Goal: Task Accomplishment & Management: Use online tool/utility

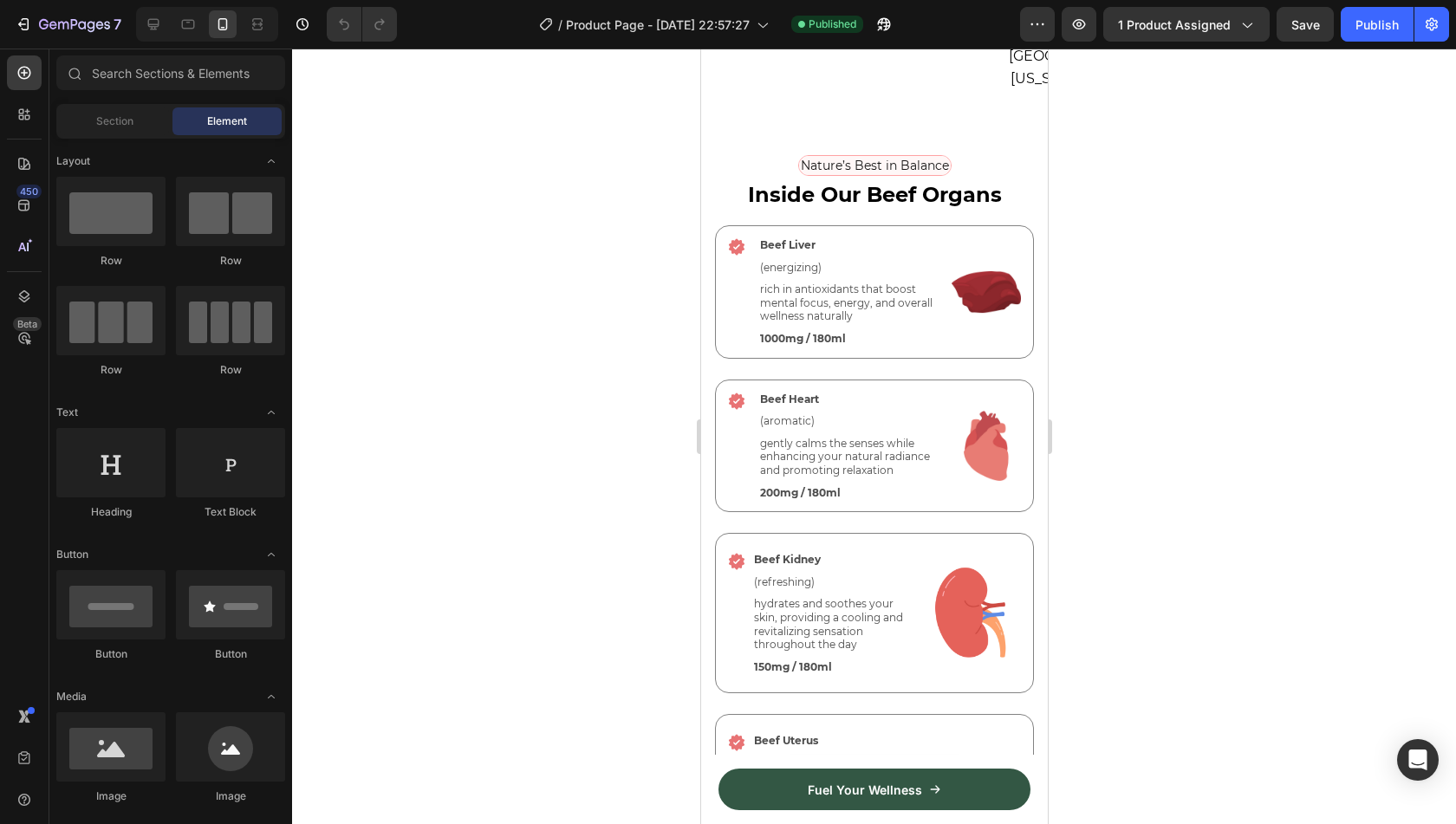
scroll to position [4095, 0]
click at [796, 391] on p "Beef Heart" at bounding box center [850, 398] width 183 height 14
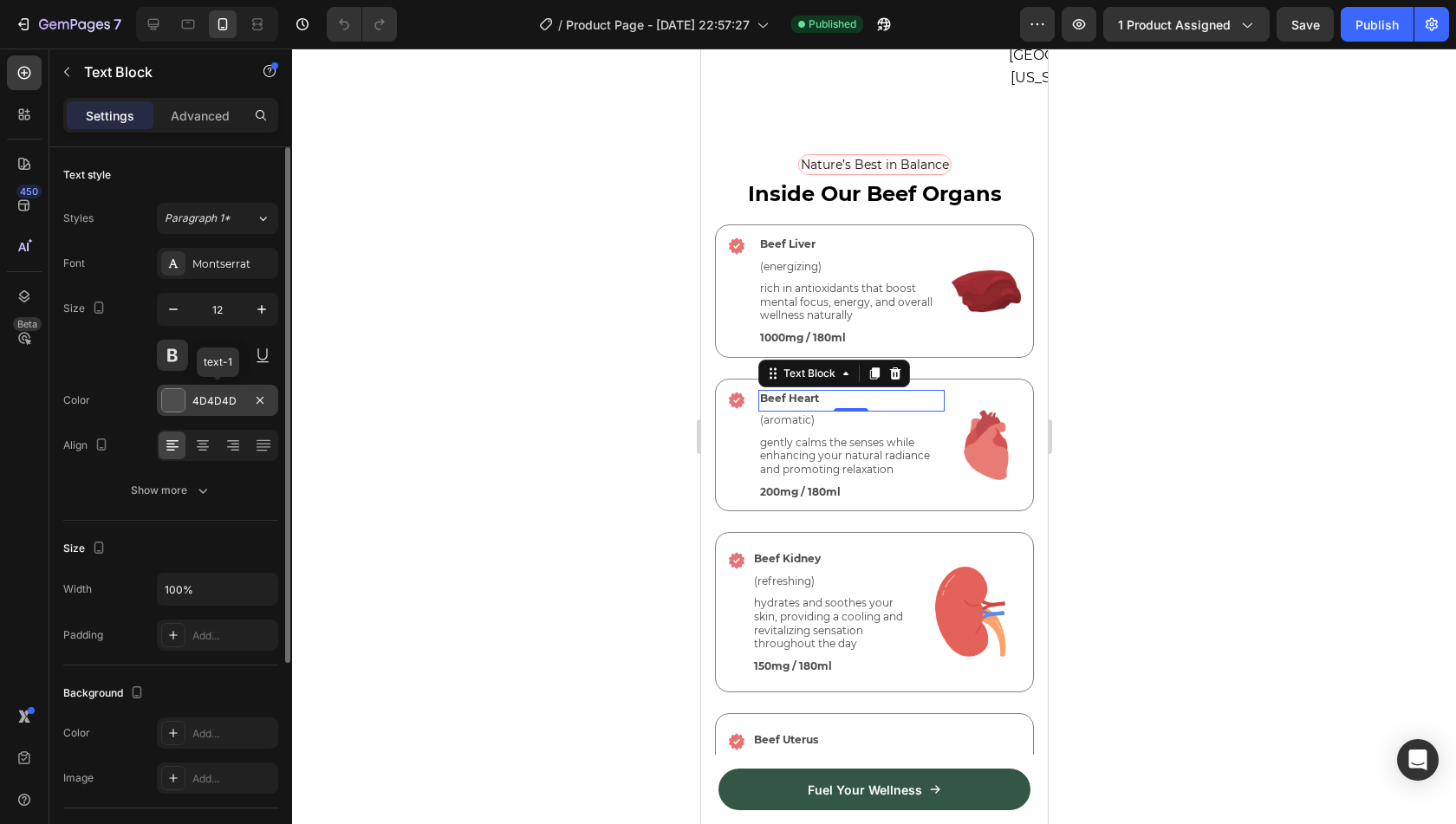
click at [229, 403] on div "4D4D4D" at bounding box center [217, 401] width 50 height 16
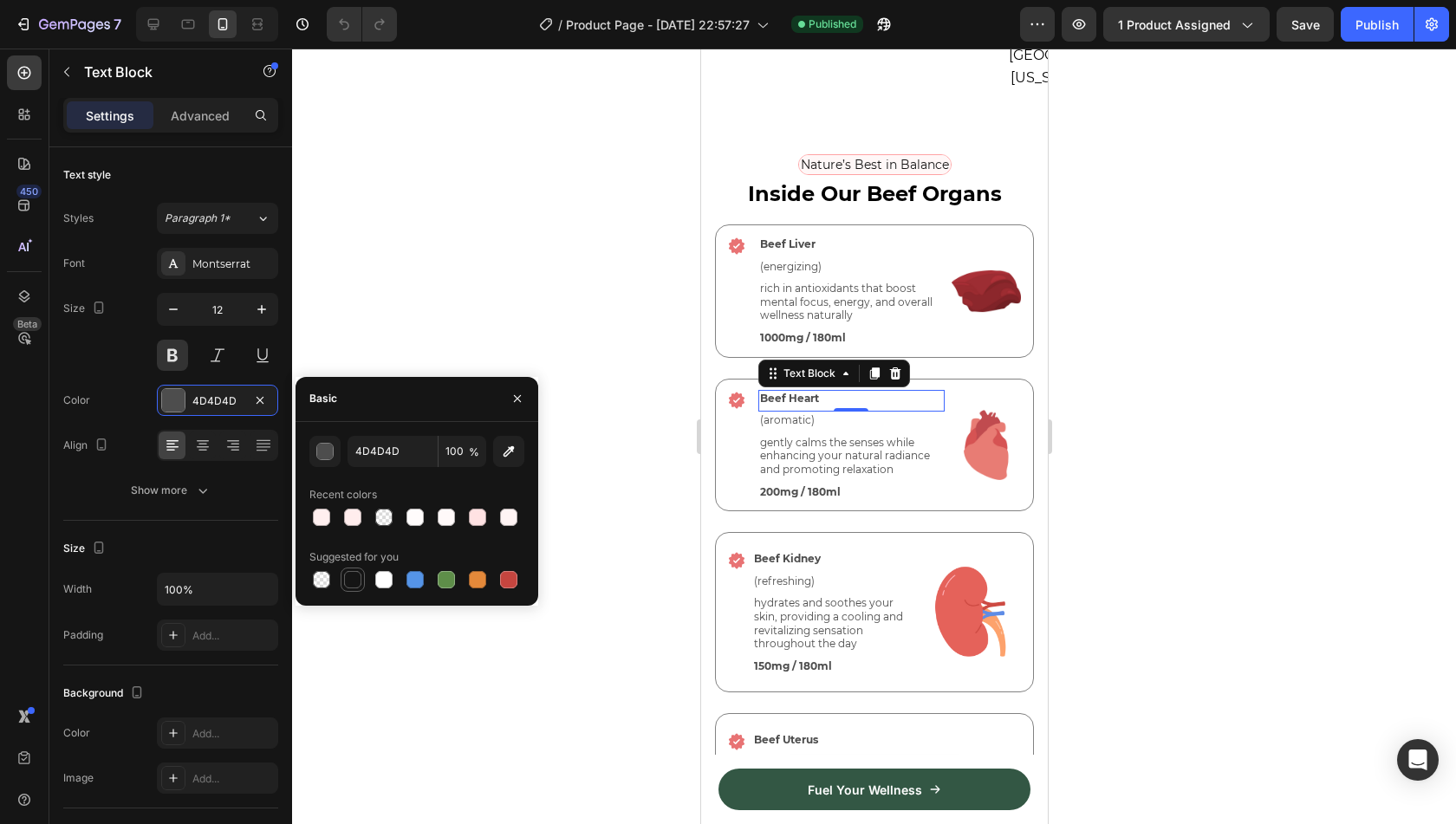
click at [359, 584] on div at bounding box center [353, 580] width 18 height 18
type input "151515"
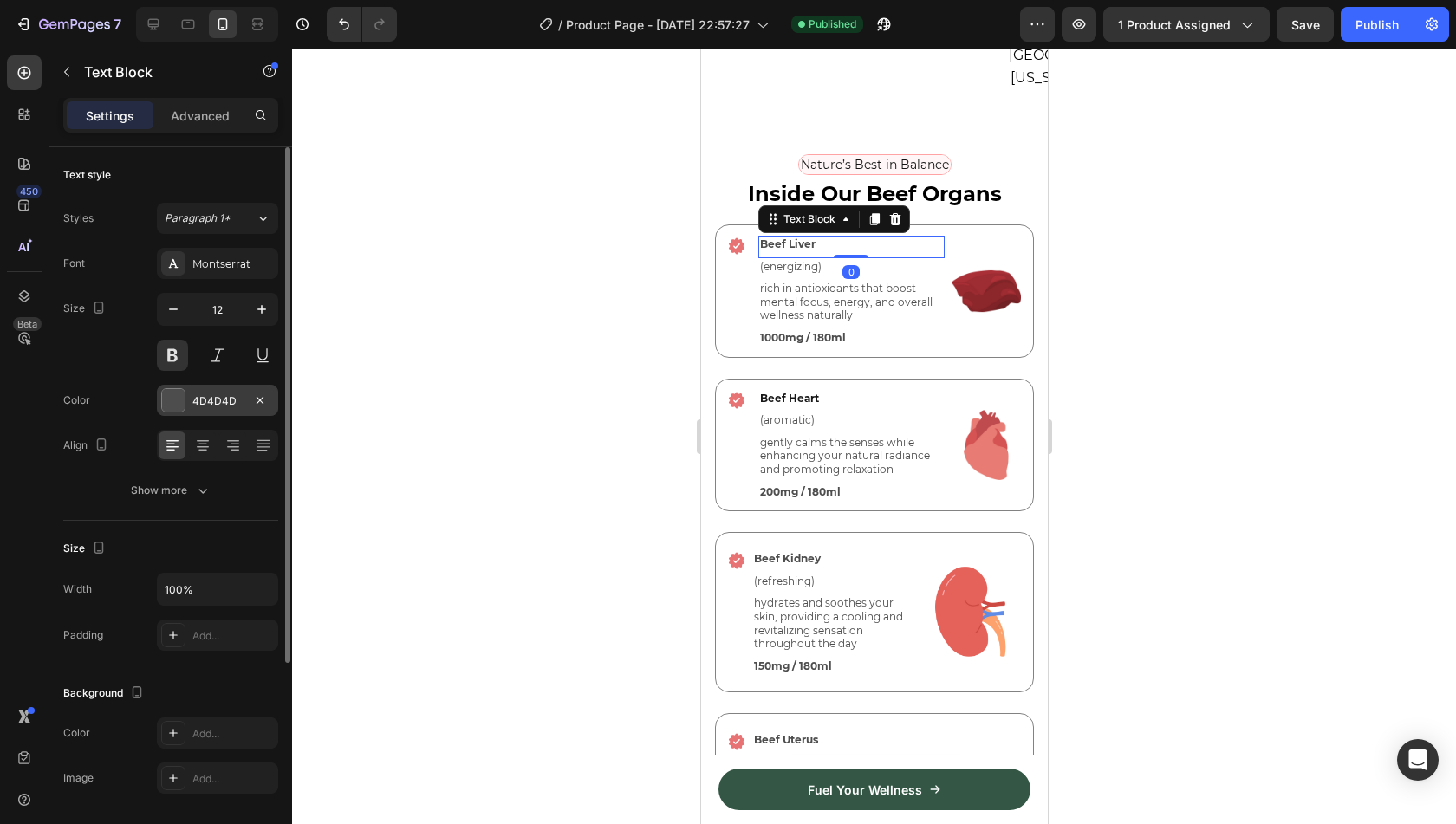
click at [190, 408] on div "4D4D4D" at bounding box center [217, 401] width 122 height 32
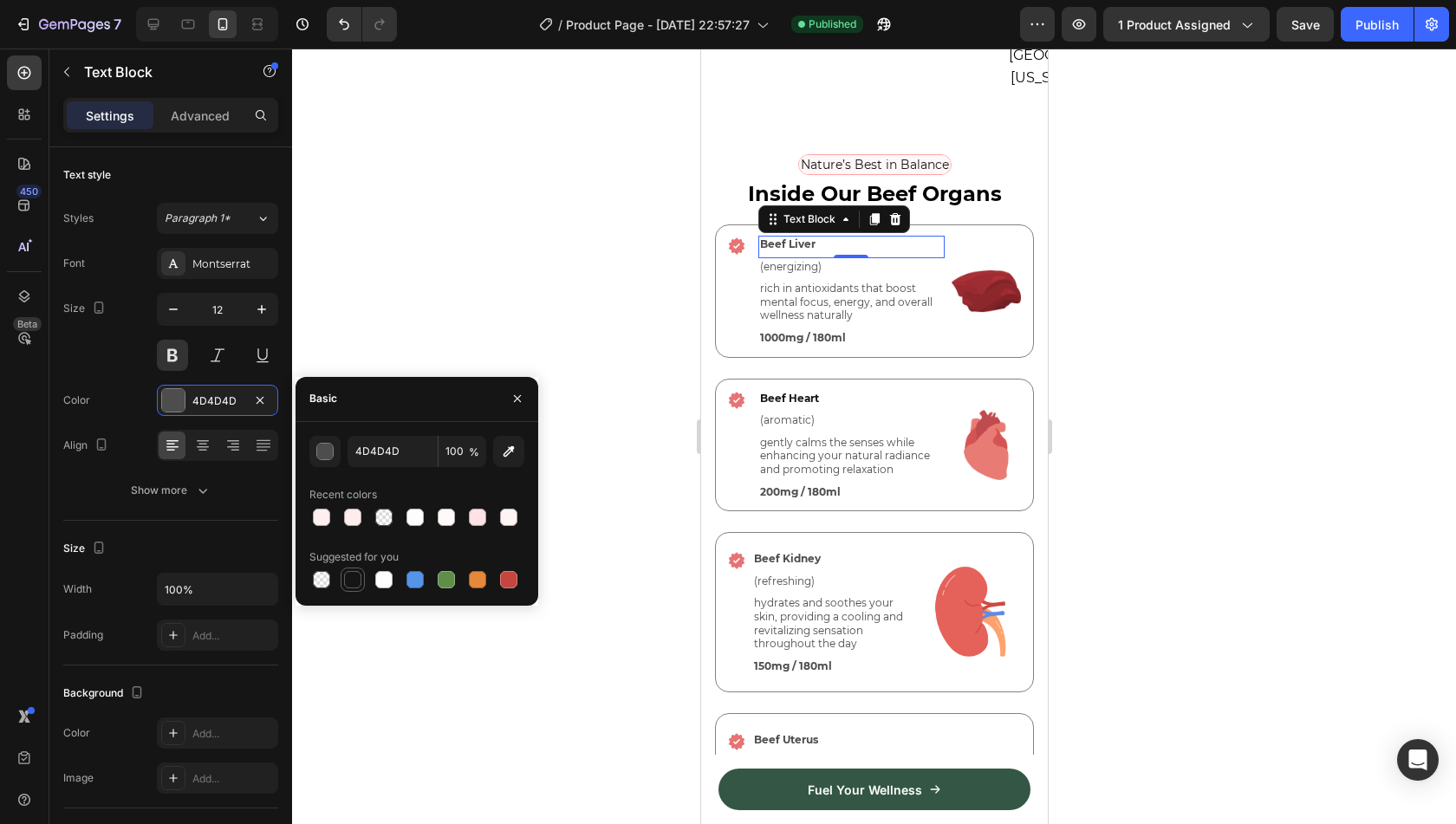
click at [348, 580] on div at bounding box center [353, 580] width 18 height 18
type input "151515"
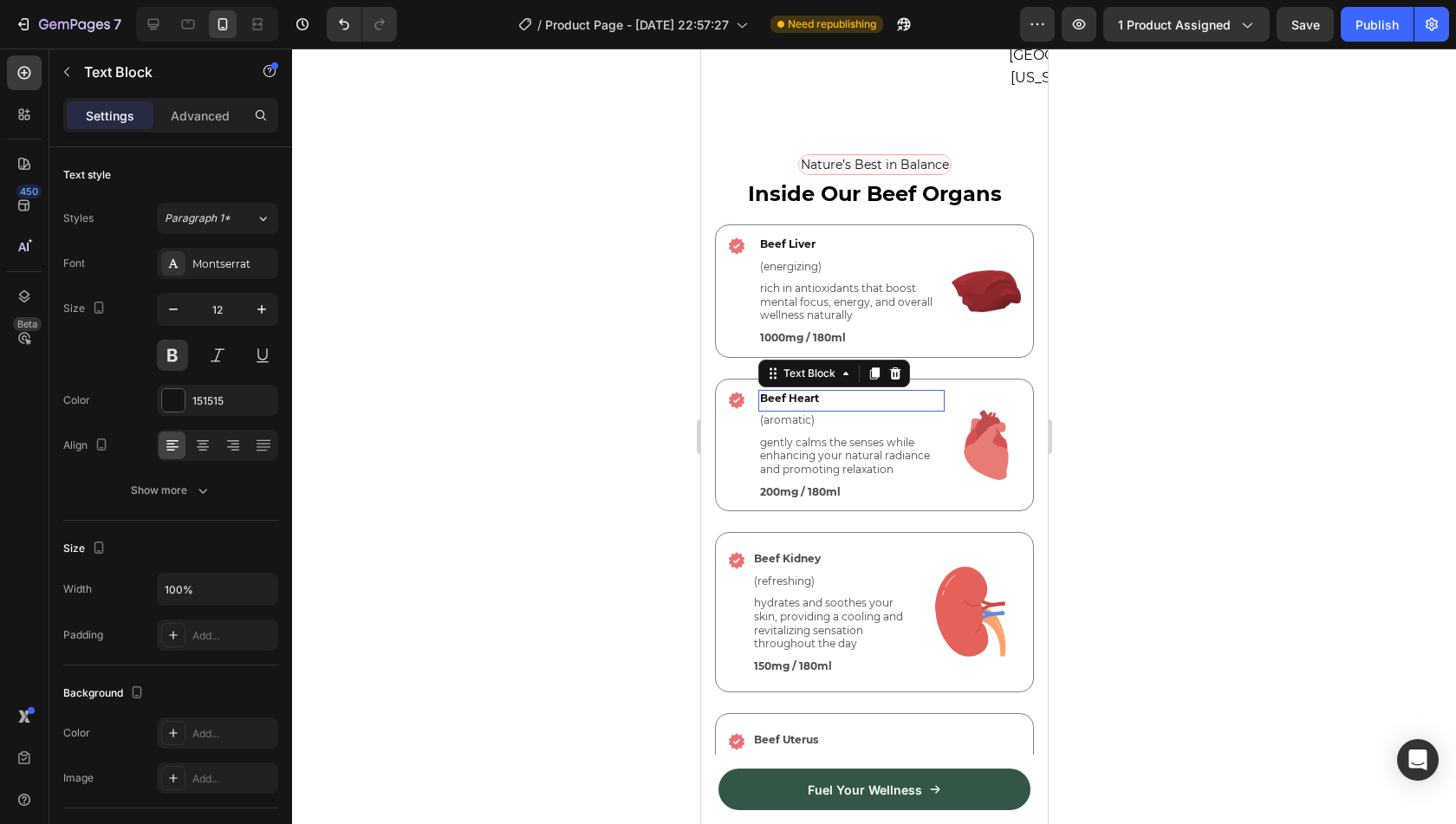
click at [798, 391] on p "Beef Heart" at bounding box center [850, 398] width 183 height 14
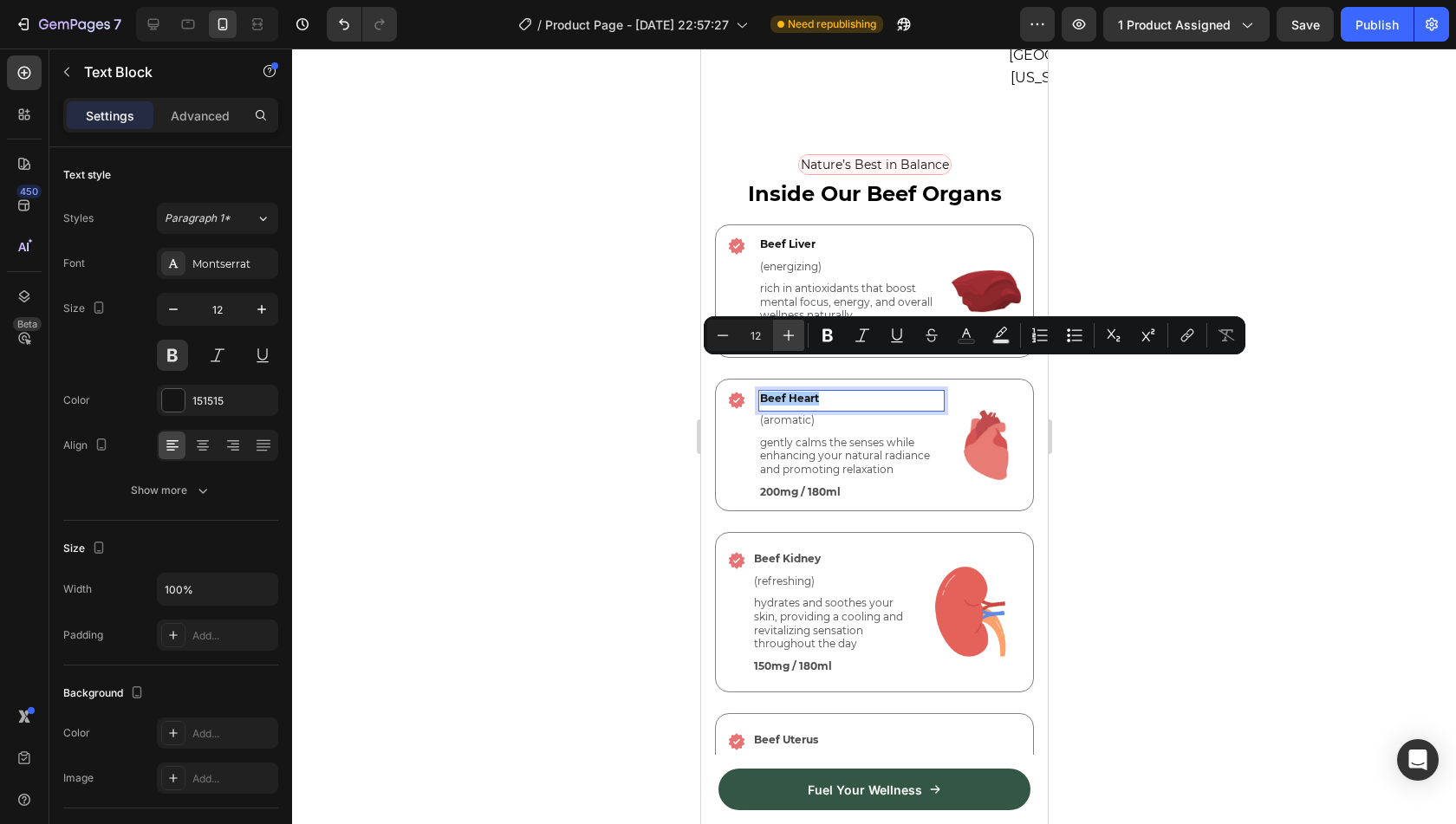
click at [795, 340] on icon "Editor contextual toolbar" at bounding box center [789, 335] width 18 height 18
type input "14"
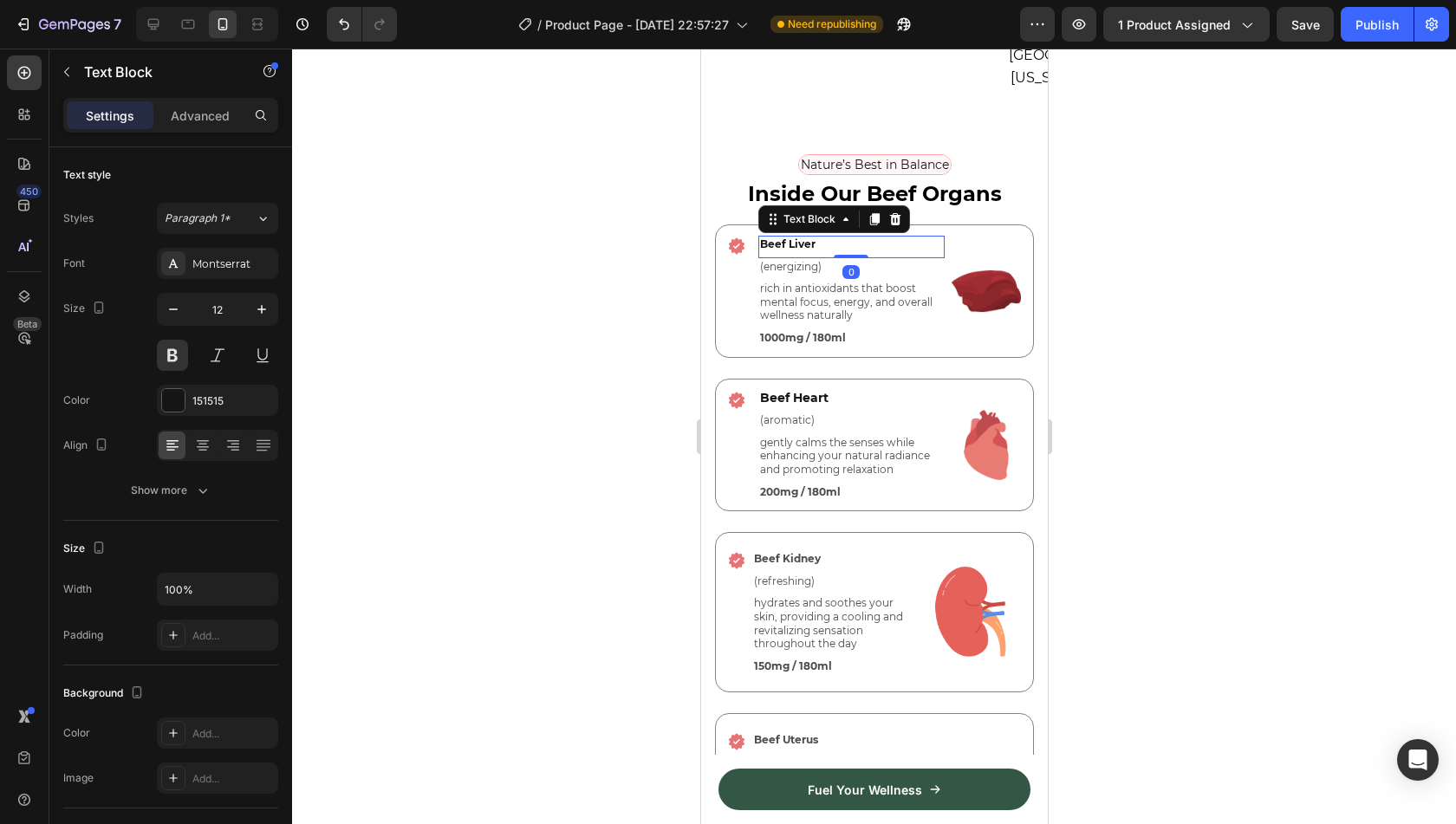
click at [798, 237] on p "Beef Liver" at bounding box center [850, 244] width 183 height 14
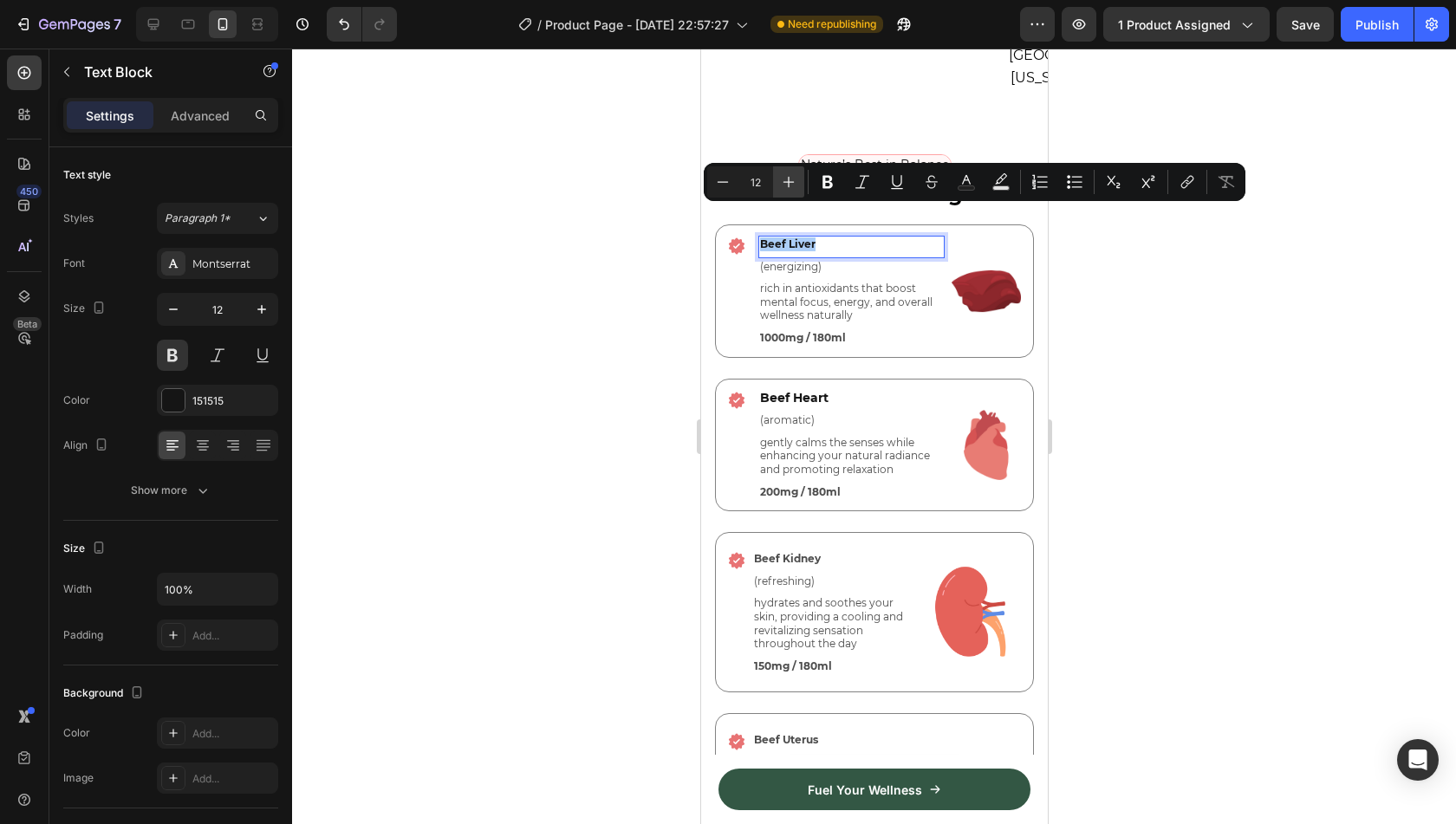
click at [798, 182] on button "Plus" at bounding box center [789, 182] width 32 height 32
type input "14"
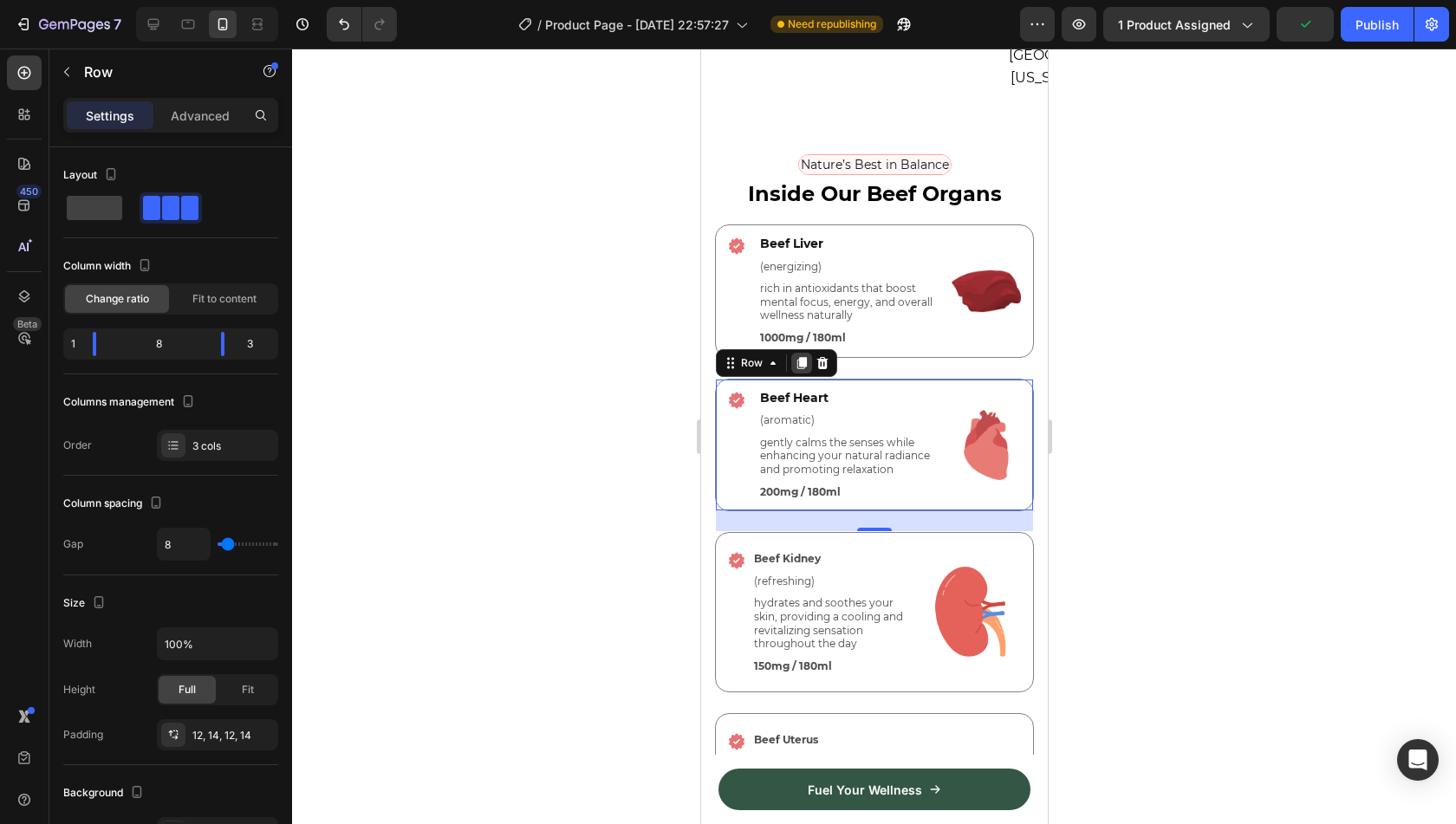
click at [798, 357] on icon at bounding box center [801, 363] width 10 height 12
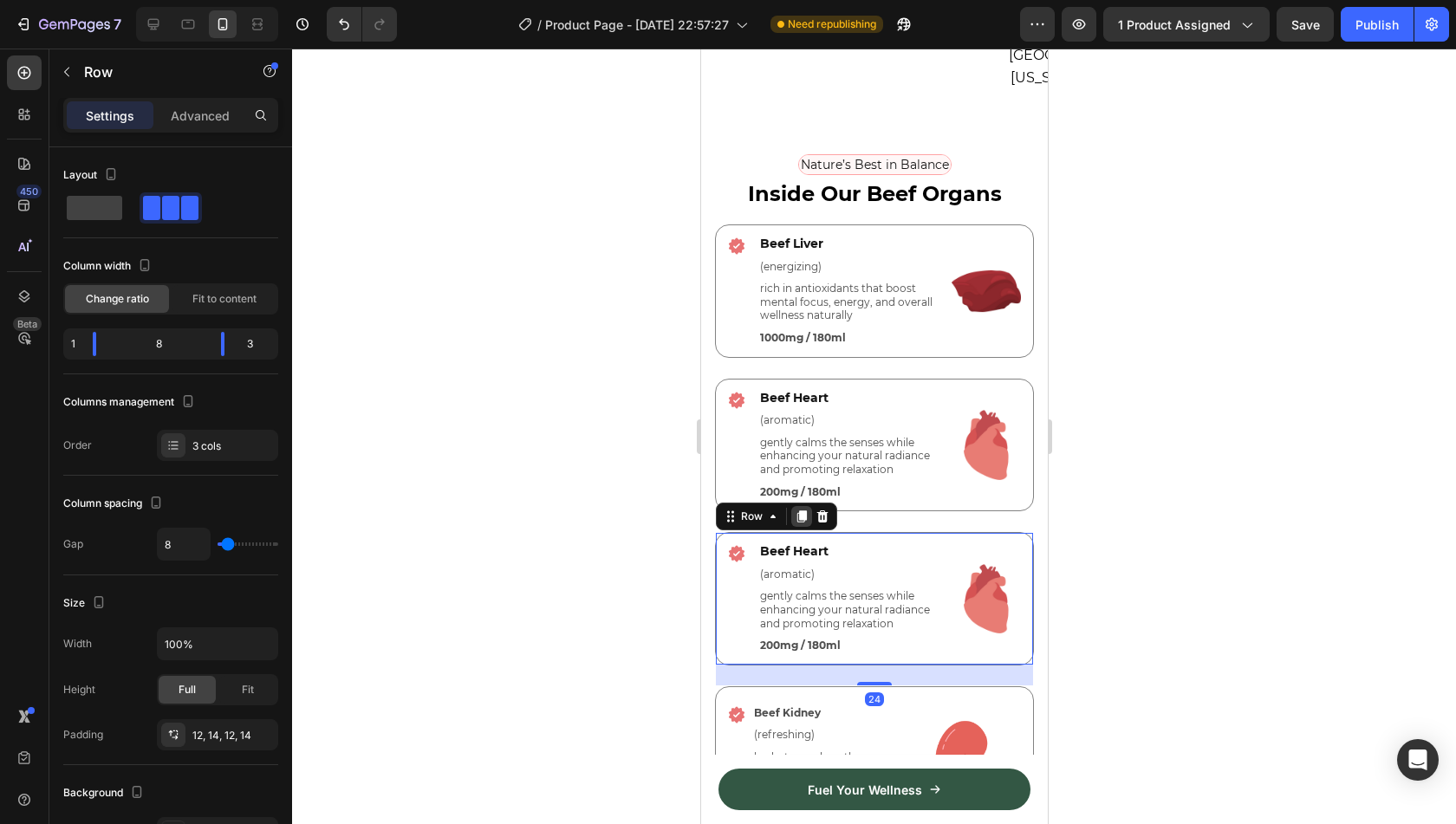
click at [808, 506] on div at bounding box center [801, 517] width 21 height 21
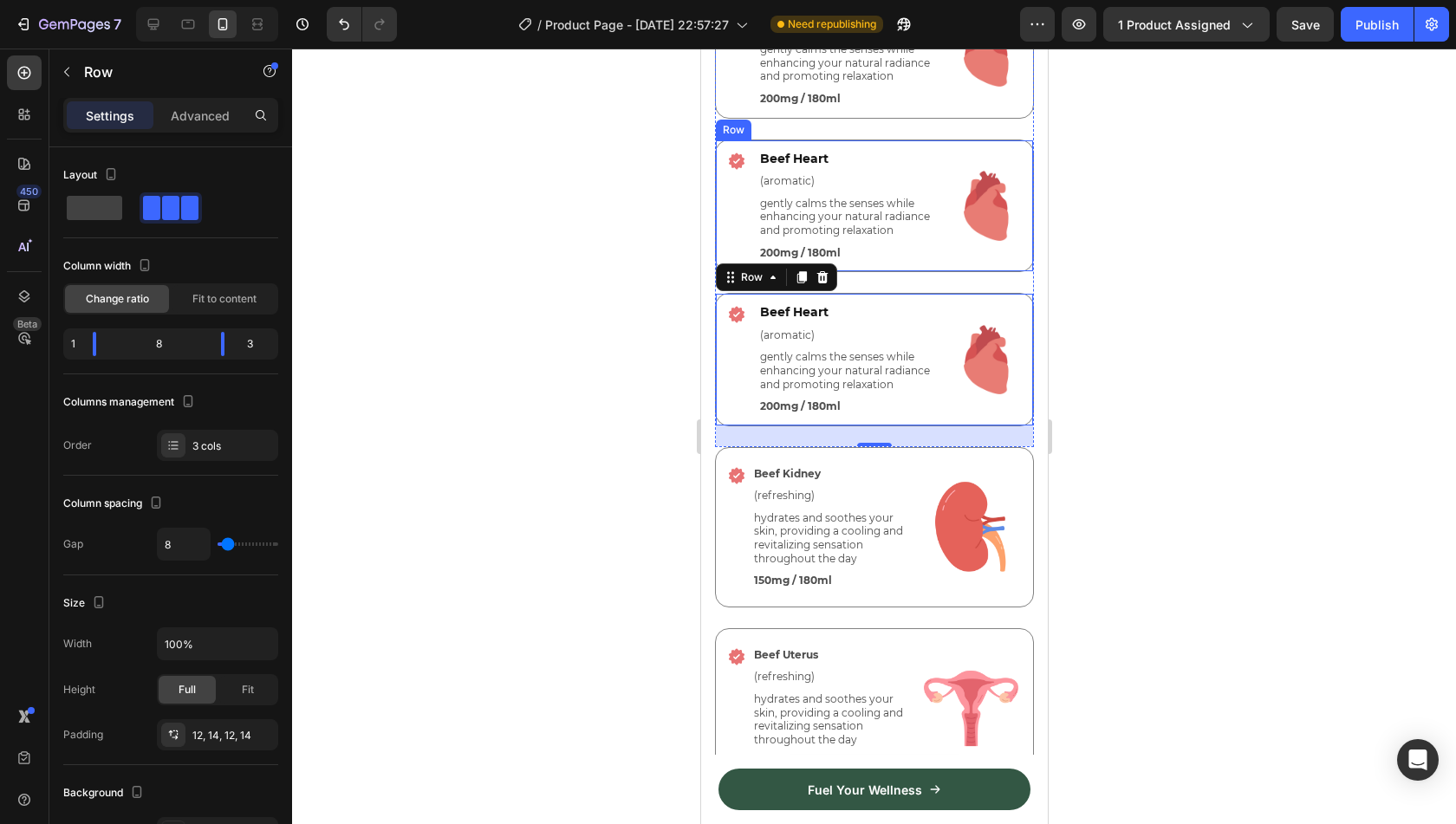
scroll to position [4288, 0]
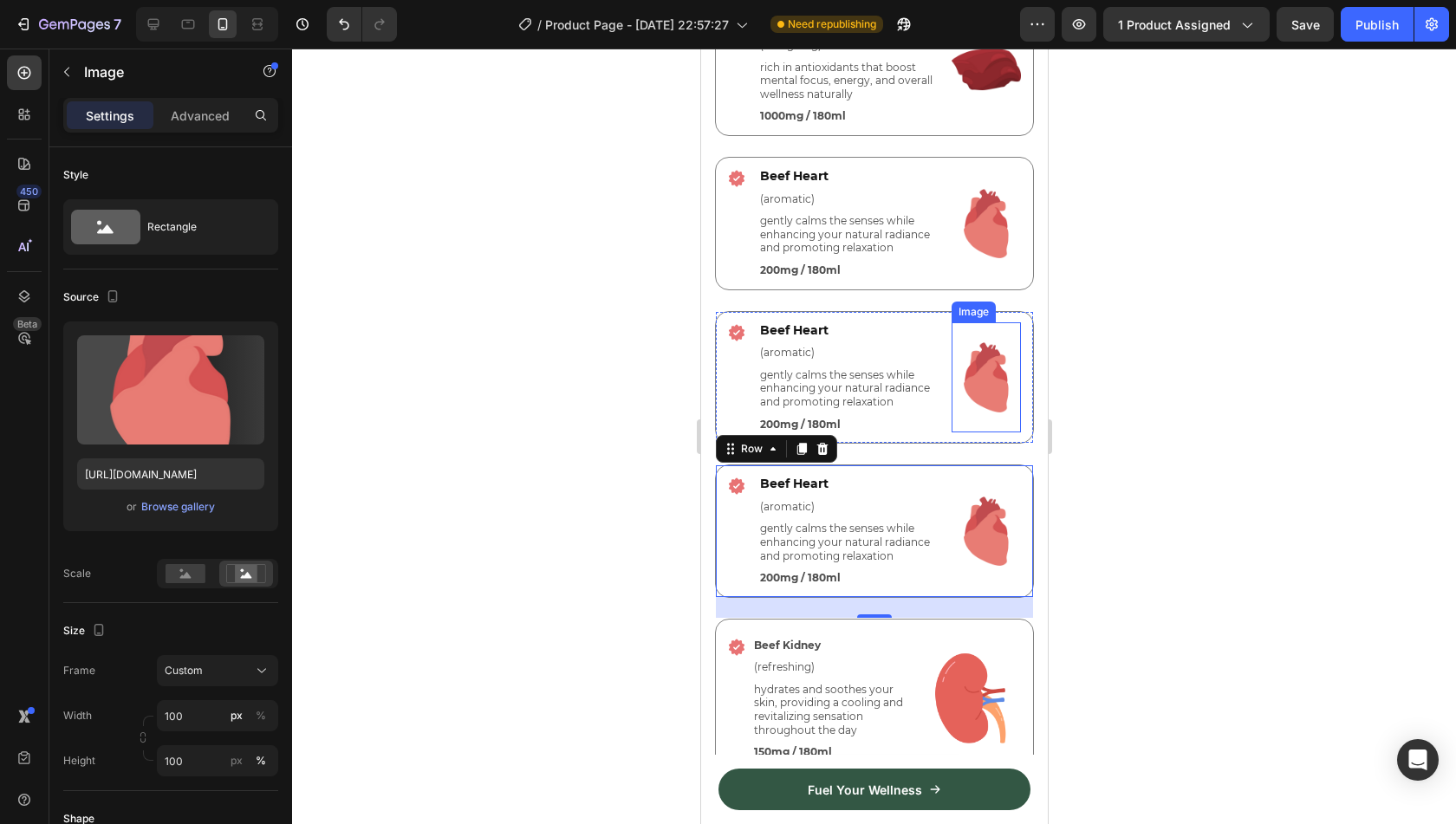
click at [969, 390] on img at bounding box center [986, 377] width 70 height 111
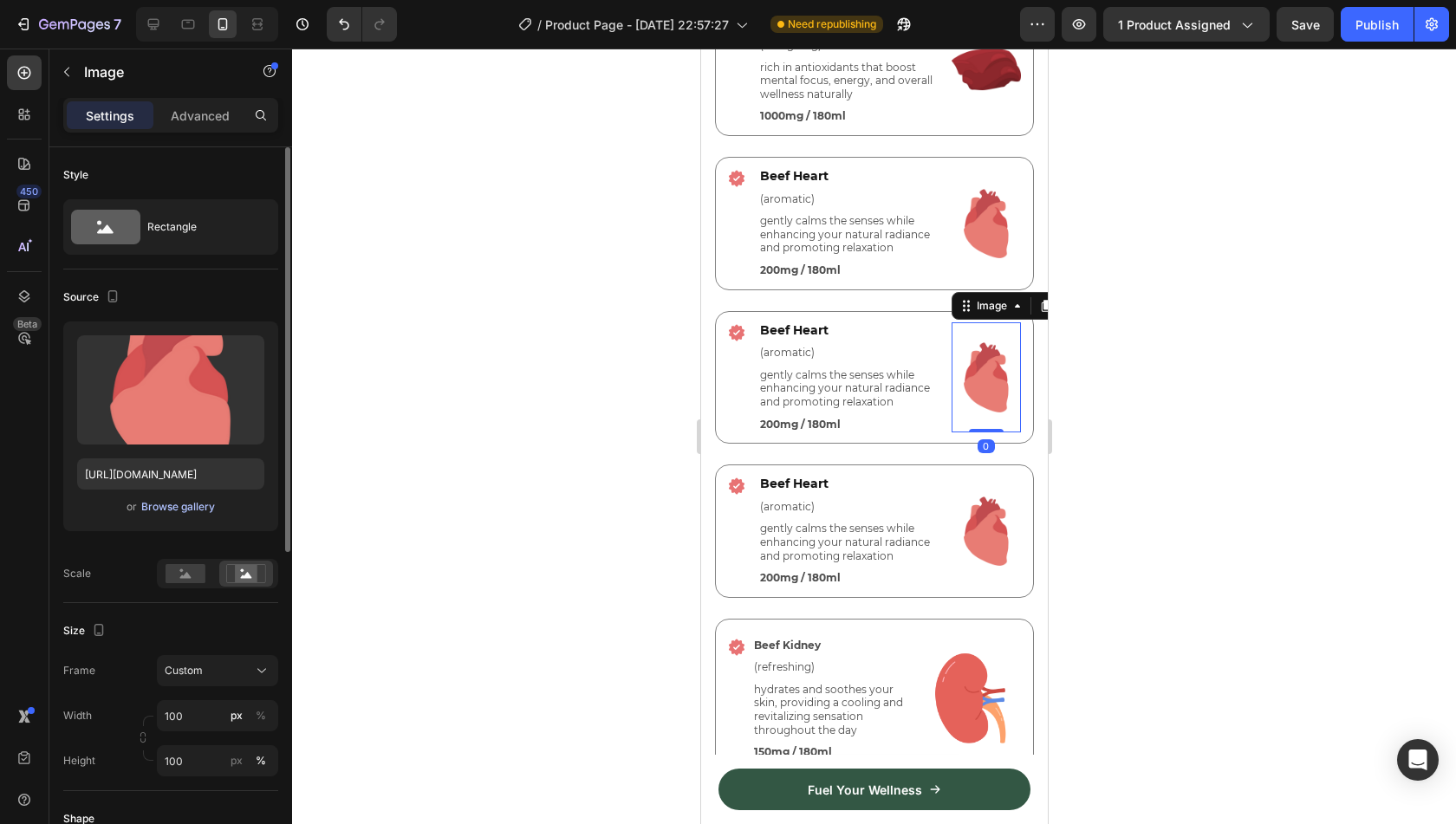
click at [191, 511] on div "Browse gallery" at bounding box center [178, 507] width 74 height 16
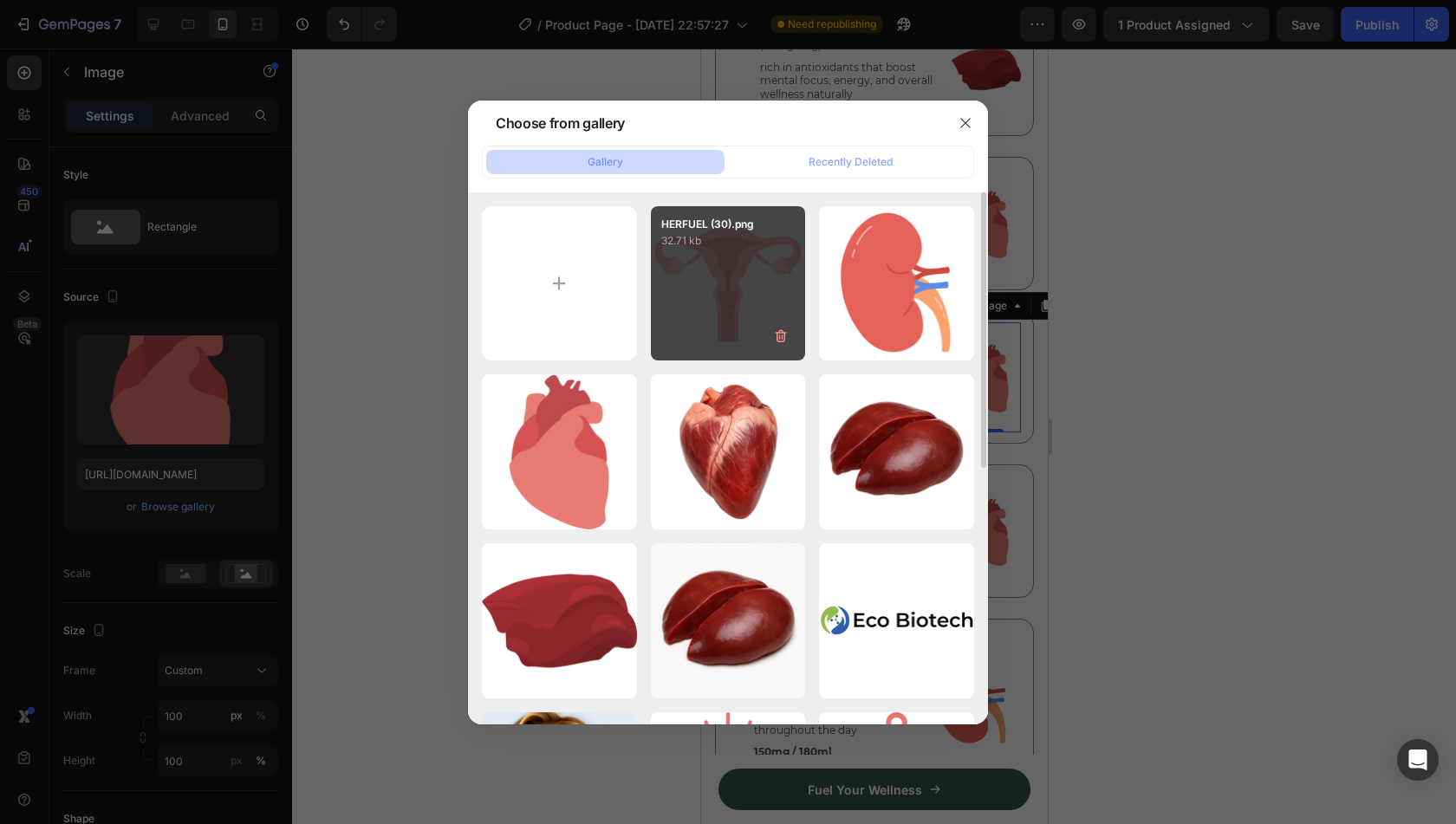
click at [725, 296] on div "HERFUEL (30).png 32.71 kb" at bounding box center [728, 284] width 155 height 155
type input "[URL][DOMAIN_NAME]"
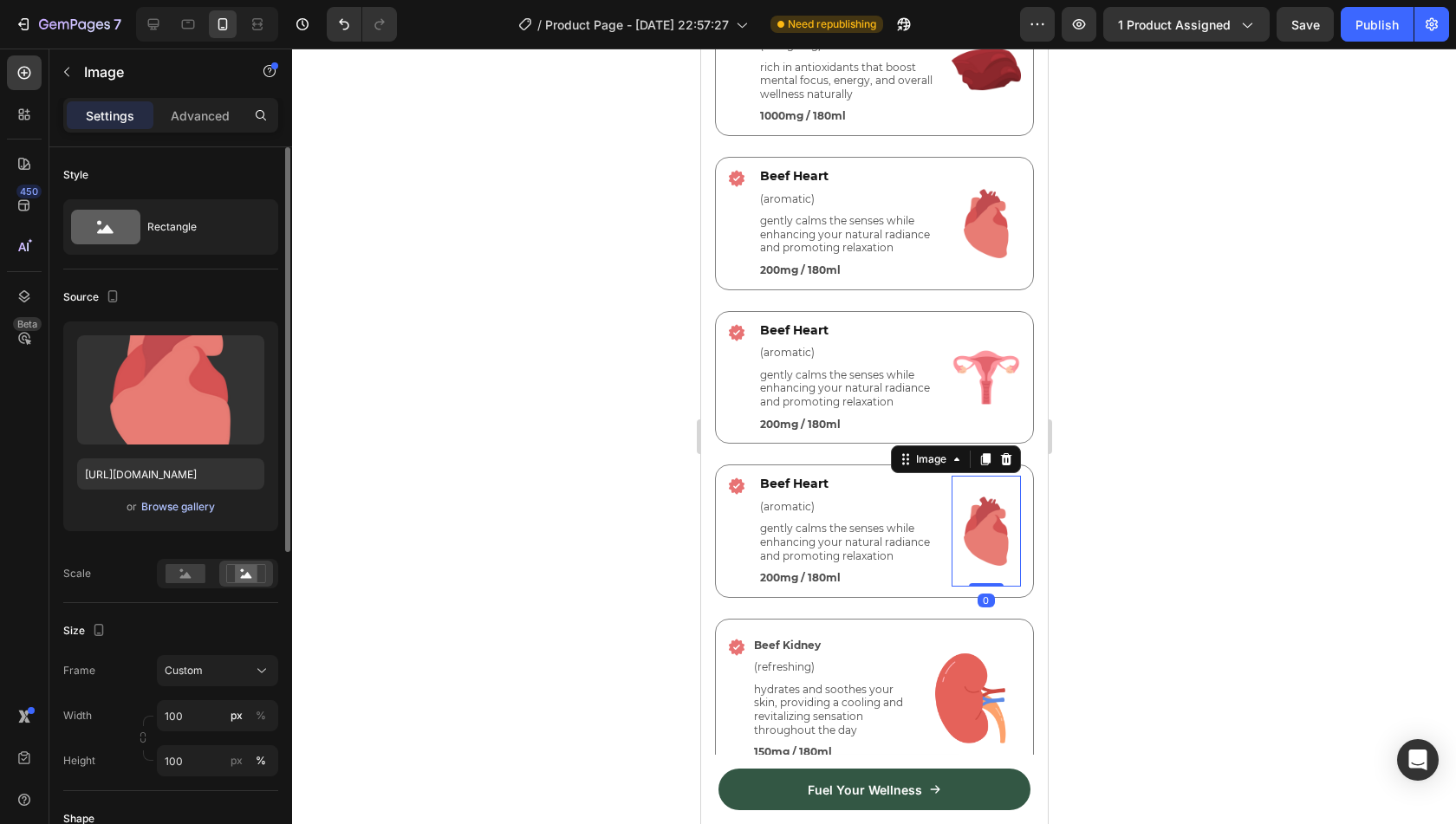
click at [165, 511] on div "Browse gallery" at bounding box center [178, 507] width 74 height 16
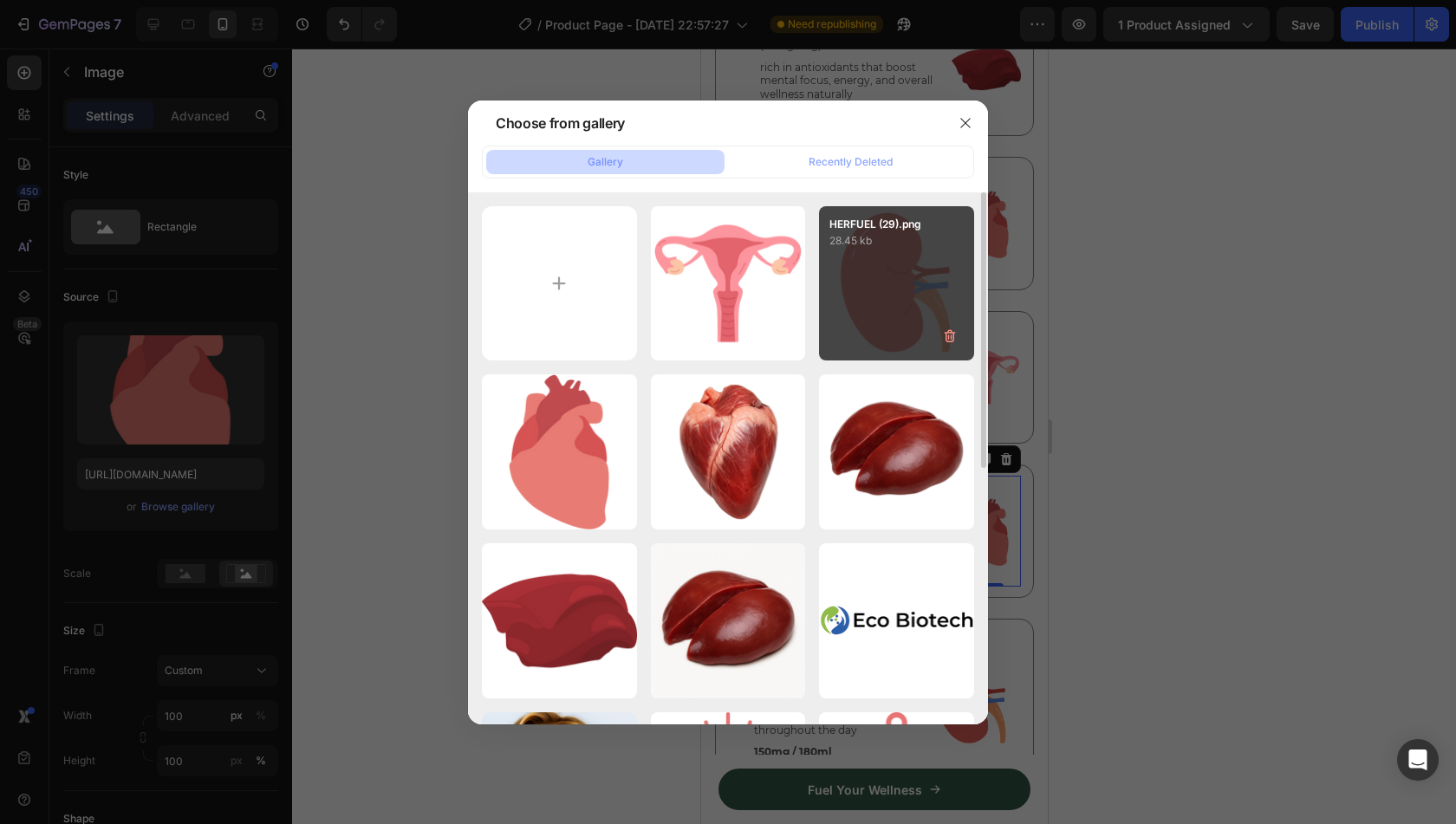
click at [885, 265] on div "HERFUEL (29).png 28.45 kb" at bounding box center [897, 284] width 155 height 155
type input "[URL][DOMAIN_NAME]"
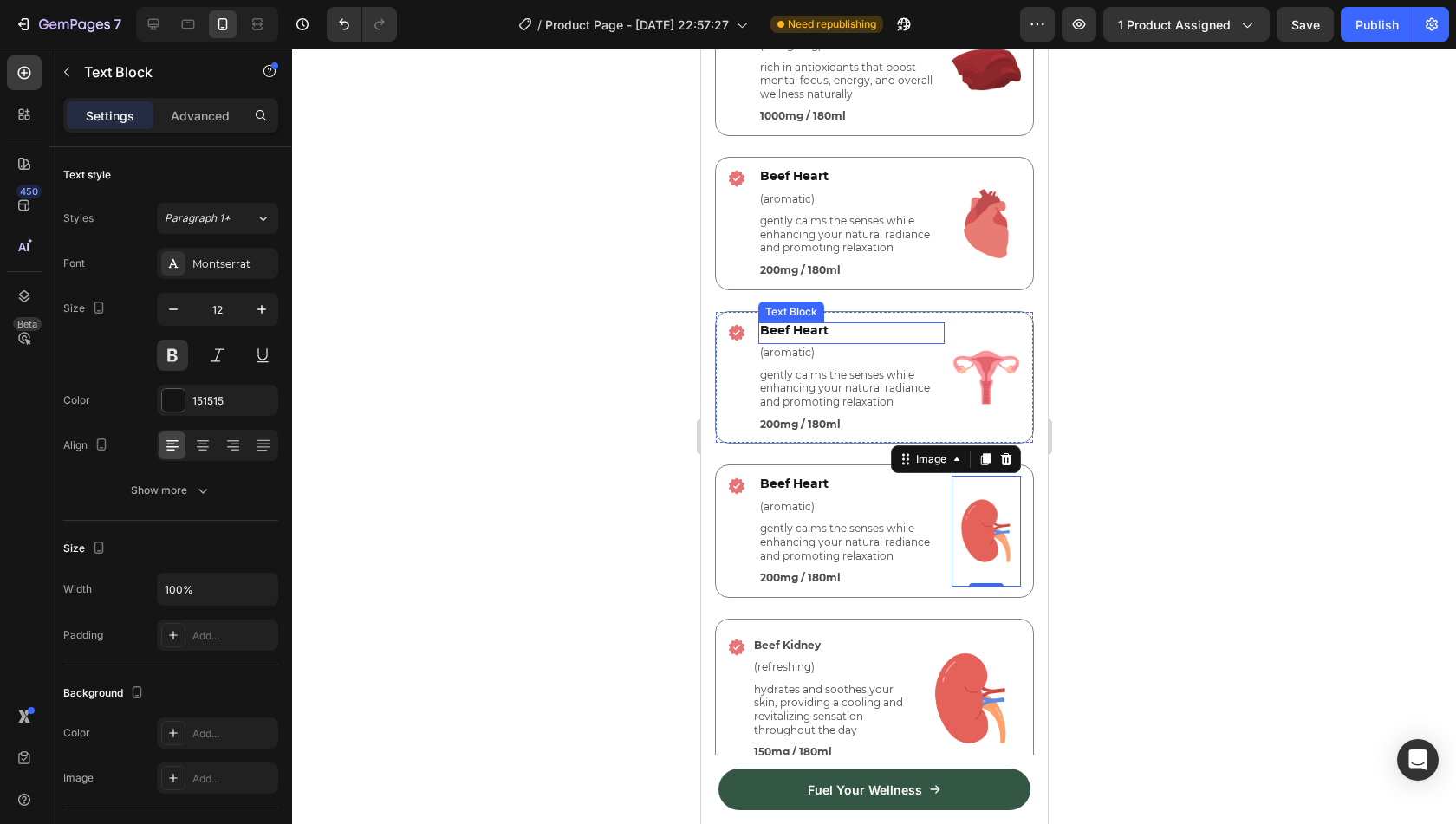
click at [815, 329] on span "Beef Heart" at bounding box center [793, 330] width 68 height 16
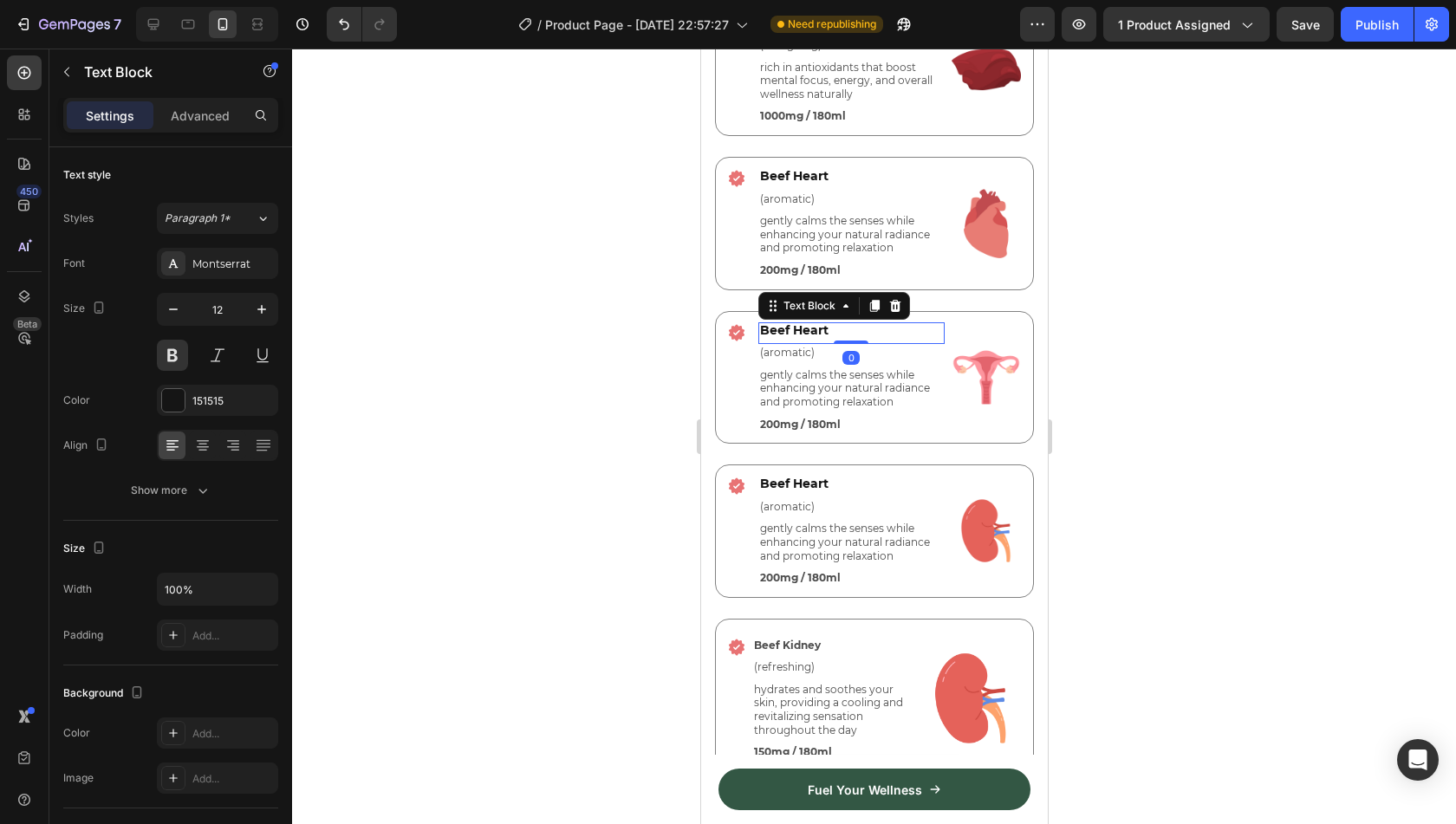
click at [815, 329] on span "Beef Heart" at bounding box center [793, 330] width 68 height 16
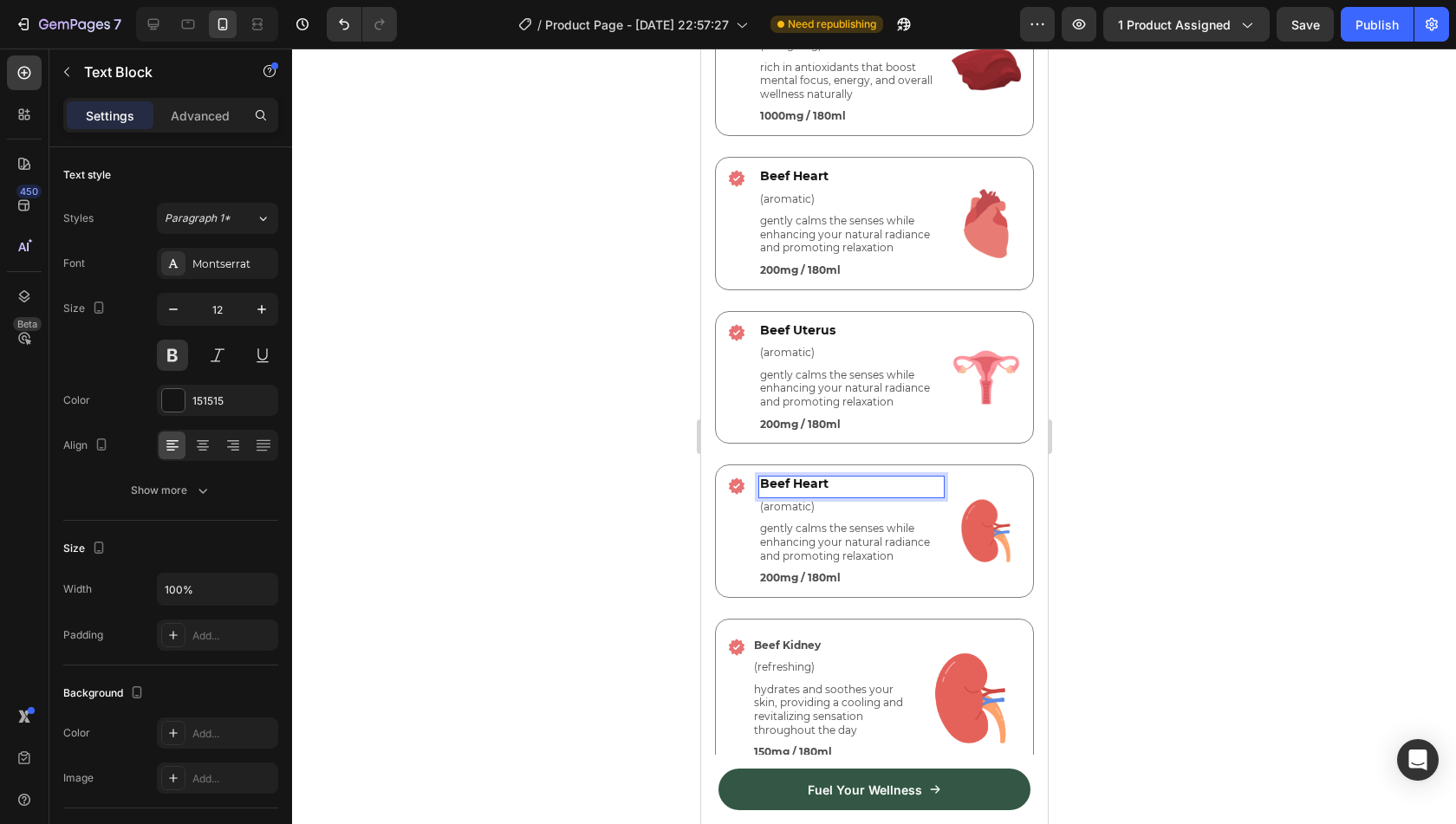
click at [818, 486] on span "Beef Heart" at bounding box center [793, 483] width 68 height 16
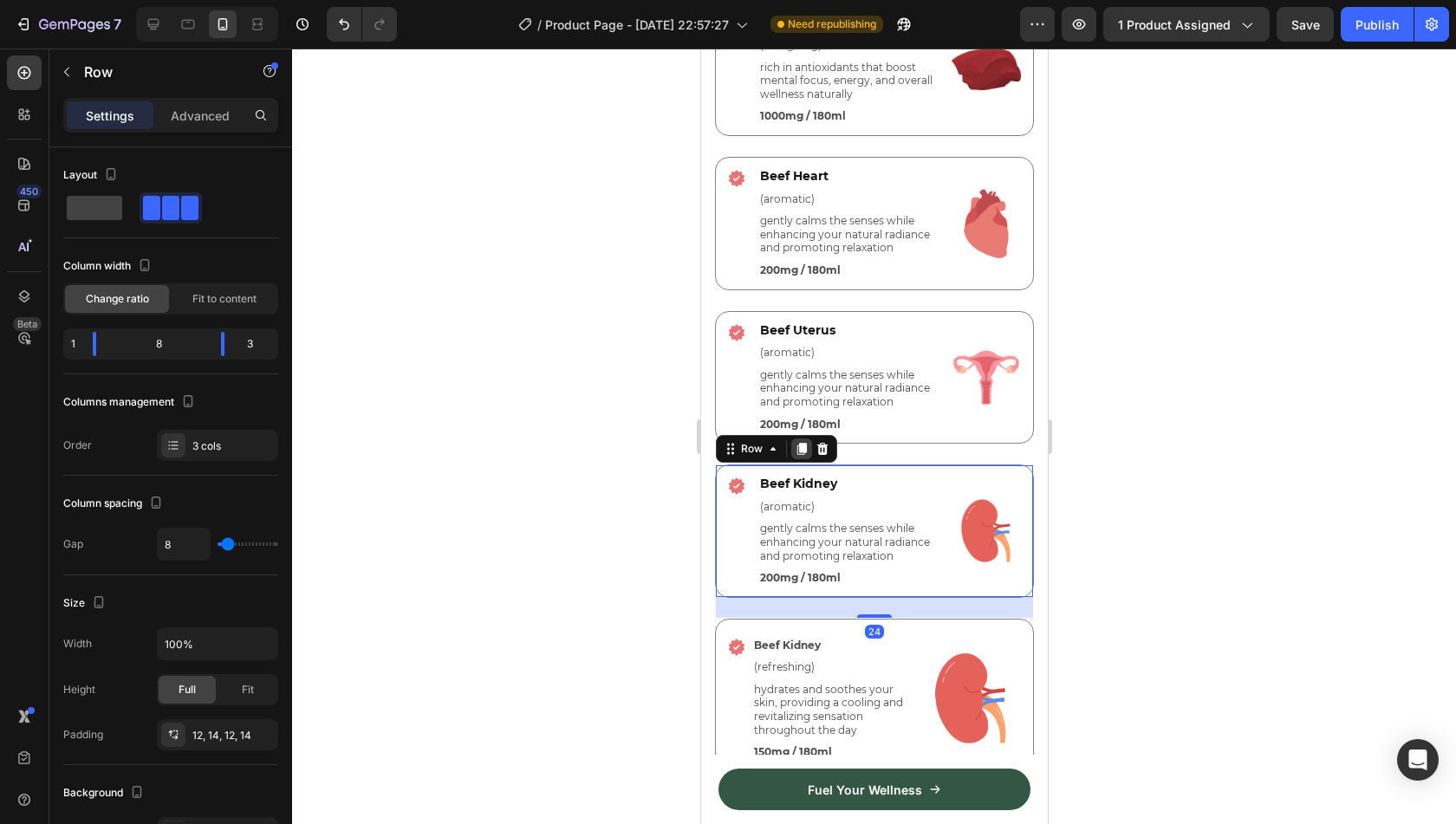
click at [801, 450] on icon at bounding box center [801, 449] width 10 height 12
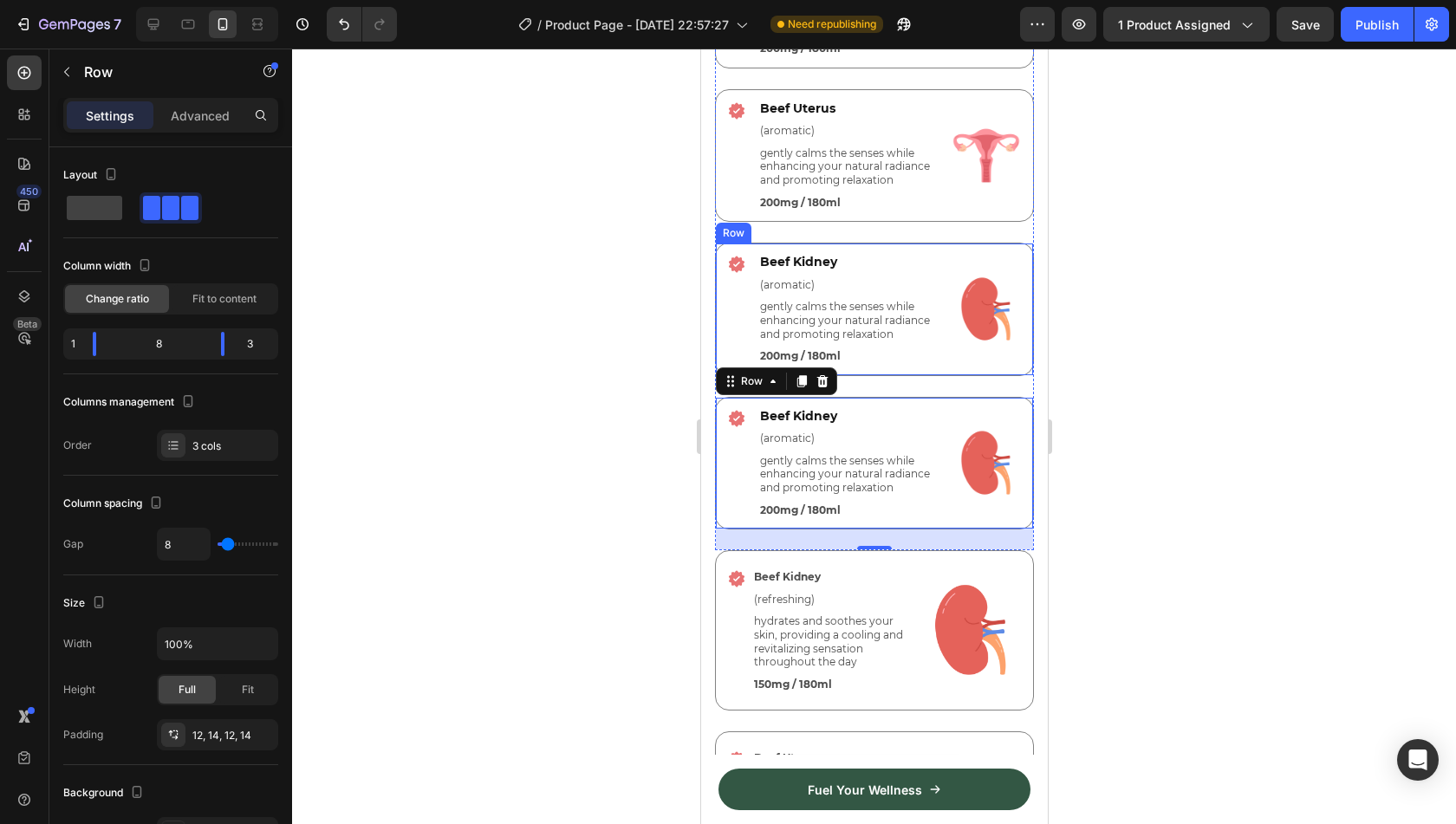
scroll to position [4385, 0]
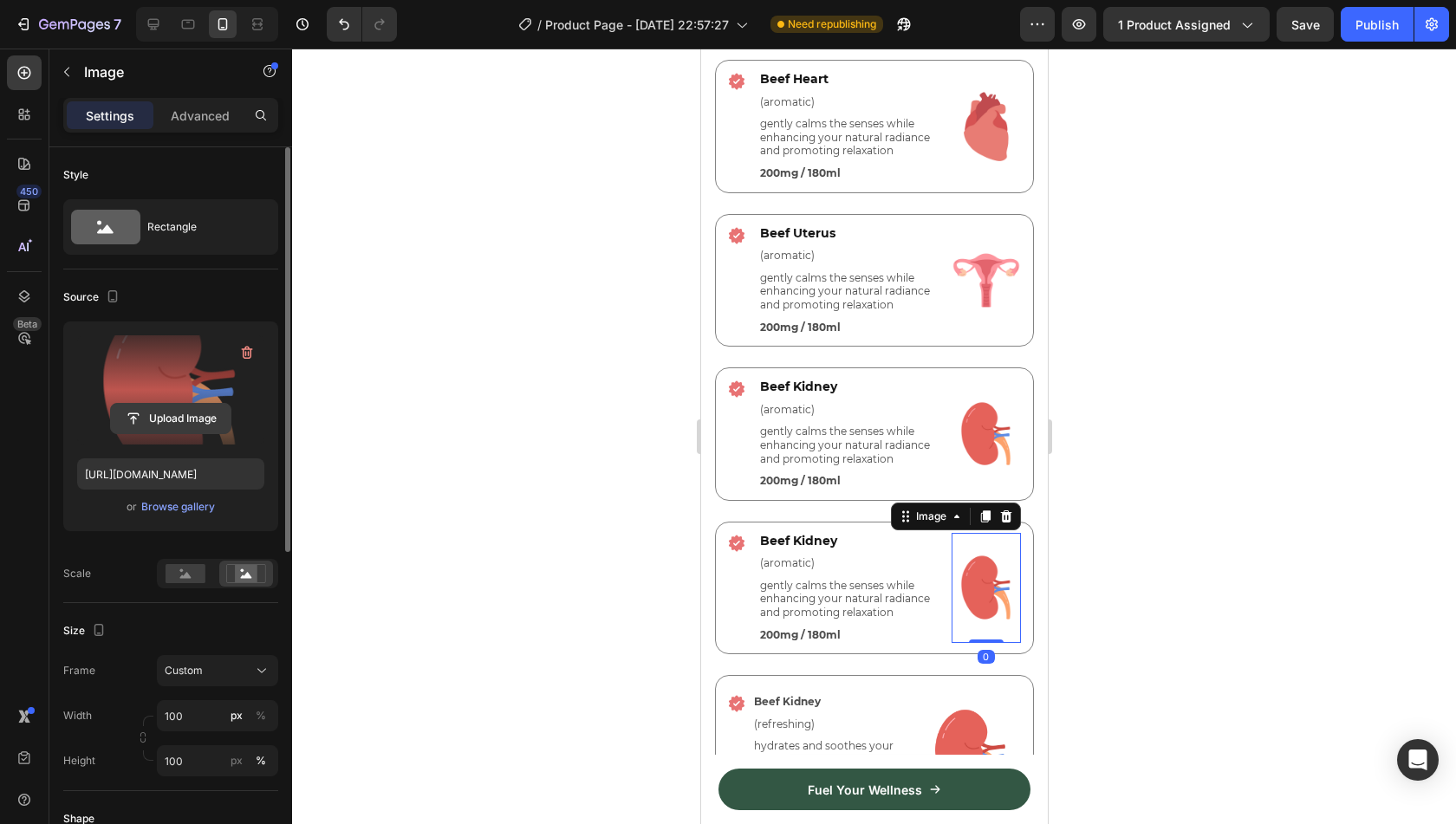
click at [200, 408] on input "file" at bounding box center [171, 419] width 120 height 30
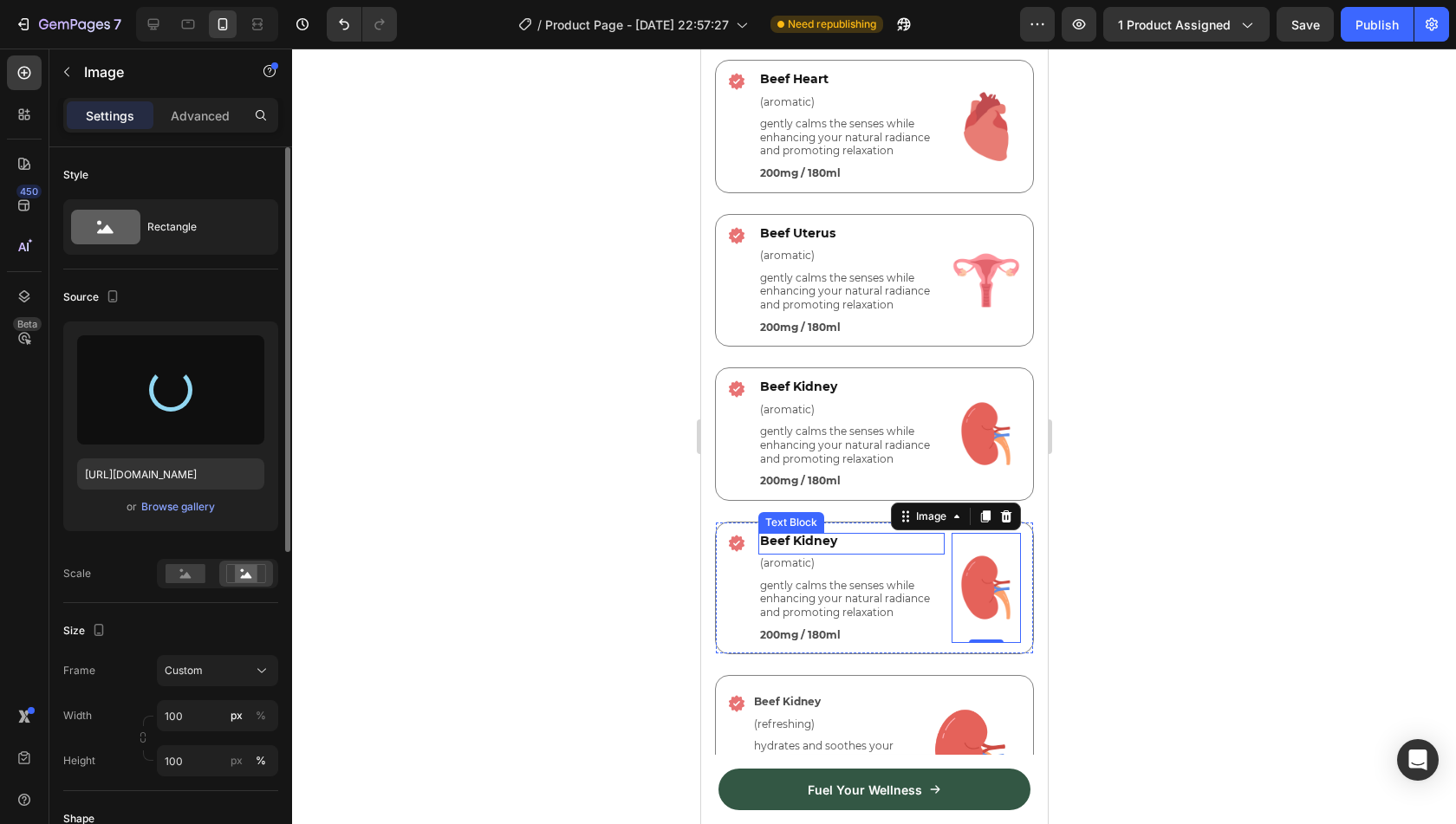
type input "[URL][DOMAIN_NAME]"
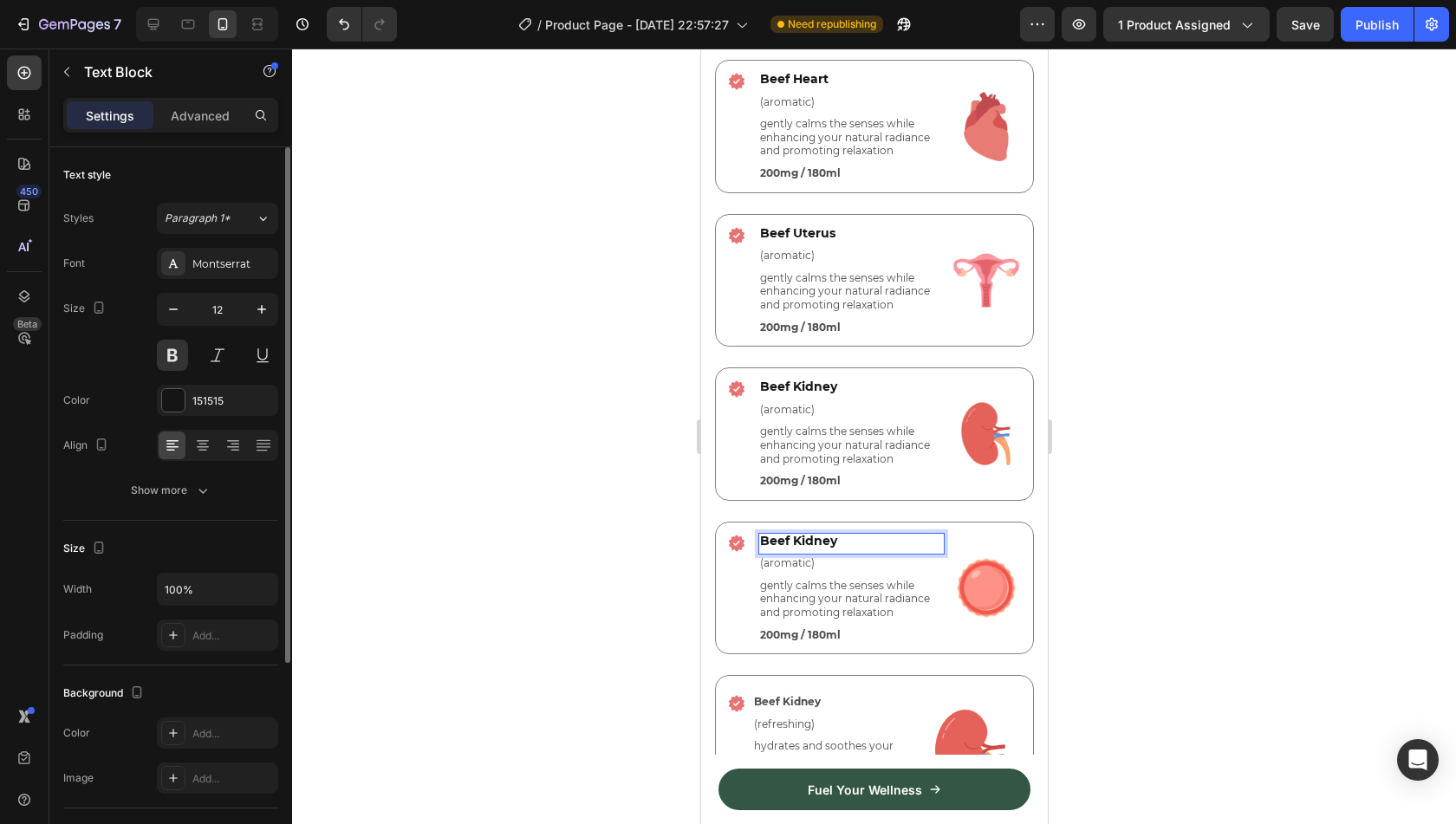
click at [813, 544] on span "Beef Kidney" at bounding box center [798, 541] width 77 height 16
click at [1147, 528] on div at bounding box center [875, 436] width 1164 height 776
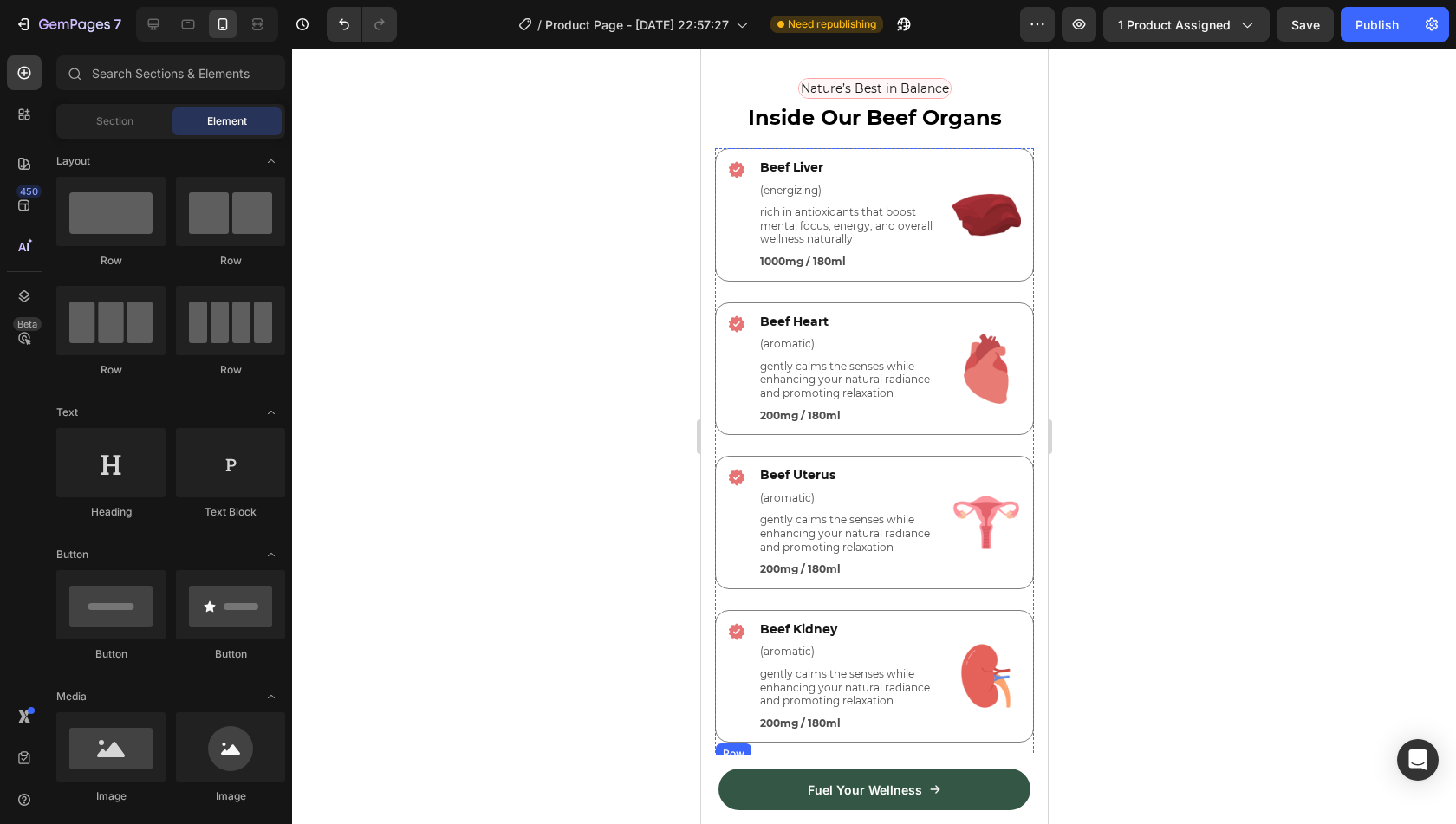
scroll to position [3999, 0]
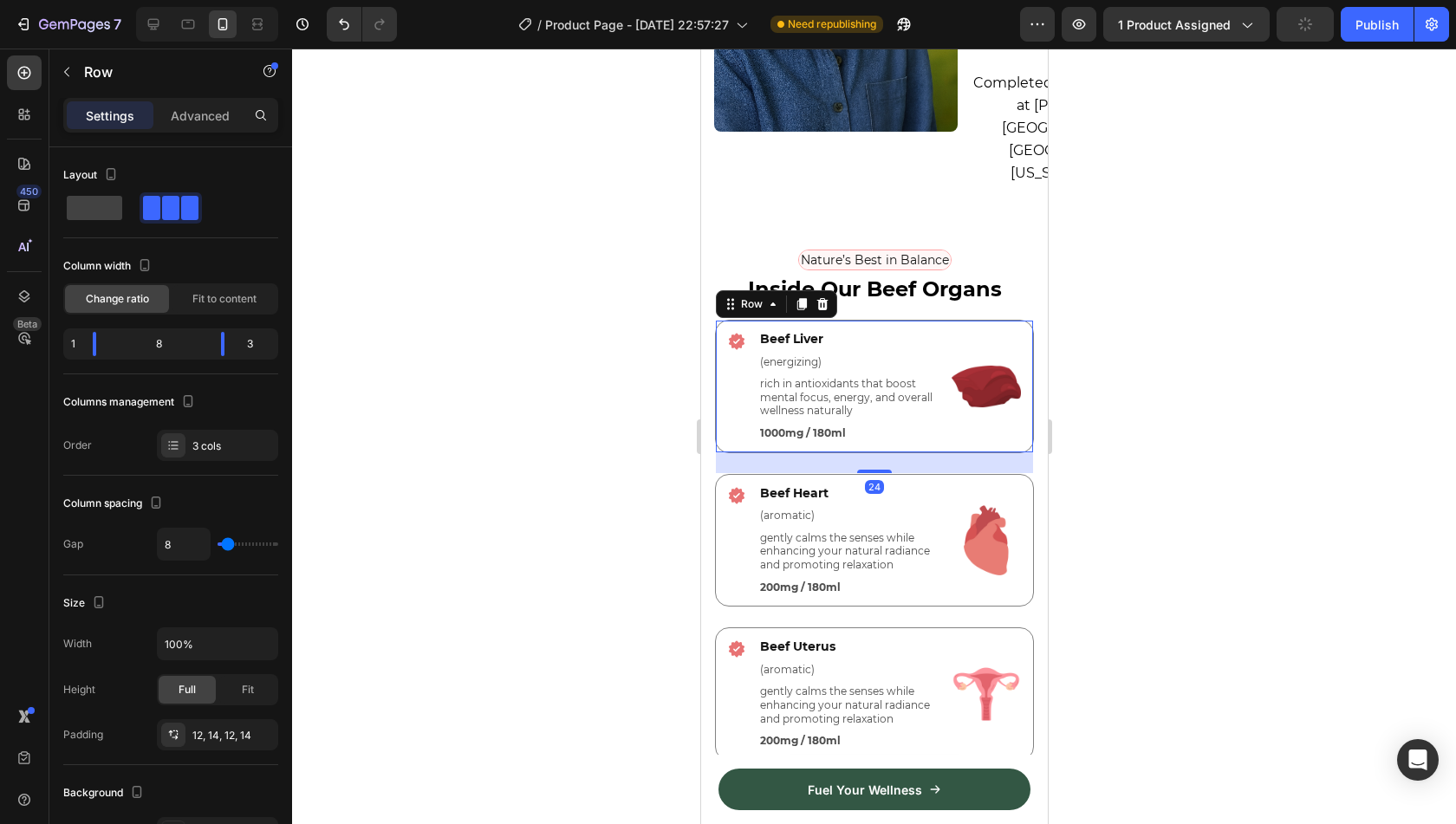
click at [991, 422] on div "Icon Beef Liver Text Block (energizing) Text Block rich in antioxidants that bo…" at bounding box center [874, 386] width 319 height 133
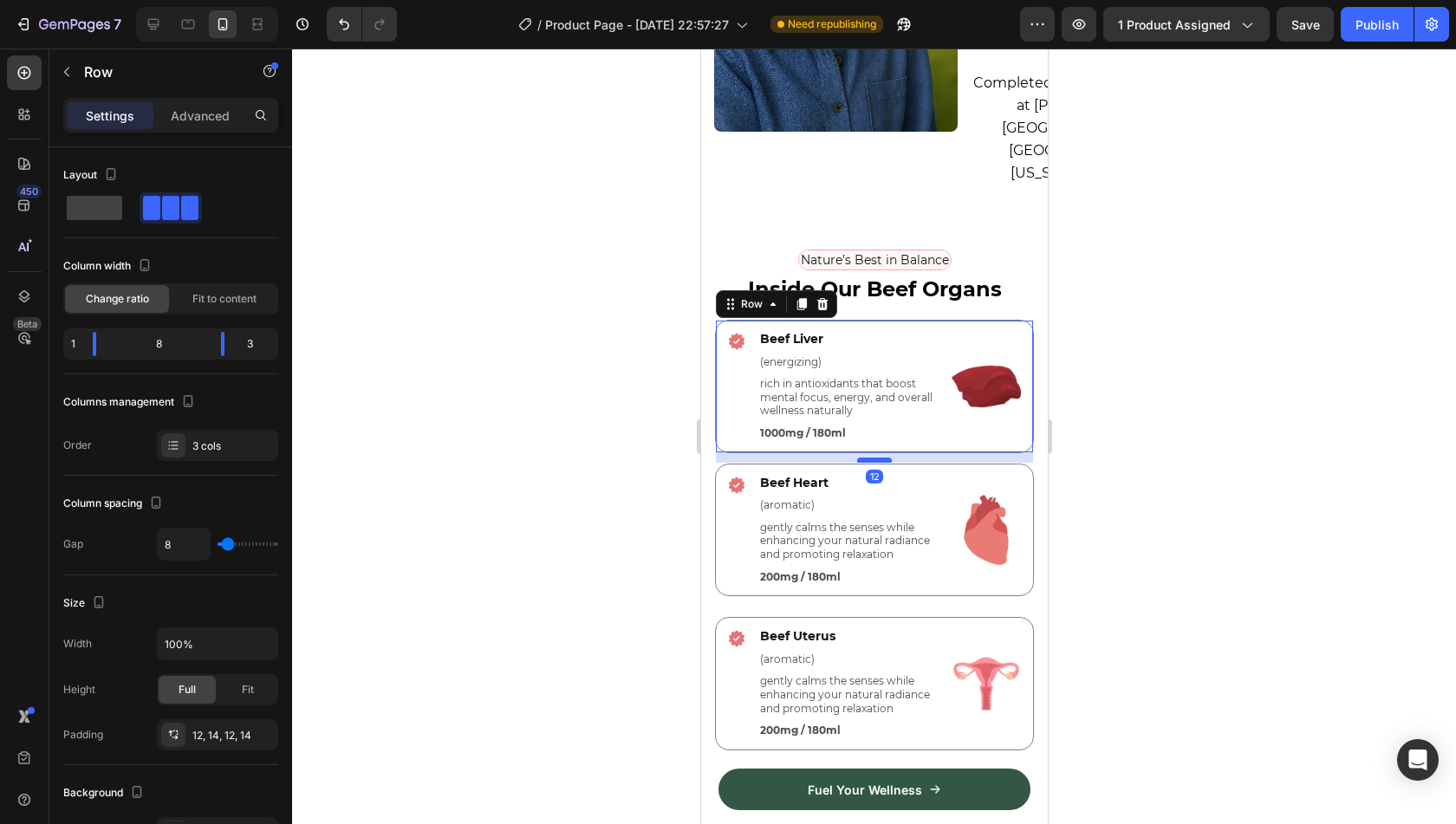
drag, startPoint x: 877, startPoint y: 442, endPoint x: 881, endPoint y: 432, distance: 10.8
click at [881, 458] on div at bounding box center [874, 461] width 35 height 5
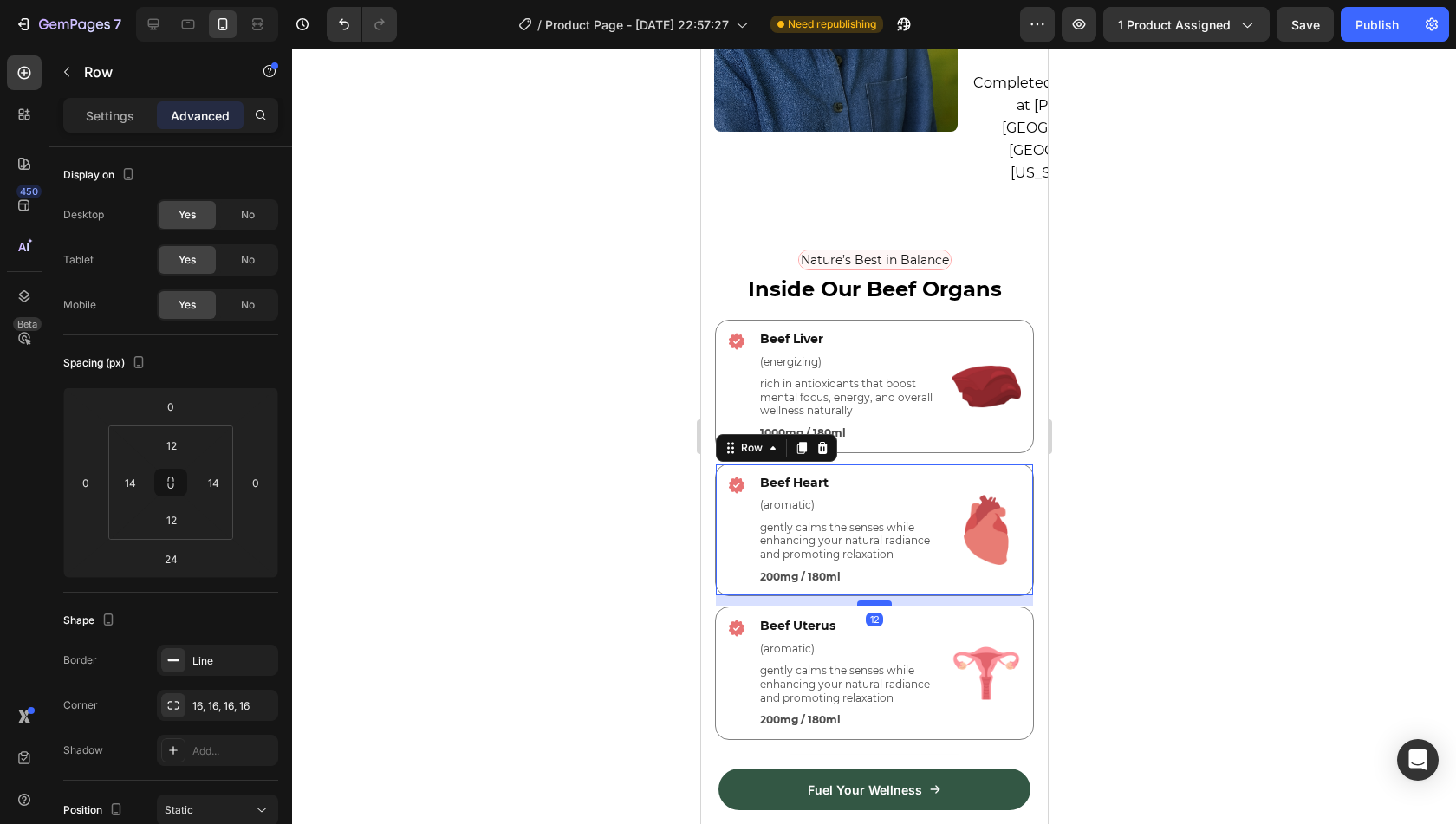
drag, startPoint x: 877, startPoint y: 587, endPoint x: 884, endPoint y: 576, distance: 13.0
click at [884, 601] on div at bounding box center [874, 603] width 35 height 5
type input "12"
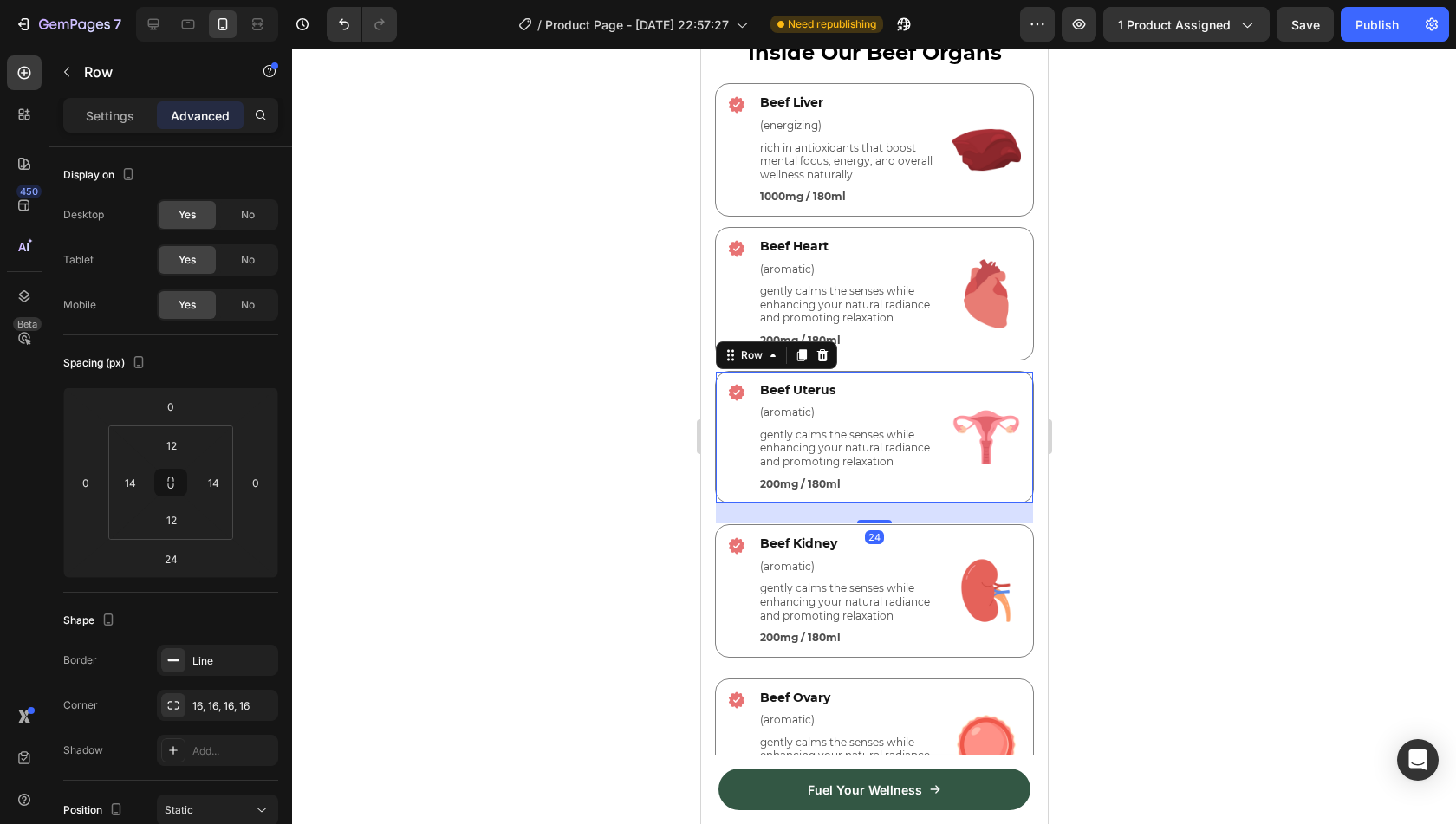
scroll to position [4208, 0]
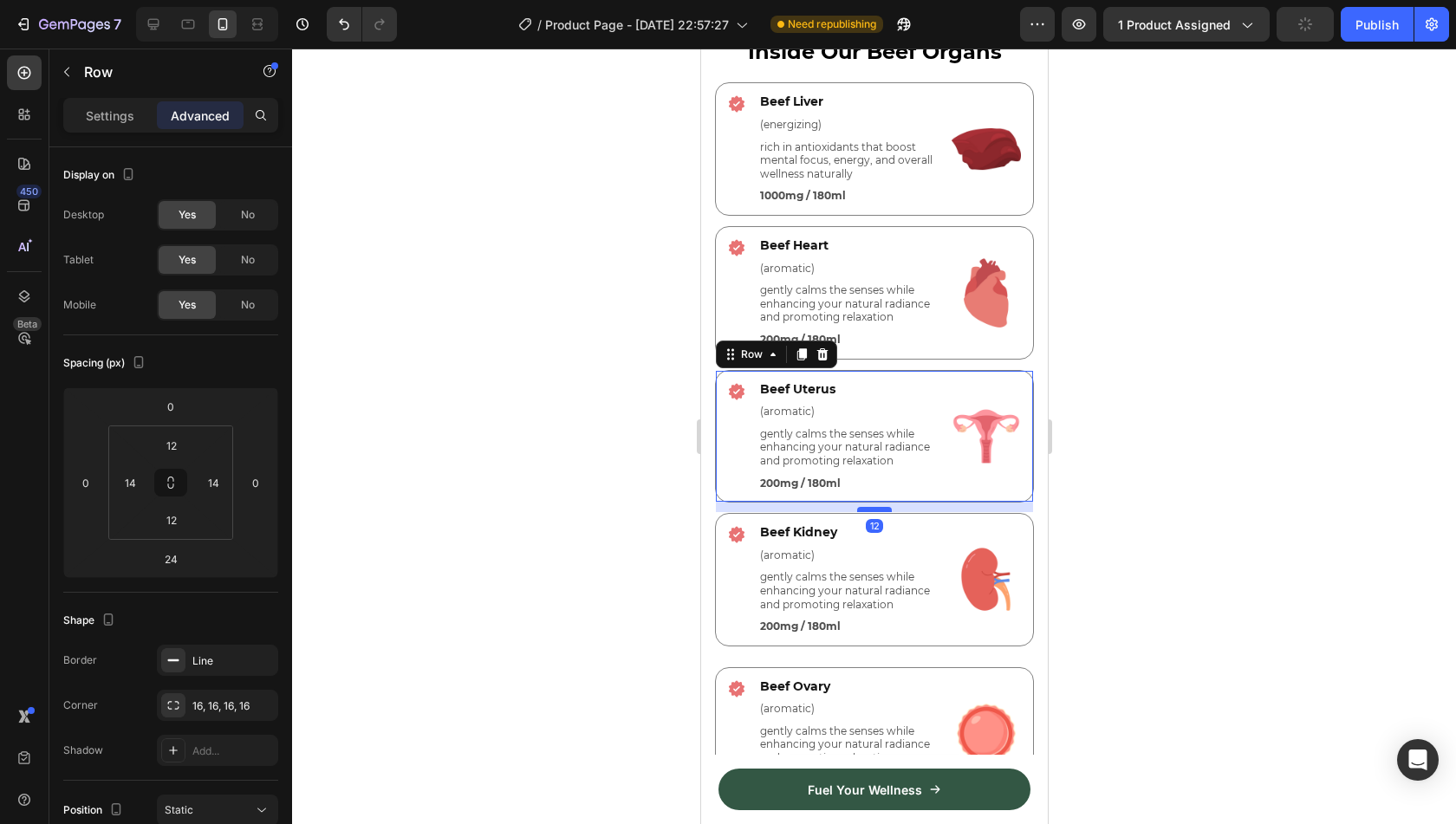
drag, startPoint x: 867, startPoint y: 523, endPoint x: 878, endPoint y: 512, distance: 15.6
click at [878, 512] on div at bounding box center [874, 510] width 35 height 5
type input "12"
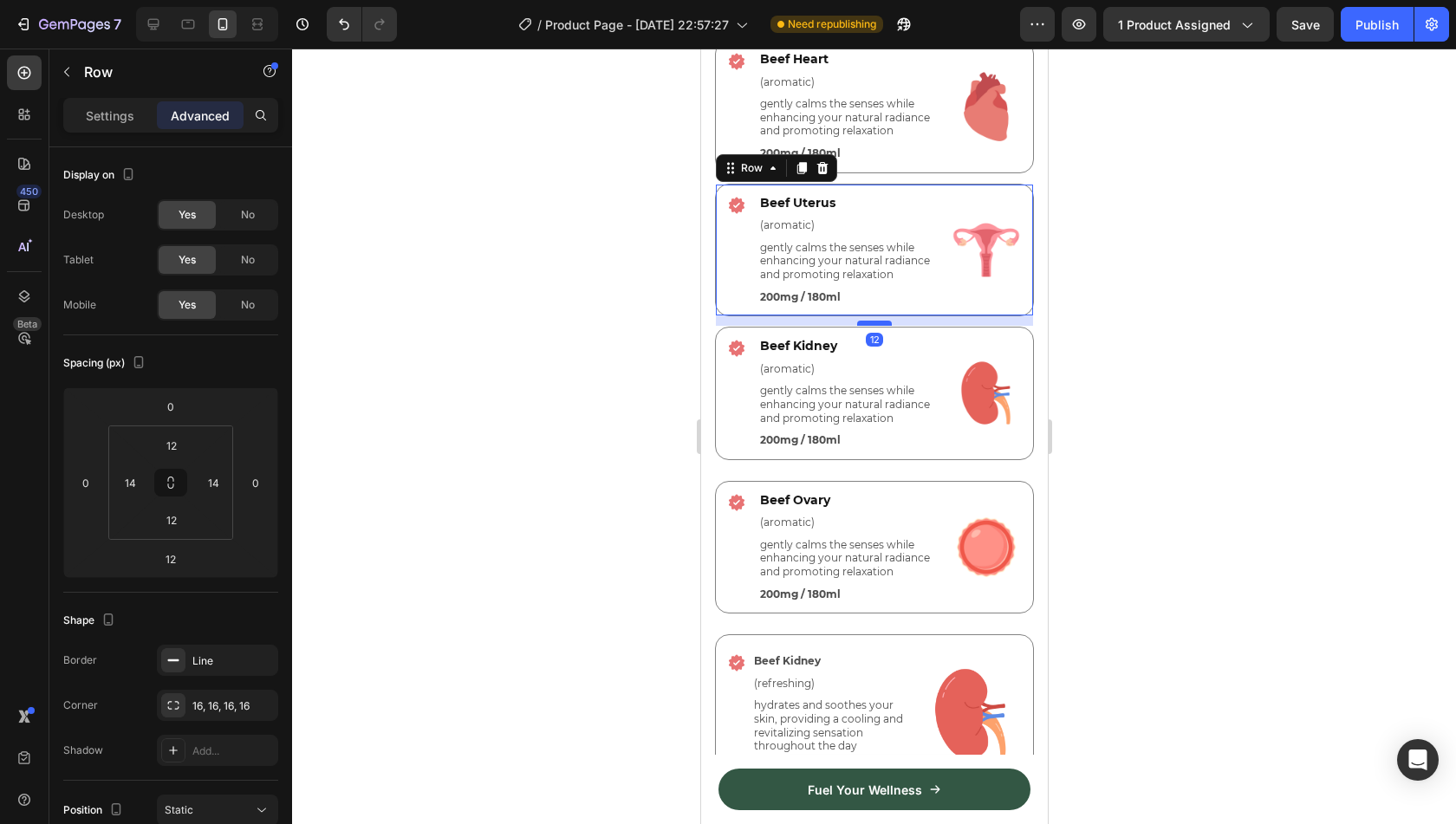
scroll to position [4420, 0]
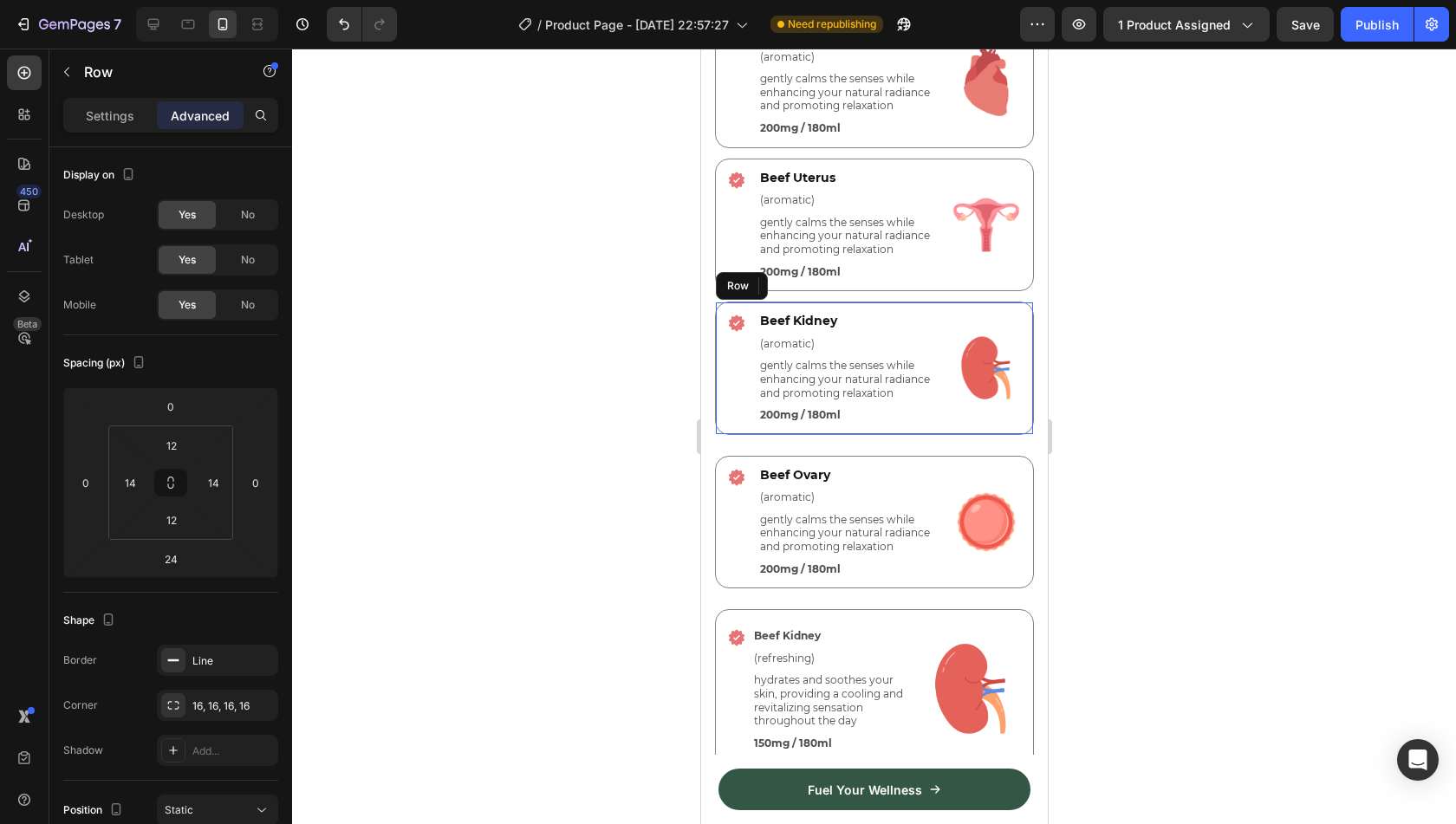
click at [932, 433] on div "Icon Beef Kidney Text Block (aromatic) Text Block gently calms the senses while…" at bounding box center [874, 369] width 319 height 133
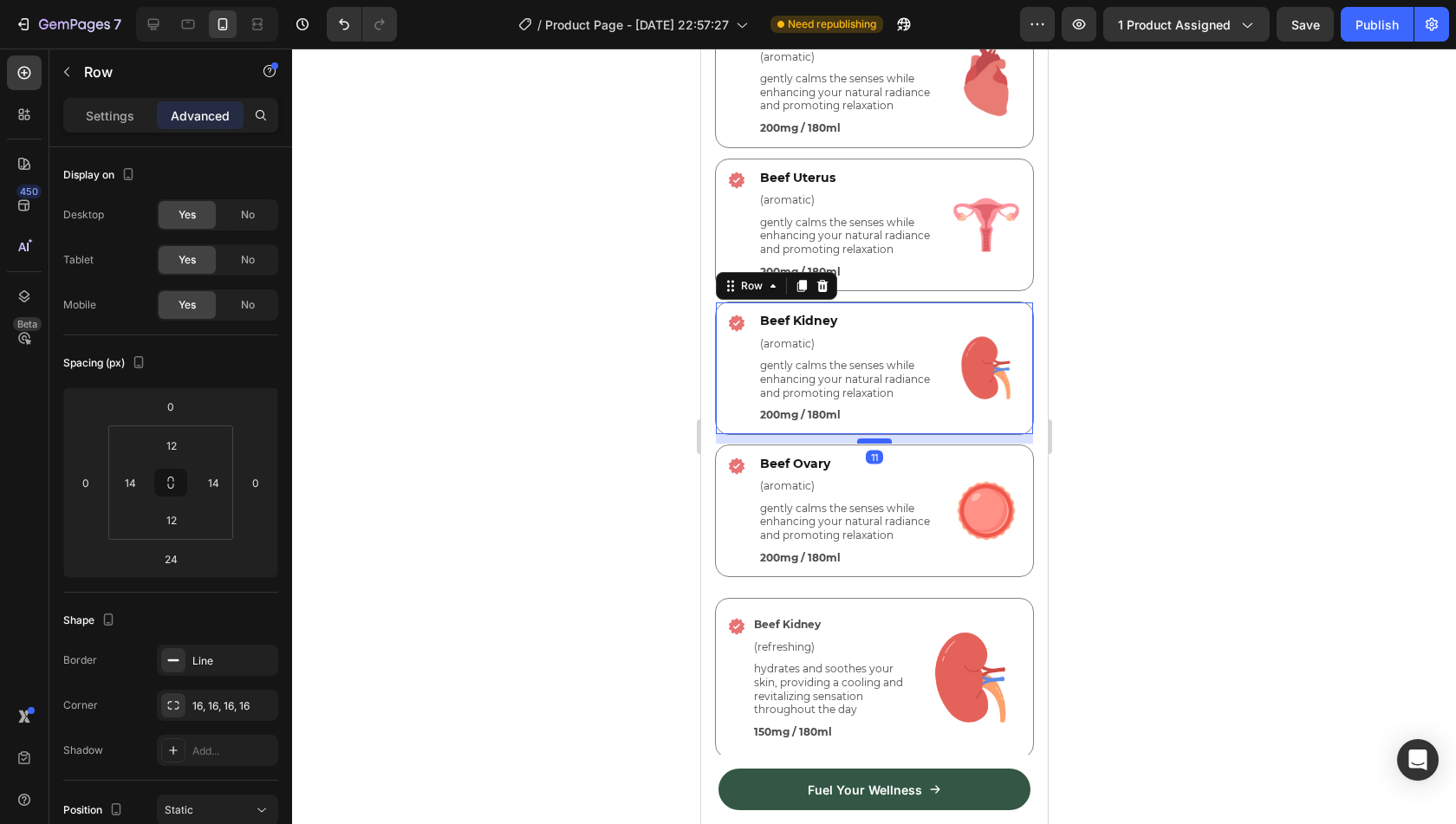
drag, startPoint x: 874, startPoint y: 453, endPoint x: 882, endPoint y: 441, distance: 14.4
click at [882, 441] on div at bounding box center [874, 441] width 35 height 5
click at [882, 442] on div at bounding box center [874, 442] width 35 height 5
type input "12"
click at [951, 578] on div "Icon Beef Ovary Text Block (aromatic) Text Block gently calms the senses while …" at bounding box center [874, 512] width 319 height 133
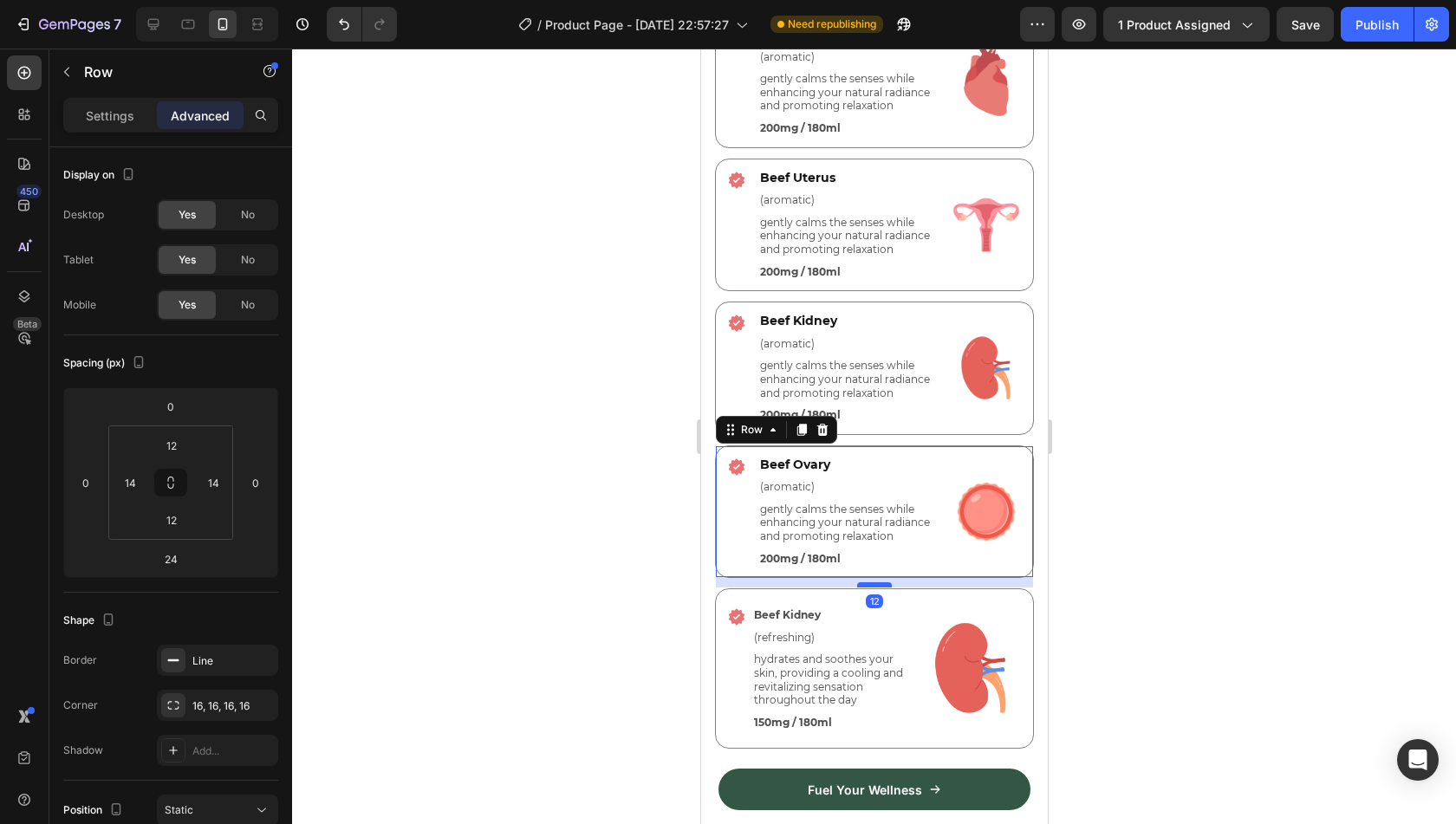
drag, startPoint x: 874, startPoint y: 600, endPoint x: 883, endPoint y: 589, distance: 14.2
click at [883, 588] on div at bounding box center [874, 585] width 35 height 5
type input "12"
click at [802, 426] on icon at bounding box center [801, 430] width 10 height 12
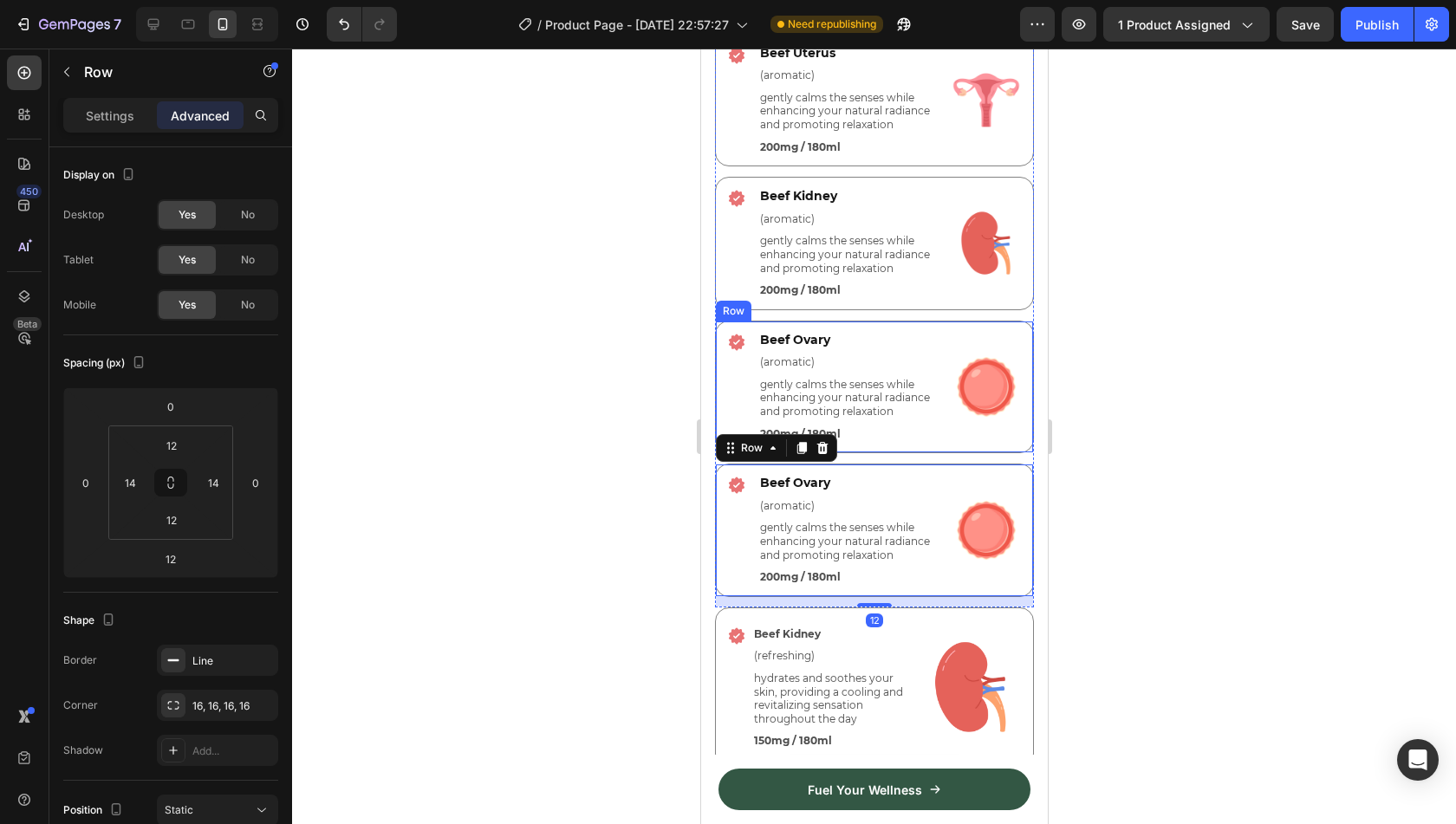
scroll to position [4546, 0]
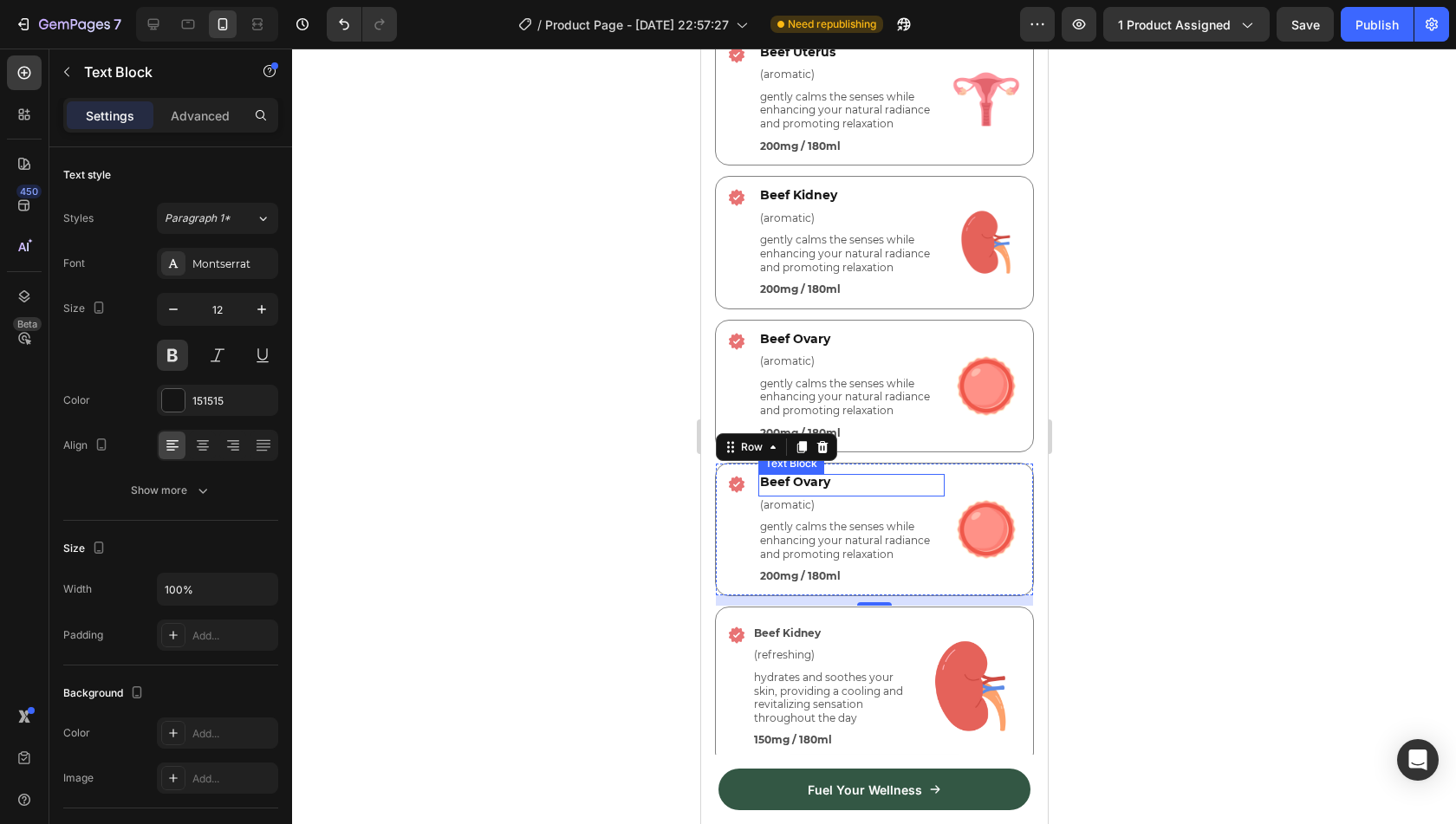
click at [812, 484] on span "Beef Ovary" at bounding box center [794, 482] width 70 height 16
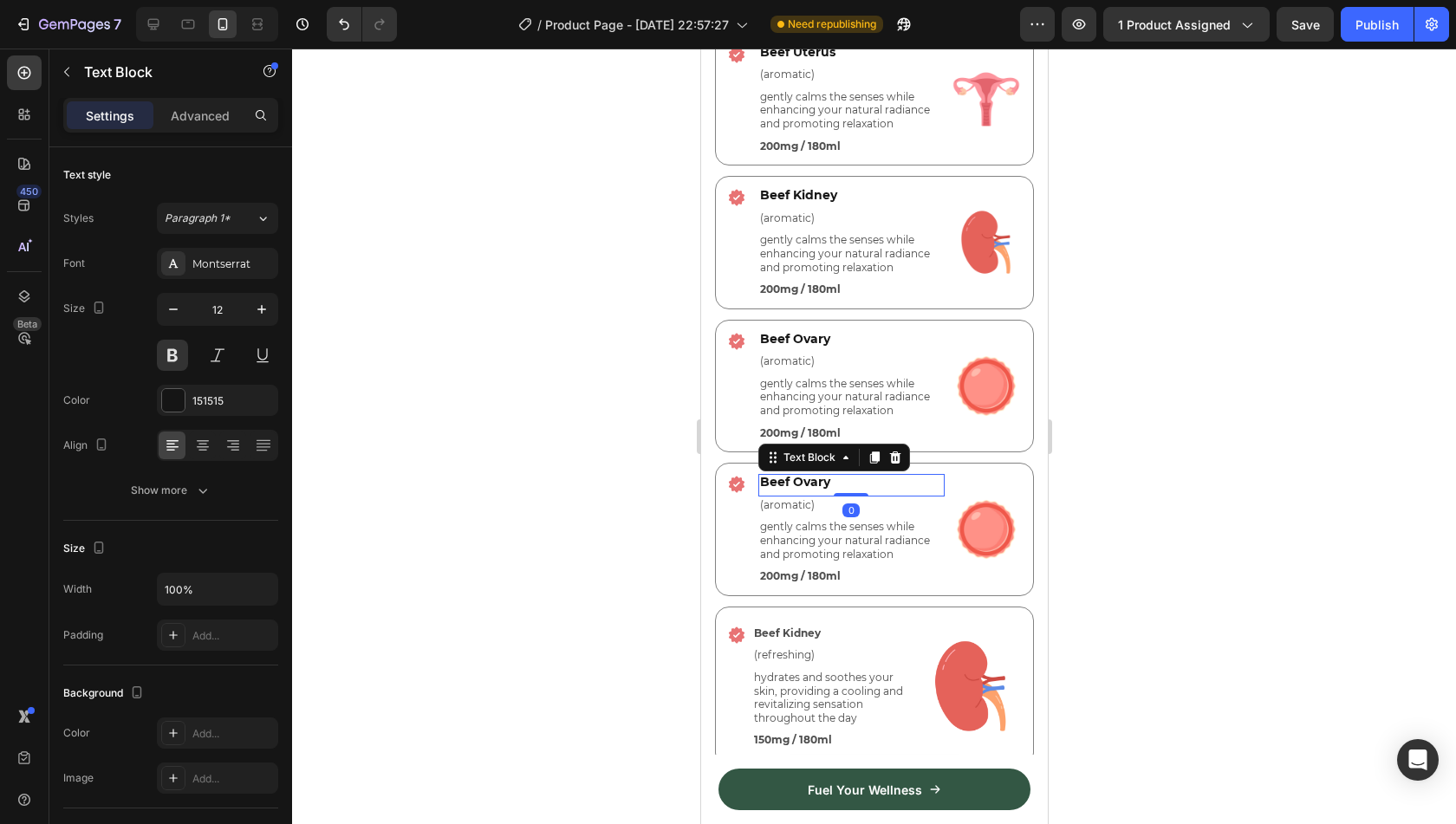
click at [812, 484] on span "Beef Ovary" at bounding box center [794, 482] width 70 height 16
click at [1177, 412] on div at bounding box center [875, 436] width 1164 height 776
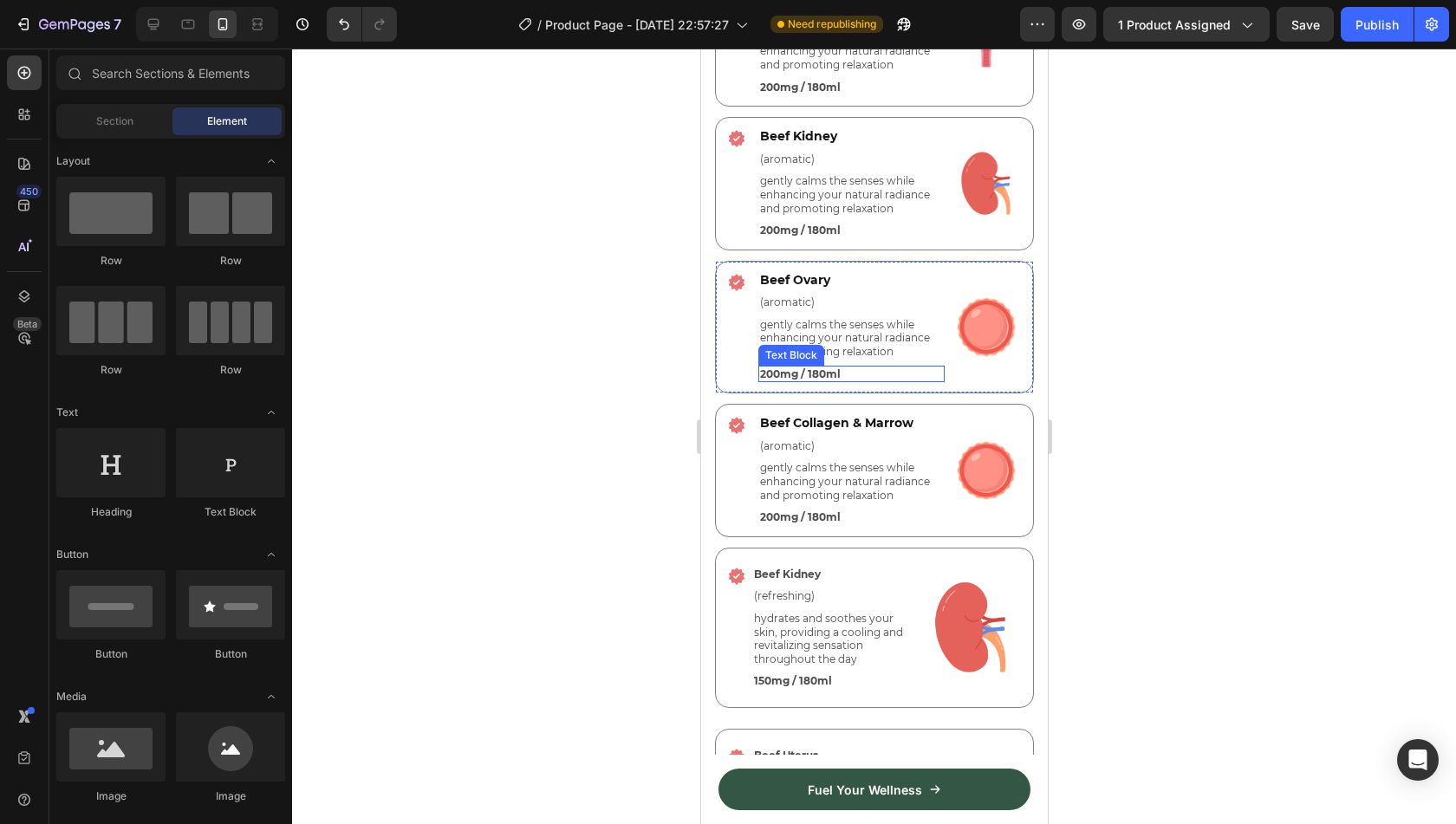
scroll to position [4515, 0]
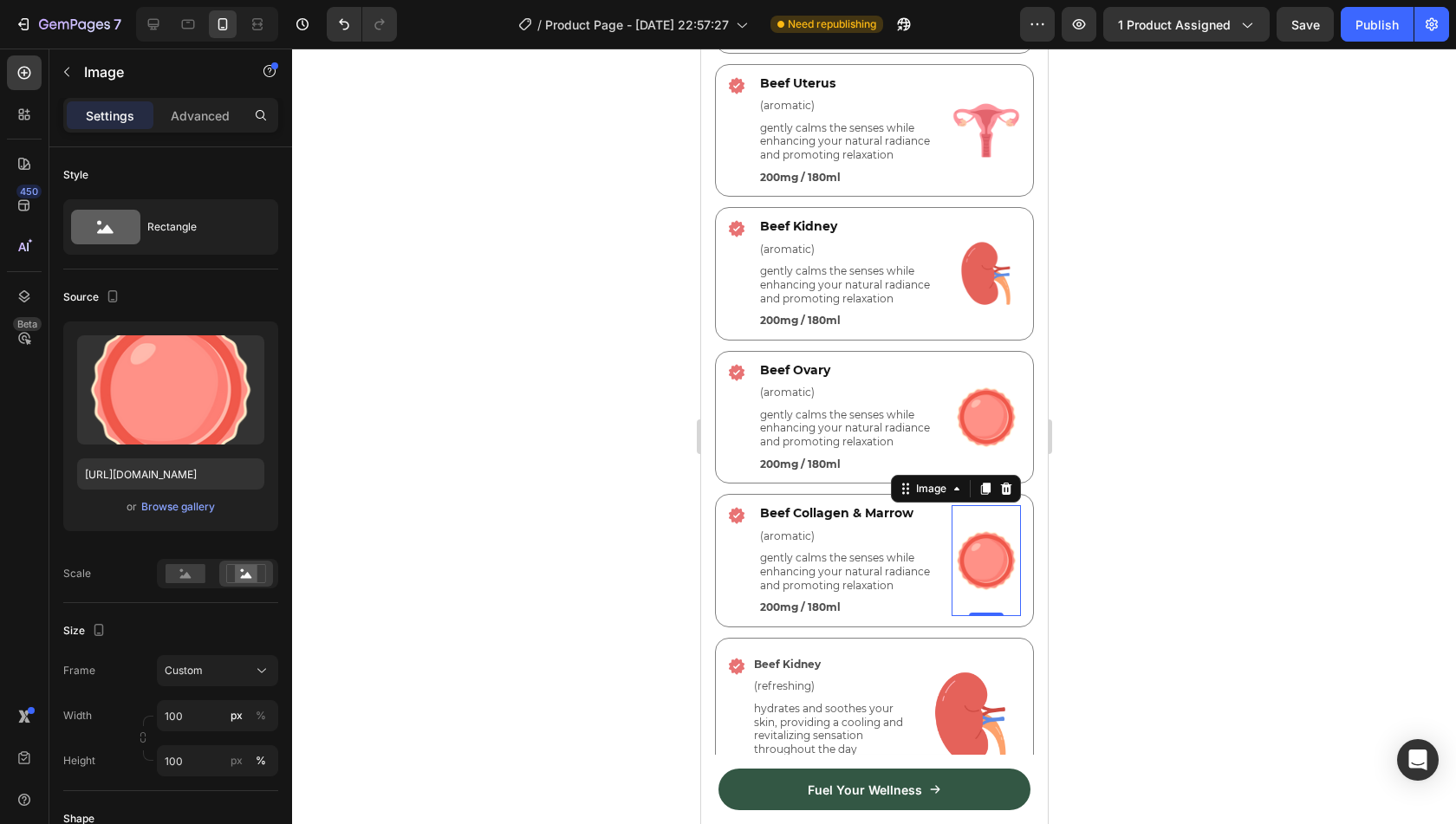
click at [1146, 513] on div at bounding box center [875, 436] width 1164 height 776
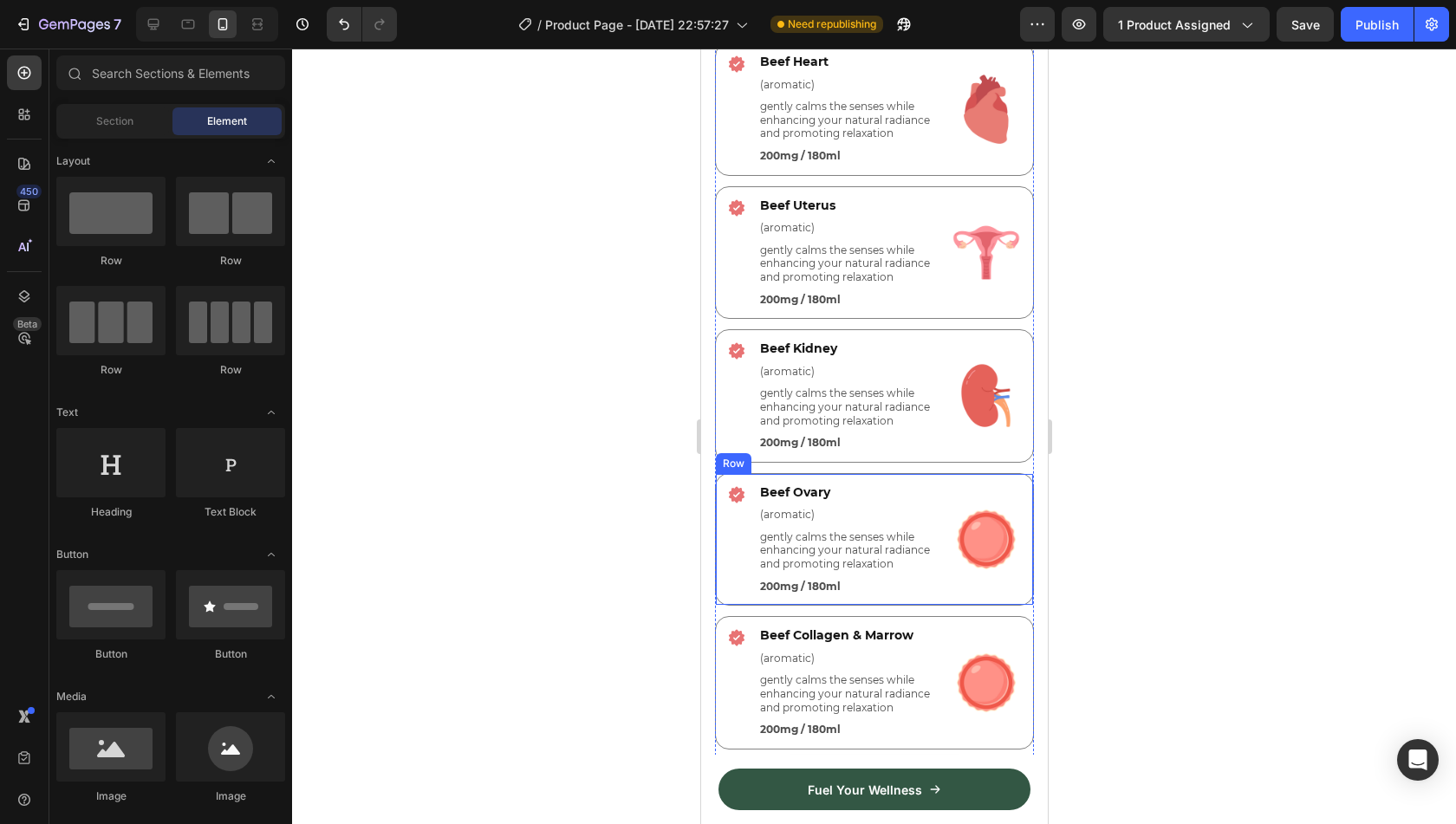
scroll to position [4394, 0]
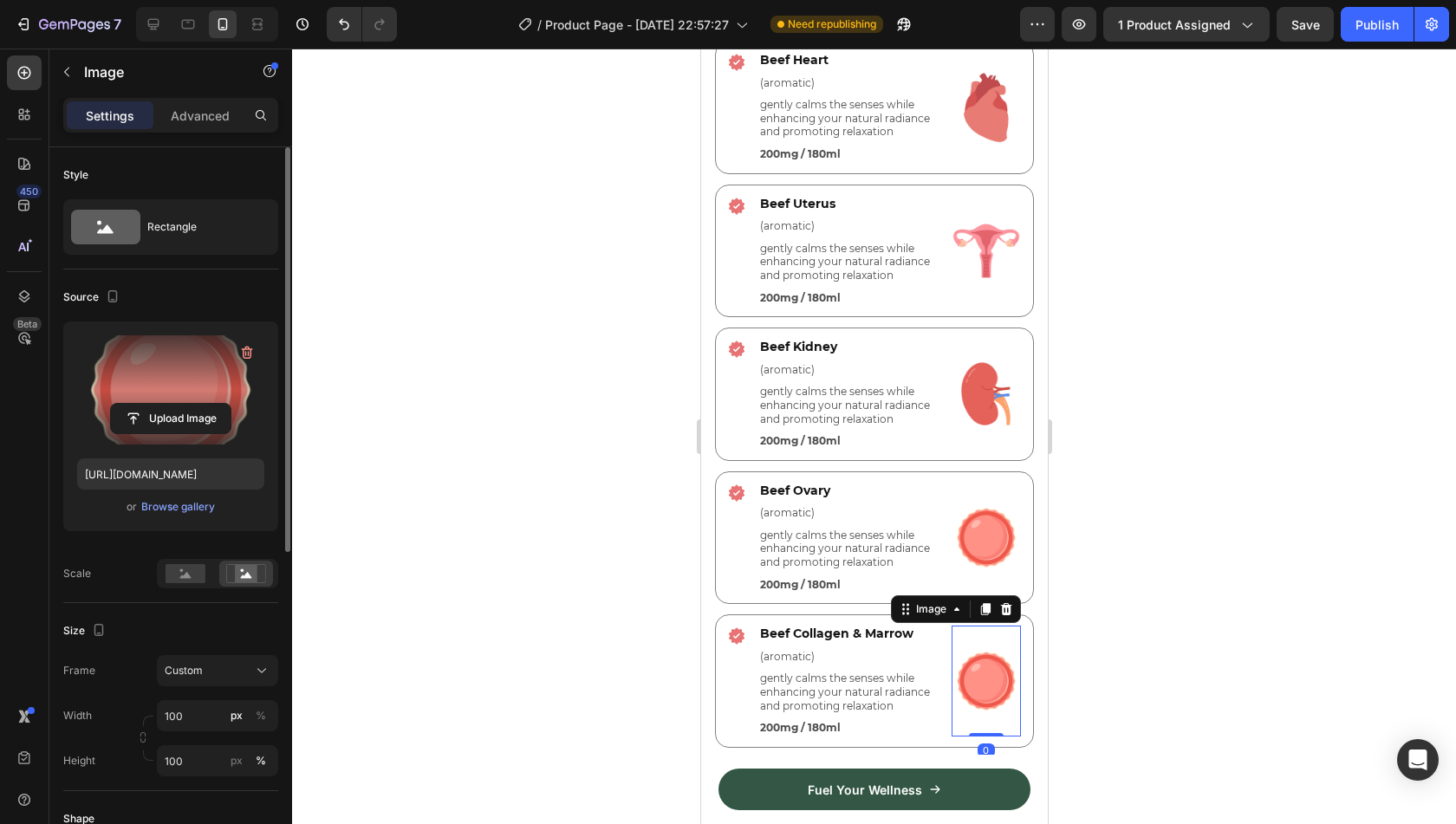
click at [173, 381] on label at bounding box center [171, 390] width 187 height 109
click at [173, 404] on input "file" at bounding box center [171, 419] width 120 height 30
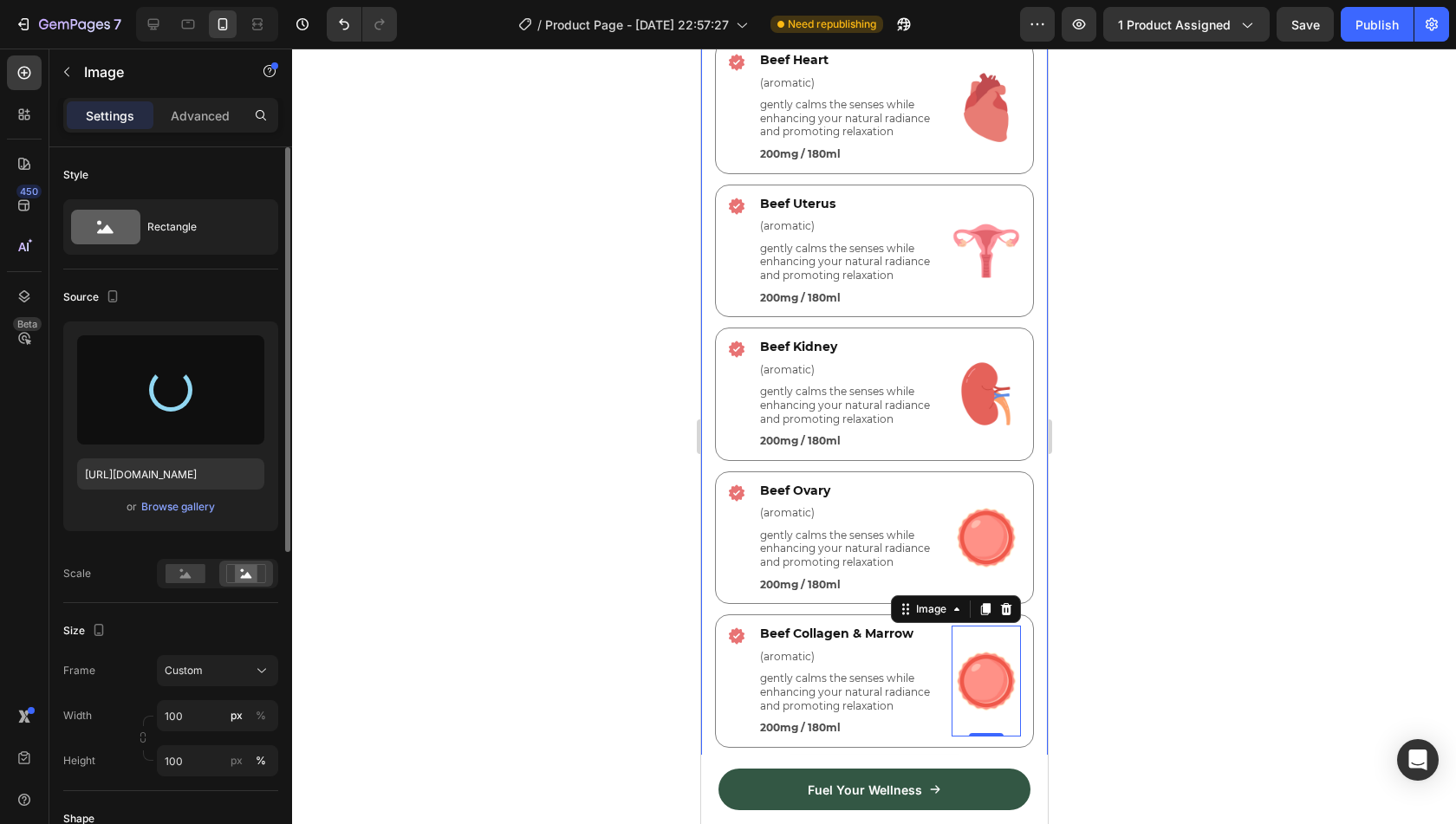
type input "[URL][DOMAIN_NAME]"
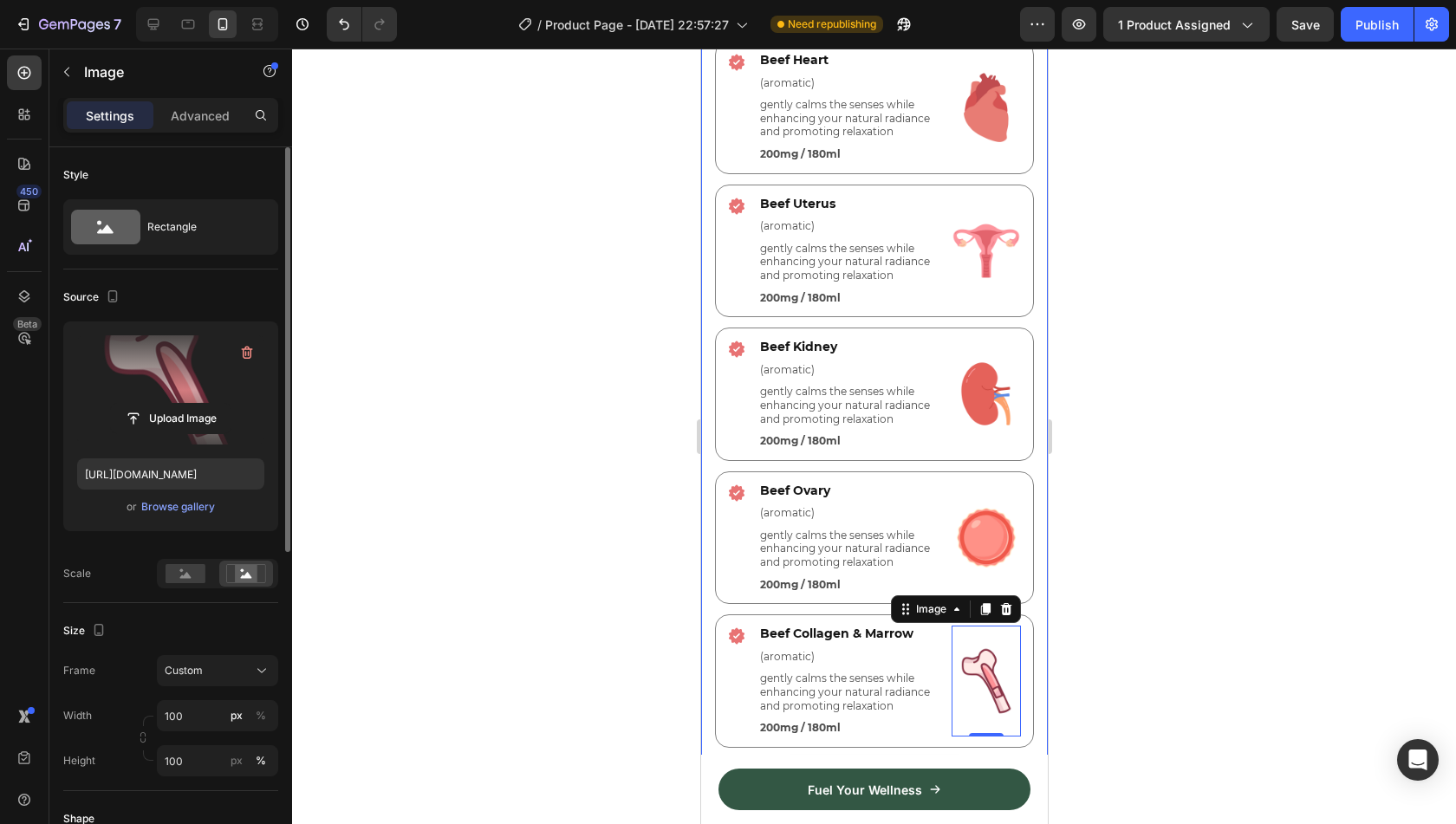
click at [633, 537] on div at bounding box center [875, 436] width 1164 height 776
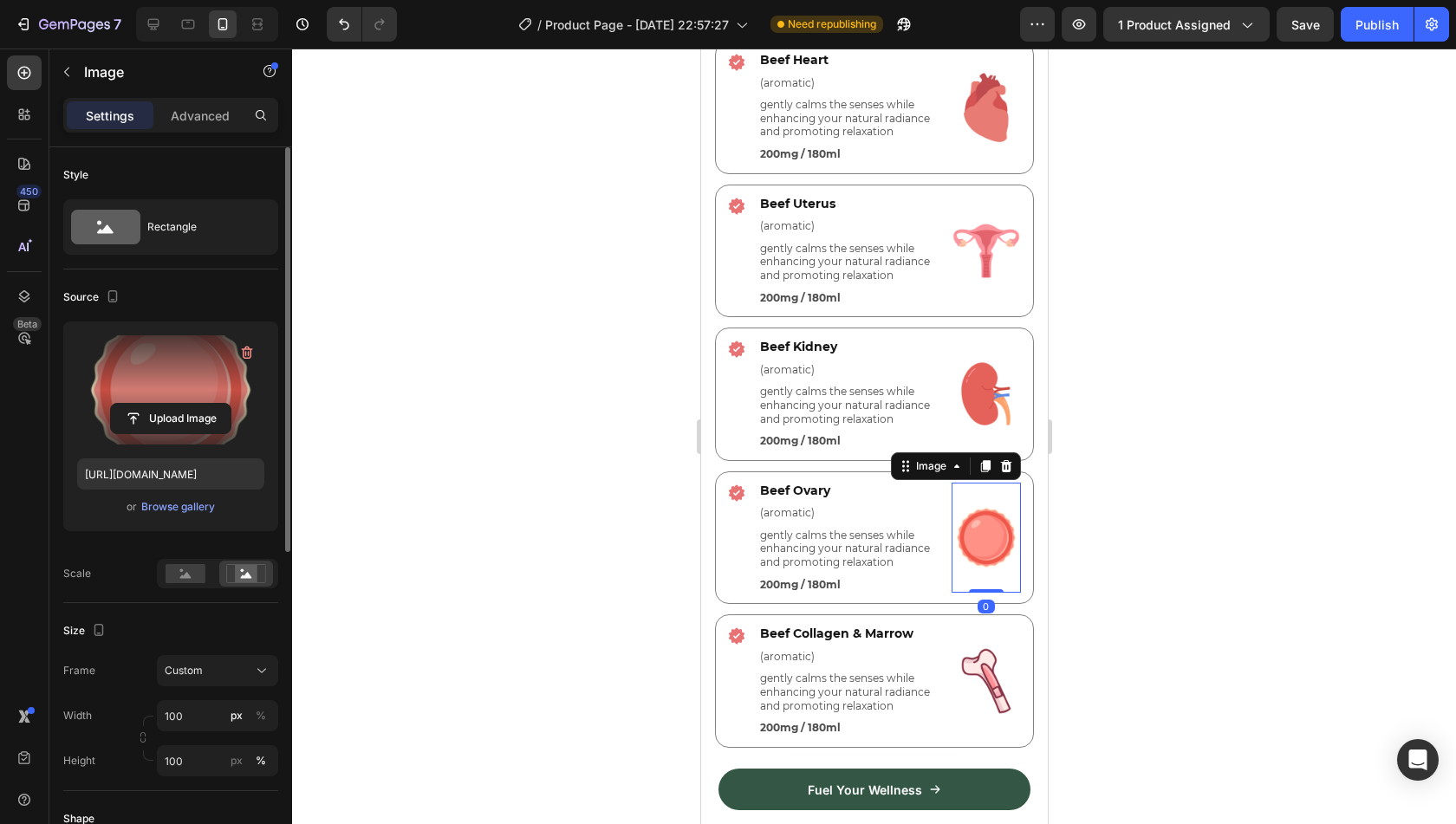
click at [198, 392] on label at bounding box center [171, 390] width 187 height 109
click at [198, 404] on input "file" at bounding box center [171, 419] width 120 height 30
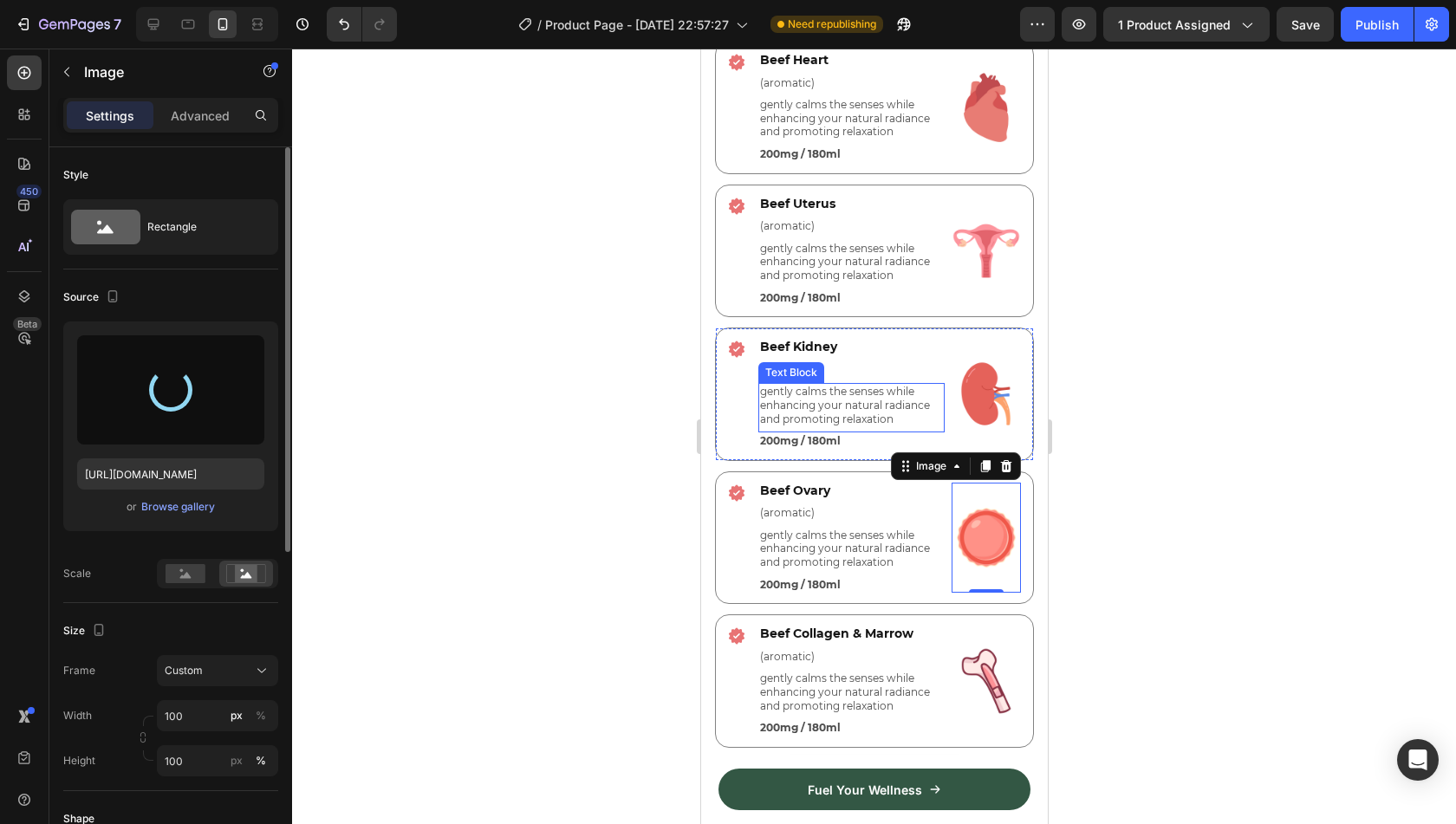
type input "[URL][DOMAIN_NAME]"
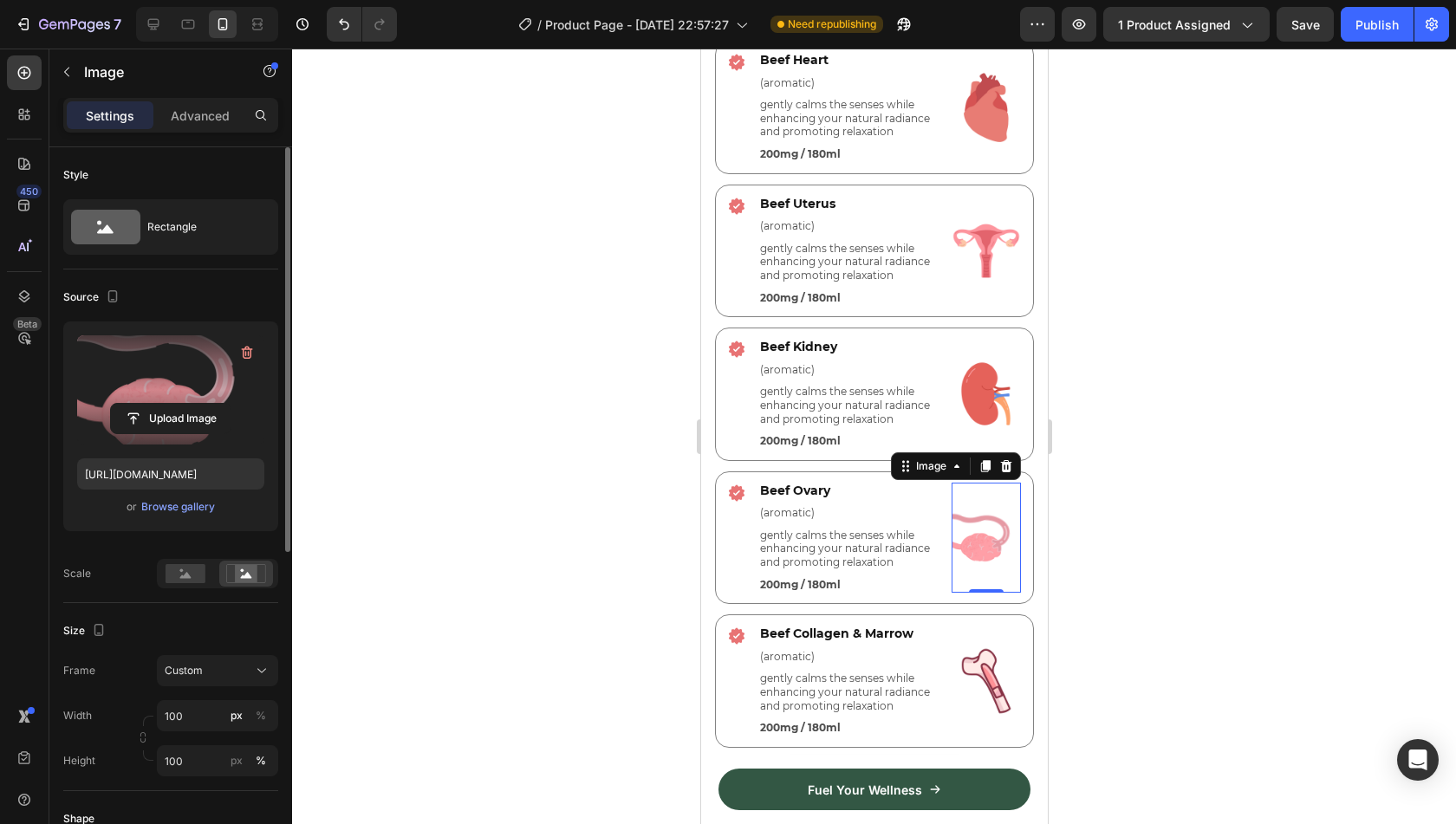
click at [1187, 413] on div at bounding box center [875, 436] width 1164 height 776
click at [170, 372] on label at bounding box center [171, 390] width 187 height 109
click at [170, 404] on input "file" at bounding box center [171, 419] width 120 height 30
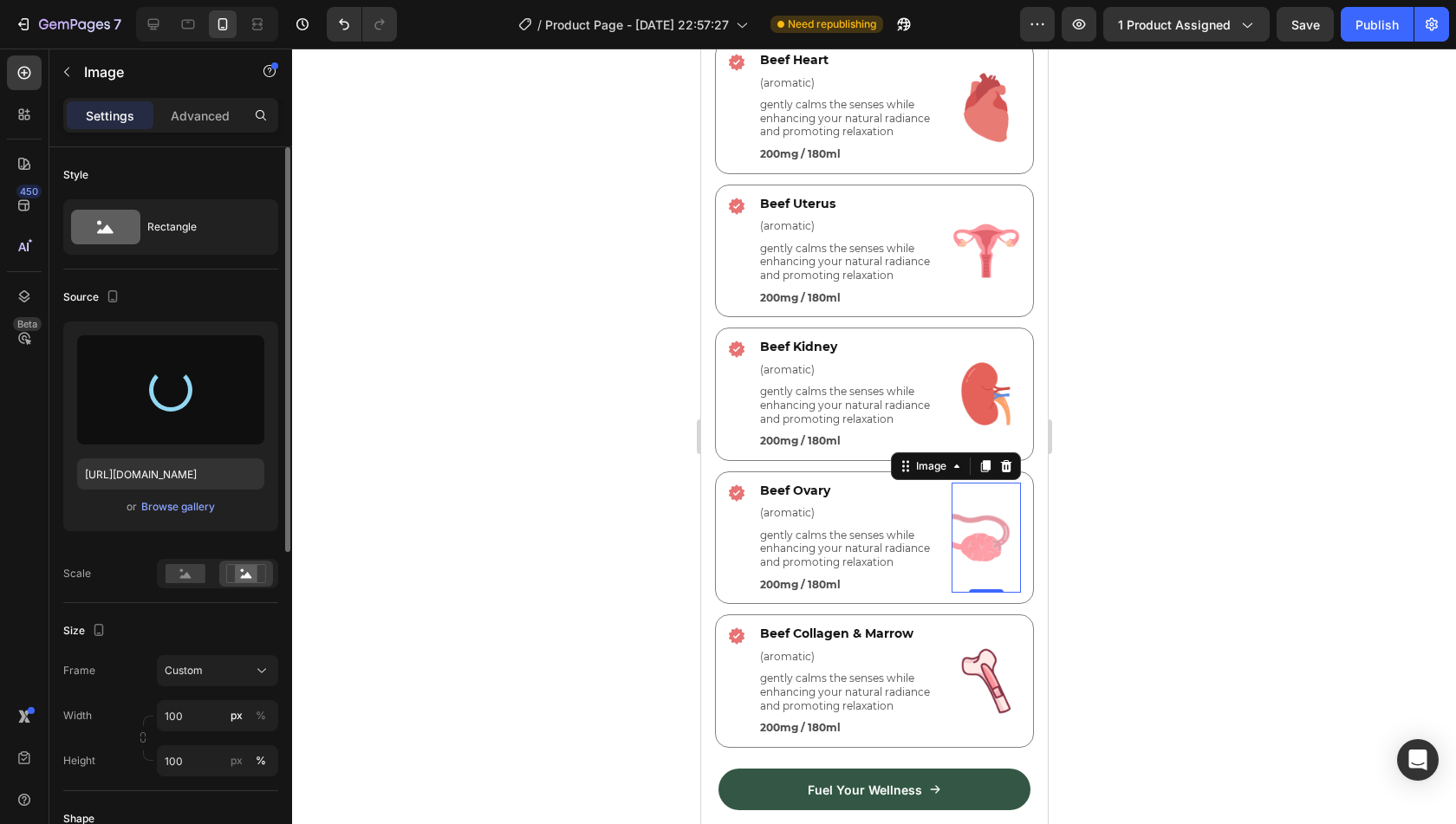
type input "[URL][DOMAIN_NAME]"
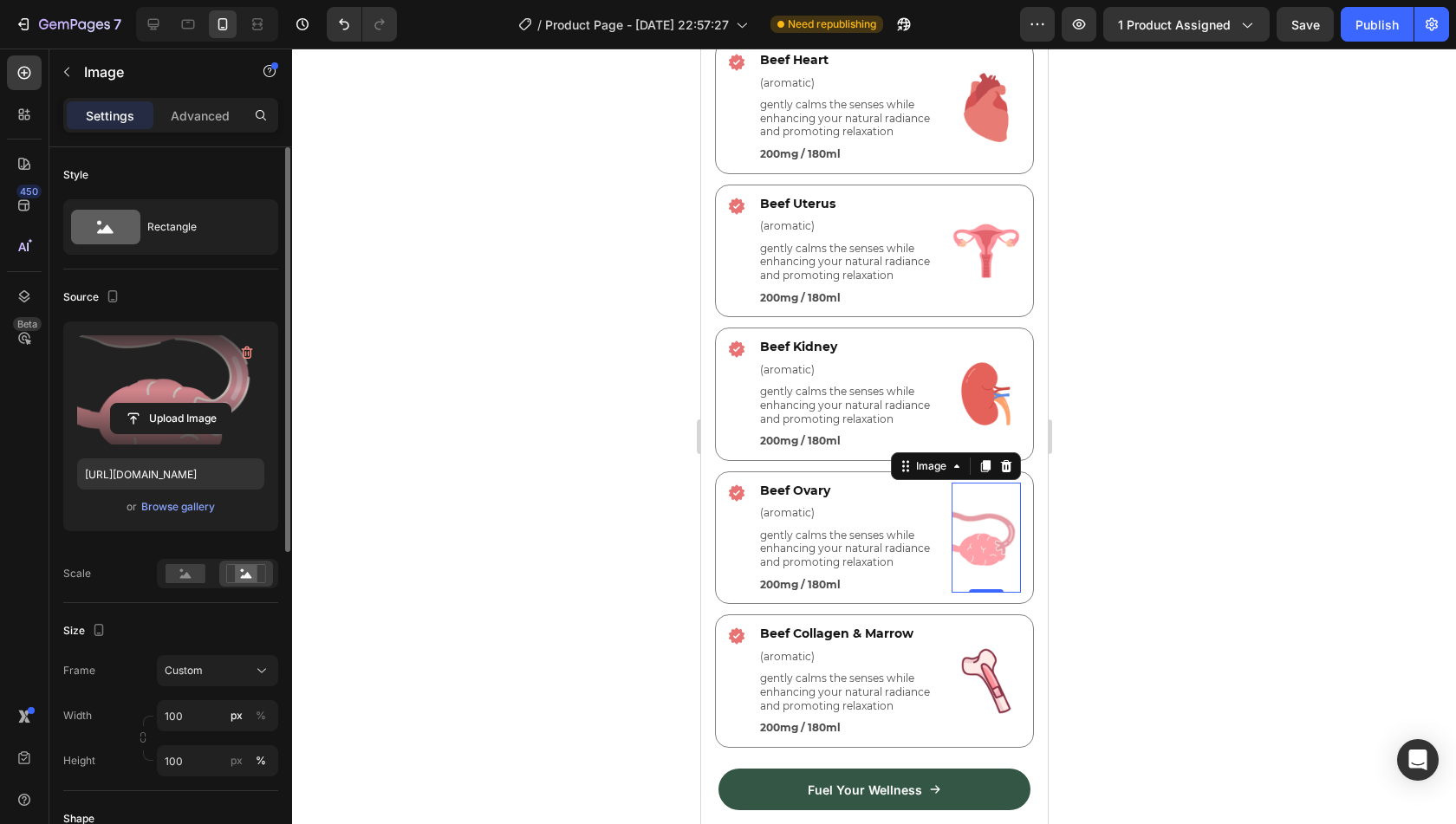
click at [567, 307] on div at bounding box center [875, 436] width 1164 height 776
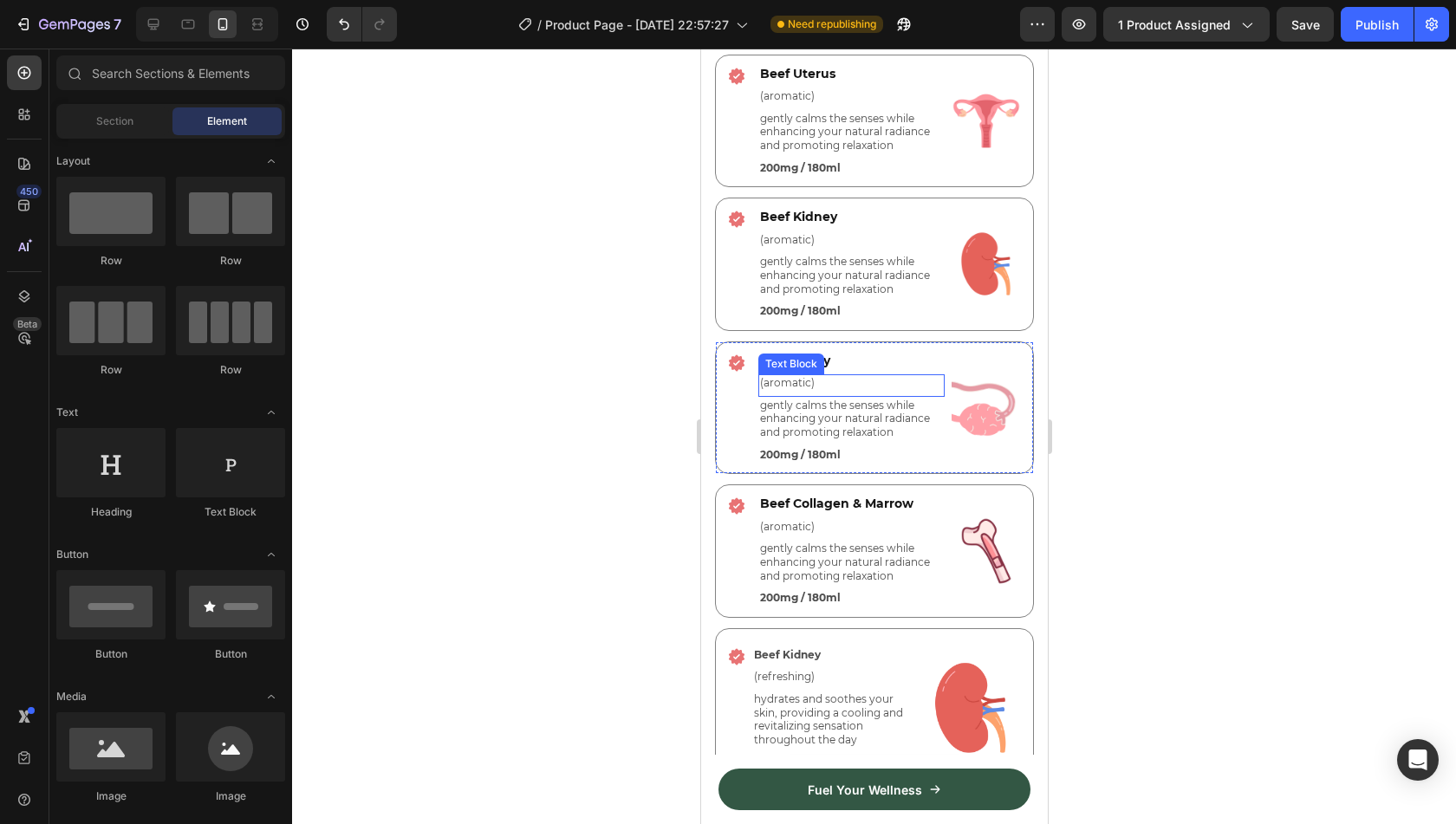
scroll to position [4674, 0]
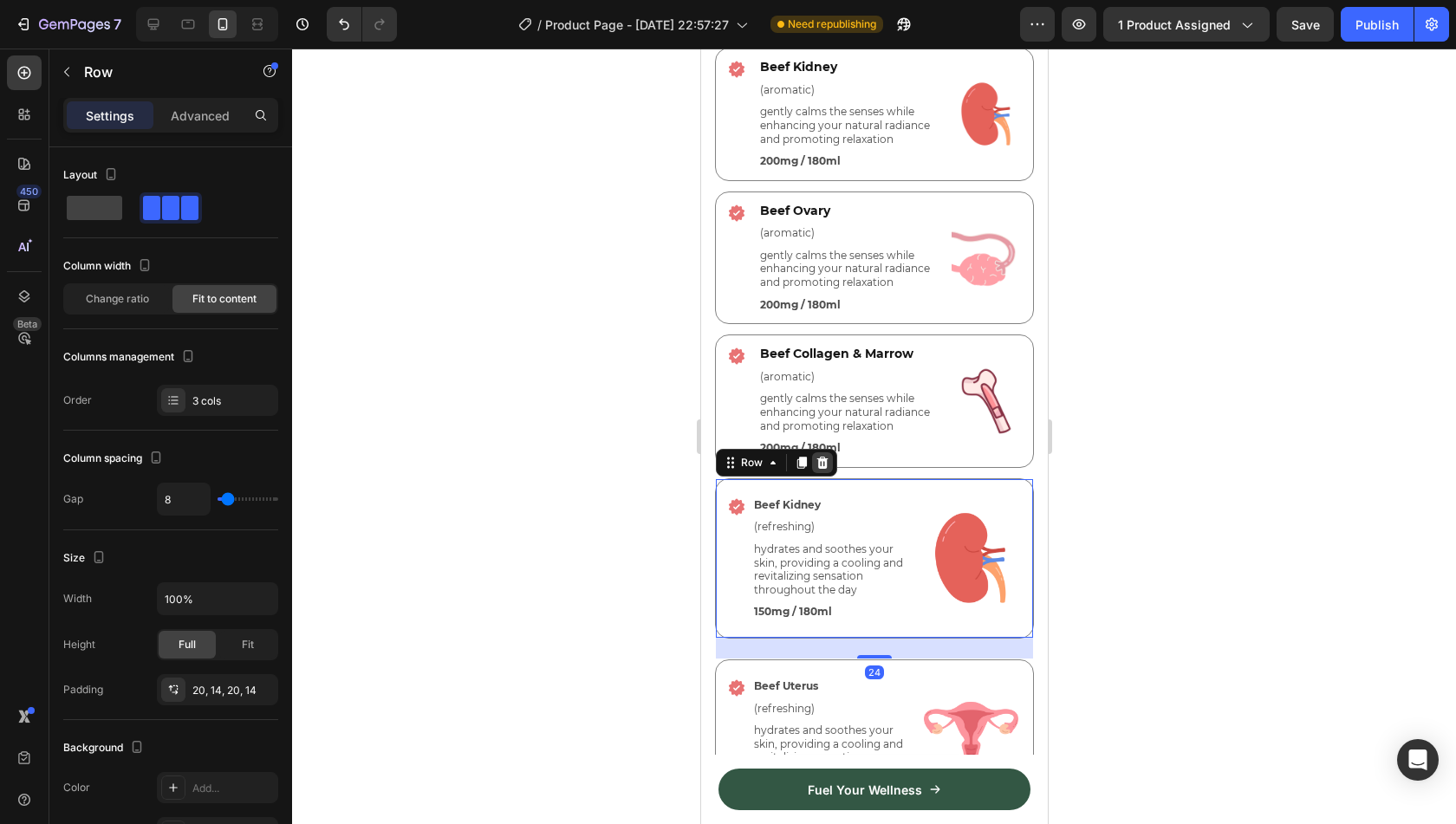
click at [819, 462] on icon at bounding box center [822, 463] width 11 height 12
click at [822, 468] on icon at bounding box center [822, 463] width 11 height 12
click at [822, 463] on icon at bounding box center [822, 463] width 11 height 12
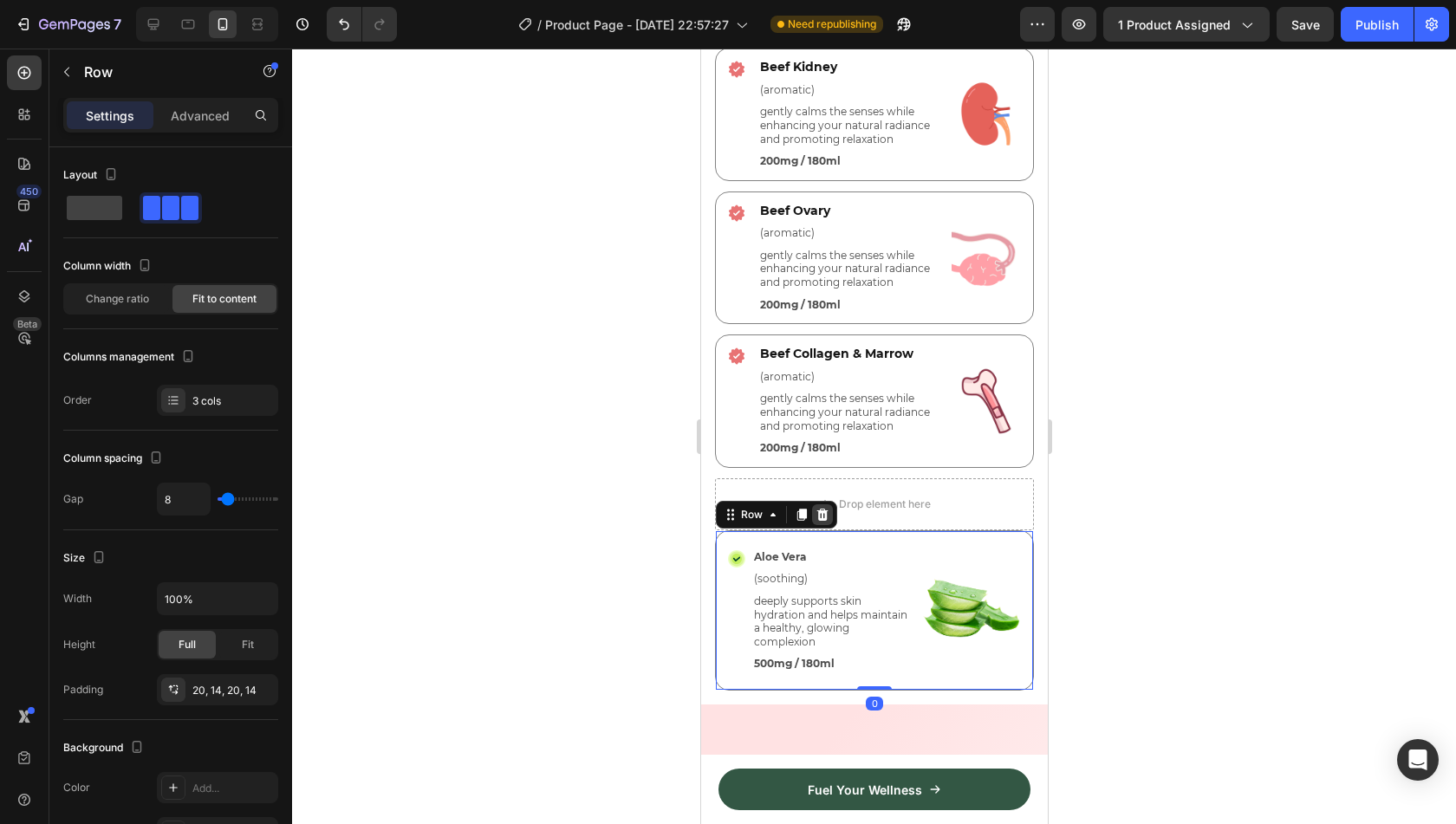
click at [819, 511] on icon at bounding box center [822, 515] width 14 height 14
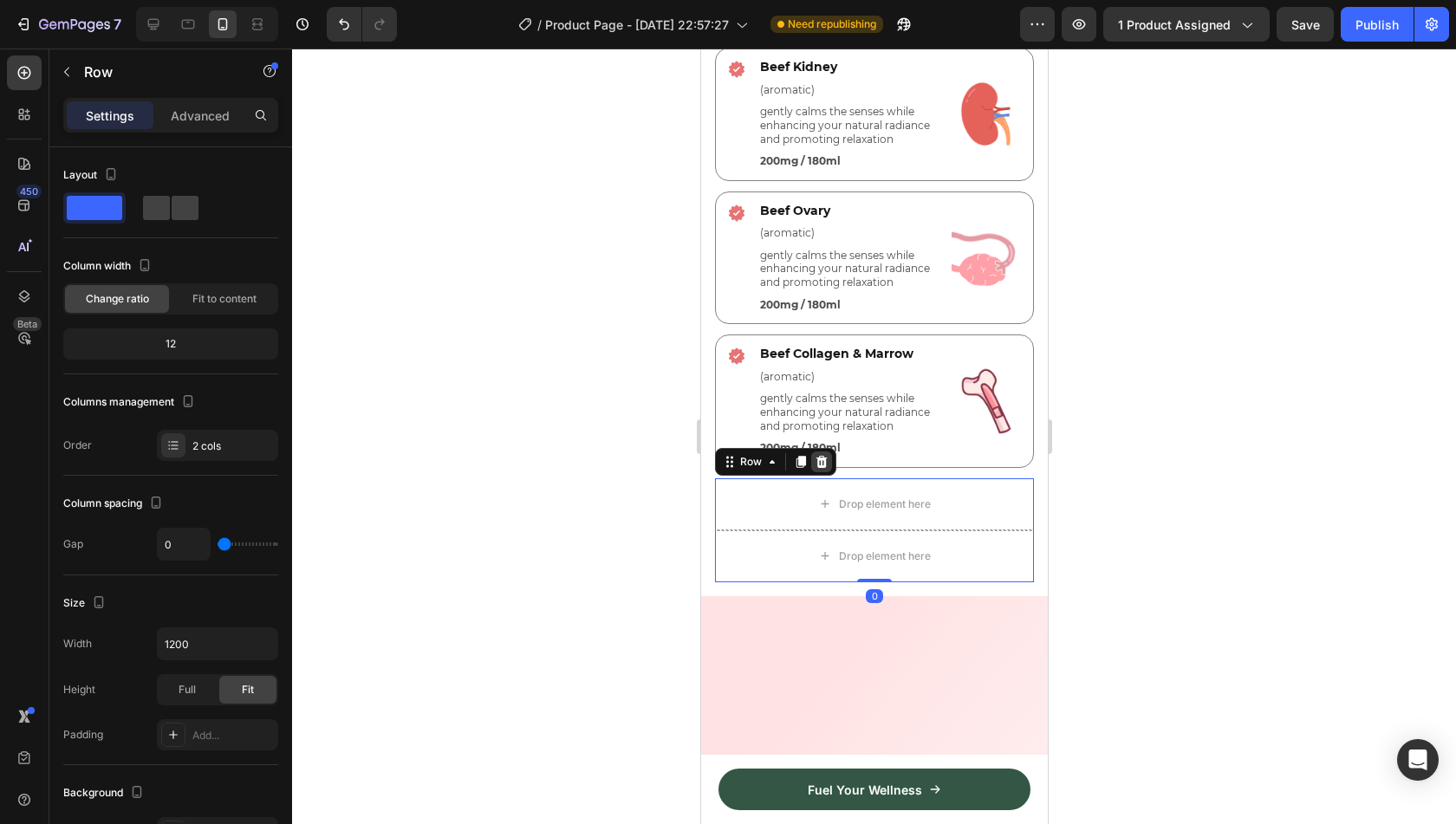
click at [824, 462] on icon at bounding box center [821, 462] width 11 height 12
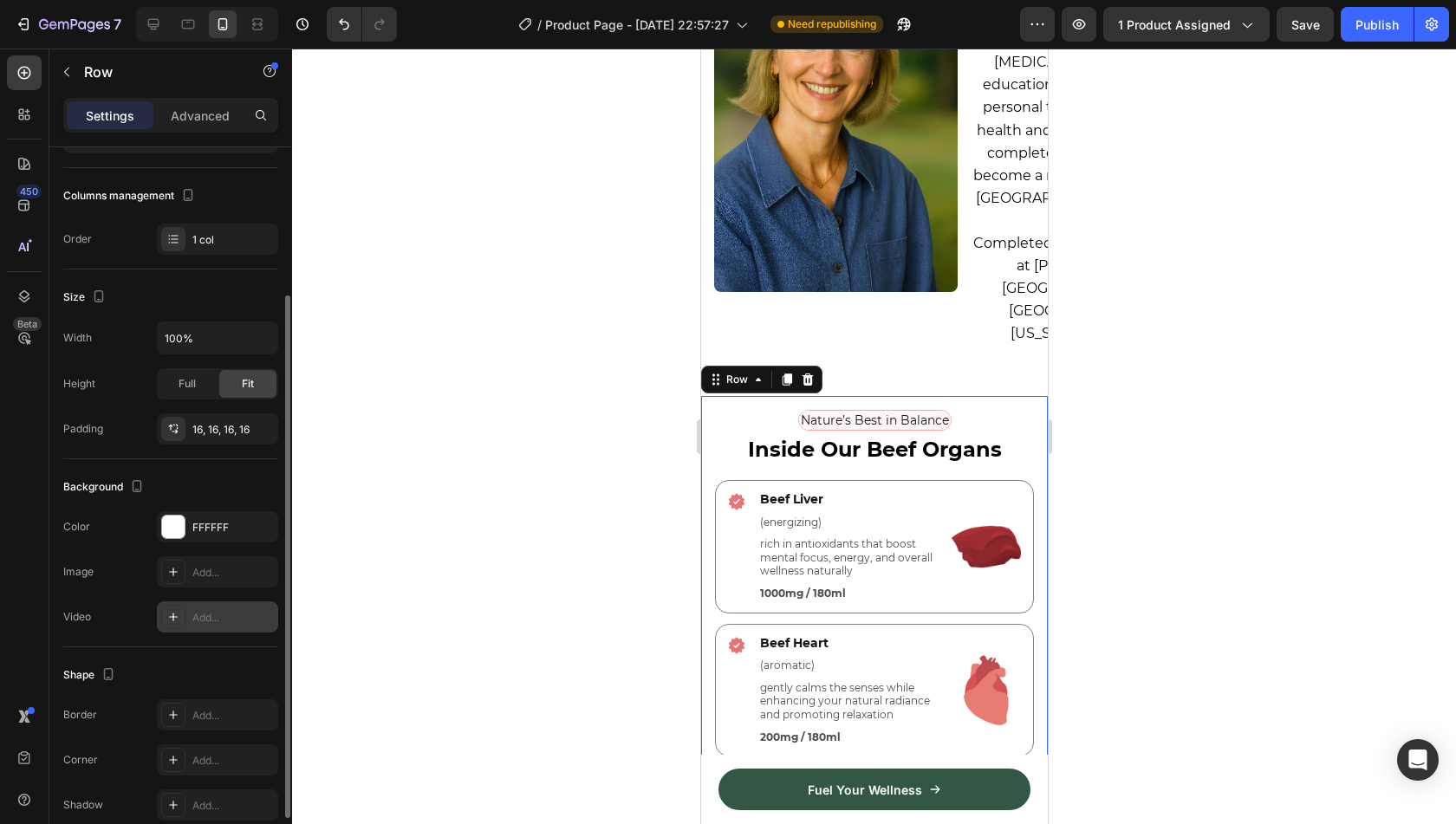
scroll to position [211, 0]
click at [215, 530] on div "FFFFFF" at bounding box center [217, 523] width 122 height 32
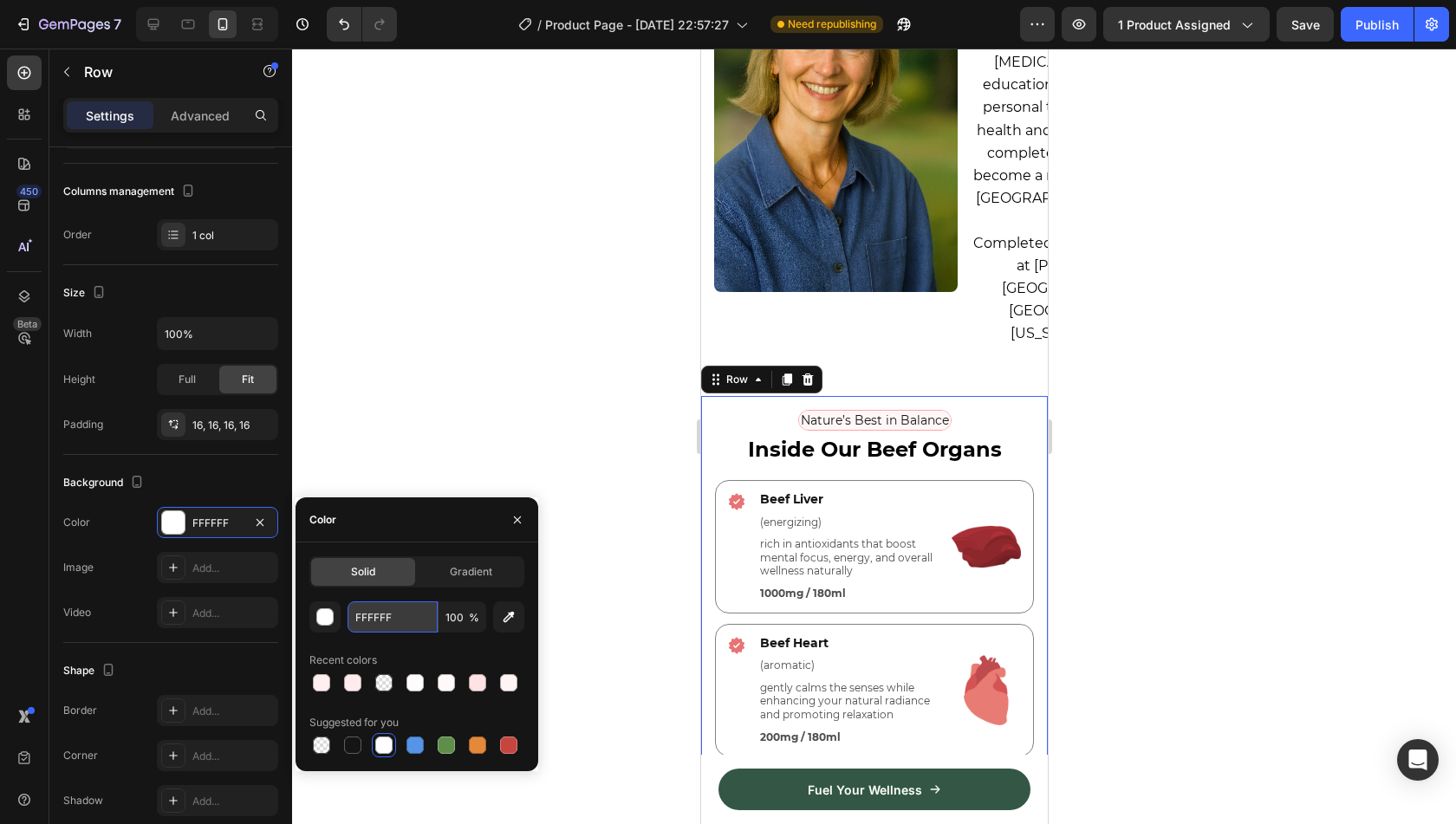
click at [391, 613] on input "FFFFFF" at bounding box center [392, 617] width 90 height 32
paste input "#E87475"
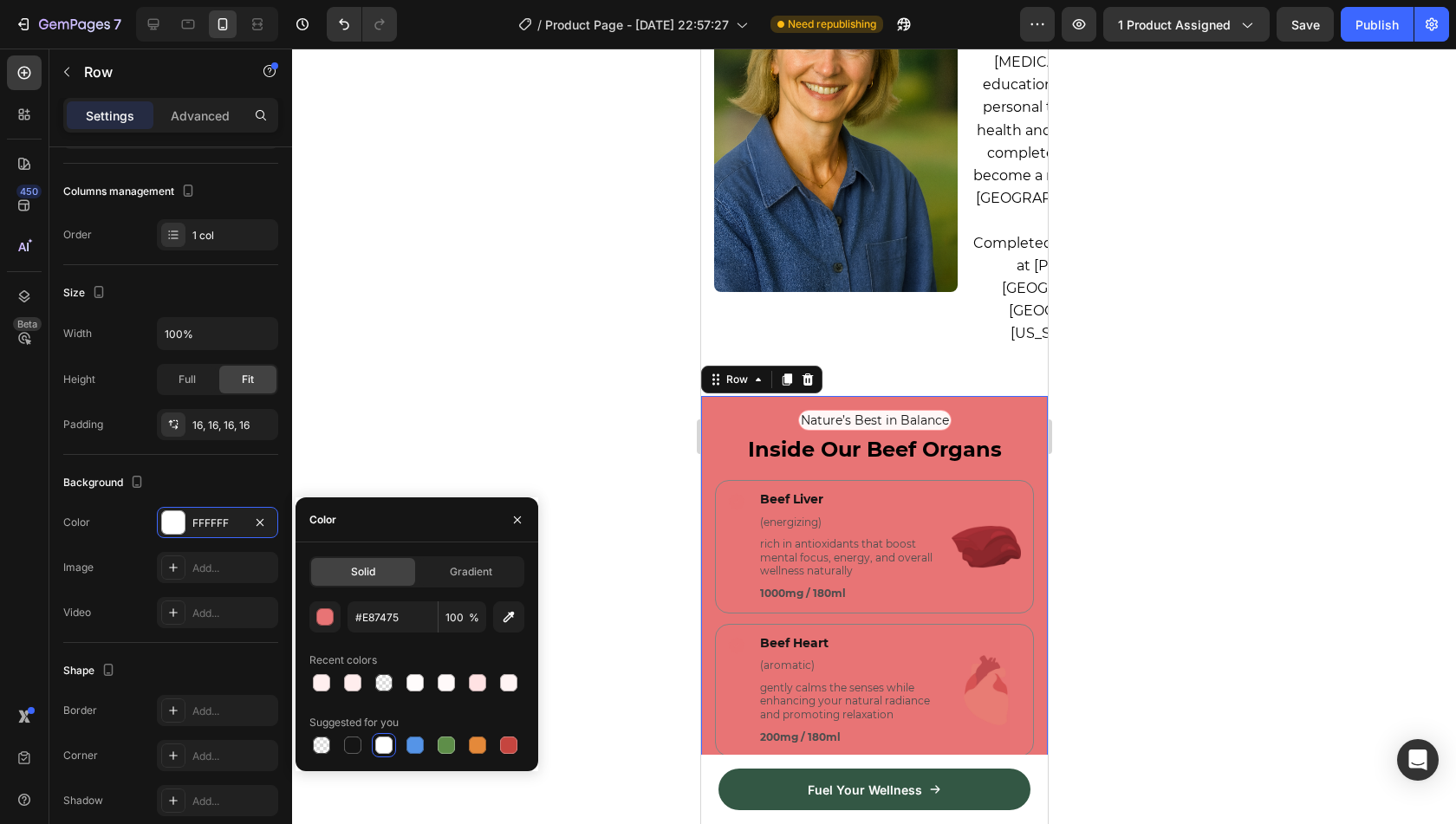
click at [415, 641] on div "#E87475 100 % Recent colors Suggested for you" at bounding box center [417, 680] width 215 height 156
type input "E87475"
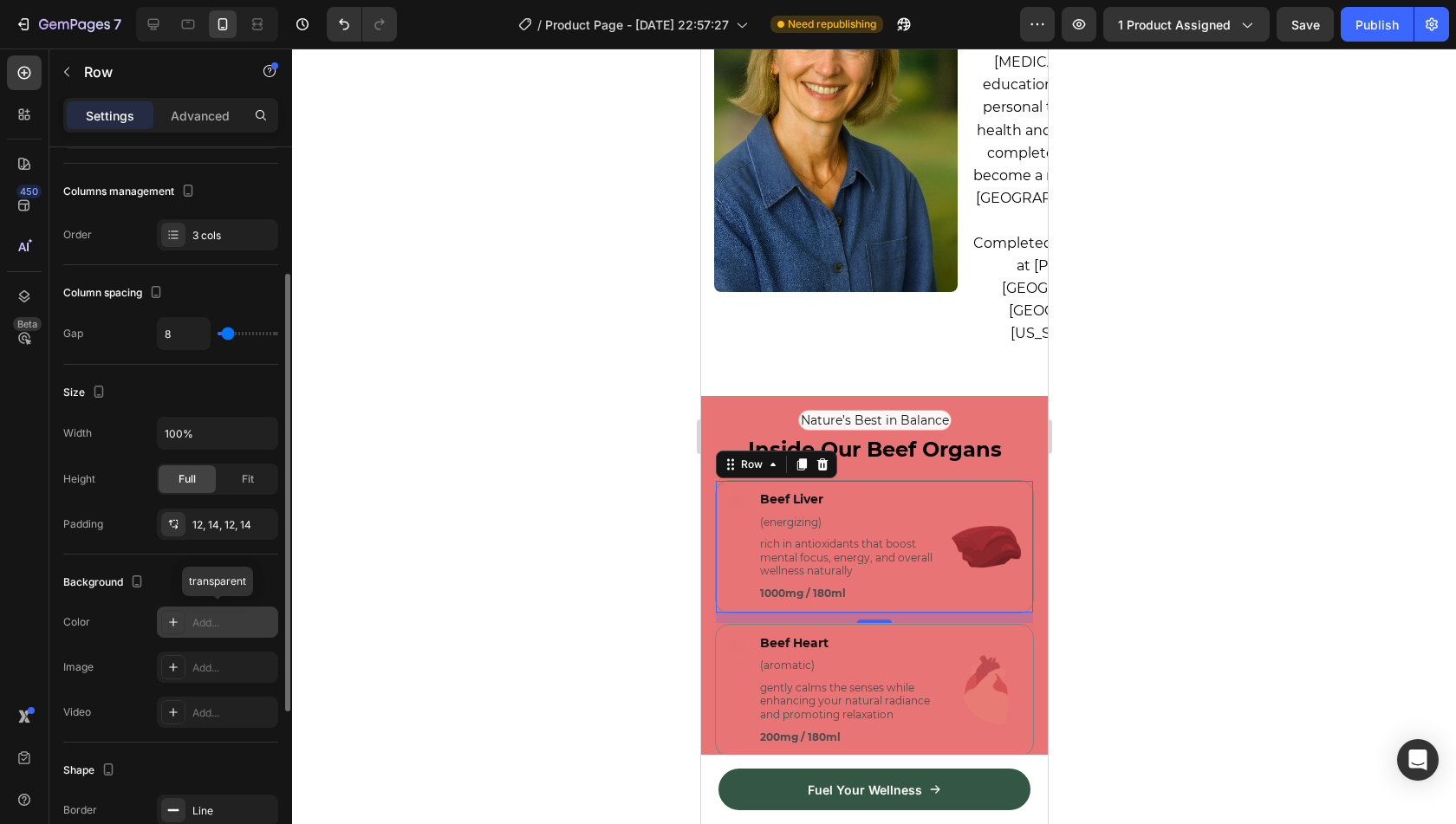
click at [216, 616] on div "Add..." at bounding box center [233, 623] width 81 height 16
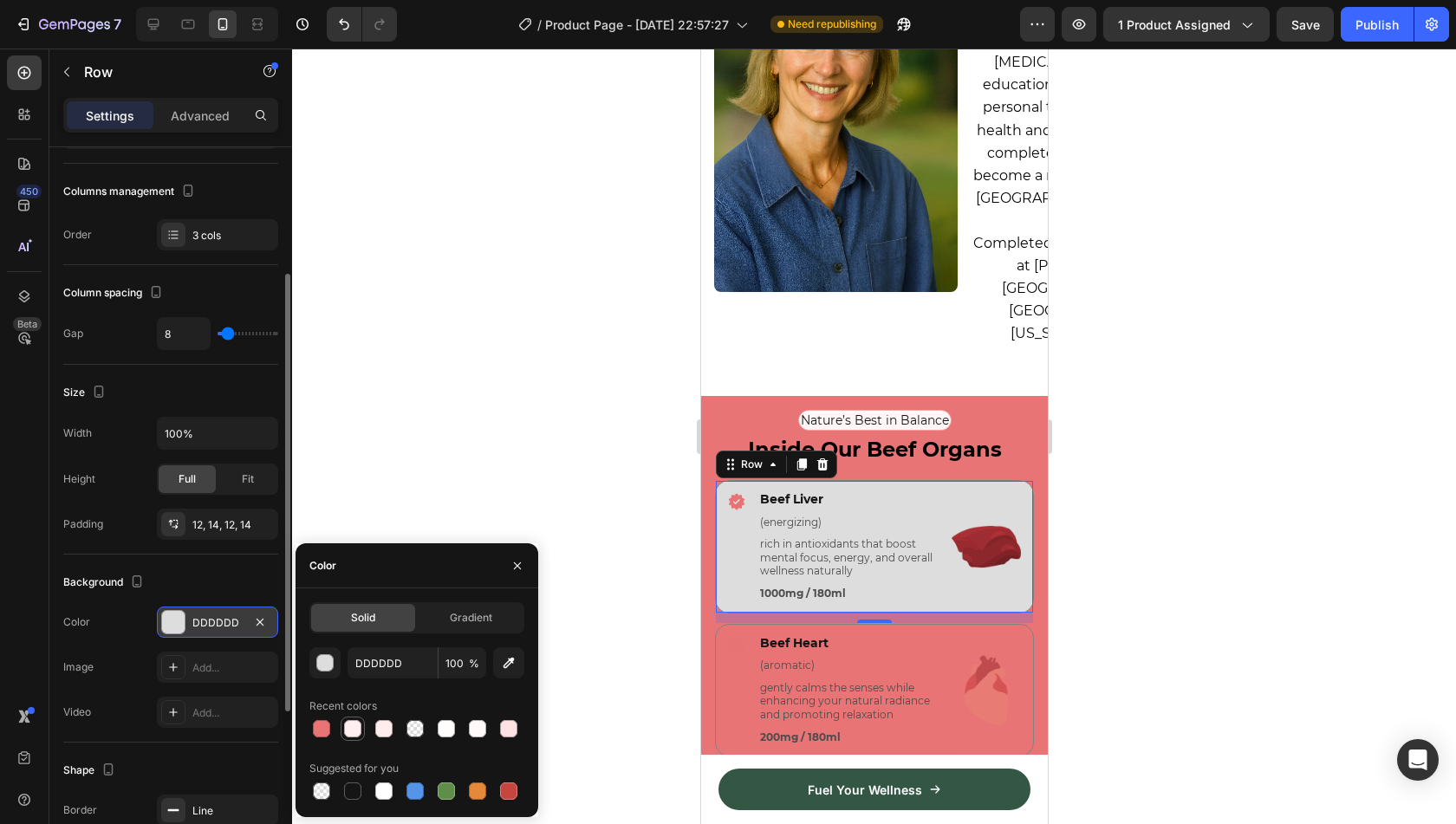
click at [359, 727] on div at bounding box center [353, 729] width 18 height 18
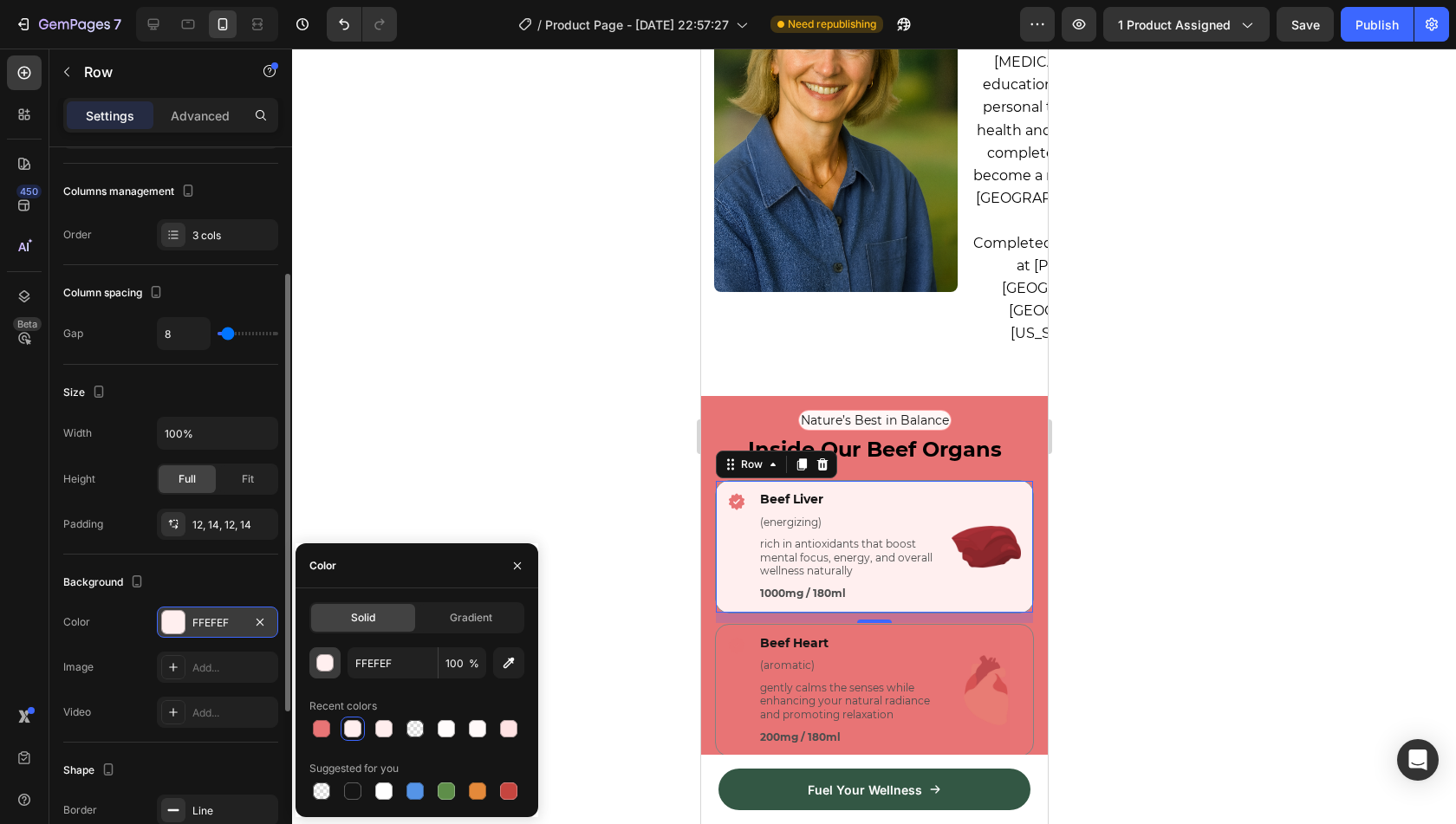
click at [323, 669] on div "button" at bounding box center [326, 664] width 18 height 18
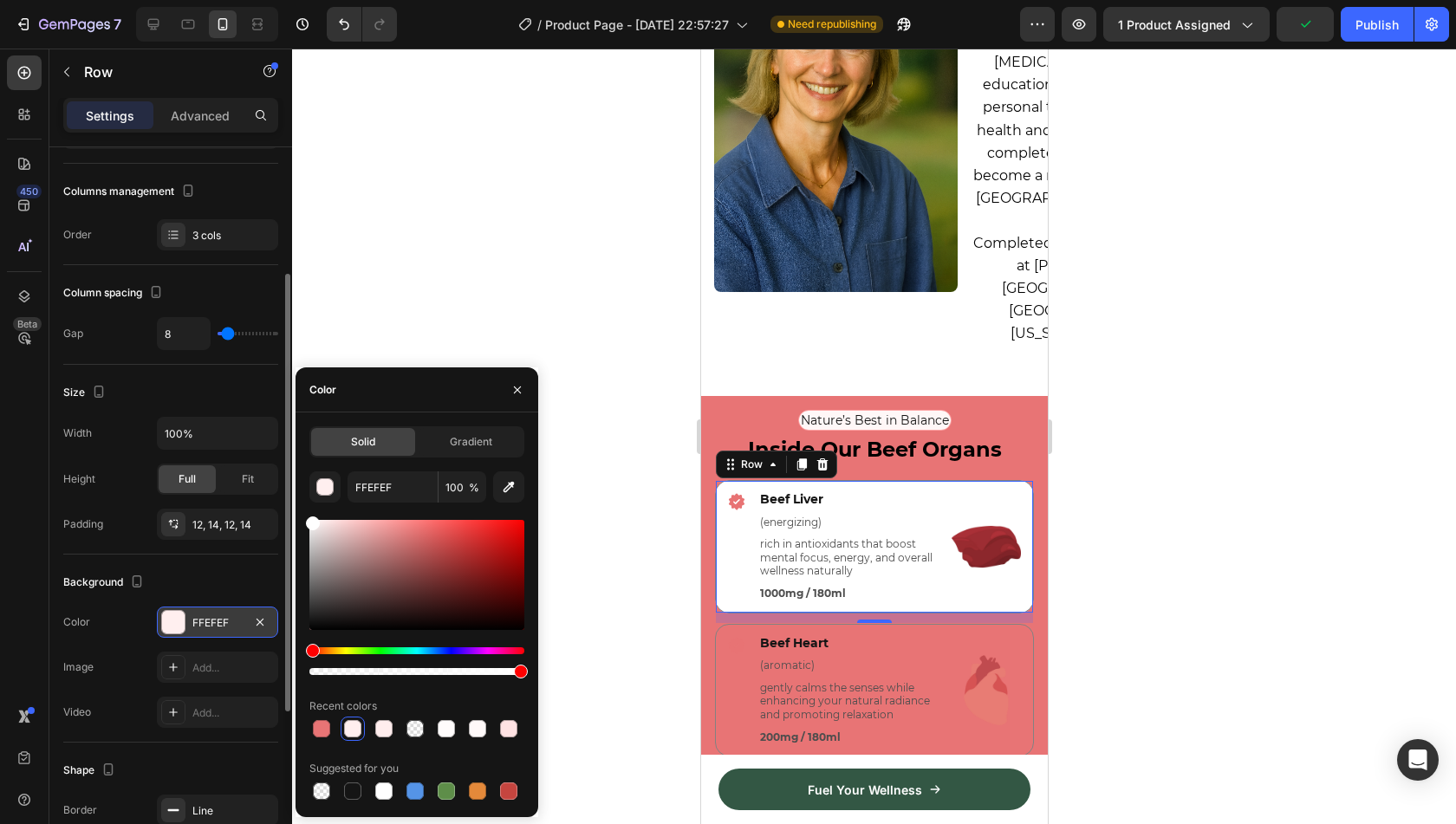
drag, startPoint x: 320, startPoint y: 532, endPoint x: 298, endPoint y: 497, distance: 41.3
click at [298, 497] on div "Solid Gradient FFEFEF 100 % Recent colors Suggested for you" at bounding box center [417, 615] width 243 height 377
type input "FFFFFF"
click at [303, 475] on div "Solid Gradient FFFFFF 100 % Recent colors Suggested for you" at bounding box center [417, 615] width 243 height 377
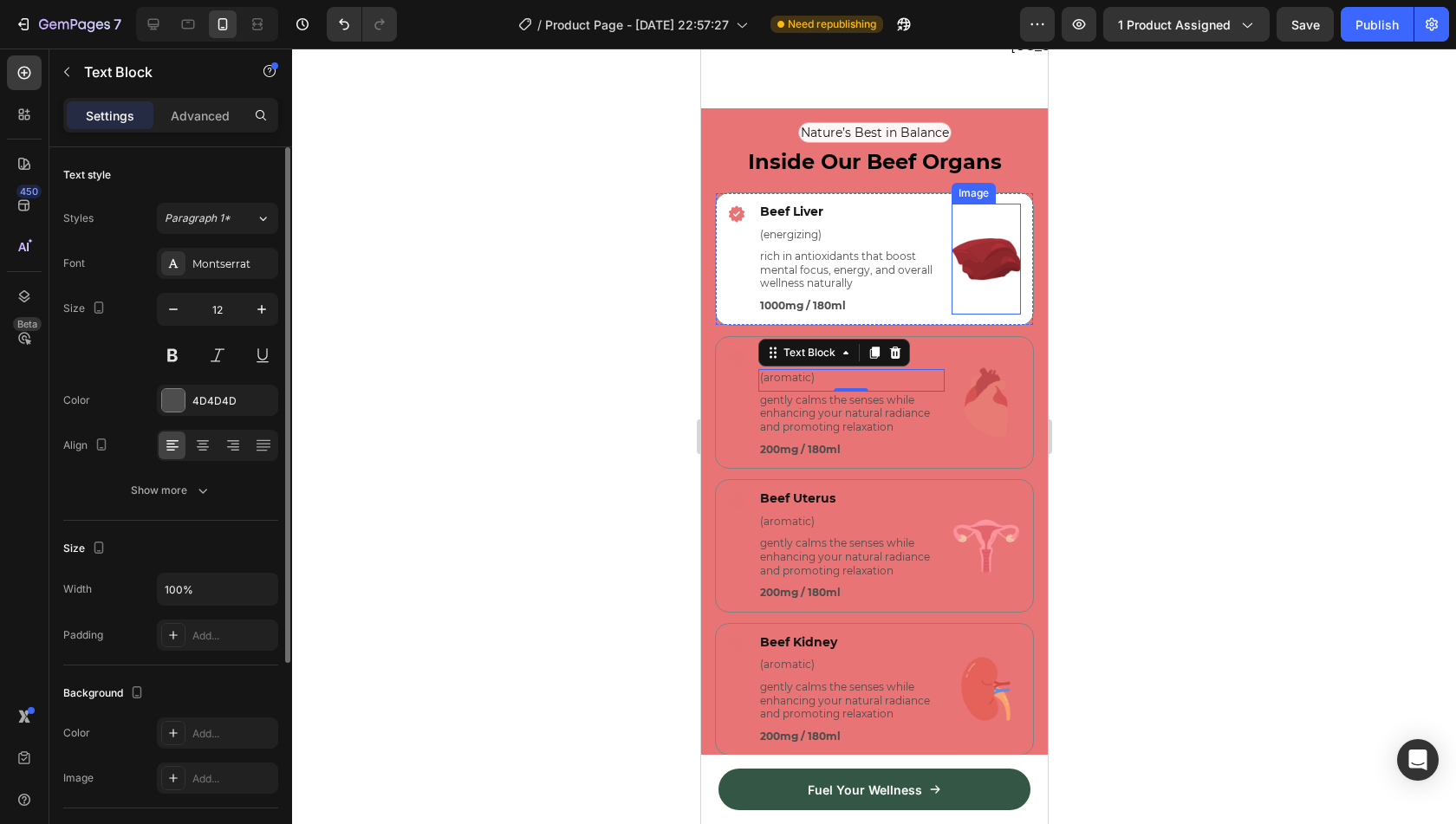
scroll to position [3975, 0]
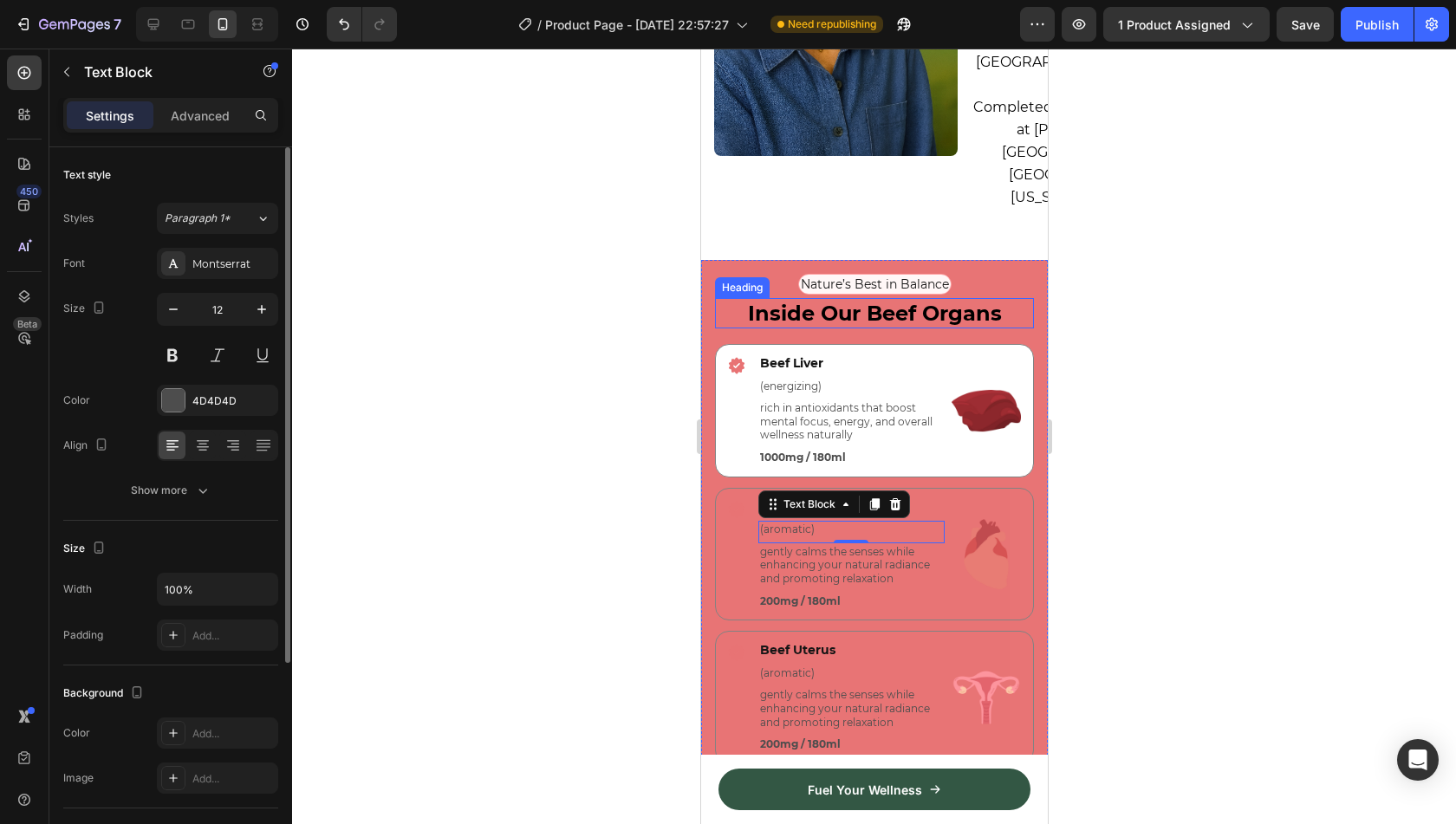
click at [897, 301] on strong "Inside Our Beef Organs" at bounding box center [874, 313] width 254 height 25
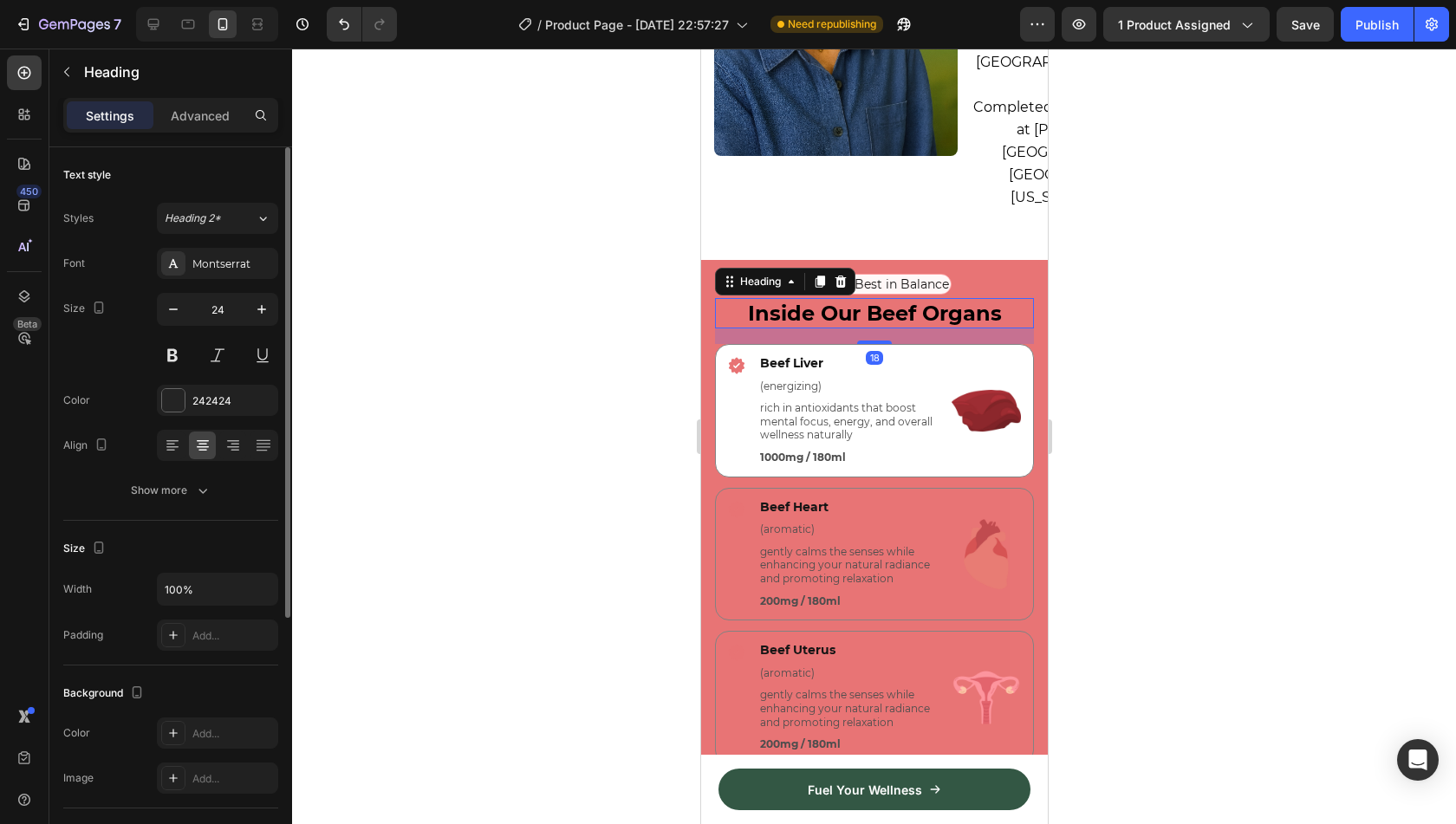
click at [897, 301] on strong "Inside Our Beef Organs" at bounding box center [874, 313] width 254 height 25
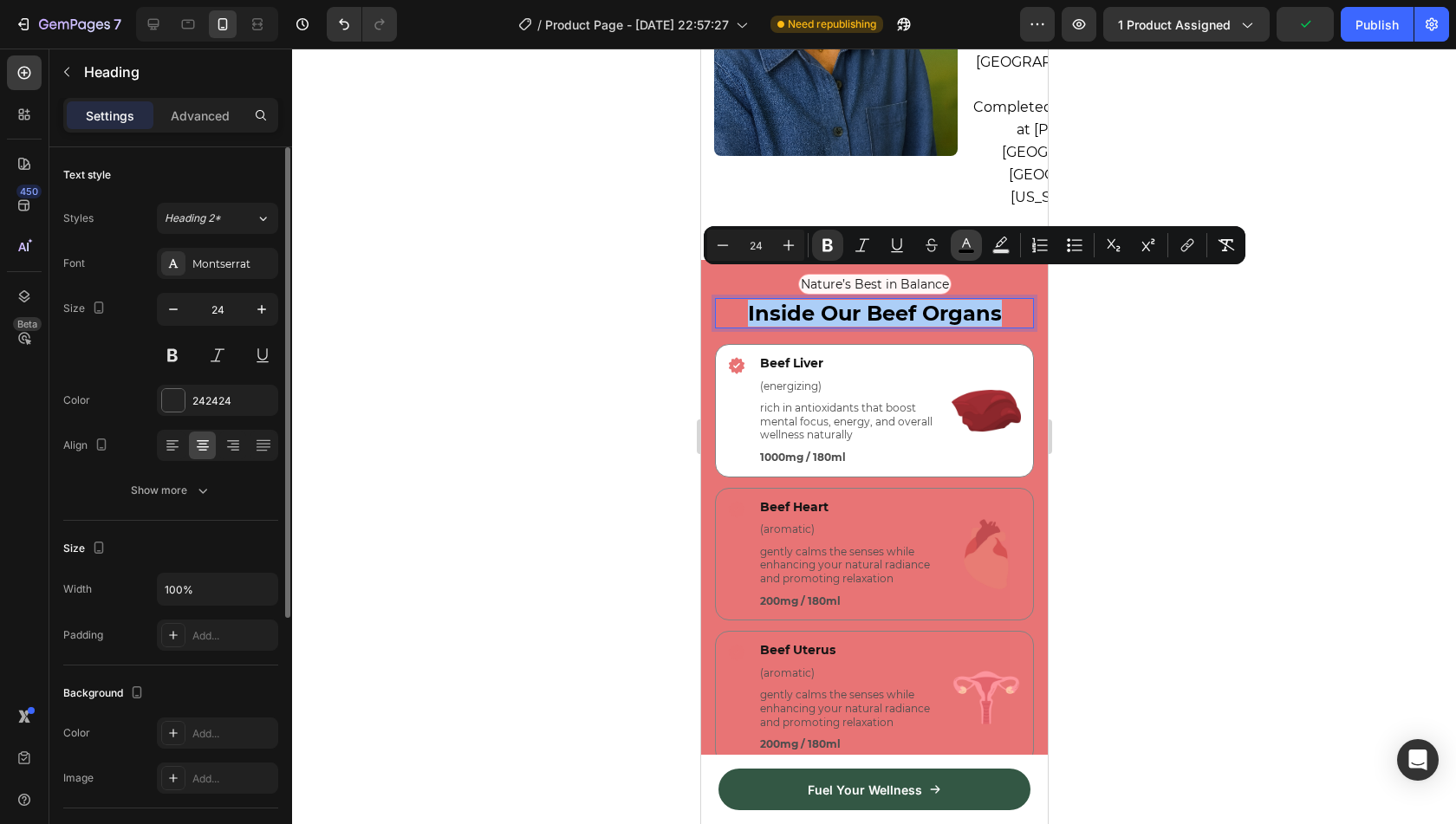
click at [960, 244] on icon "Editor contextual toolbar" at bounding box center [967, 245] width 18 height 18
type input "000000"
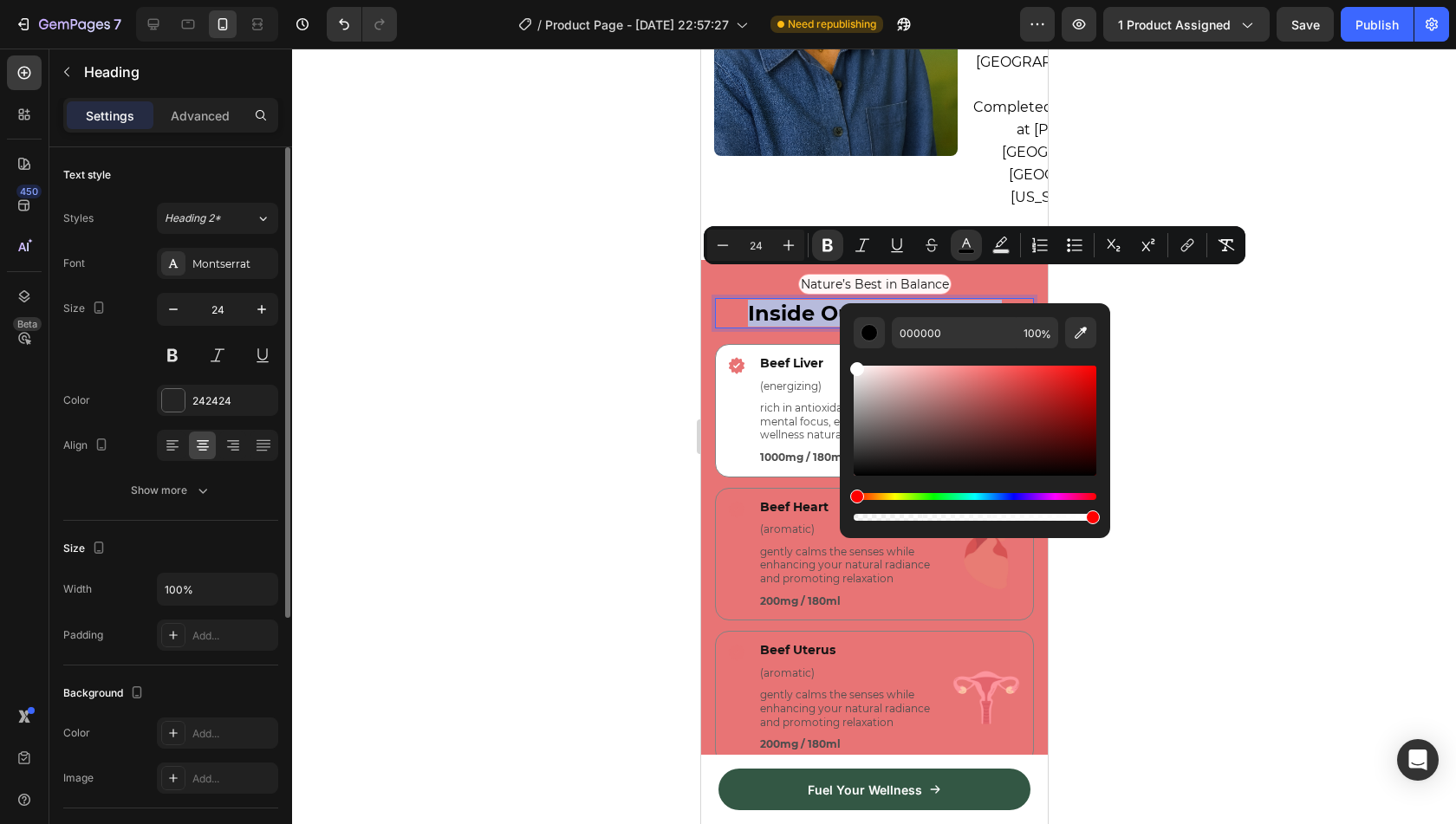
drag, startPoint x: 881, startPoint y: 388, endPoint x: 852, endPoint y: 358, distance: 41.7
click at [852, 358] on div "000000 100 %" at bounding box center [974, 413] width 271 height 221
type input "FFFFFF"
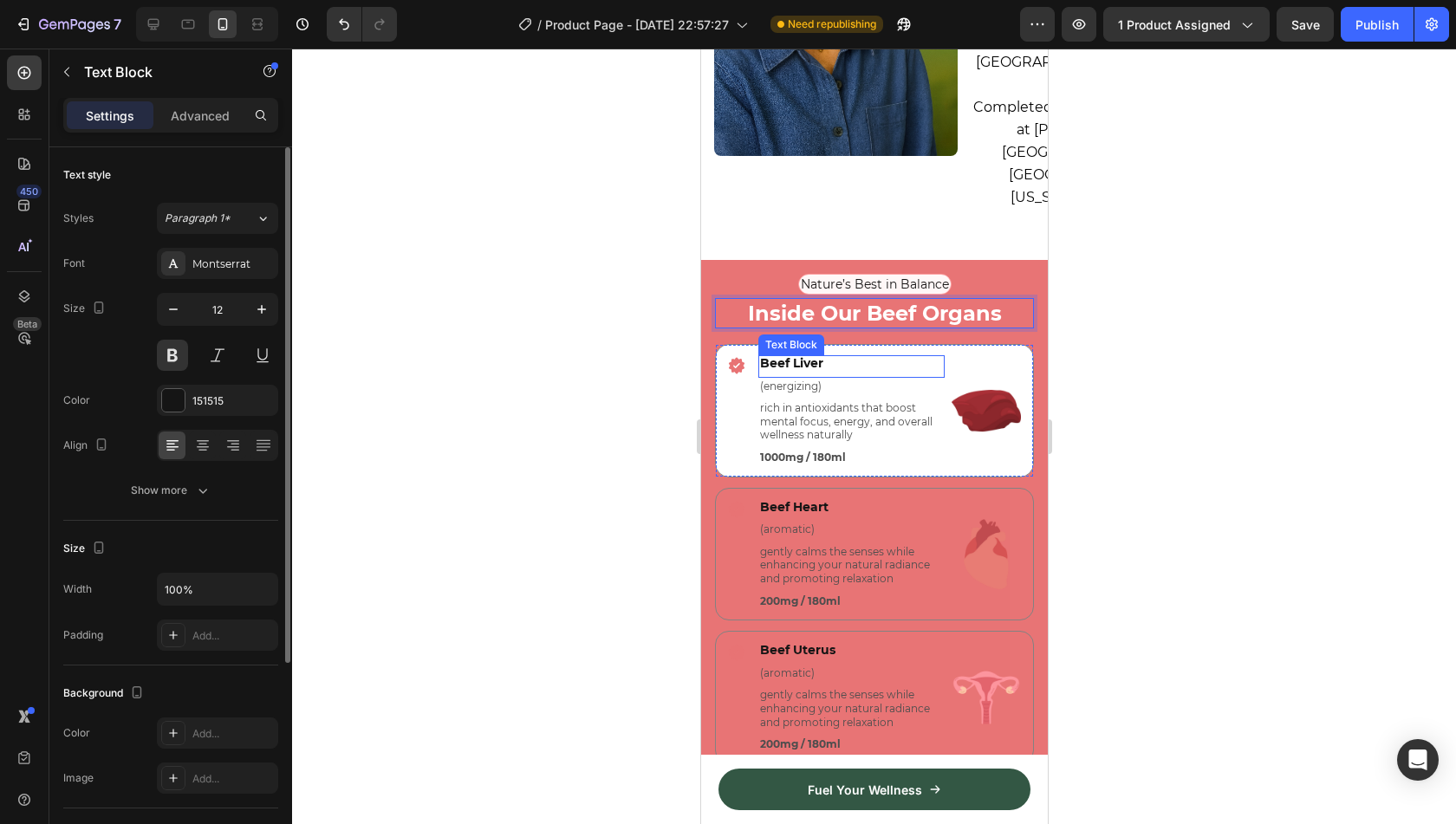
click at [785, 337] on div "Text Block" at bounding box center [790, 345] width 59 height 16
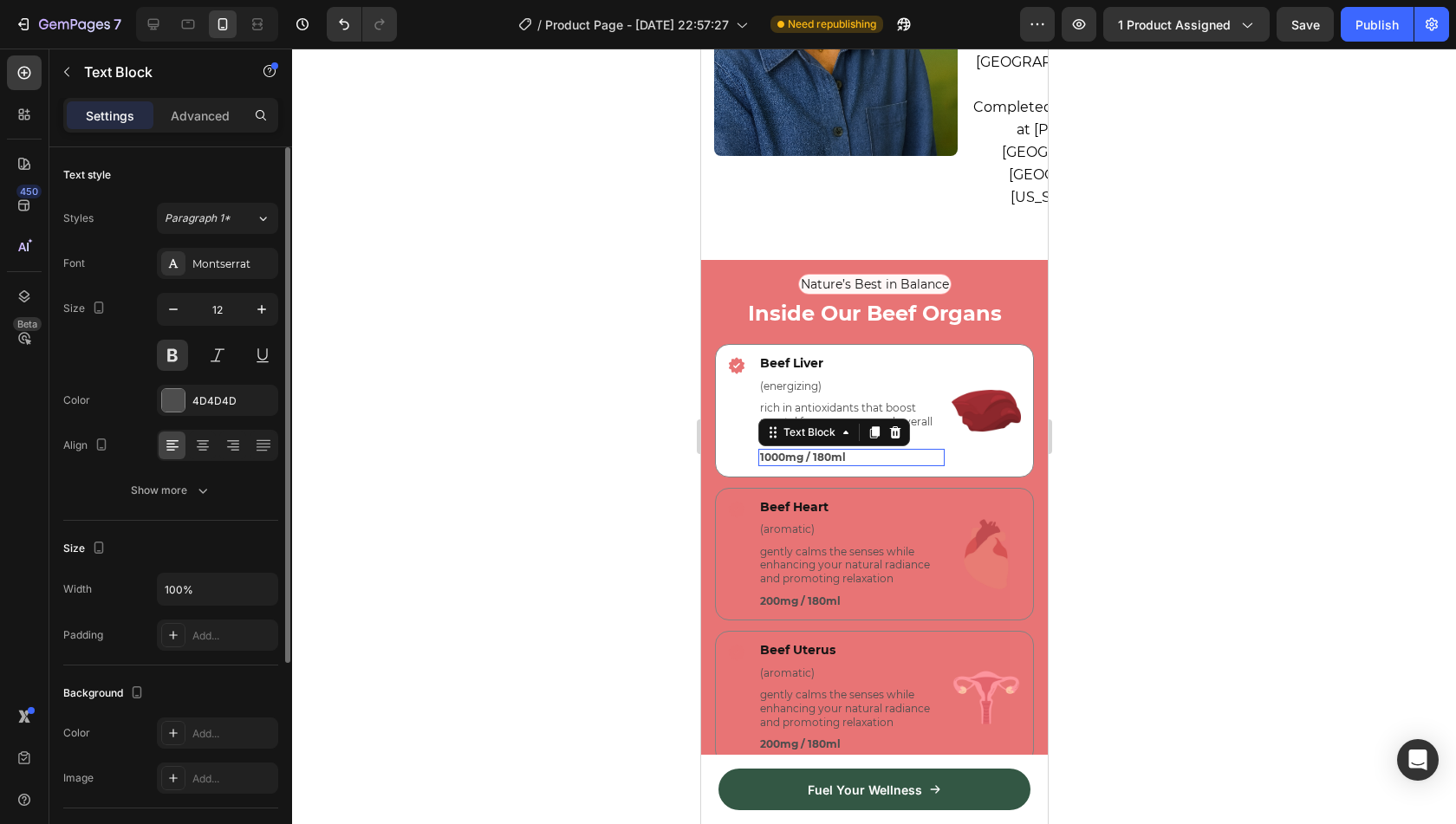
click at [844, 449] on div "1000mg / 180ml" at bounding box center [850, 458] width 186 height 18
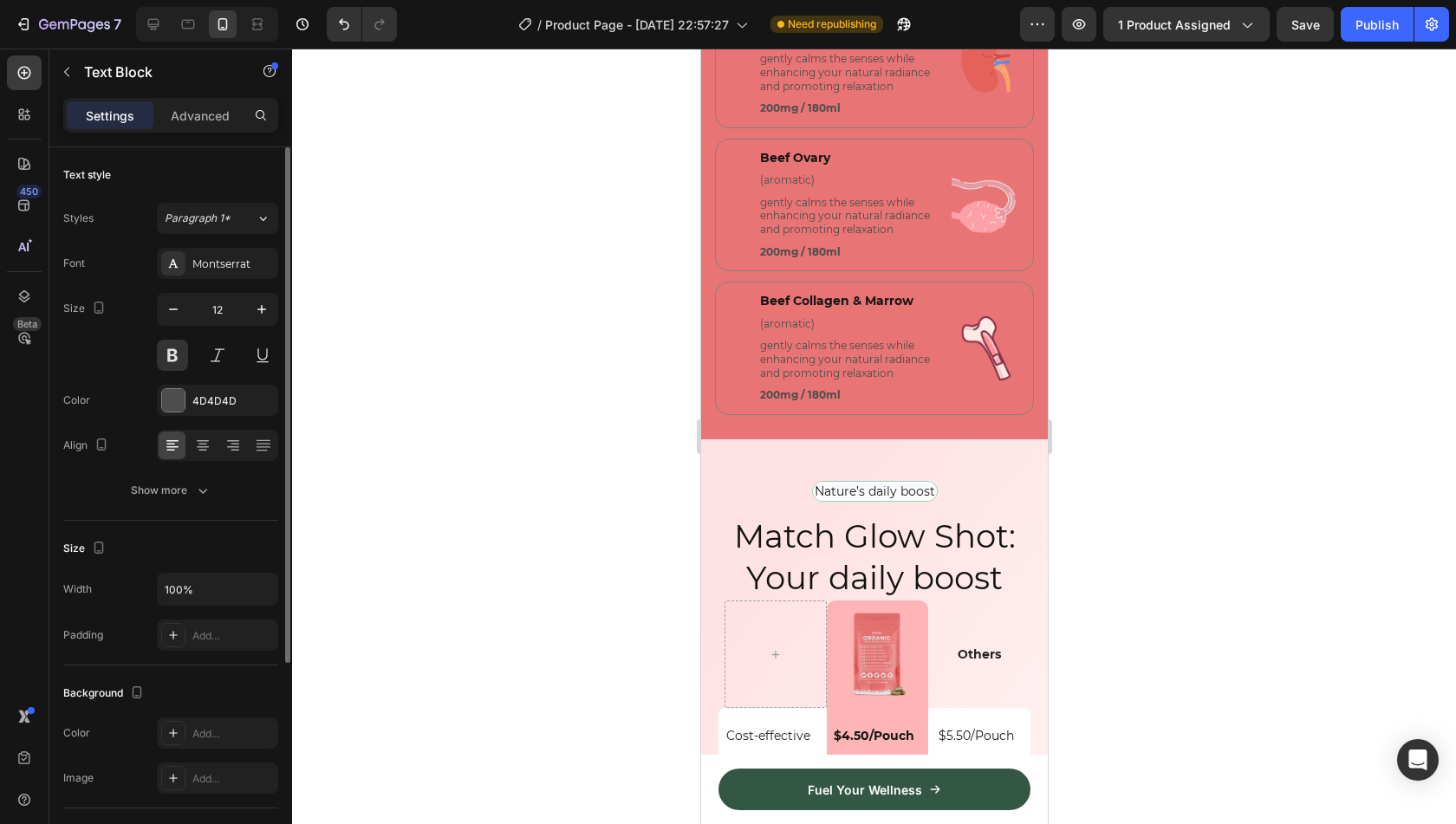
scroll to position [4728, 0]
click at [344, 25] on icon "Undo/Redo" at bounding box center [344, 25] width 18 height 18
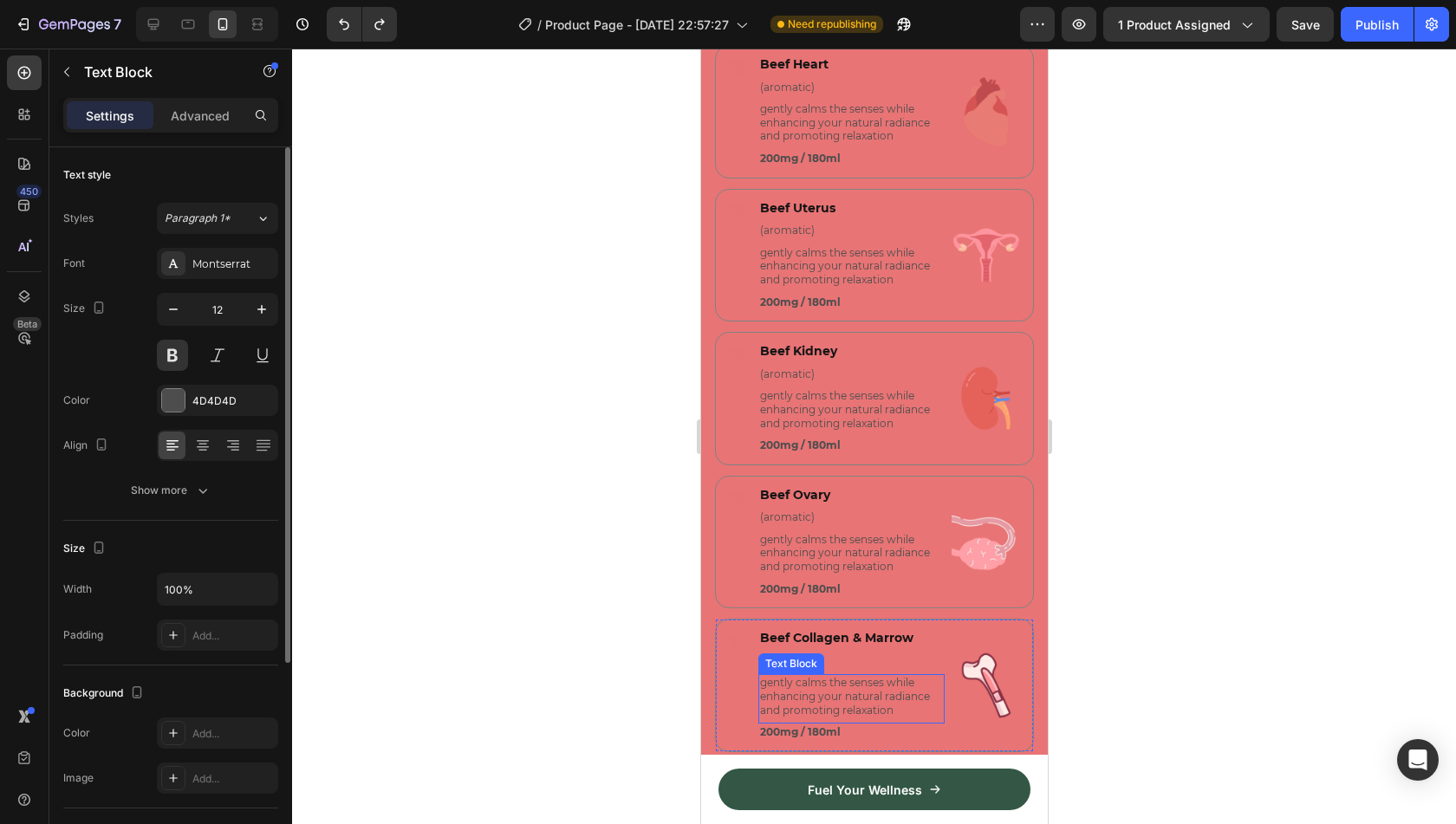
scroll to position [4311, 0]
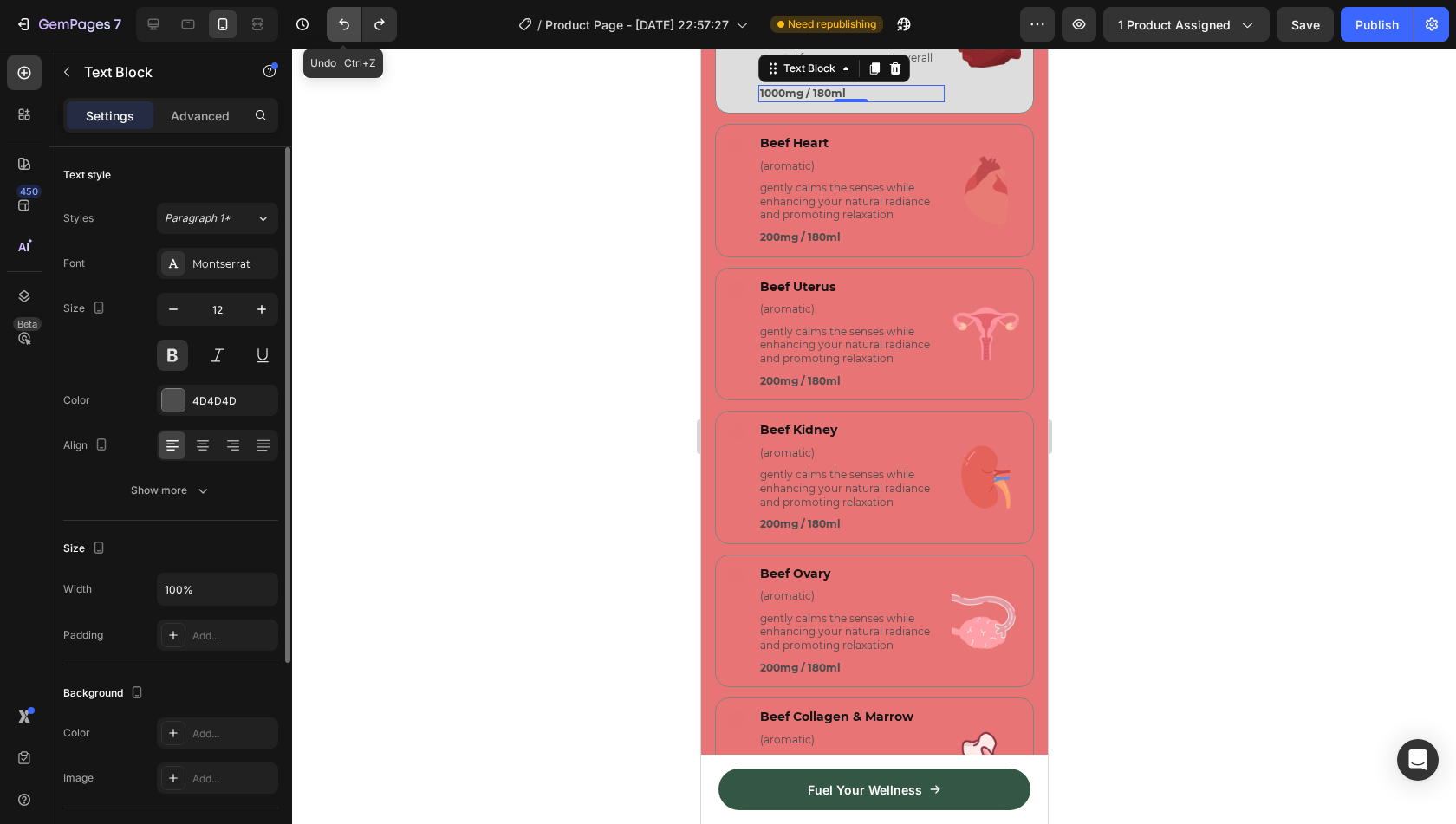
click at [337, 25] on icon "Undo/Redo" at bounding box center [344, 25] width 18 height 18
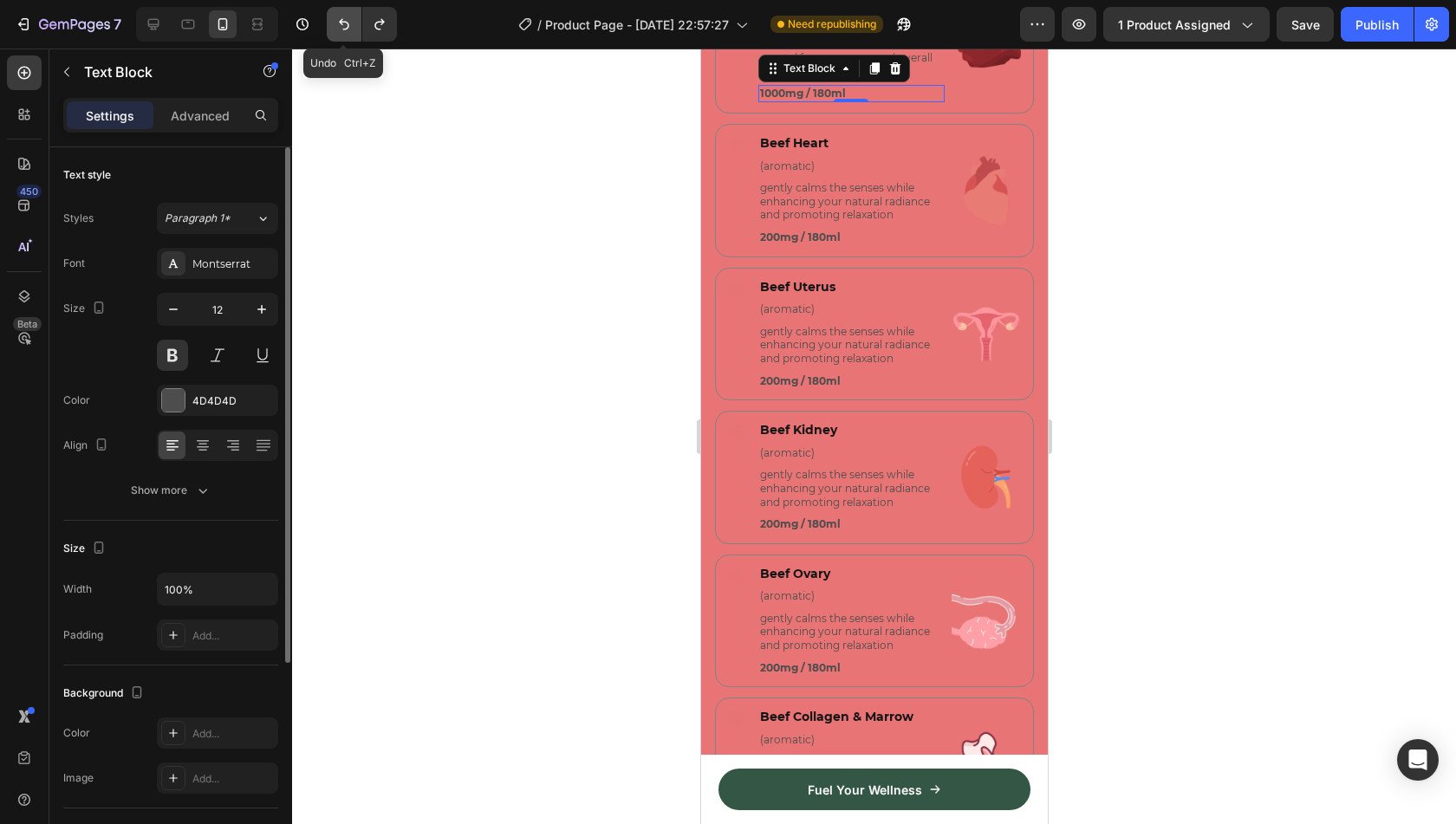
click at [337, 25] on icon "Undo/Redo" at bounding box center [344, 25] width 18 height 18
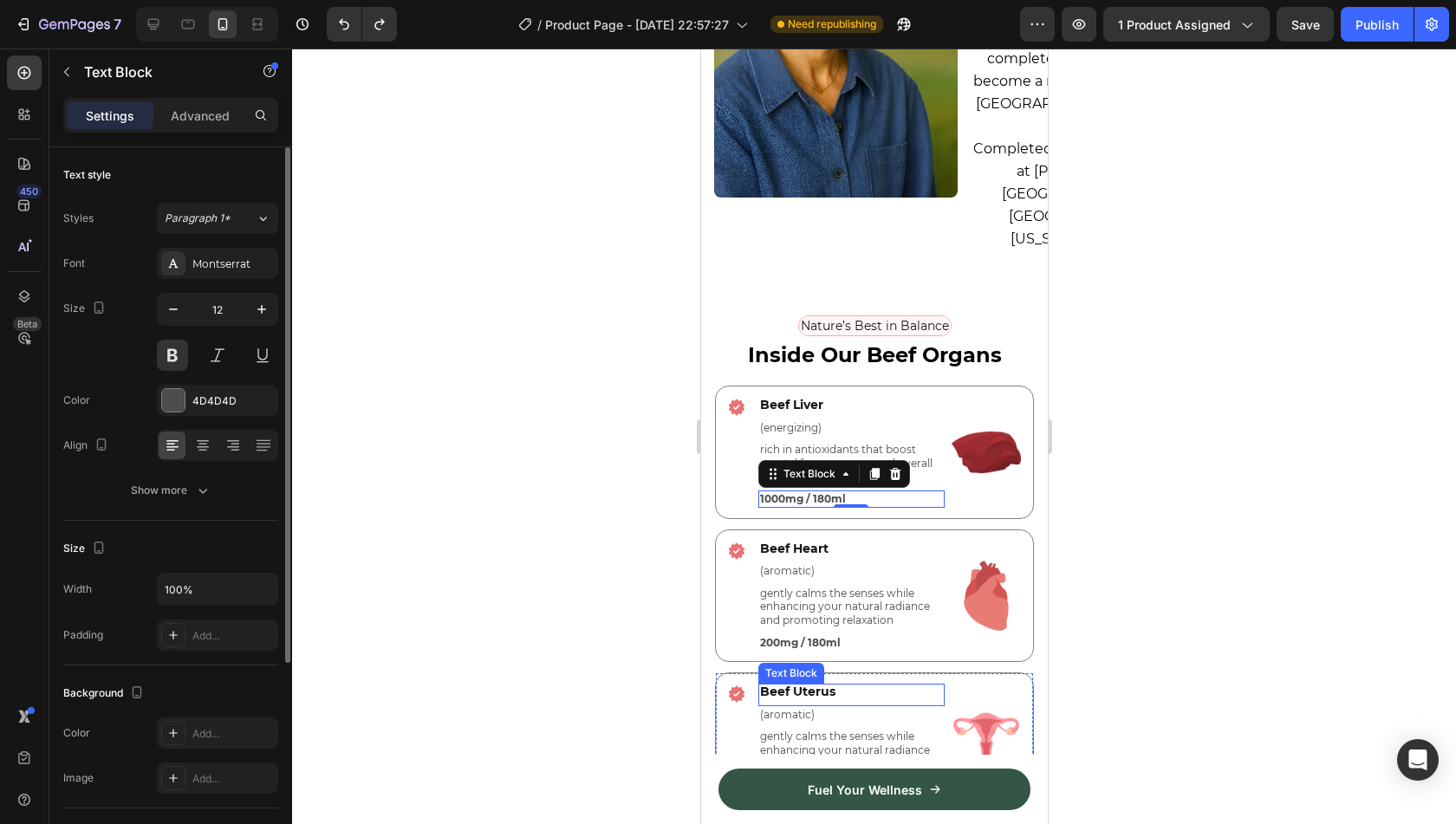
scroll to position [3923, 0]
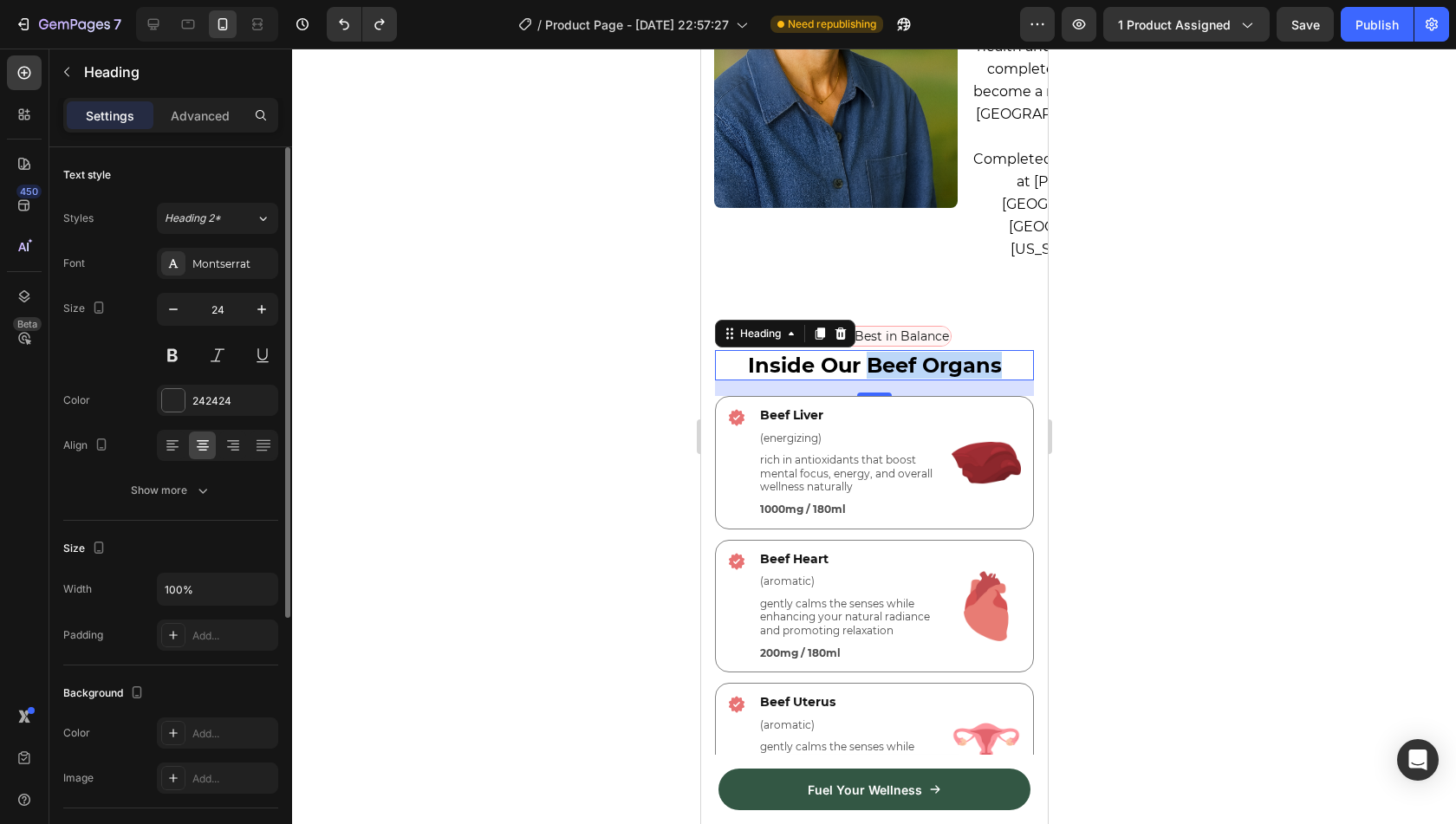
drag, startPoint x: 993, startPoint y: 335, endPoint x: 862, endPoint y: 332, distance: 131.0
click at [862, 352] on p "Inside Our Beef Organs" at bounding box center [874, 365] width 315 height 27
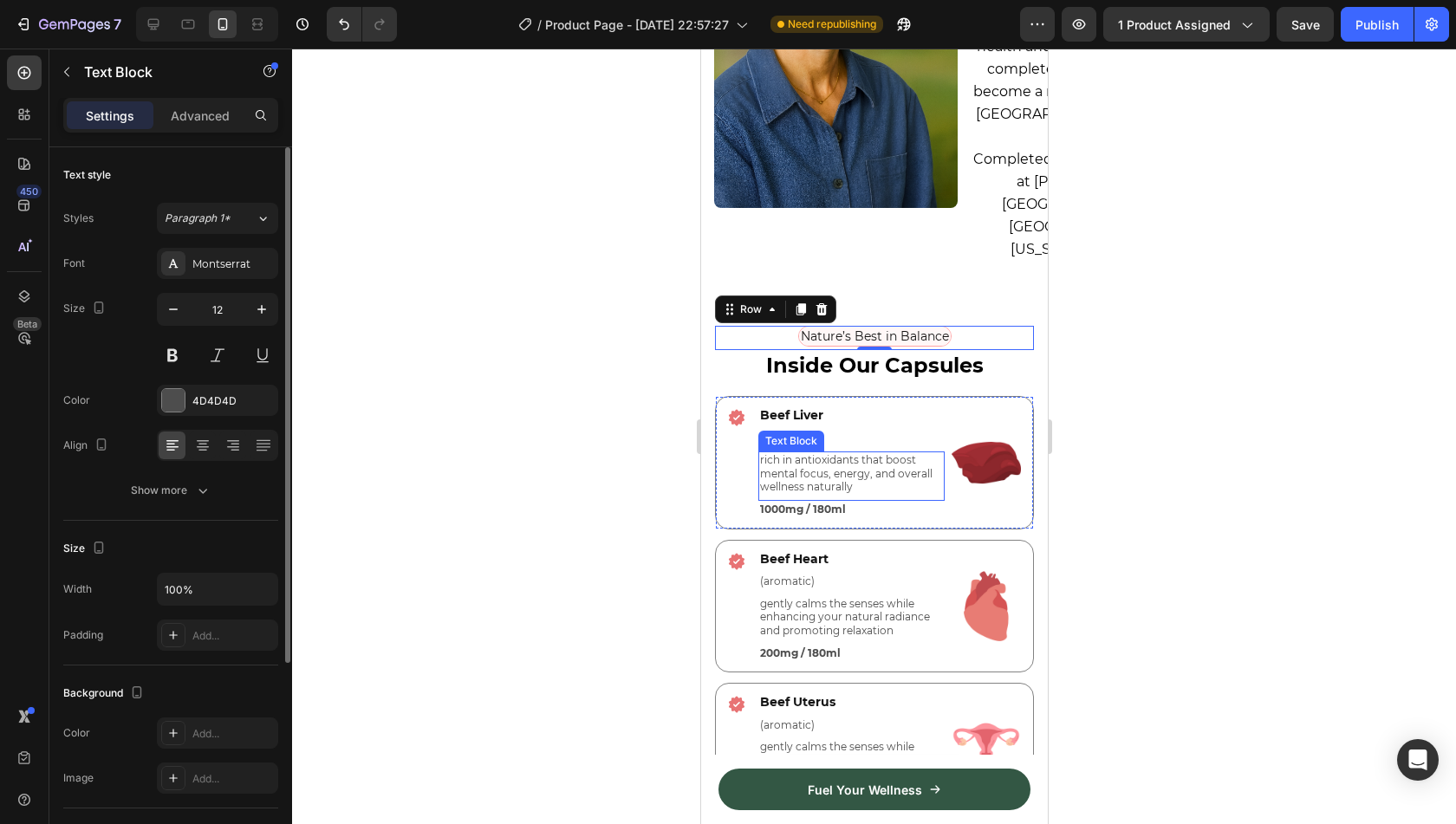
click at [851, 454] on p "rich in antioxidants that boost mental focus, energy, and overall wellness natu…" at bounding box center [850, 474] width 183 height 41
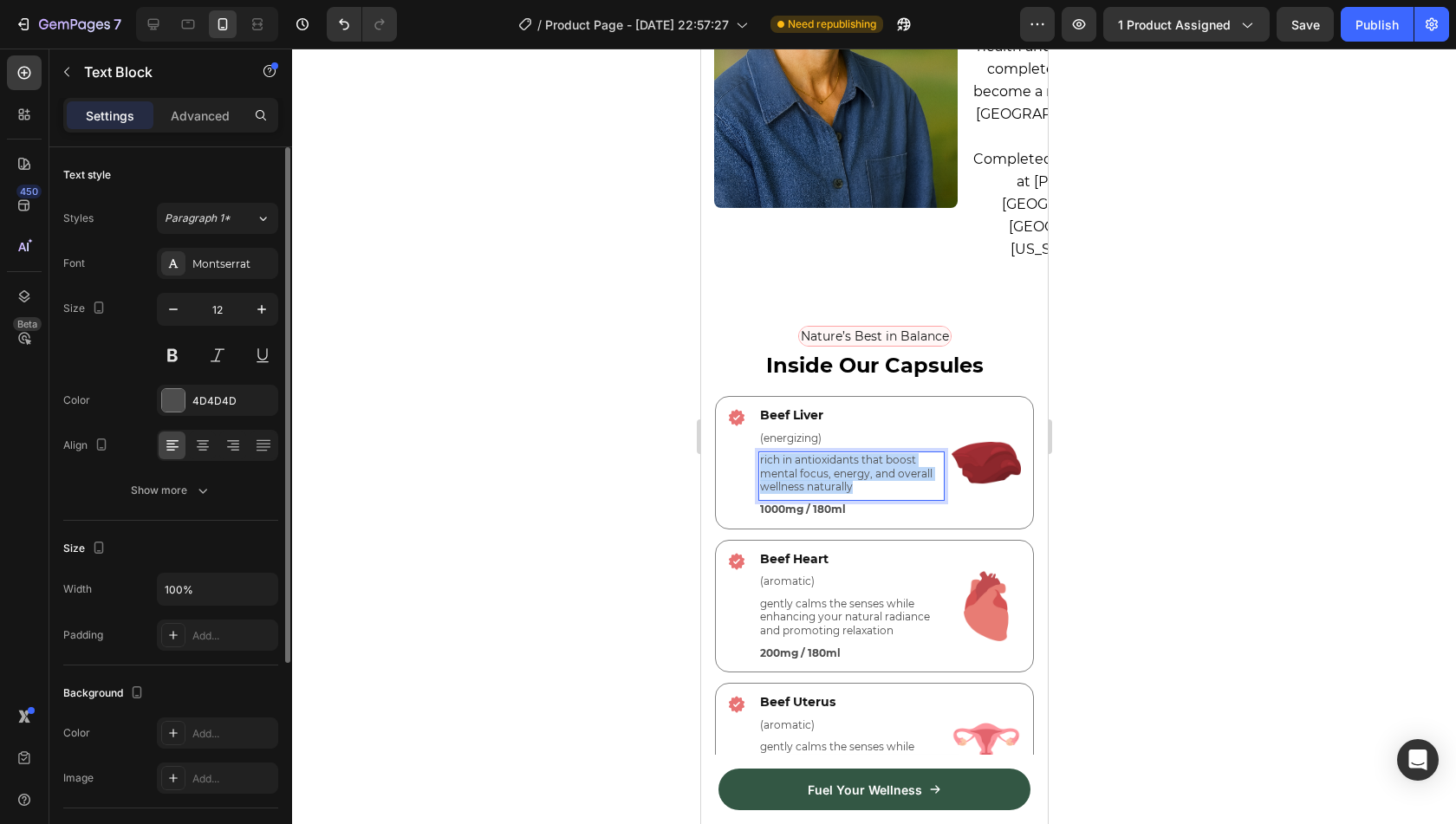
click at [851, 454] on p "rich in antioxidants that boost mental focus, energy, and overall wellness natu…" at bounding box center [850, 474] width 183 height 41
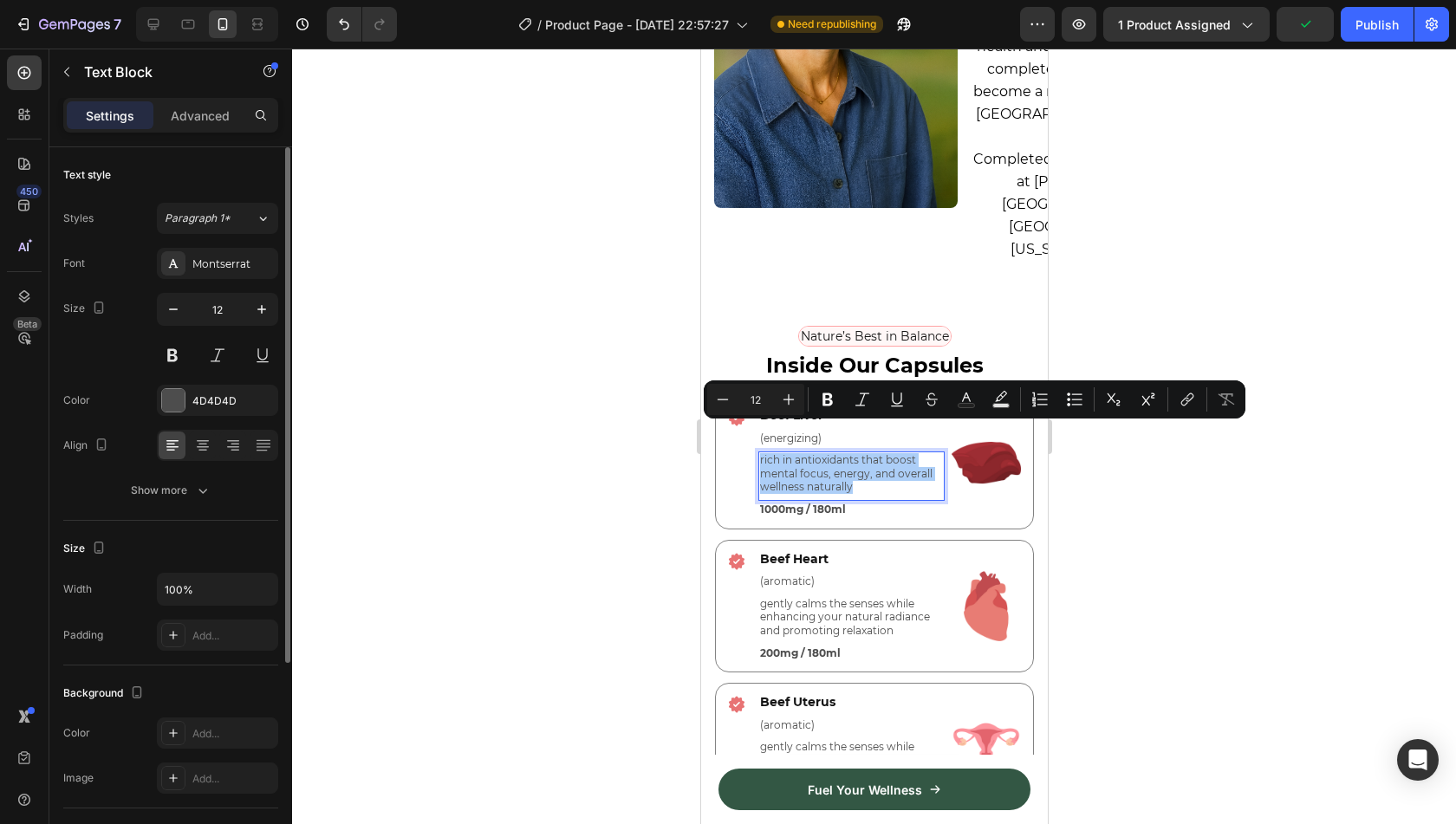
click at [1114, 472] on div at bounding box center [875, 436] width 1164 height 776
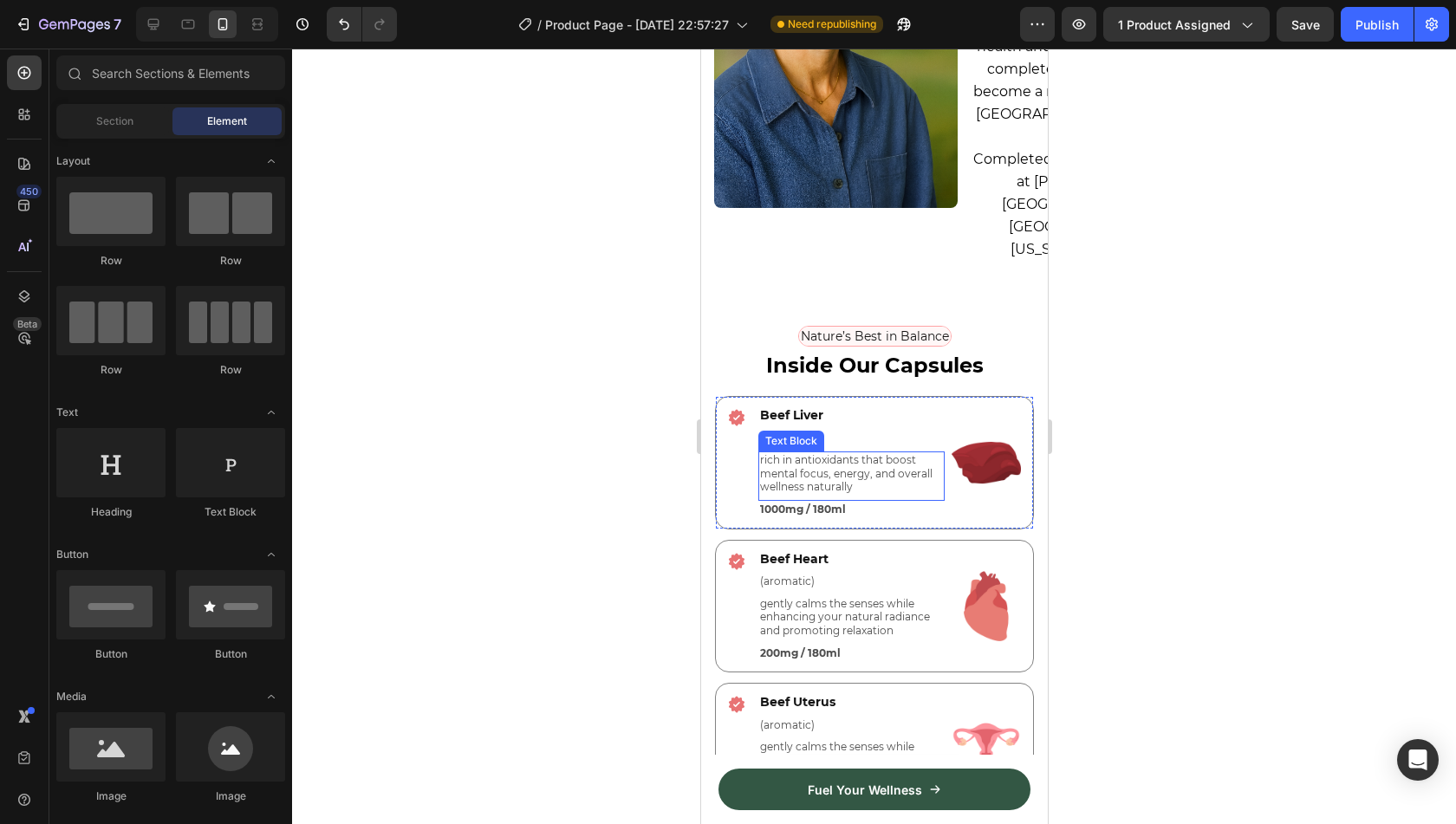
click at [821, 454] on p "rich in antioxidants that boost mental focus, energy, and overall wellness natu…" at bounding box center [850, 474] width 183 height 41
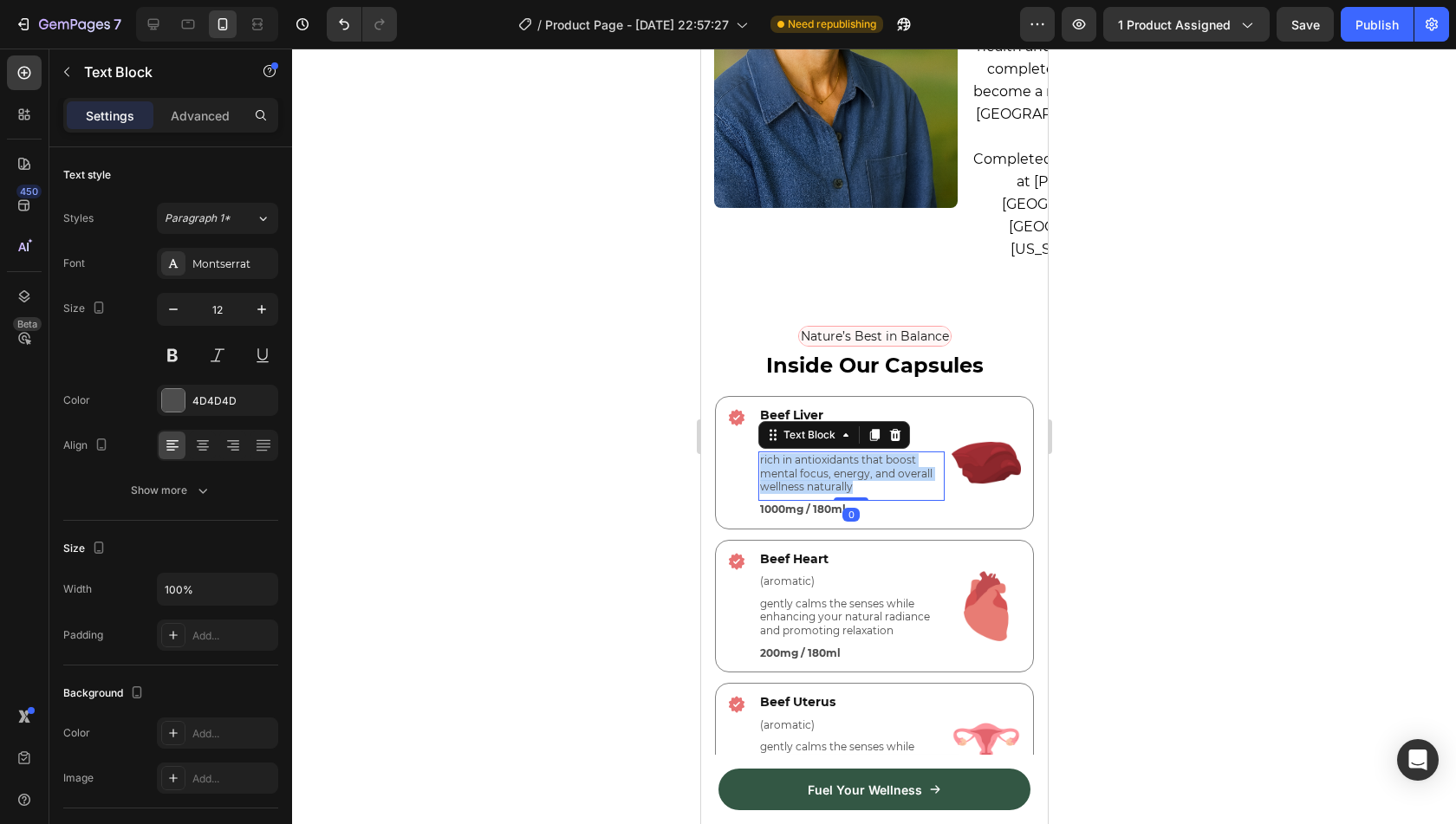
click at [821, 454] on p "rich in antioxidants that boost mental focus, energy, and overall wellness natu…" at bounding box center [850, 474] width 183 height 41
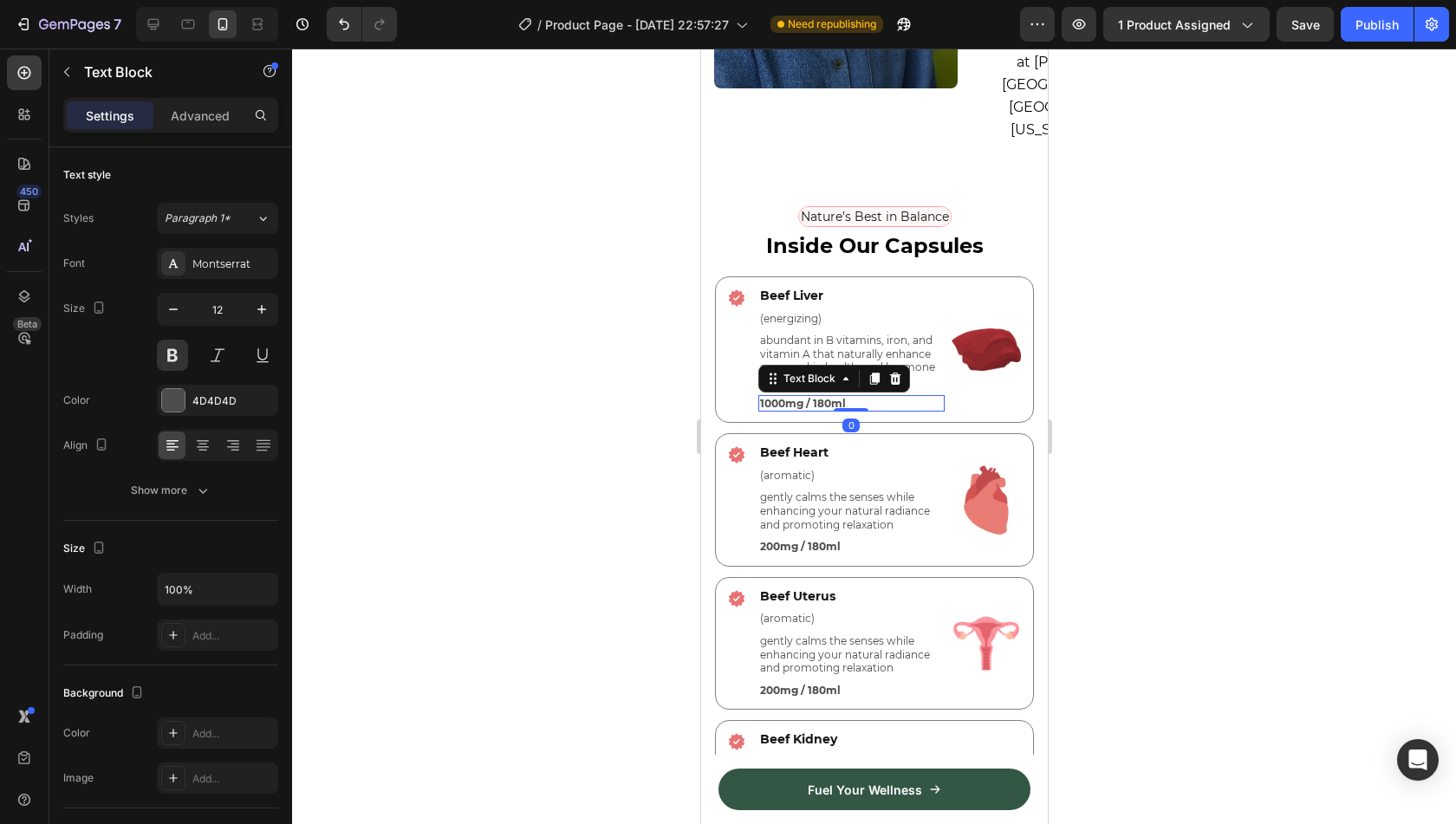
scroll to position [4050, 0]
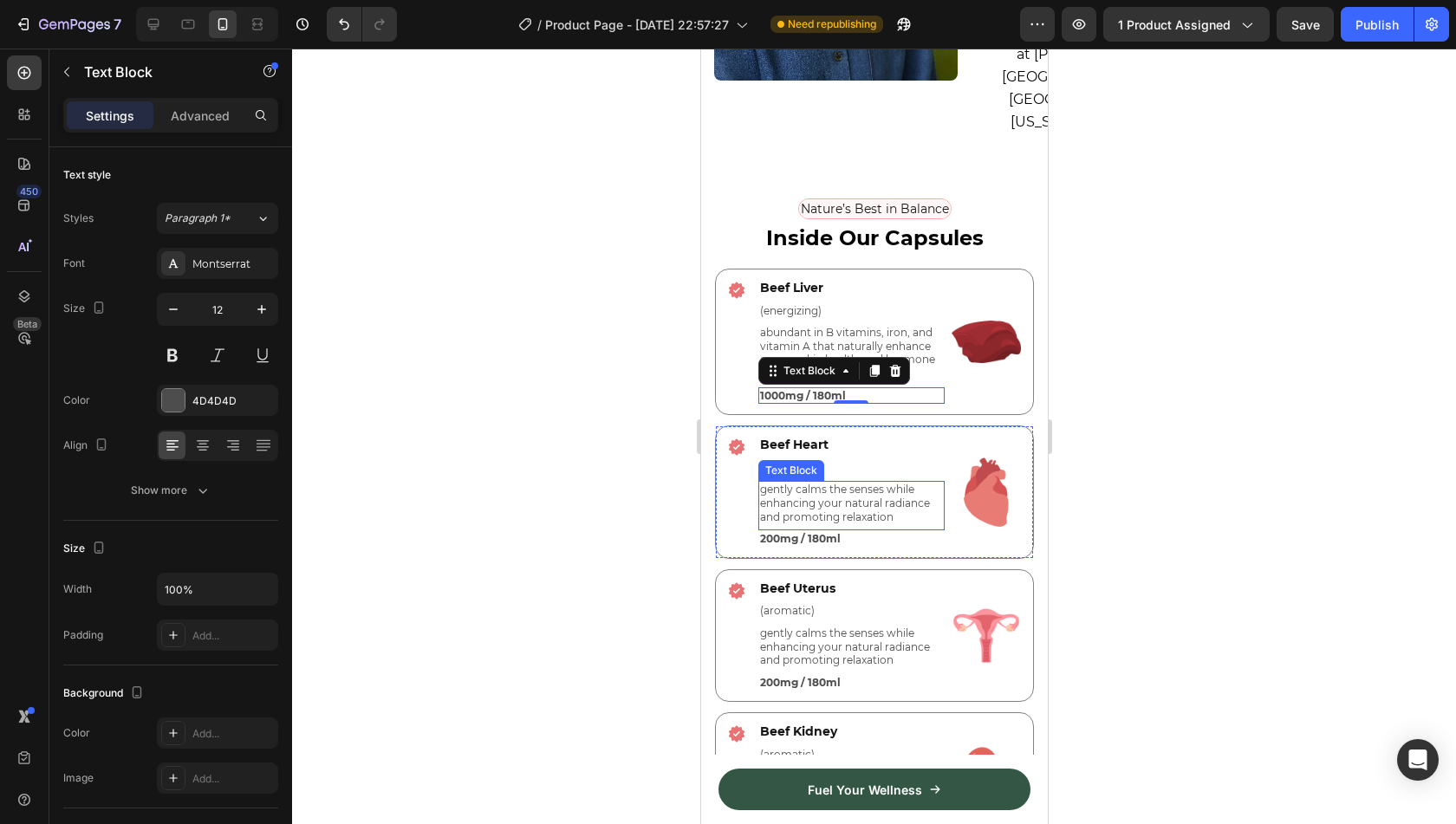
click at [834, 486] on p "gently calms the senses while enhancing your natural radiance and promoting rel…" at bounding box center [850, 503] width 183 height 41
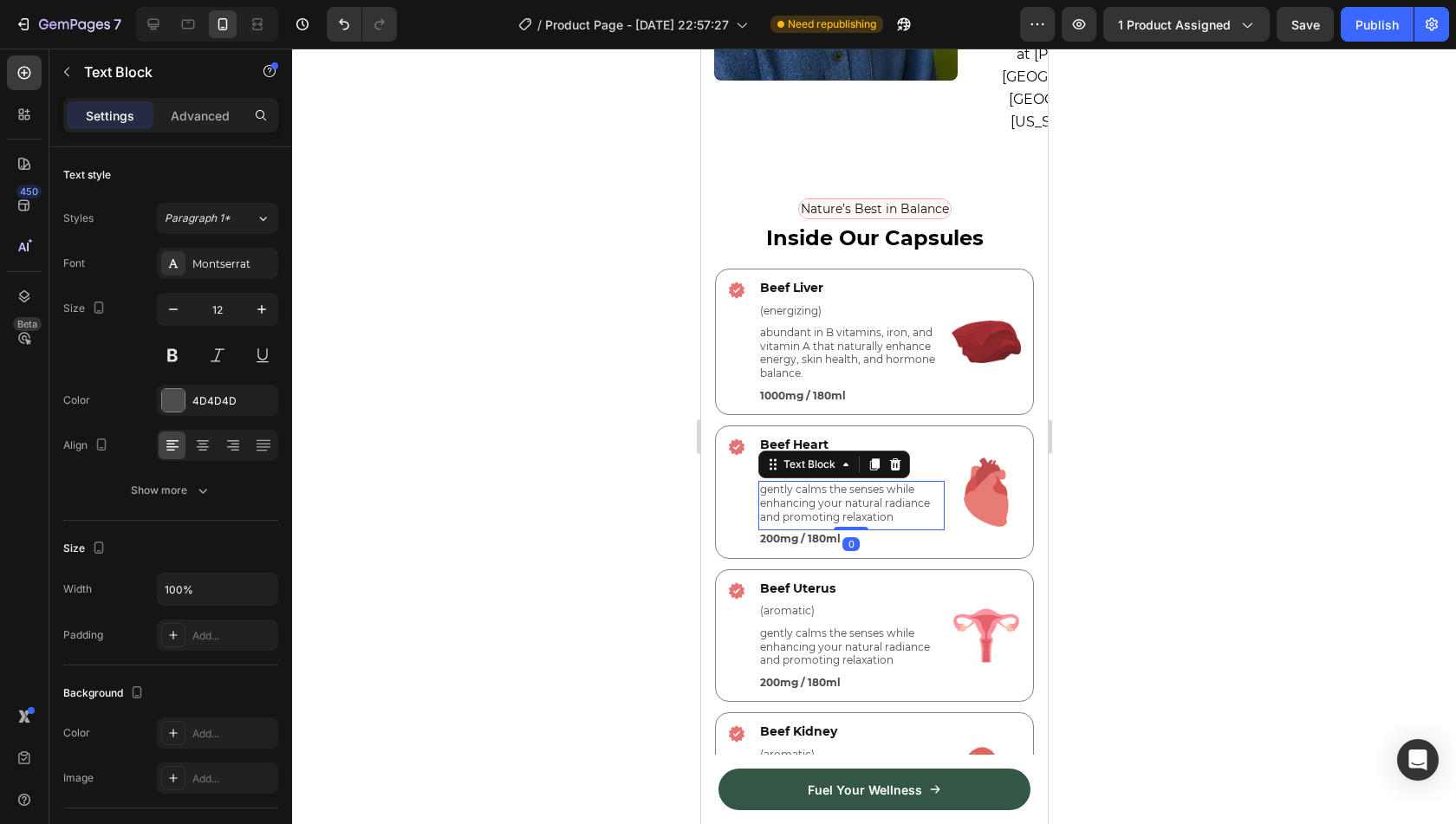
click at [834, 486] on p "gently calms the senses while enhancing your natural radiance and promoting rel…" at bounding box center [850, 503] width 183 height 41
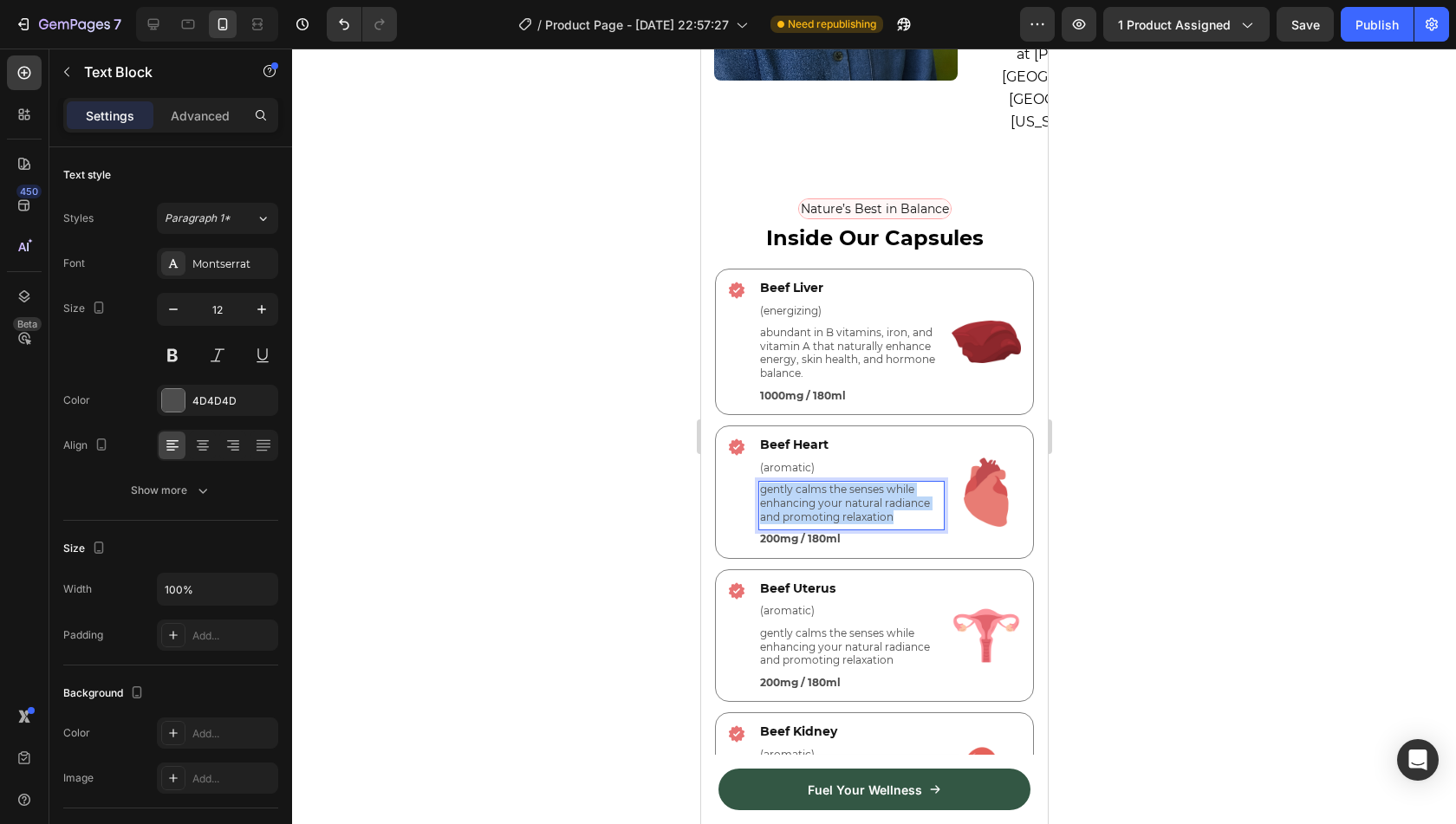
click at [834, 486] on p "gently calms the senses while enhancing your natural radiance and promoting rel…" at bounding box center [850, 503] width 183 height 41
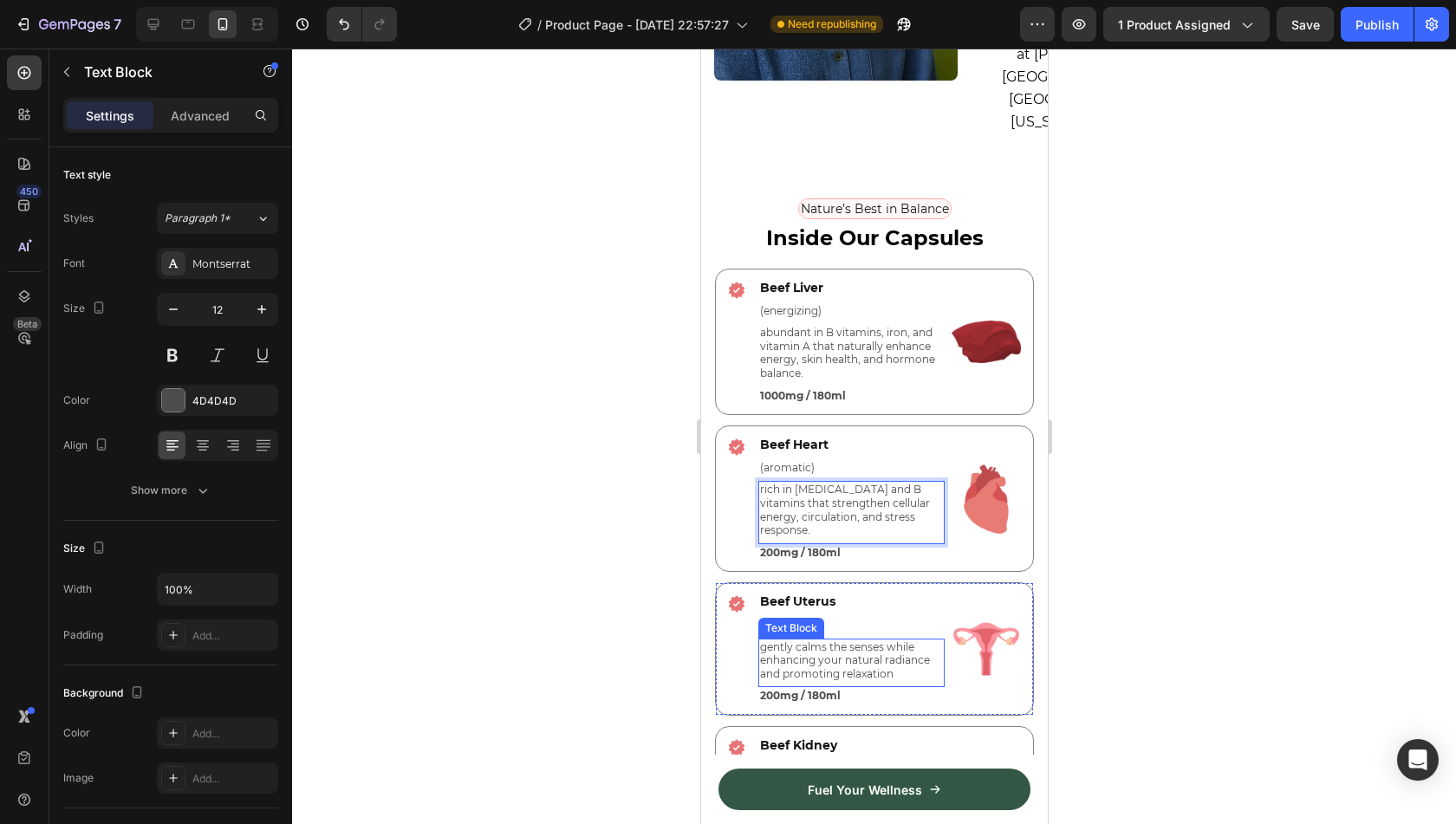
click at [796, 641] on p "gently calms the senses while enhancing your natural radiance and promoting rel…" at bounding box center [850, 661] width 183 height 41
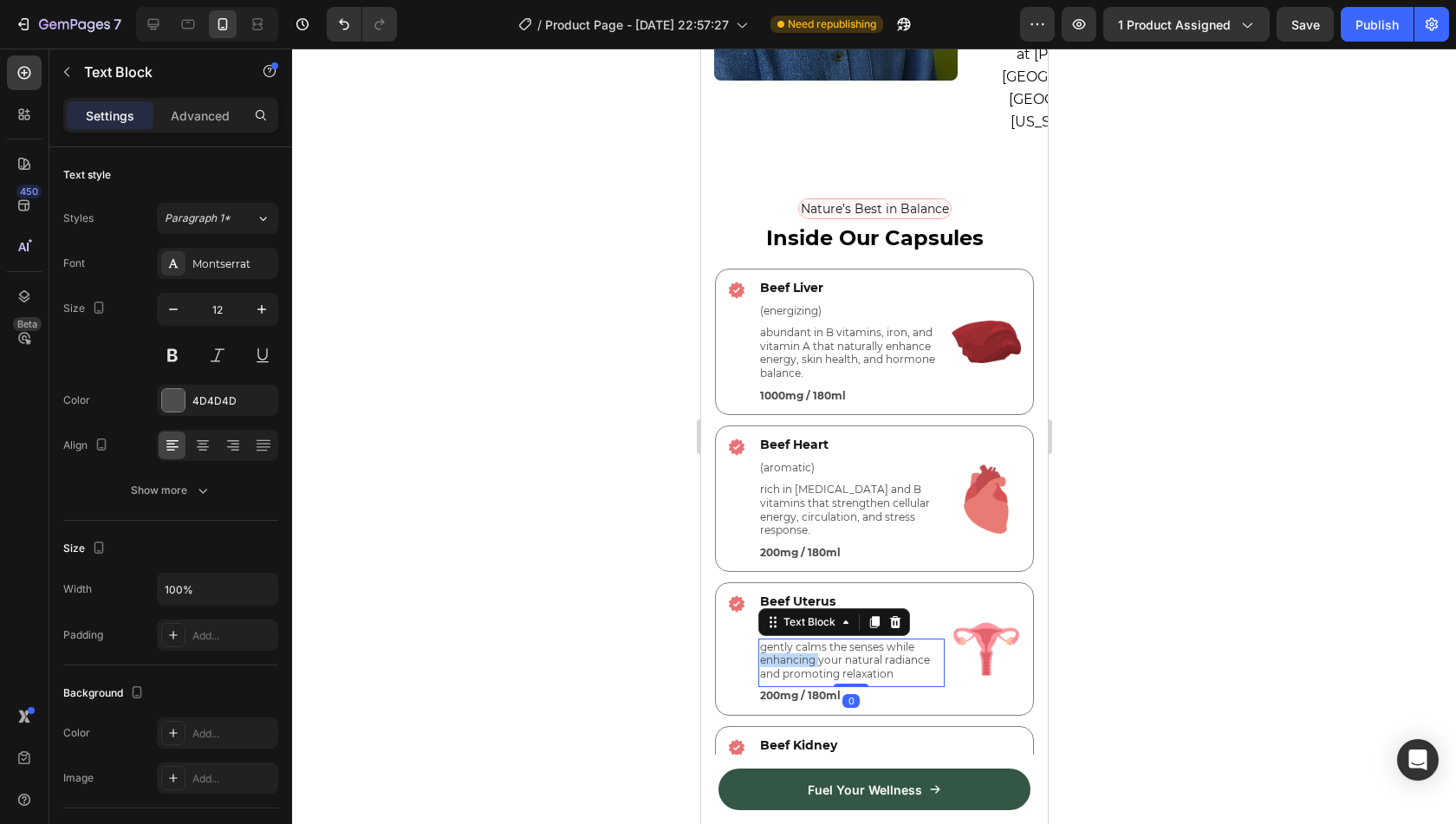
click at [796, 641] on p "gently calms the senses while enhancing your natural radiance and promoting rel…" at bounding box center [850, 661] width 183 height 41
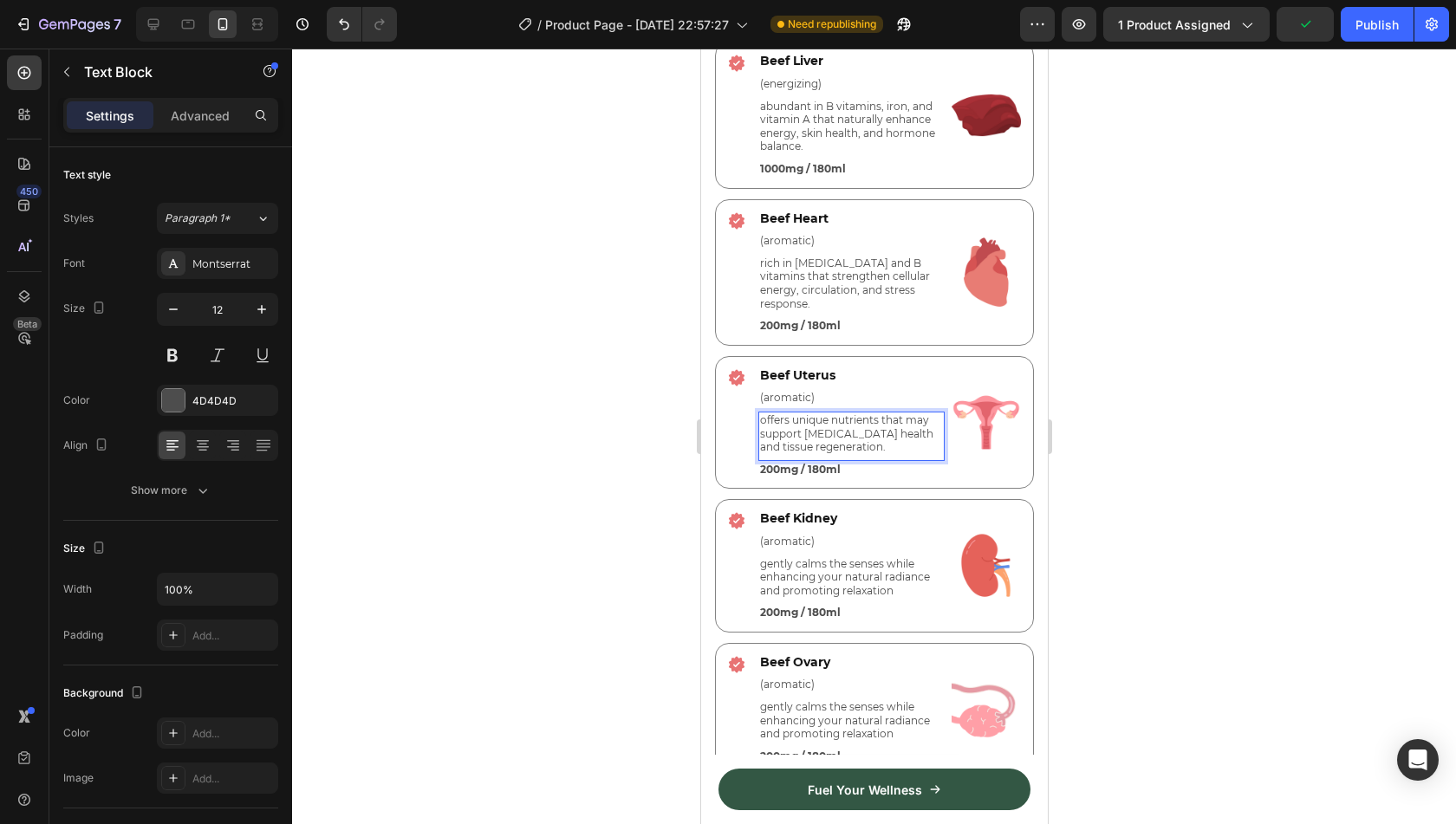
scroll to position [4250, 0]
click at [826, 567] on p "gently calms the senses while enhancing your natural radiance and promoting rel…" at bounding box center [850, 577] width 183 height 41
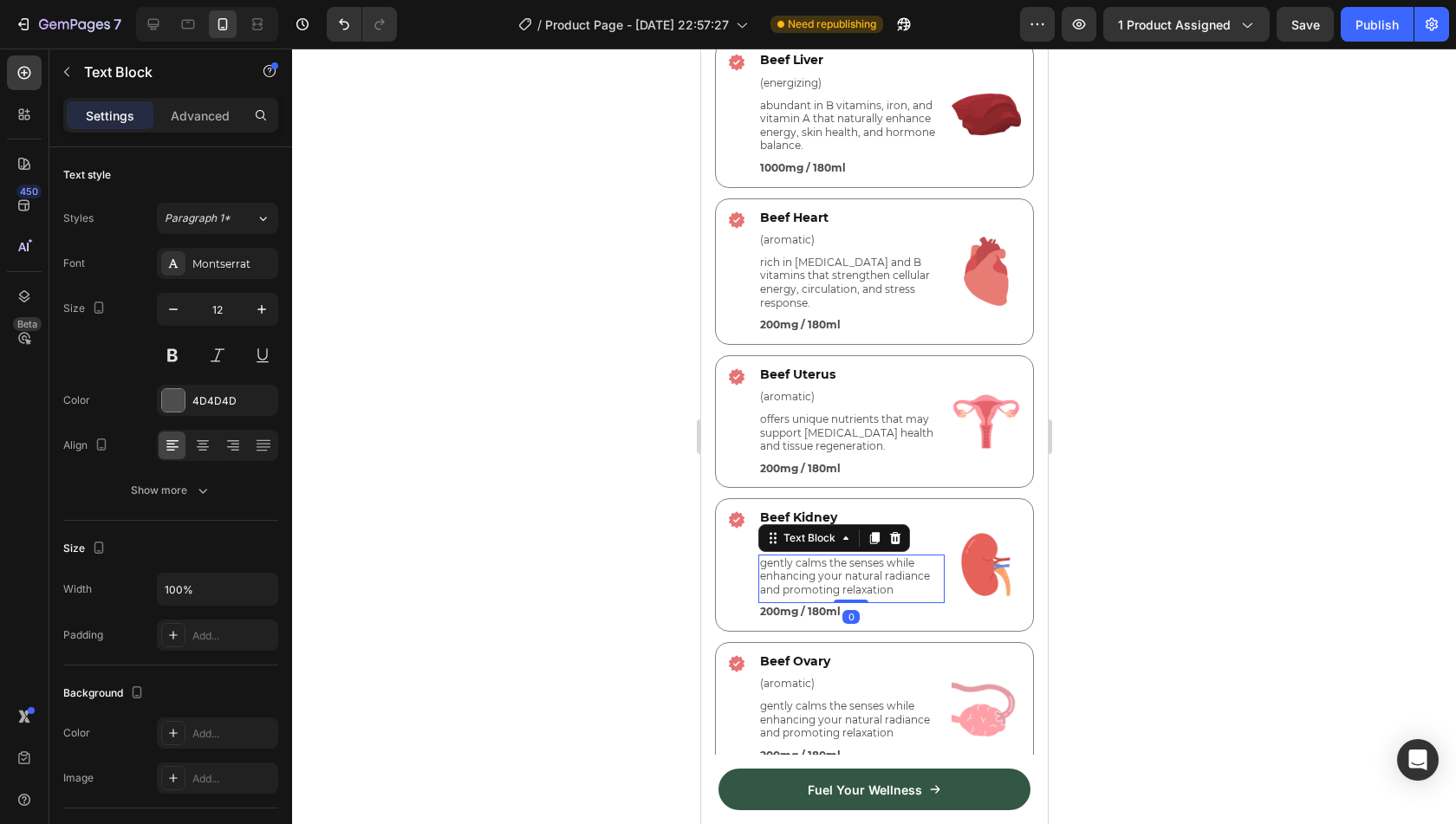
click at [826, 567] on p "gently calms the senses while enhancing your natural radiance and promoting rel…" at bounding box center [850, 577] width 183 height 41
click at [831, 720] on p "gently calms the senses while enhancing your natural radiance and promoting rel…" at bounding box center [850, 720] width 183 height 41
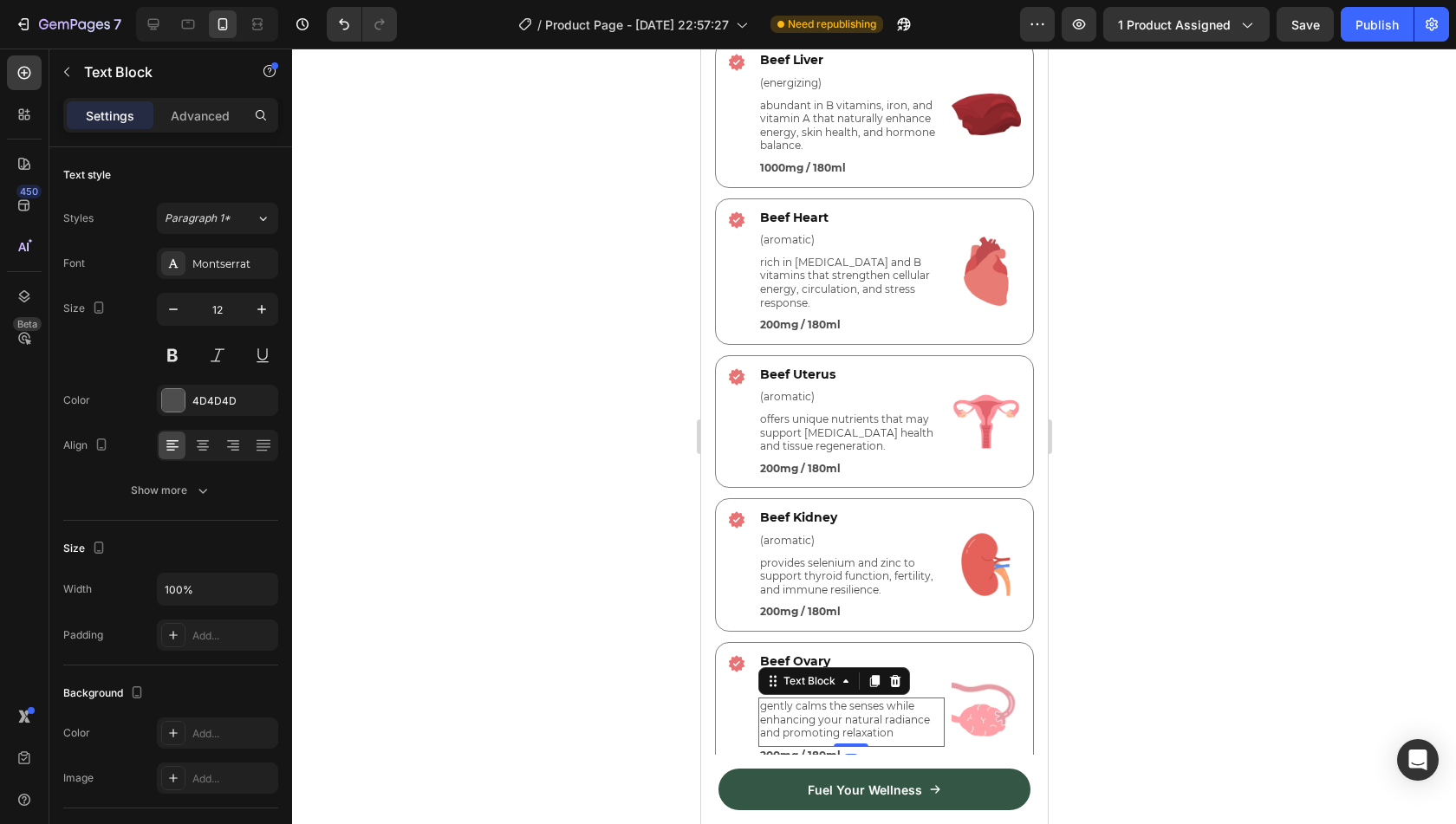
click at [831, 720] on p "gently calms the senses while enhancing your natural radiance and promoting rel…" at bounding box center [850, 720] width 183 height 41
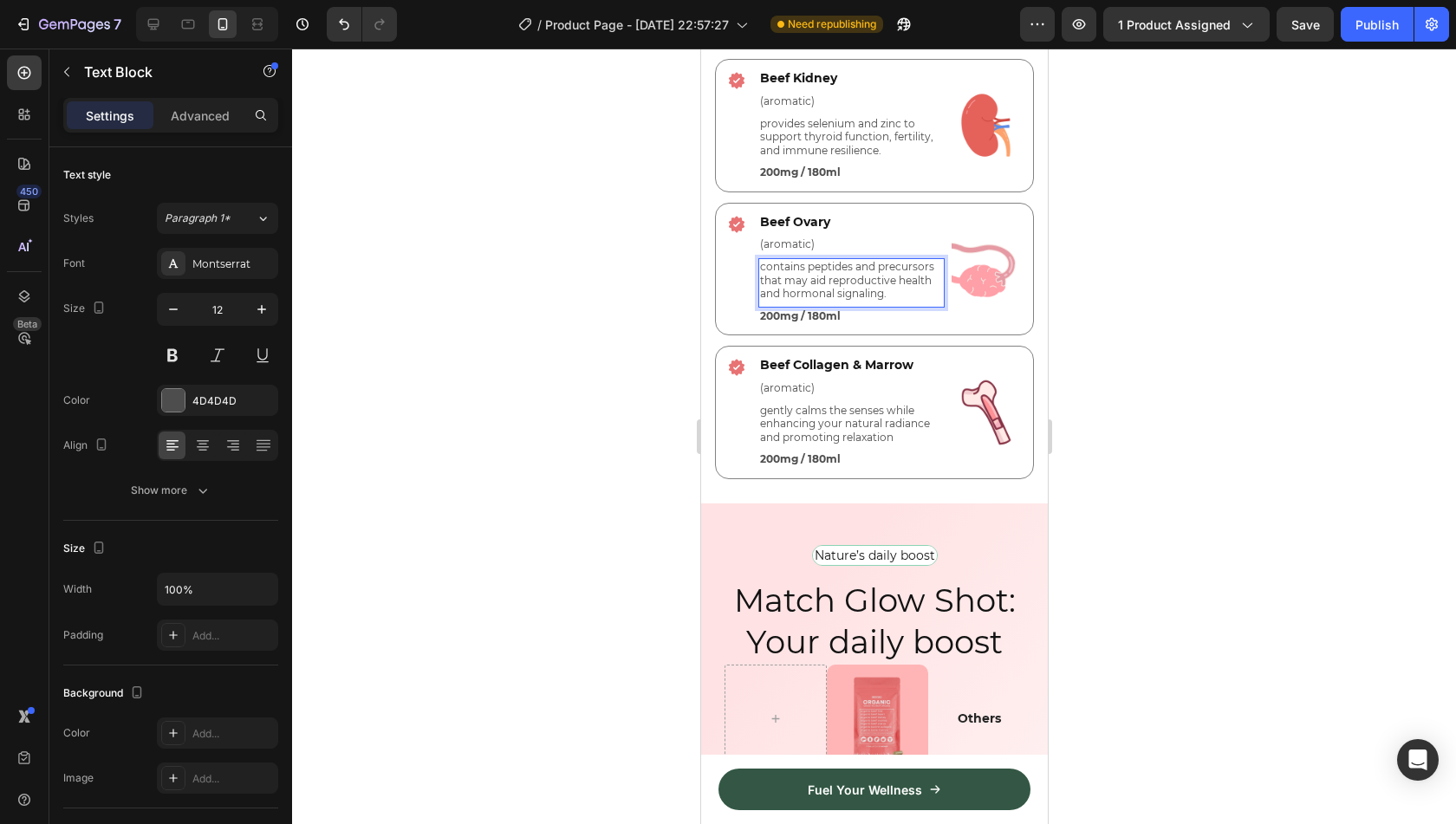
scroll to position [4691, 0]
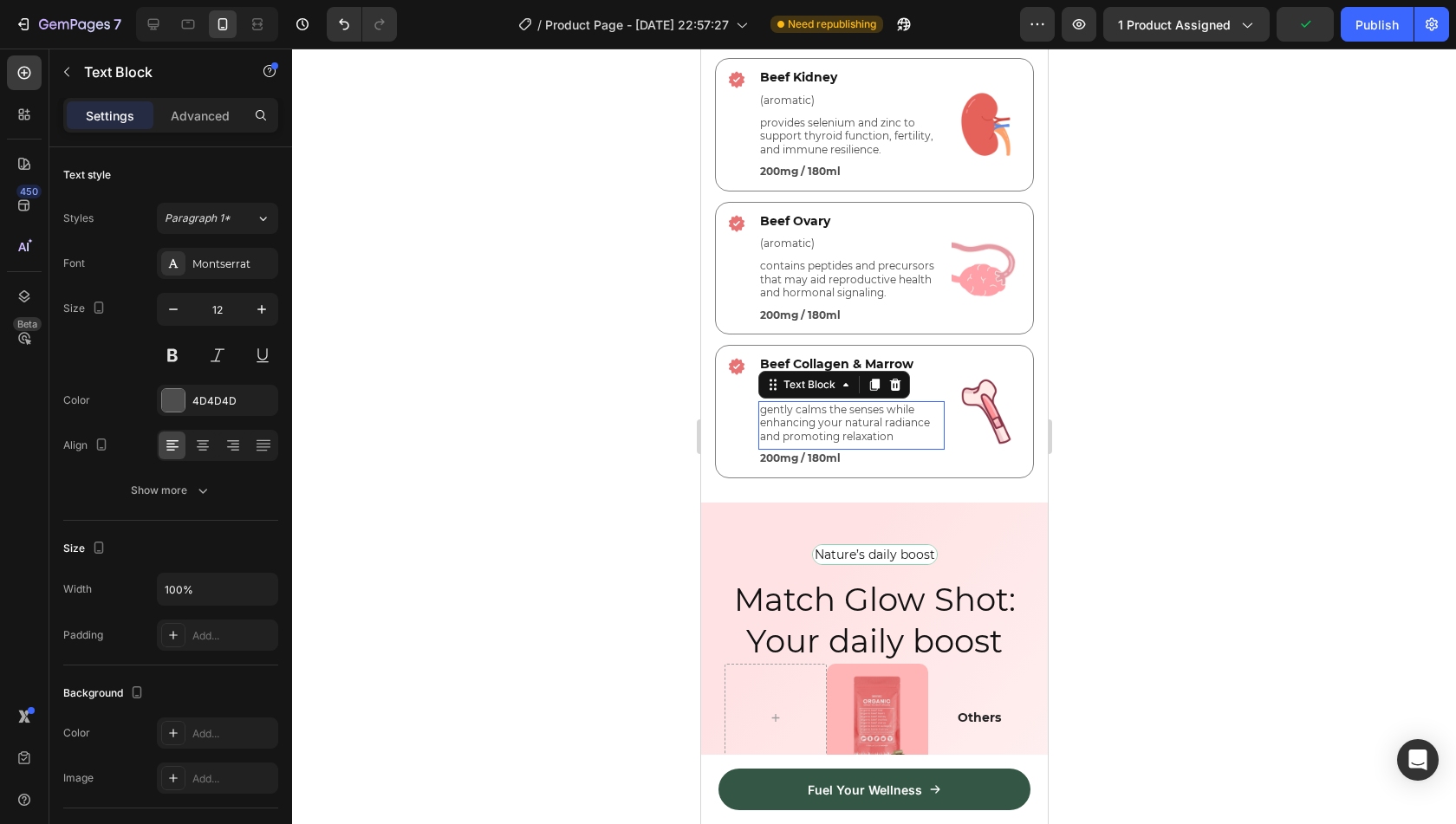
click at [812, 412] on p "gently calms the senses while enhancing your natural radiance and promoting rel…" at bounding box center [850, 423] width 183 height 41
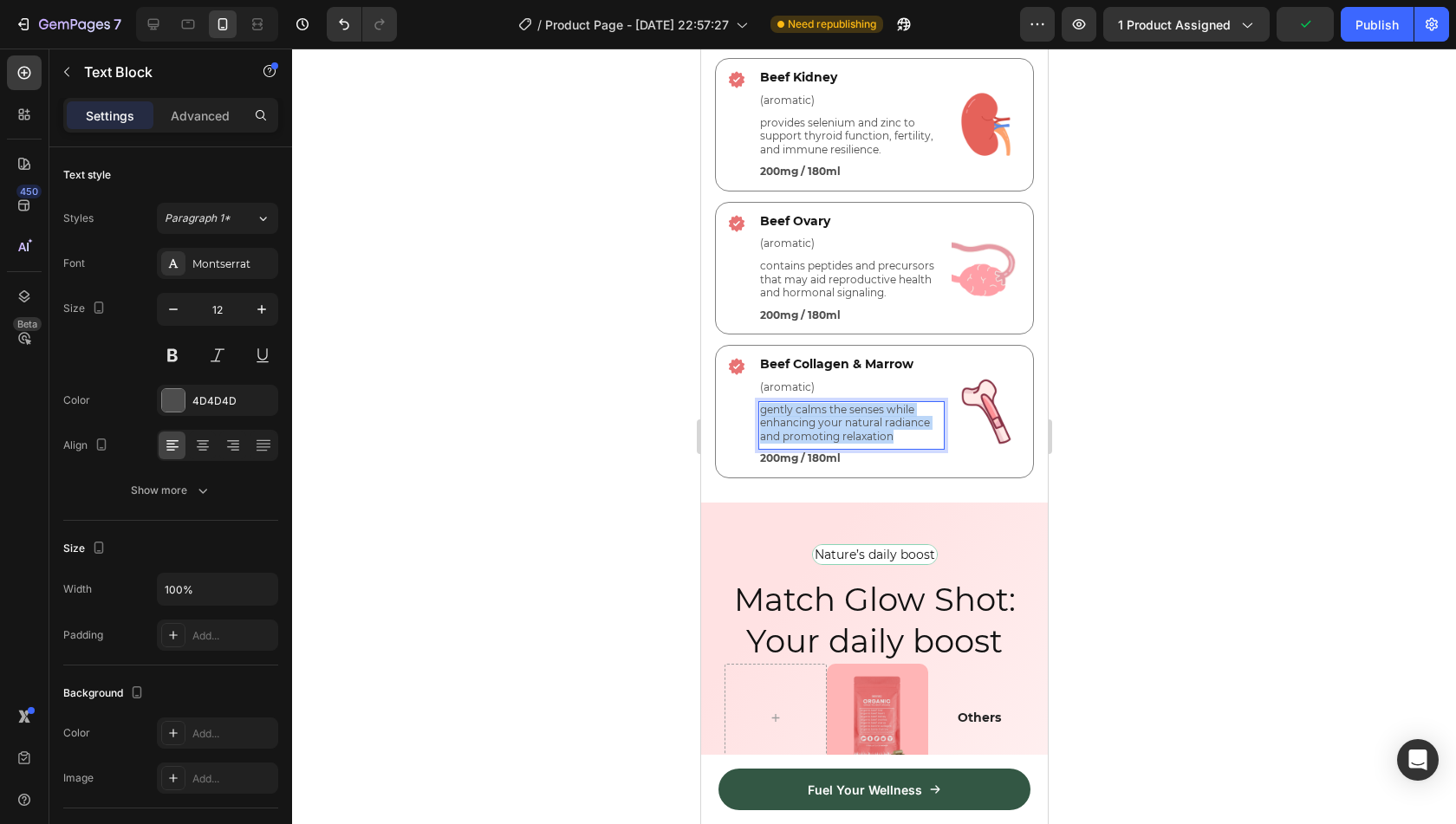
click at [812, 412] on p "gently calms the senses while enhancing your natural radiance and promoting rel…" at bounding box center [850, 423] width 183 height 41
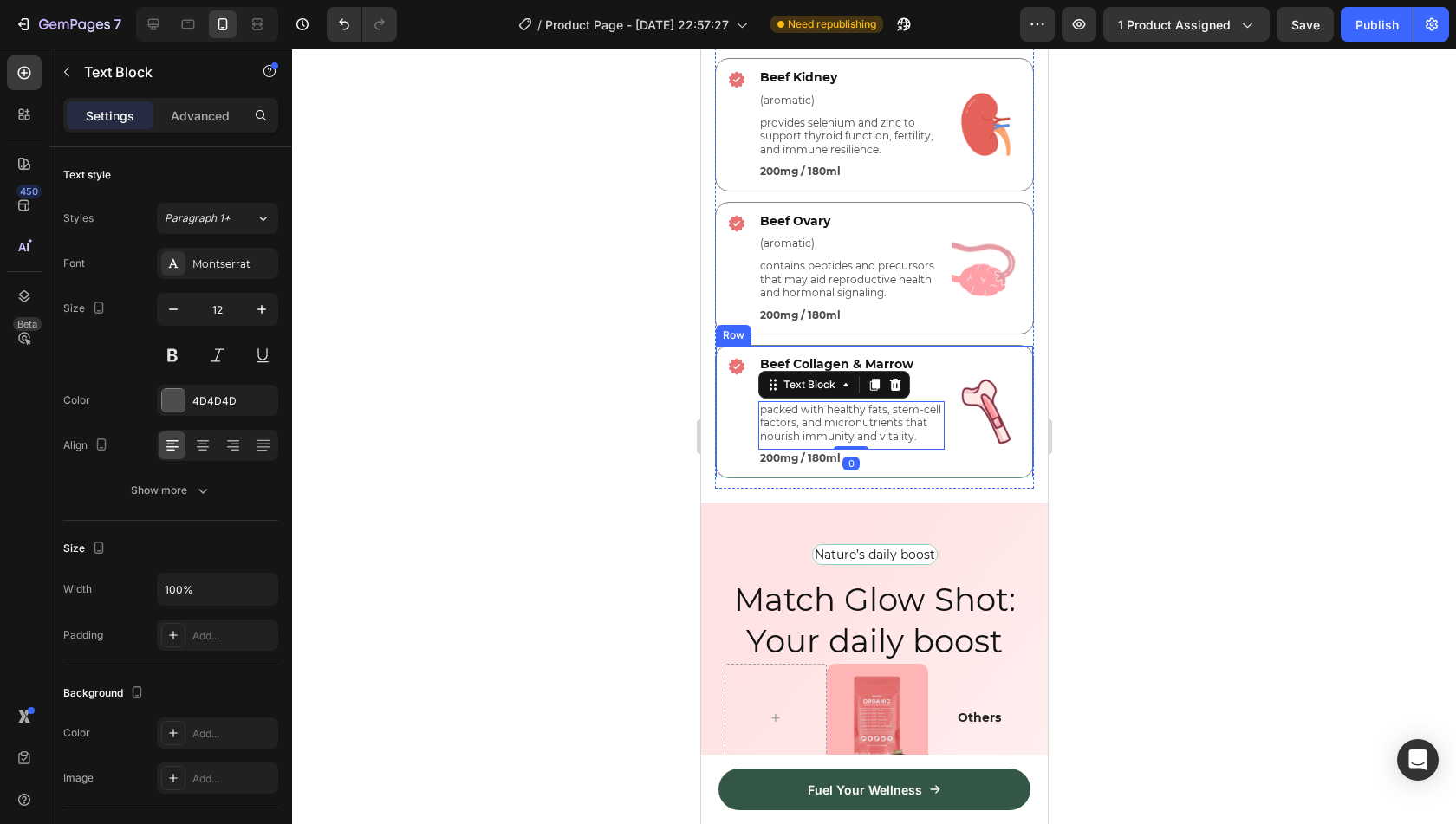
click at [1099, 405] on div at bounding box center [875, 436] width 1164 height 776
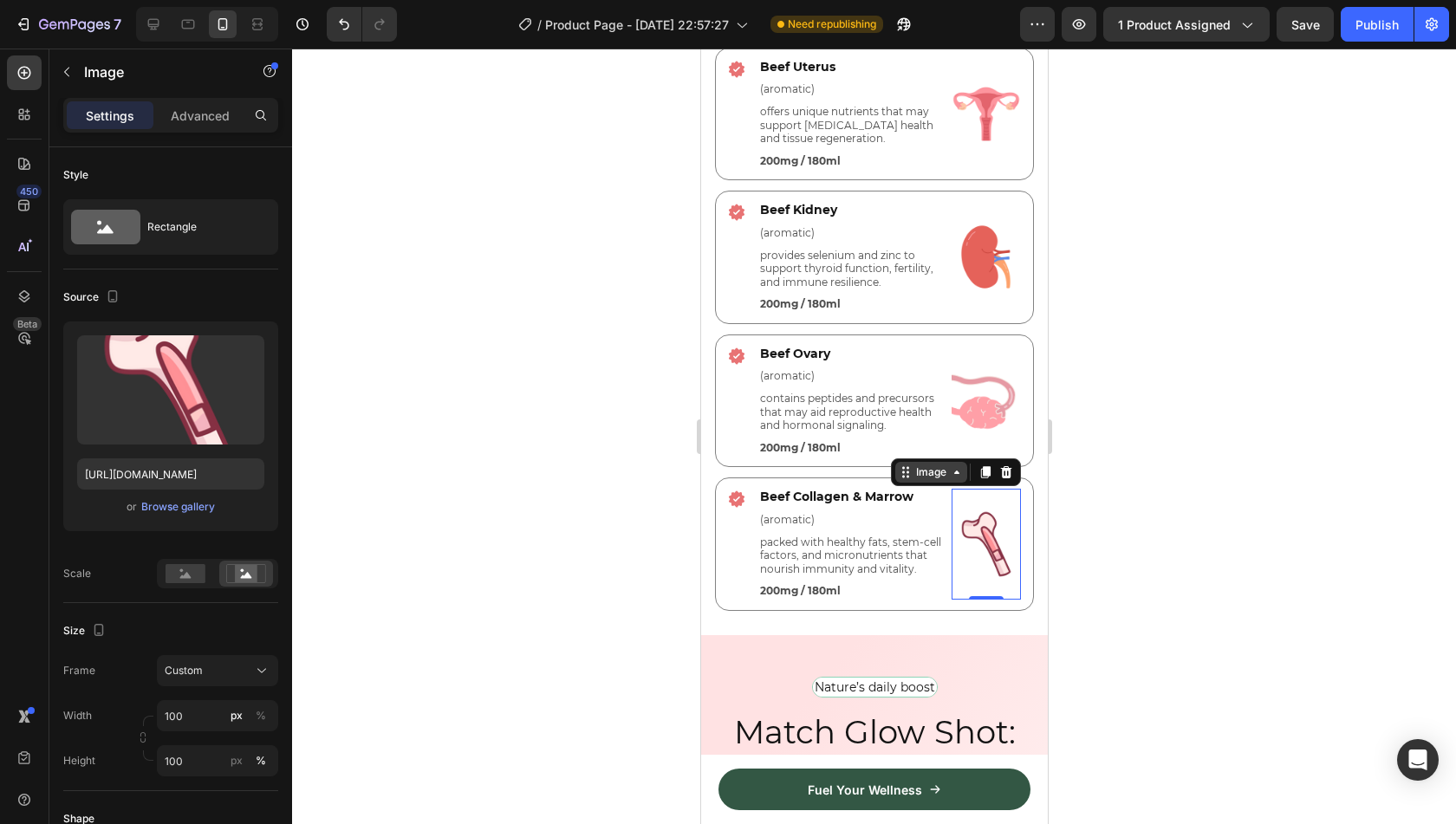
scroll to position [4560, 0]
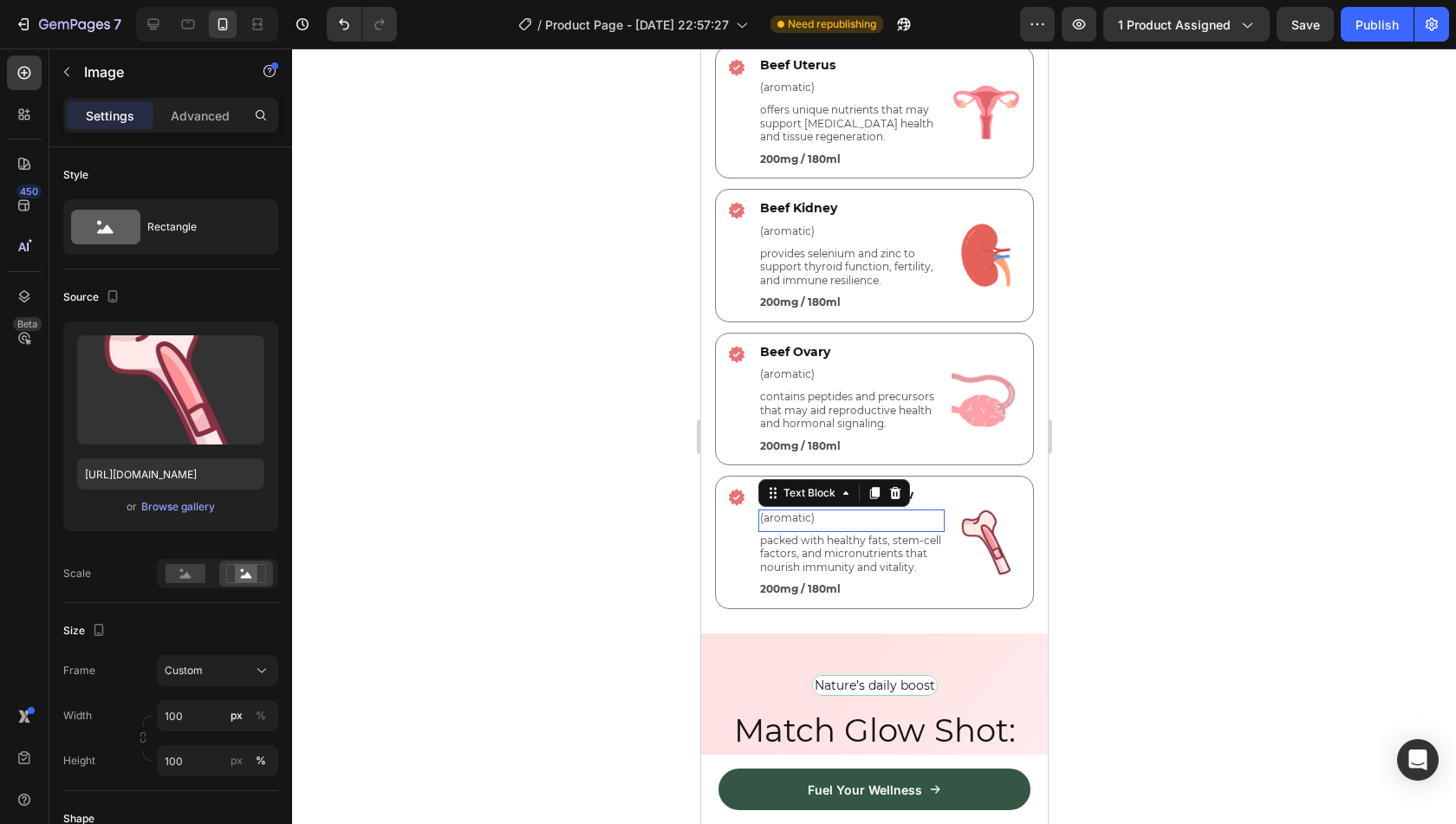
click at [785, 511] on p "(aromatic)" at bounding box center [850, 518] width 183 height 14
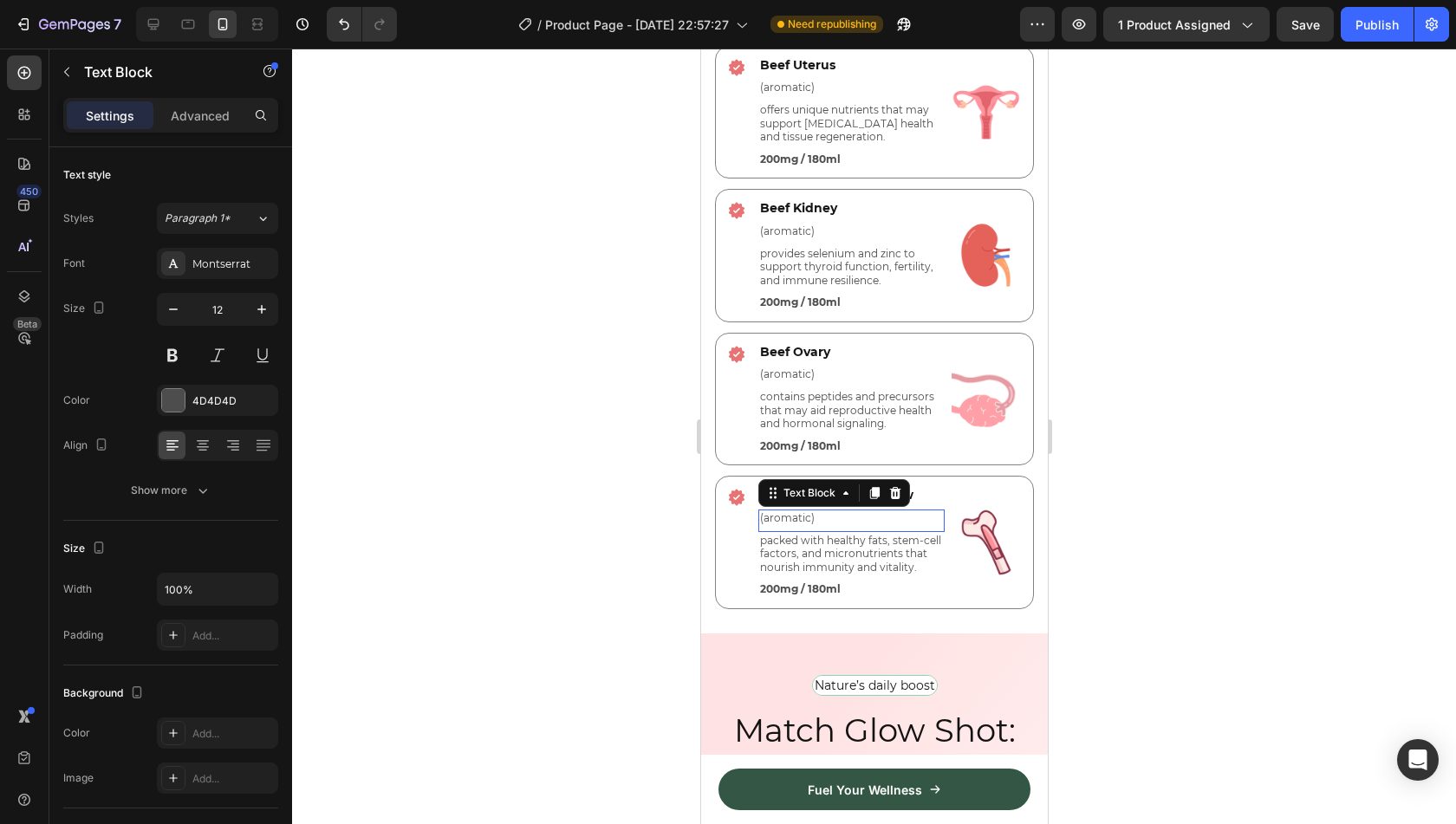
click at [785, 511] on p "(aromatic)" at bounding box center [850, 518] width 183 height 14
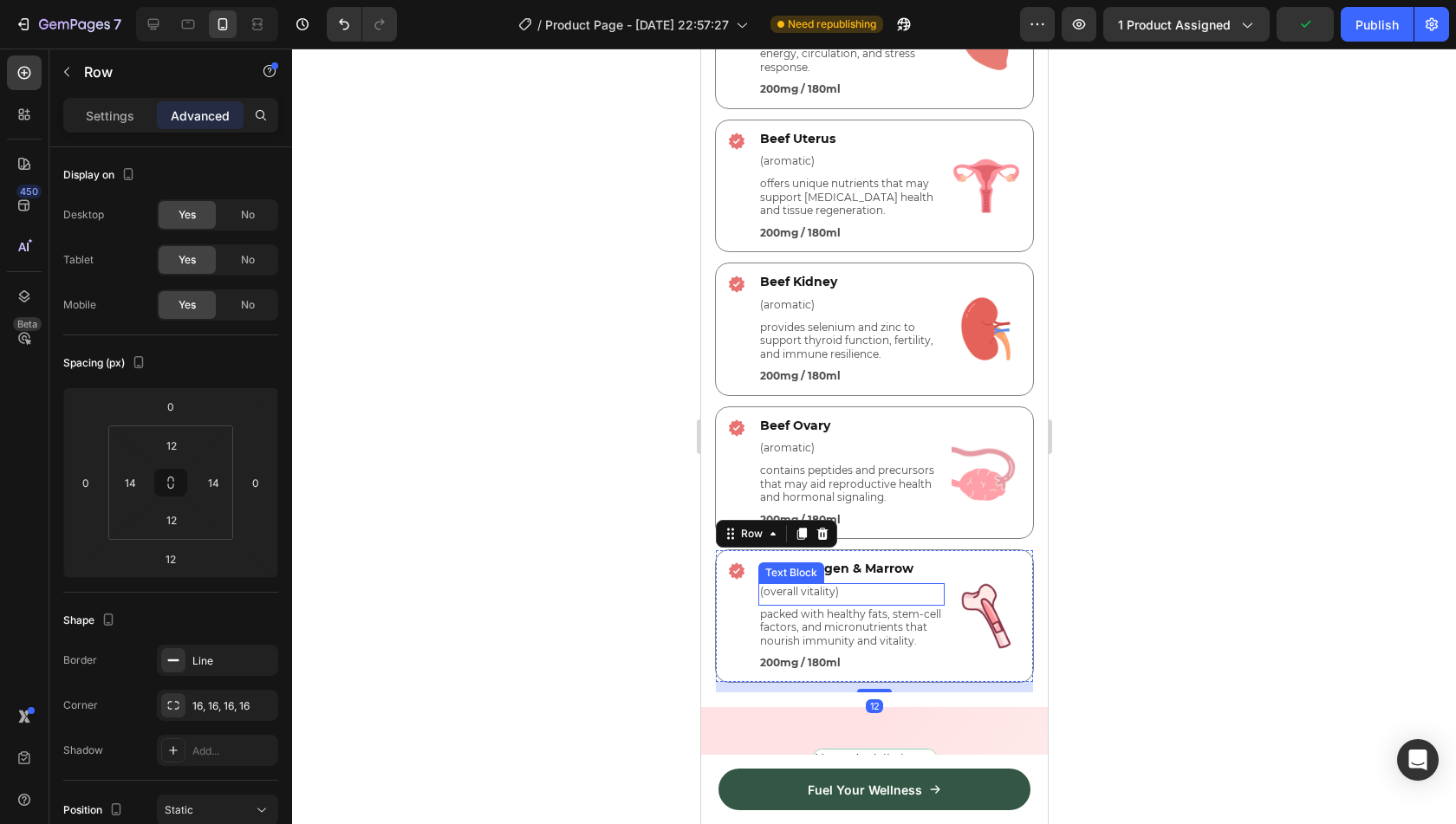
scroll to position [4459, 0]
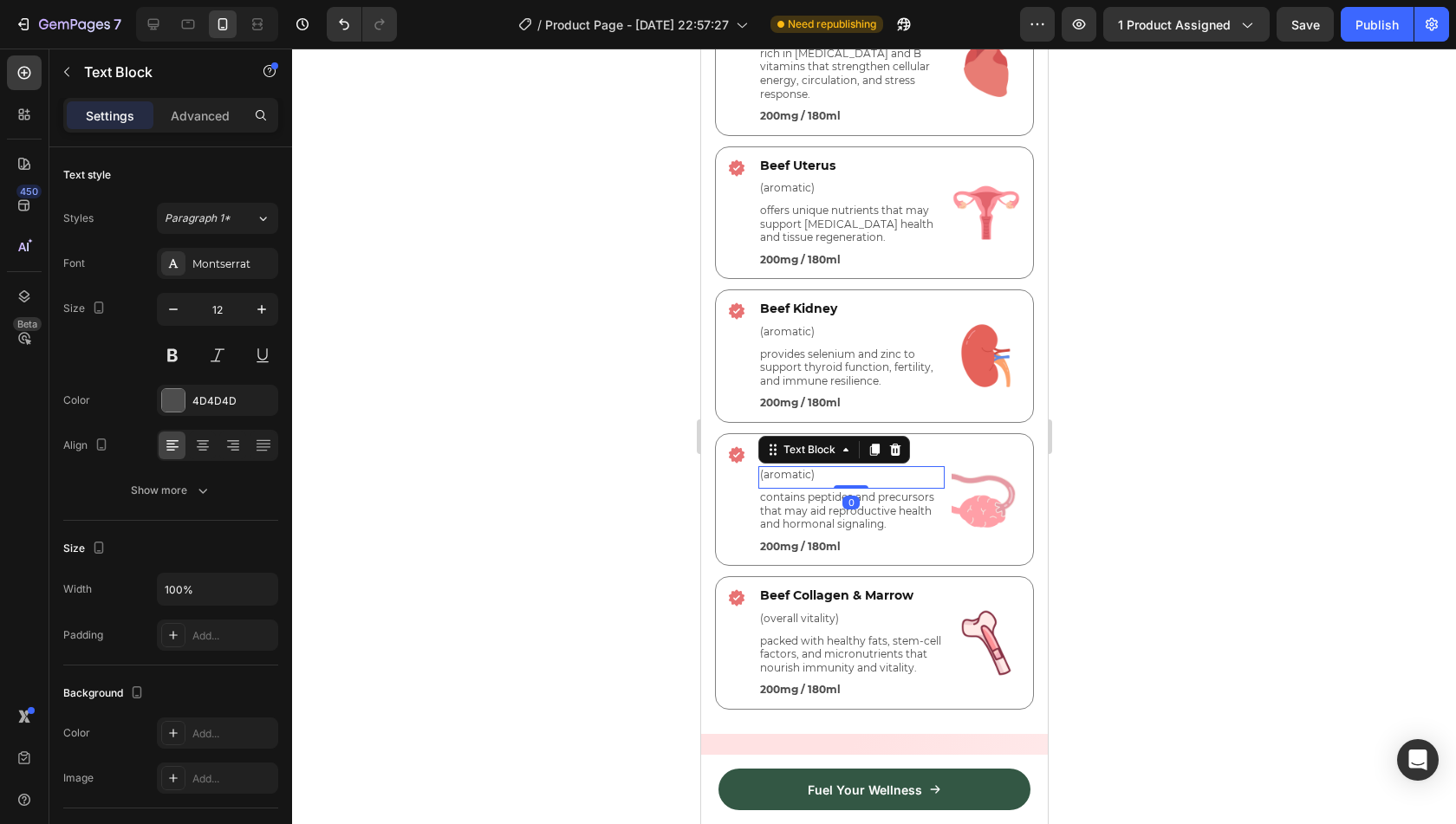
click at [844, 468] on p "(aromatic)" at bounding box center [850, 475] width 183 height 14
click at [797, 468] on p "(aromatic)" at bounding box center [850, 475] width 183 height 14
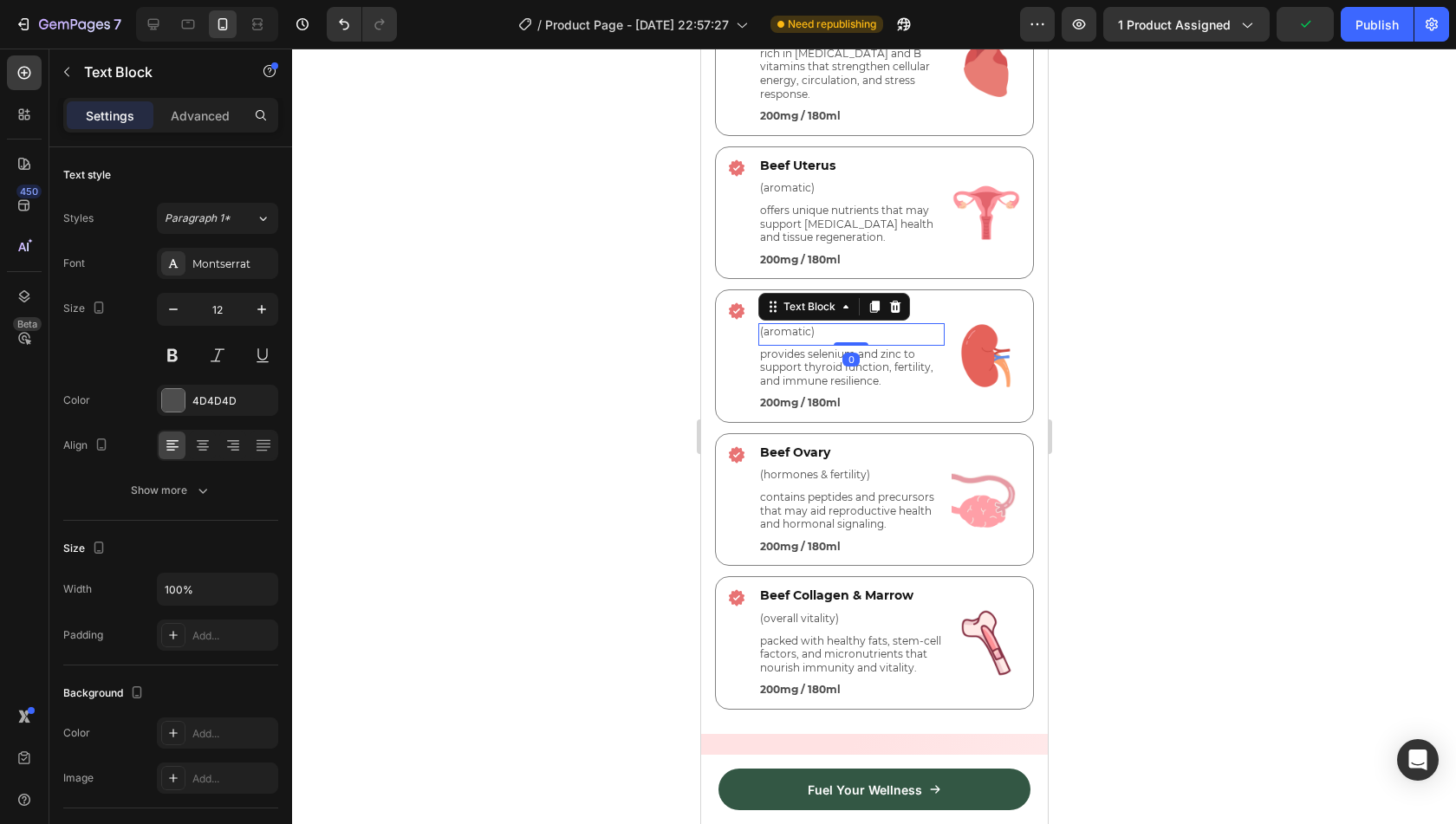
click at [791, 325] on p "(aromatic)" at bounding box center [850, 332] width 183 height 14
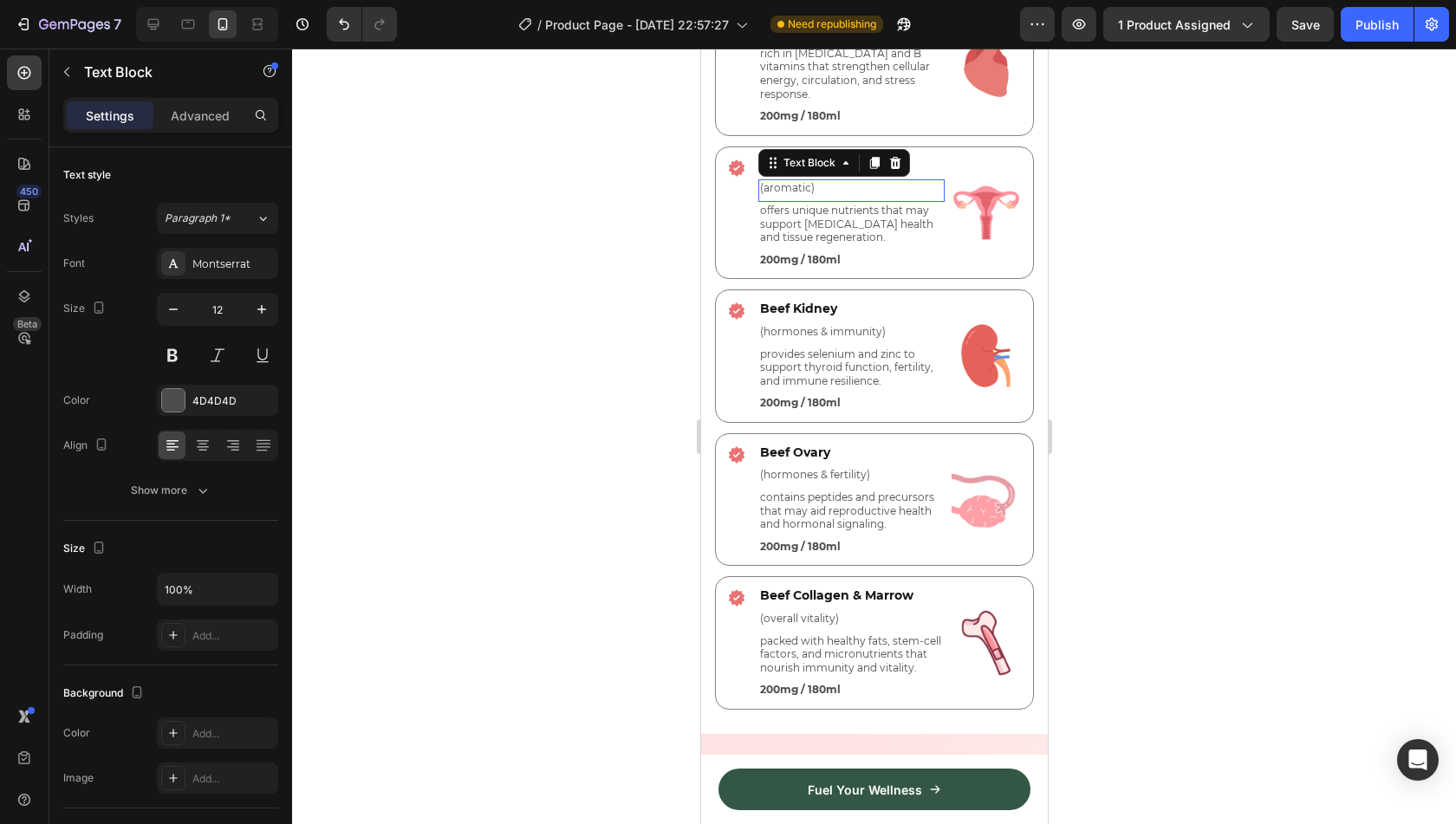
click at [835, 181] on p "(aromatic)" at bounding box center [850, 188] width 183 height 14
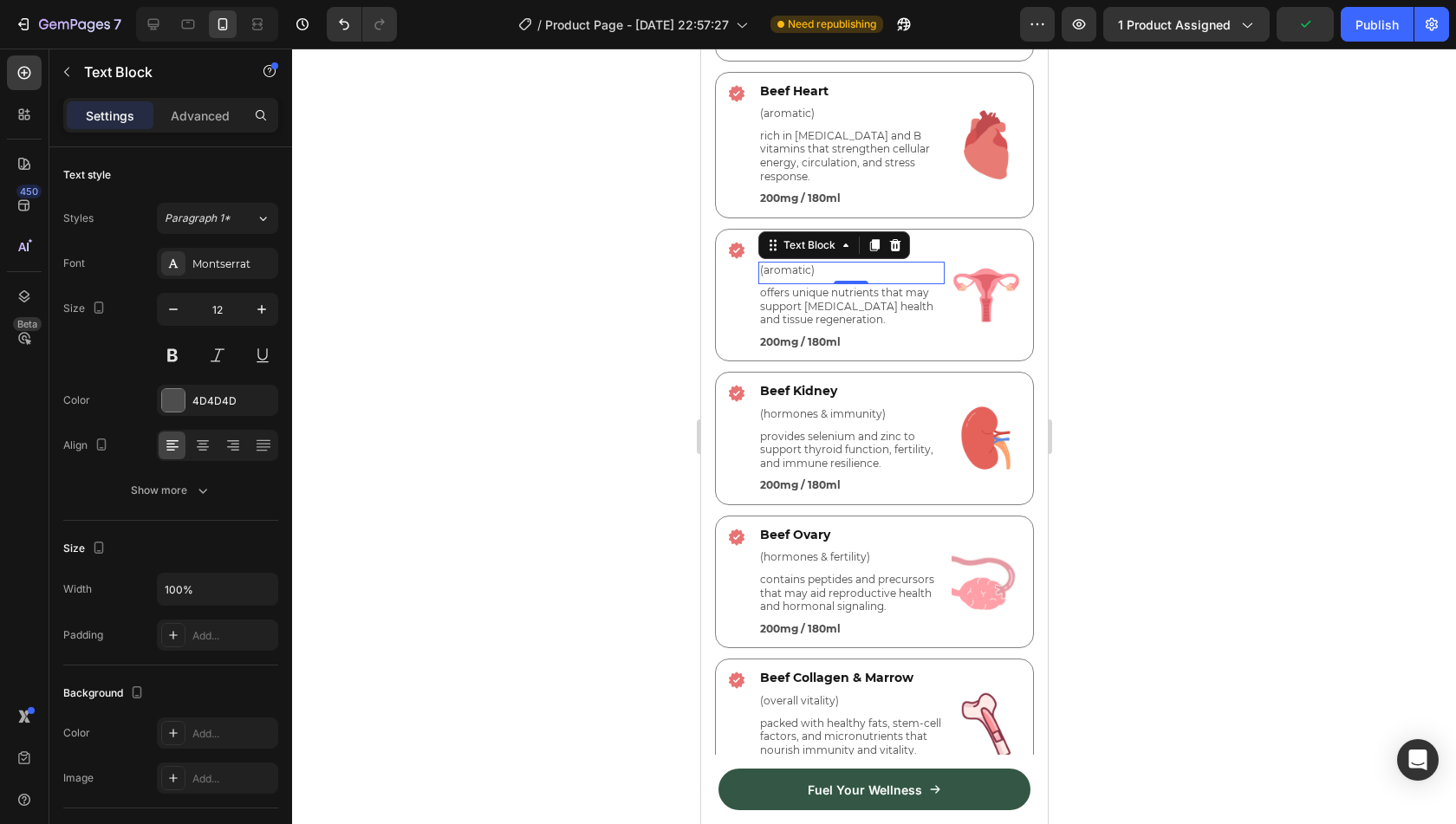
scroll to position [4377, 0]
click at [775, 263] on p "(aromatic)" at bounding box center [850, 270] width 183 height 14
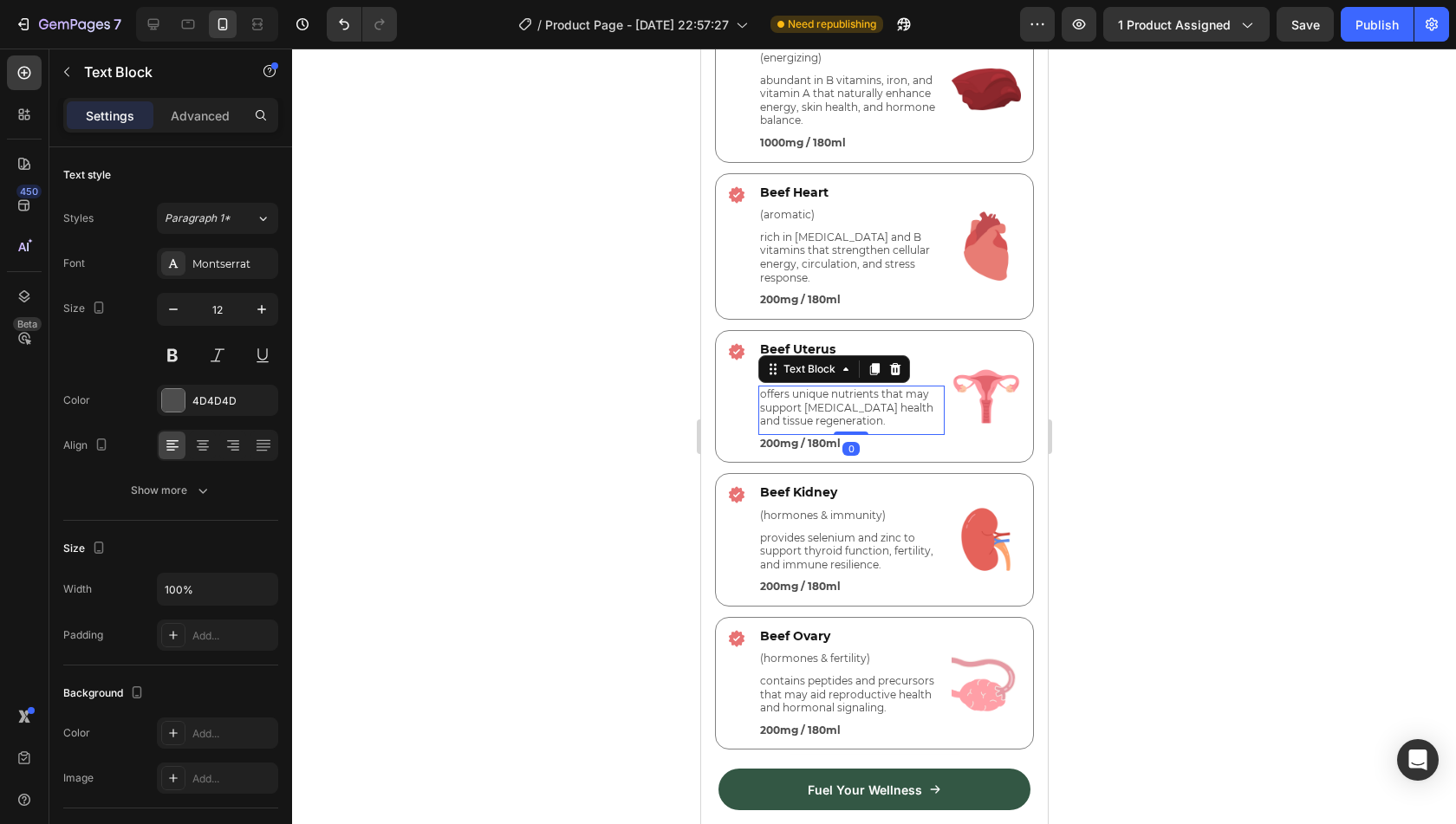
scroll to position [4172, 0]
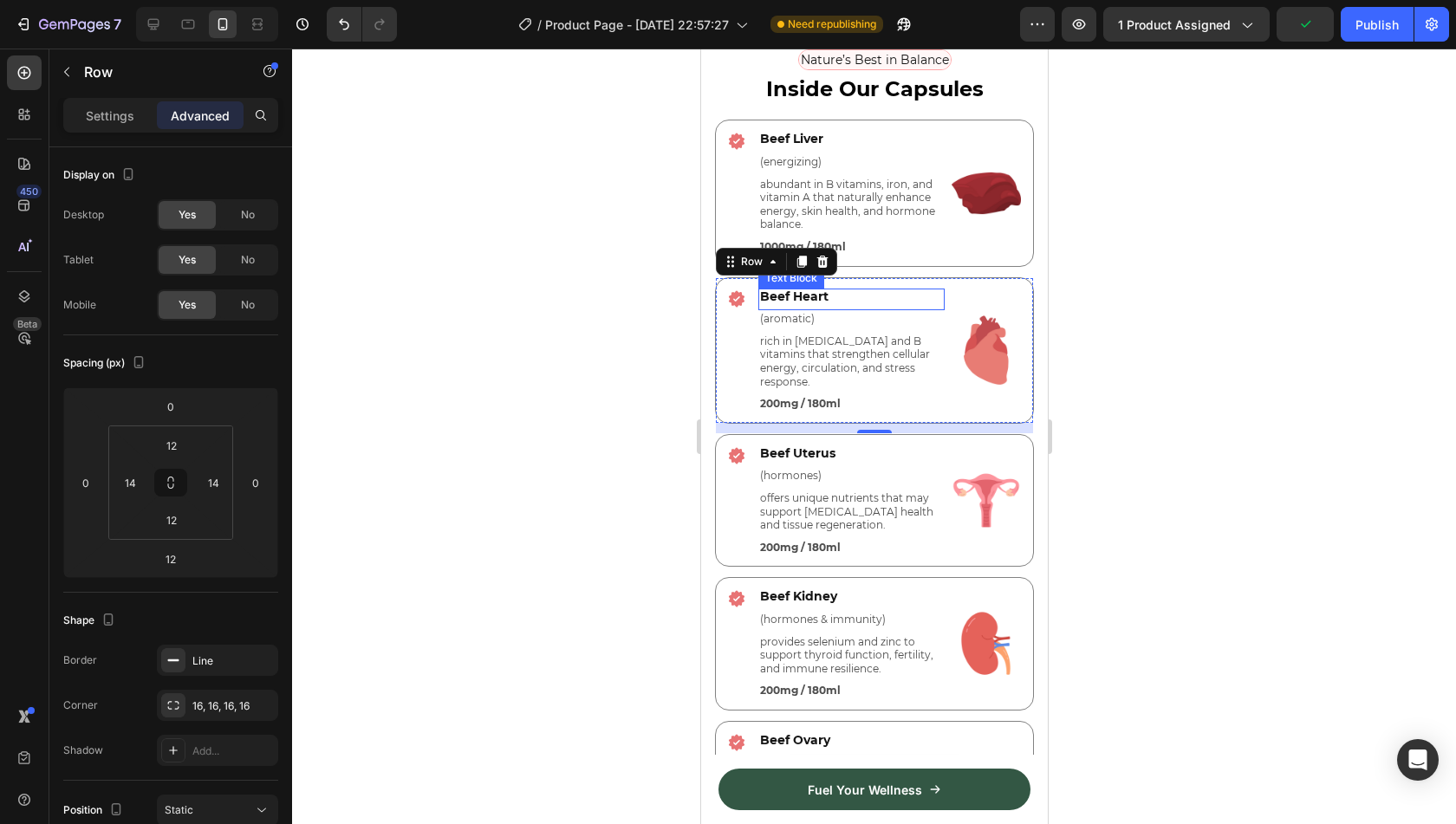
click at [798, 299] on span "Beef Heart" at bounding box center [793, 297] width 68 height 16
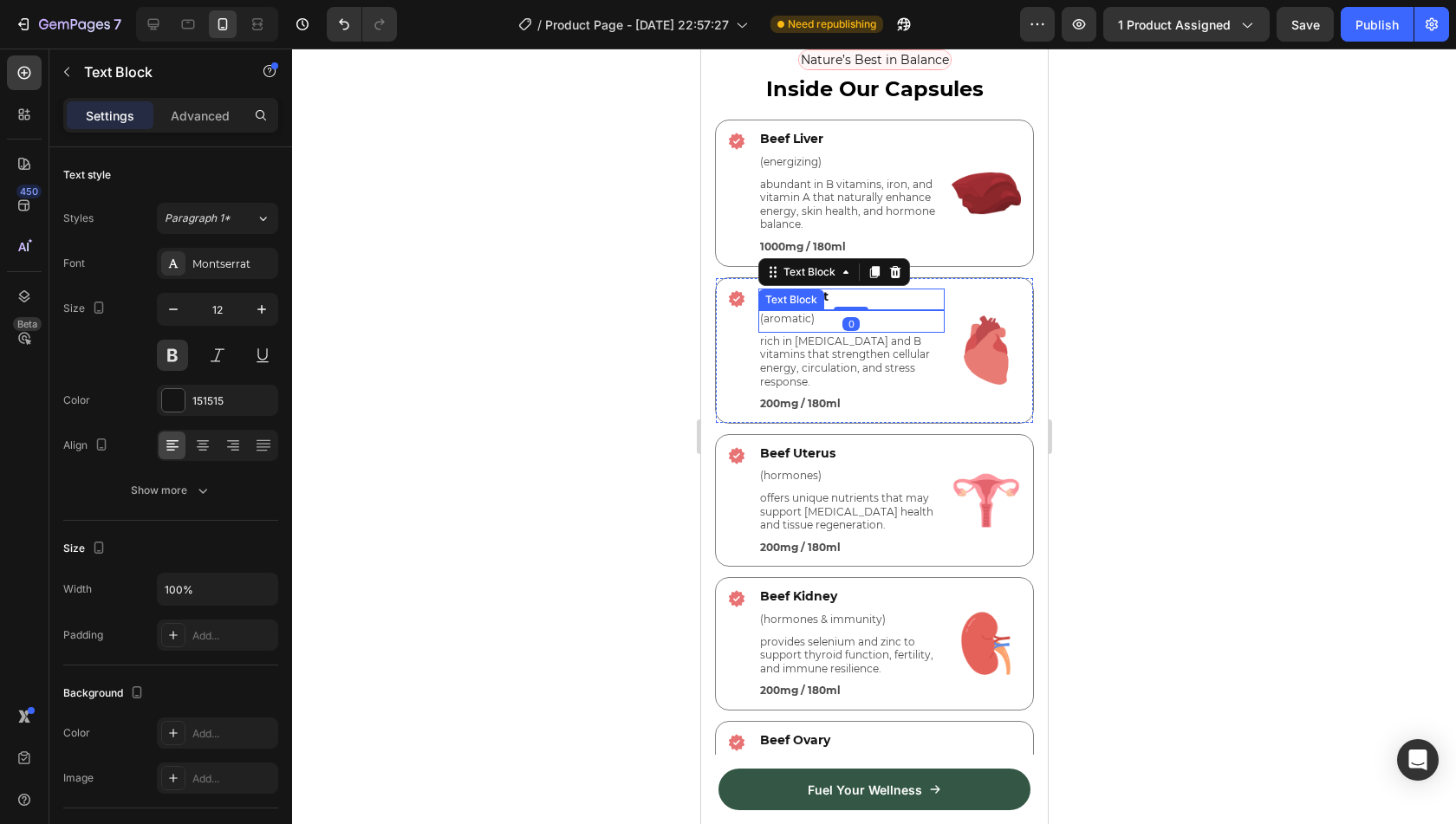
click at [791, 319] on p "(aromatic)" at bounding box center [850, 319] width 183 height 14
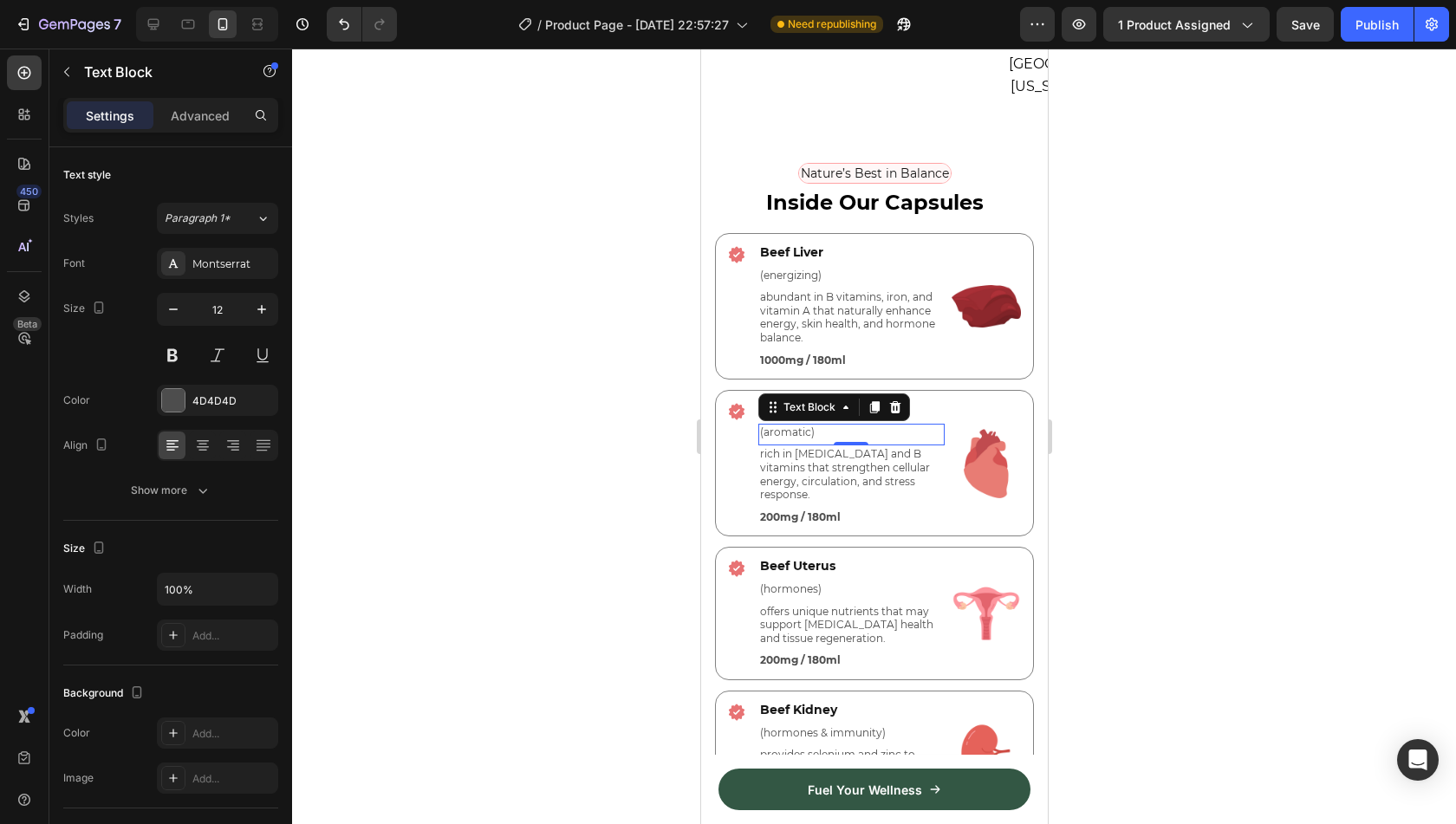
scroll to position [4084, 0]
click at [791, 427] on p "(aromatic)" at bounding box center [850, 434] width 183 height 14
click at [783, 427] on p "(aromatic)" at bounding box center [850, 434] width 183 height 14
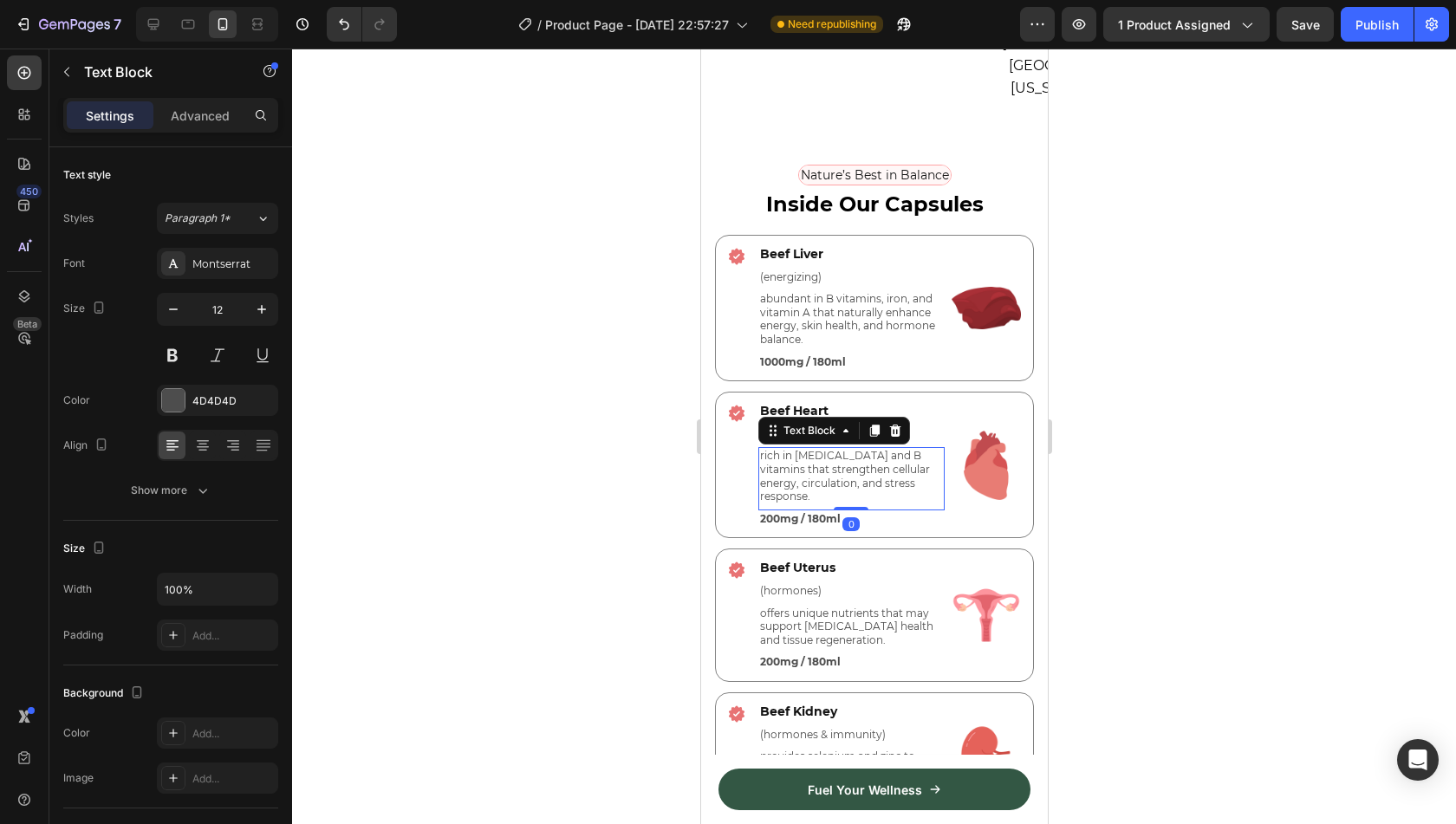
scroll to position [4021, 0]
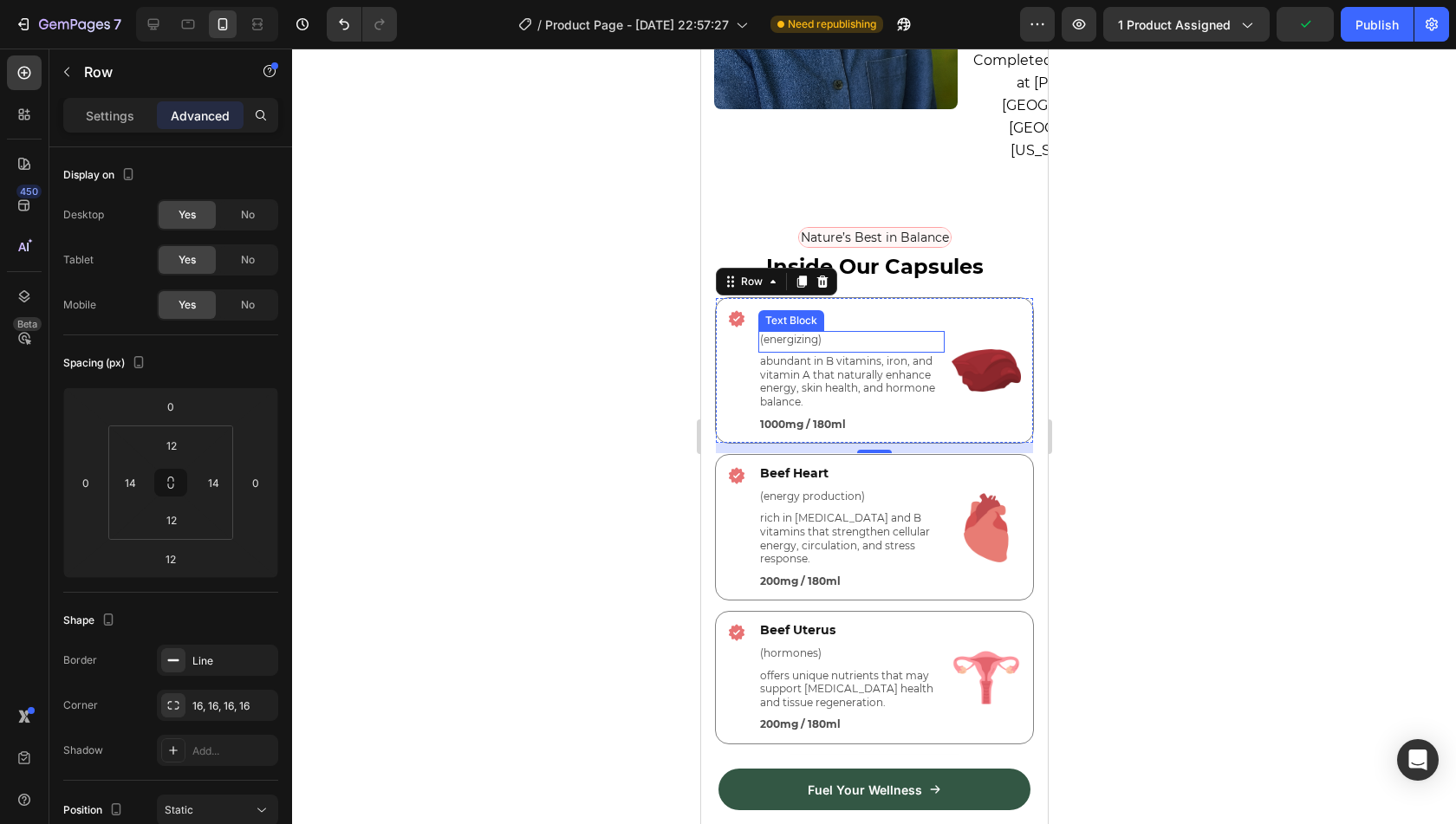
click at [803, 333] on p "(energizing)" at bounding box center [850, 340] width 183 height 14
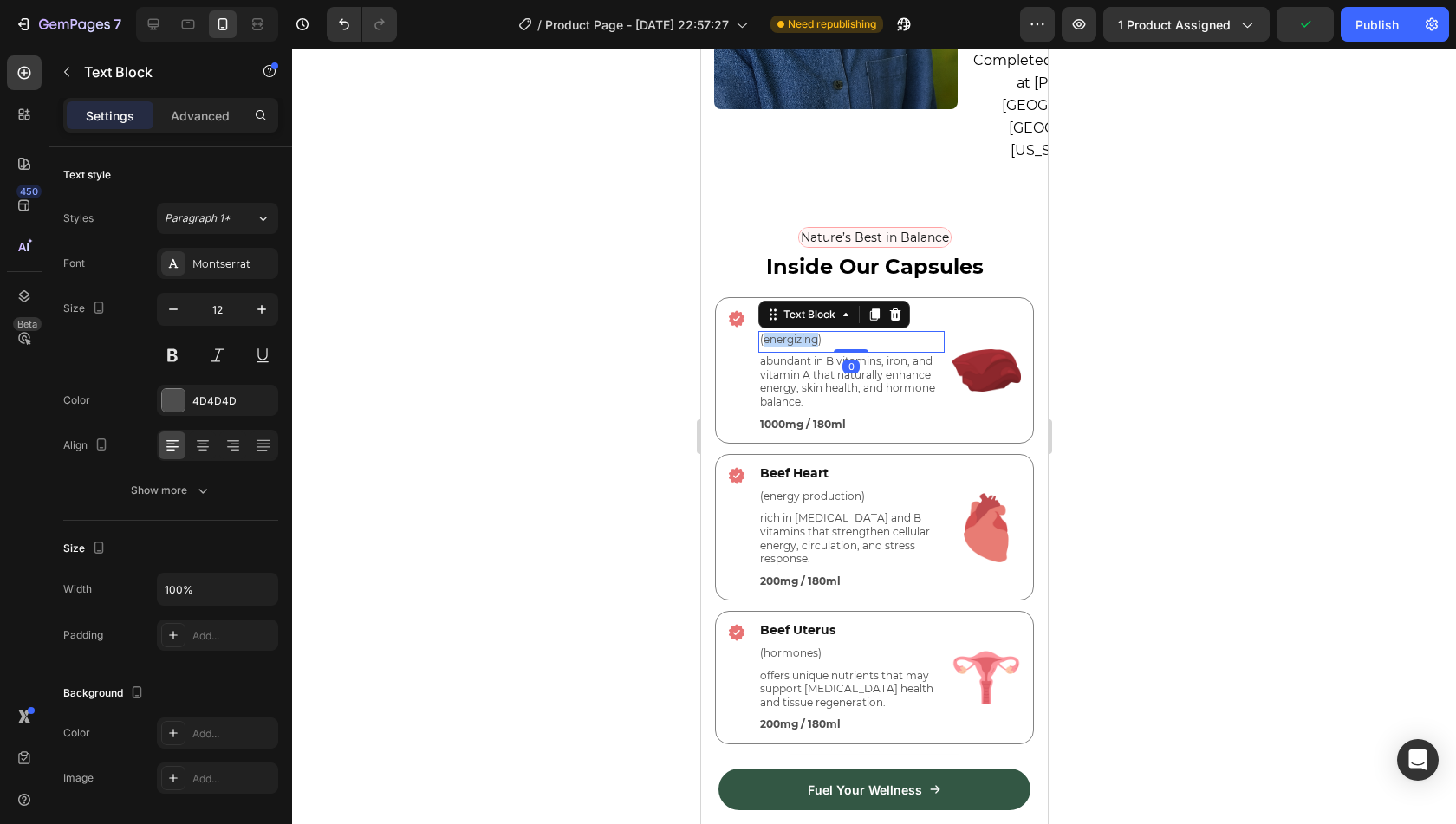
click at [803, 333] on p "(energizing)" at bounding box center [850, 340] width 183 height 14
click at [1130, 296] on div at bounding box center [875, 436] width 1164 height 776
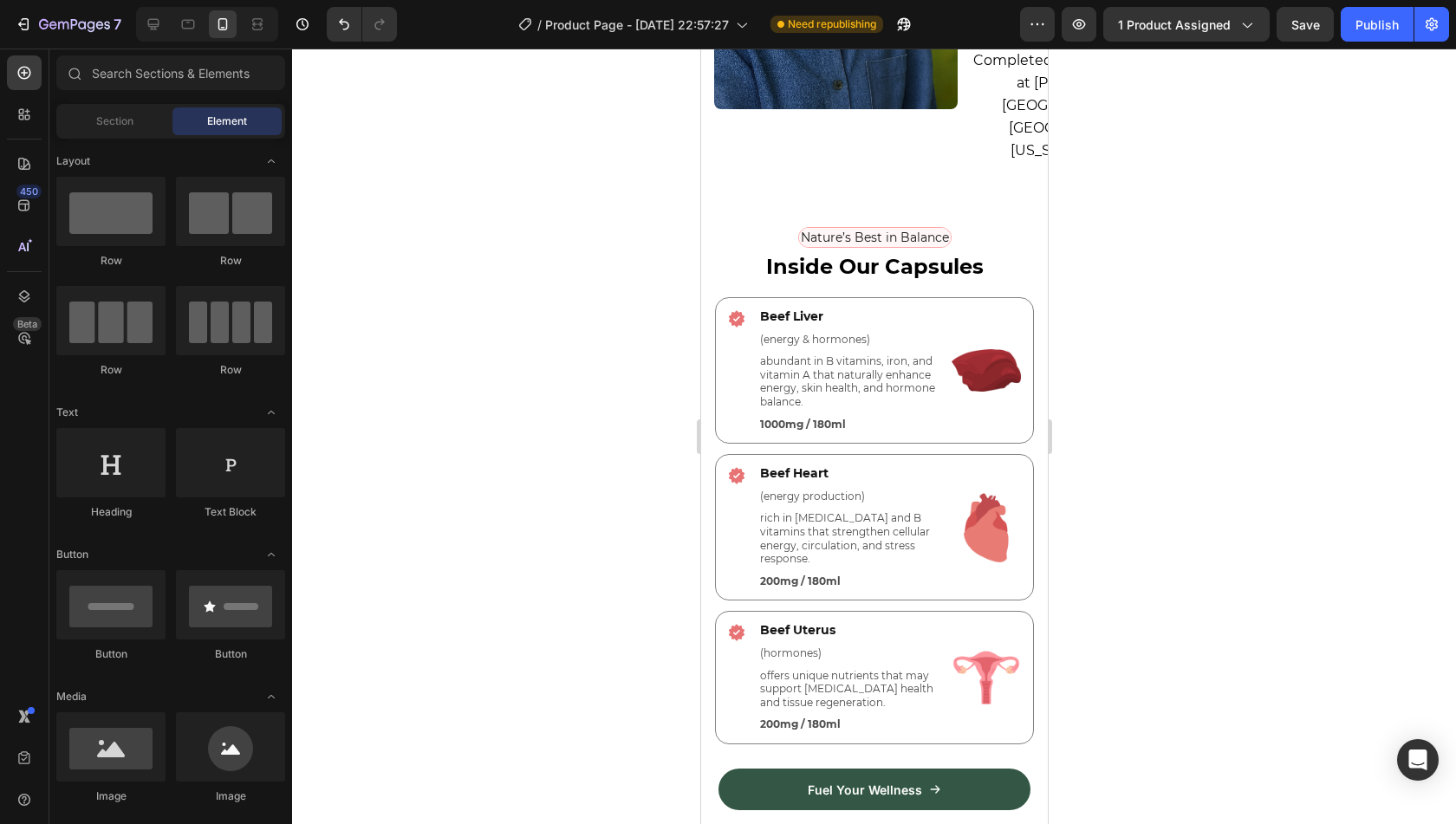
click at [1251, 235] on div at bounding box center [875, 436] width 1164 height 776
click at [771, 418] on p "1000mg / 180ml" at bounding box center [850, 425] width 183 height 14
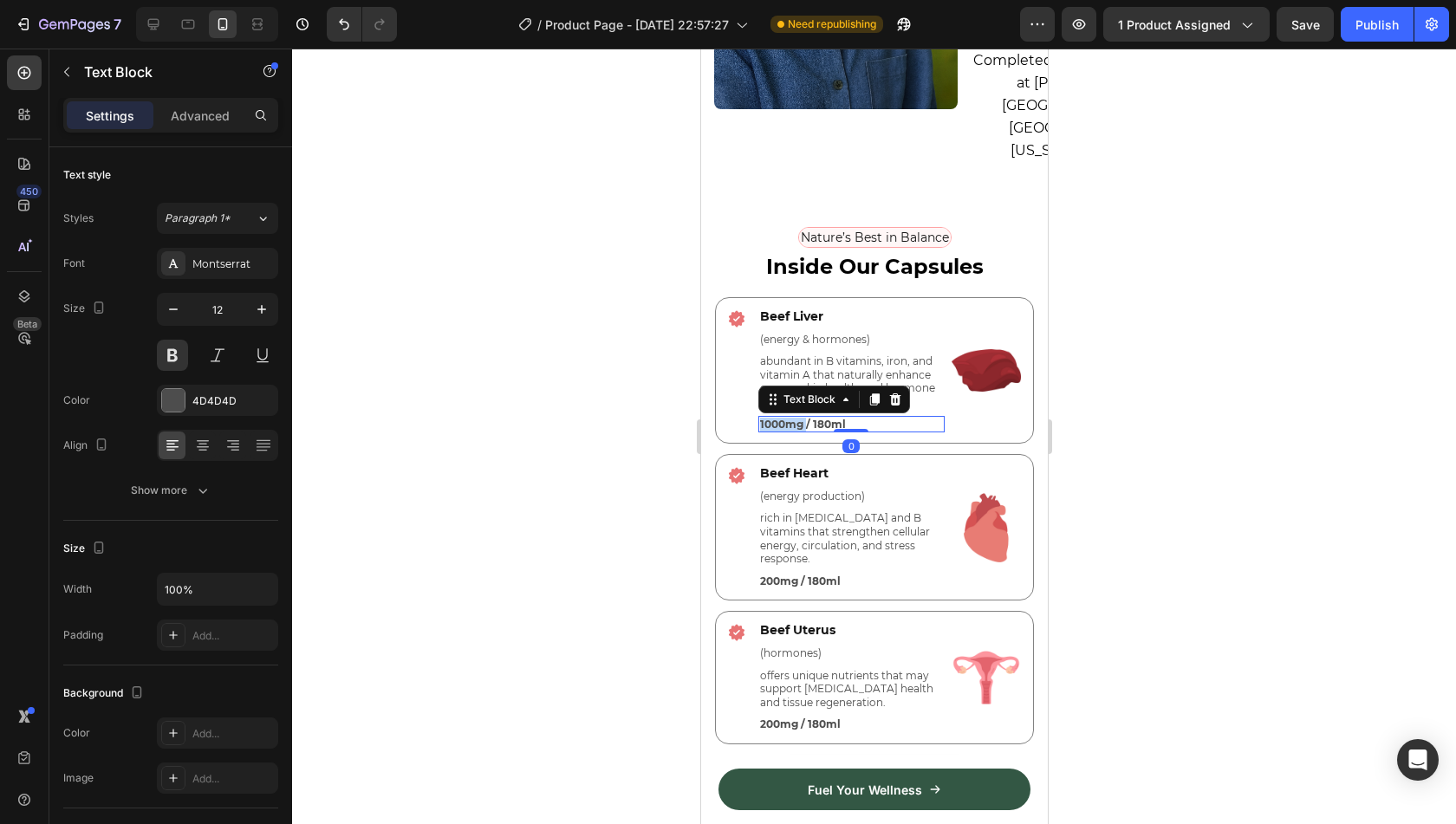
click at [771, 418] on p "1000mg / 180ml" at bounding box center [850, 425] width 183 height 14
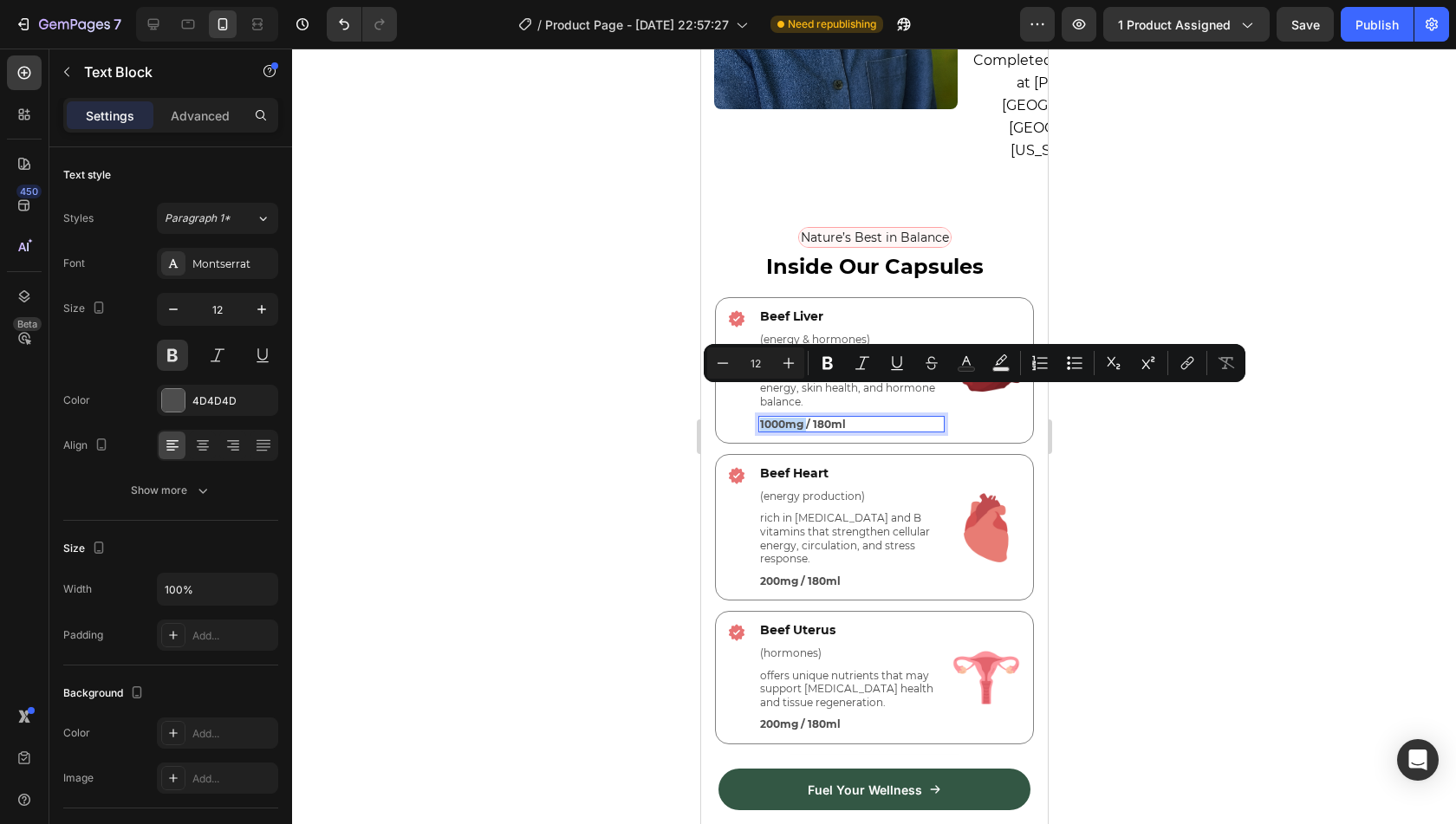
click at [771, 418] on p "1000mg / 180ml" at bounding box center [850, 425] width 183 height 14
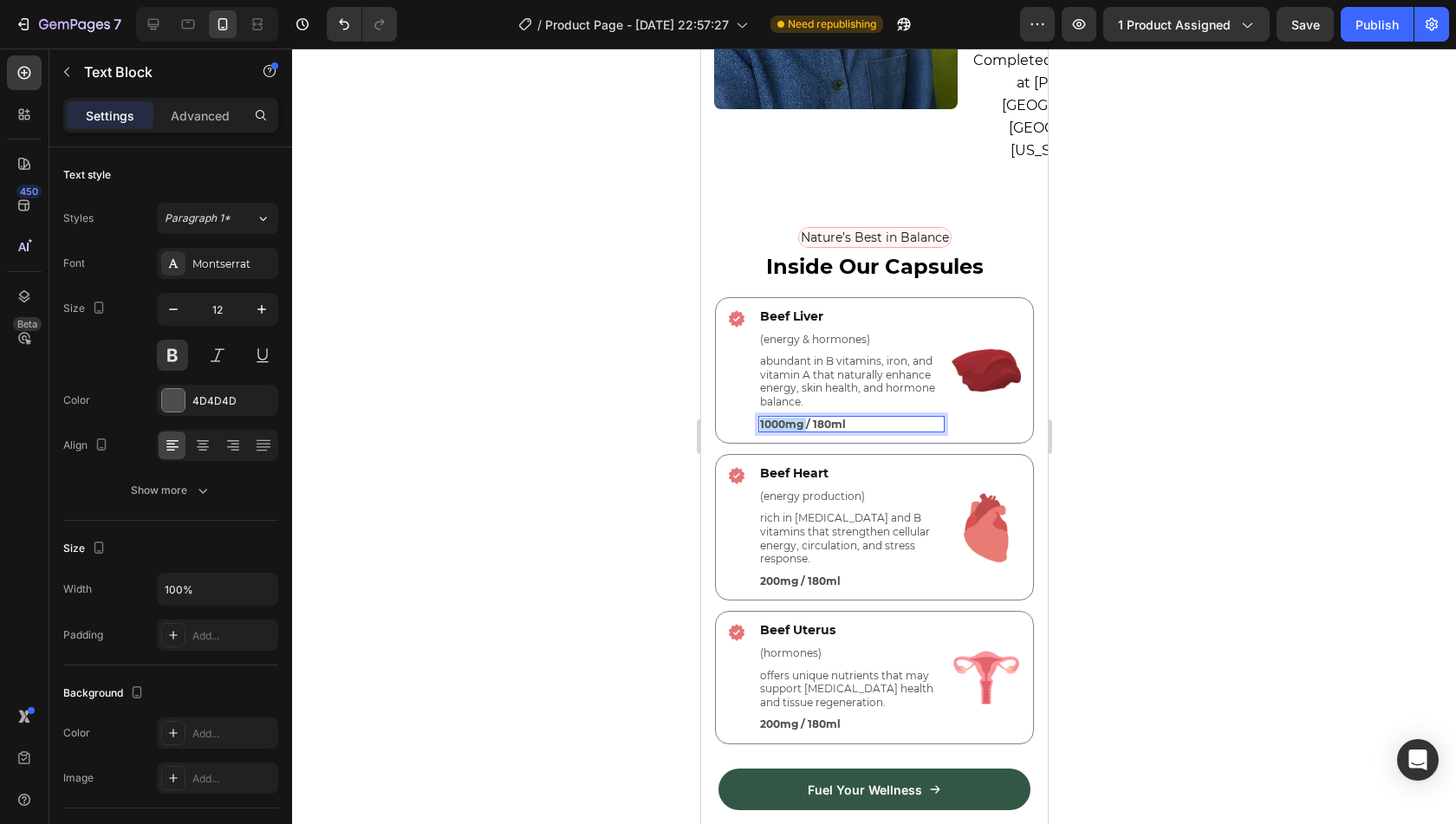
click at [771, 418] on p "1000mg / 180ml" at bounding box center [850, 425] width 183 height 14
click at [808, 574] on p "200mg / 180ml" at bounding box center [850, 581] width 183 height 14
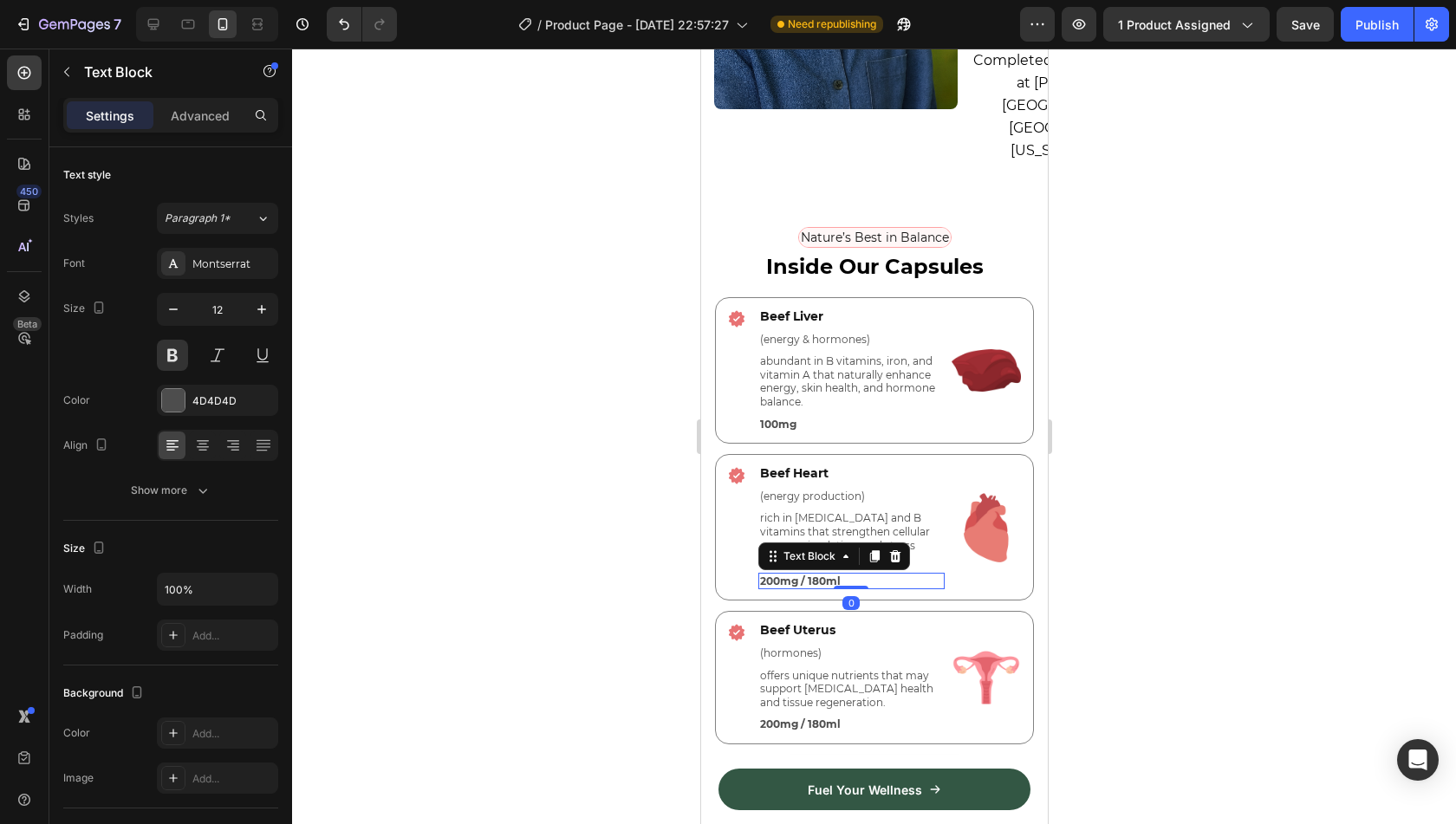
click at [808, 574] on p "200mg / 180ml" at bounding box center [850, 581] width 183 height 14
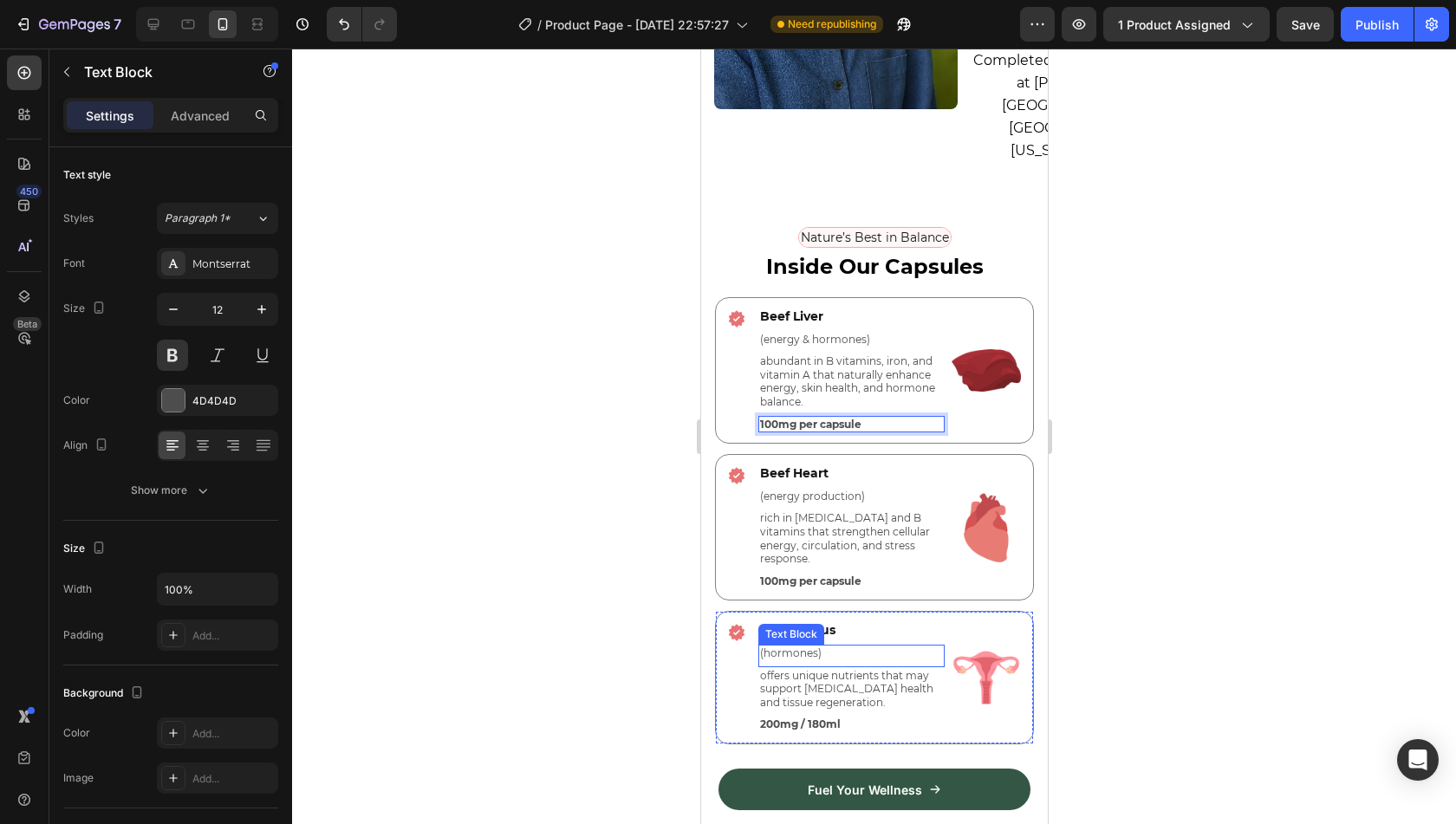
scroll to position [4189, 0]
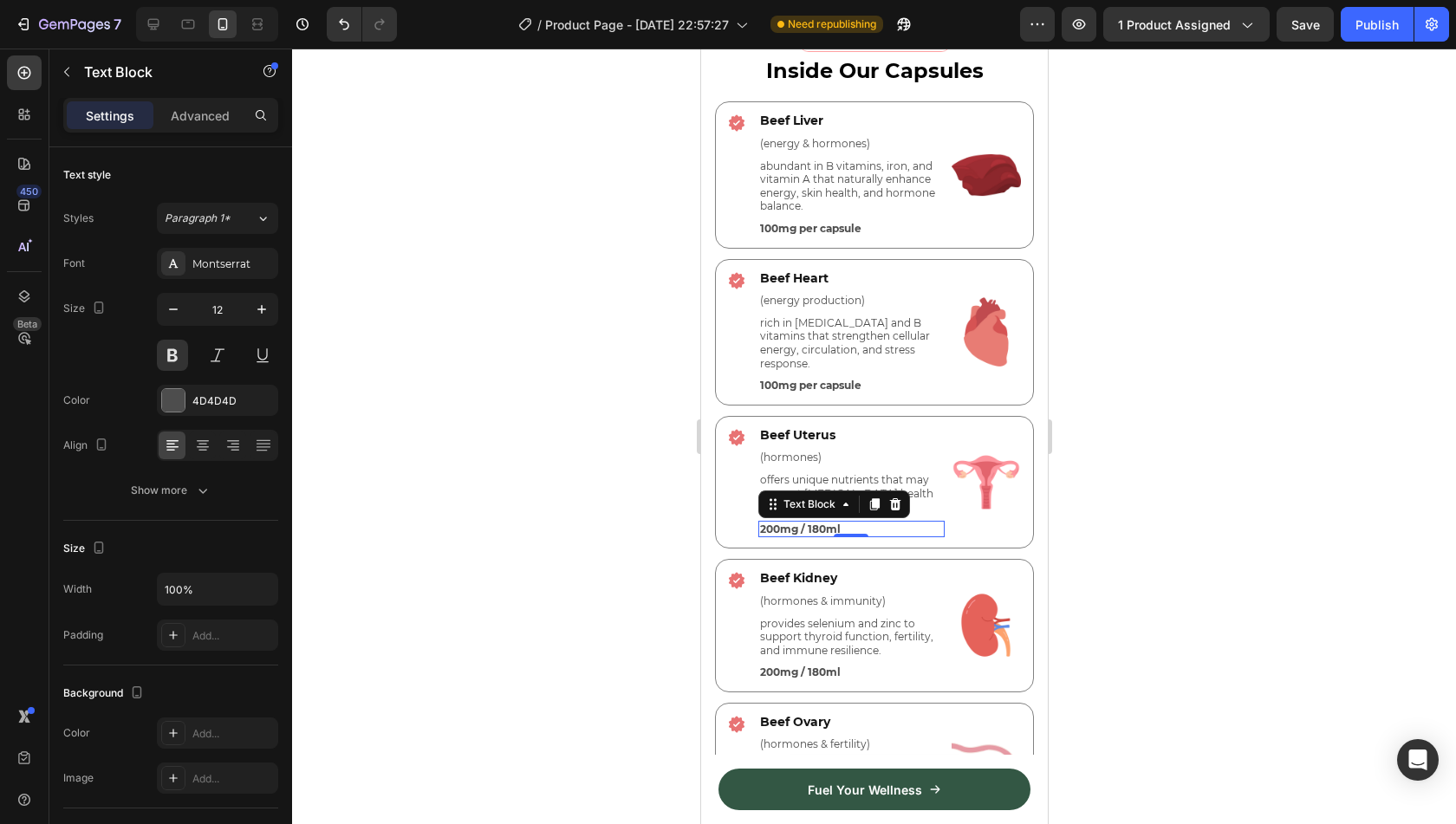
click at [803, 523] on p "200mg / 180ml" at bounding box center [850, 530] width 183 height 14
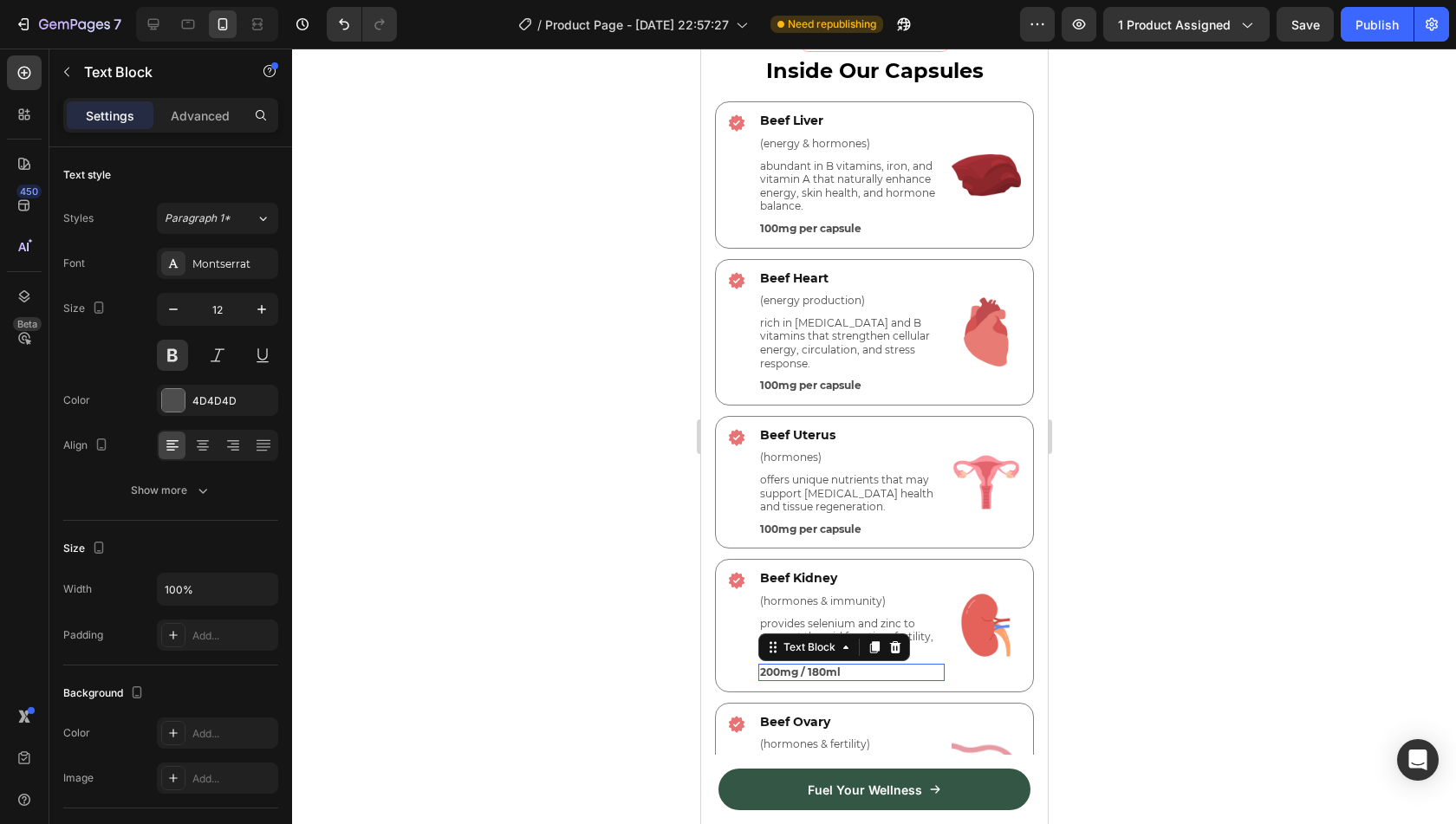
click at [826, 666] on p "200mg / 180ml" at bounding box center [850, 673] width 183 height 14
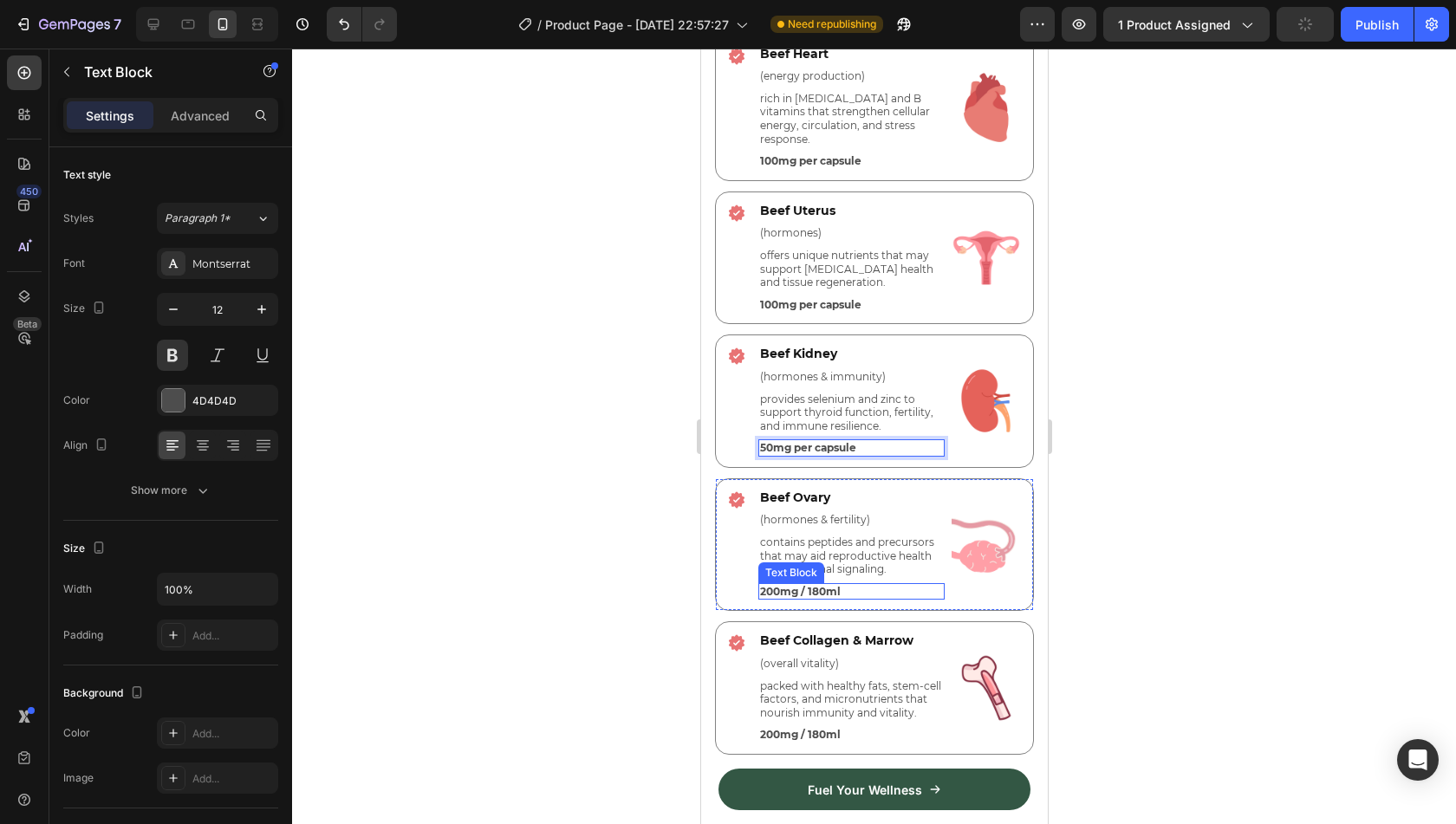
scroll to position [4415, 0]
click at [817, 584] on p "200mg / 180ml" at bounding box center [850, 591] width 183 height 14
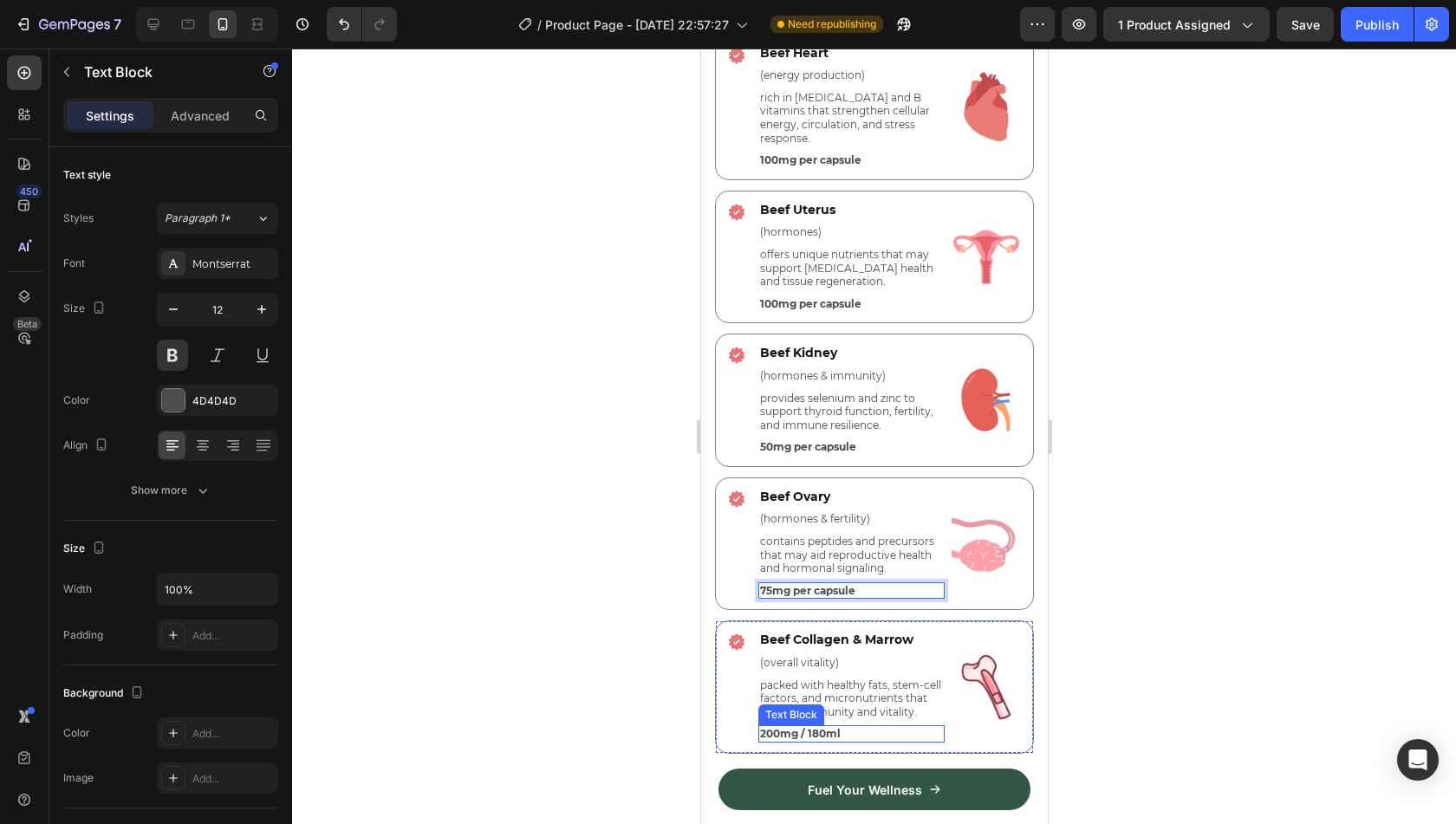
click at [834, 737] on p "200mg / 180ml" at bounding box center [850, 735] width 183 height 14
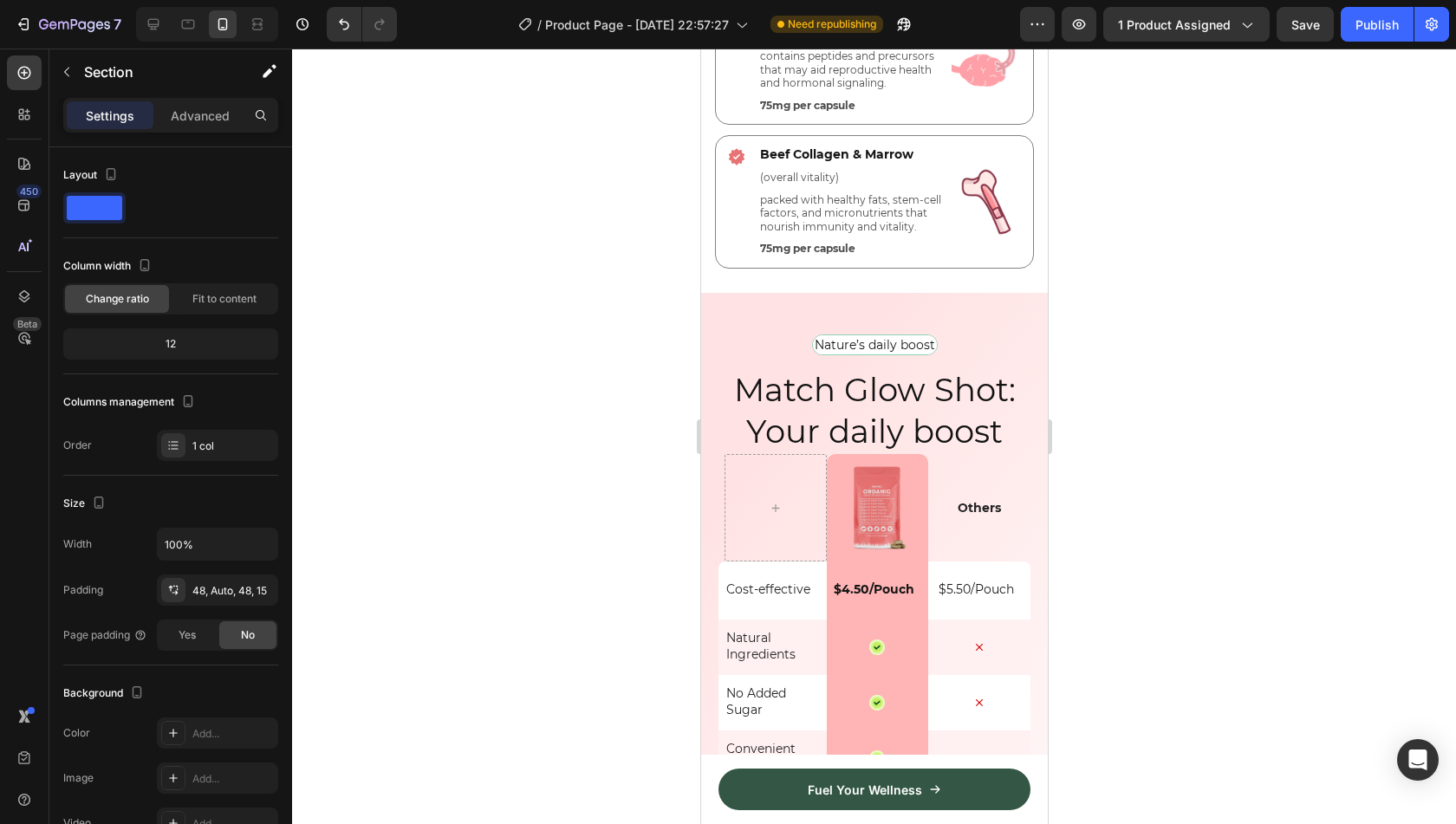
scroll to position [4901, 0]
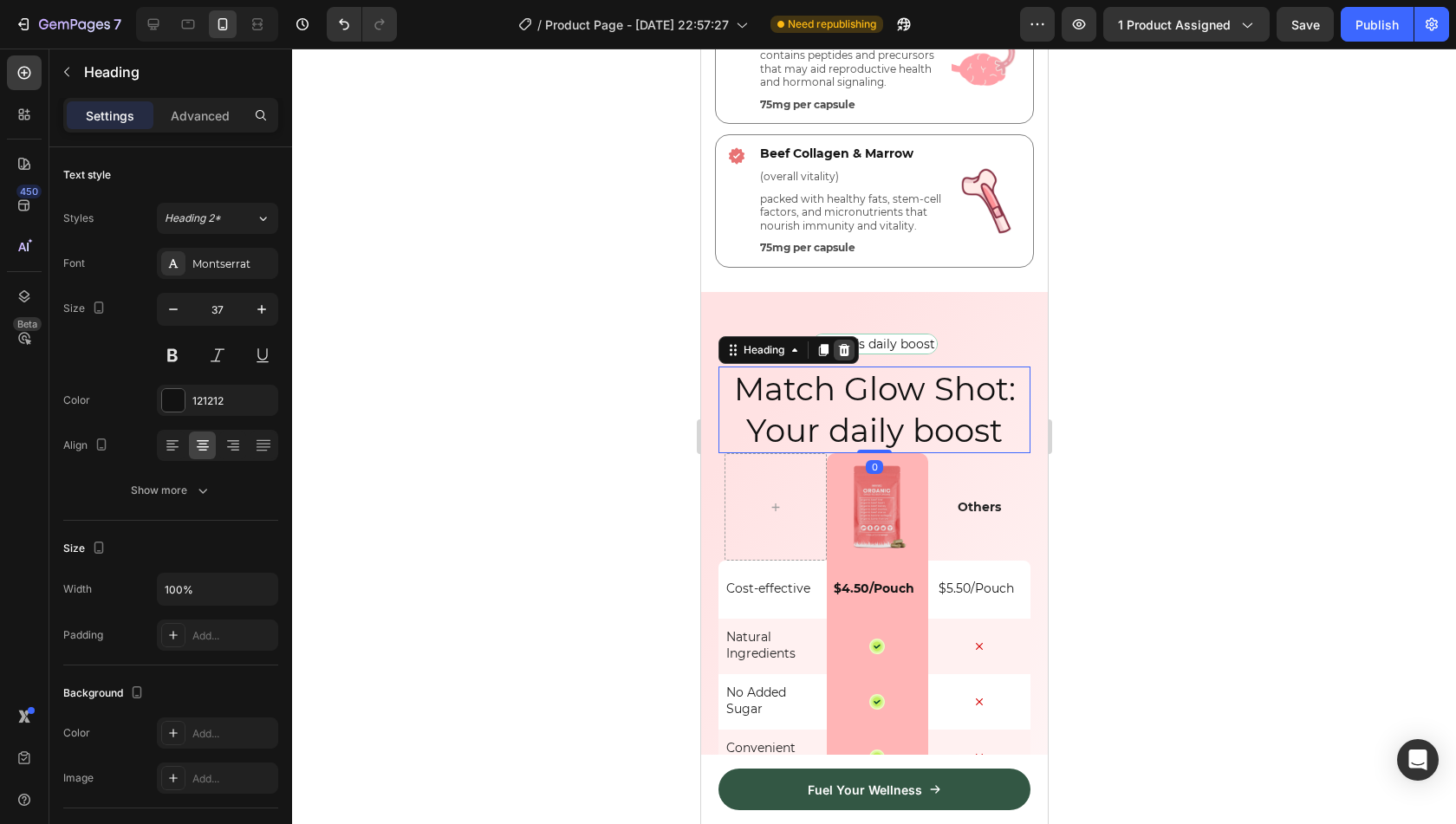
click at [843, 355] on icon at bounding box center [843, 350] width 11 height 12
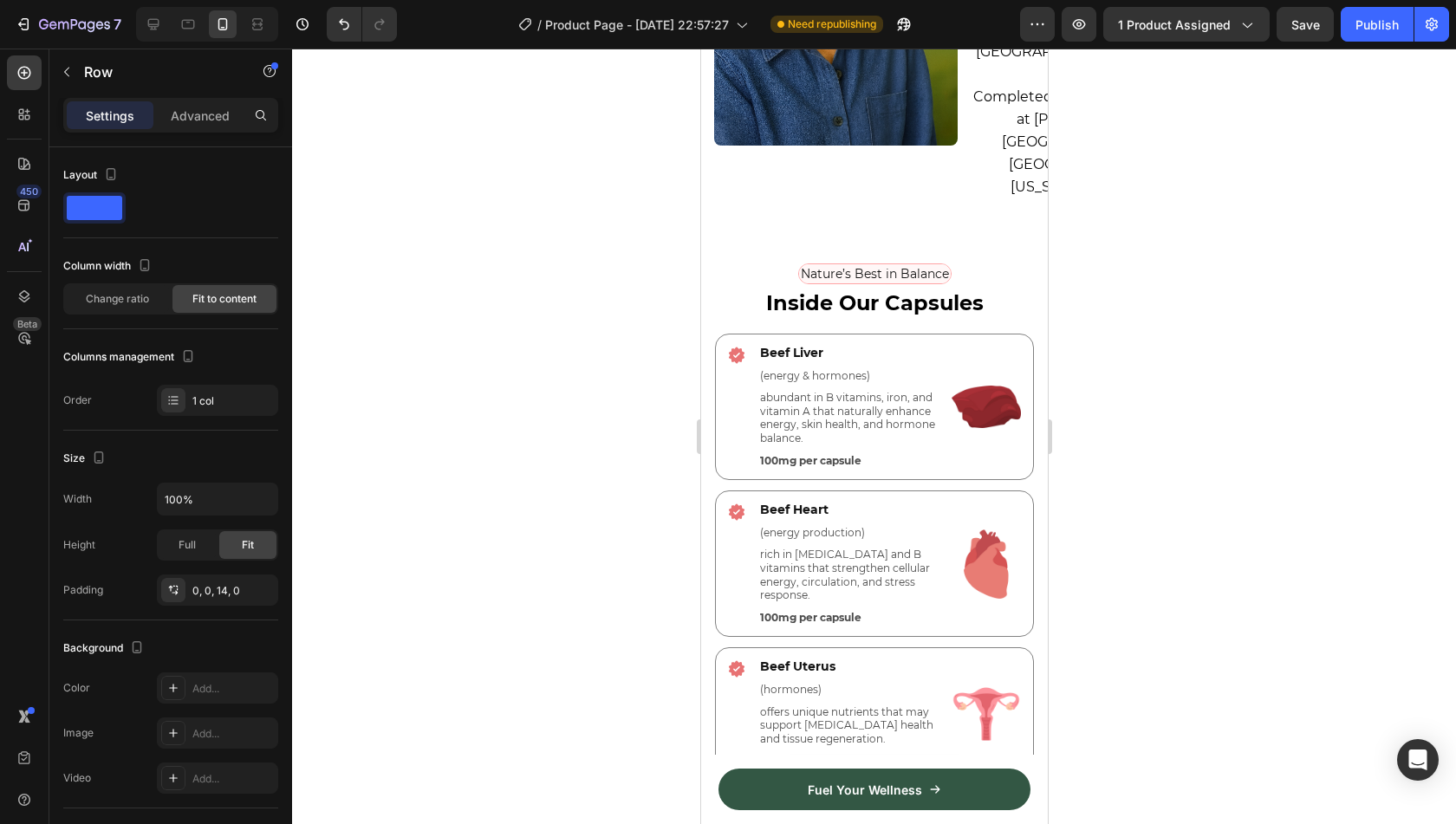
scroll to position [3947, 0]
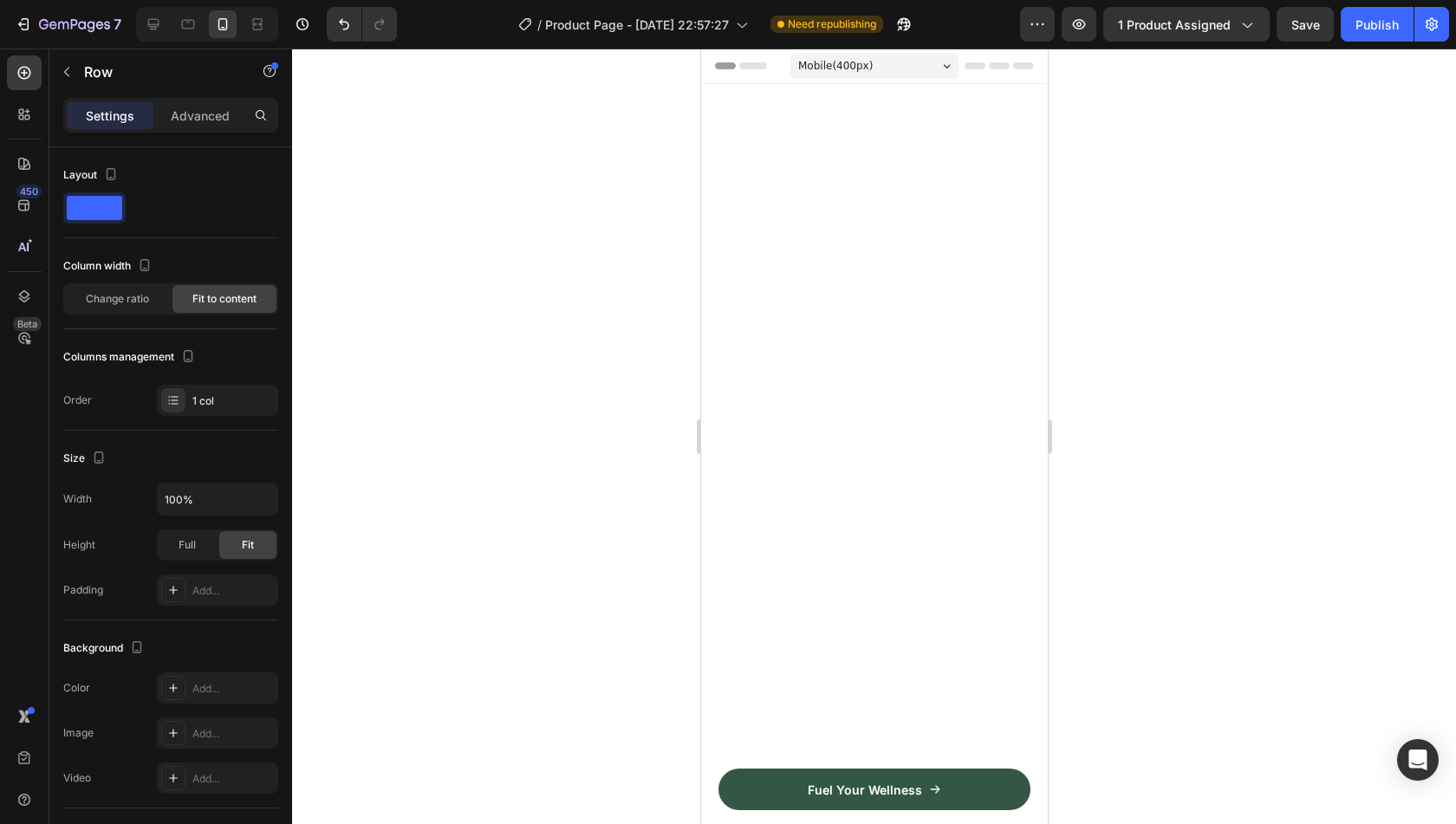
scroll to position [3947, 0]
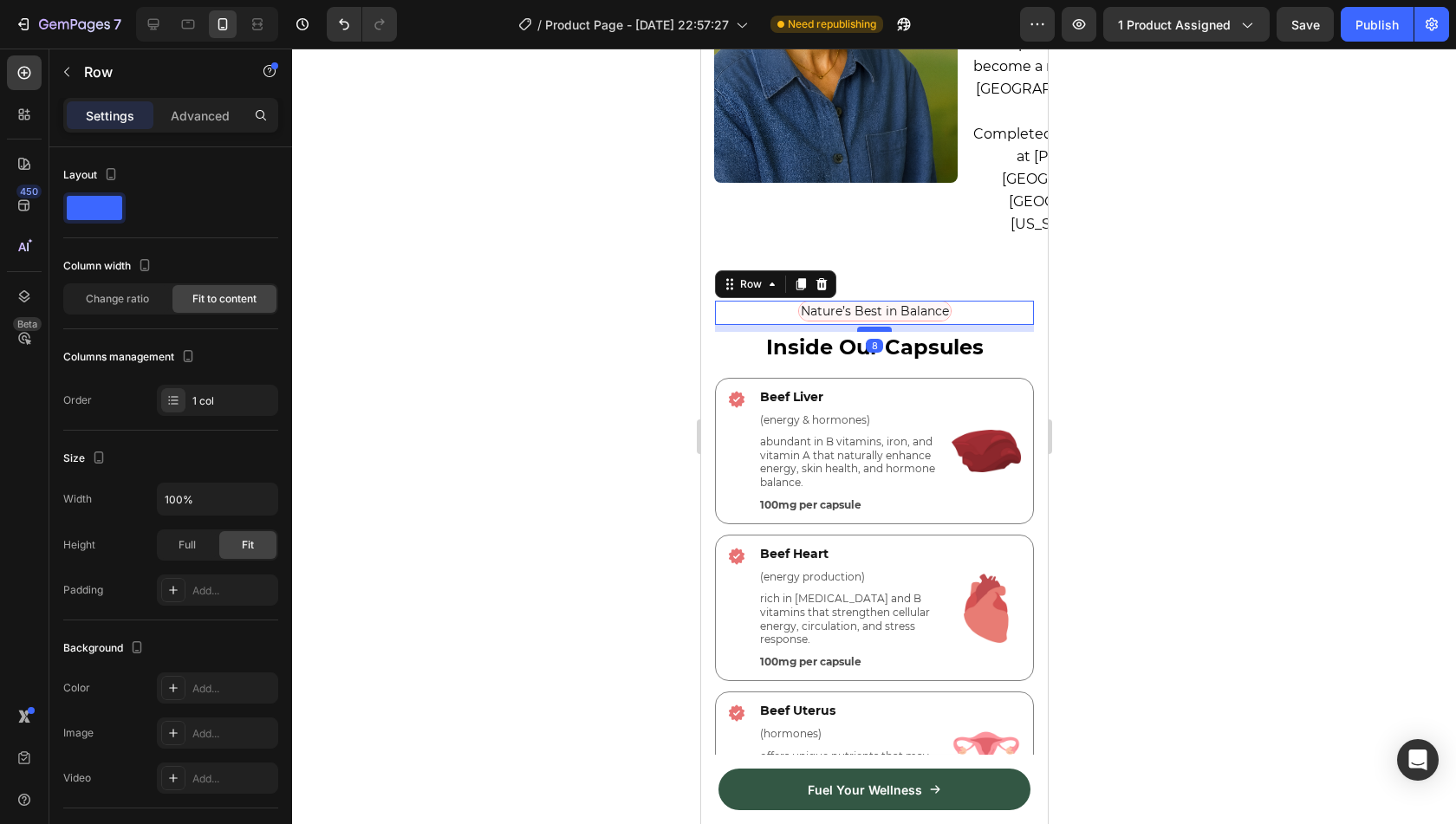
click at [872, 327] on div at bounding box center [874, 329] width 35 height 5
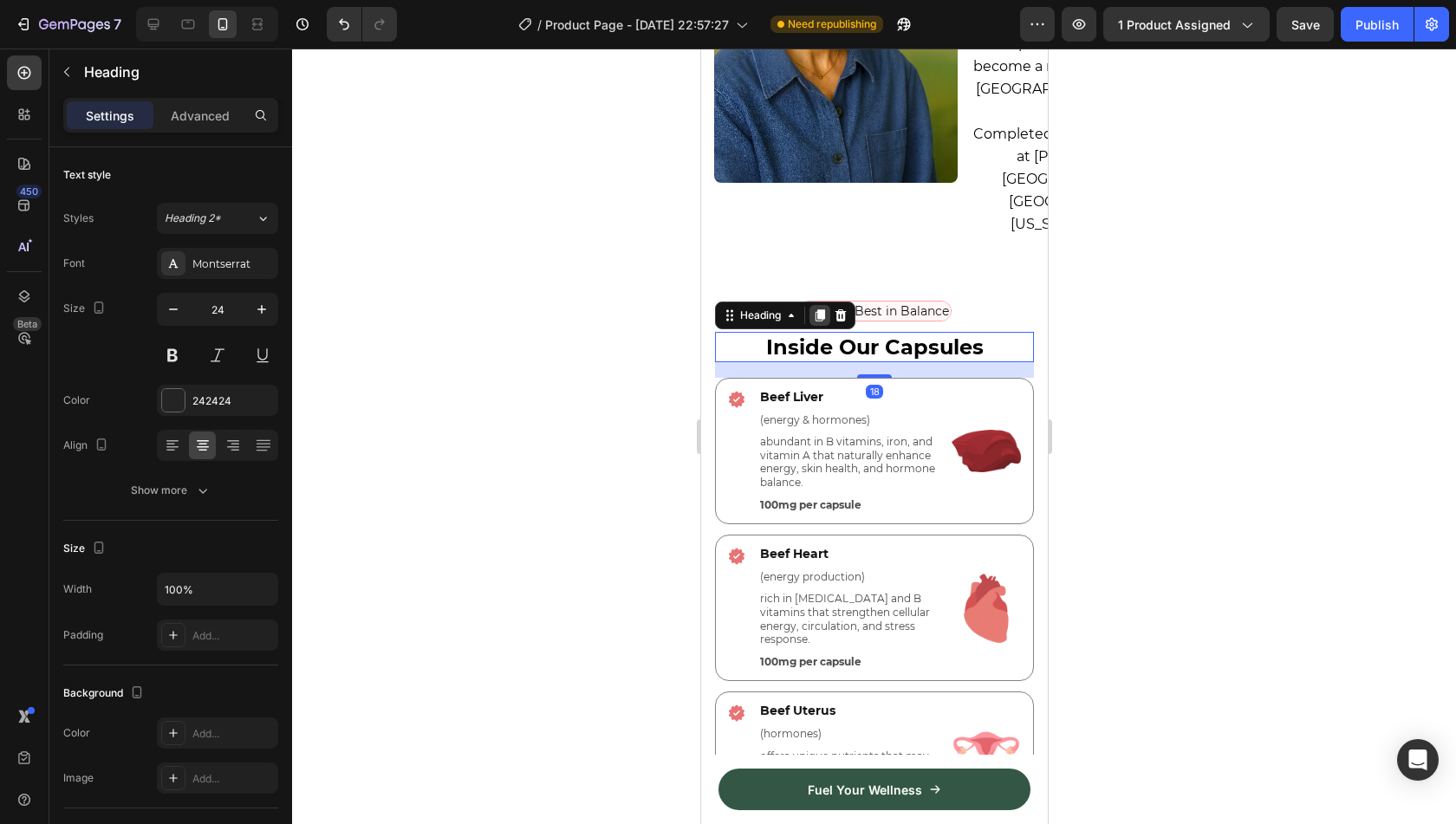
click at [821, 309] on icon at bounding box center [819, 315] width 10 height 12
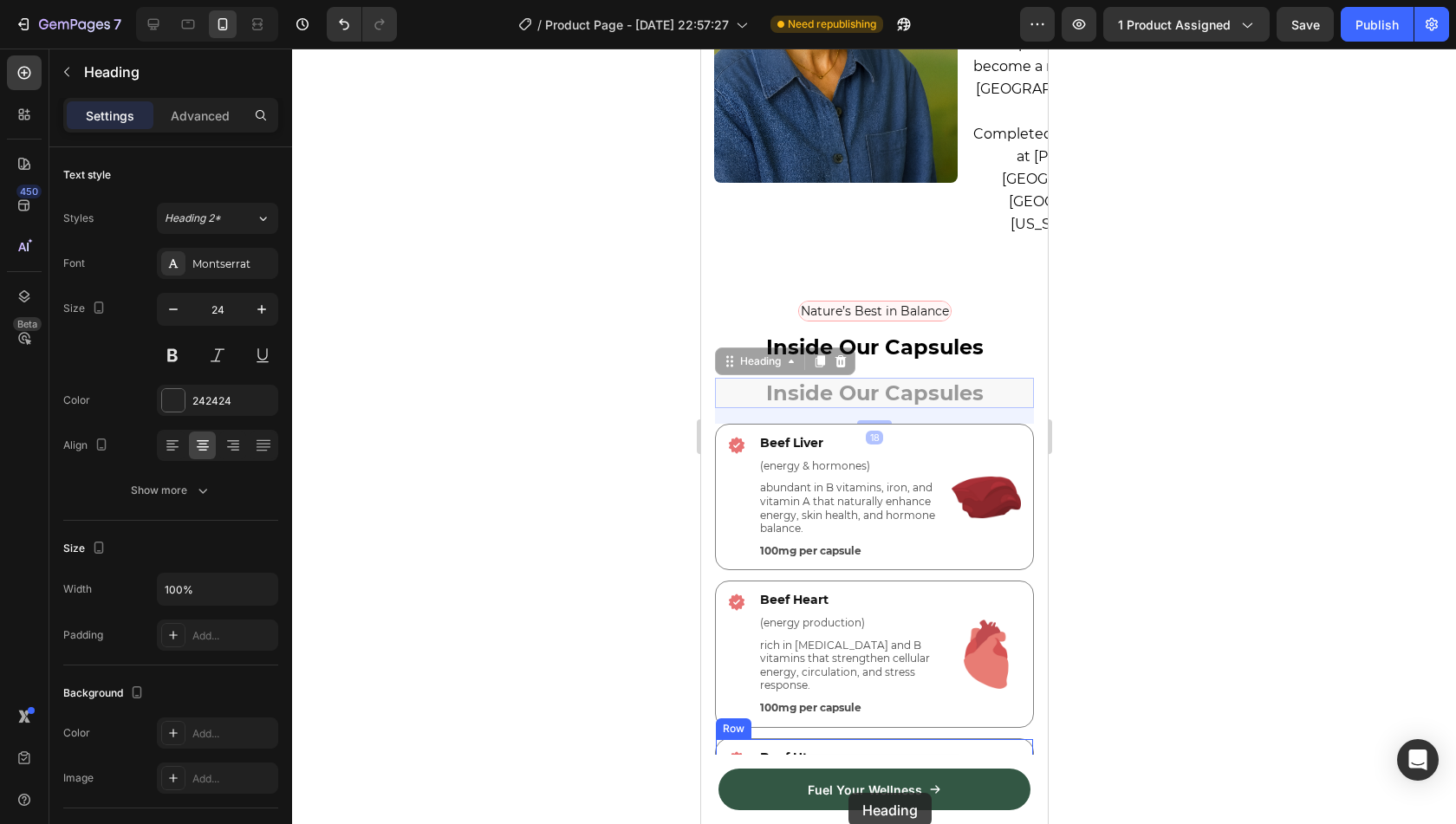
scroll to position [4008, 0]
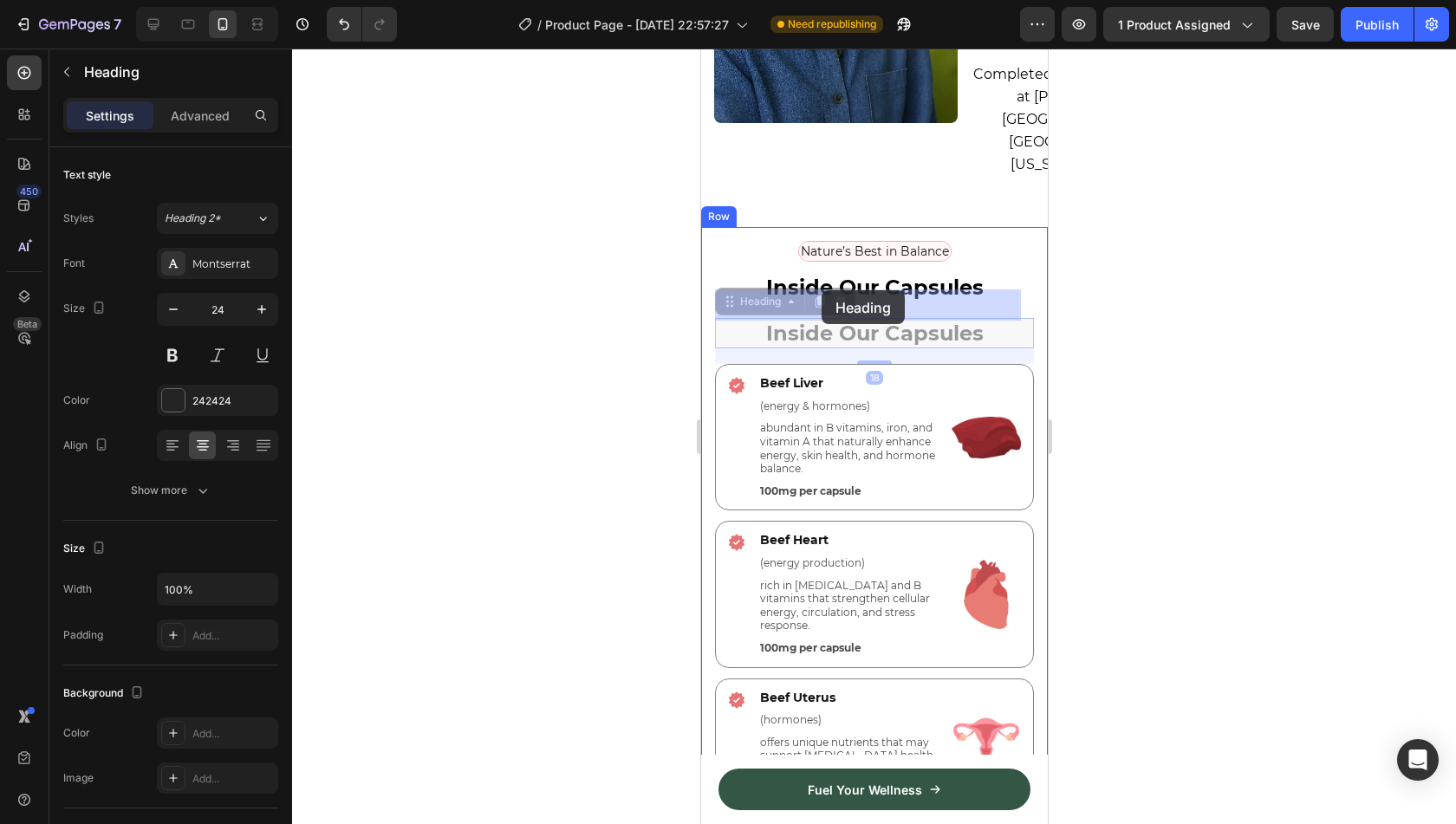
drag, startPoint x: 770, startPoint y: 335, endPoint x: 820, endPoint y: 291, distance: 66.6
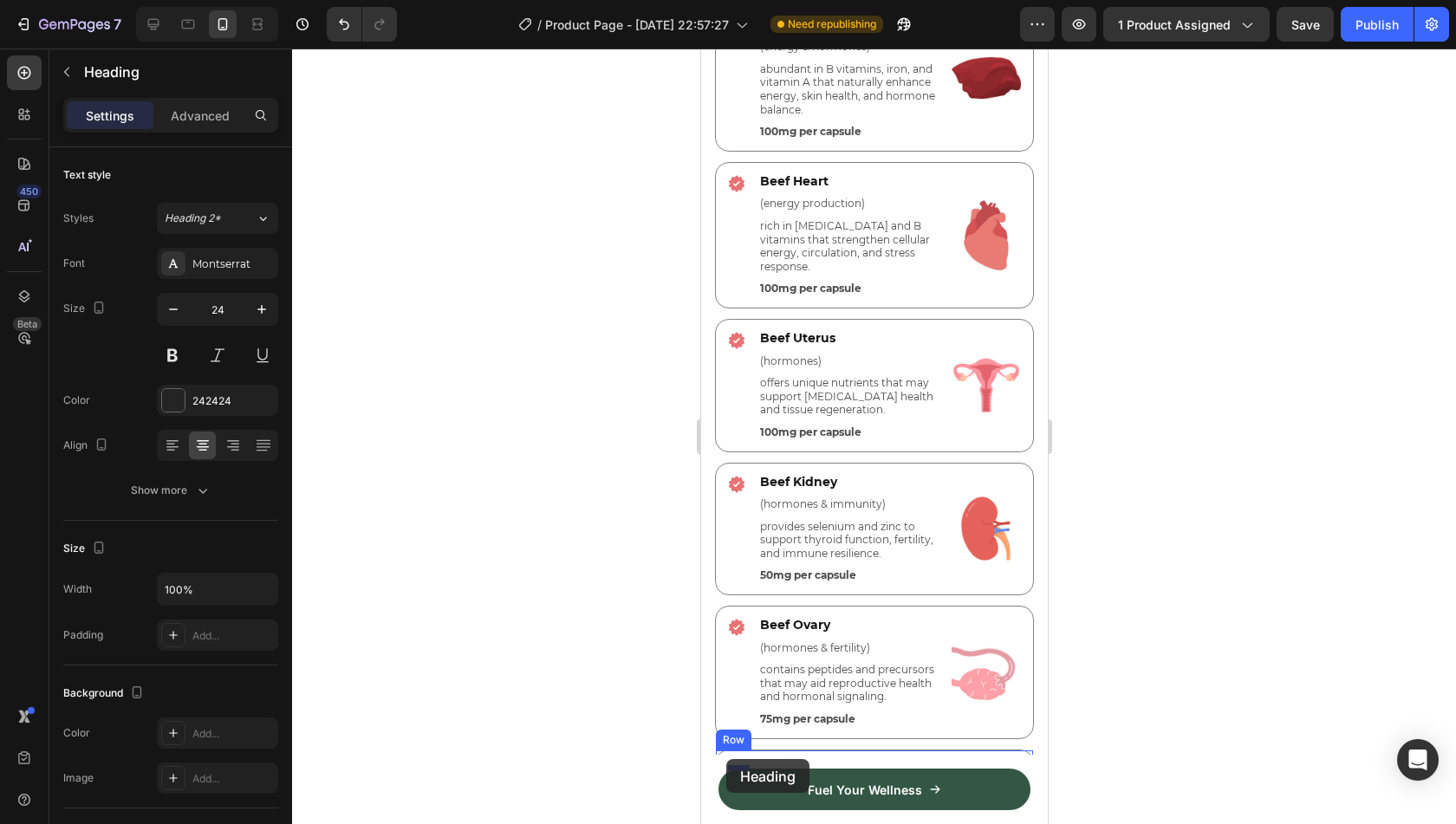
scroll to position [4631, 0]
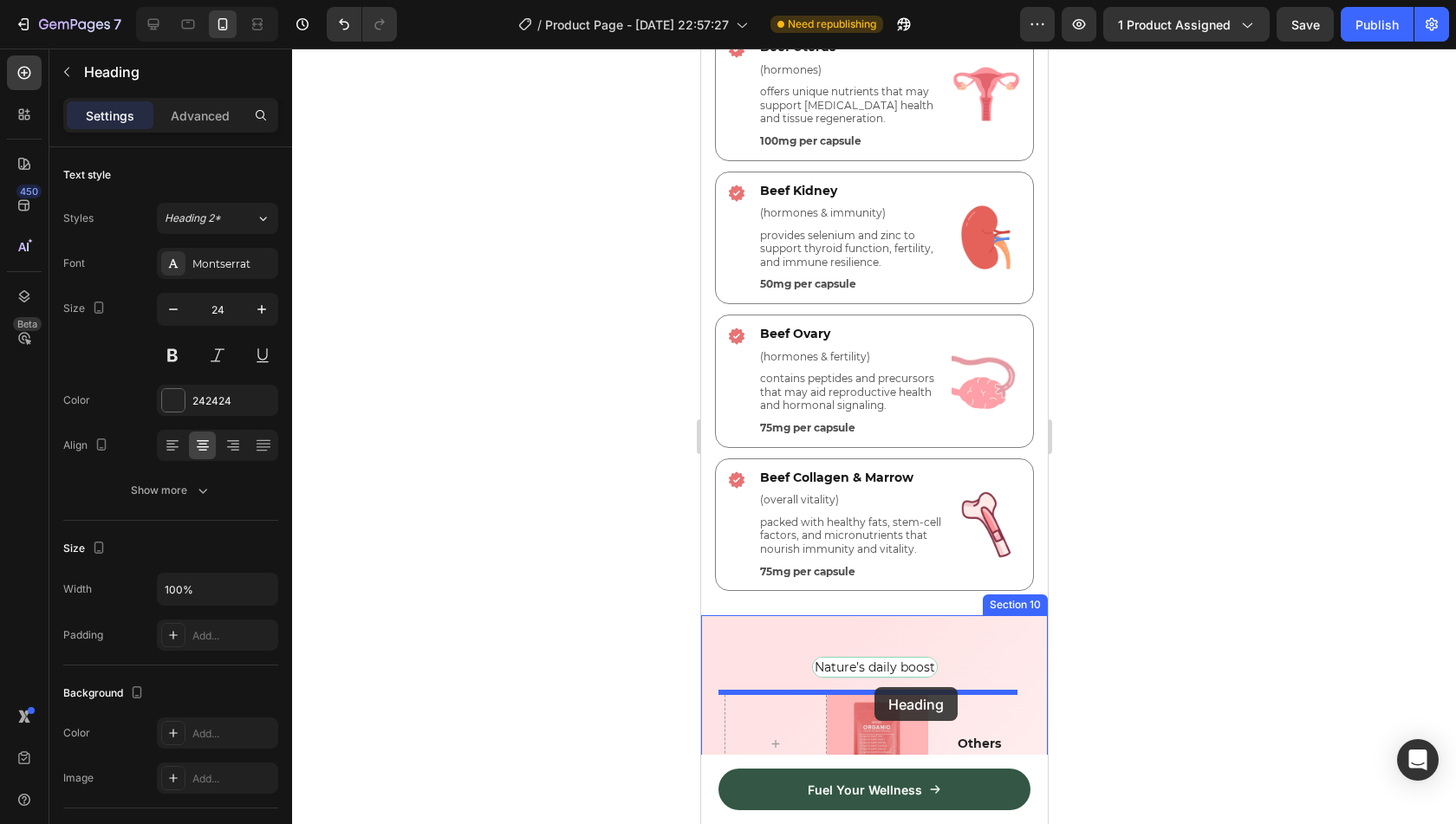
drag, startPoint x: 745, startPoint y: 221, endPoint x: 874, endPoint y: 687, distance: 483.5
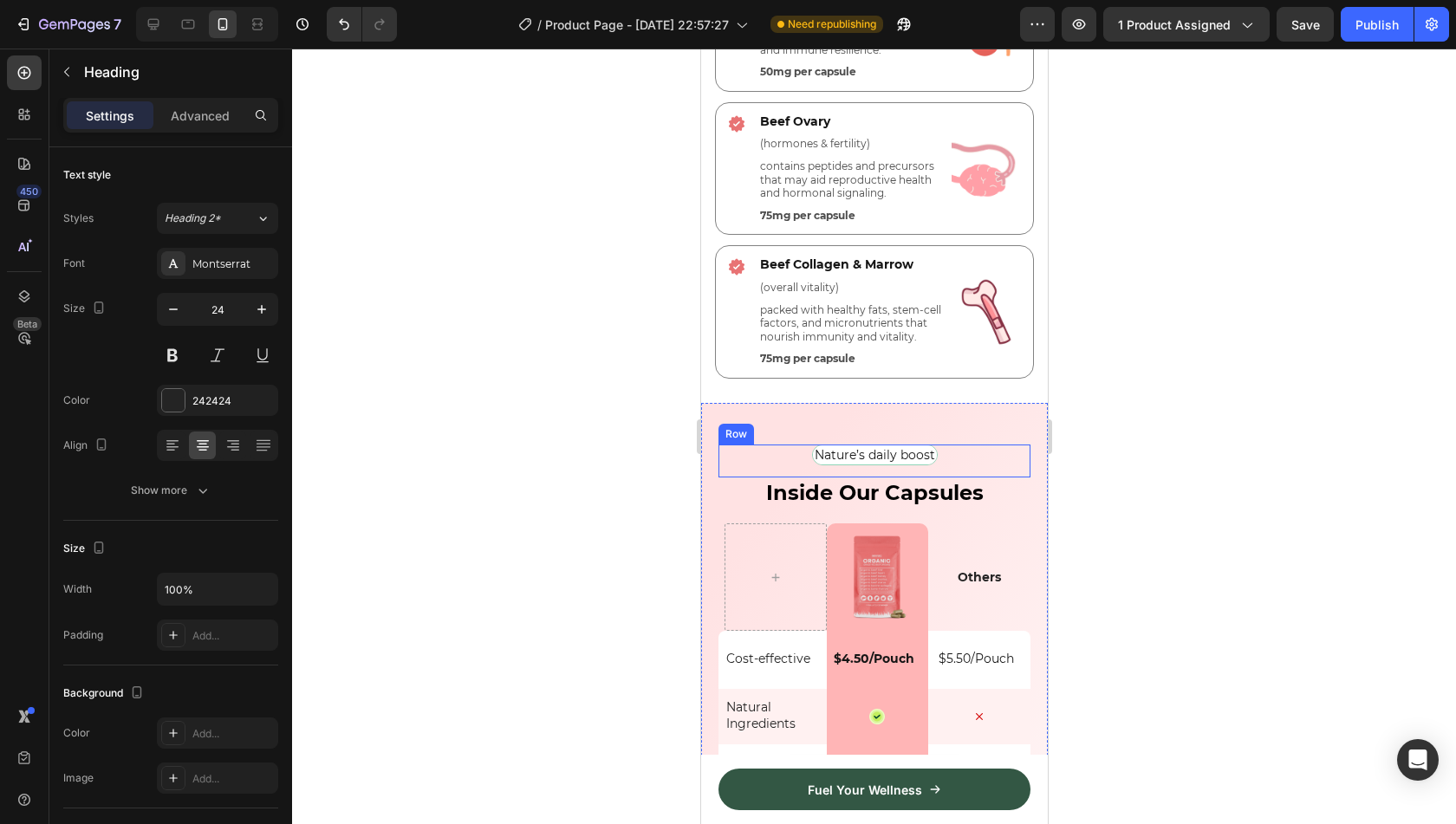
scroll to position [4896, 0]
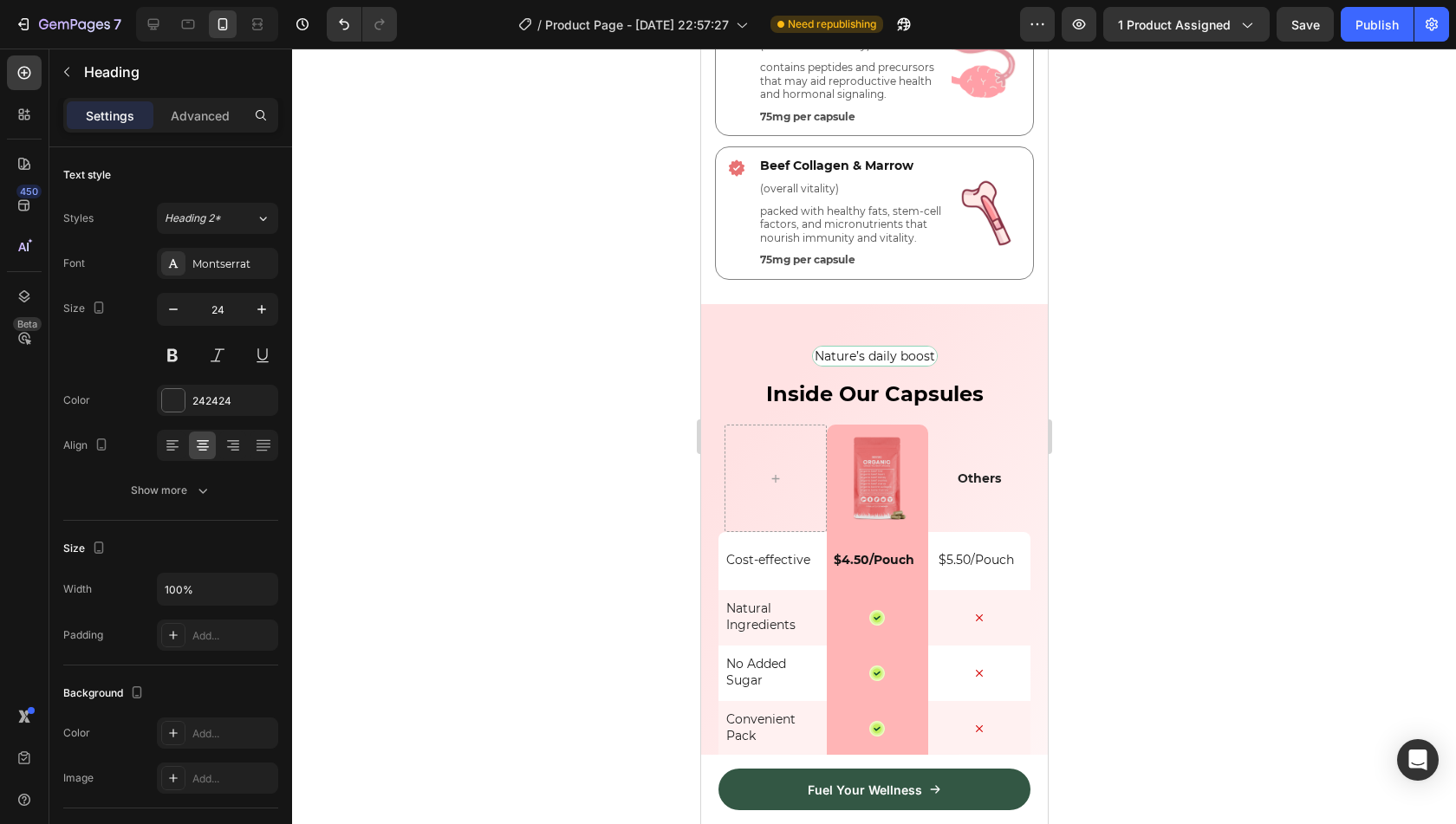
click at [858, 394] on strong "Inside Our Capsules" at bounding box center [874, 394] width 217 height 25
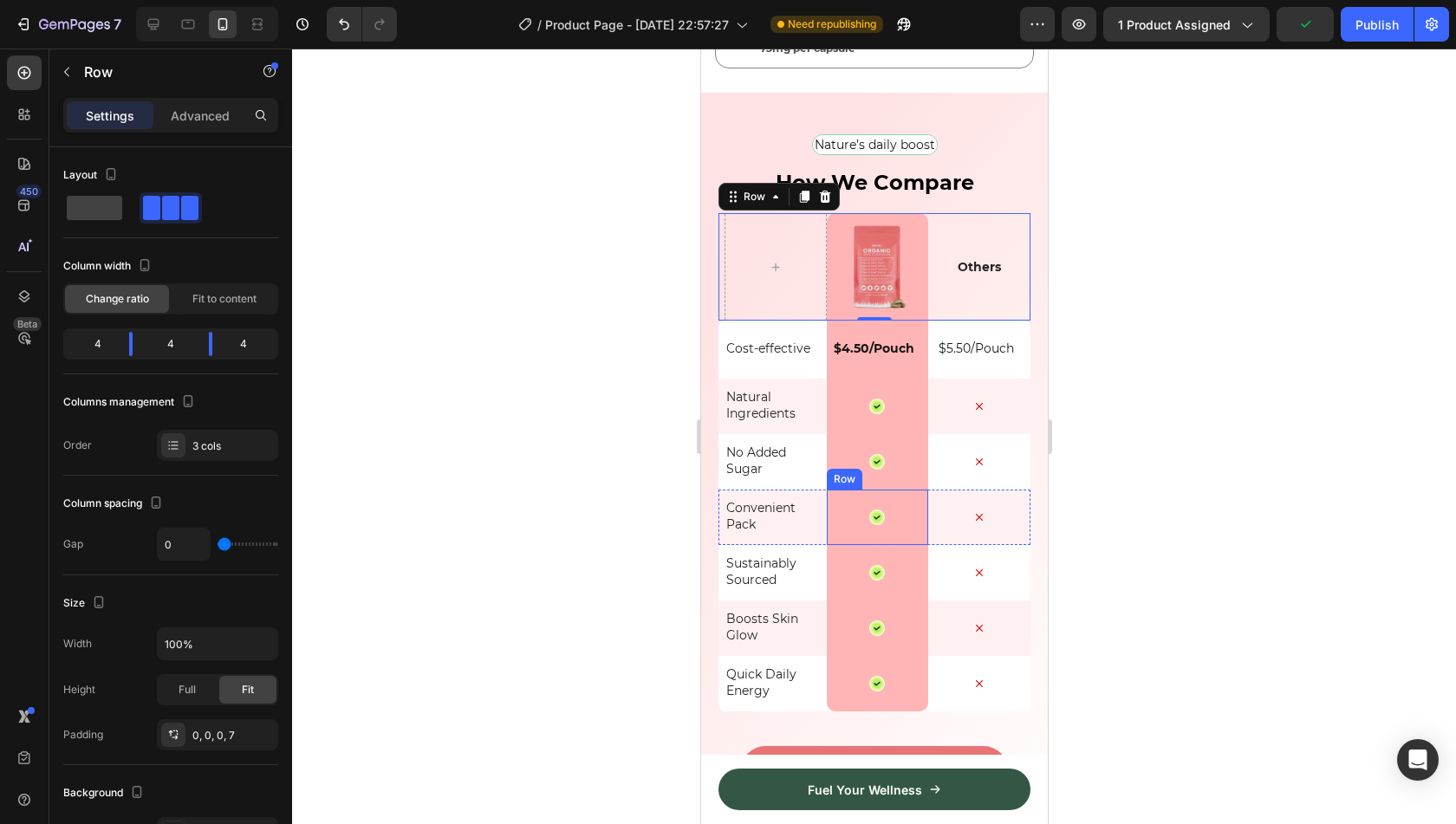
scroll to position [5110, 0]
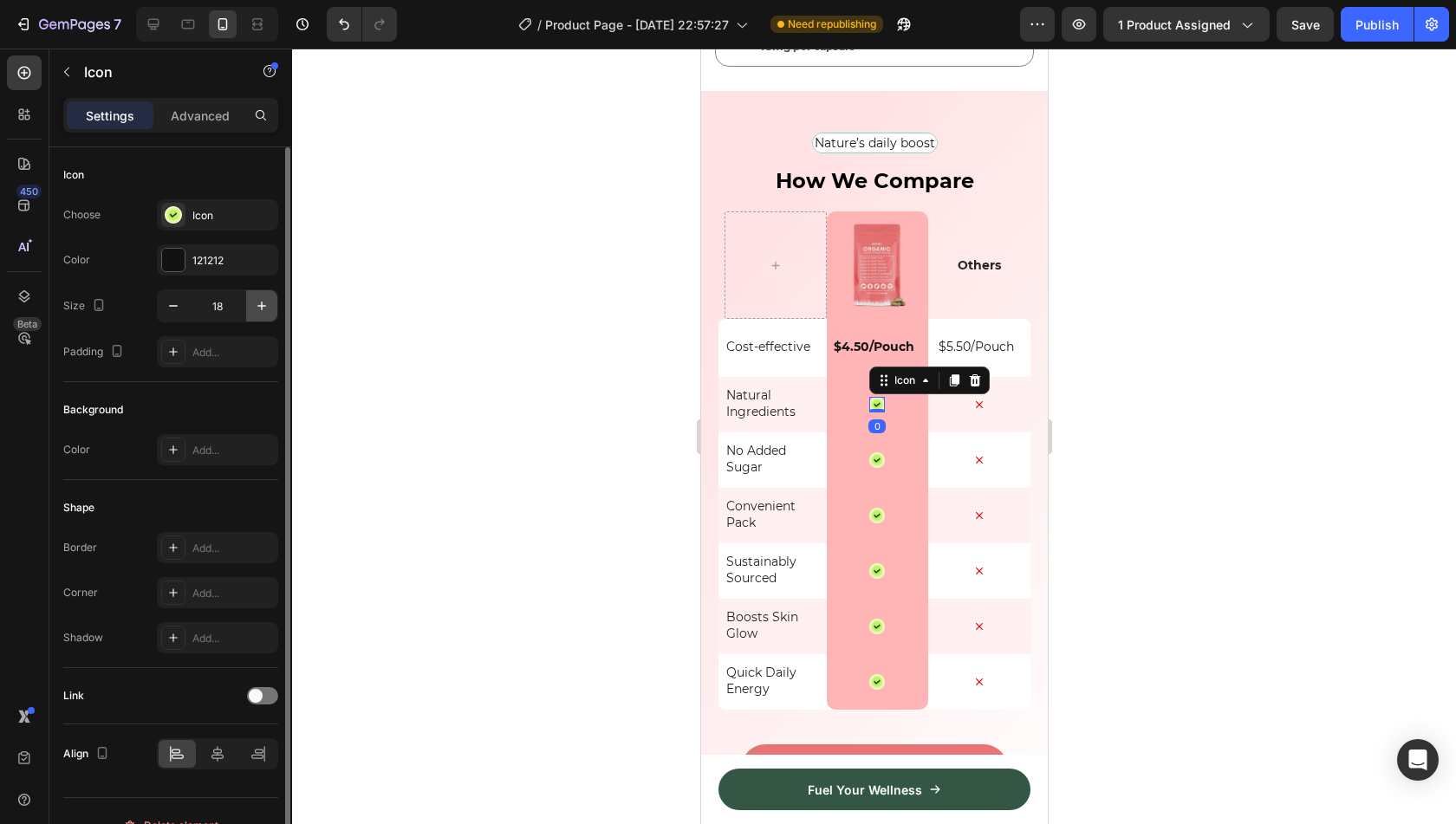
click at [266, 309] on icon "button" at bounding box center [262, 306] width 18 height 18
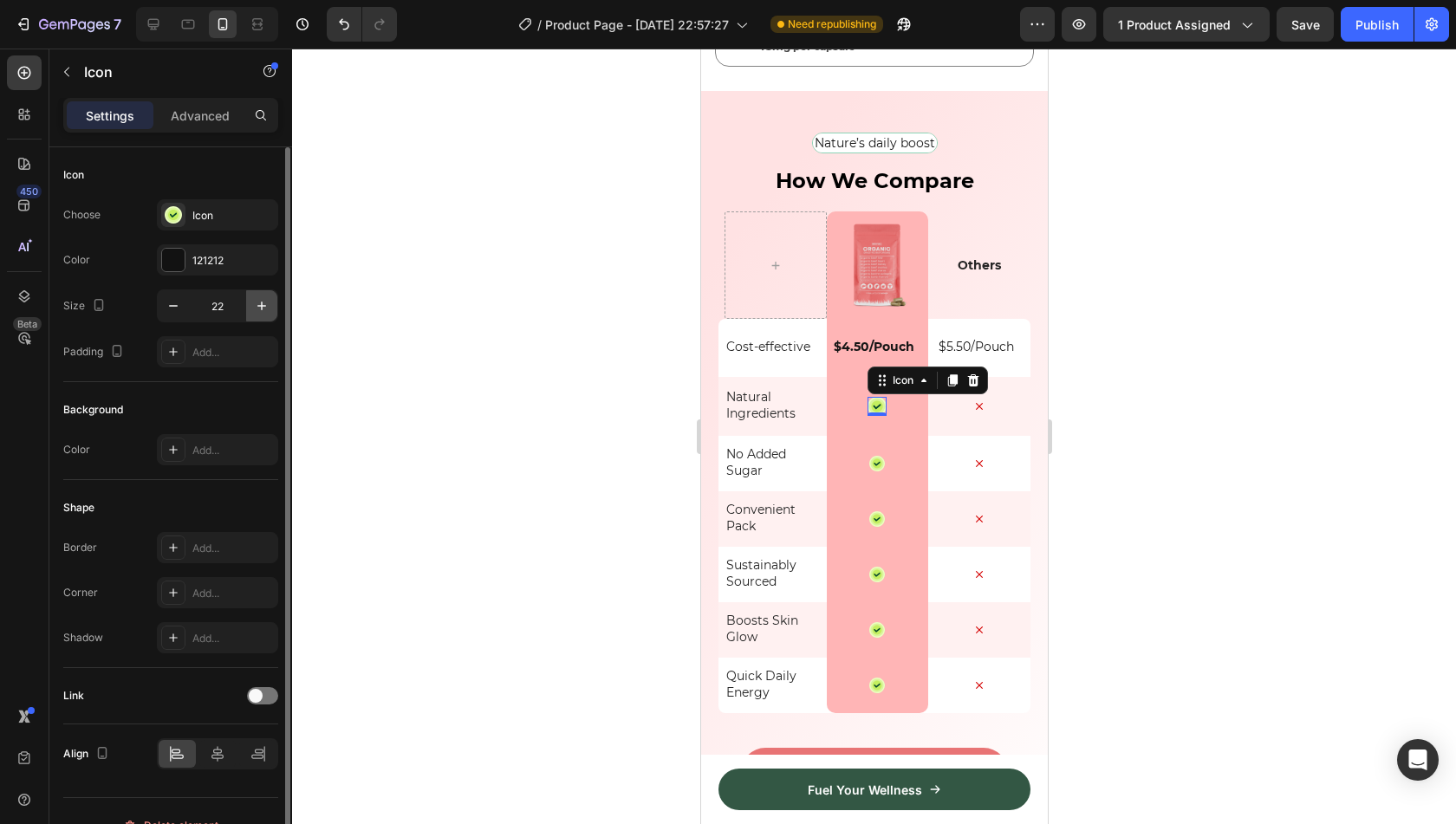
click at [266, 309] on icon "button" at bounding box center [262, 306] width 18 height 18
click at [166, 311] on icon "button" at bounding box center [173, 306] width 18 height 18
type input "22"
click at [266, 309] on icon "button" at bounding box center [262, 306] width 18 height 18
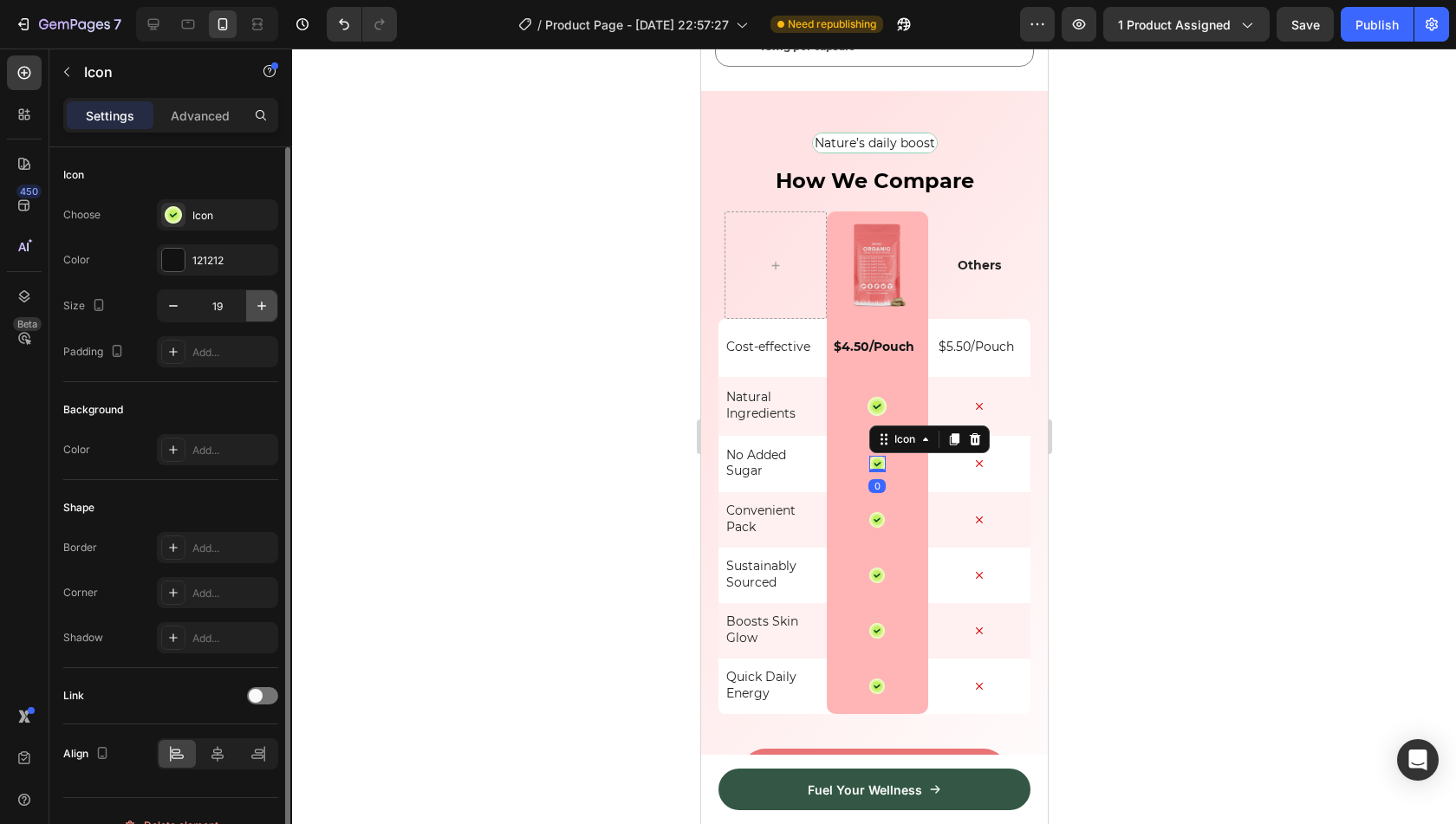
click at [266, 309] on icon "button" at bounding box center [262, 306] width 18 height 18
click at [183, 302] on button "button" at bounding box center [173, 306] width 32 height 32
type input "22"
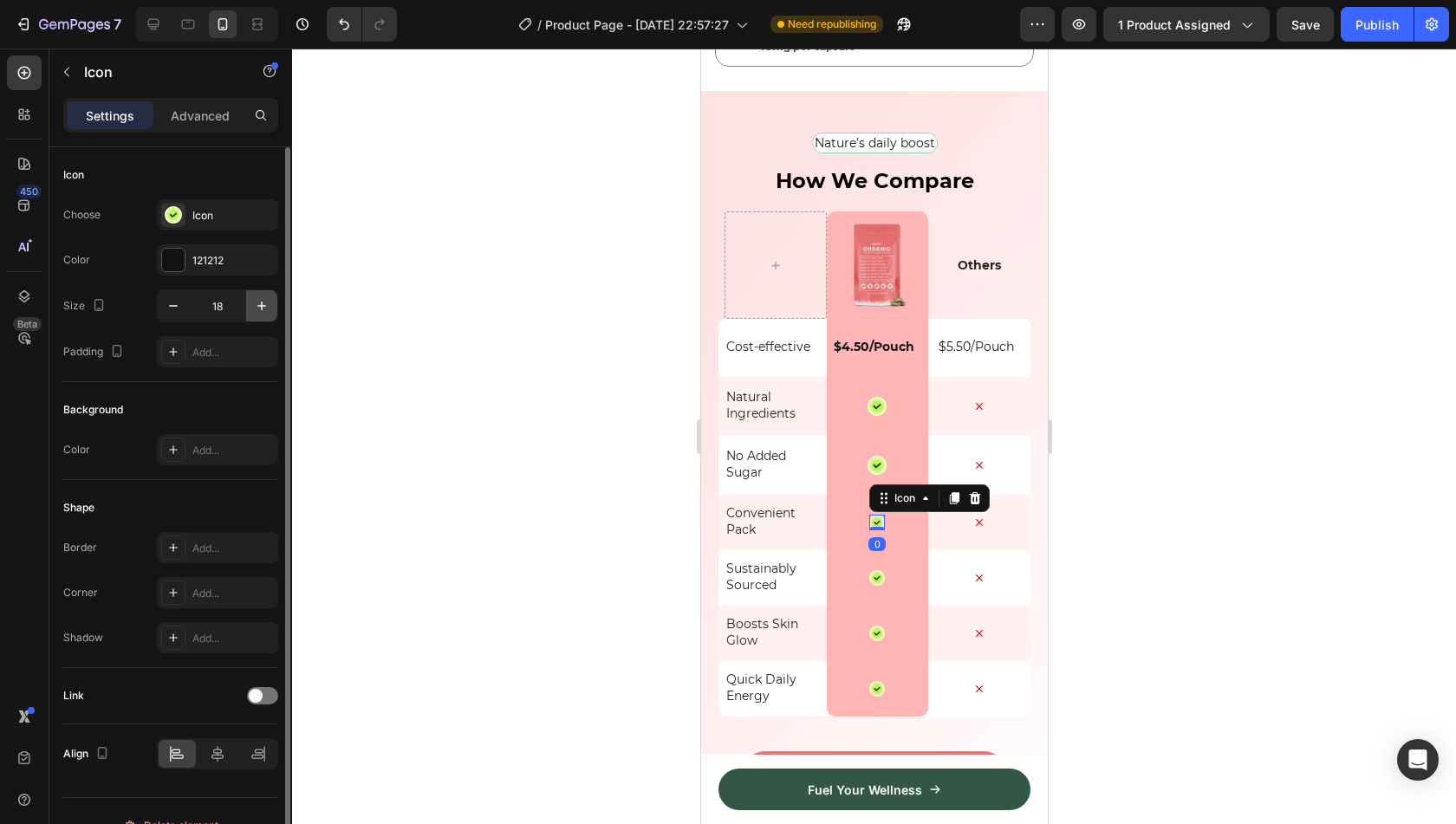
click at [253, 299] on icon "button" at bounding box center [262, 306] width 18 height 18
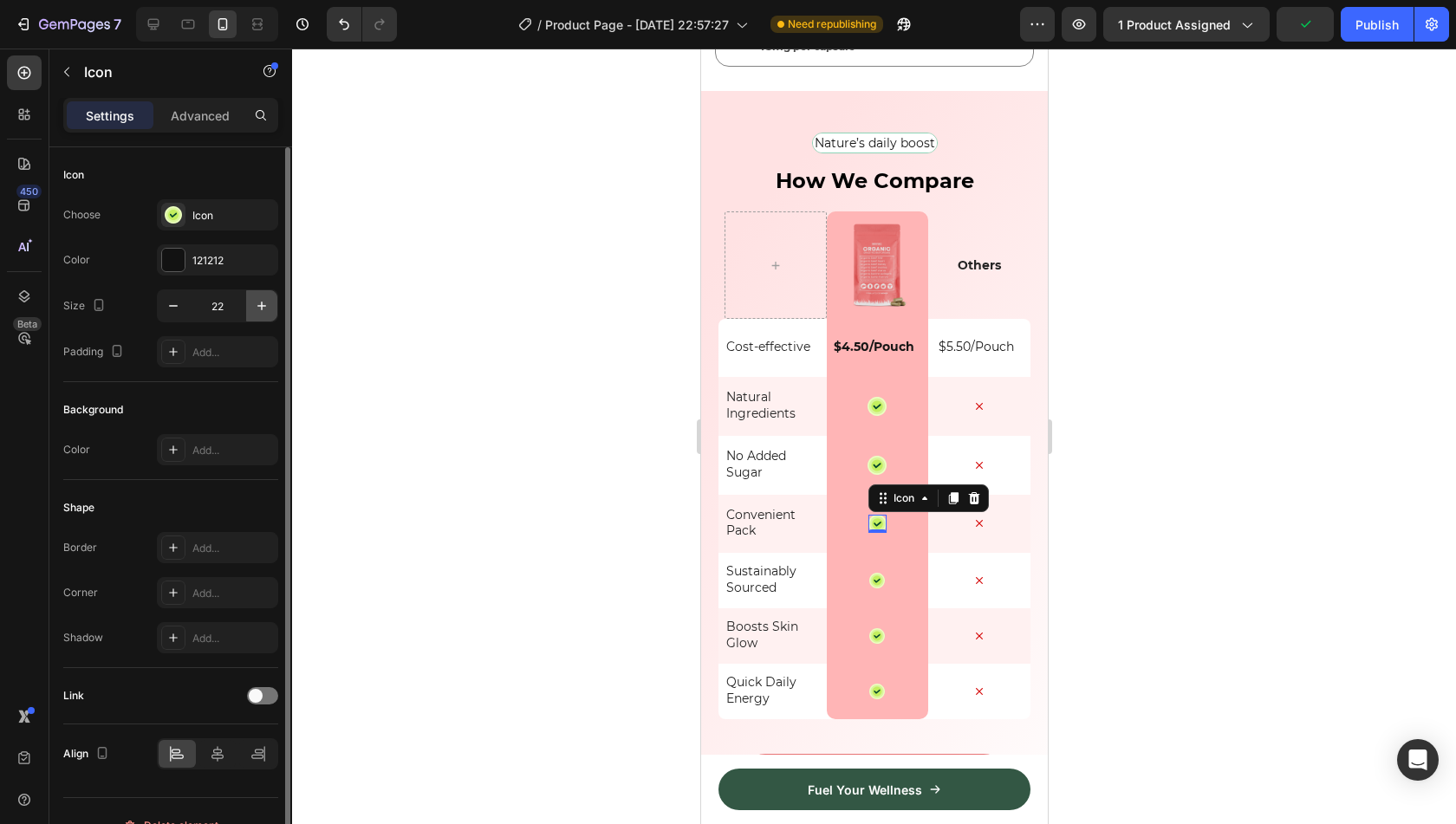
click at [253, 299] on icon "button" at bounding box center [262, 306] width 18 height 18
click at [182, 306] on button "button" at bounding box center [173, 306] width 32 height 32
type input "22"
click at [223, 306] on input "22" at bounding box center [217, 306] width 57 height 32
click at [214, 298] on input "18" at bounding box center [217, 306] width 57 height 32
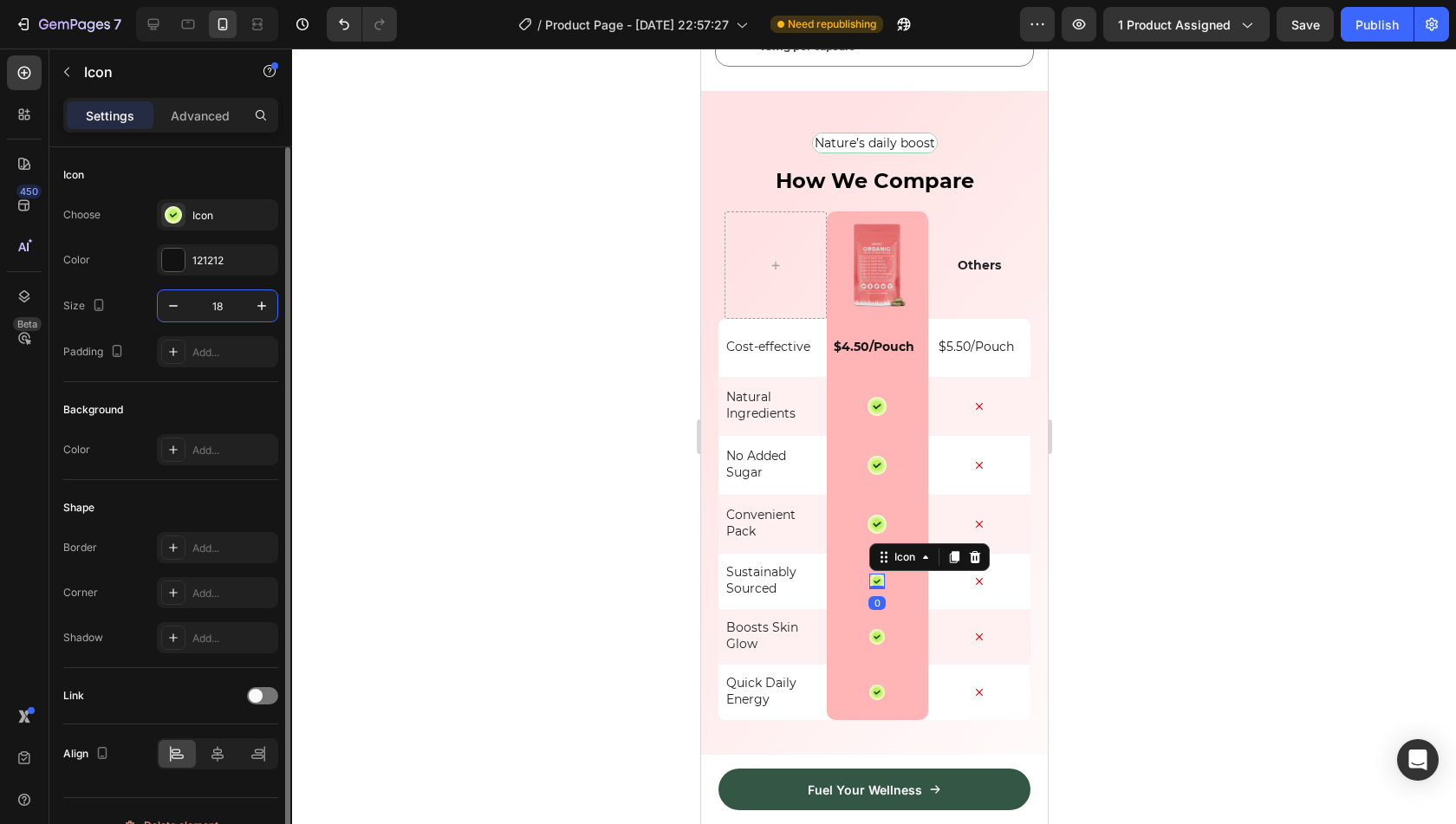
paste input "22"
type input "22"
click at [872, 639] on icon at bounding box center [876, 640] width 10 height 10
click at [218, 301] on input "18" at bounding box center [217, 306] width 57 height 32
paste input "22"
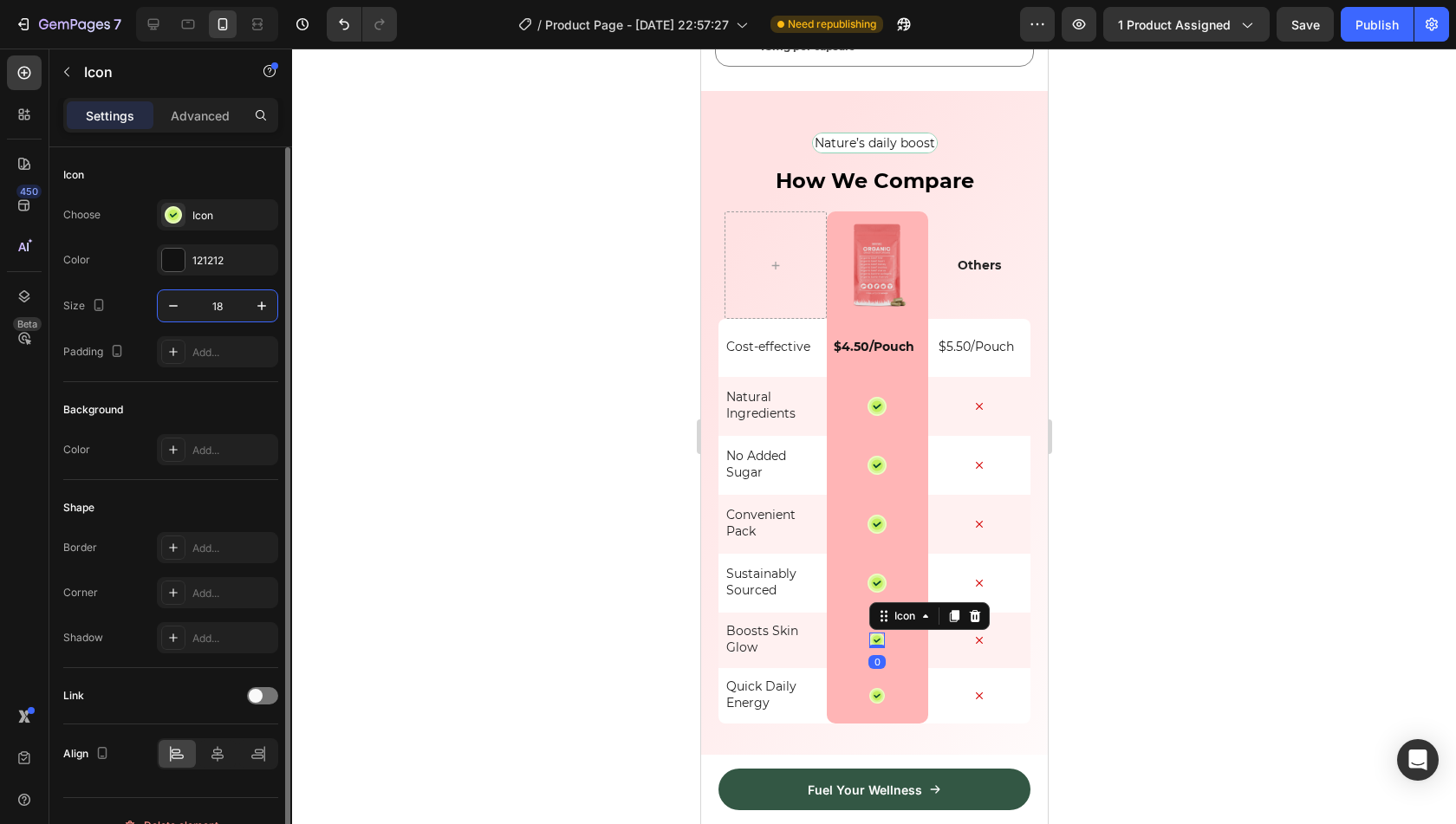
type input "22"
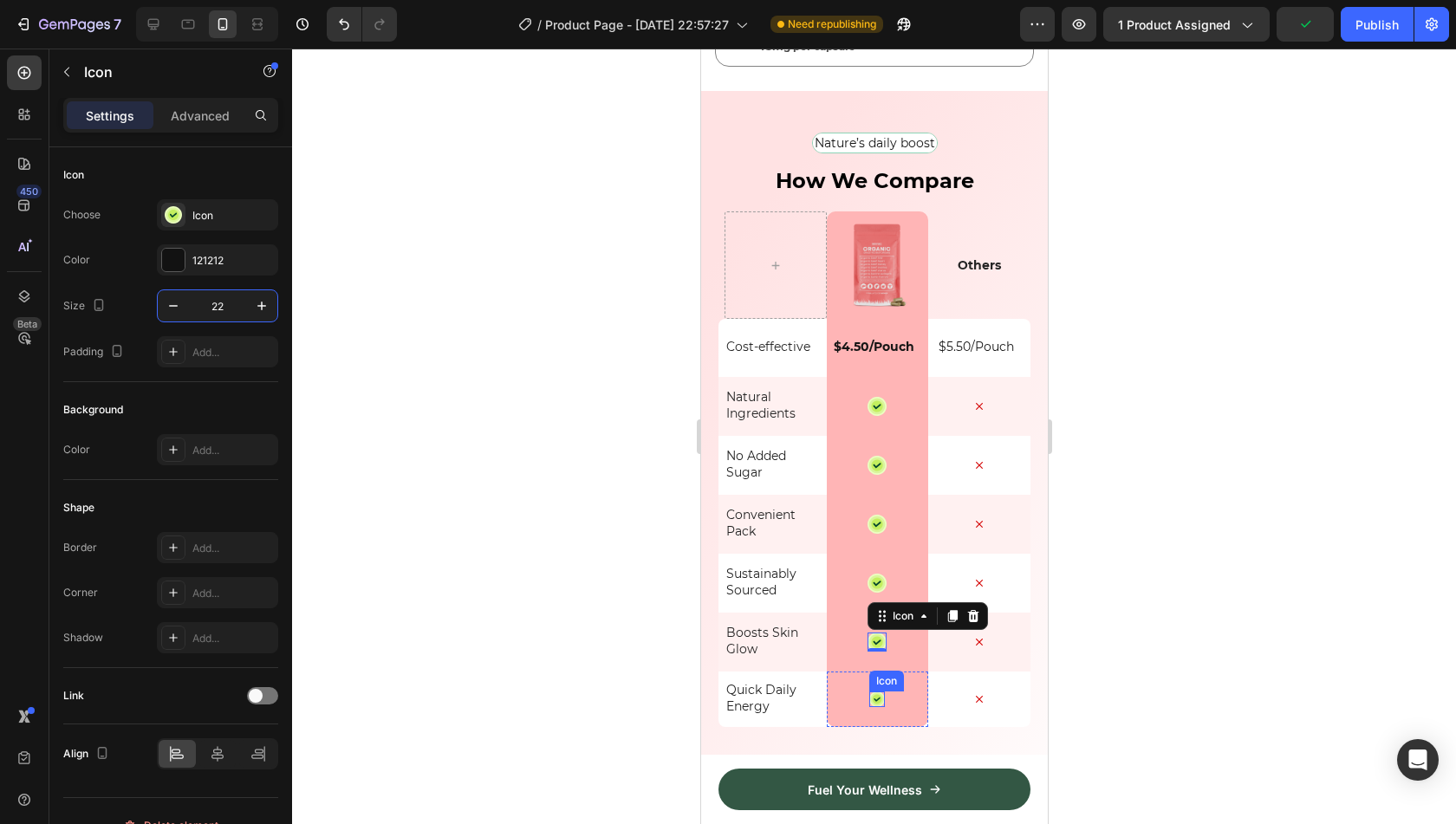
click at [872, 704] on icon at bounding box center [876, 699] width 10 height 10
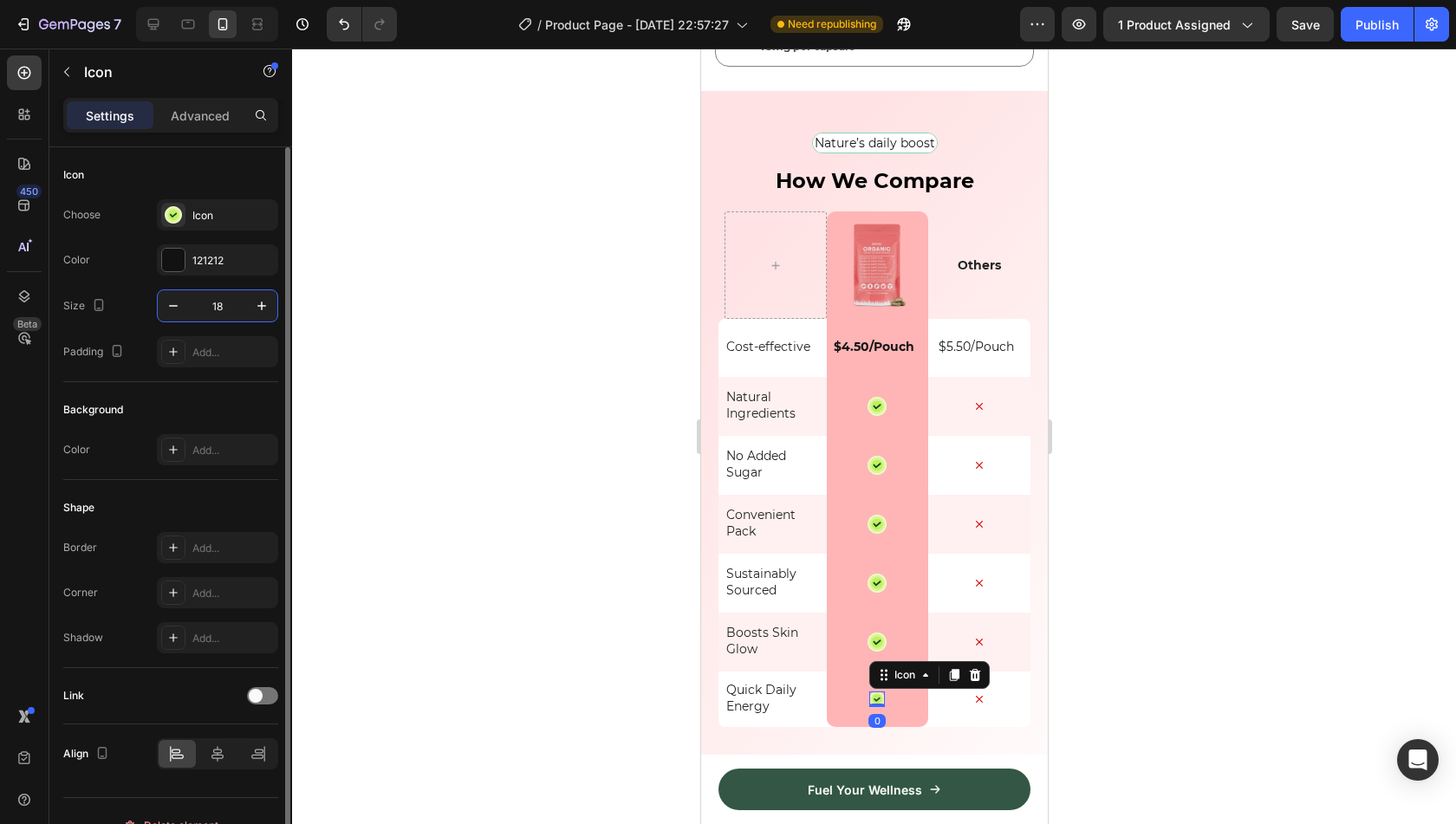
click at [223, 311] on input "18" at bounding box center [217, 306] width 57 height 32
paste input "22"
type input "22"
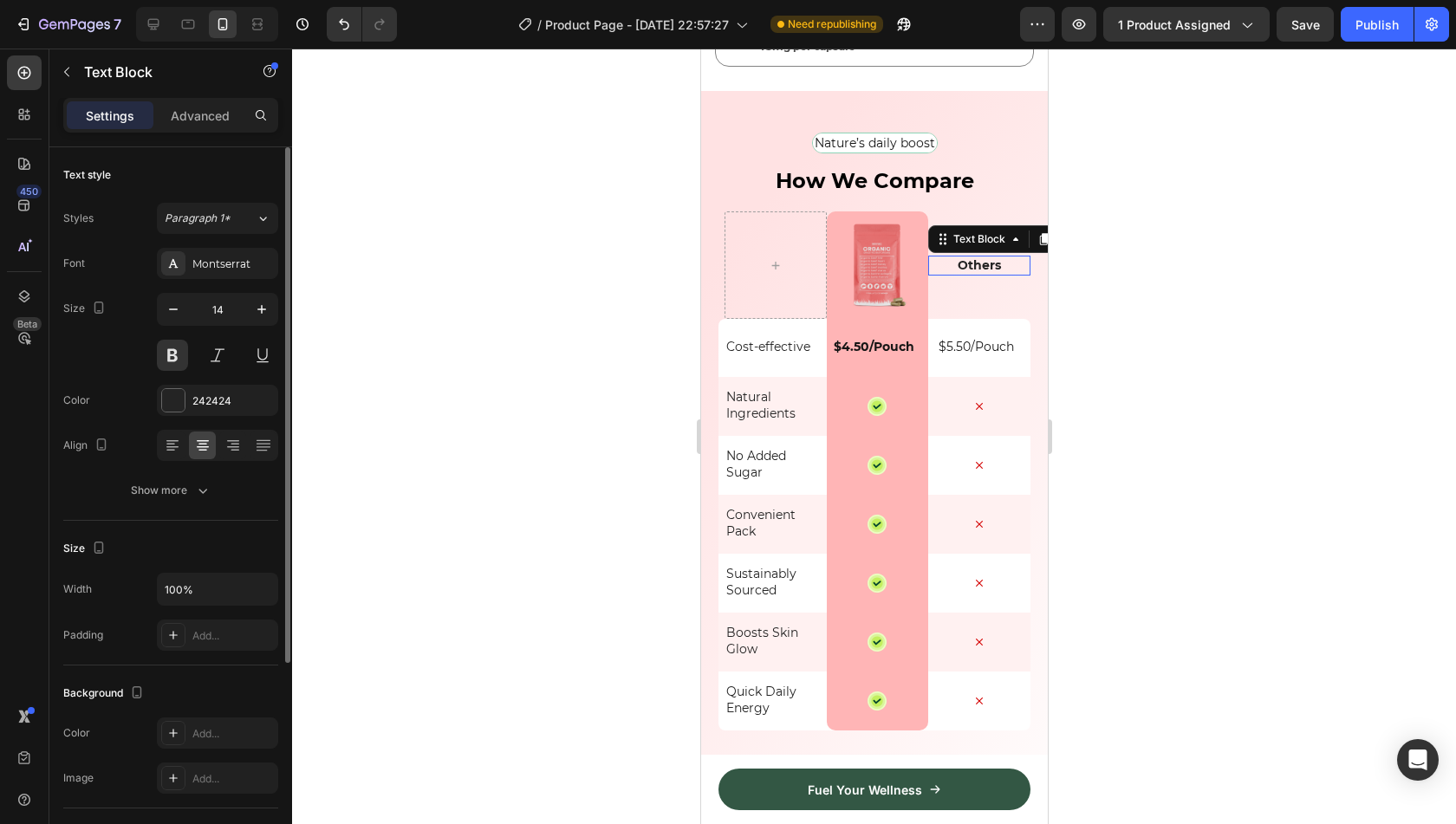
click at [956, 270] on p "Others" at bounding box center [978, 265] width 99 height 16
click at [1193, 367] on div at bounding box center [875, 436] width 1164 height 776
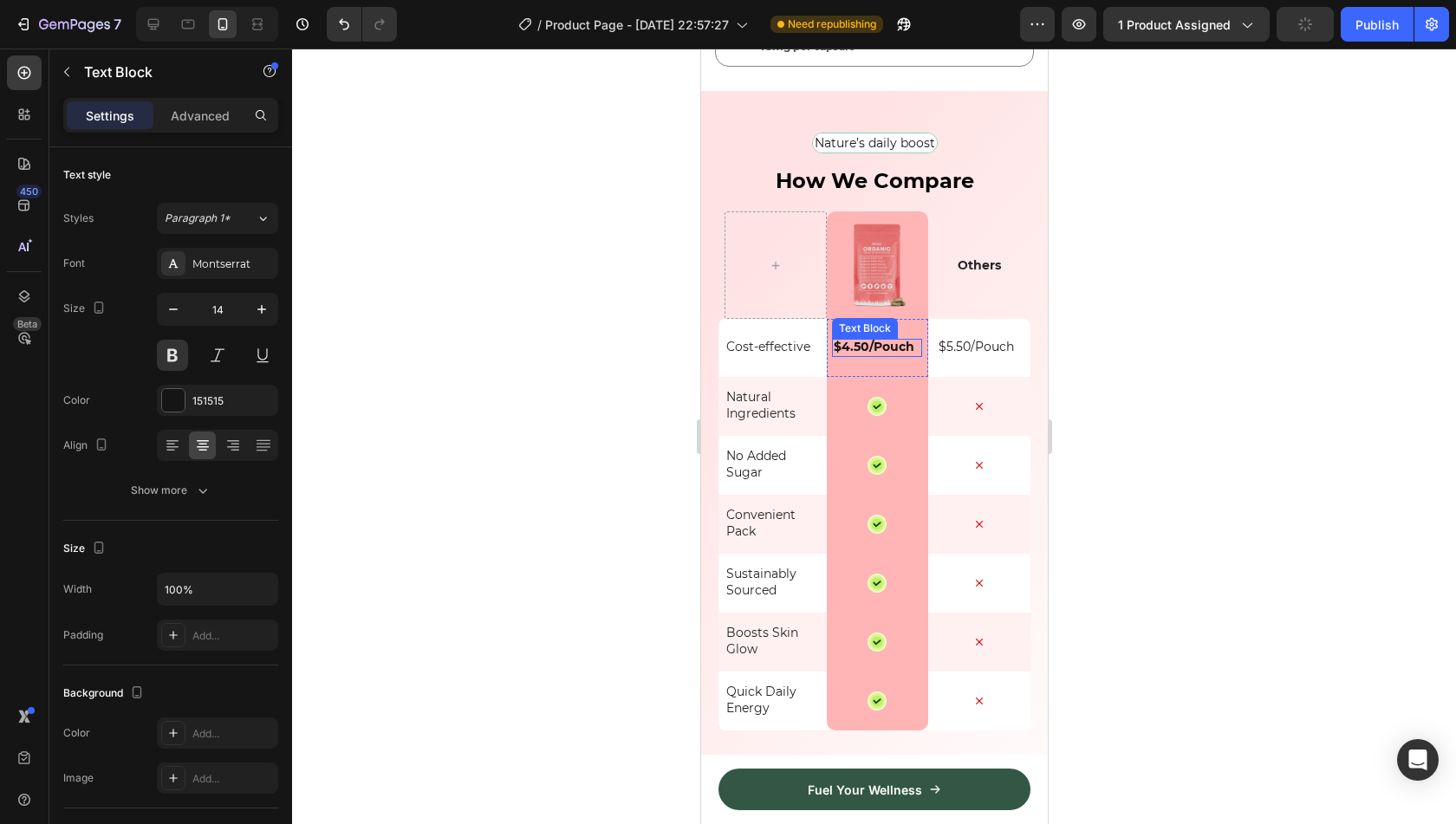
click at [887, 349] on p "$4.50/Pouch" at bounding box center [873, 347] width 81 height 16
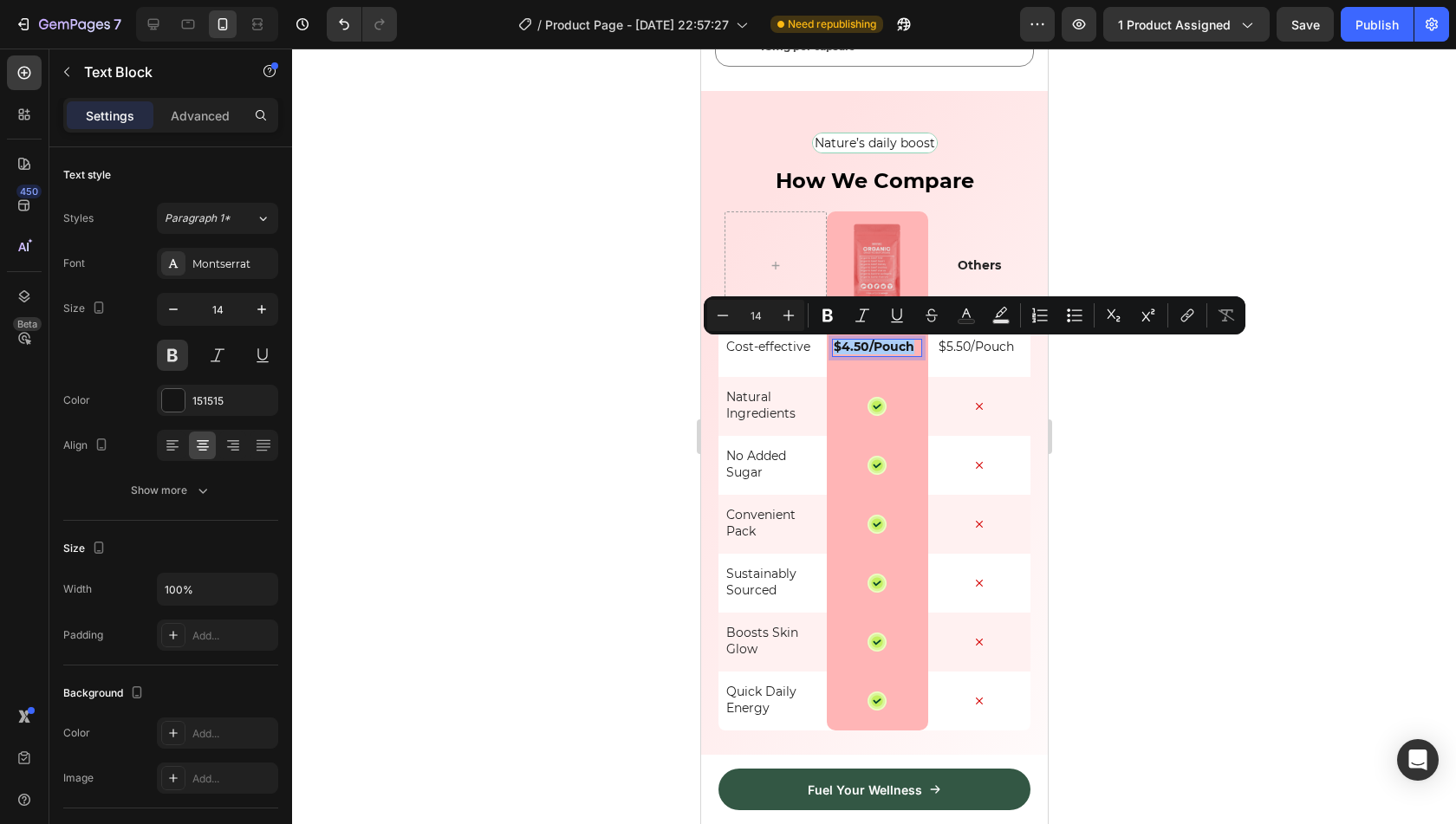
click at [1146, 278] on div at bounding box center [875, 436] width 1164 height 776
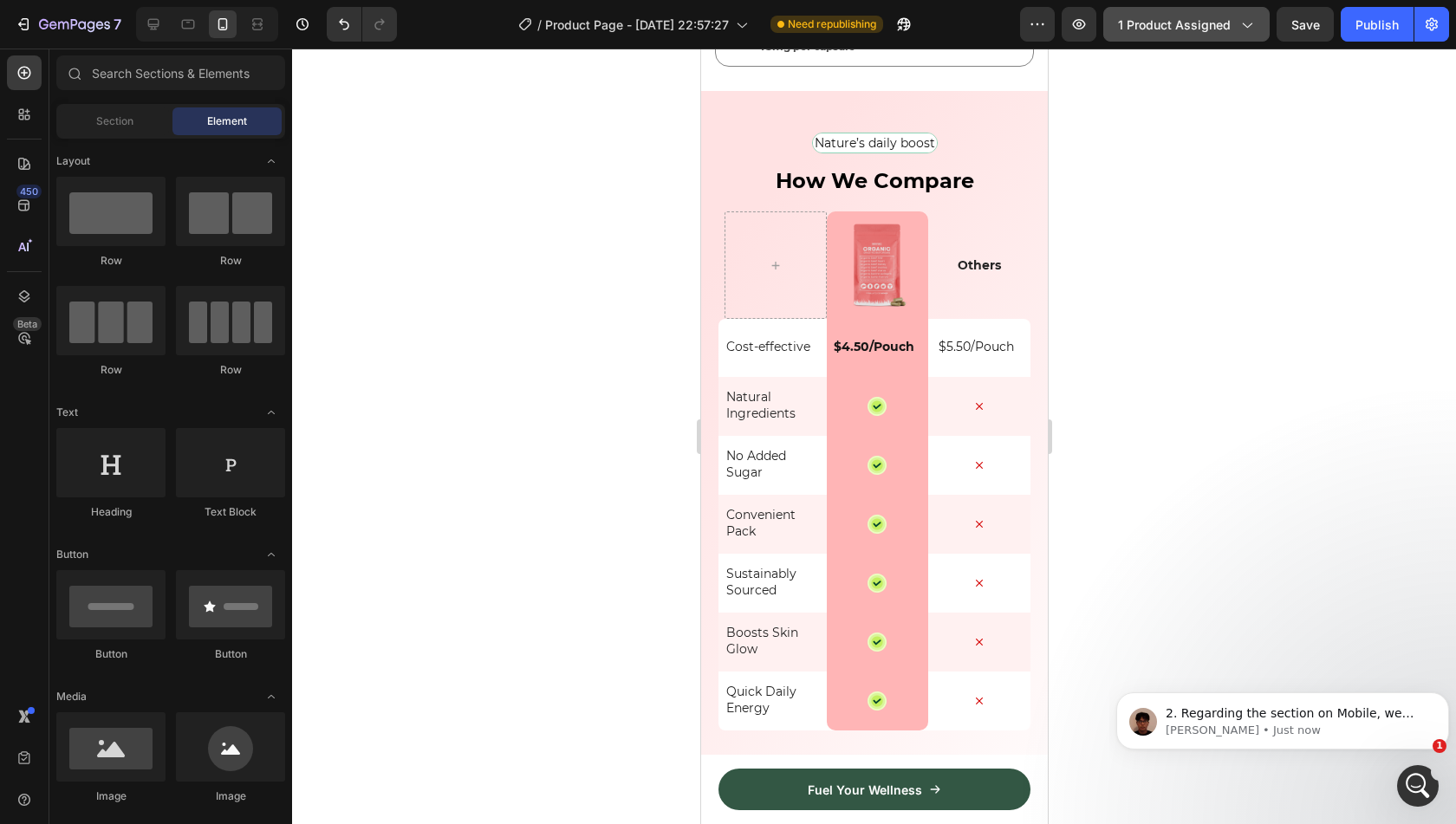
scroll to position [0, 0]
click at [1312, 715] on p "2. Regarding the section on Mobile, we found out that the image appears bigger …" at bounding box center [1296, 715] width 262 height 18
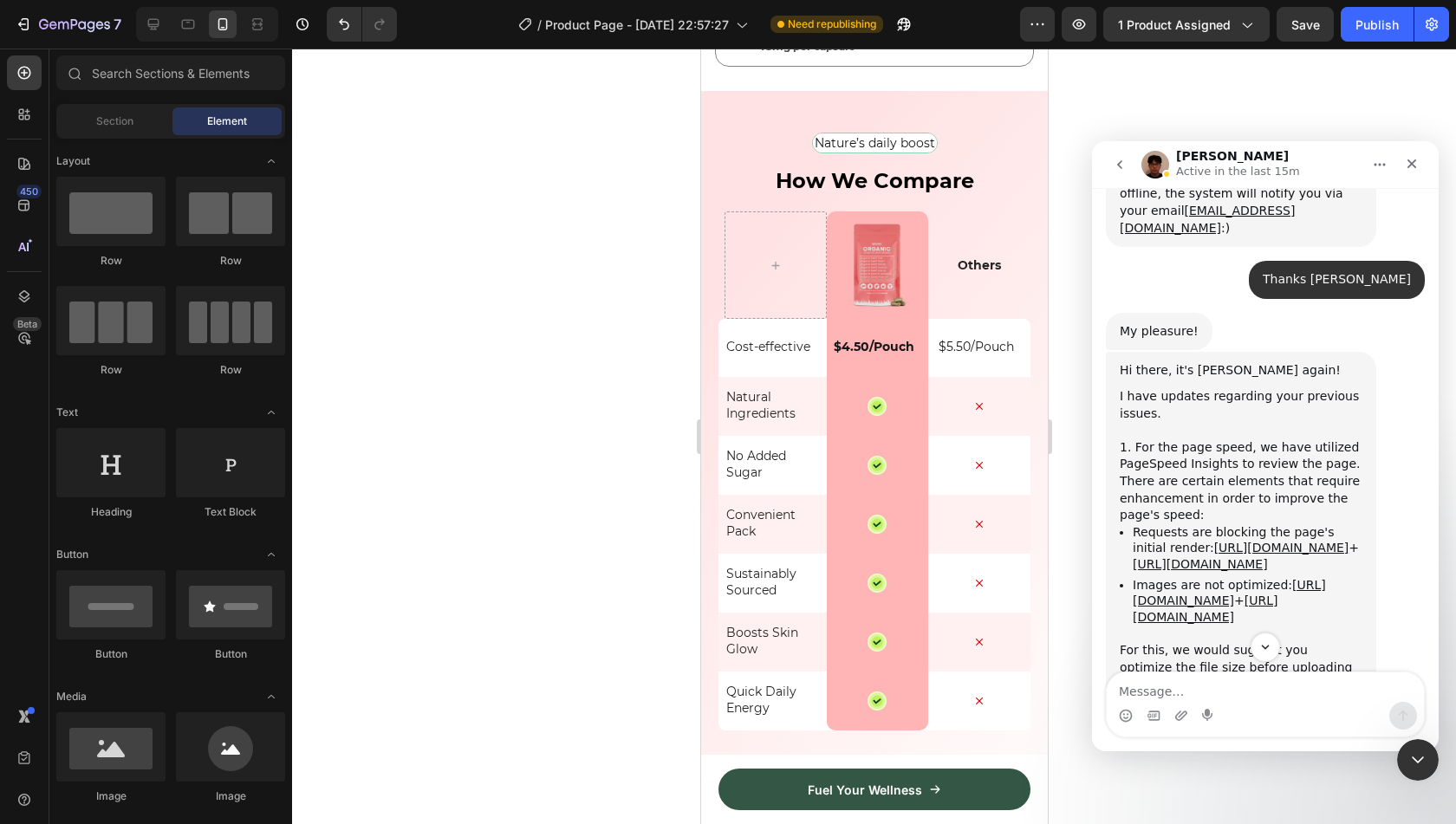
scroll to position [3818, 0]
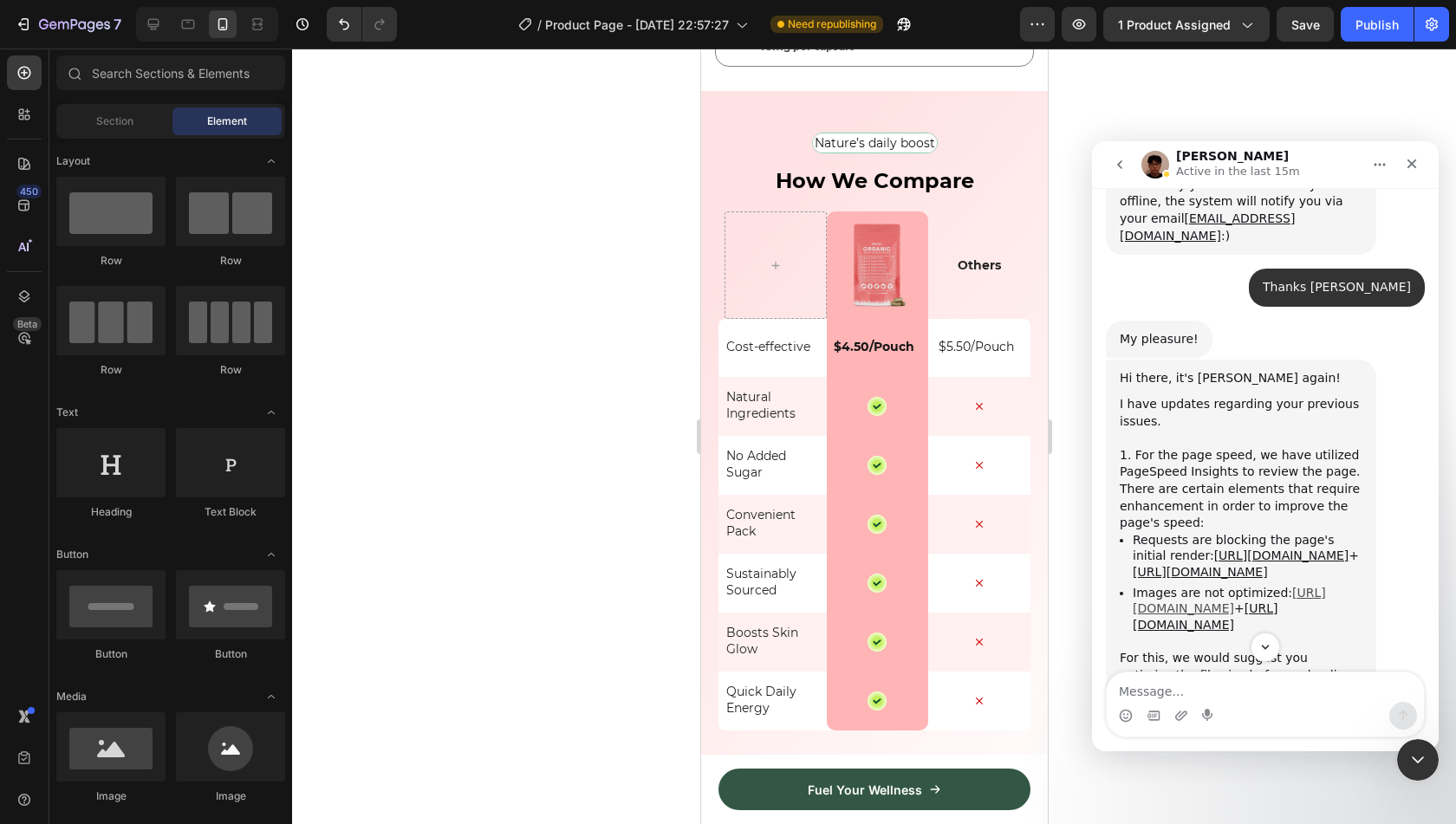
click at [1267, 586] on link "https://prnt.sc/IjCRp7cXhPhQ" at bounding box center [1229, 601] width 193 height 31
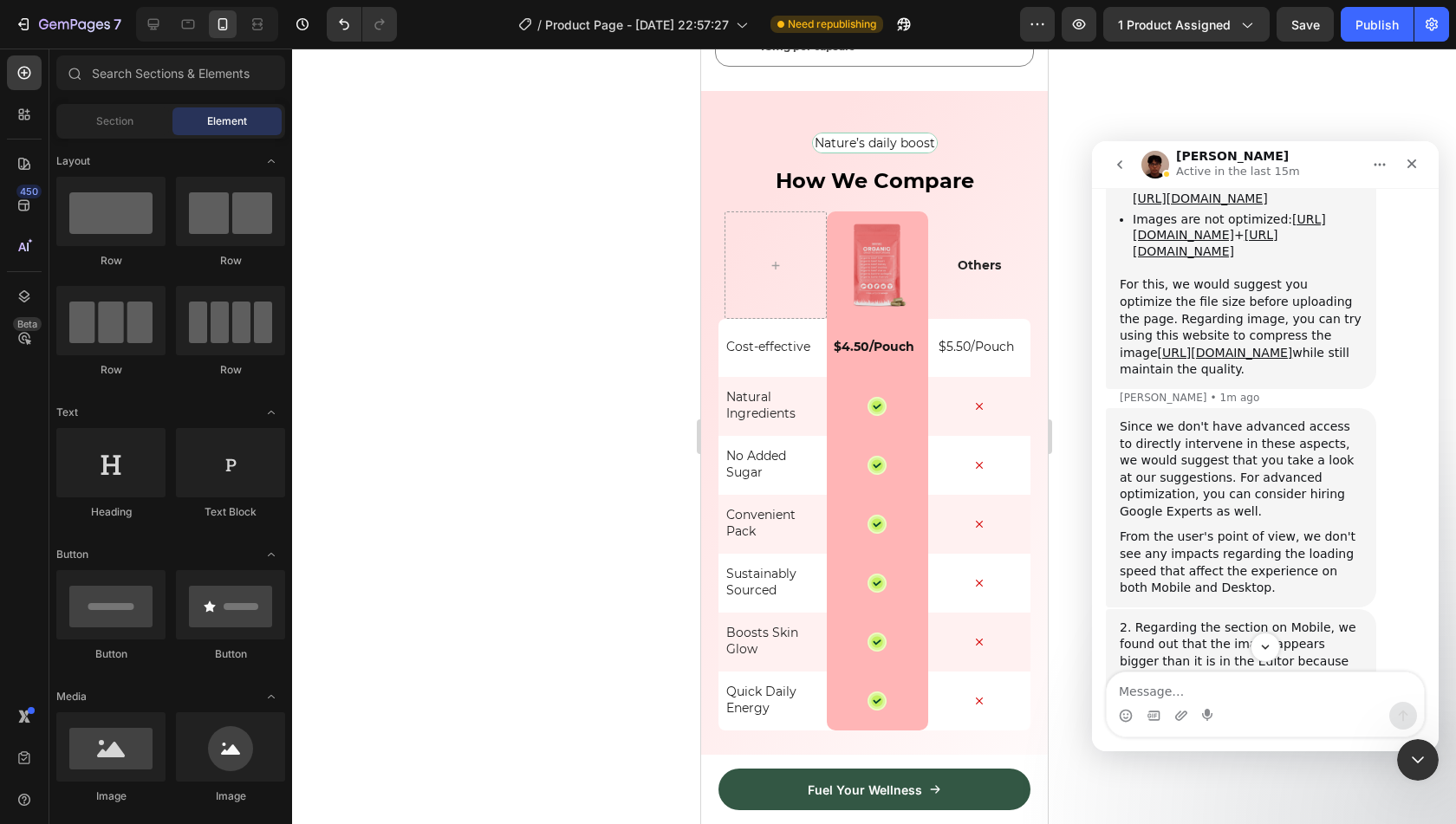
scroll to position [4192, 0]
click at [1250, 773] on link "https://prnt.sc/dqbUdKGZ9WIy" at bounding box center [1198, 789] width 156 height 32
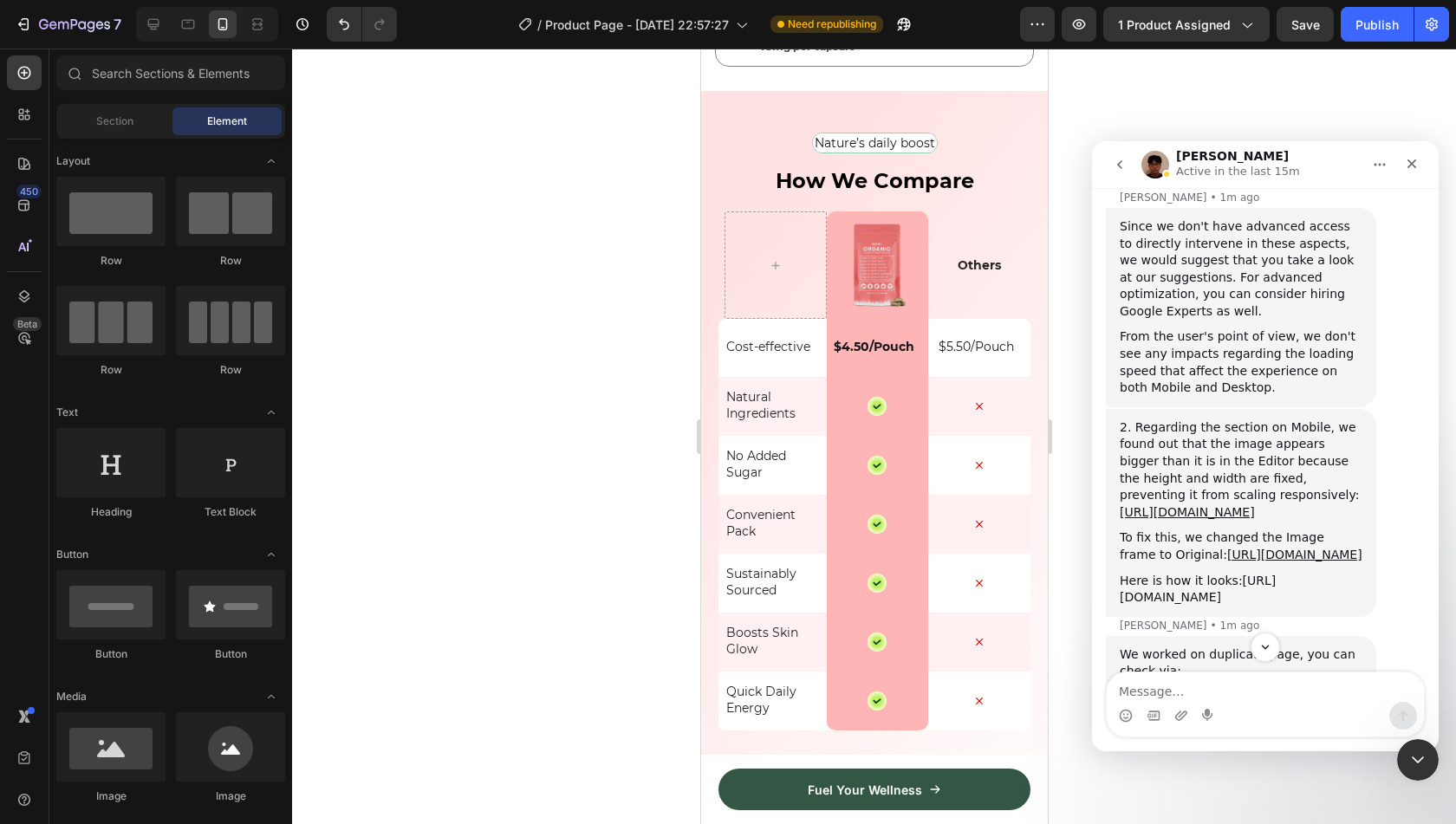
scroll to position [4392, 0]
click at [1197, 680] on link "https://builder.gempages.net/editor/521087082760766307/581807025185358604?type=…" at bounding box center [1234, 695] width 203 height 31
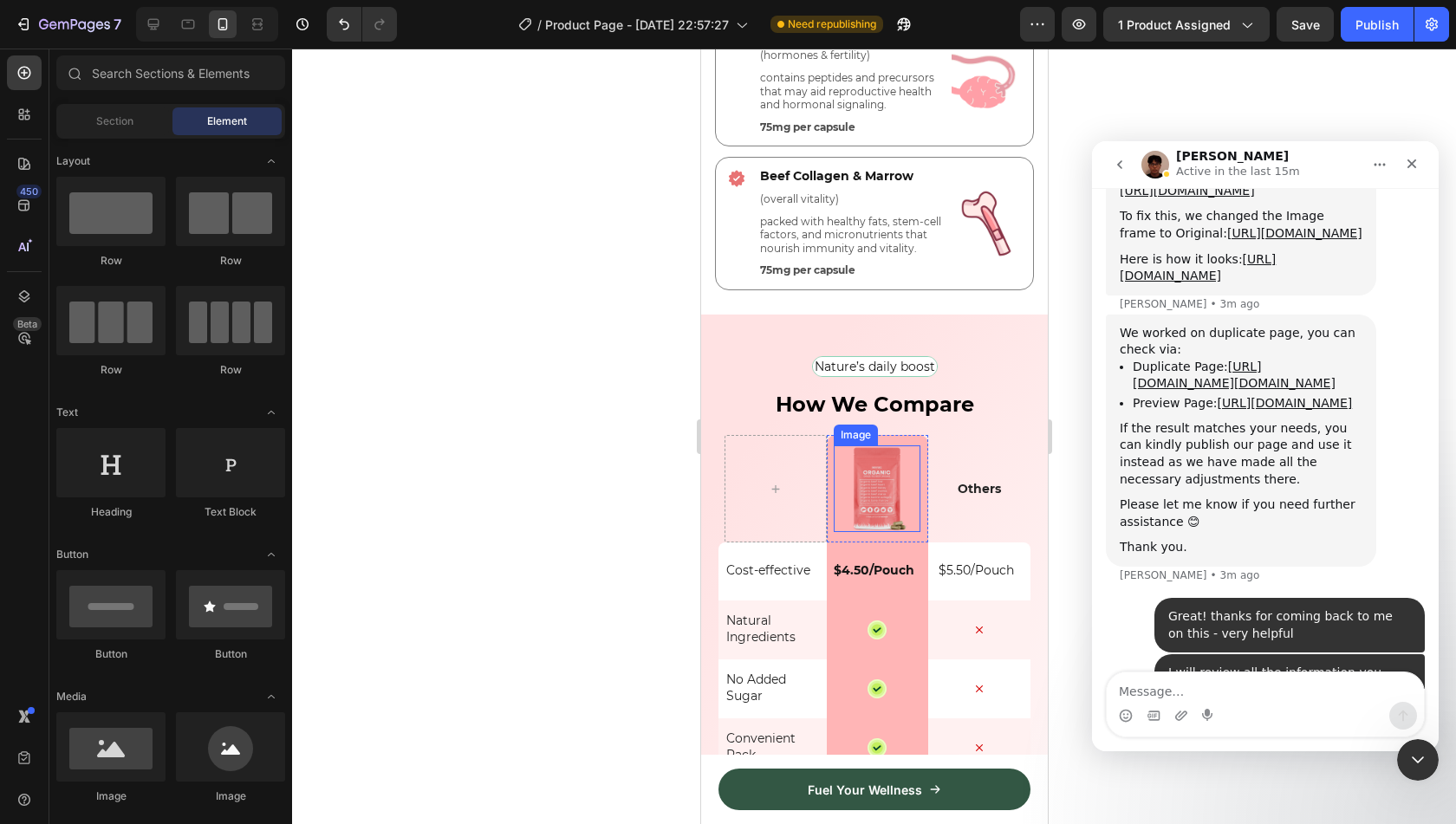
scroll to position [4848, 0]
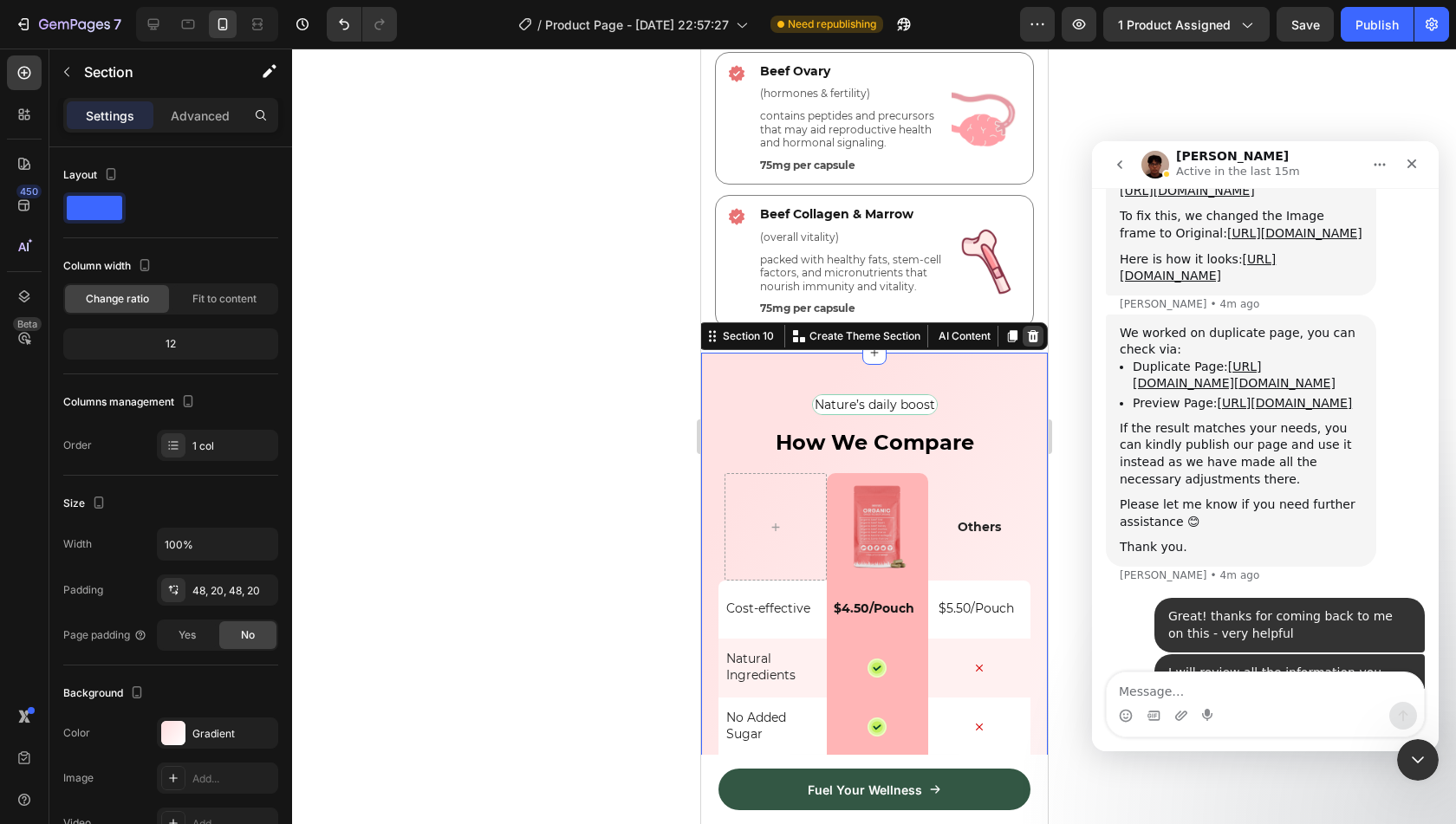
click at [1027, 342] on icon at bounding box center [1032, 336] width 11 height 12
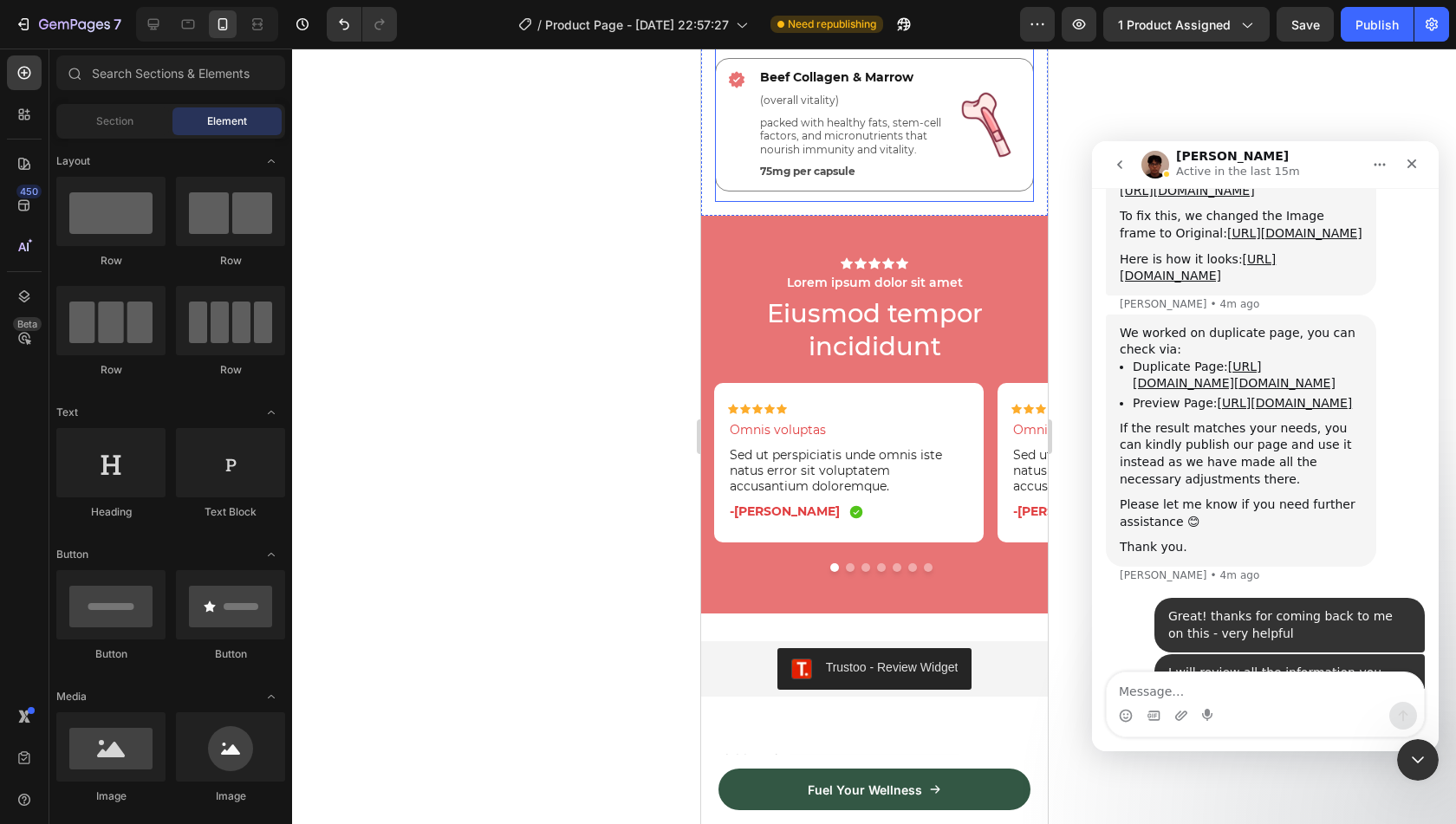
scroll to position [4990, 0]
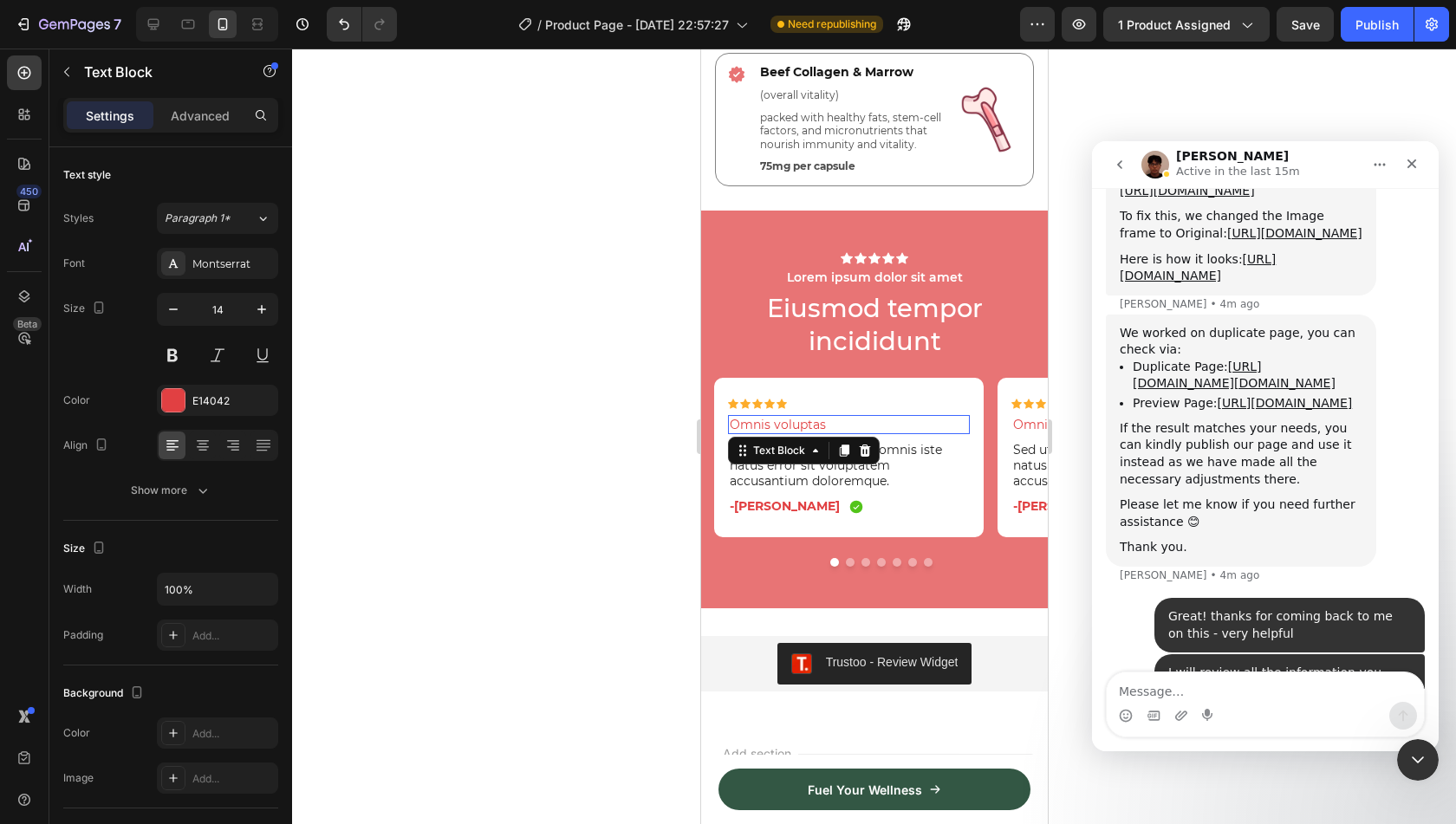
click at [820, 429] on p "Omnis voluptas" at bounding box center [848, 425] width 238 height 16
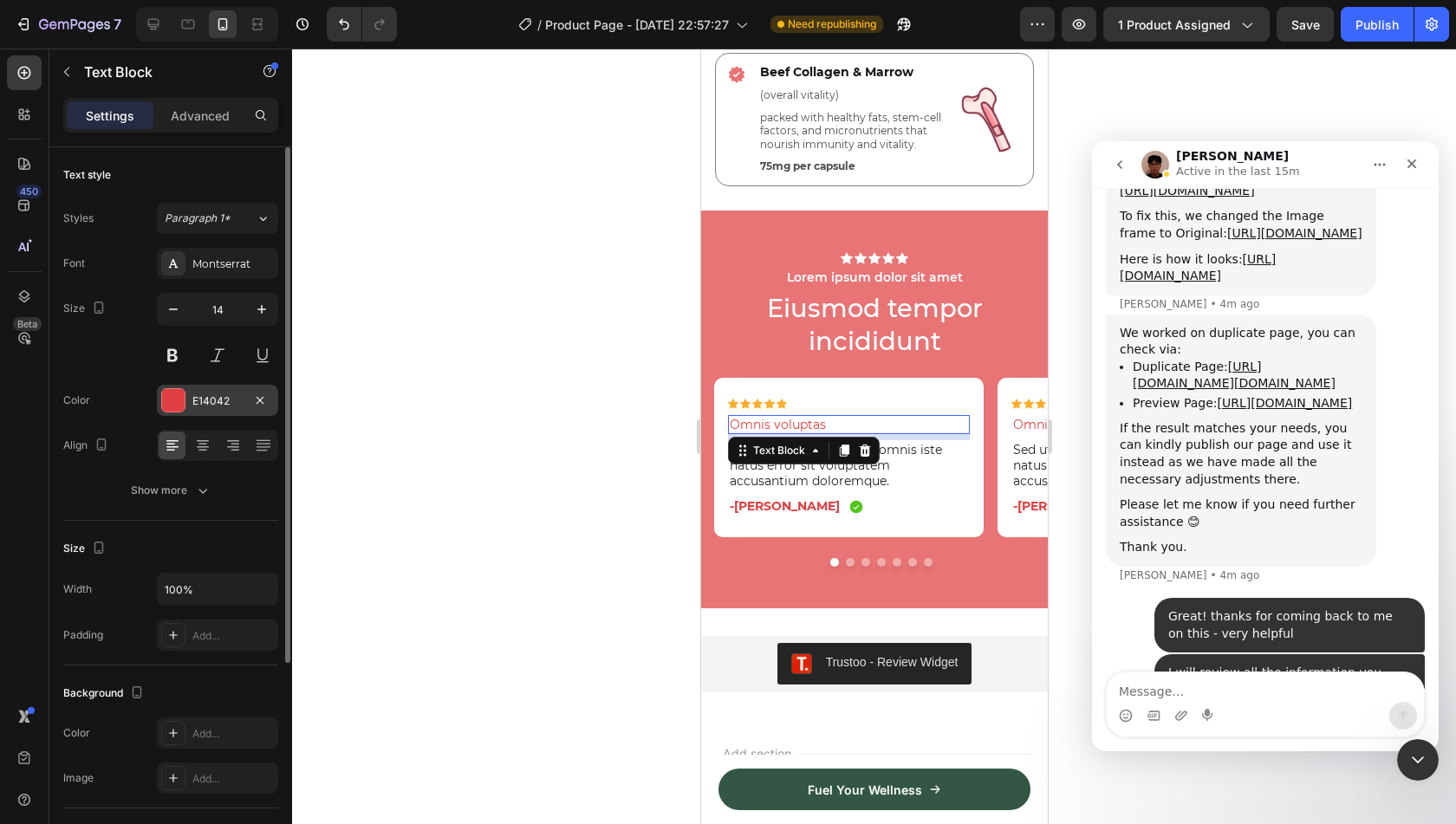
click at [229, 393] on div "E14042" at bounding box center [217, 401] width 50 height 16
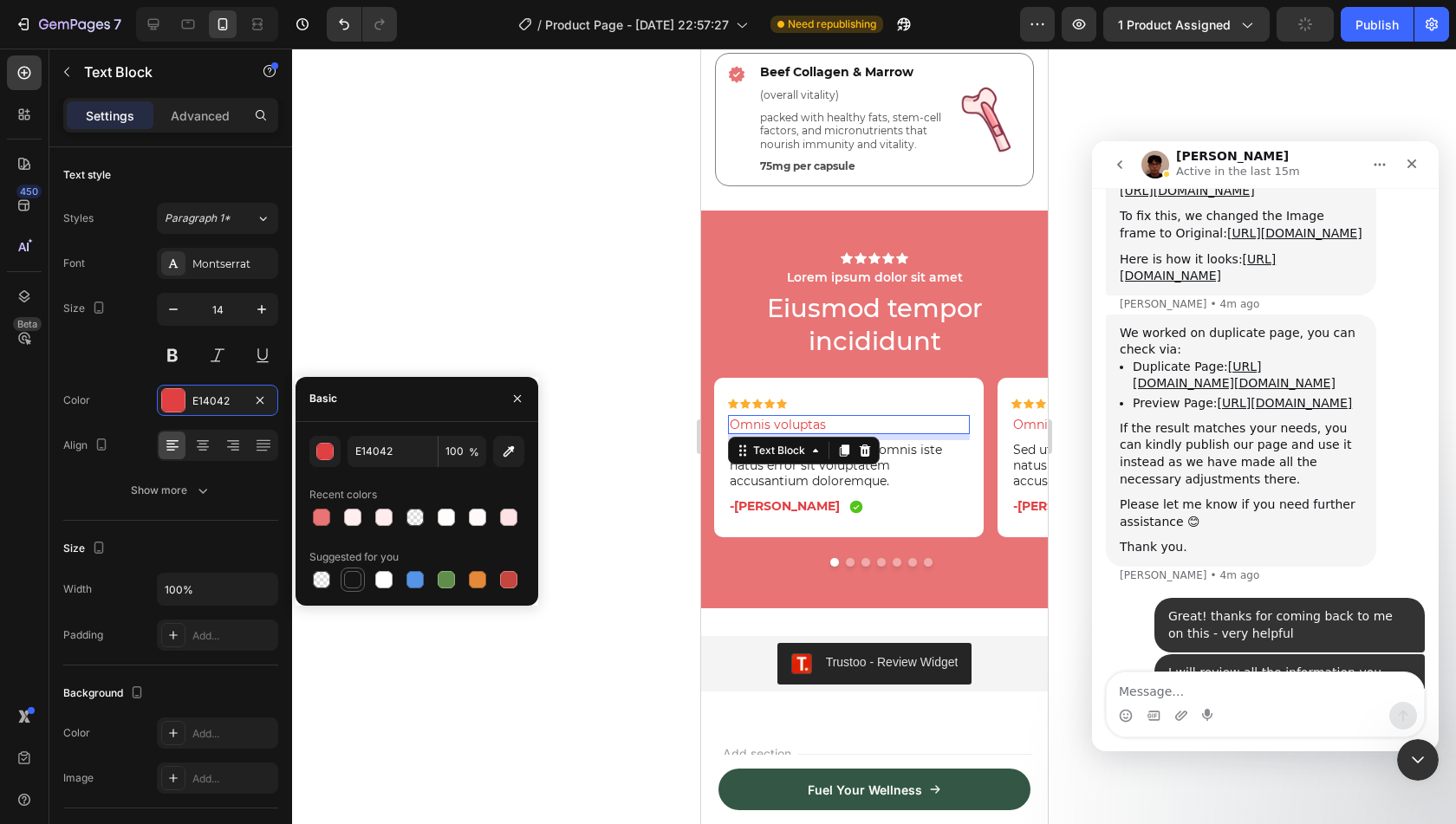
click at [349, 578] on div at bounding box center [353, 580] width 18 height 18
type input "151515"
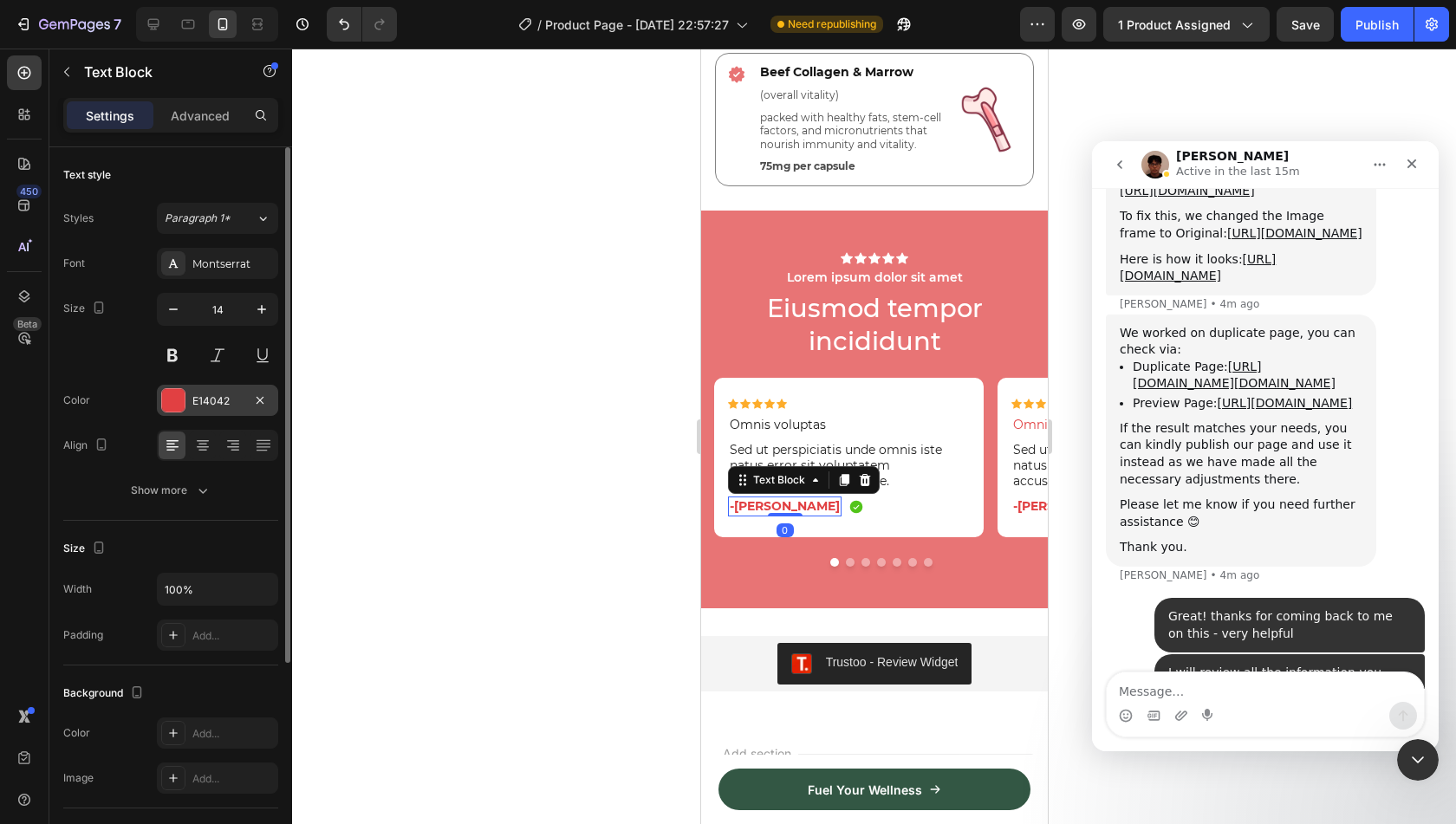
click at [213, 398] on div "E14042" at bounding box center [217, 401] width 50 height 16
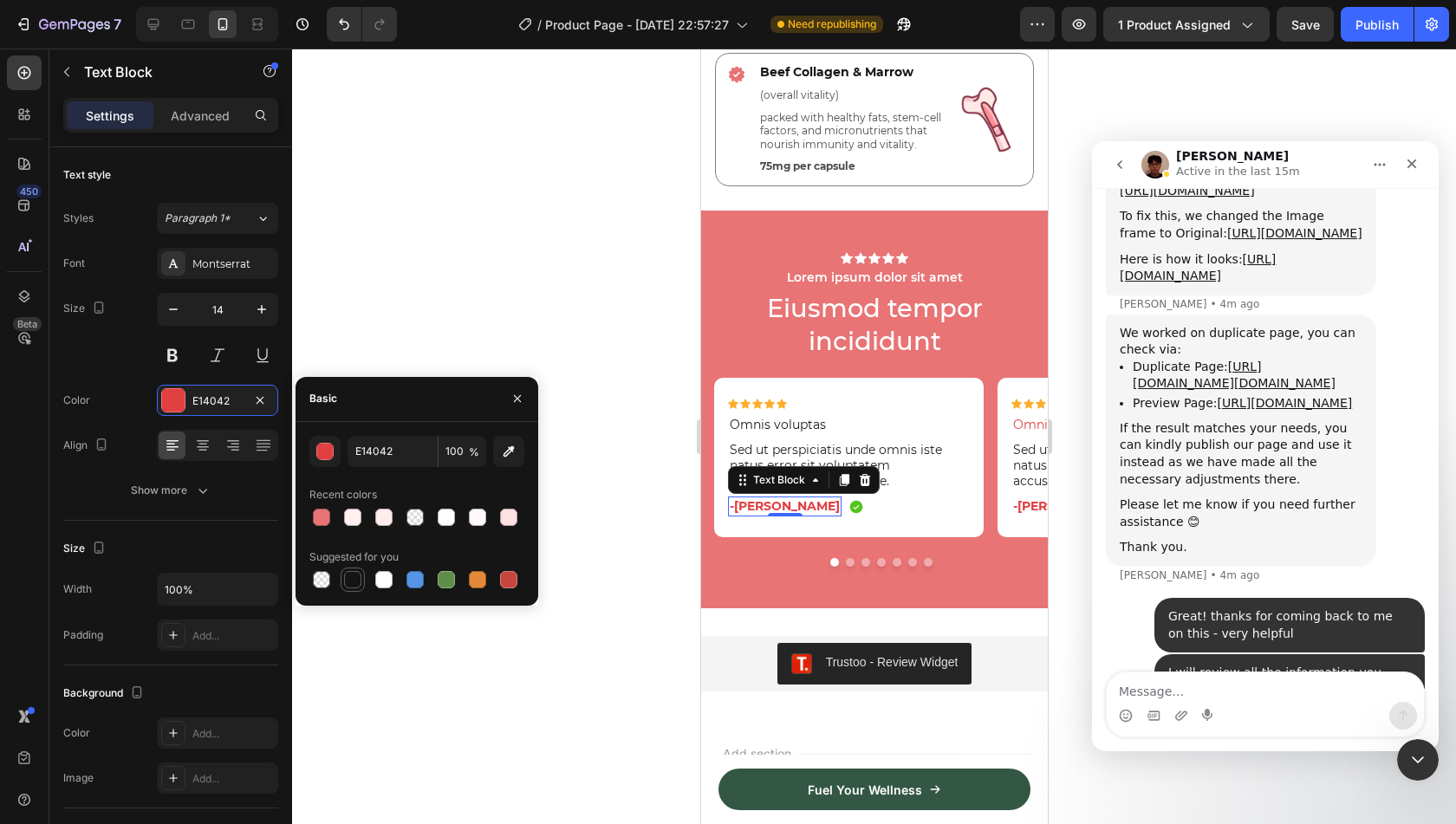
click at [352, 574] on div at bounding box center [353, 580] width 18 height 18
type input "151515"
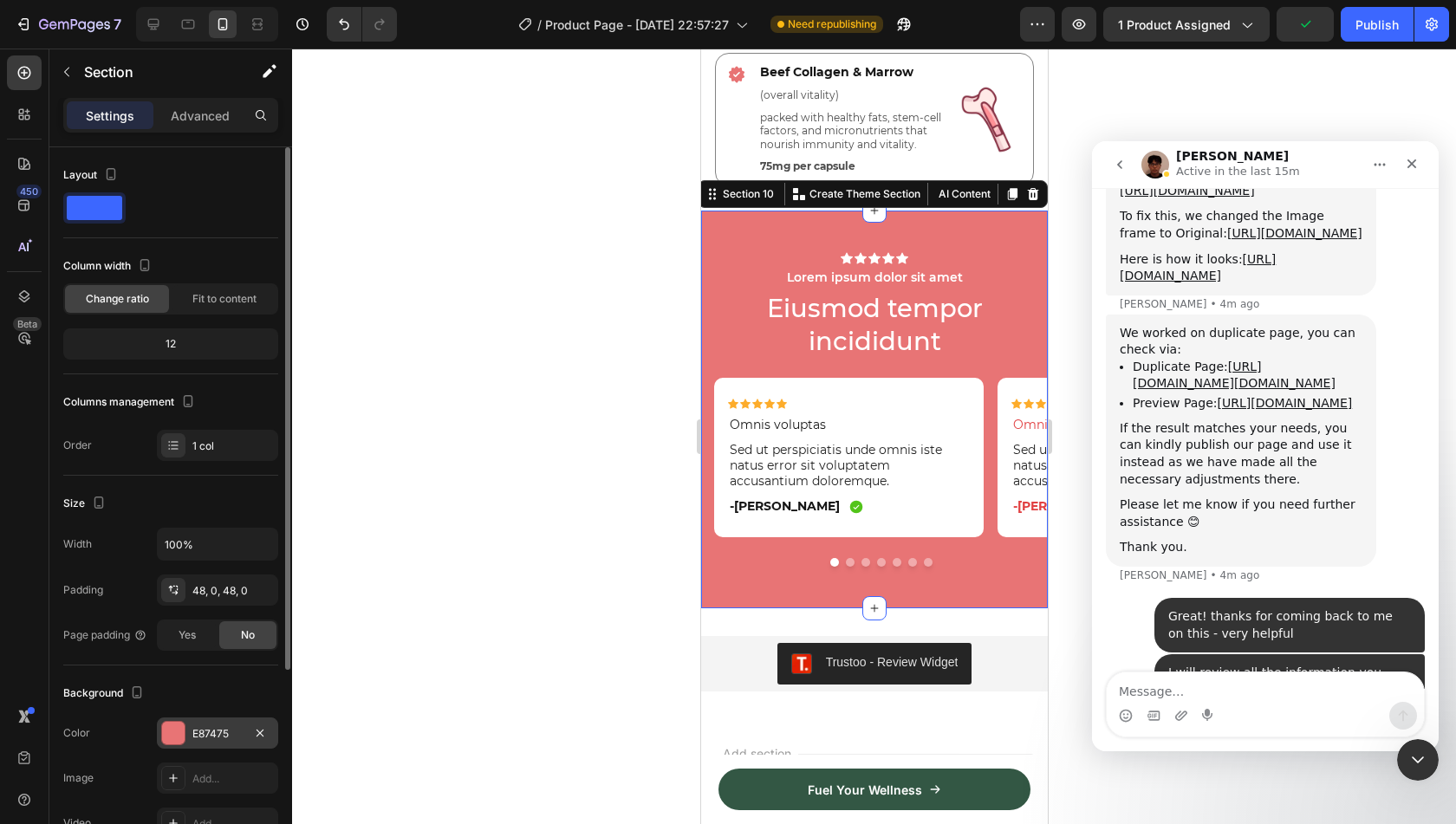
click at [216, 727] on div "E87475" at bounding box center [217, 735] width 50 height 16
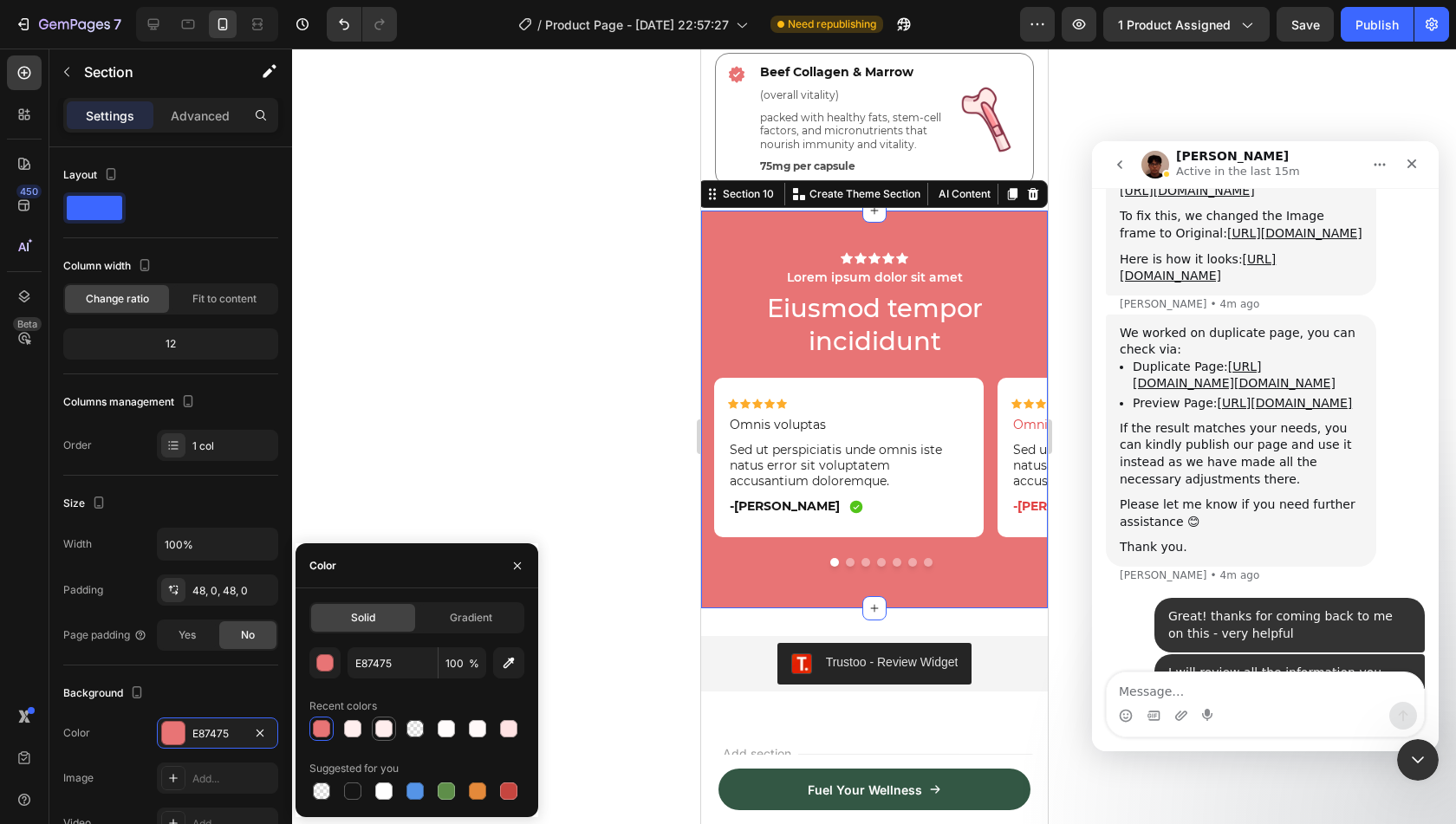
click at [383, 731] on div at bounding box center [384, 729] width 18 height 18
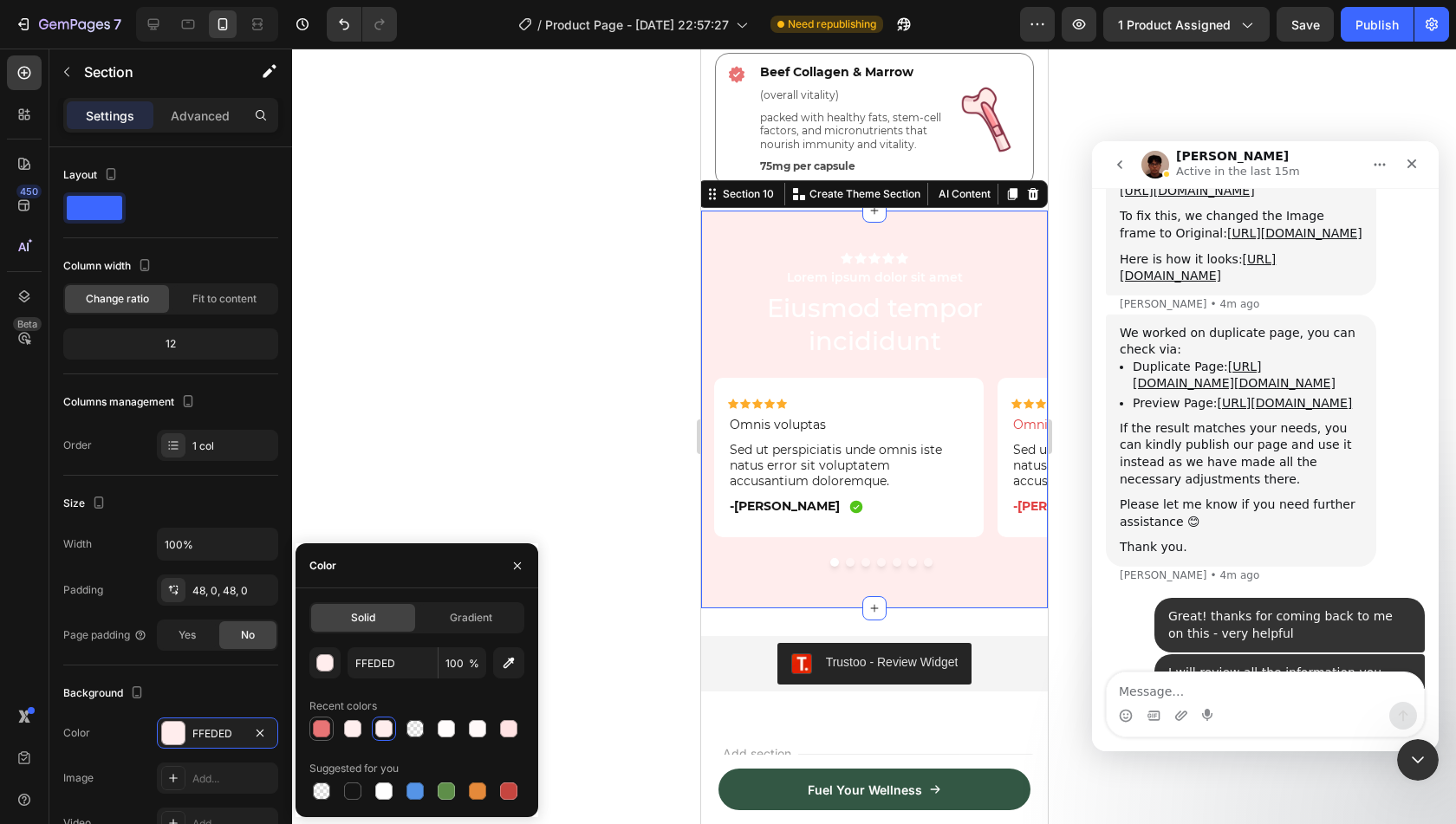
click at [327, 725] on div at bounding box center [321, 729] width 18 height 18
type input "E87475"
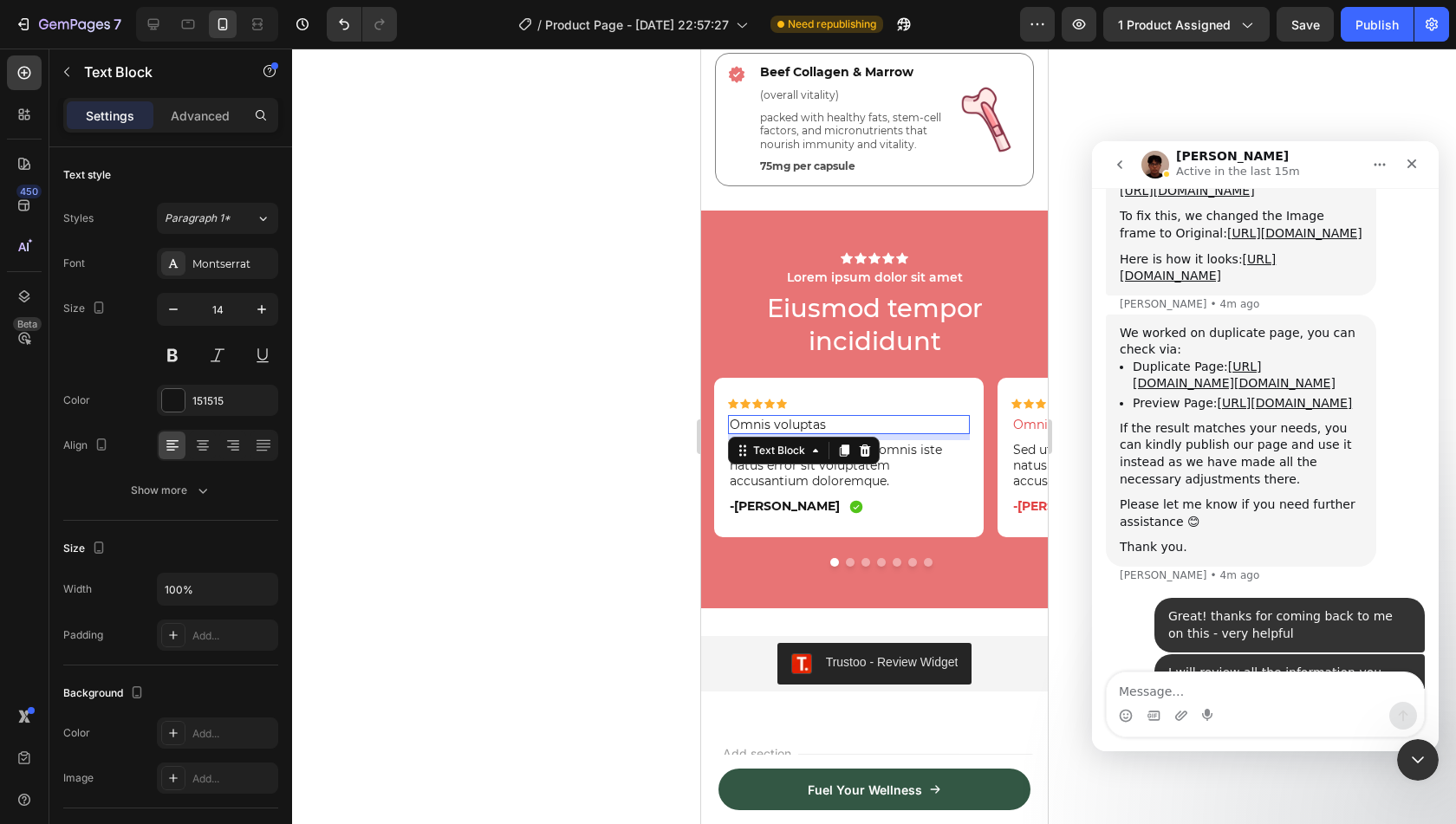
click at [636, 396] on div at bounding box center [875, 436] width 1164 height 776
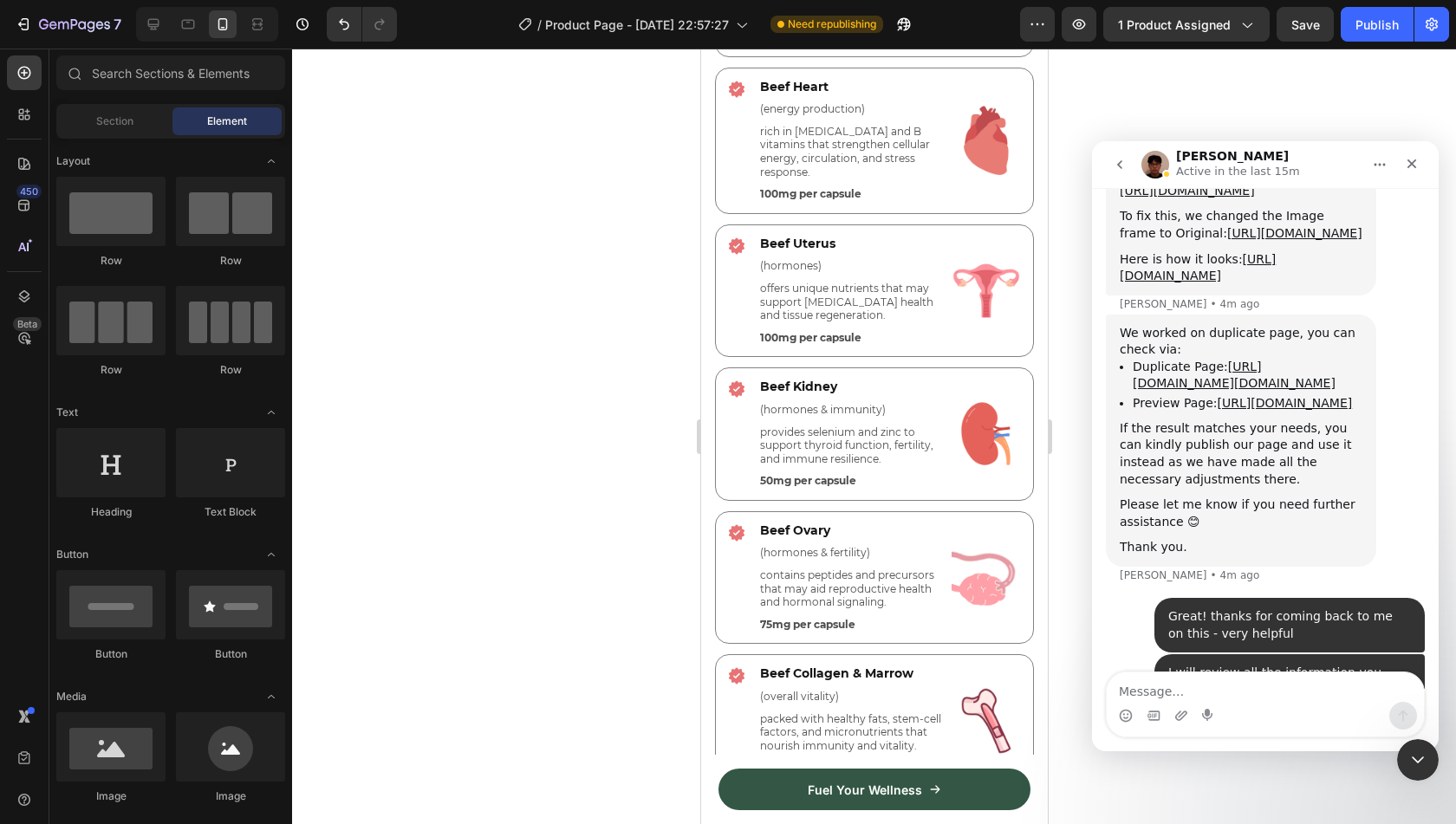
scroll to position [4319, 0]
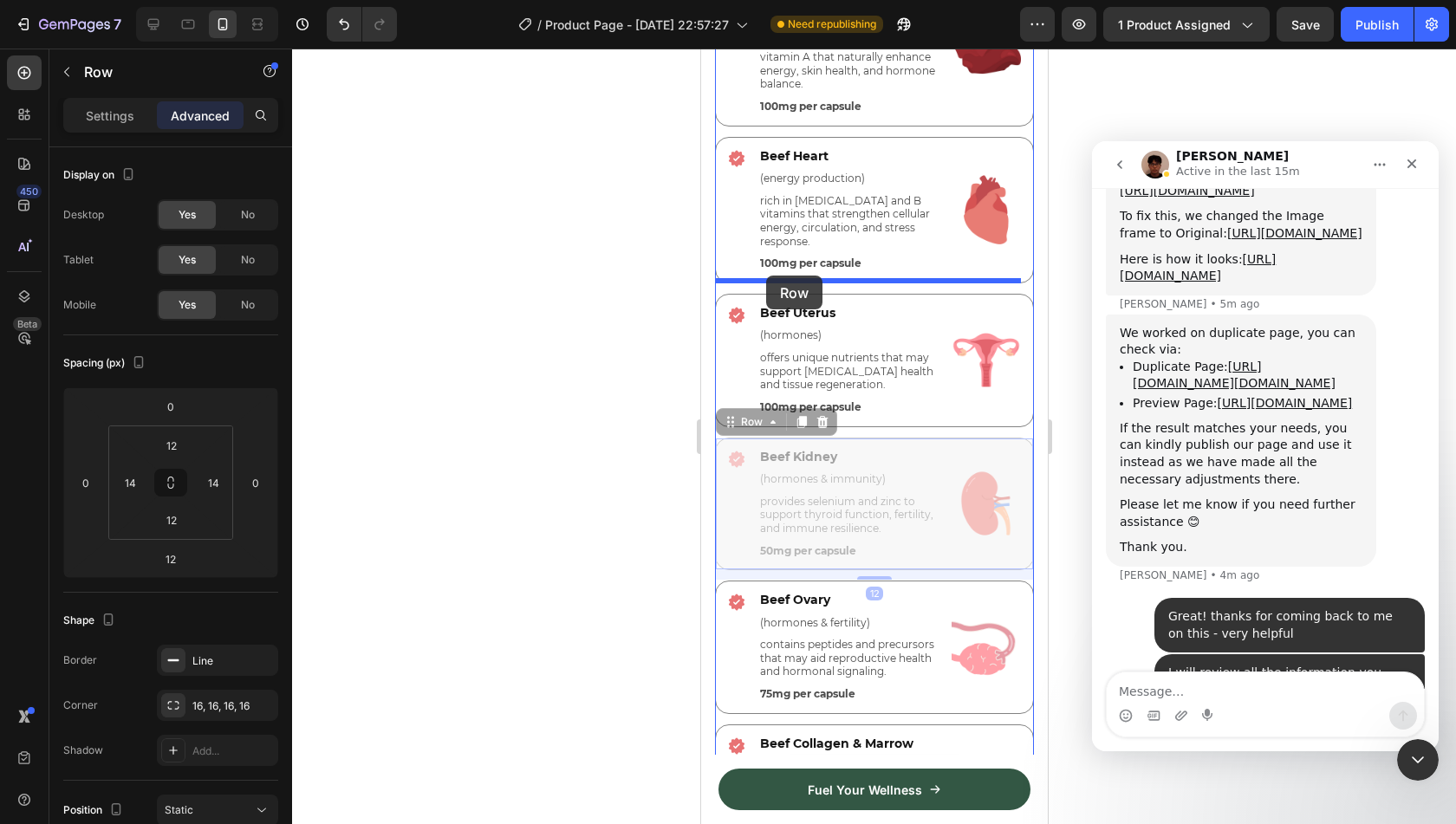
drag, startPoint x: 734, startPoint y: 414, endPoint x: 765, endPoint y: 276, distance: 141.4
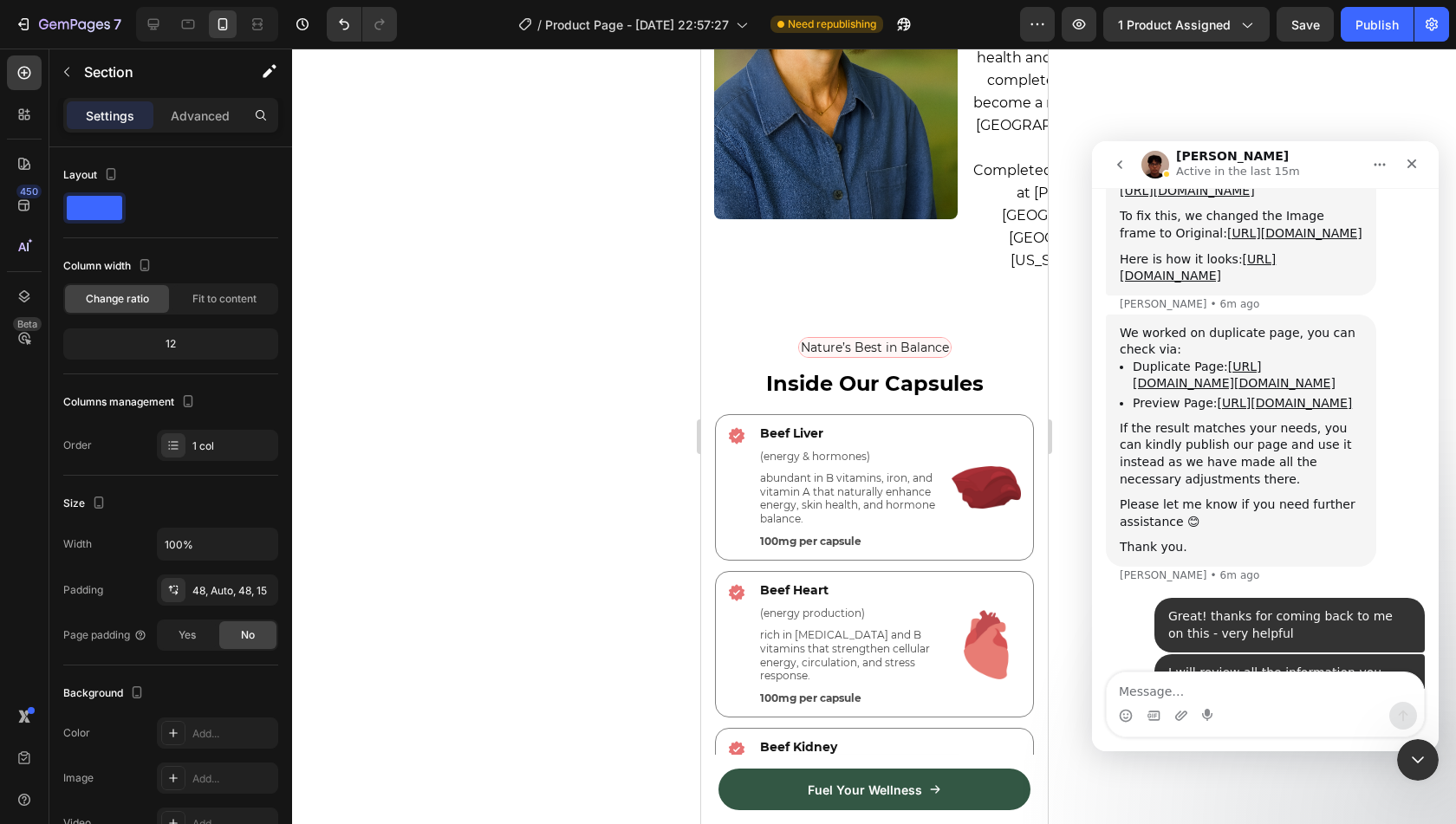
scroll to position [3910, 0]
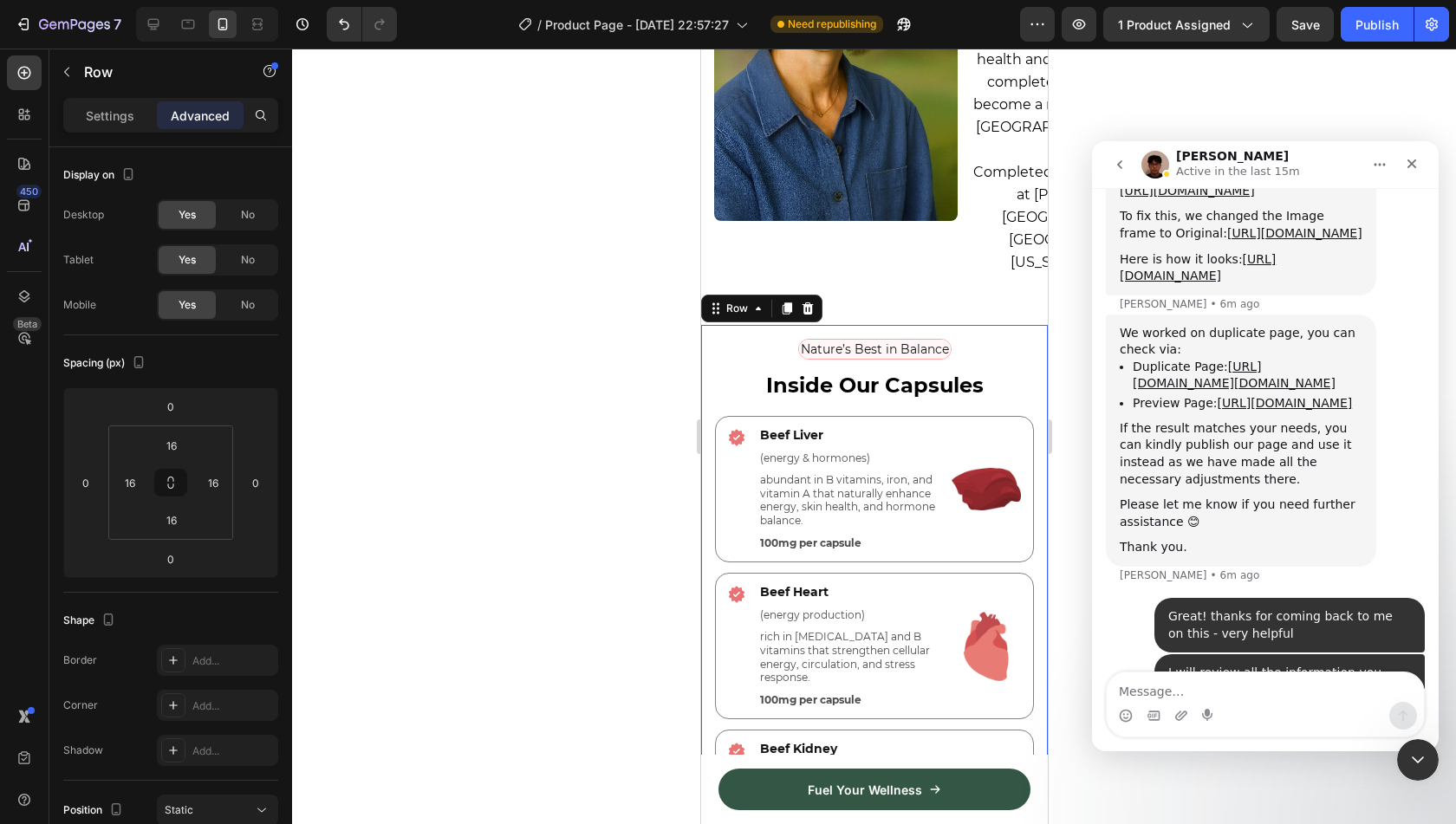
click at [1011, 325] on div "Nature’s Best in Balance Text Block Row Inside Our Capsules Heading Icon Beef L…" at bounding box center [874, 821] width 347 height 993
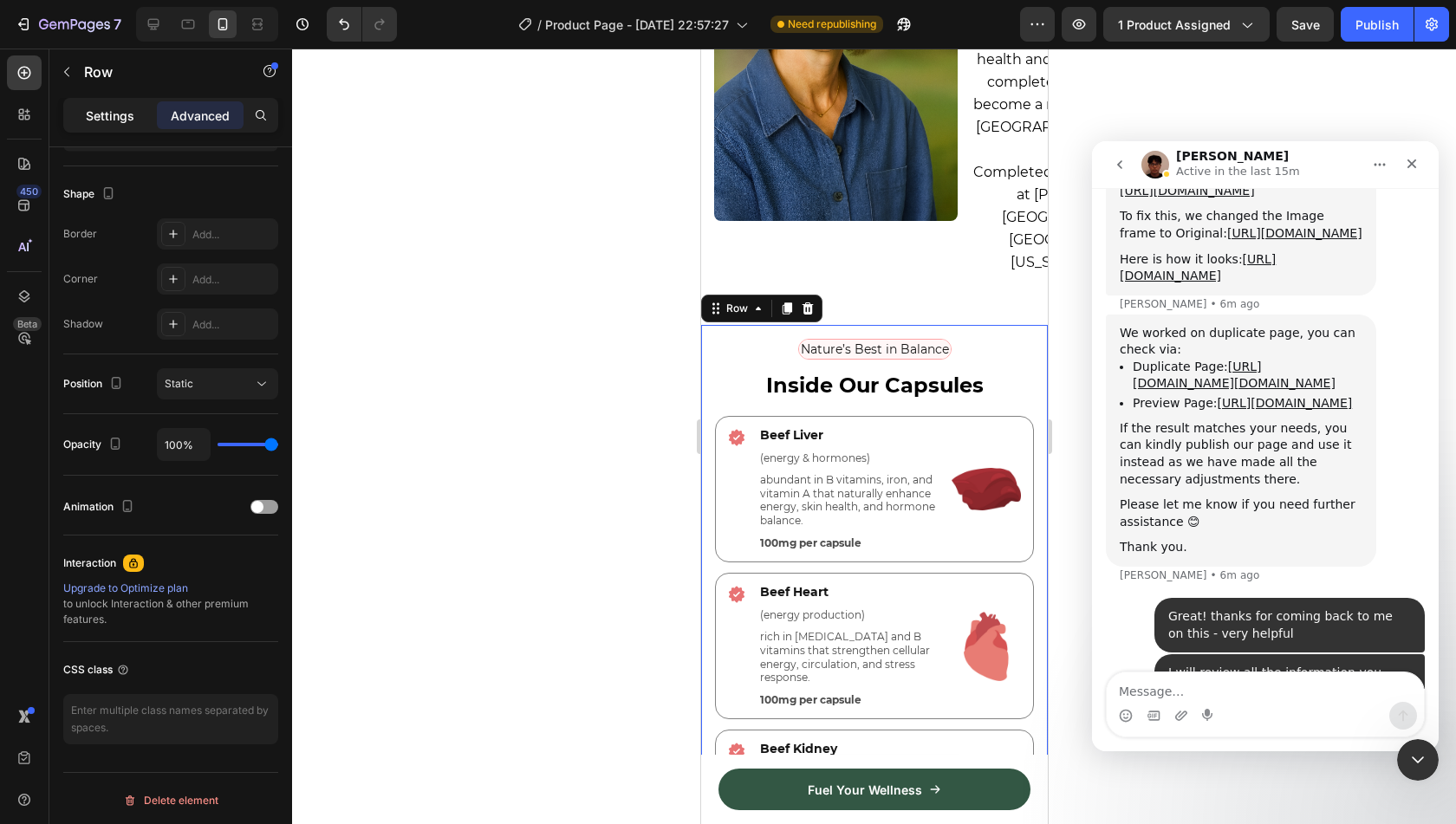
click at [95, 123] on p "Settings" at bounding box center [109, 116] width 48 height 18
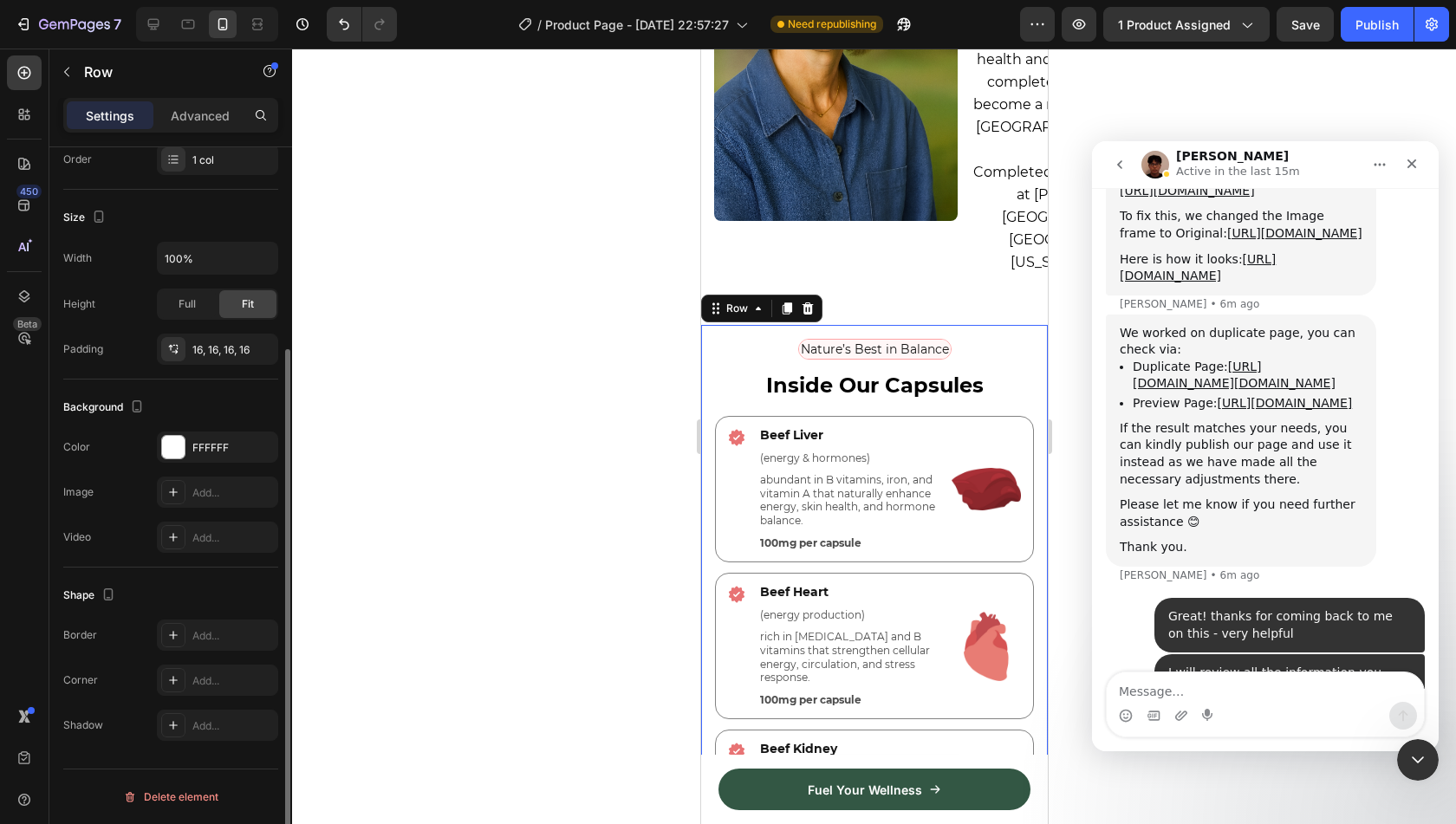
scroll to position [284, 0]
click at [215, 446] on div "FFFFFF" at bounding box center [217, 451] width 50 height 16
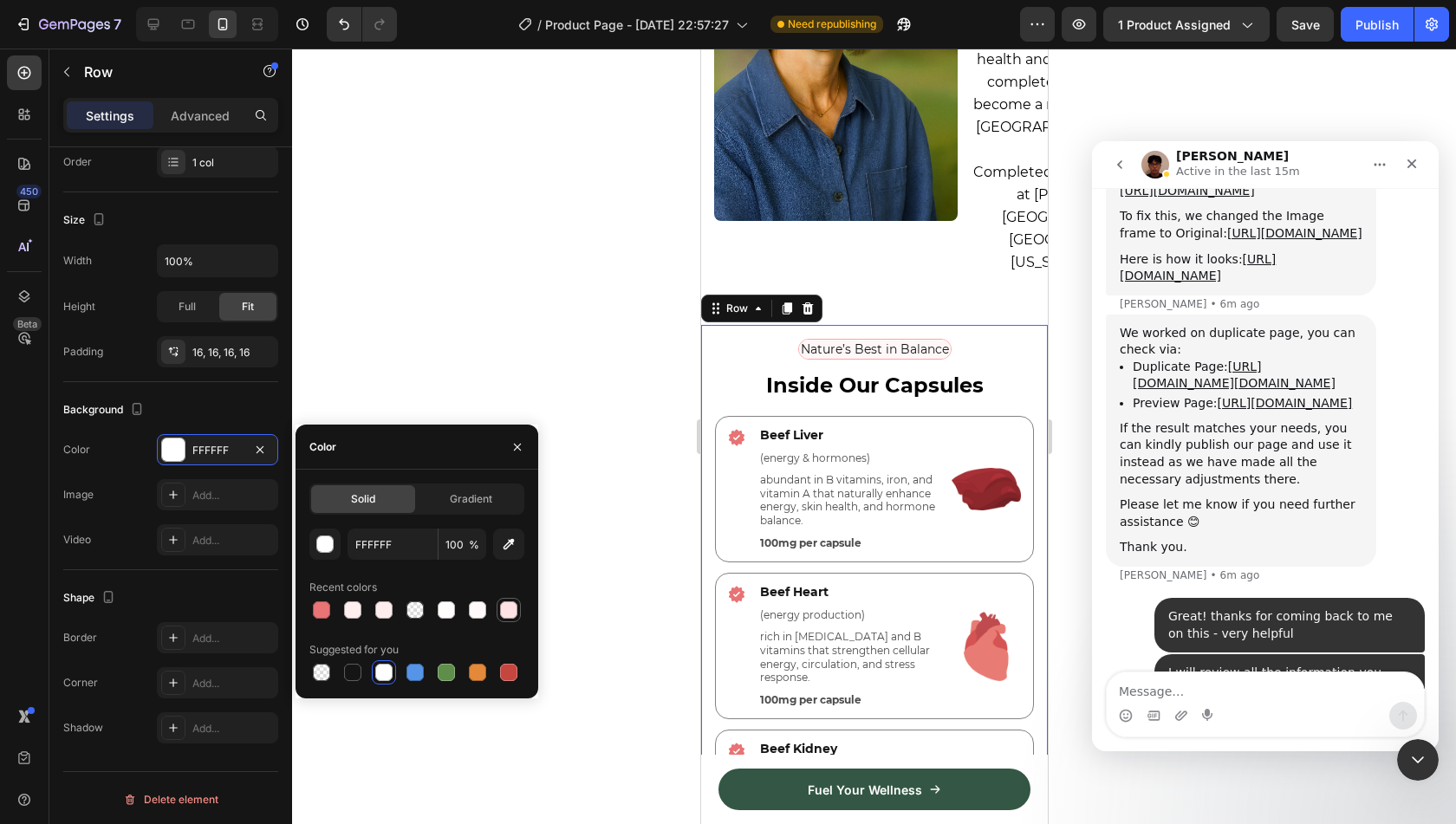
click at [503, 618] on div at bounding box center [509, 610] width 18 height 18
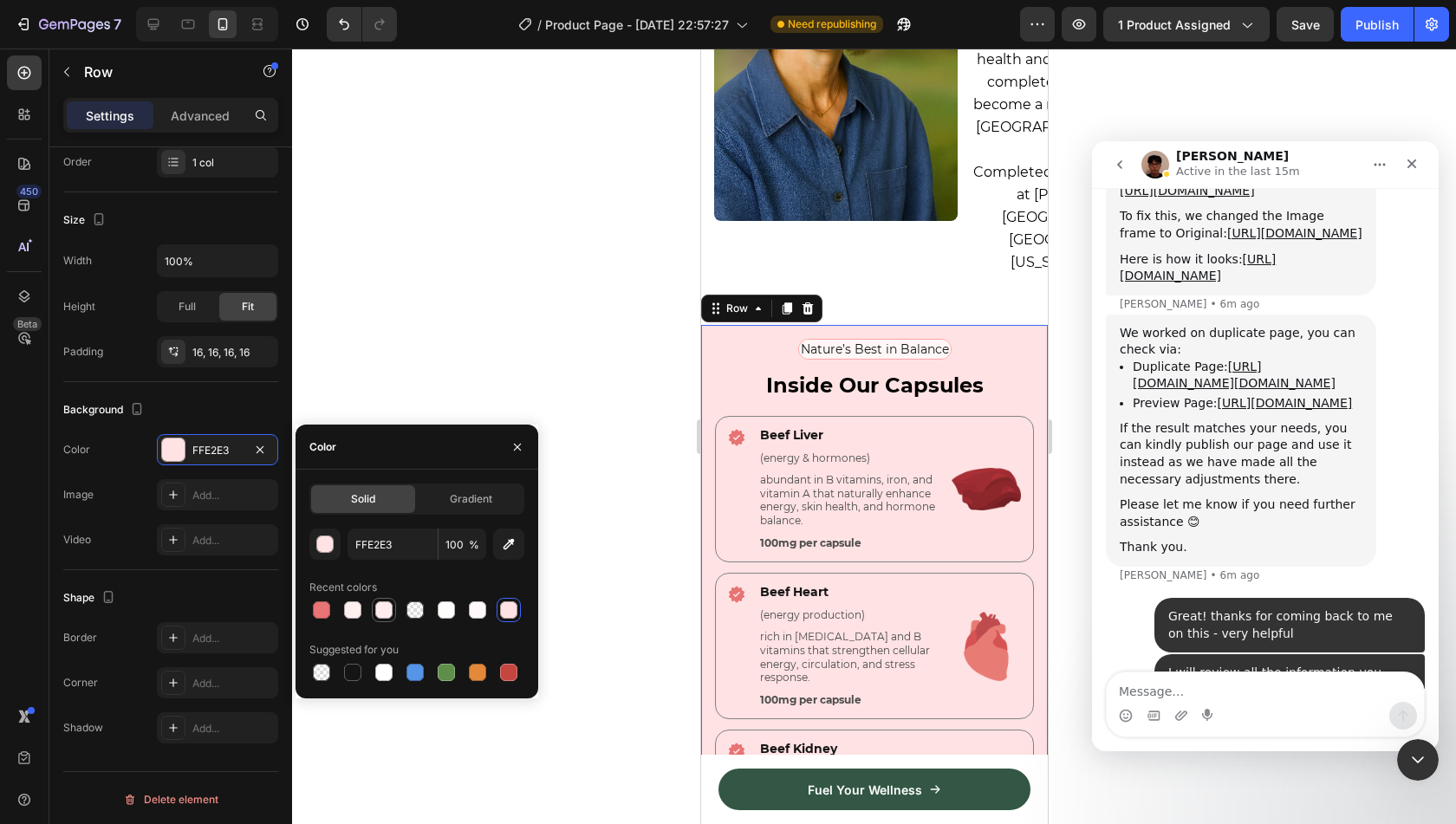
click at [376, 605] on div at bounding box center [384, 610] width 18 height 18
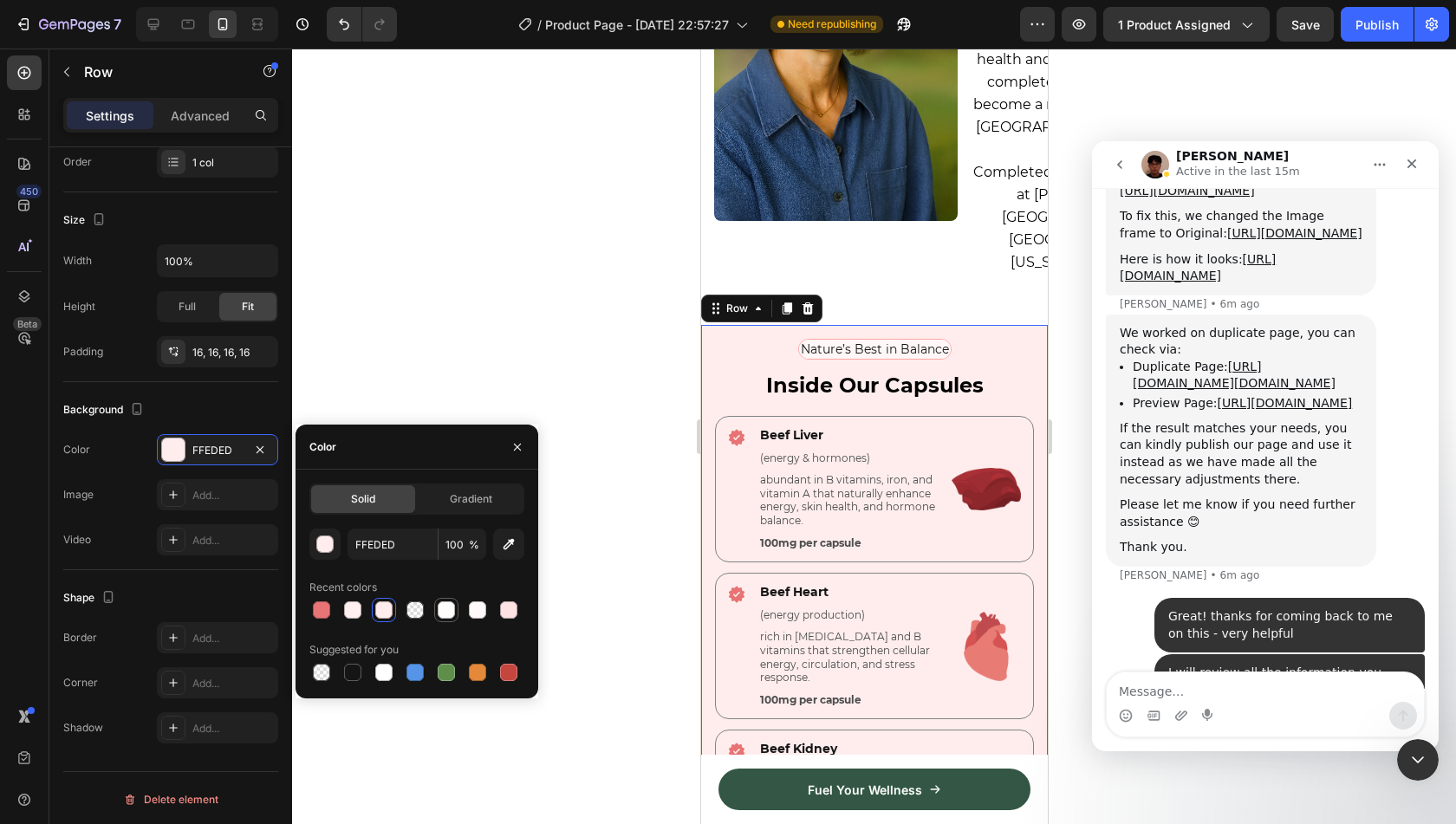
click at [446, 616] on div at bounding box center [447, 610] width 18 height 18
type input "FFFCFC"
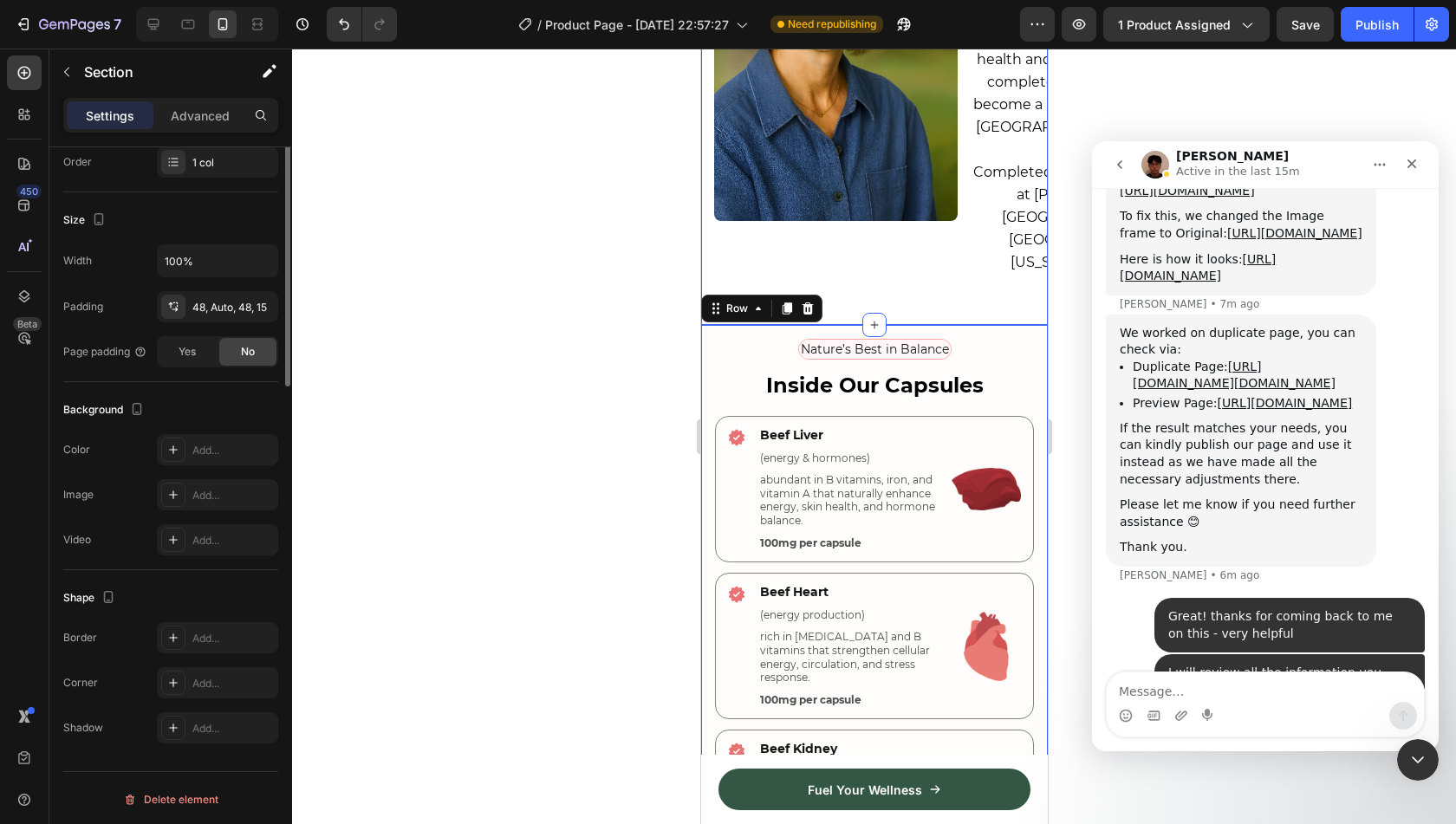
click at [886, 280] on div "Backed by Experts Heading Meet professionals who back beef organ supplements: T…" at bounding box center [874, 35] width 347 height 580
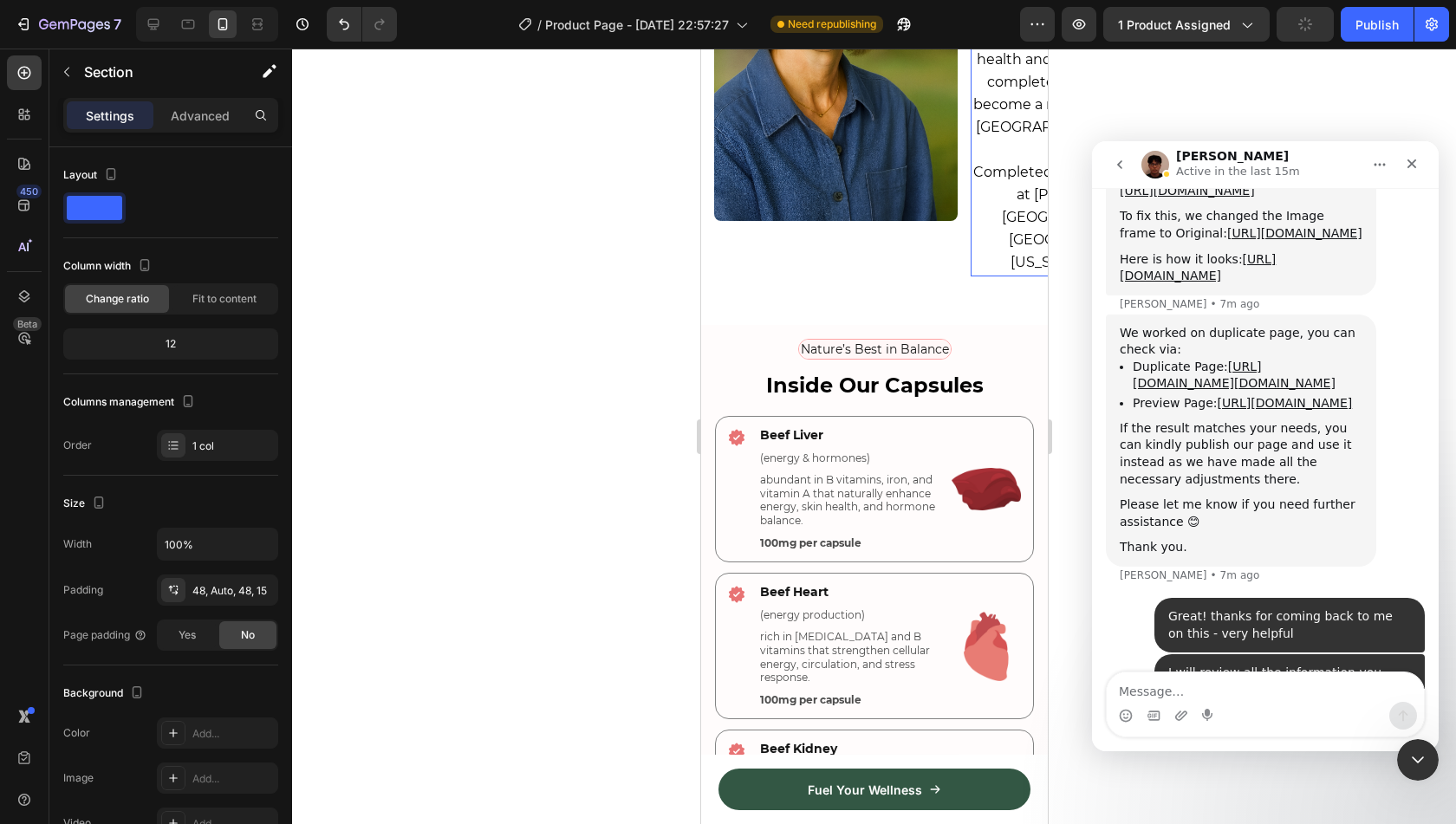
click at [994, 223] on p "Completed a dietetic internship at [PERSON_NAME][GEOGRAPHIC_DATA] in [GEOGRAPHI…" at bounding box center [1085, 218] width 226 height 114
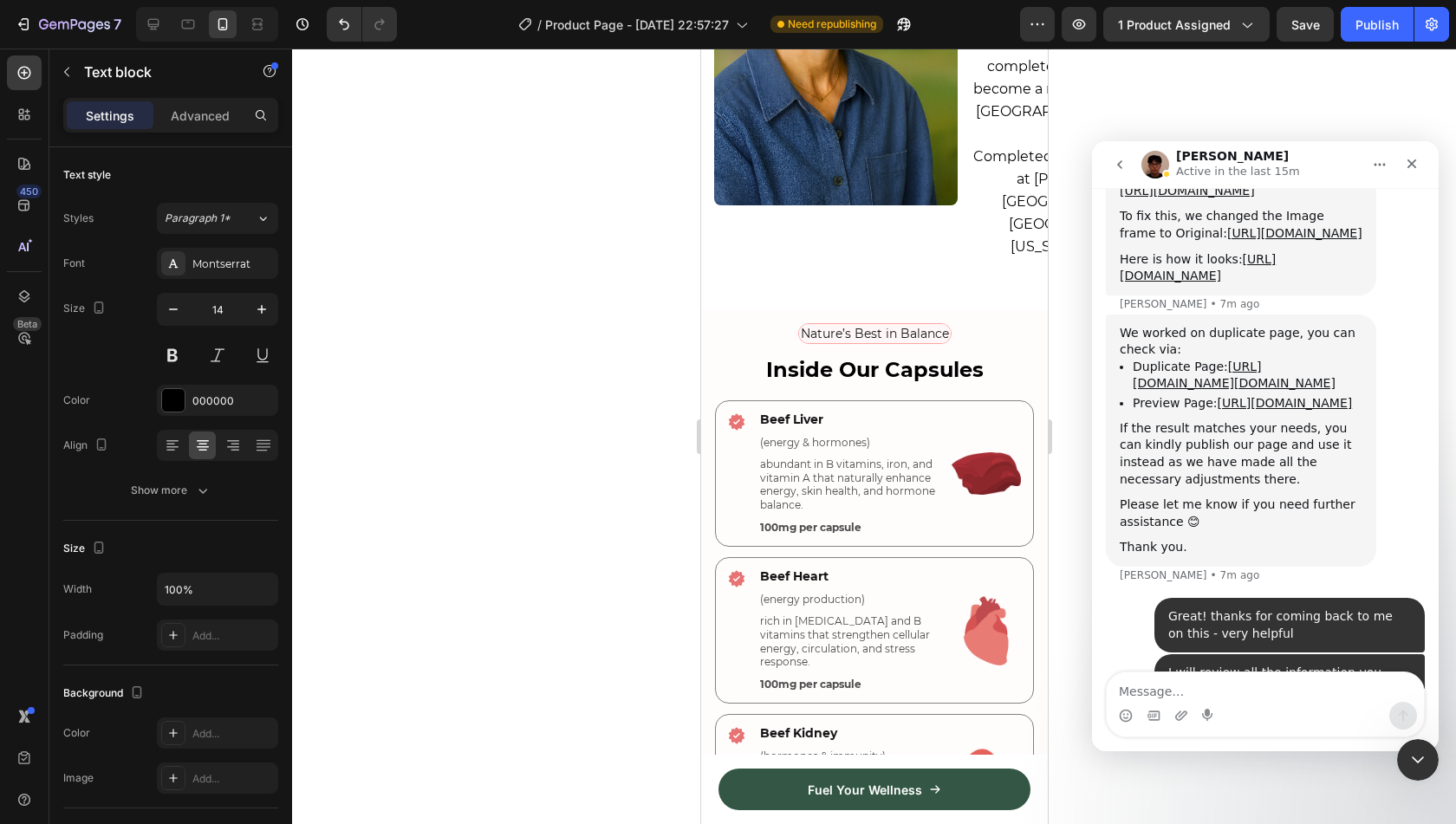
scroll to position [3917, 0]
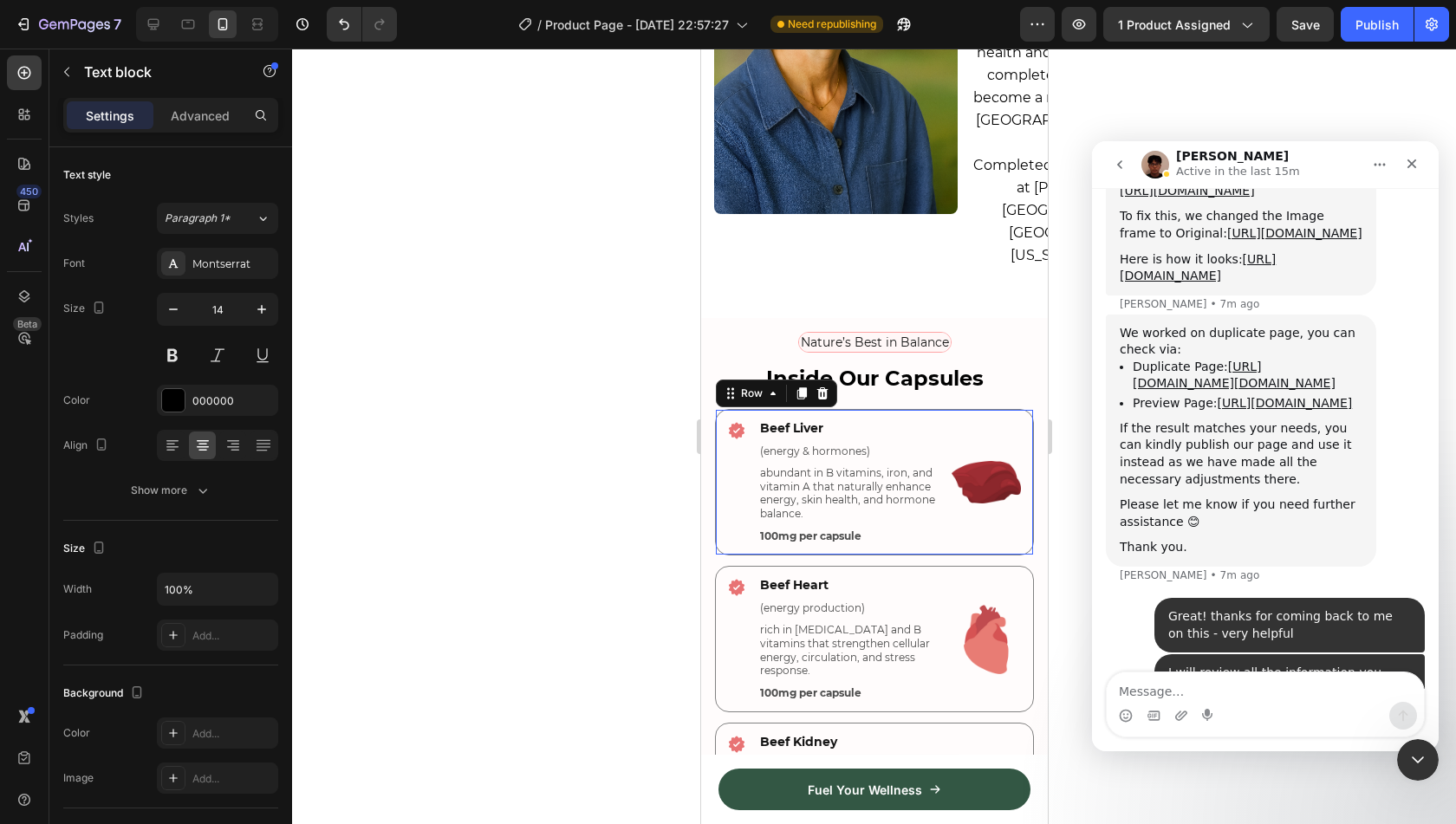
click at [995, 409] on div "Icon Beef Liver Text Block (energy & hormones) Text Block abundant in B vitamin…" at bounding box center [874, 482] width 319 height 146
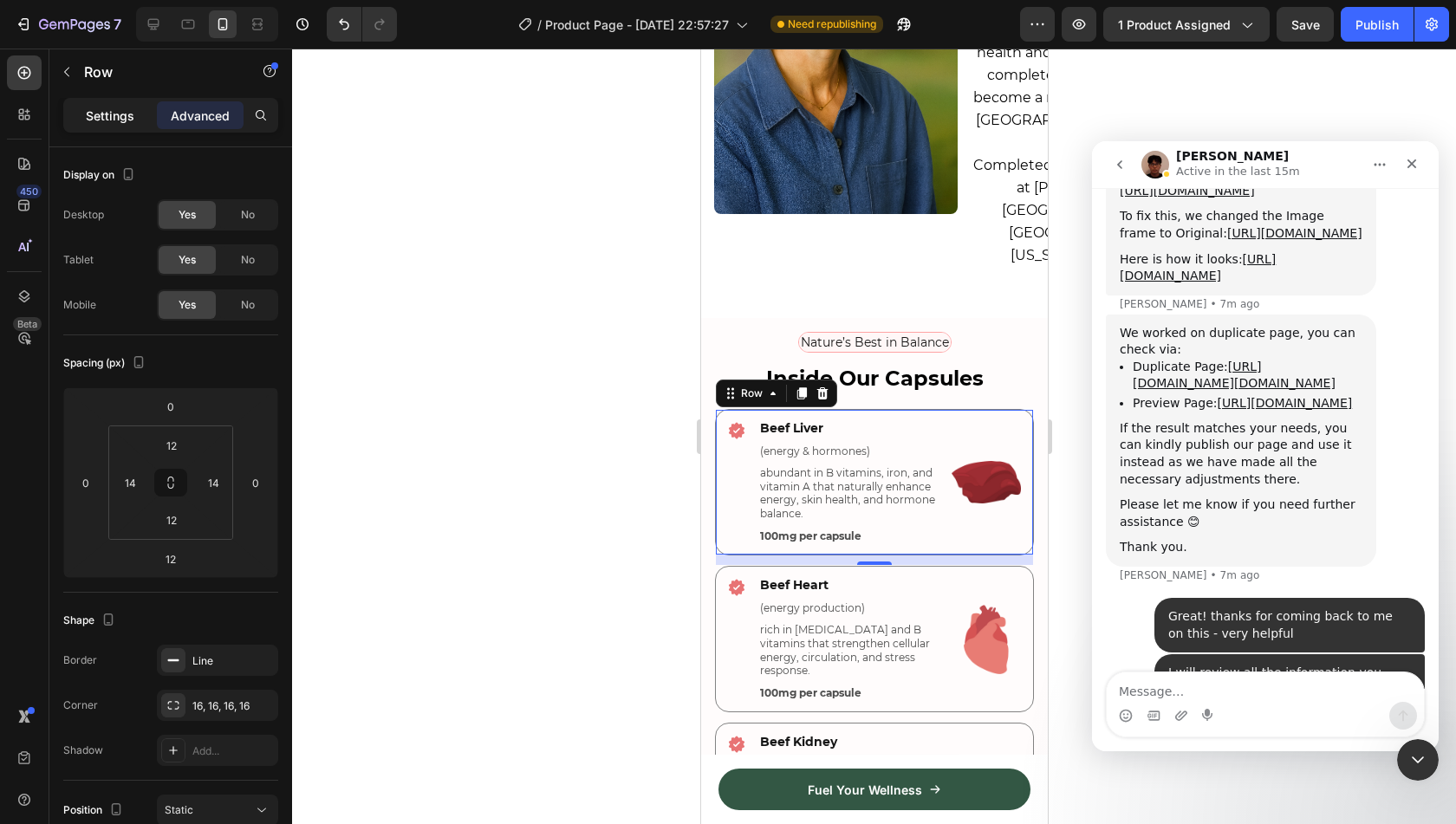
click at [102, 112] on p "Settings" at bounding box center [109, 116] width 48 height 18
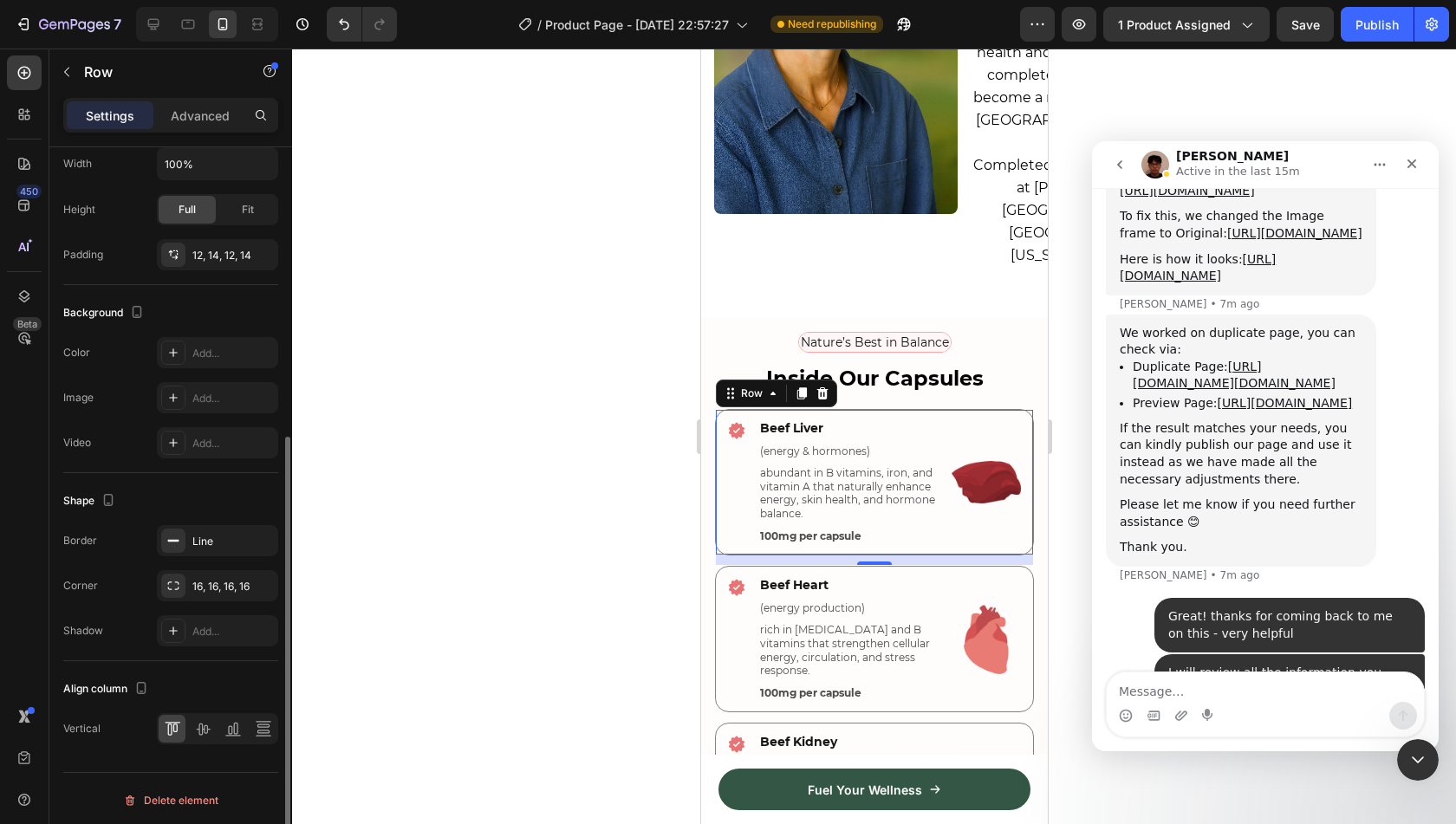
scroll to position [480, 0]
click at [221, 360] on div "Add..." at bounding box center [217, 353] width 122 height 32
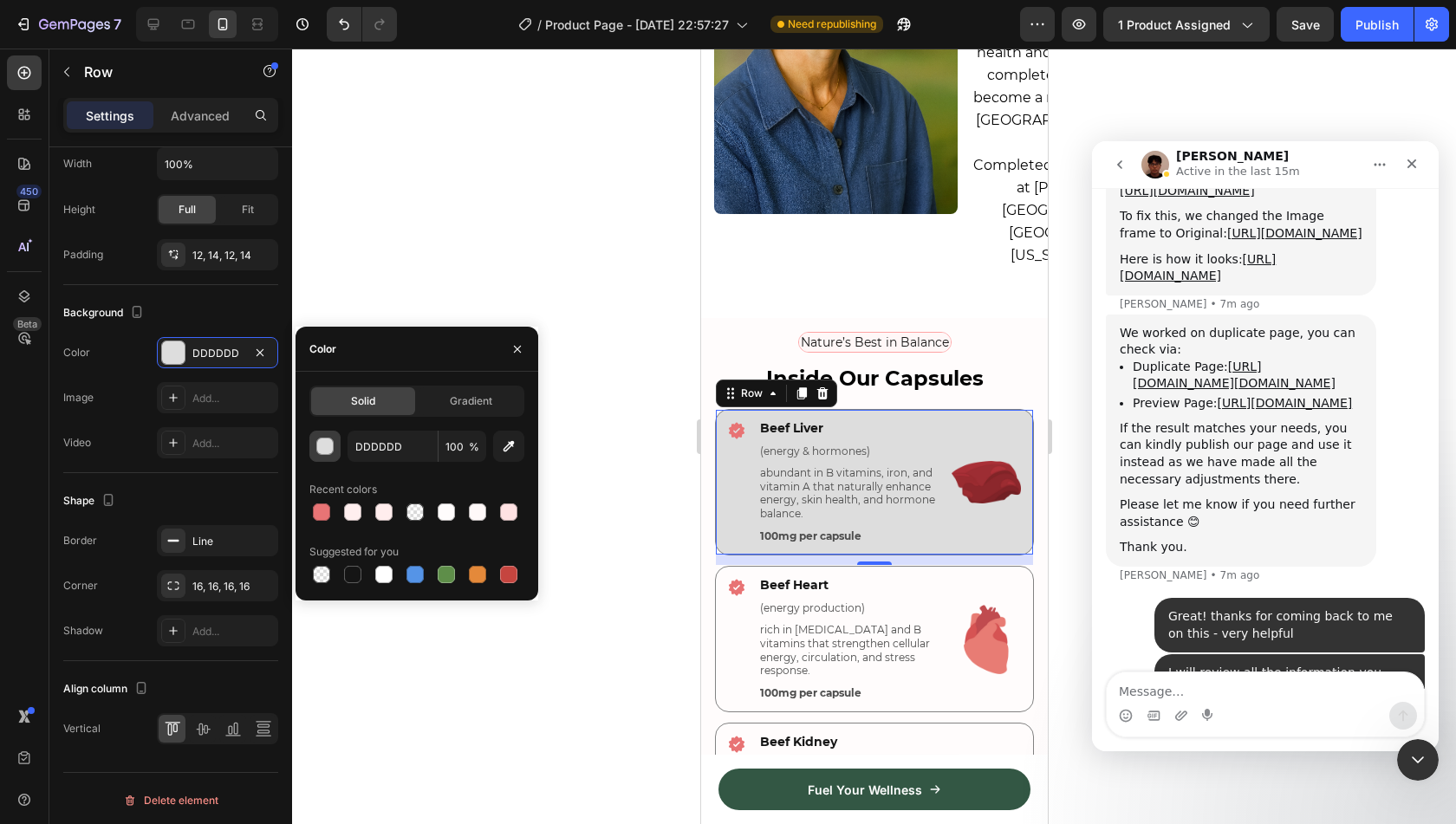
click at [322, 445] on div "button" at bounding box center [326, 447] width 18 height 18
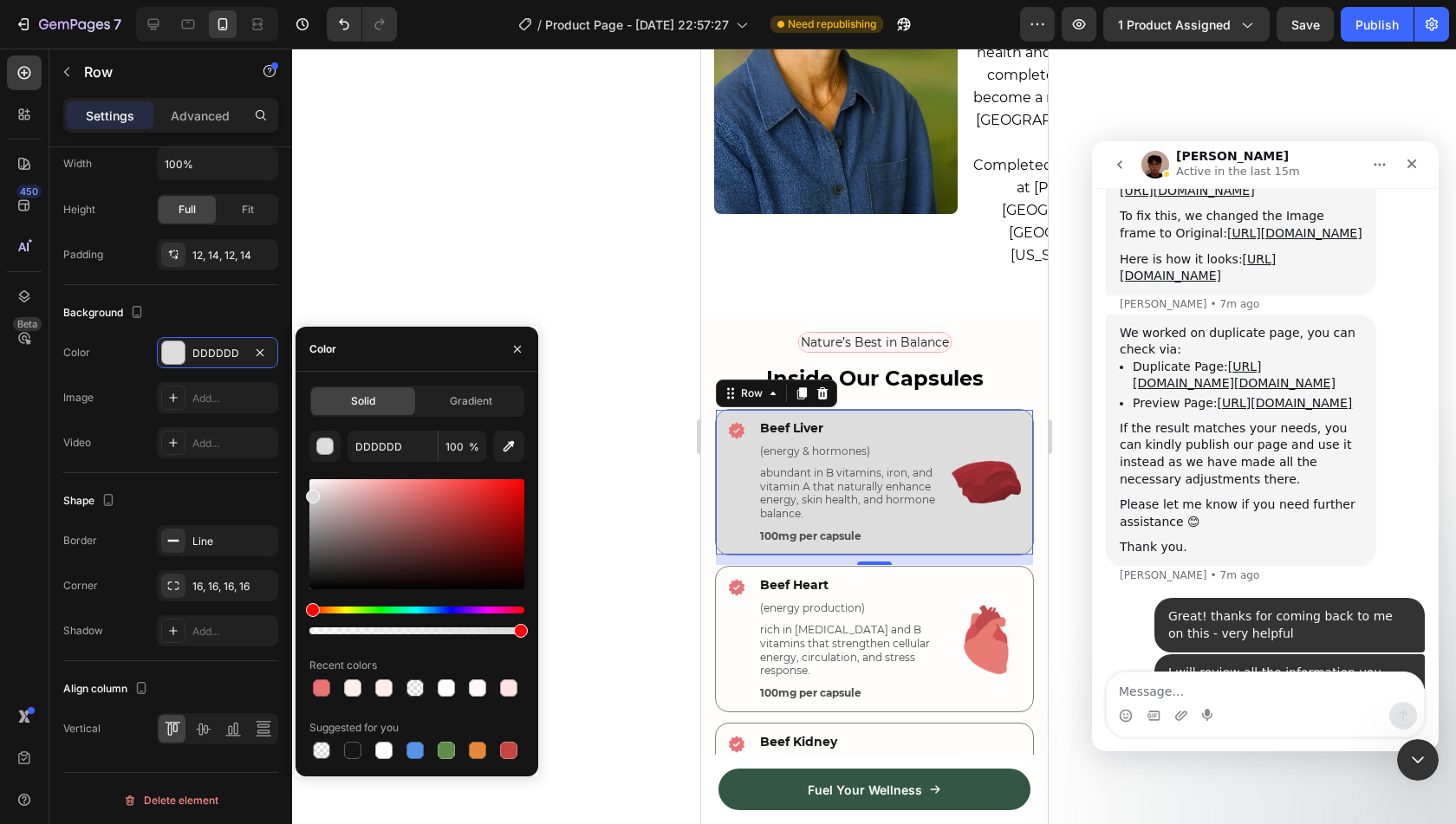
click at [362, 601] on div at bounding box center [417, 556] width 215 height 162
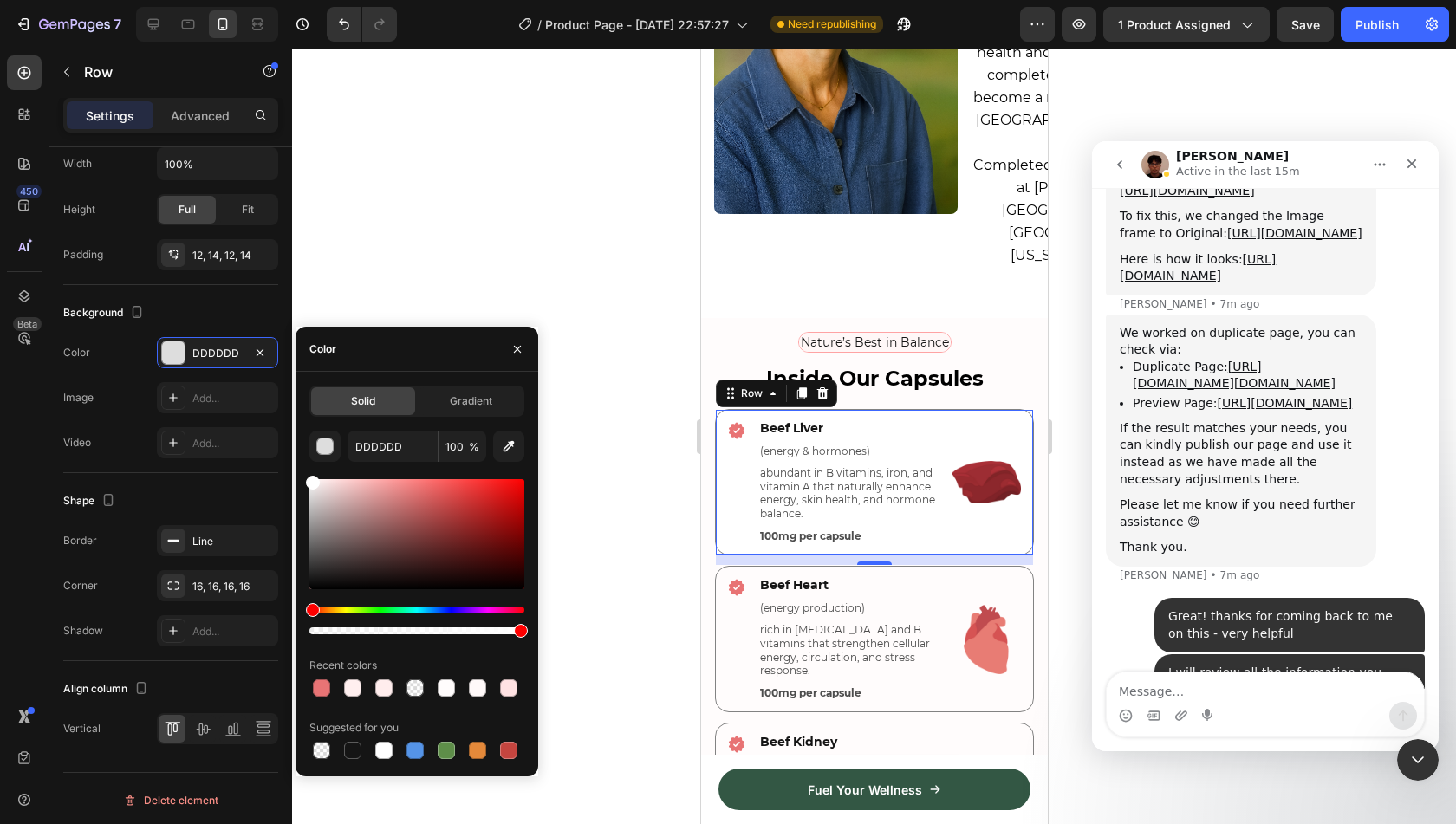
drag, startPoint x: 339, startPoint y: 559, endPoint x: 292, endPoint y: 442, distance: 126.1
click at [292, 0] on div "7 Version history / Product Page - Aug 26, 22:57:27 Need republishing Preview 1…" at bounding box center [728, 0] width 1456 height 0
type input "FFFFFF"
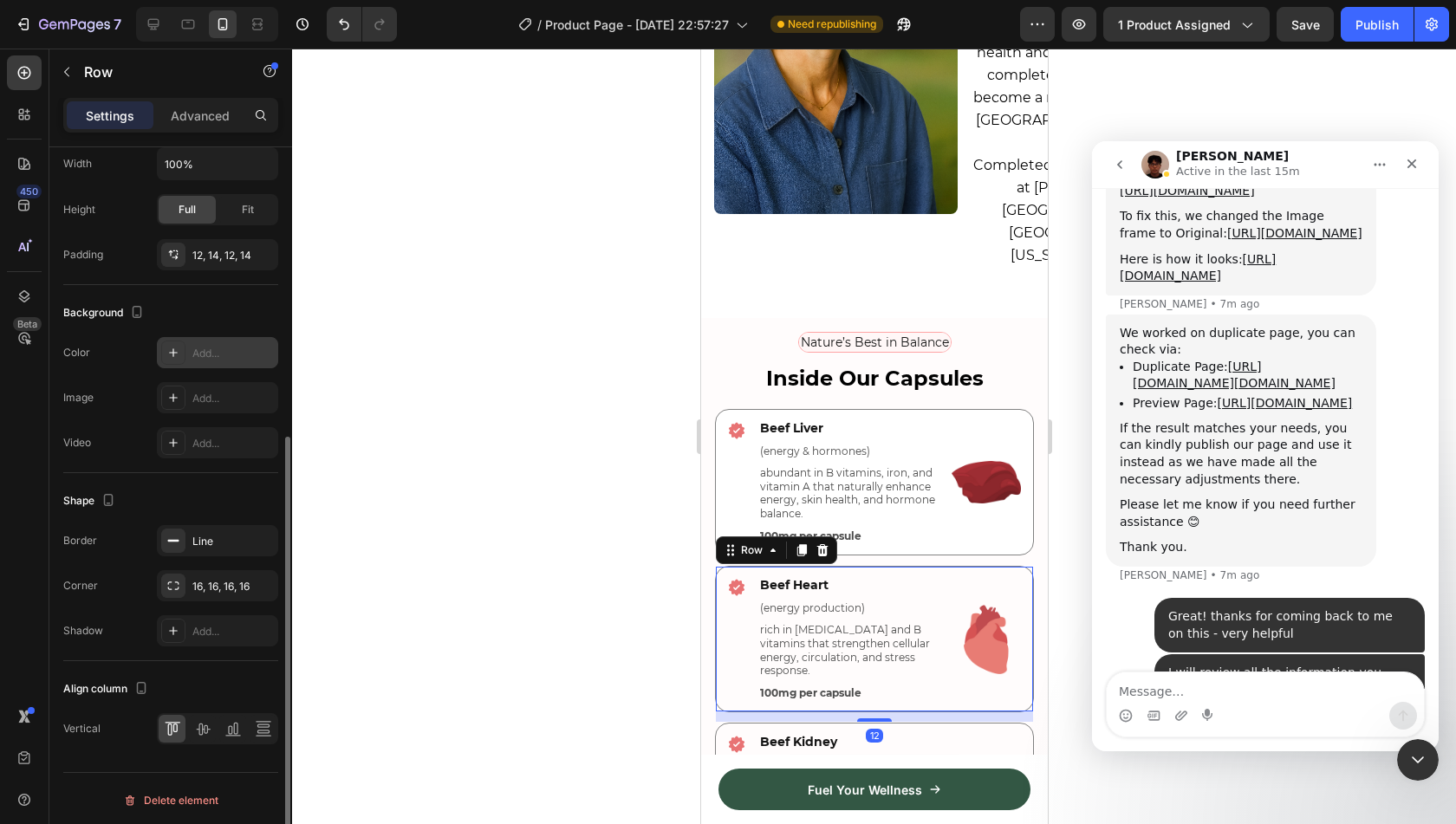
click at [230, 359] on div "Add..." at bounding box center [217, 353] width 122 height 32
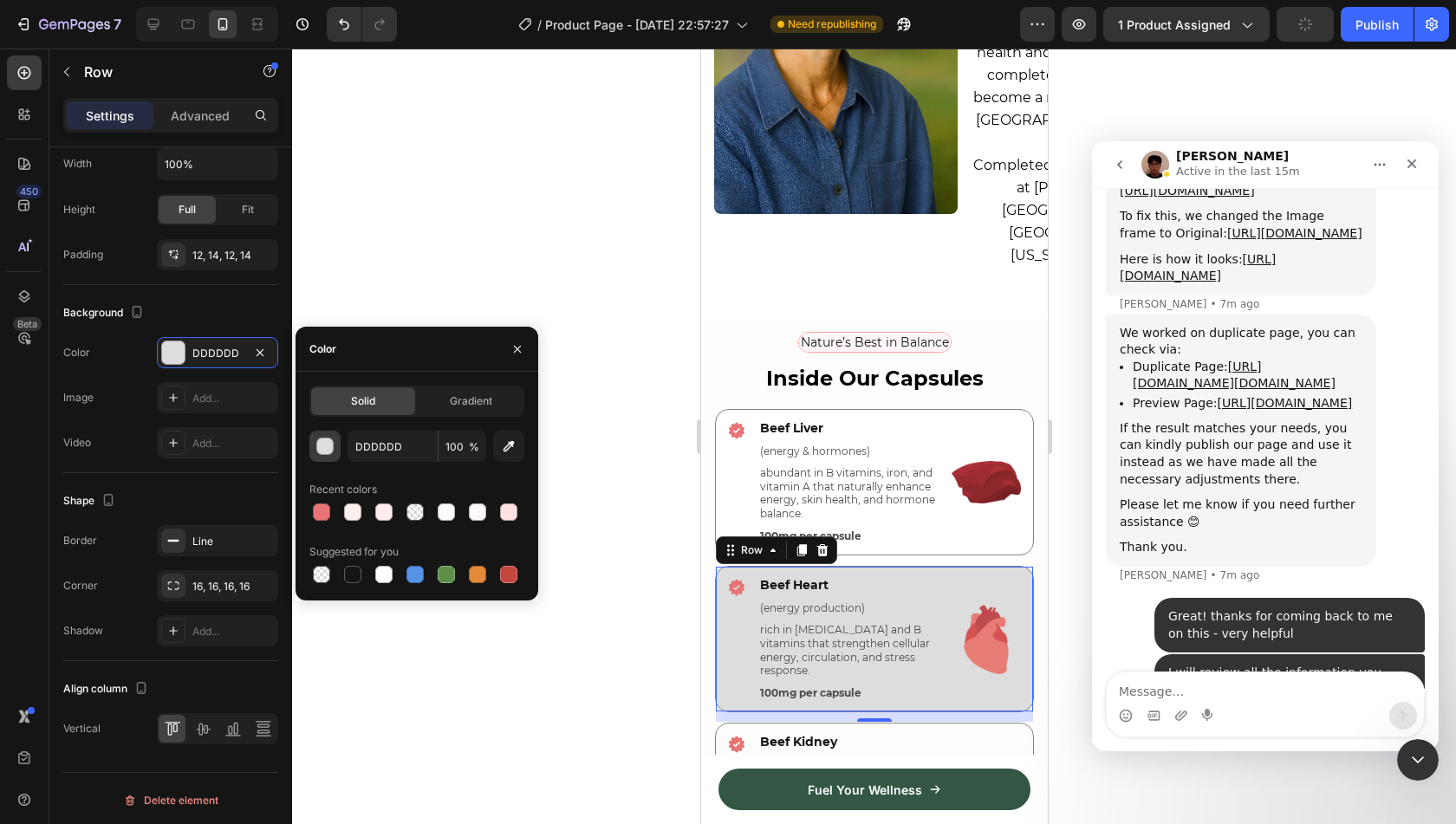
click at [330, 449] on div "button" at bounding box center [326, 447] width 18 height 18
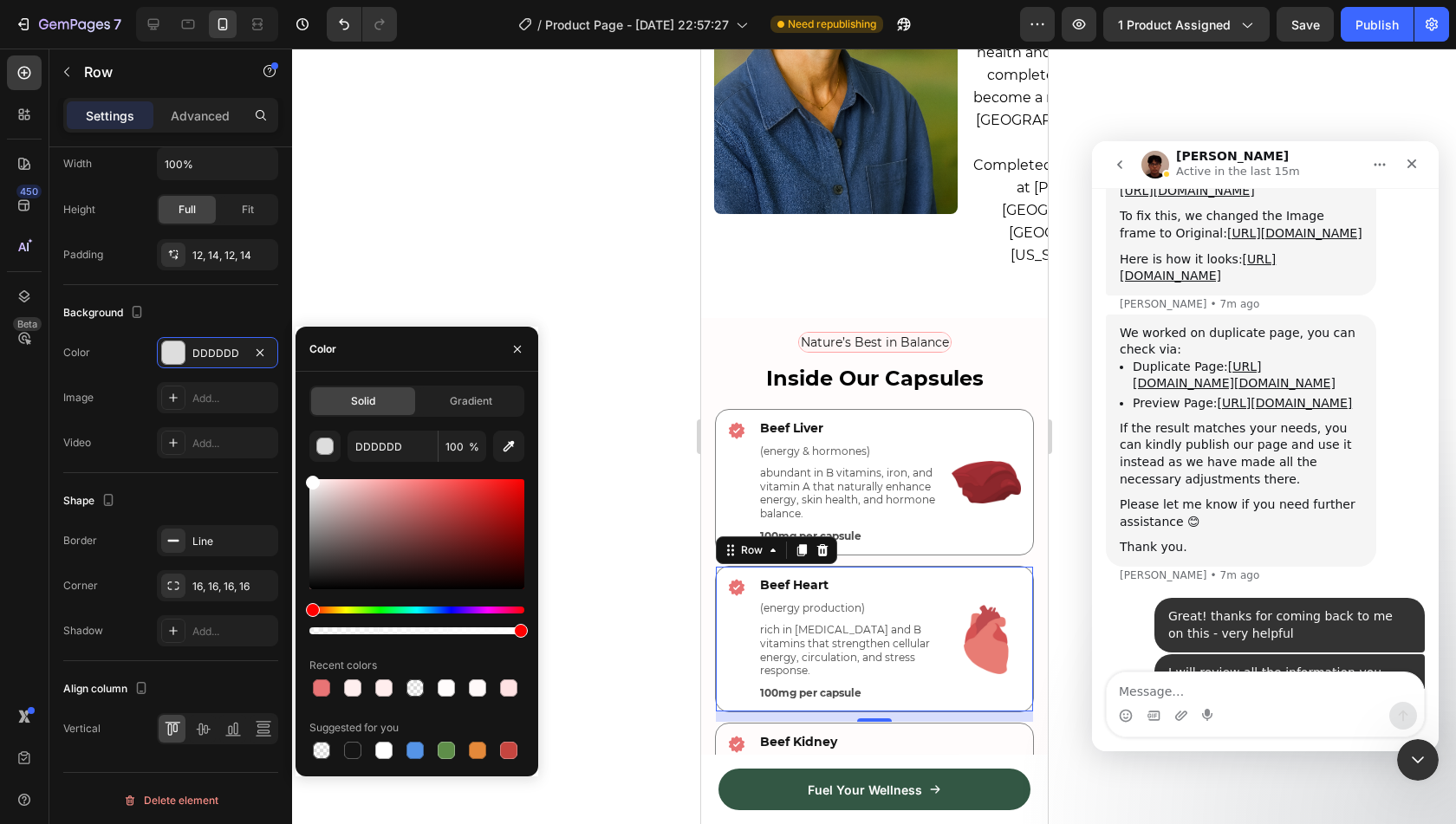
drag, startPoint x: 326, startPoint y: 497, endPoint x: 292, endPoint y: 452, distance: 56.4
click at [292, 0] on div "7 Version history / Product Page - Aug 26, 22:57:27 Need republishing Preview 1…" at bounding box center [728, 0] width 1456 height 0
type input "FFFFFF"
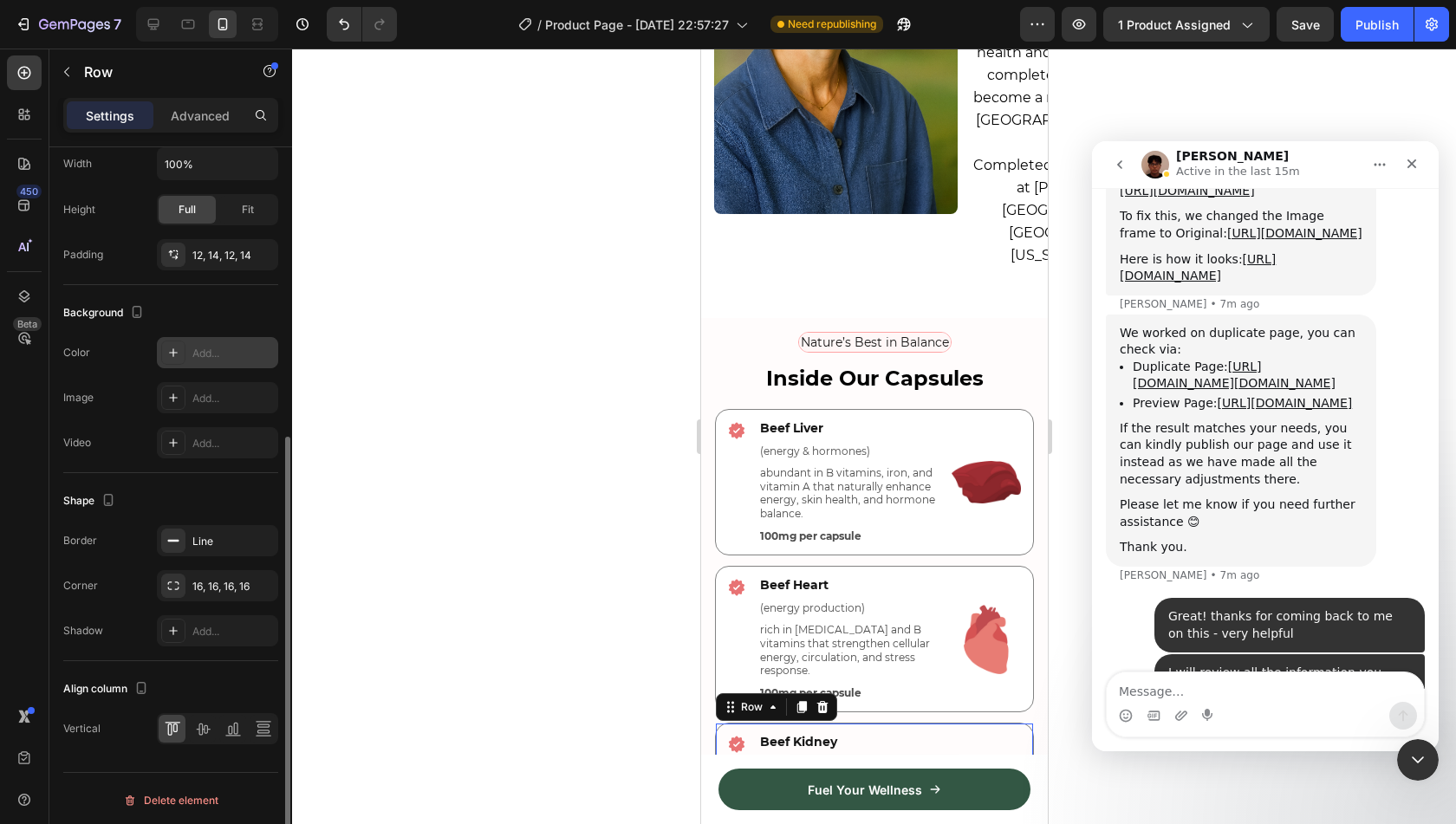
click at [212, 349] on div "Add..." at bounding box center [233, 354] width 81 height 16
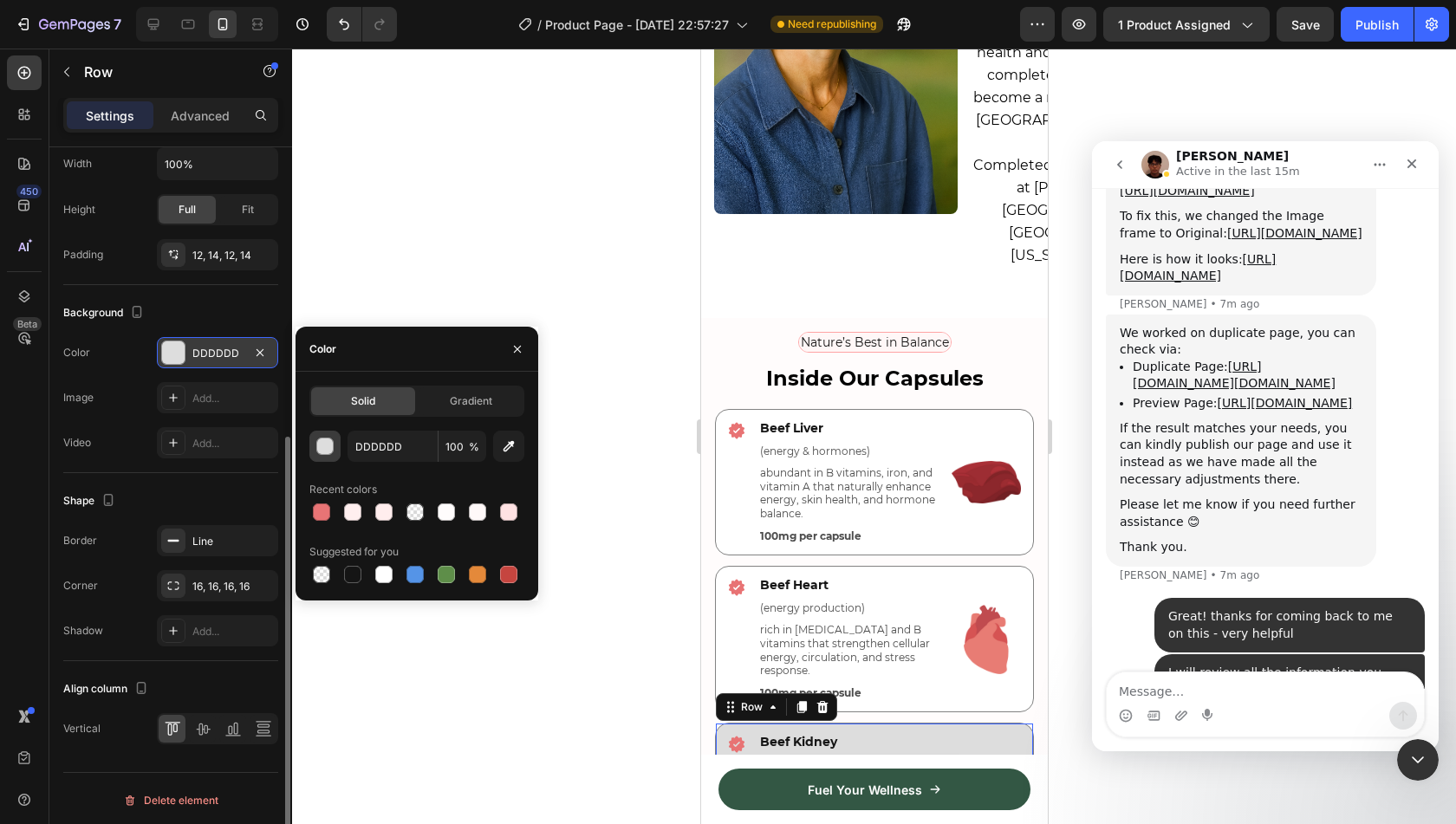
click at [324, 455] on button "button" at bounding box center [325, 447] width 32 height 32
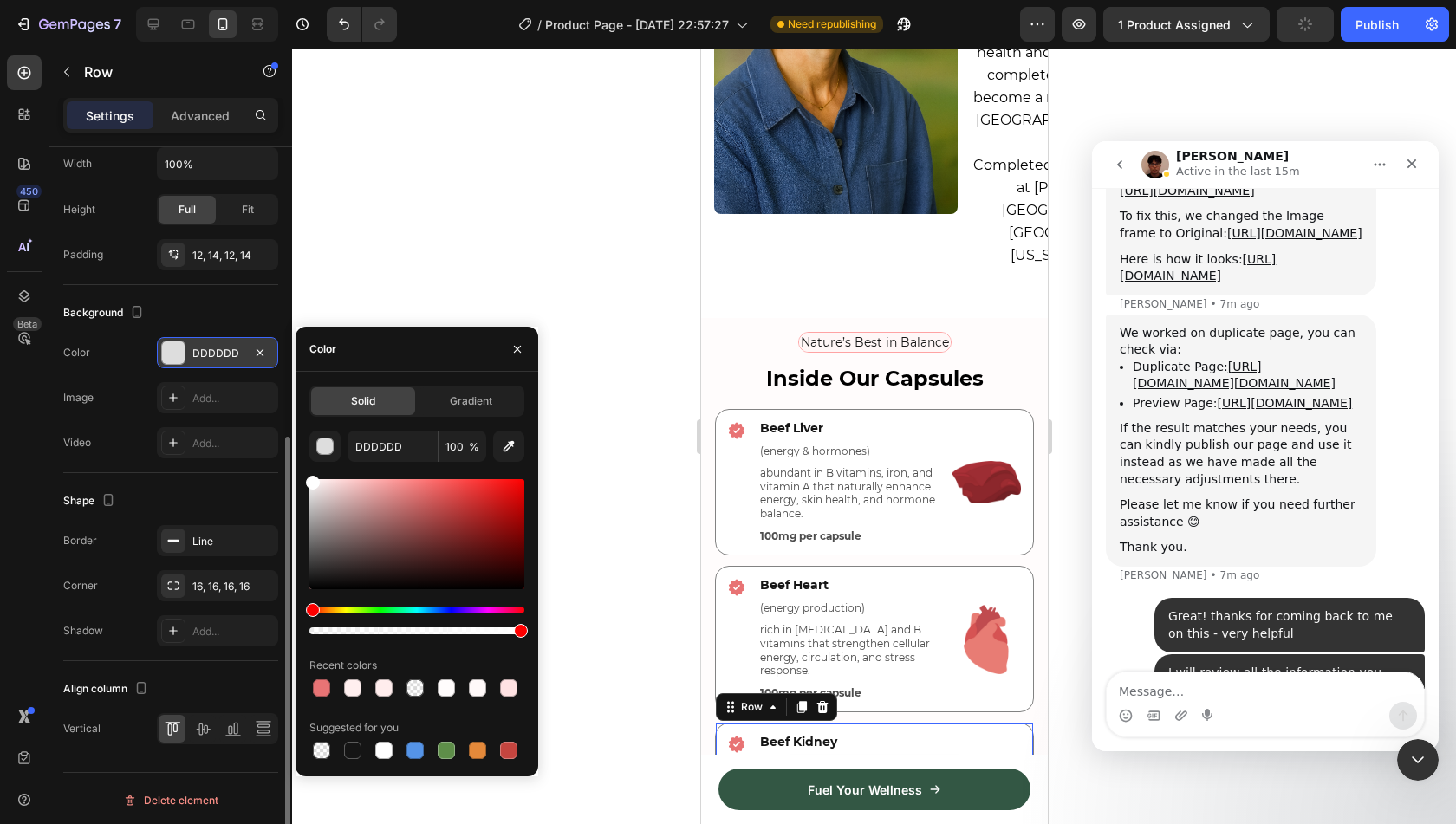
drag, startPoint x: 316, startPoint y: 484, endPoint x: 299, endPoint y: 459, distance: 30.2
click at [299, 459] on div "Solid Gradient DDDDDD 100 % Recent colors Suggested for you" at bounding box center [417, 574] width 243 height 377
type input "FFFFFF"
click at [377, 444] on input "FFFFFF" at bounding box center [392, 447] width 90 height 32
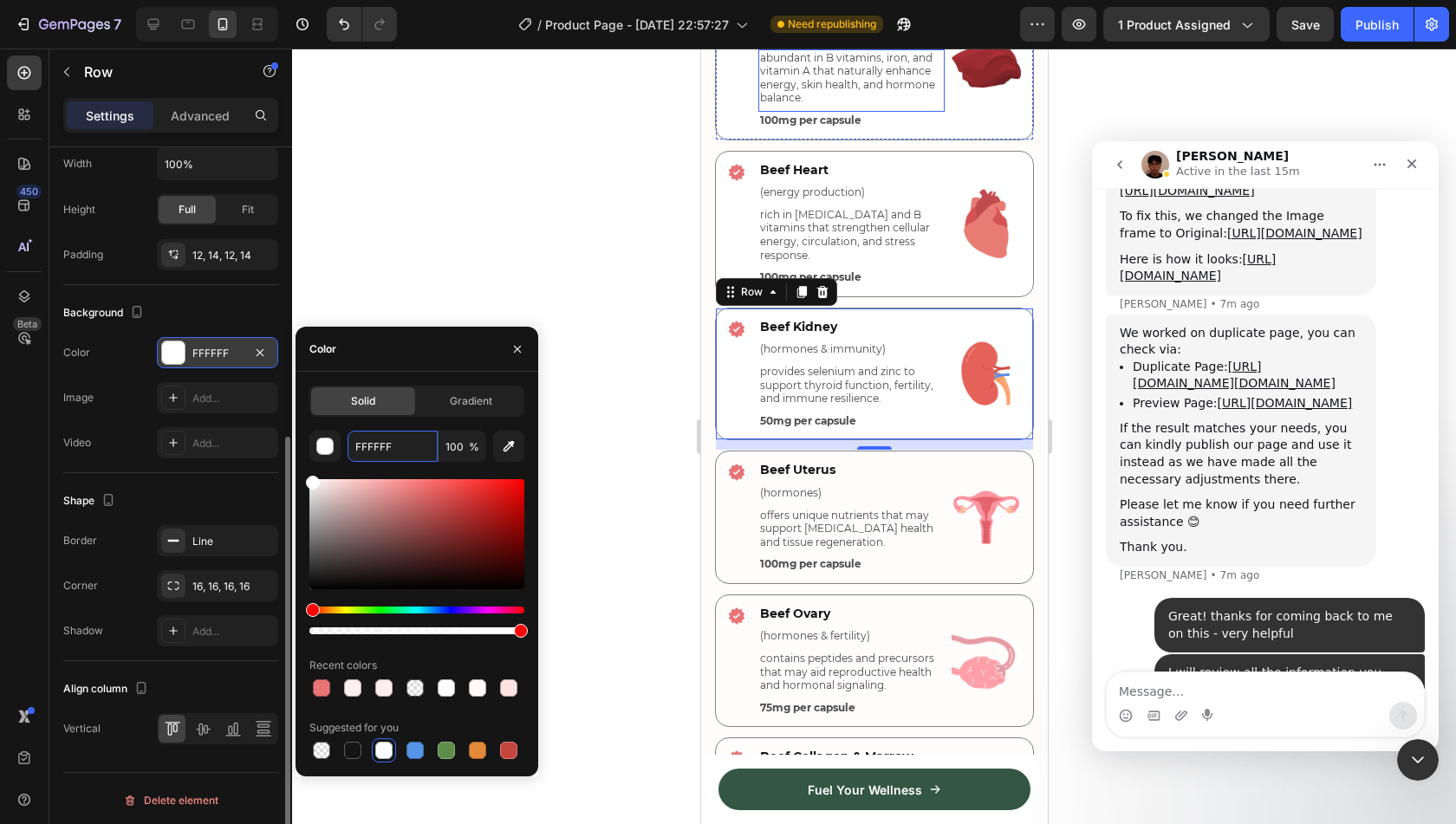
scroll to position [4314, 0]
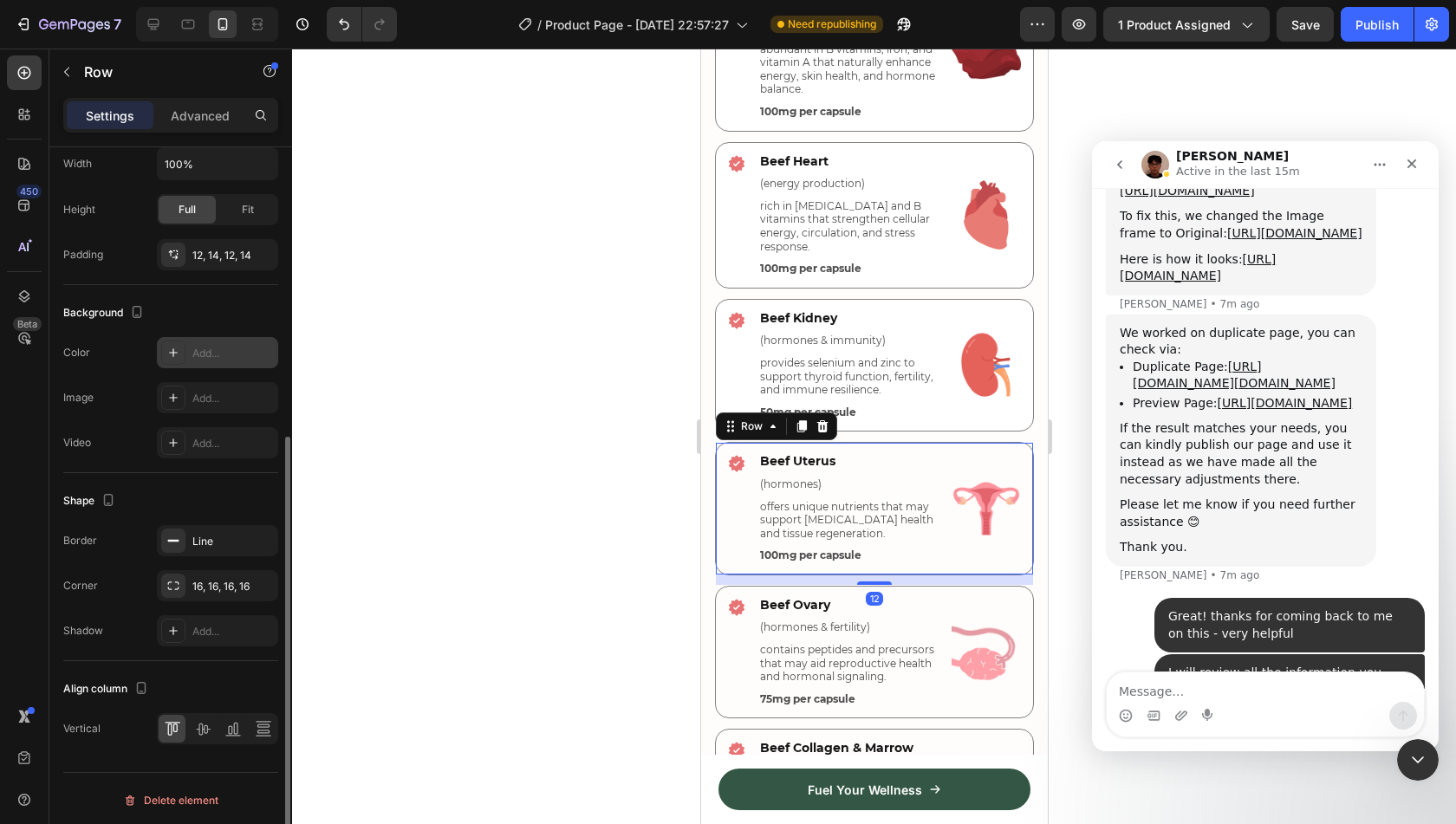
click at [186, 350] on div "Add..." at bounding box center [217, 353] width 122 height 32
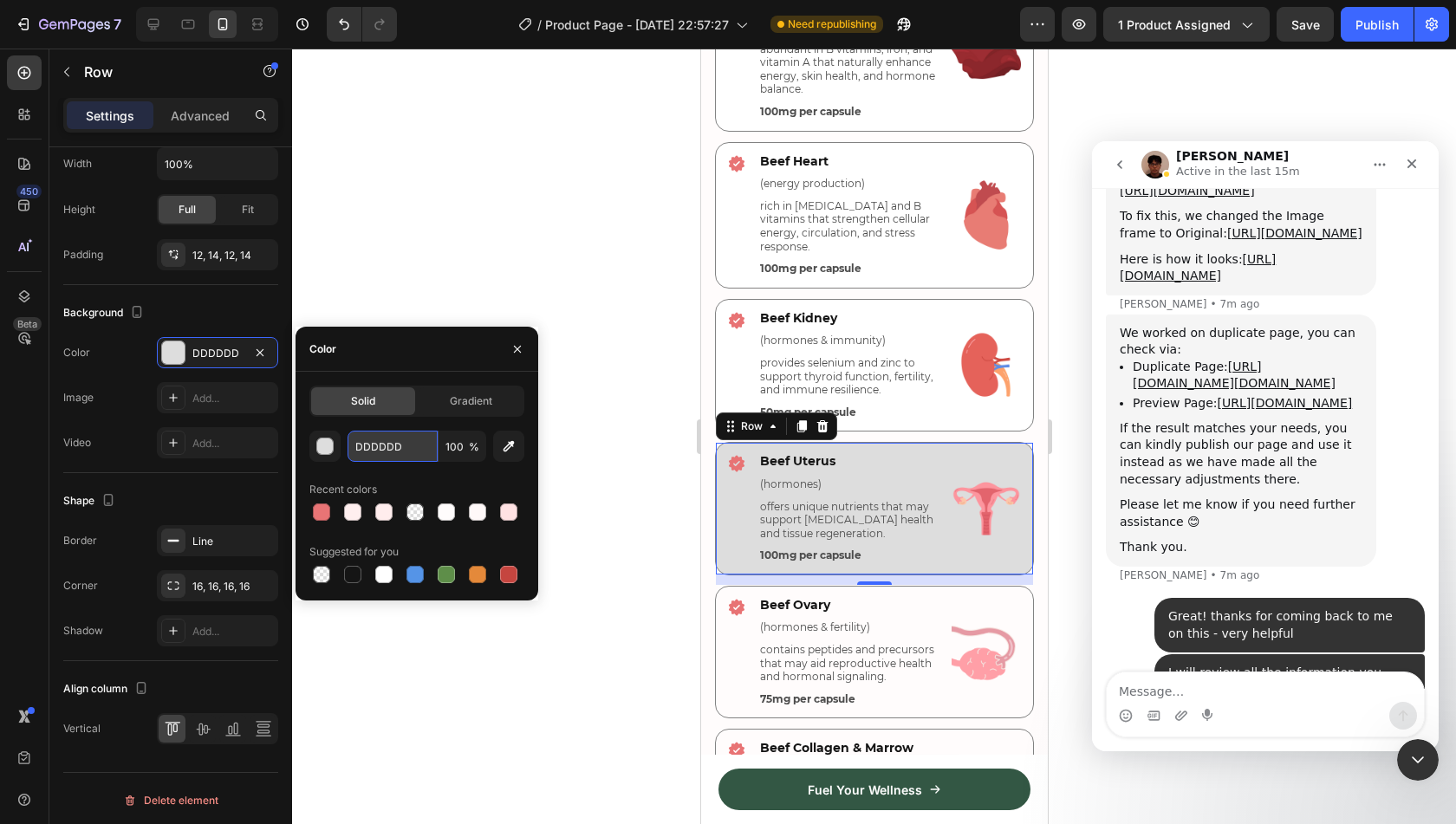
click at [389, 461] on input "DDDDDD" at bounding box center [392, 447] width 90 height 32
paste input "FFFFFF"
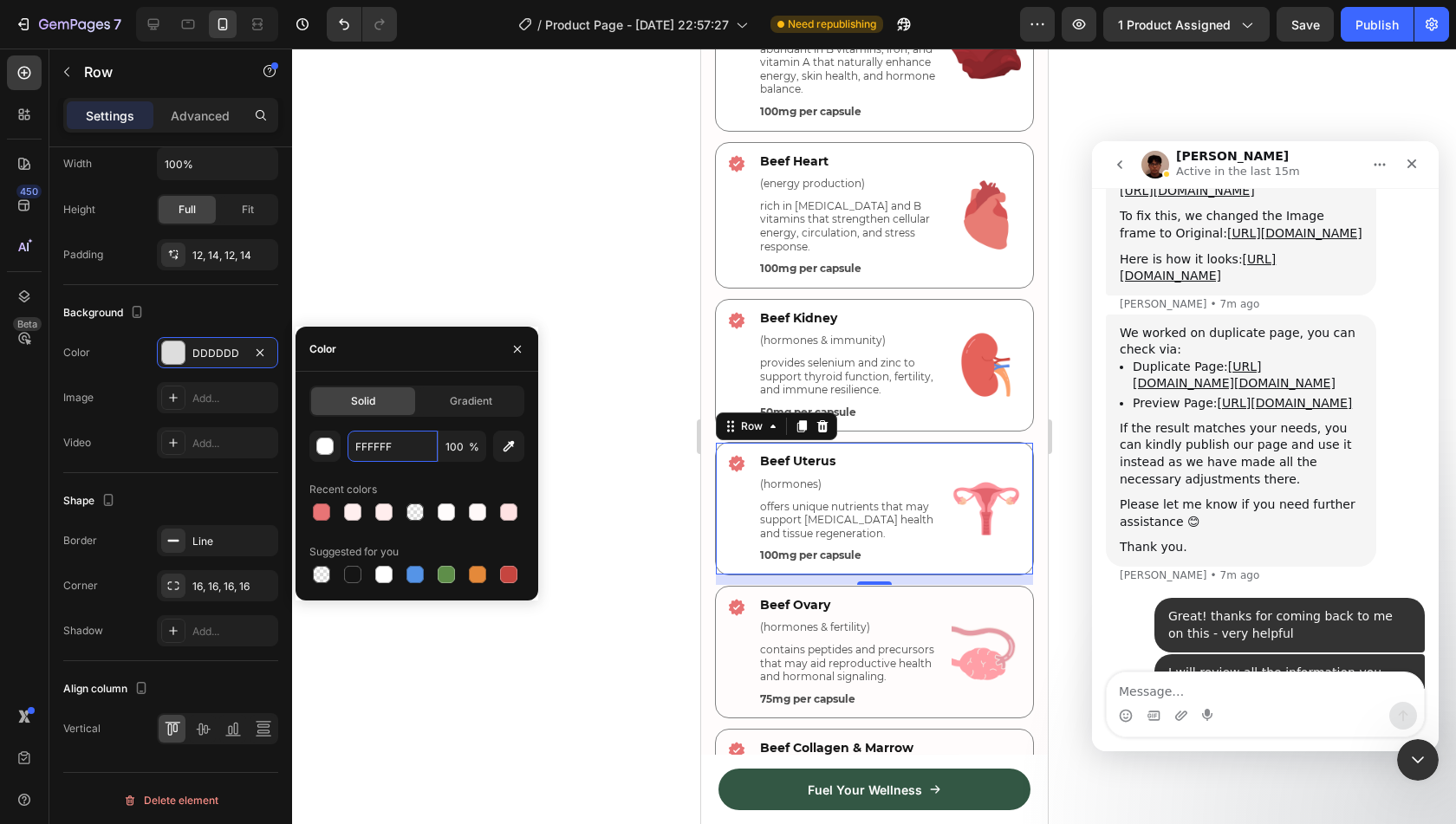
type input "FFFFFF"
click at [412, 478] on div "Recent colors" at bounding box center [417, 489] width 215 height 28
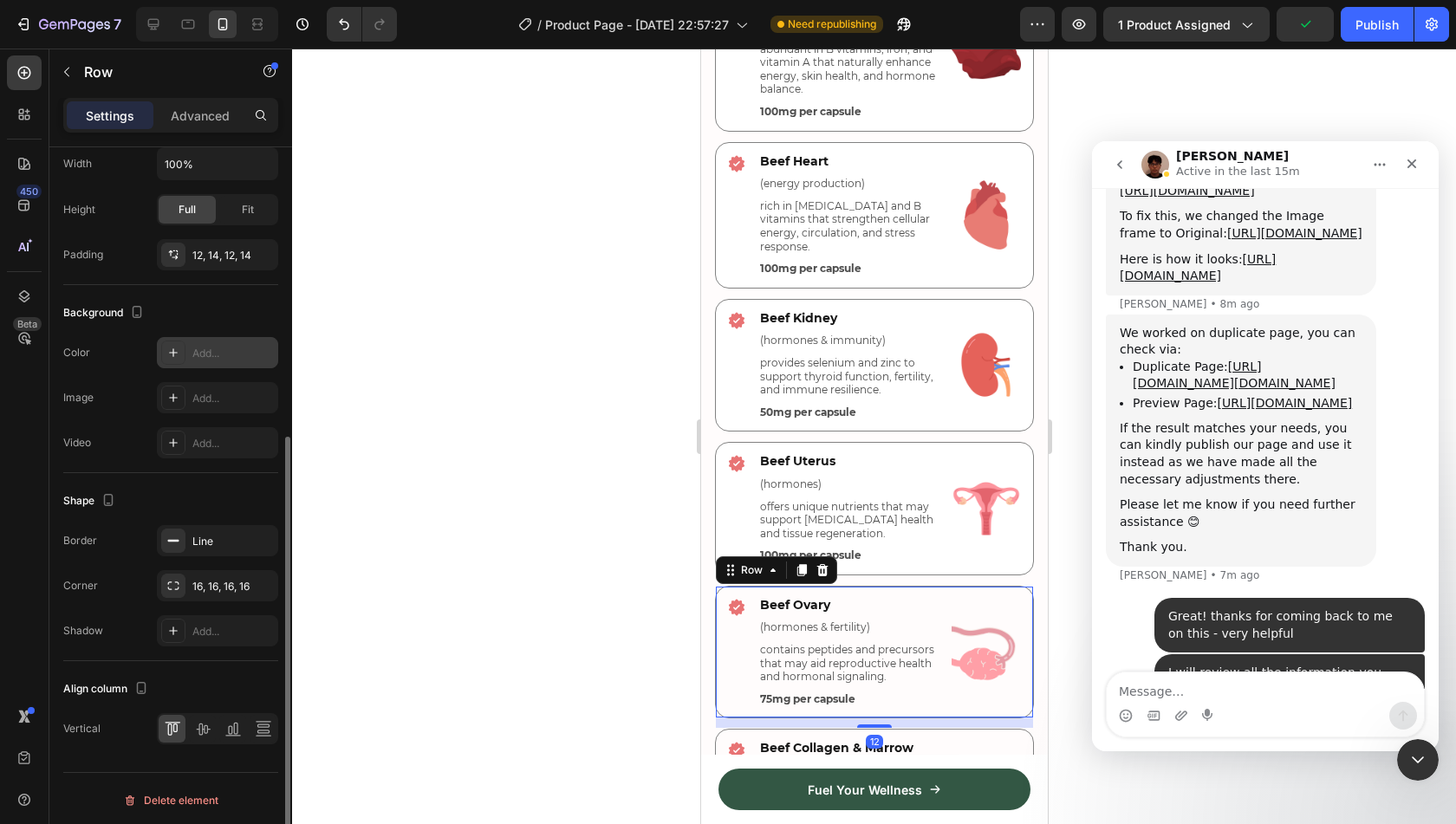
click at [191, 349] on div "Add..." at bounding box center [217, 353] width 122 height 32
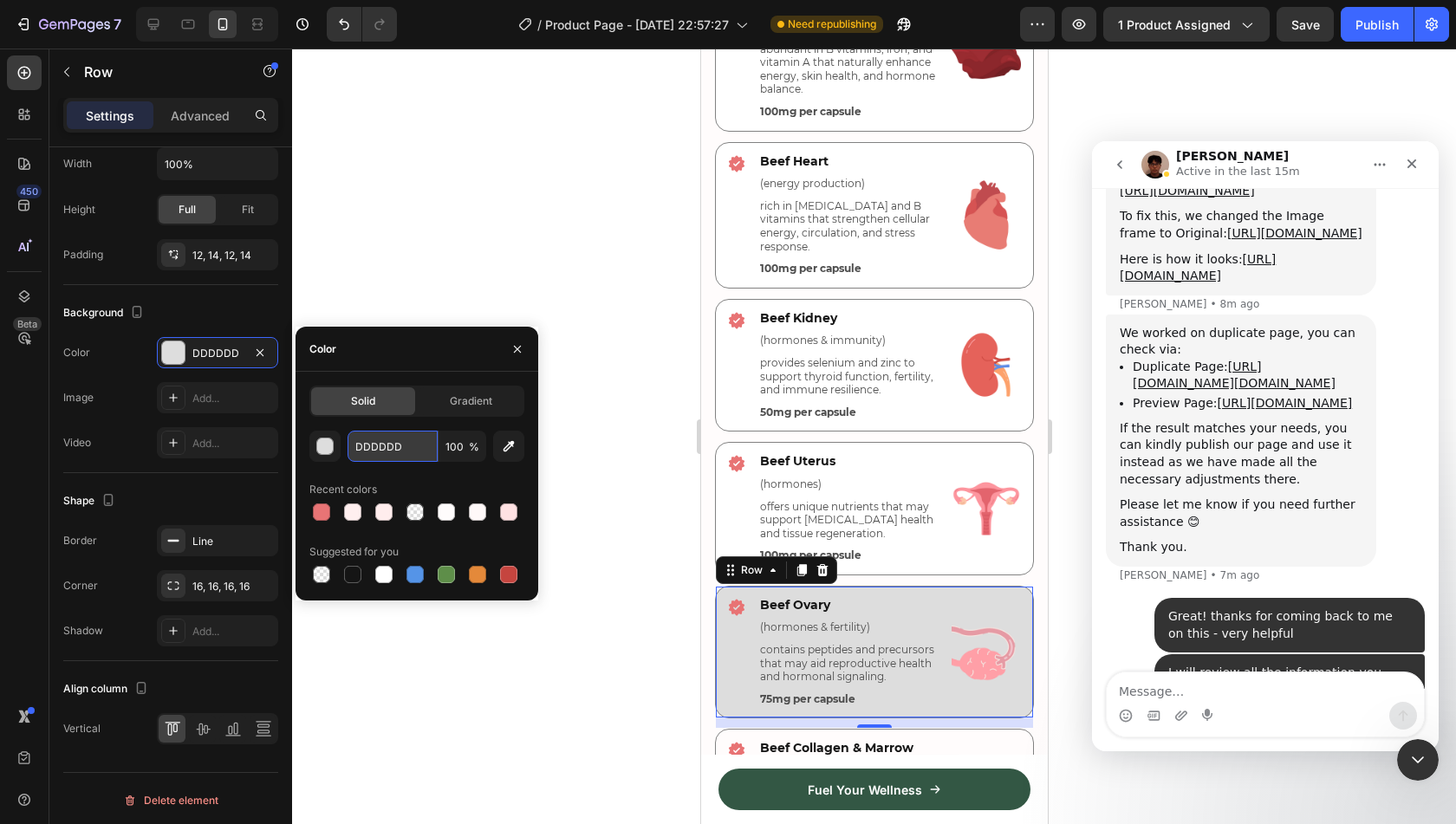
click at [397, 447] on input "DDDDDD" at bounding box center [392, 447] width 90 height 32
paste input "FFFFFF"
type input "FFFFFF"
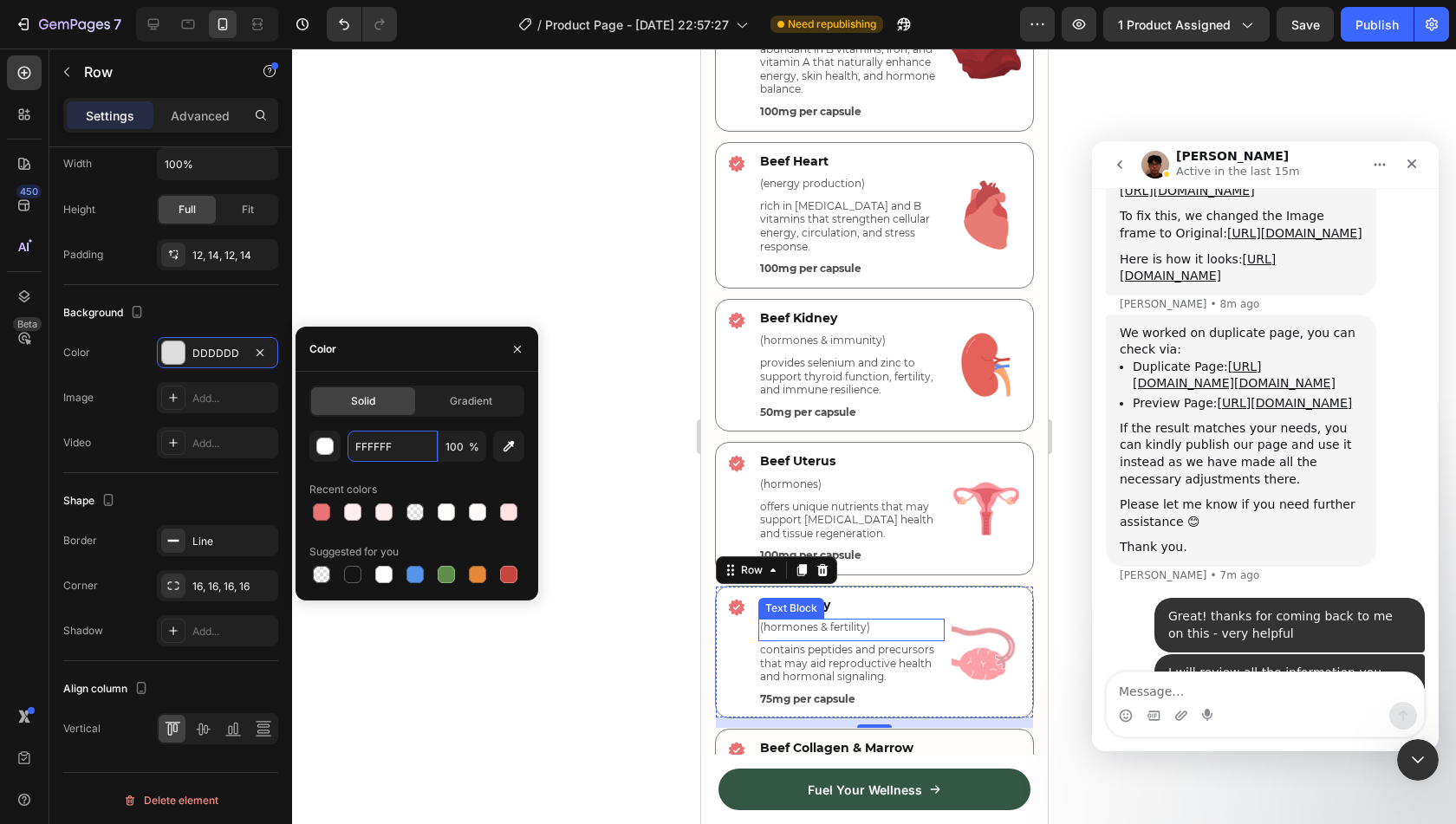
scroll to position [4617, 0]
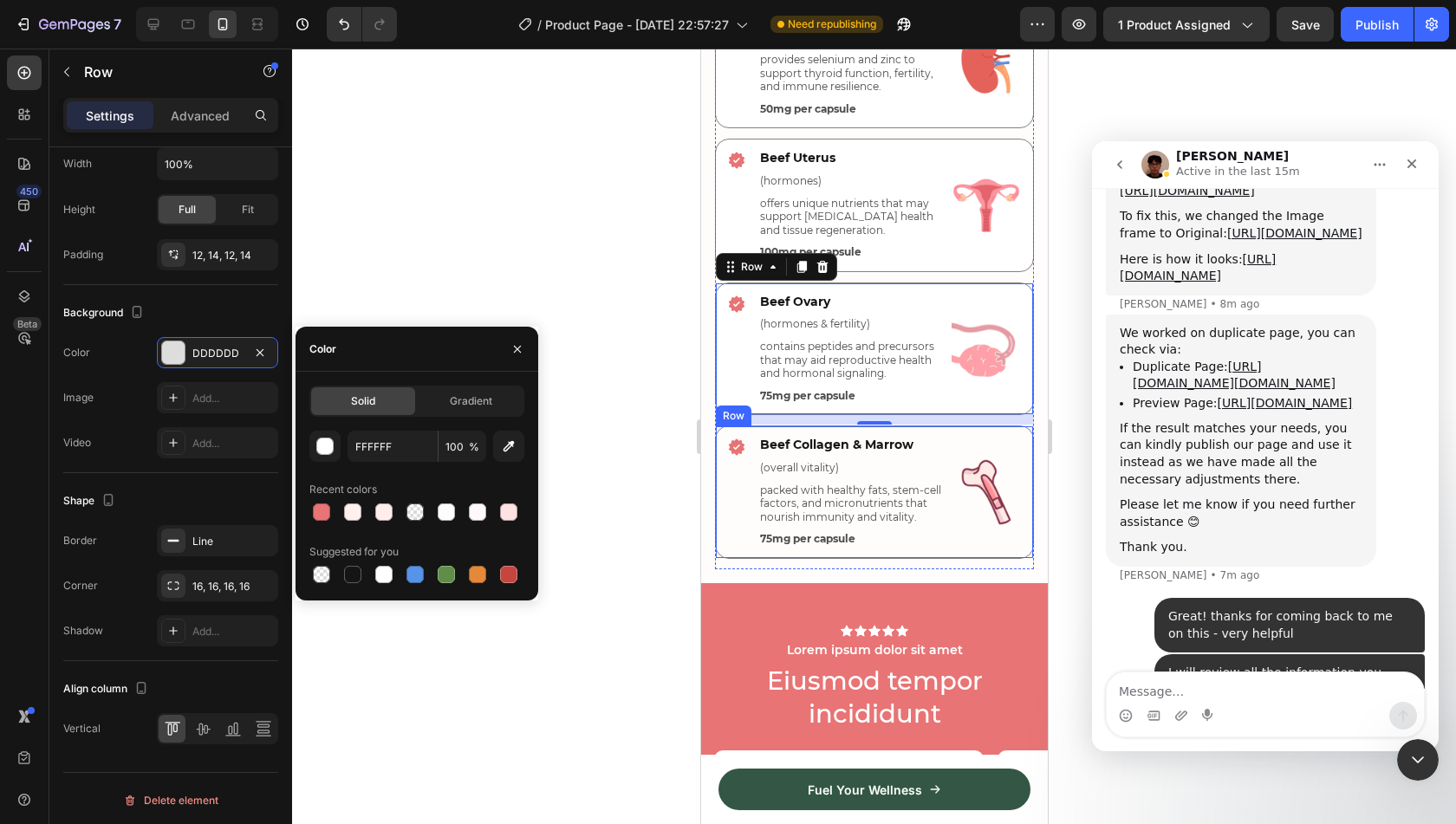
click at [741, 426] on div "Icon Beef Collagen & Marrow Text Block (overall vitality) Text Block packed wit…" at bounding box center [874, 492] width 319 height 133
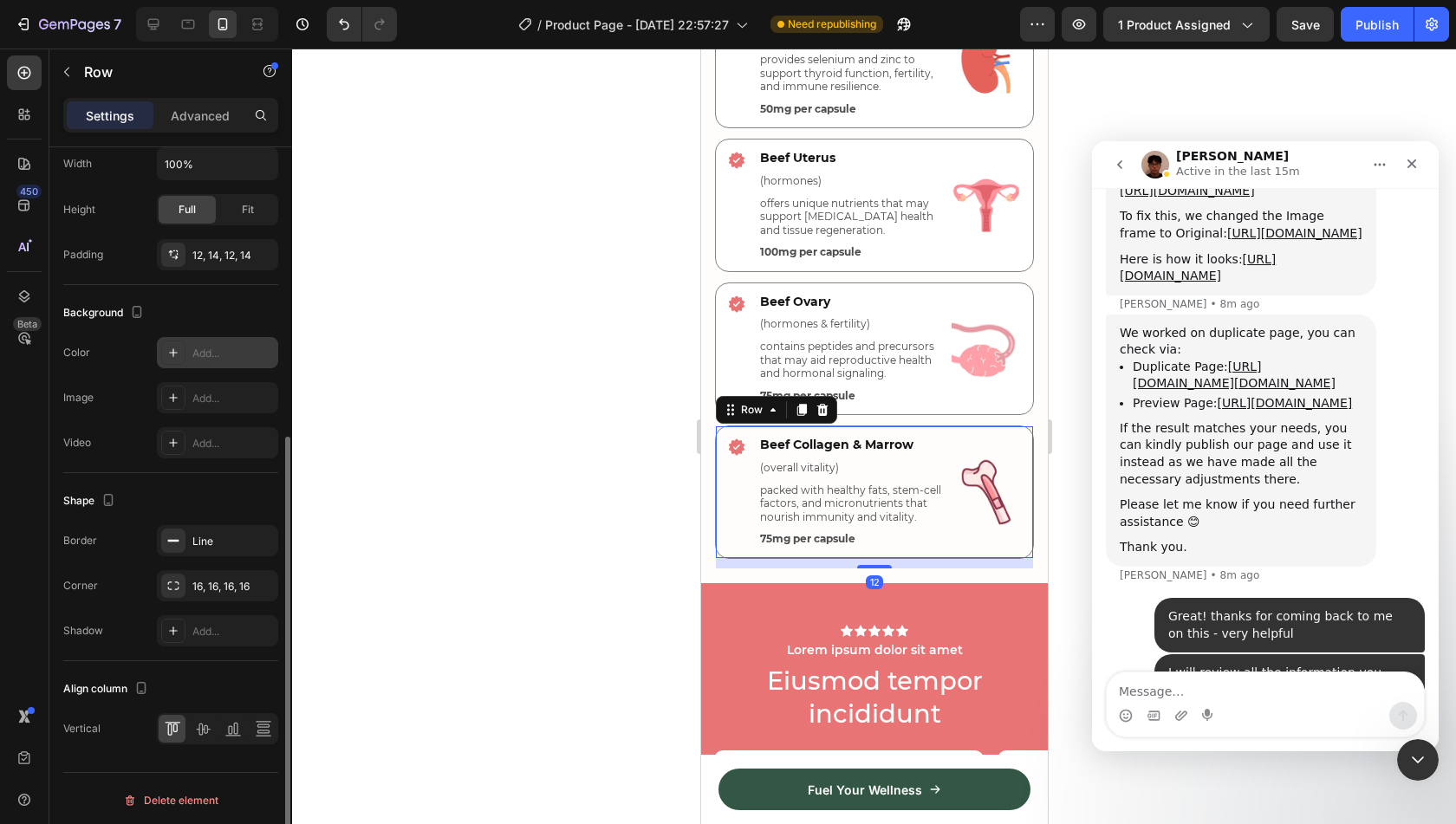
click at [214, 346] on div "Add..." at bounding box center [233, 354] width 81 height 16
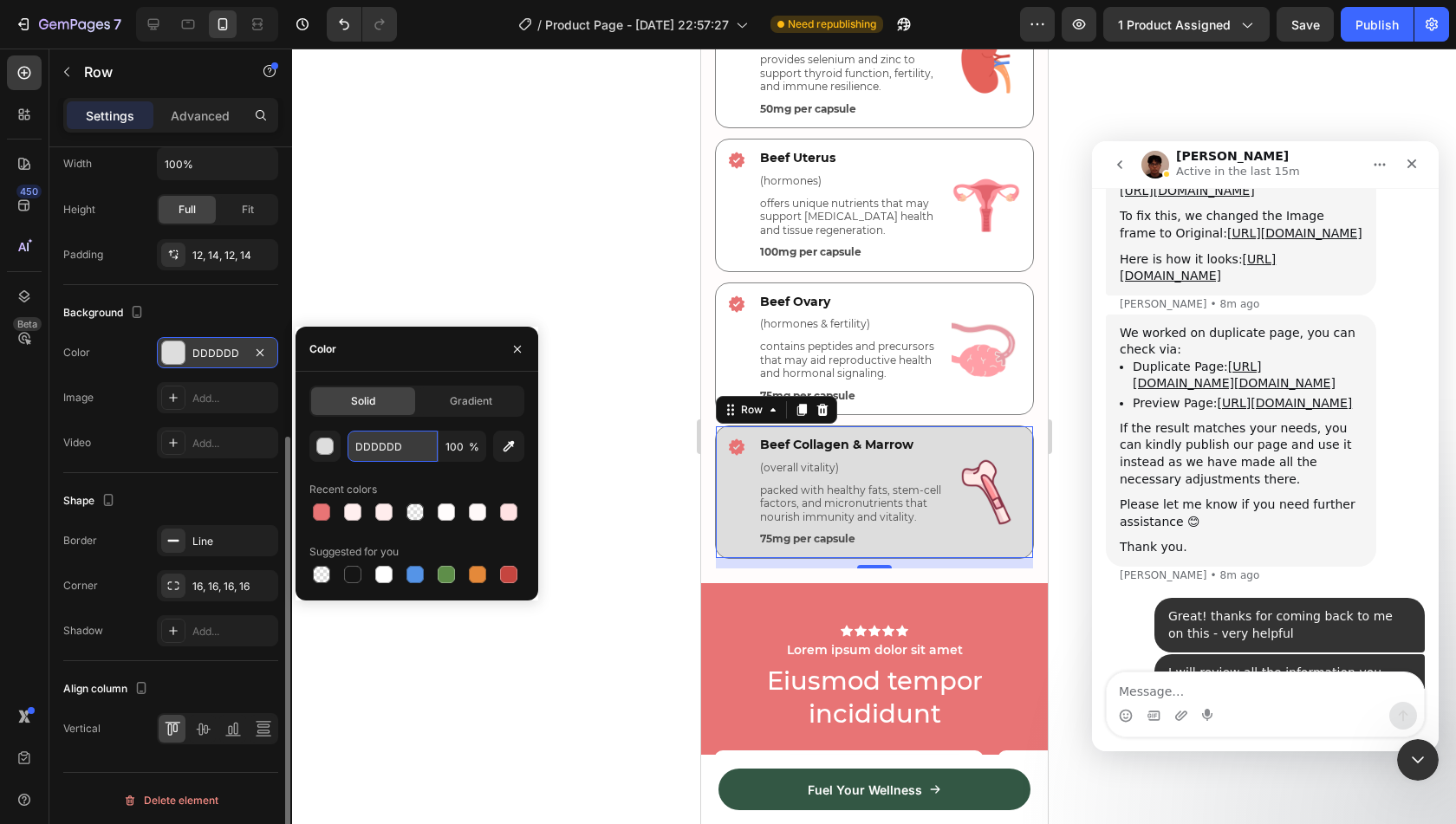
click at [405, 438] on input "DDDDDD" at bounding box center [392, 447] width 90 height 32
paste input "FFFFFF"
type input "FFFFFF"
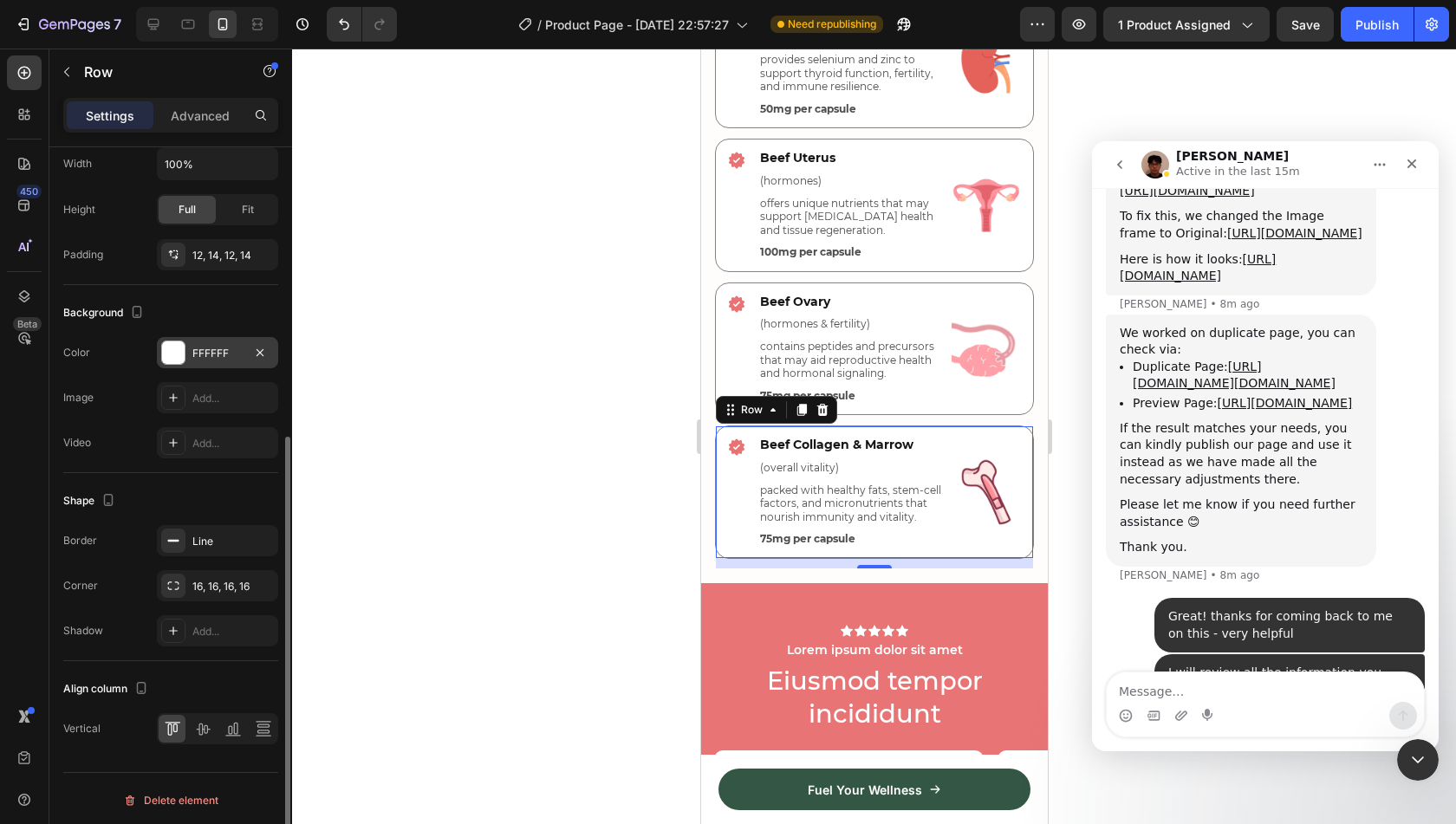
click at [669, 448] on div at bounding box center [875, 436] width 1164 height 776
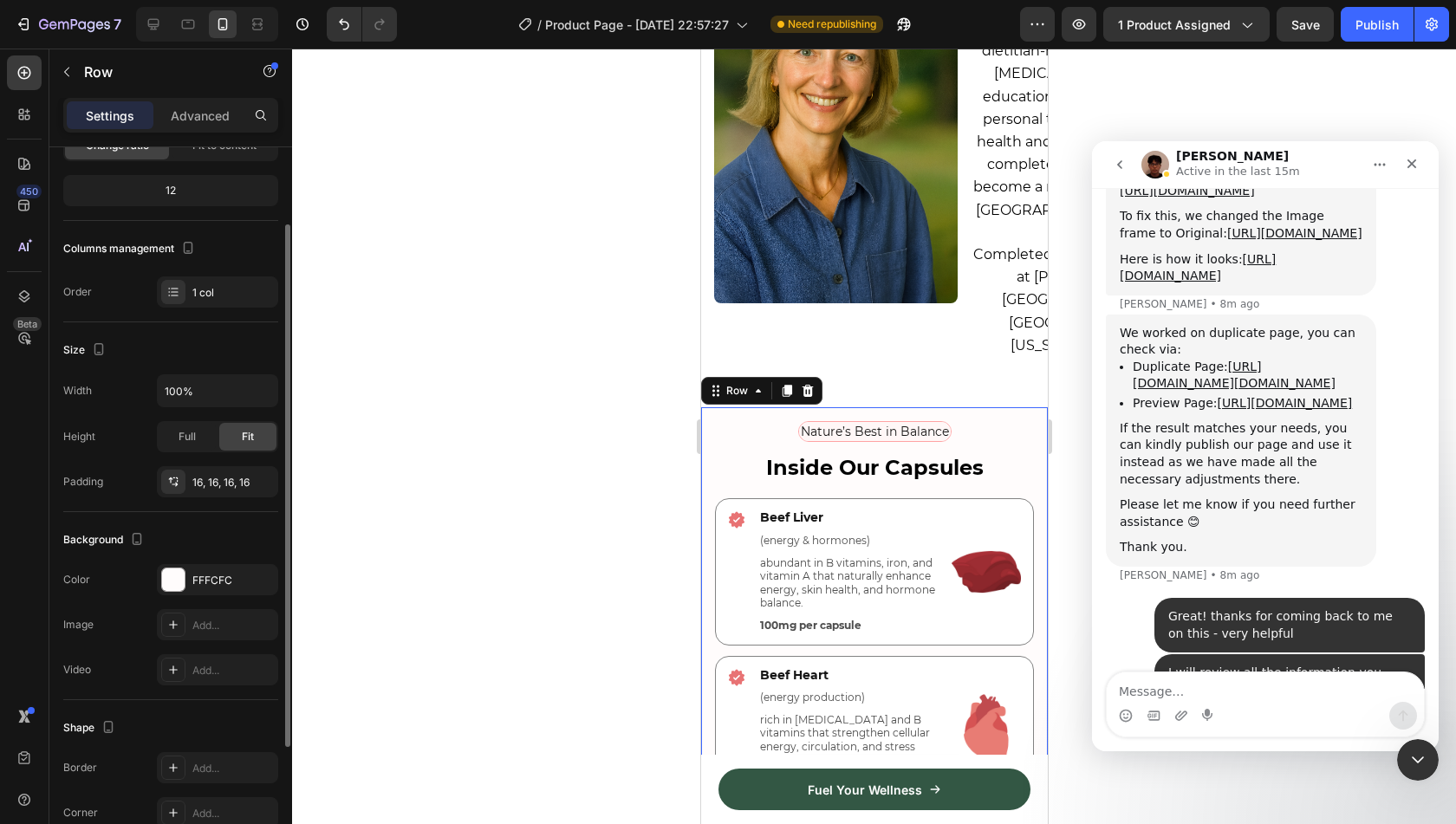
scroll to position [157, 0]
click at [207, 571] on div "FFFCFC" at bounding box center [217, 577] width 50 height 16
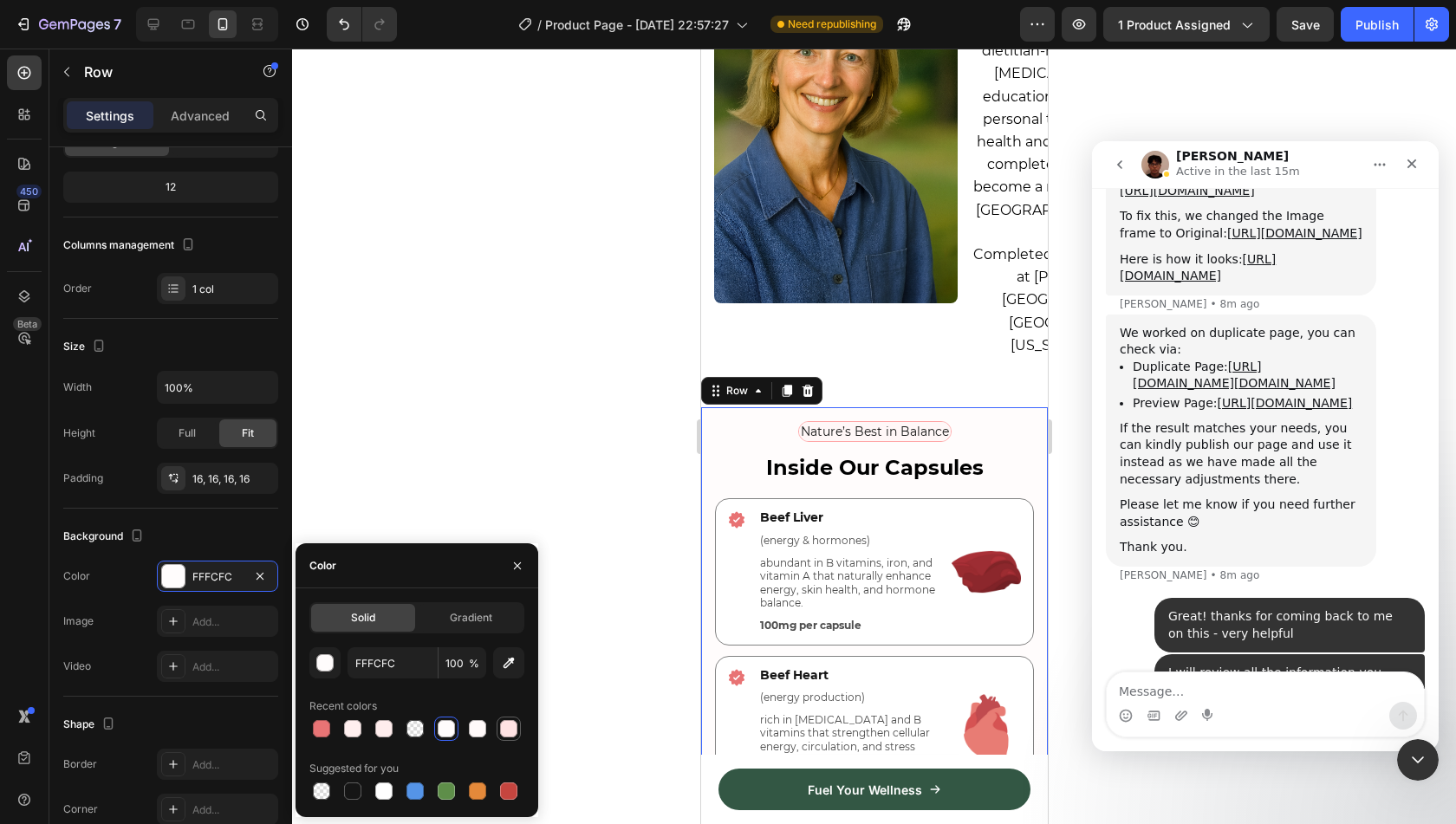
click at [501, 734] on div at bounding box center [509, 729] width 18 height 18
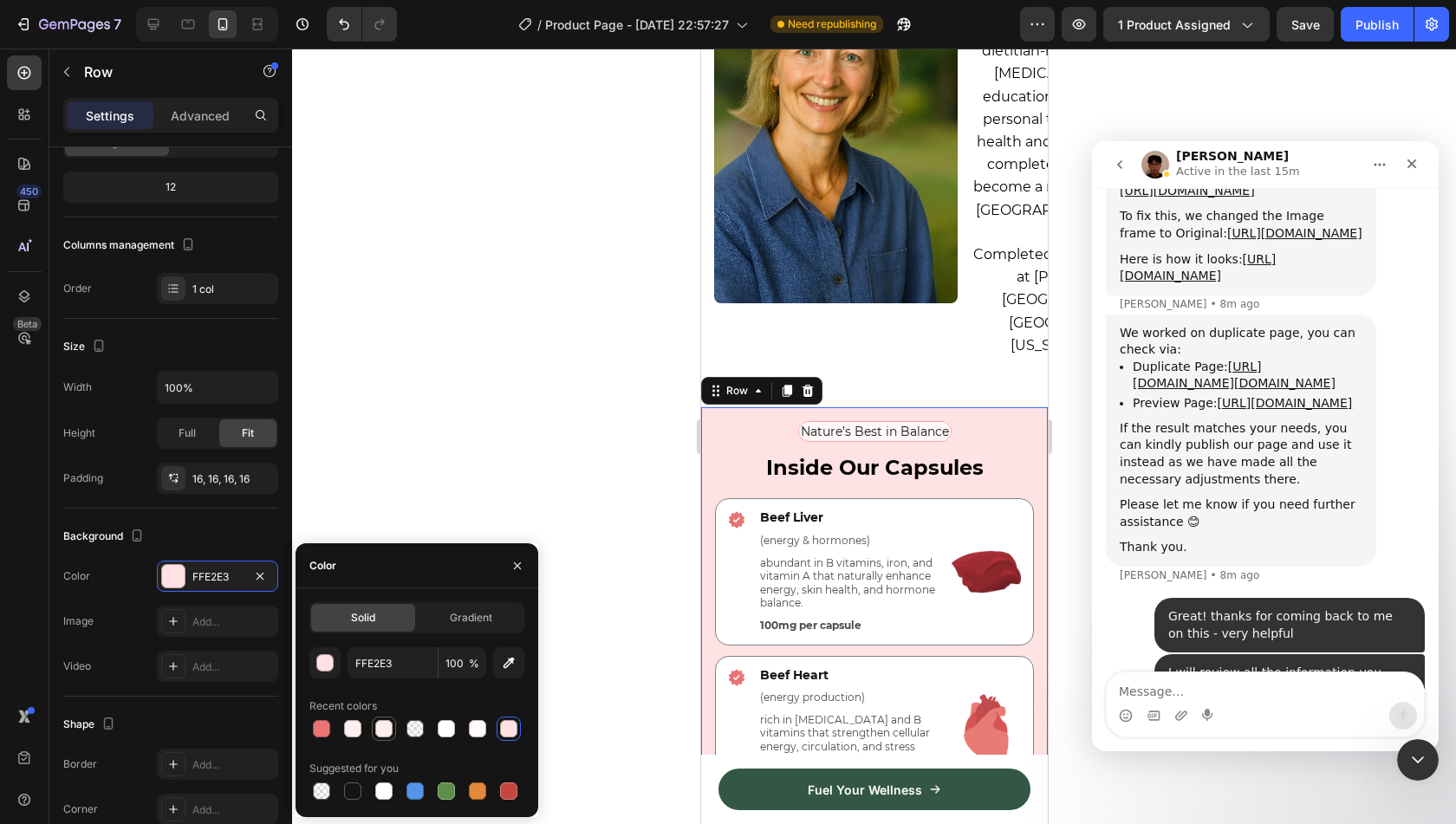
click at [389, 722] on div at bounding box center [384, 729] width 18 height 18
type input "FFEDED"
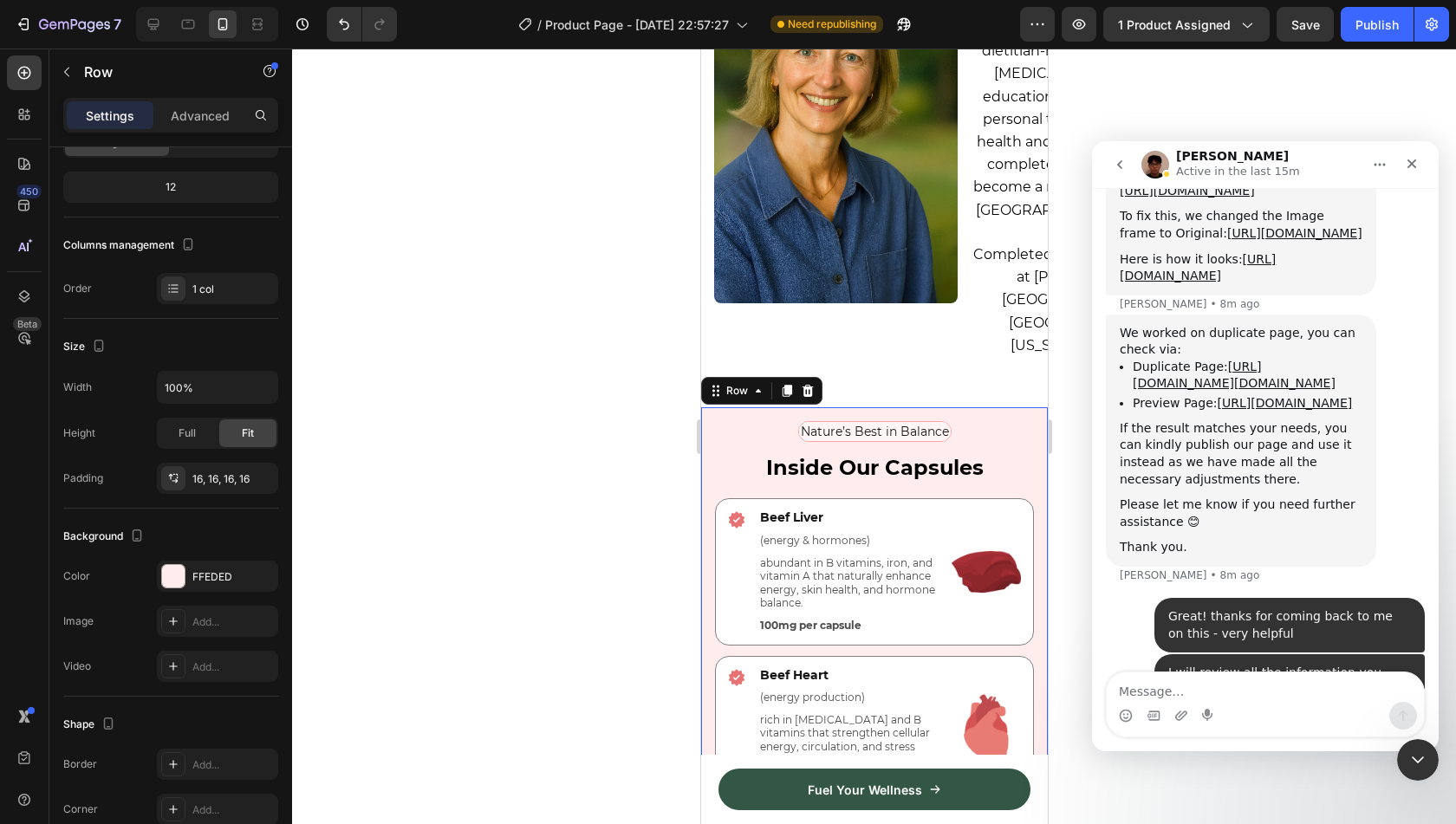
click at [504, 422] on div at bounding box center [875, 436] width 1164 height 776
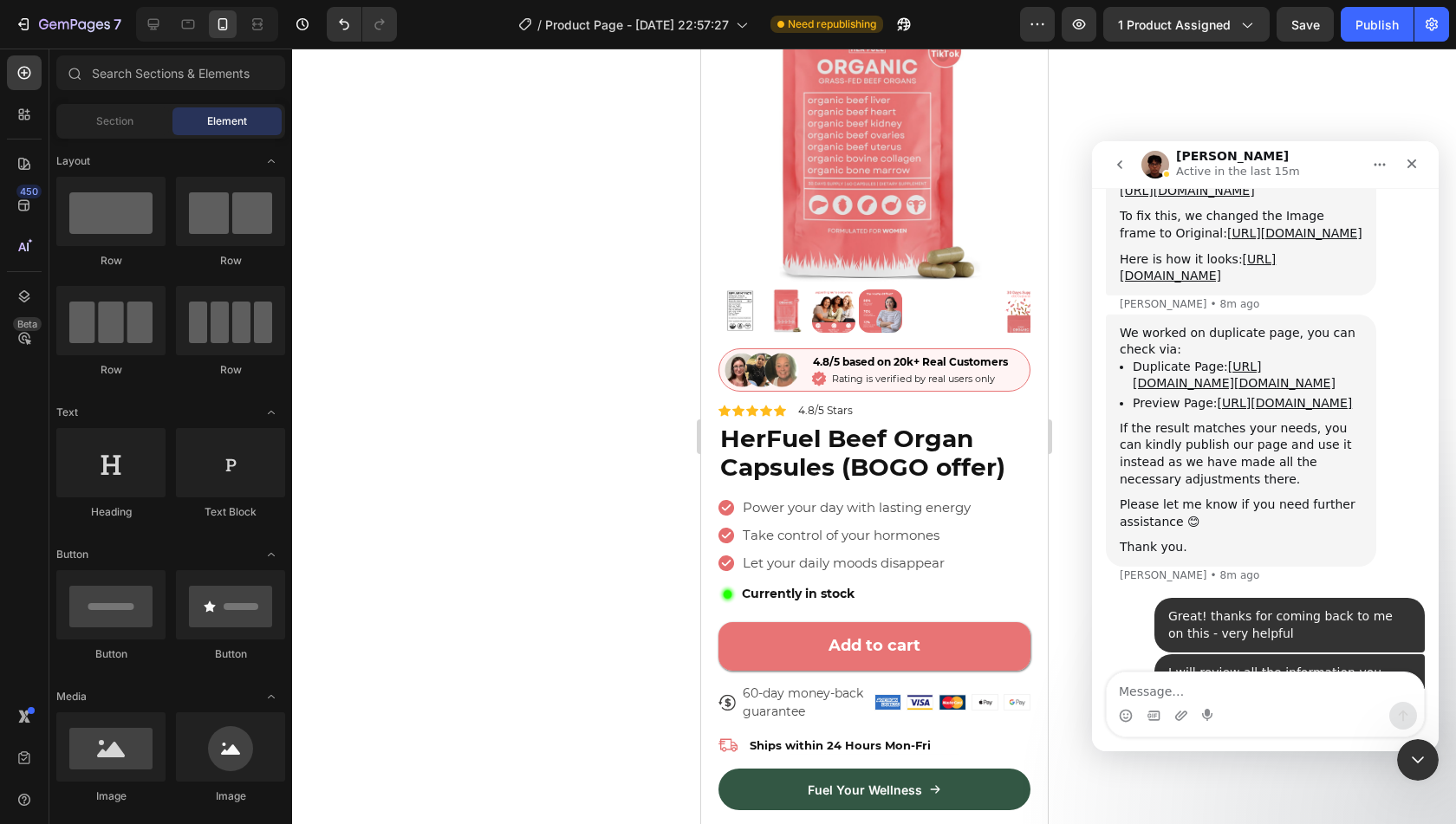
scroll to position [0, 0]
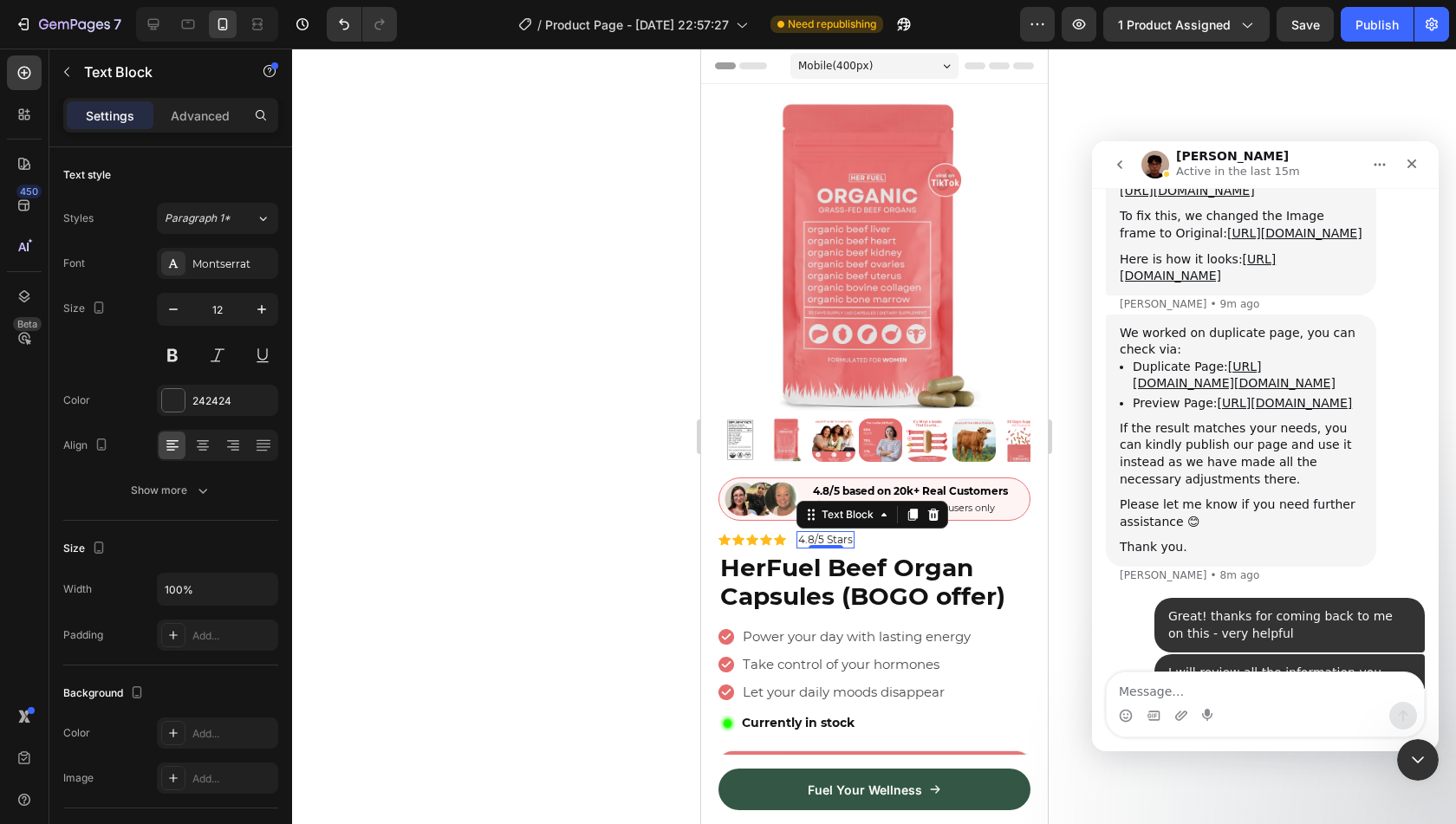
click at [826, 533] on p "4.8/5 Stars" at bounding box center [825, 540] width 54 height 14
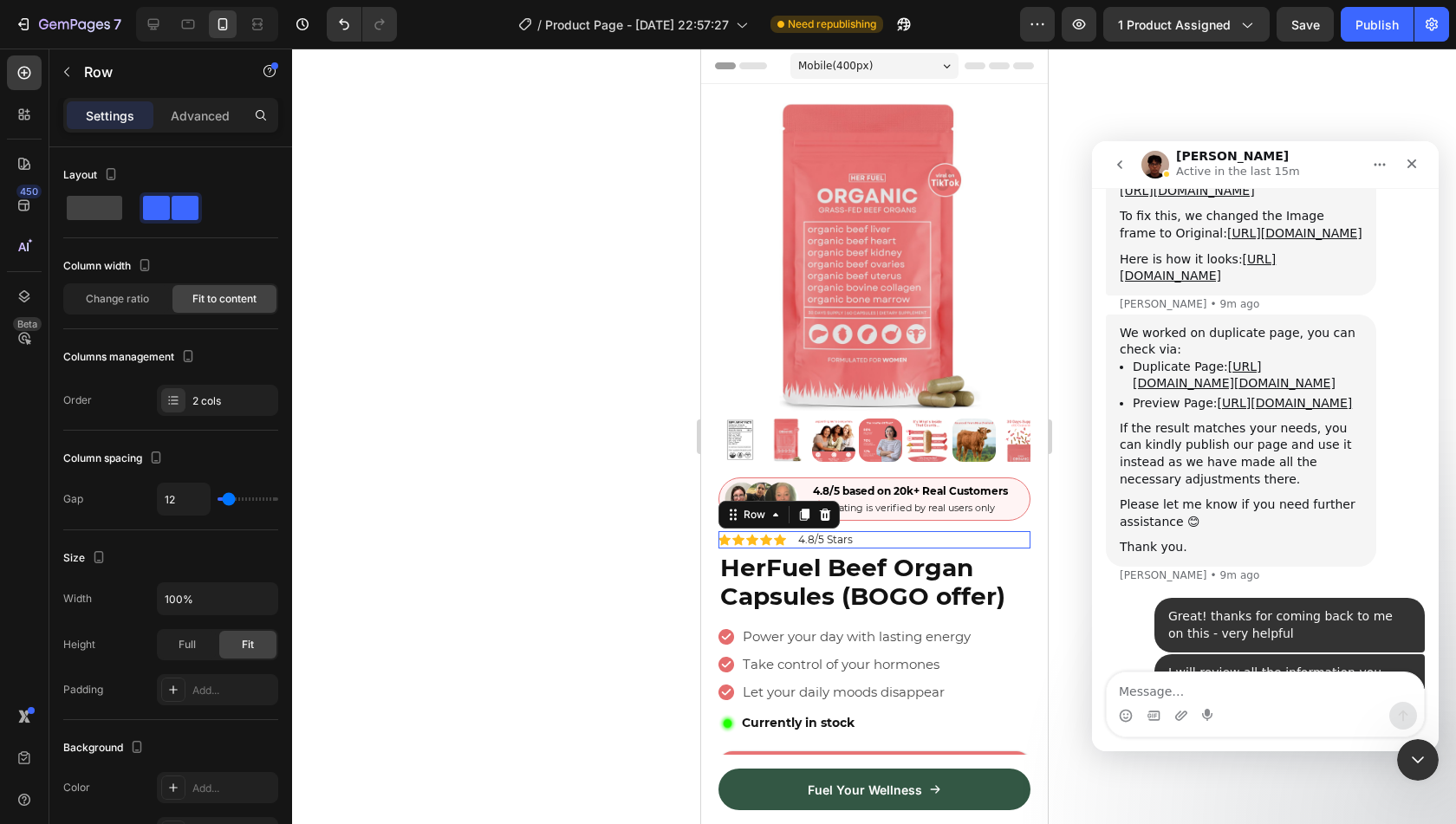
click at [877, 532] on div "Icon Icon Icon Icon Icon Icon List 4.8/5 Stars Text Block Row 0" at bounding box center [874, 540] width 312 height 18
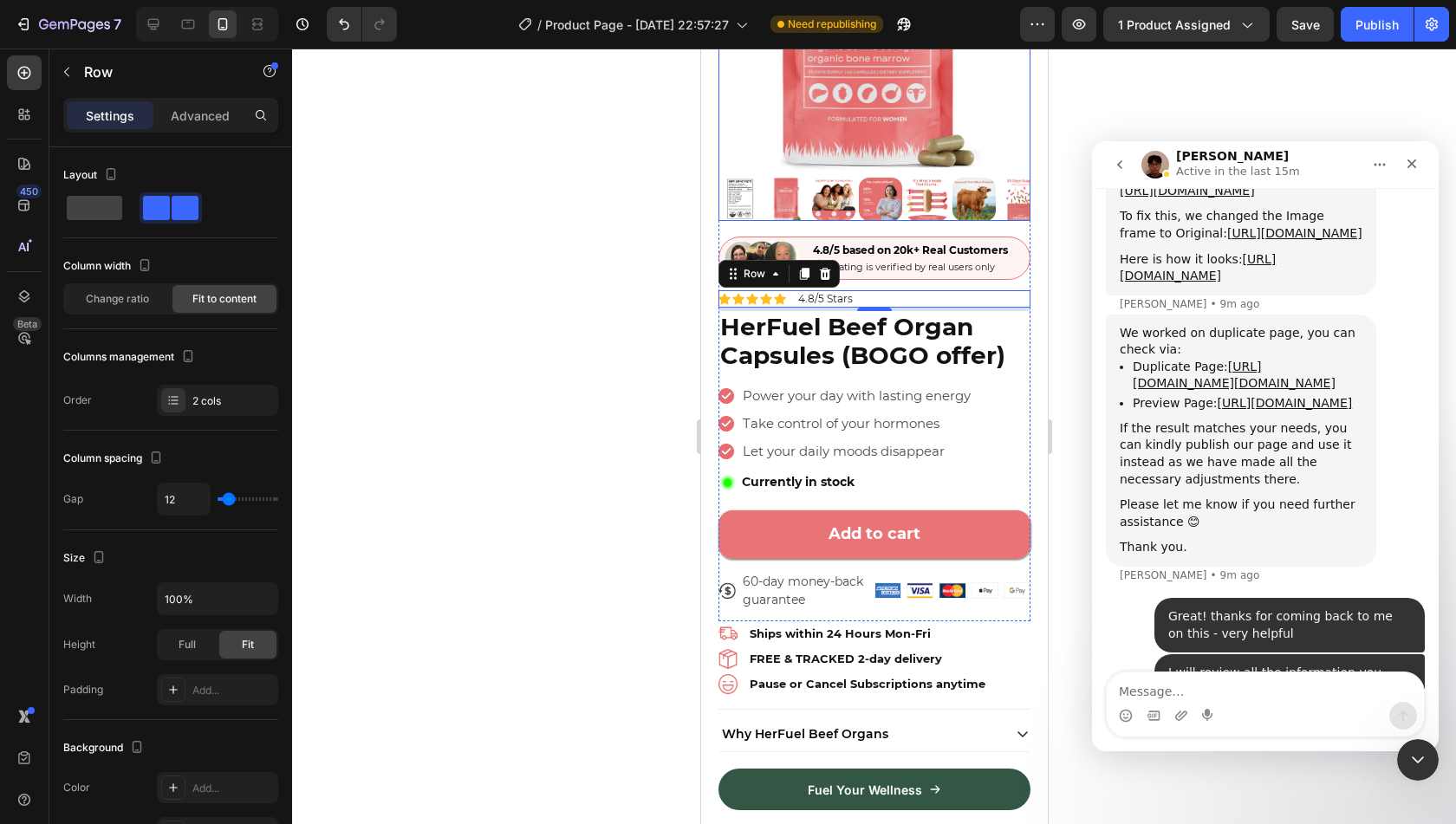
scroll to position [288, 0]
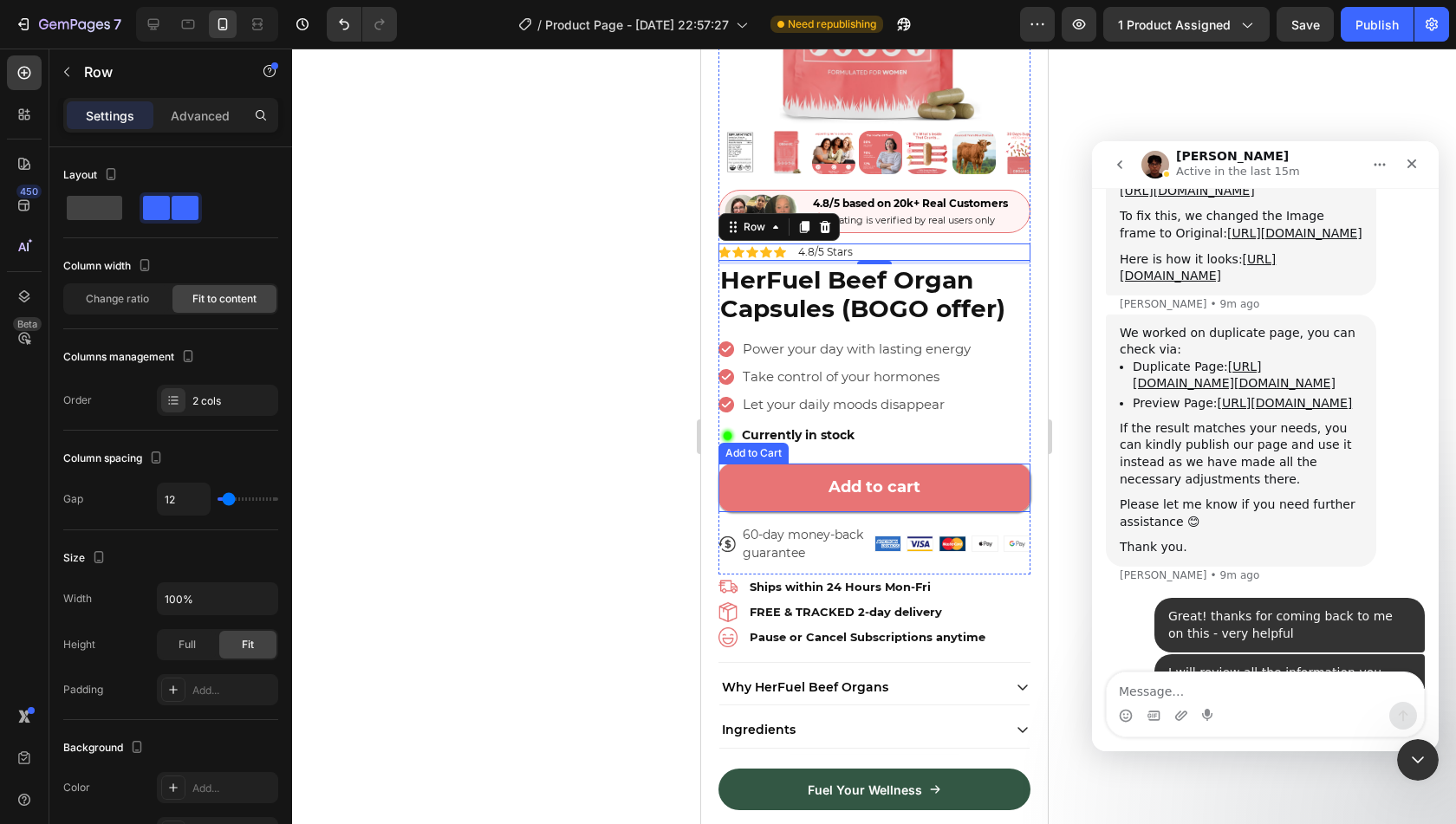
click at [964, 464] on button "Add to cart" at bounding box center [874, 488] width 312 height 48
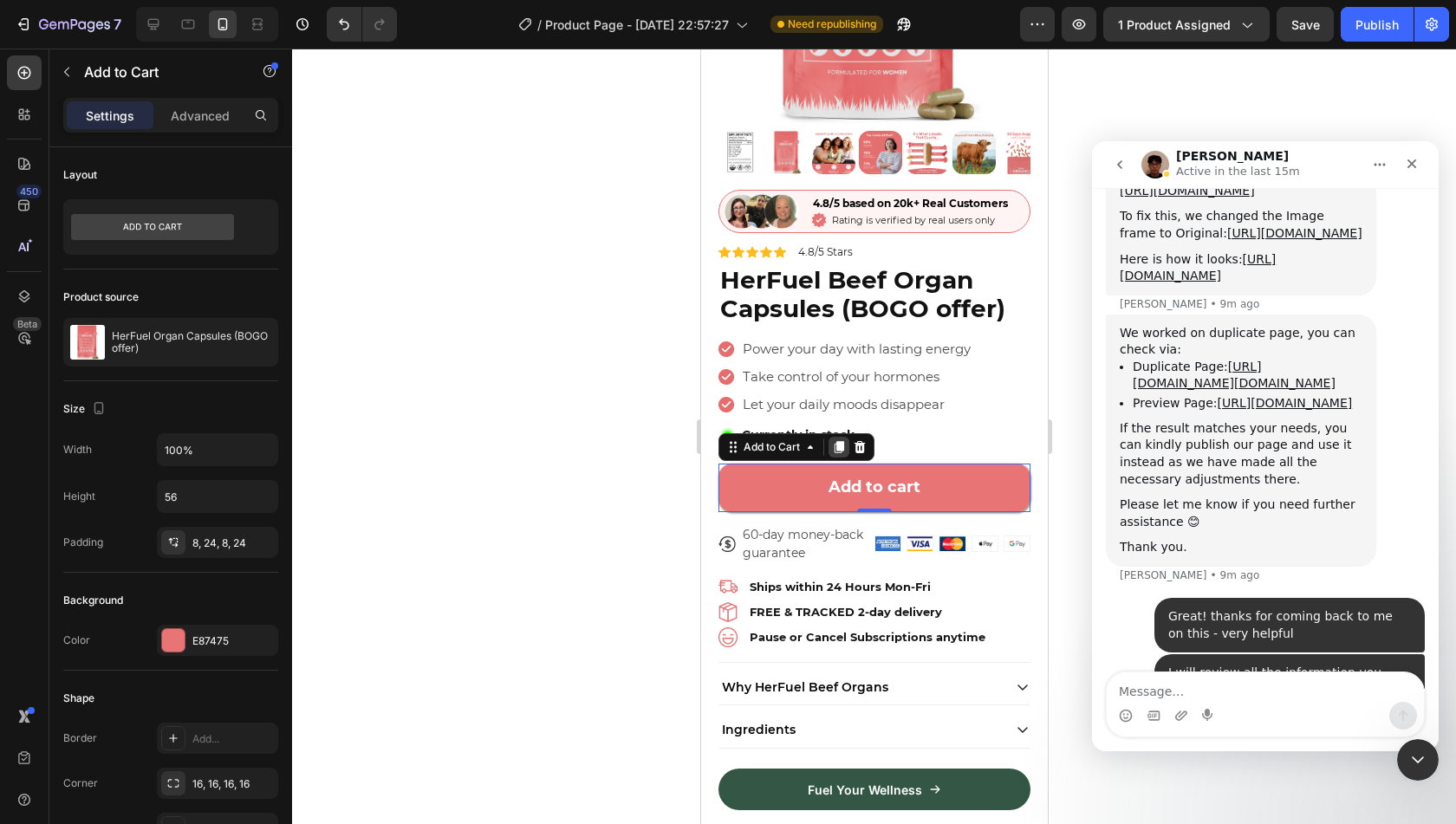
click at [842, 441] on icon at bounding box center [838, 447] width 10 height 12
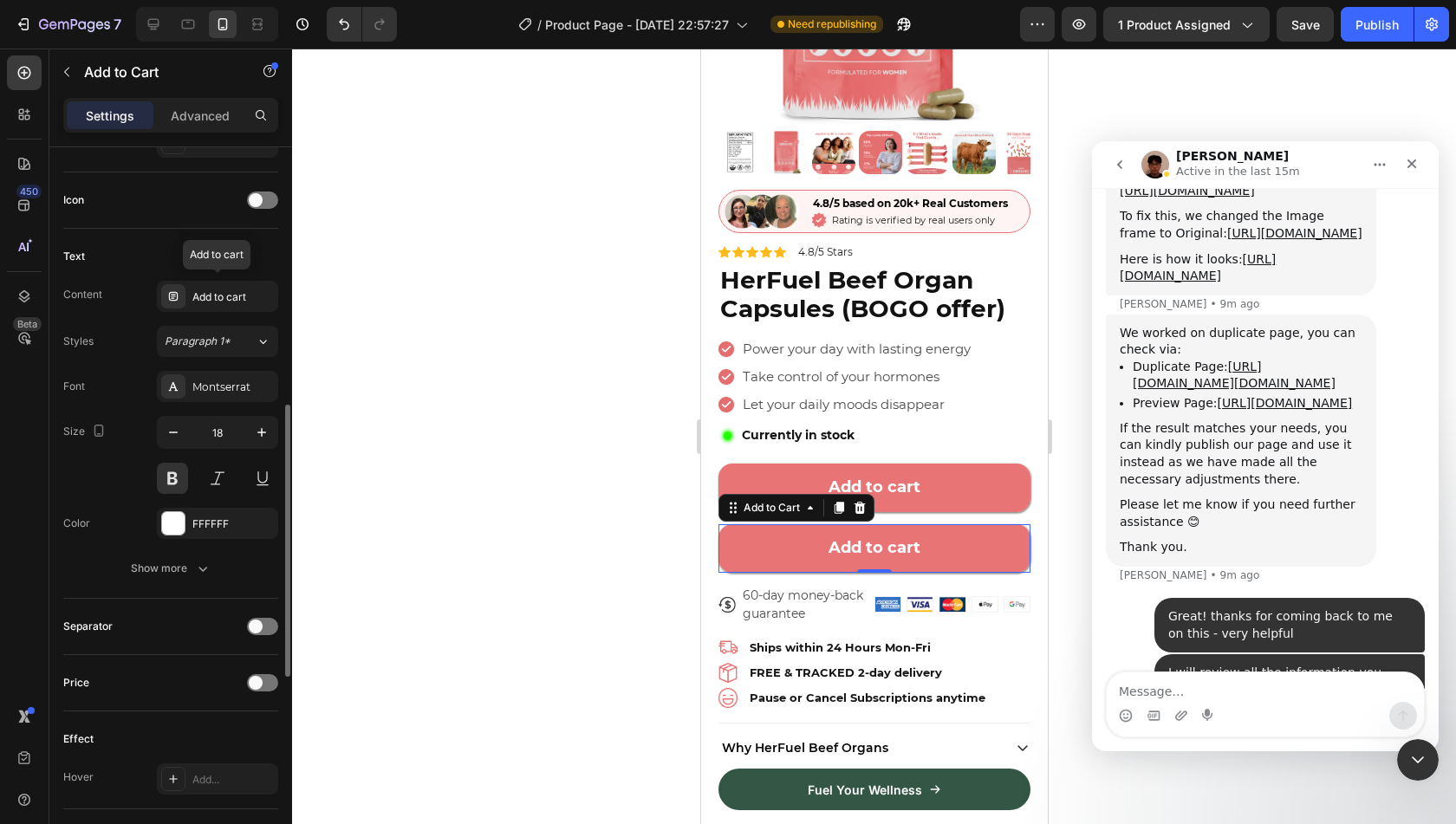
scroll to position [687, 0]
click at [208, 291] on div "Add to cart" at bounding box center [233, 297] width 81 height 16
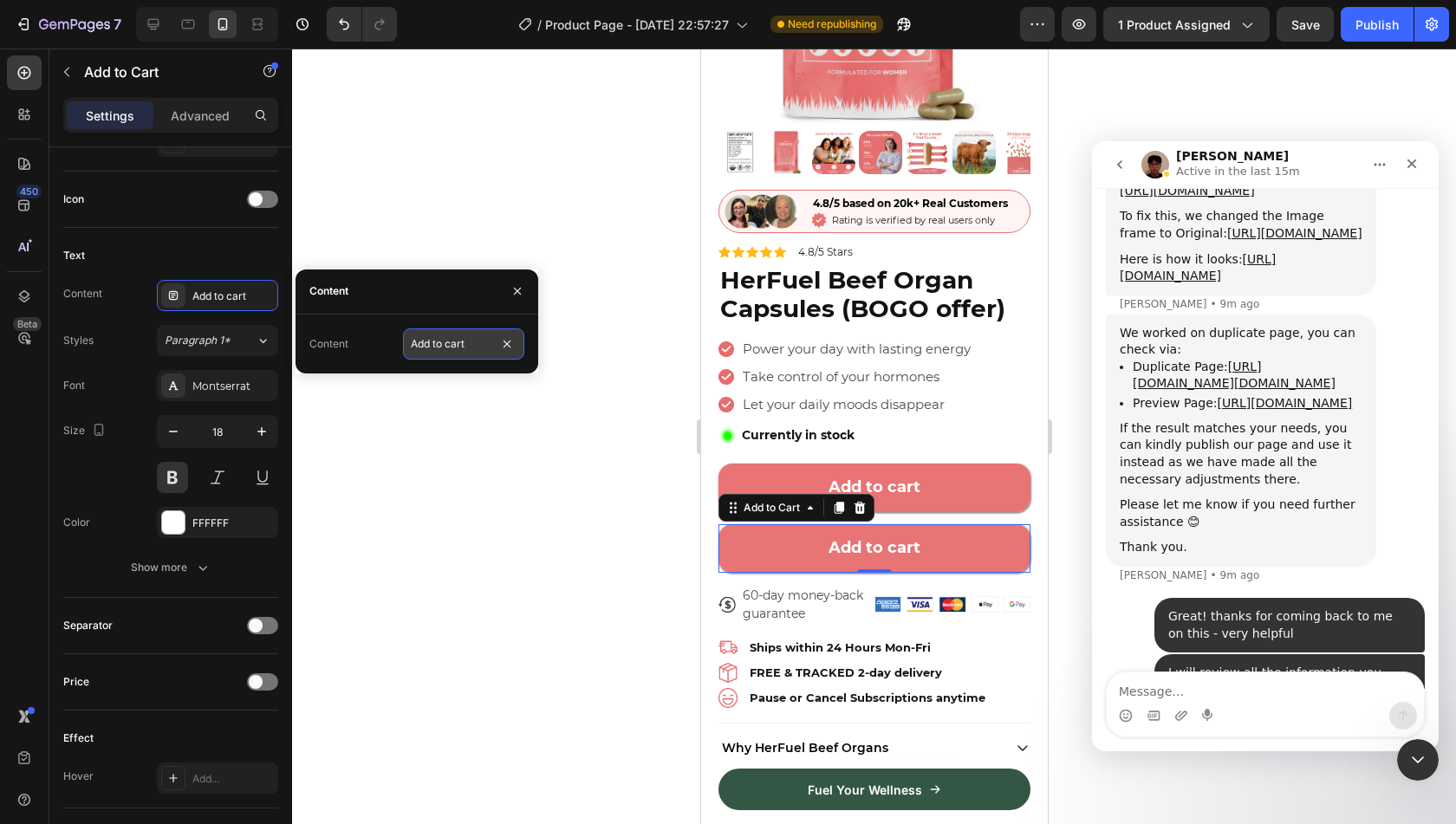
click at [461, 343] on input "Add to cart" at bounding box center [463, 344] width 122 height 32
type input "Subscribe & Save - $29"
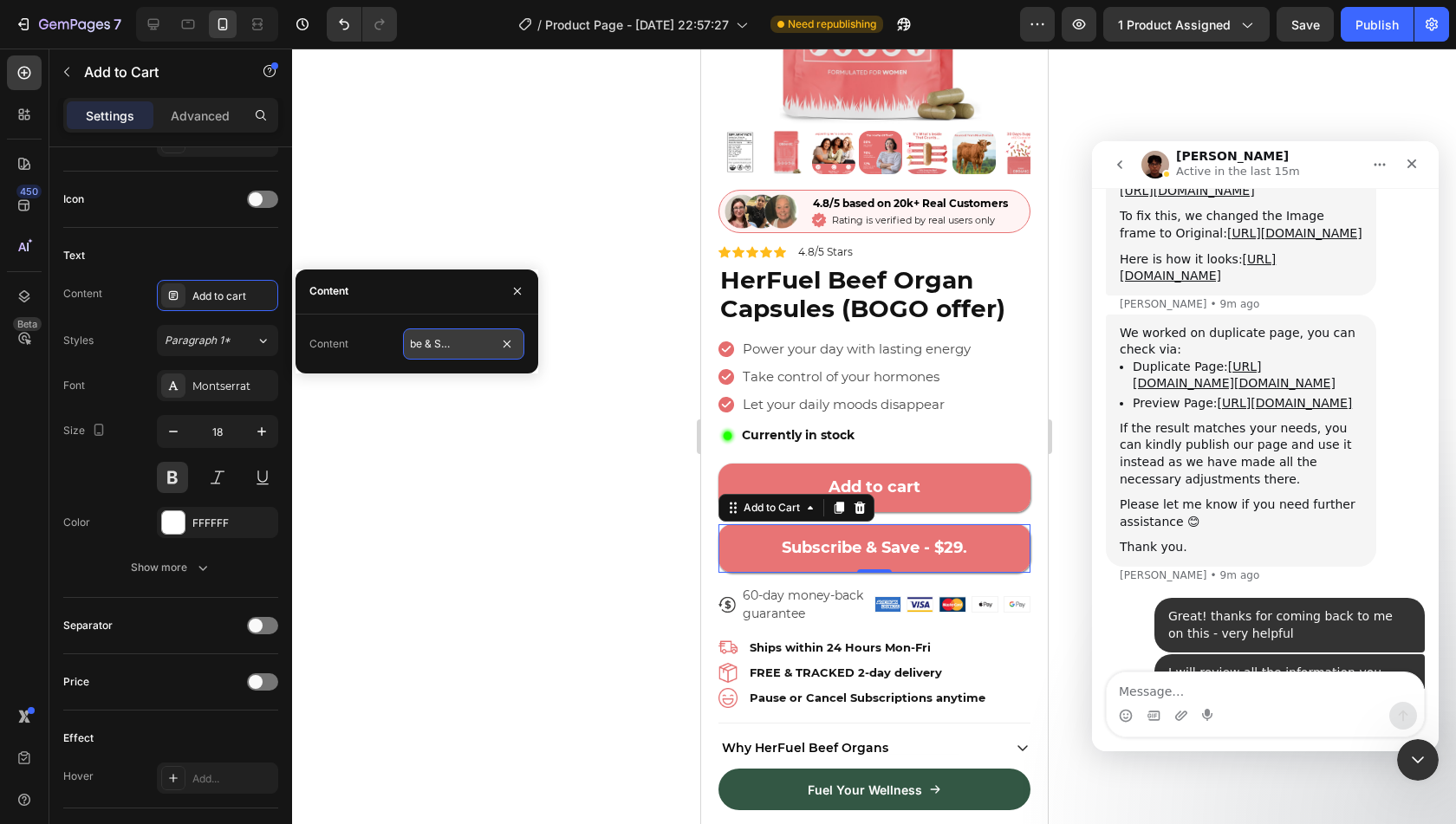
scroll to position [0, 38]
click at [500, 504] on div at bounding box center [875, 436] width 1164 height 776
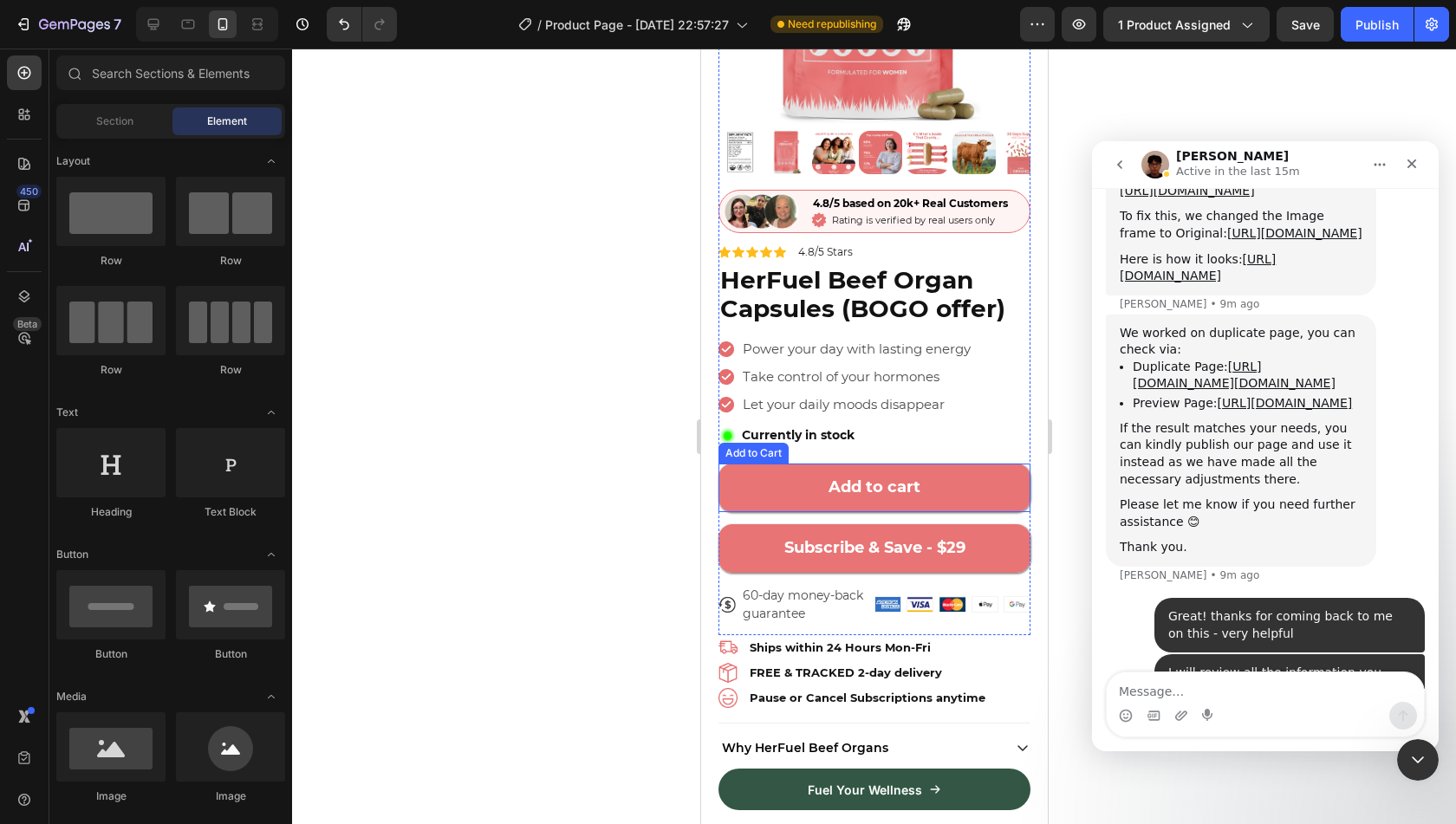
click at [759, 484] on button "Add to cart" at bounding box center [874, 488] width 312 height 48
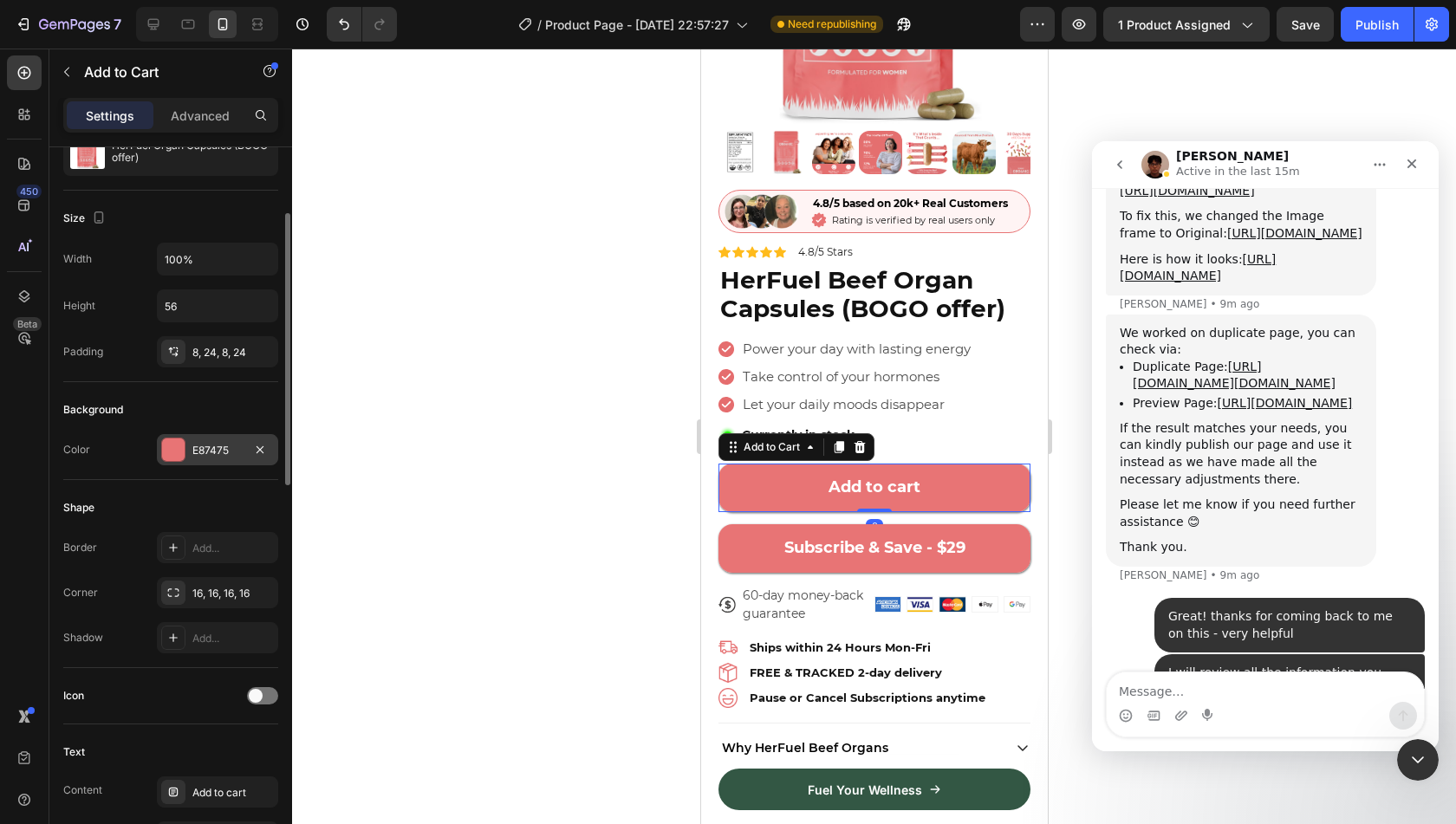
scroll to position [201, 0]
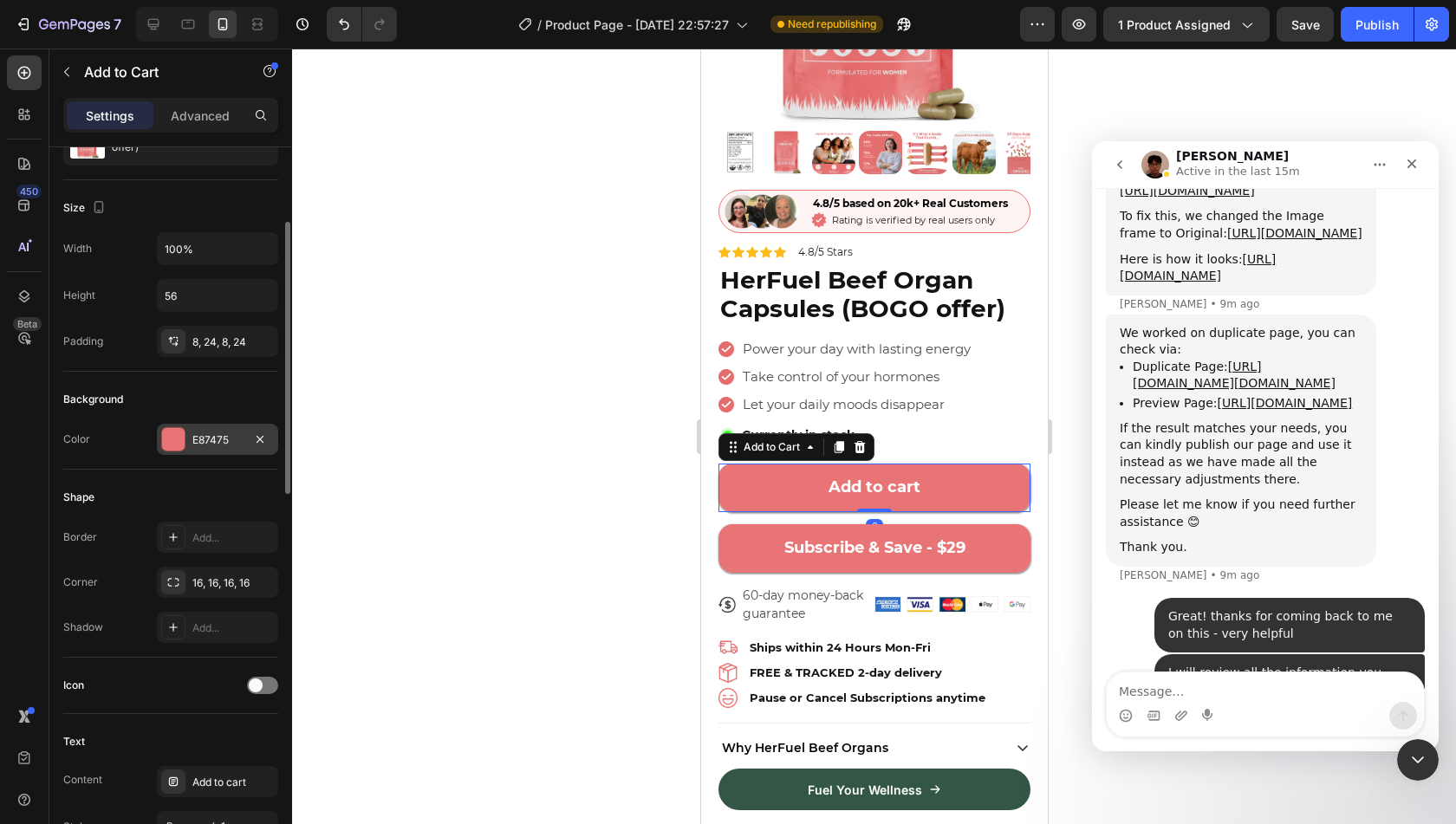
click at [222, 443] on div "E87475" at bounding box center [217, 440] width 50 height 16
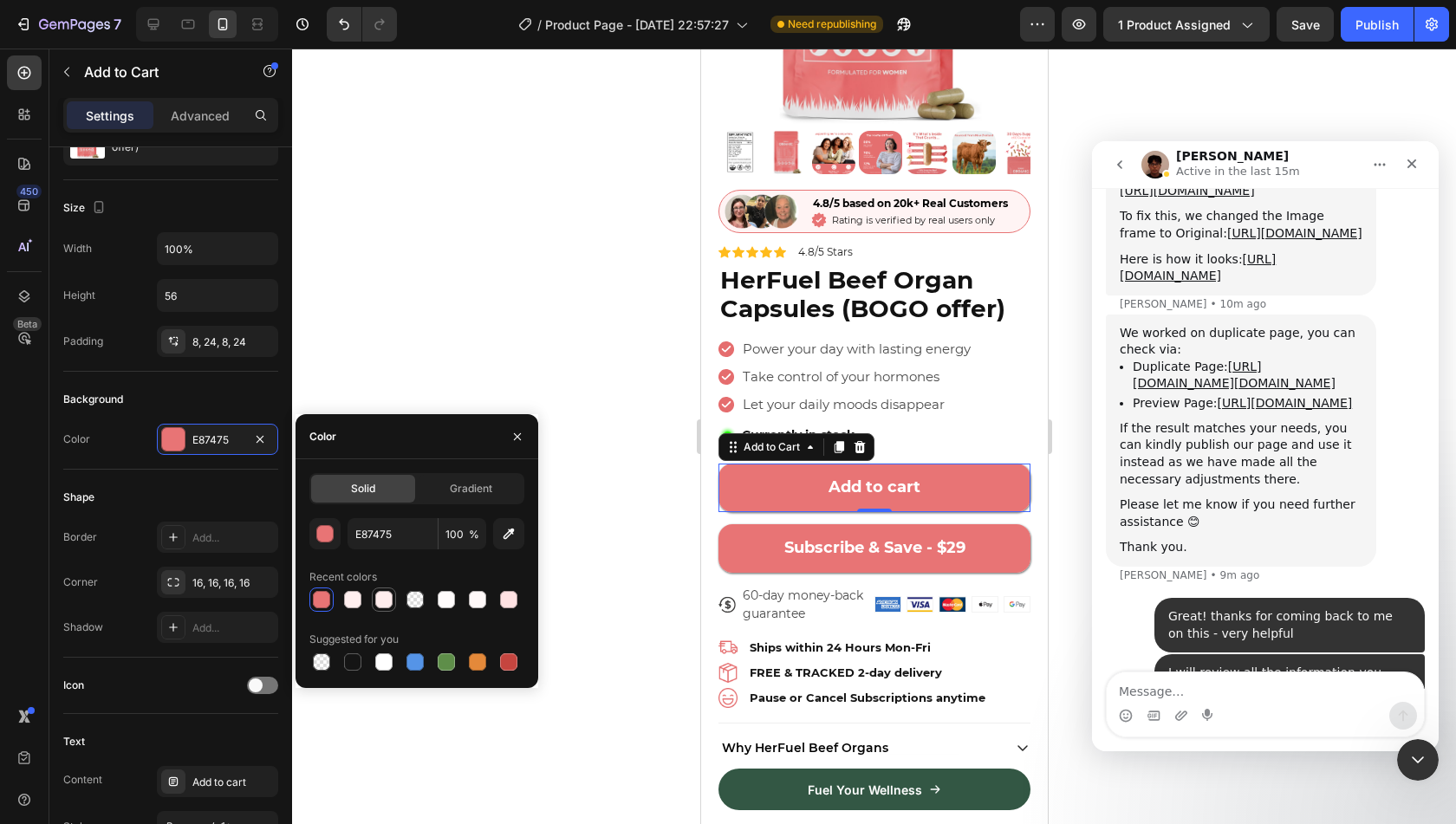
click at [381, 602] on div at bounding box center [384, 600] width 18 height 18
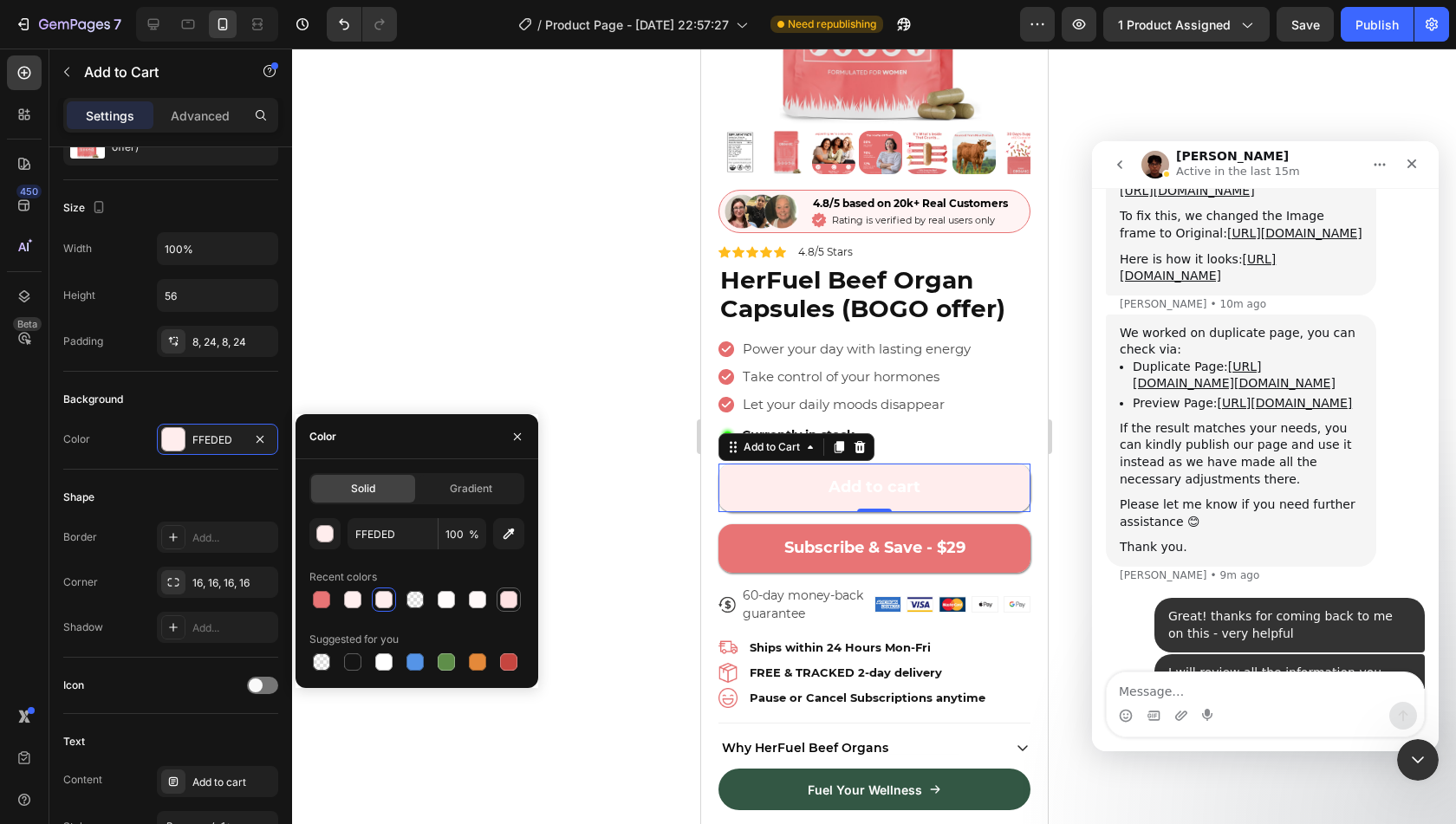
click at [503, 604] on div at bounding box center [509, 600] width 18 height 18
type input "FFE2E3"
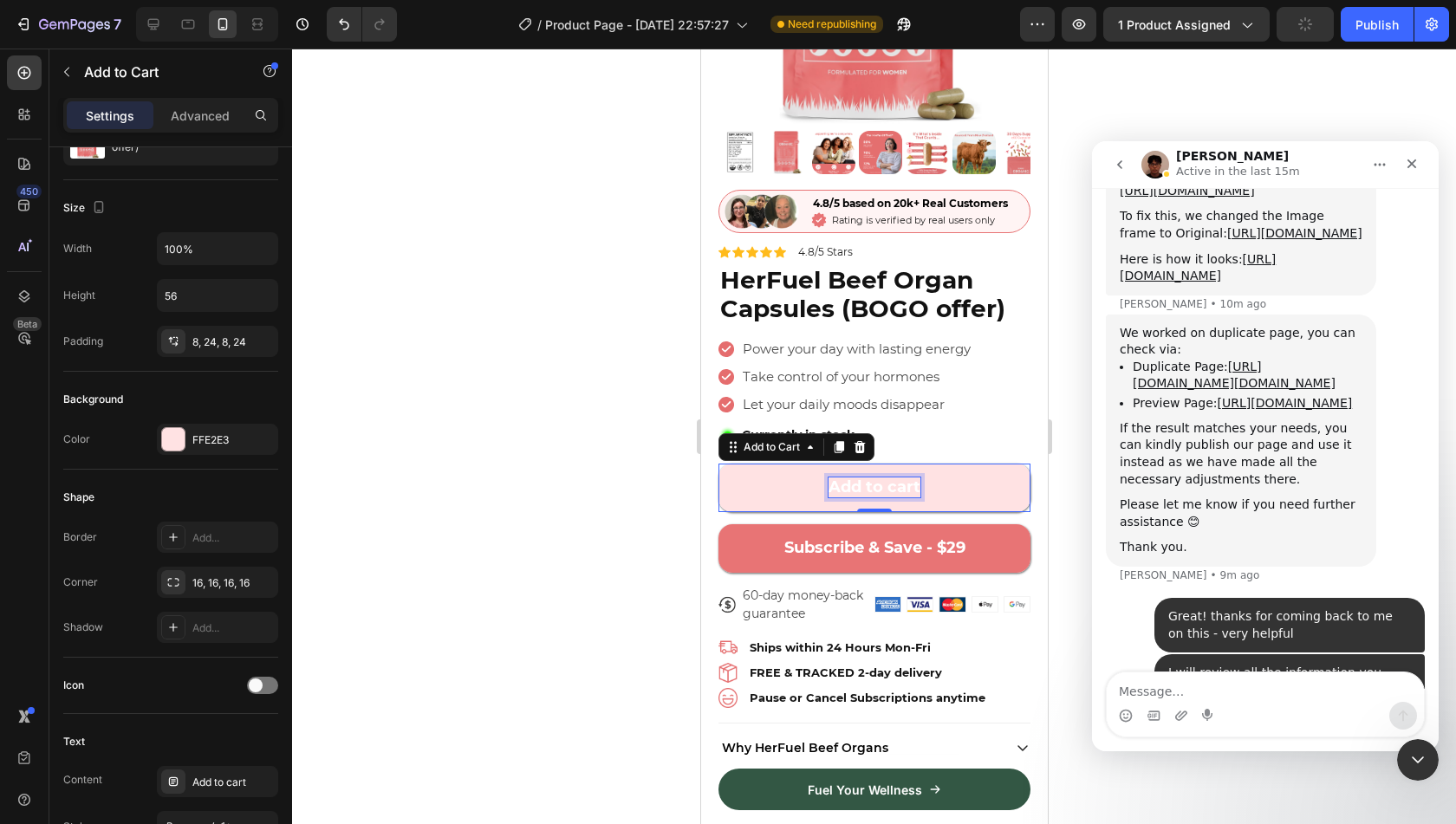
click at [879, 477] on div "Add to cart" at bounding box center [873, 487] width 92 height 20
click at [879, 477] on p "Add to cart" at bounding box center [873, 487] width 92 height 20
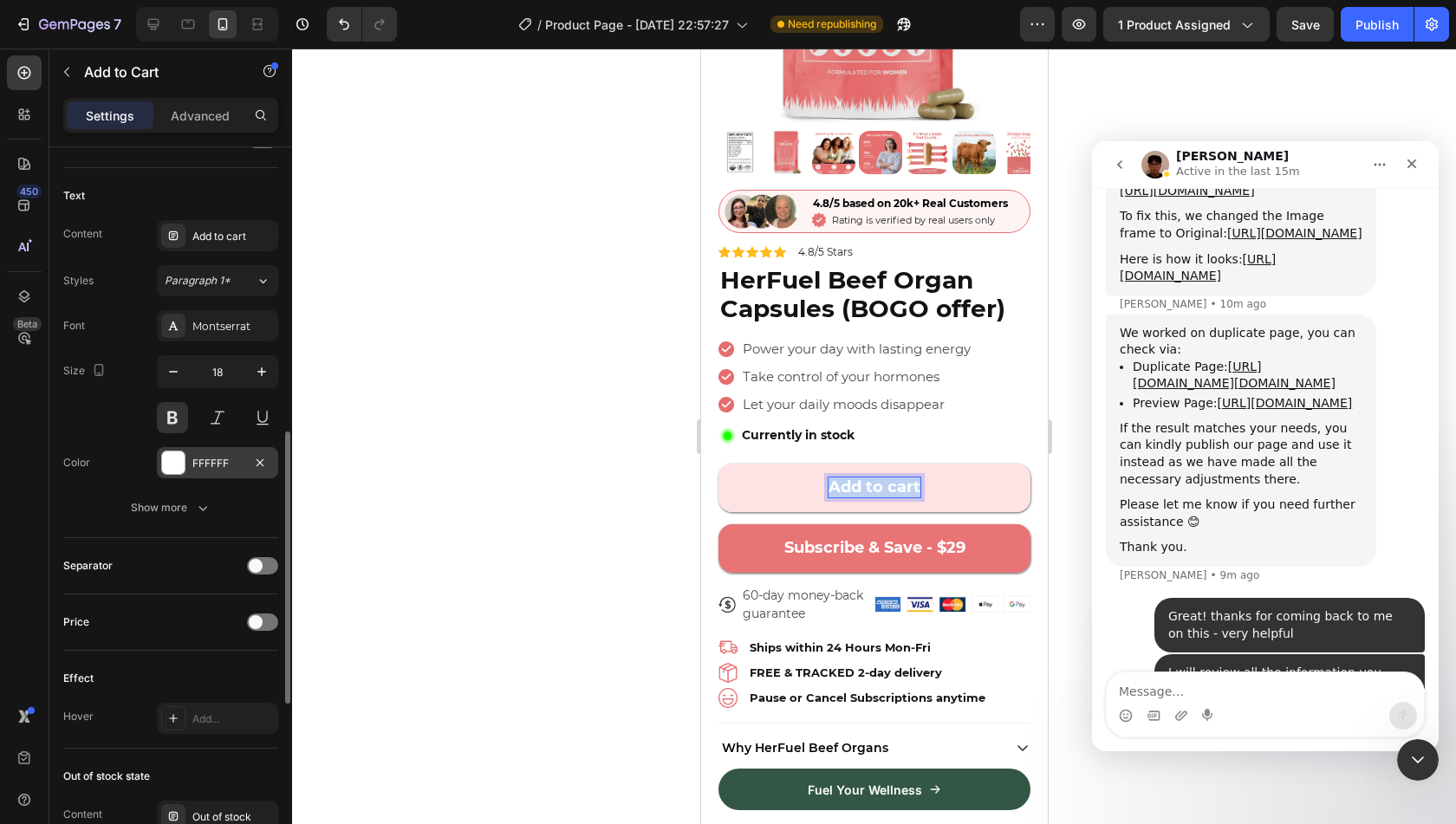
scroll to position [750, 0]
click at [215, 460] on div "FFFFFF" at bounding box center [217, 461] width 50 height 16
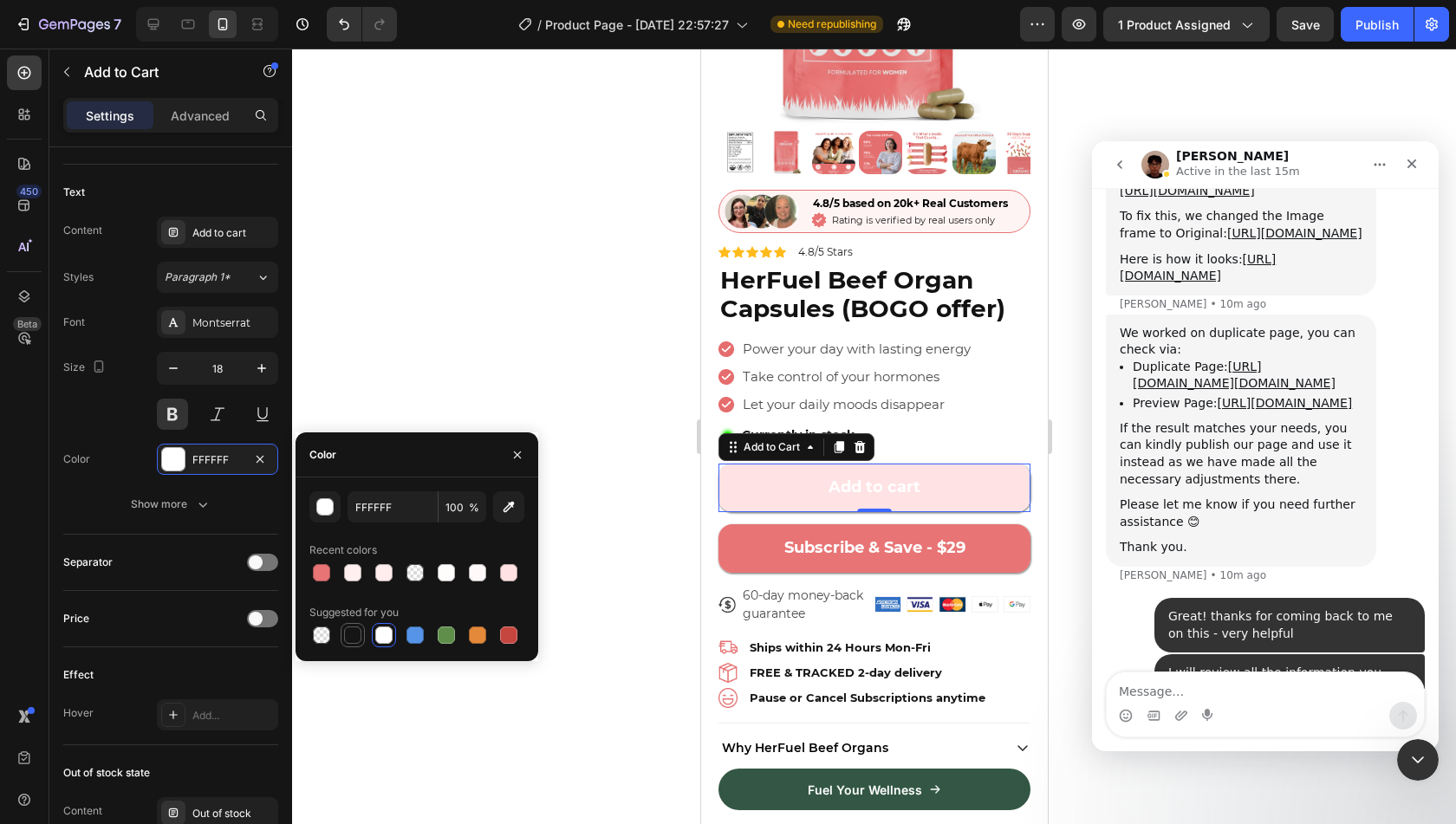
click at [352, 643] on div at bounding box center [353, 636] width 18 height 18
type input "151515"
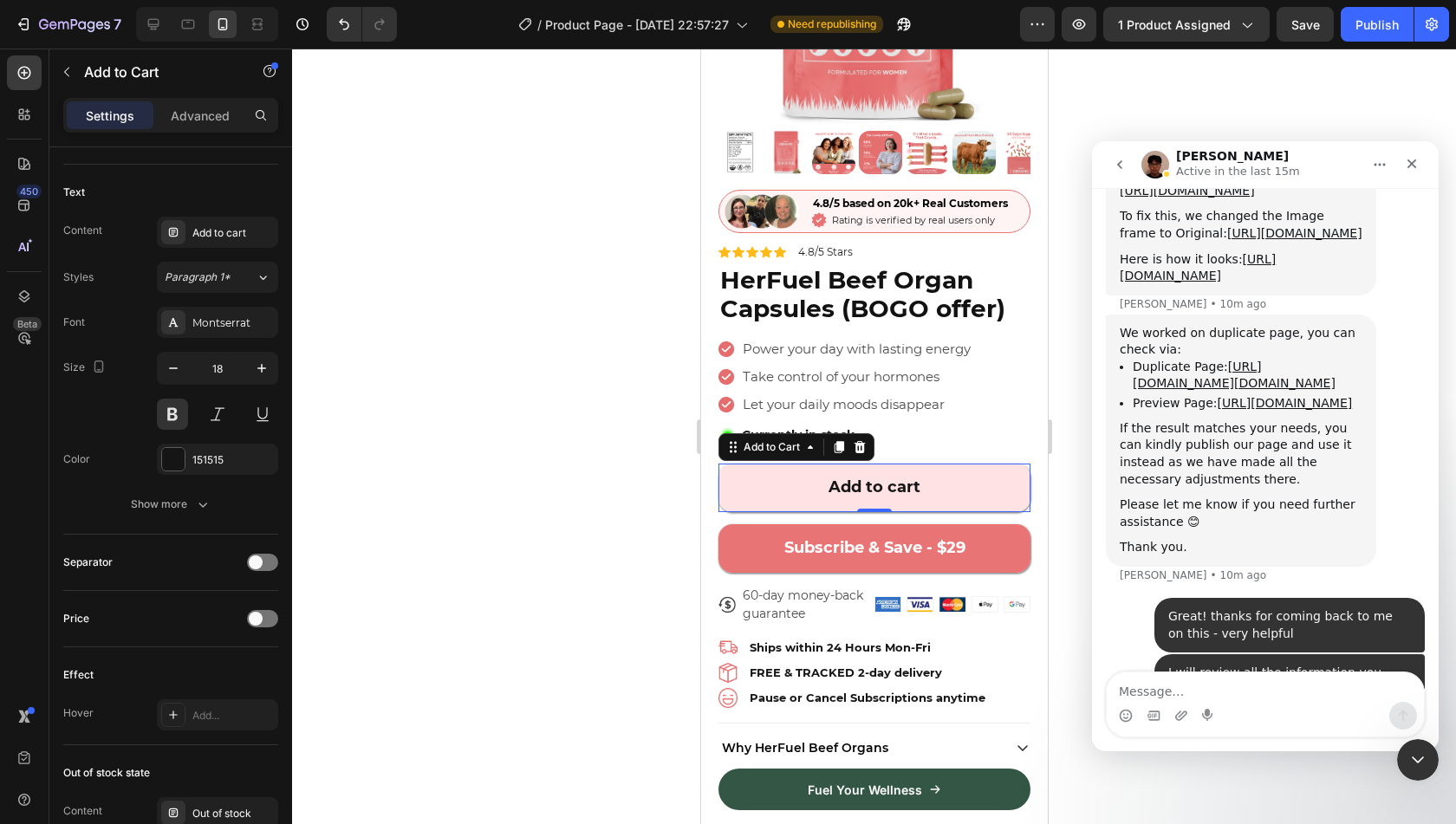
click at [464, 299] on div at bounding box center [875, 436] width 1164 height 776
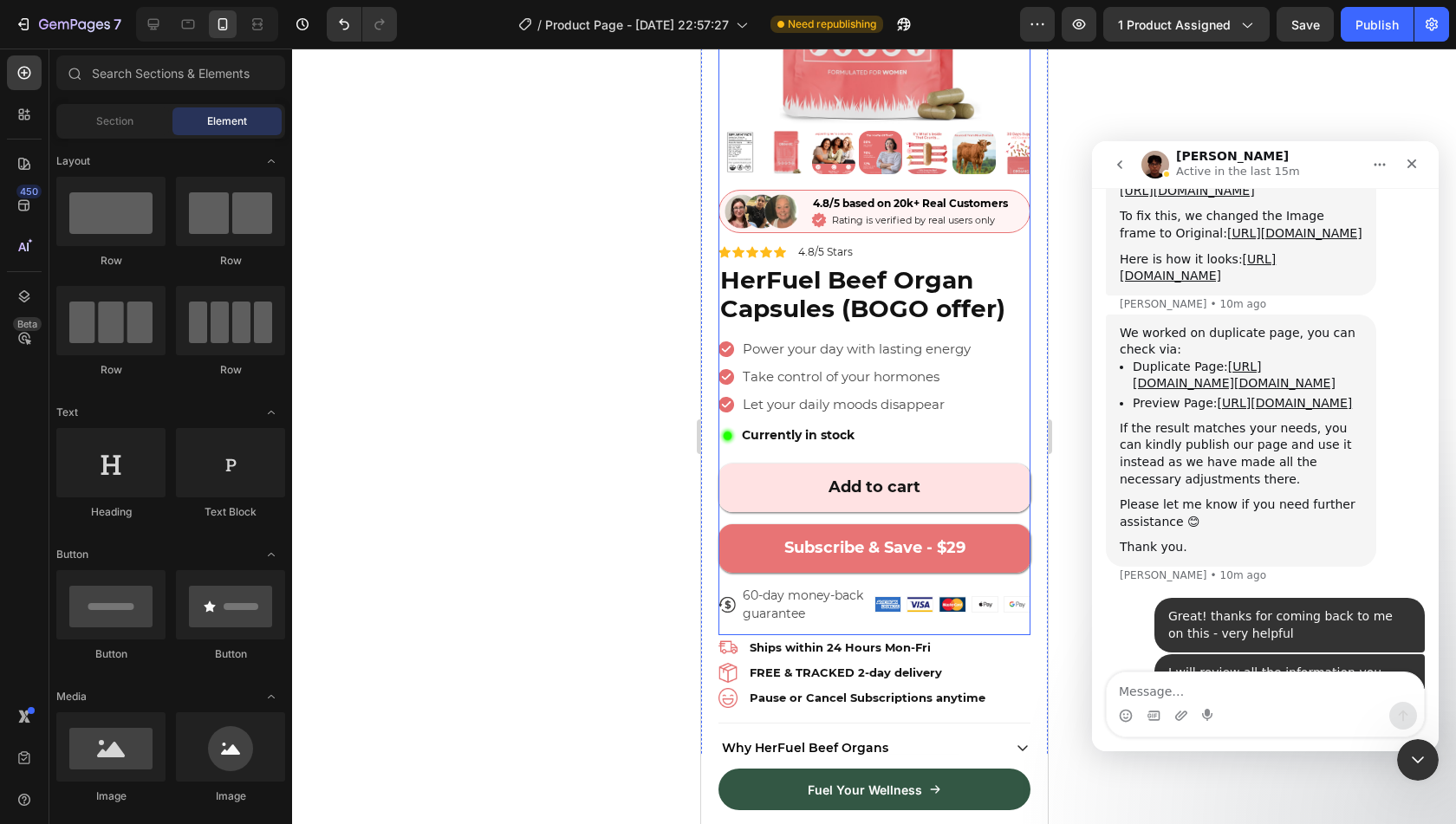
scroll to position [192, 0]
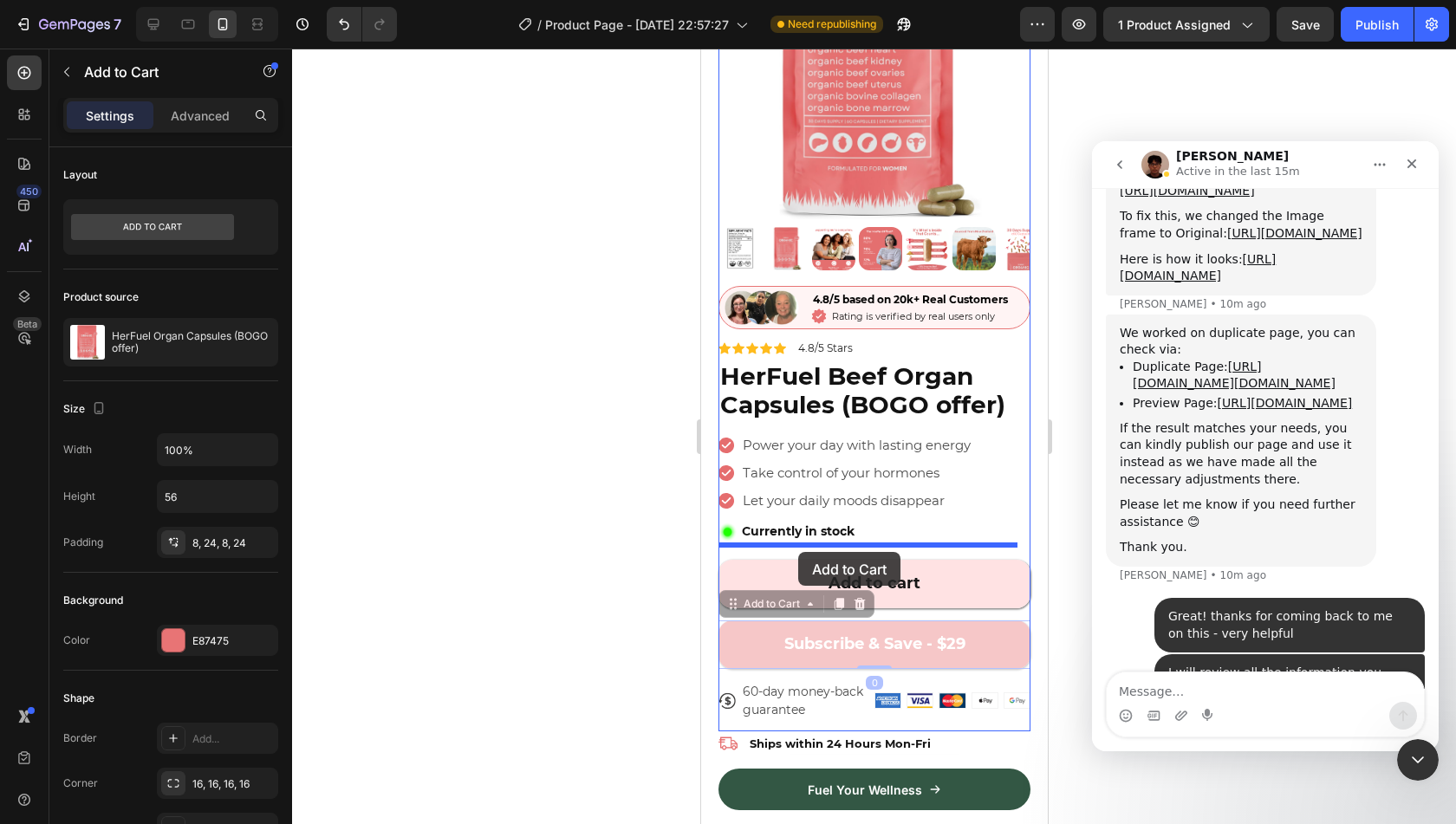
drag, startPoint x: 778, startPoint y: 591, endPoint x: 798, endPoint y: 553, distance: 42.9
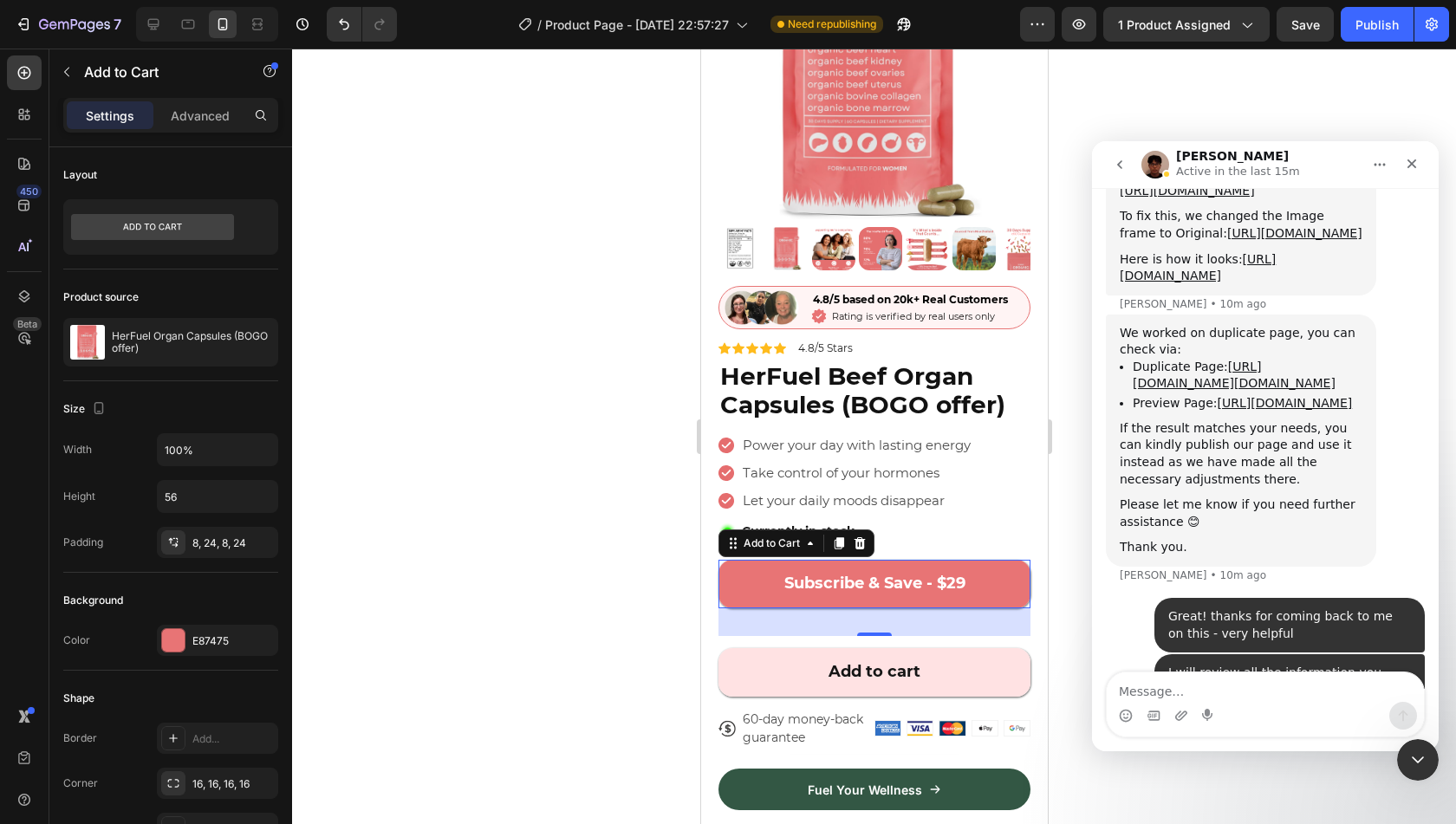
click at [650, 630] on div at bounding box center [875, 436] width 1164 height 776
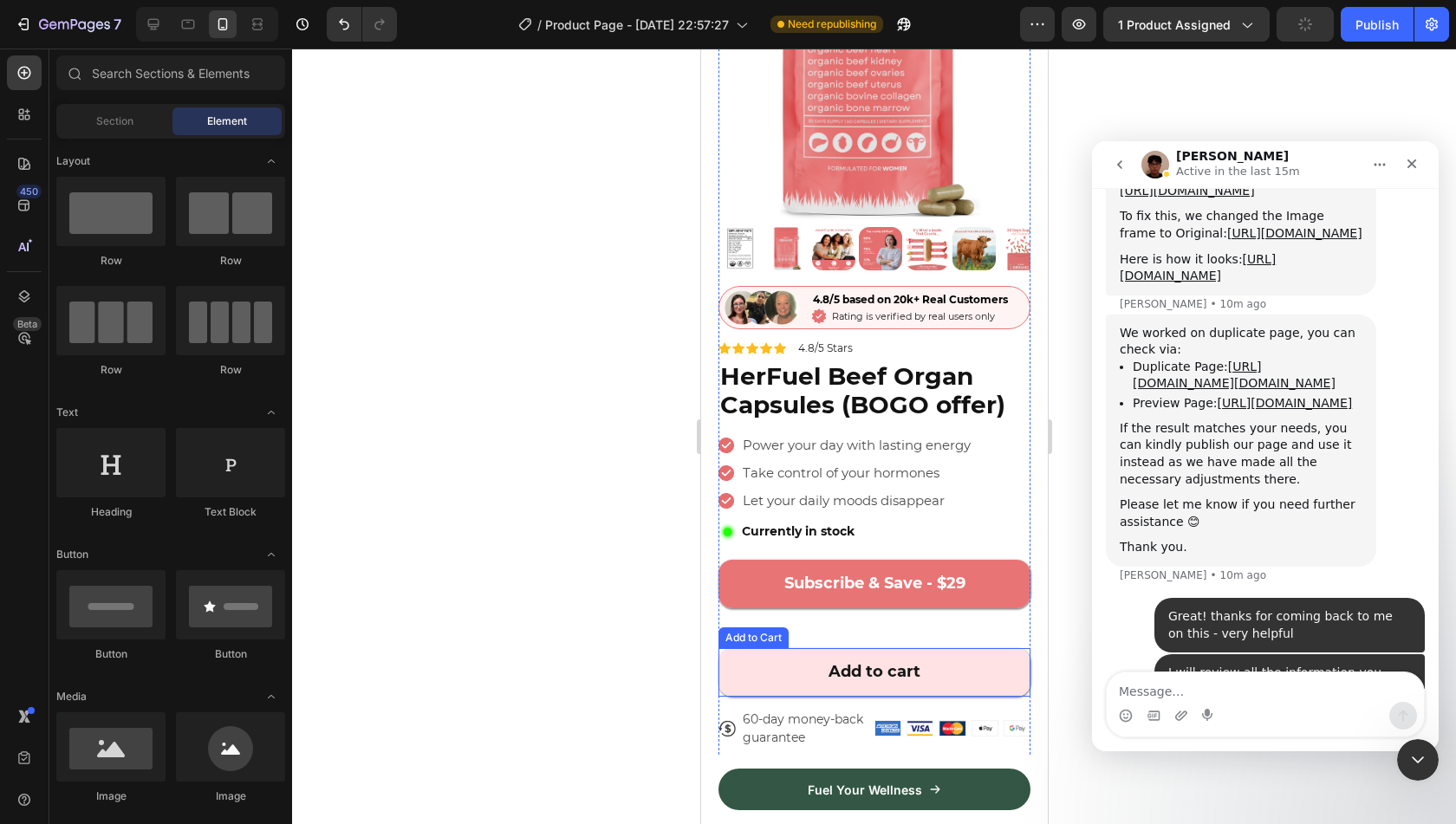
click at [835, 648] on button "Add to cart" at bounding box center [874, 672] width 312 height 48
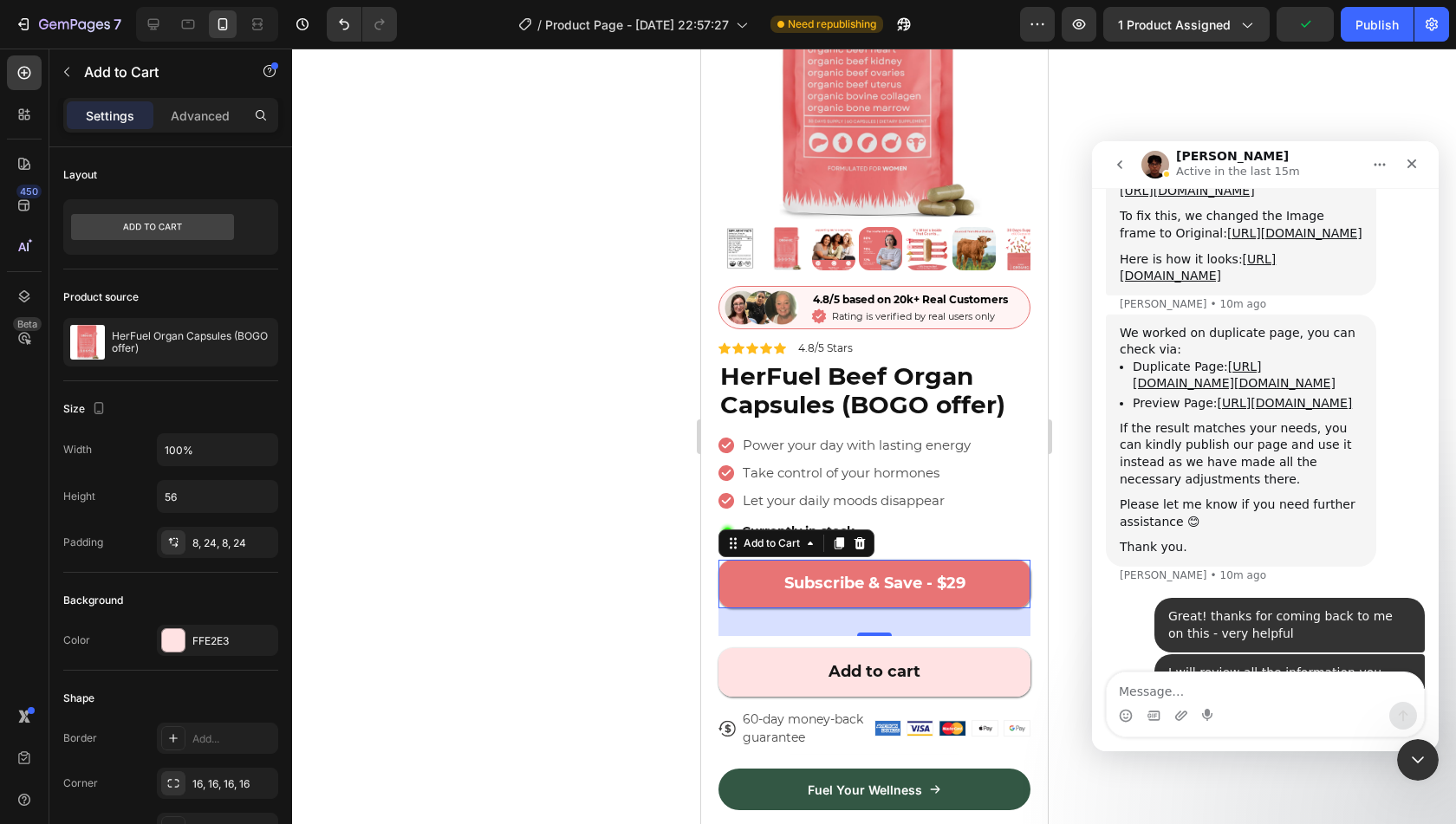
click at [865, 590] on button "Subscribe & Save - $29" at bounding box center [874, 584] width 312 height 48
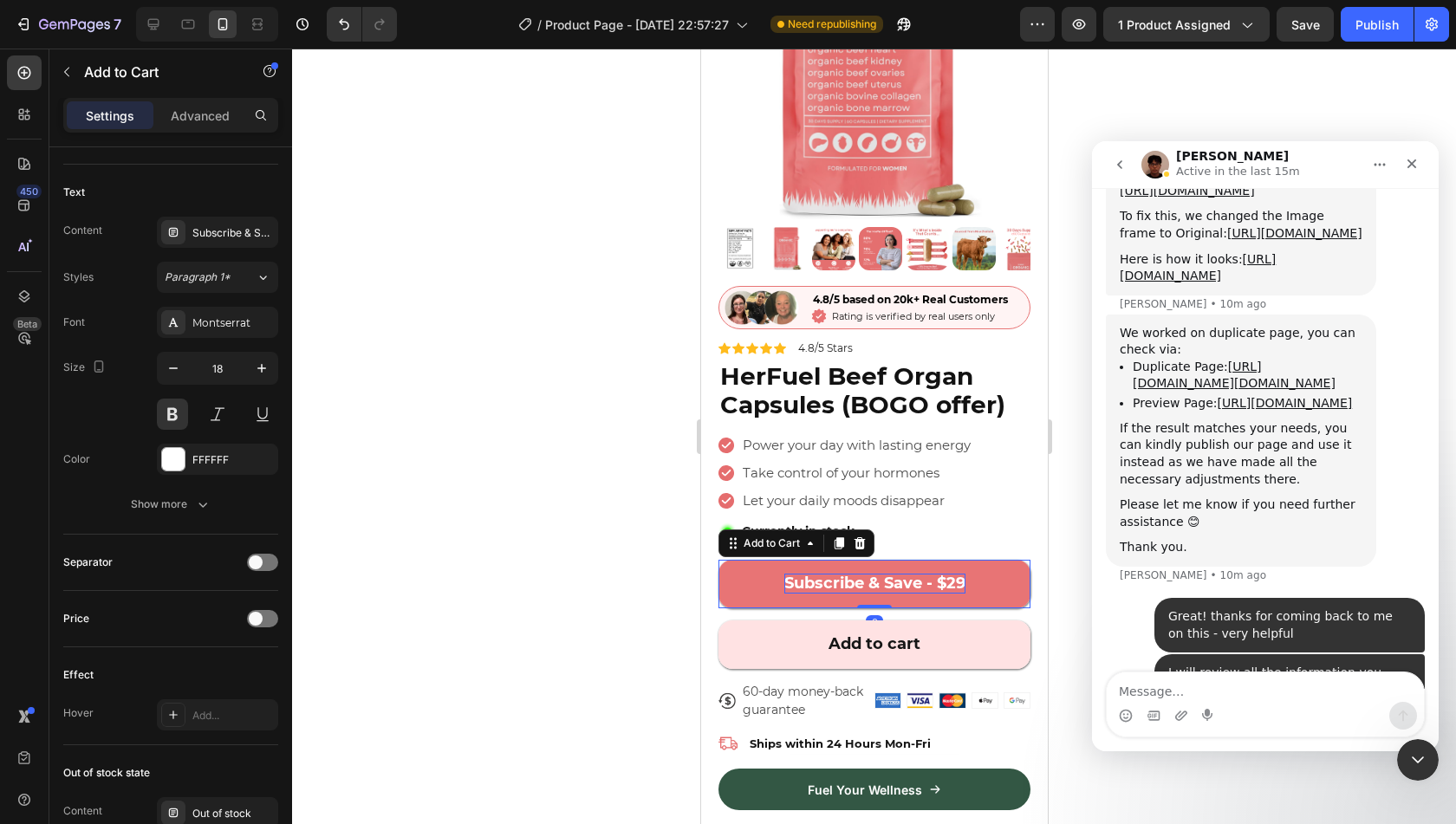
drag, startPoint x: 876, startPoint y: 620, endPoint x: 895, endPoint y: 560, distance: 62.9
click at [895, 560] on div "Subscribe & Save - $29 Add to Cart 0" at bounding box center [874, 584] width 312 height 48
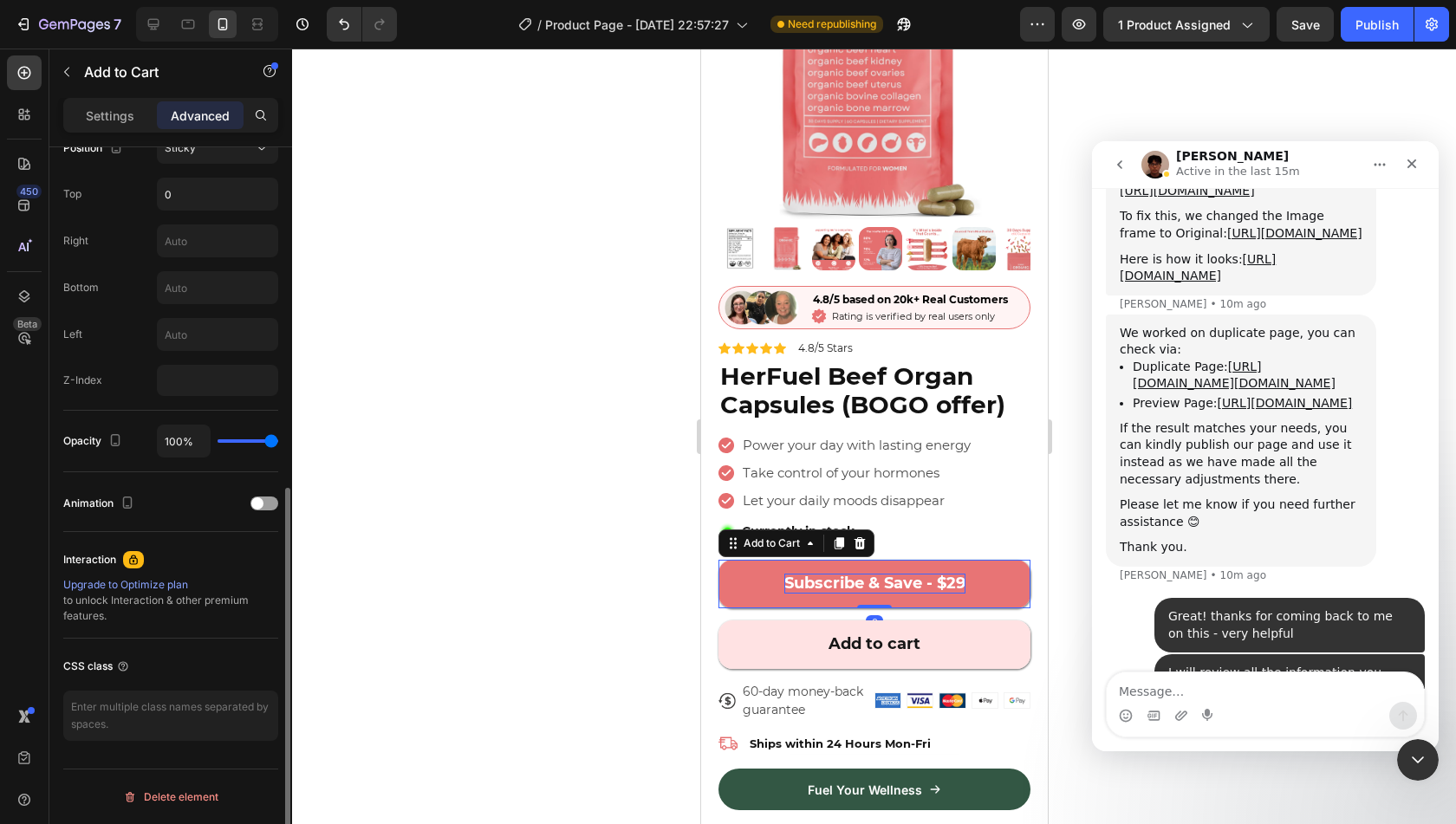
scroll to position [657, 0]
click at [614, 616] on div at bounding box center [875, 436] width 1164 height 776
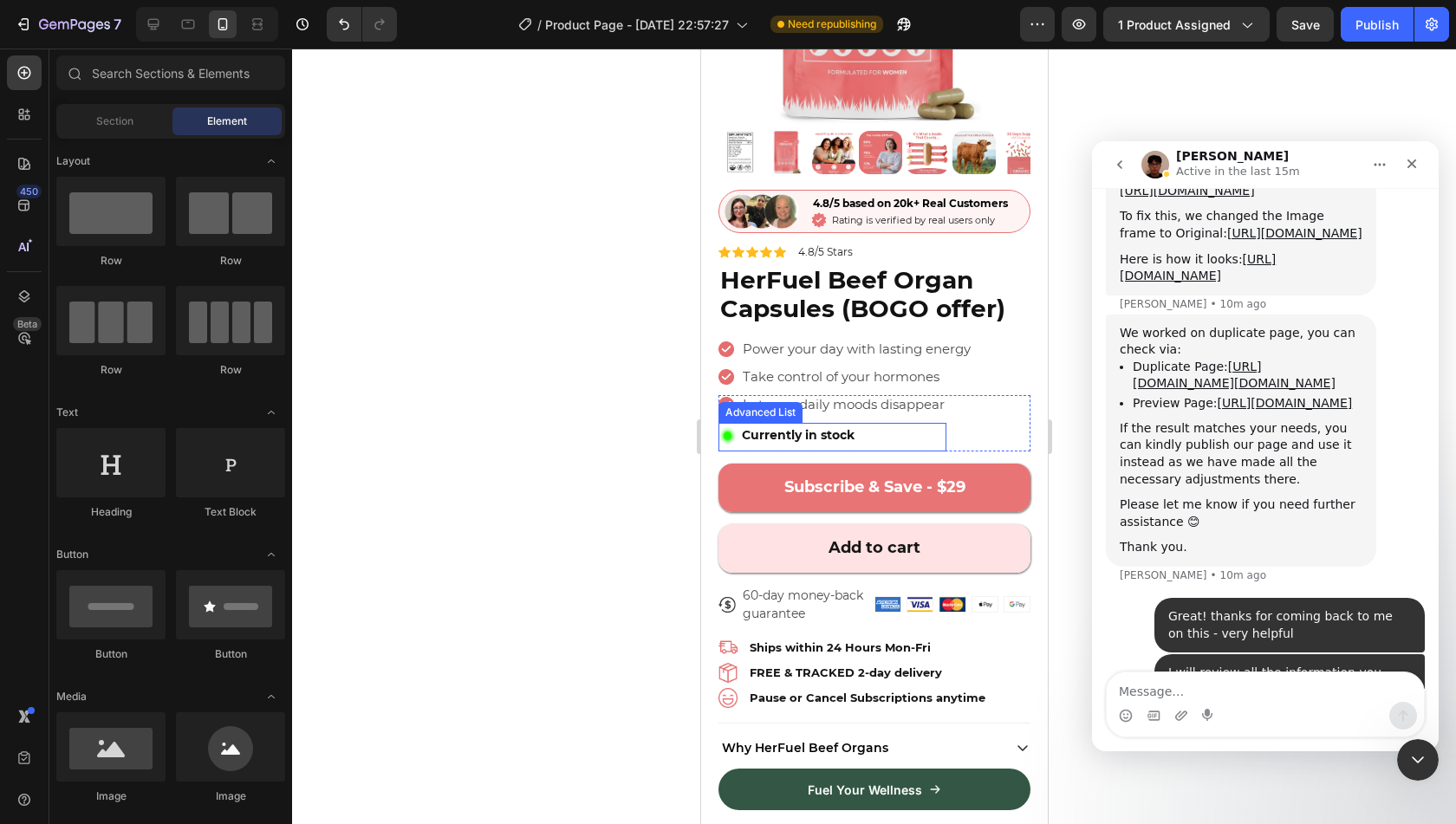
scroll to position [289, 0]
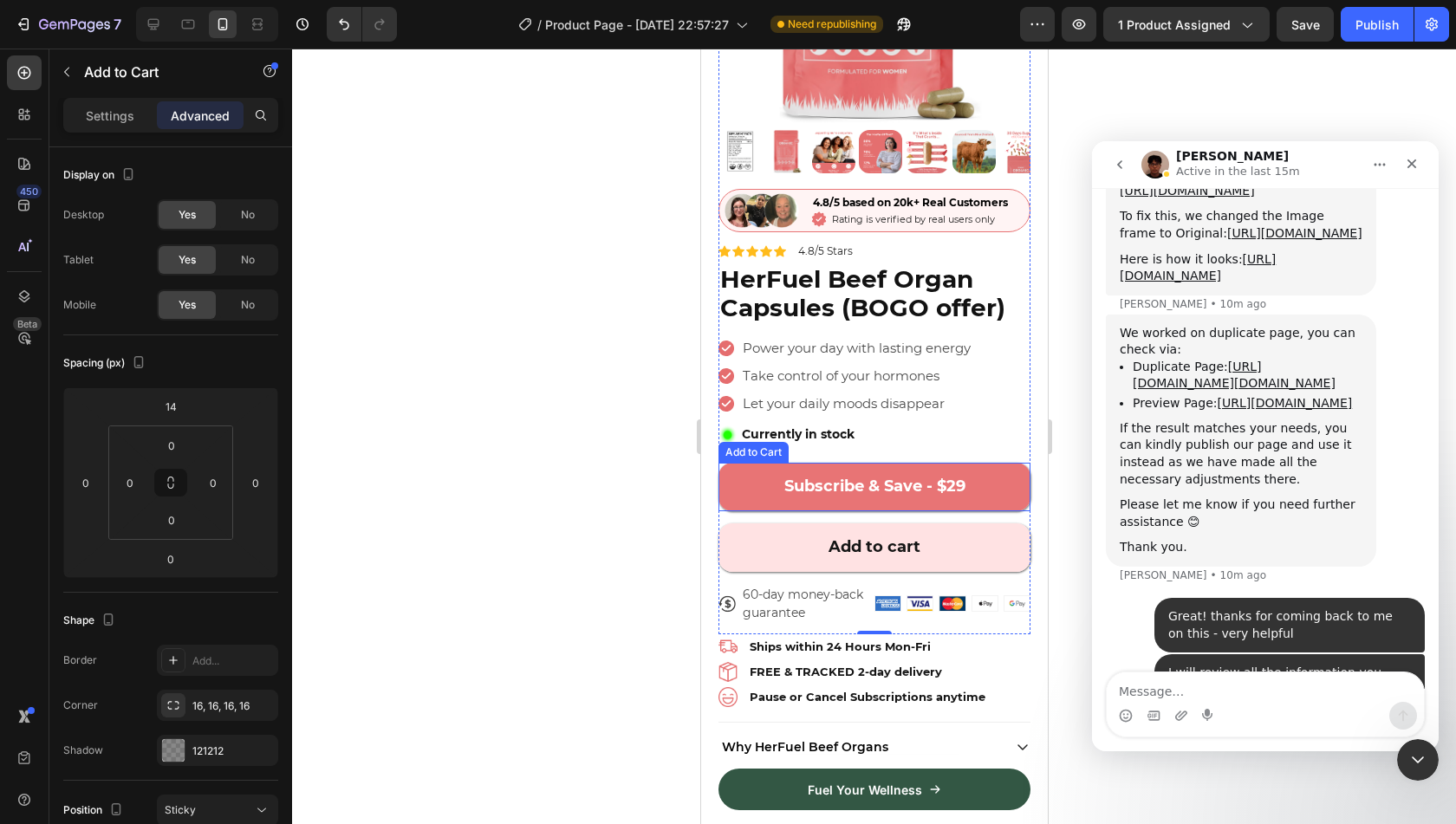
click at [996, 490] on button "Subscribe & Save - $29" at bounding box center [874, 487] width 312 height 48
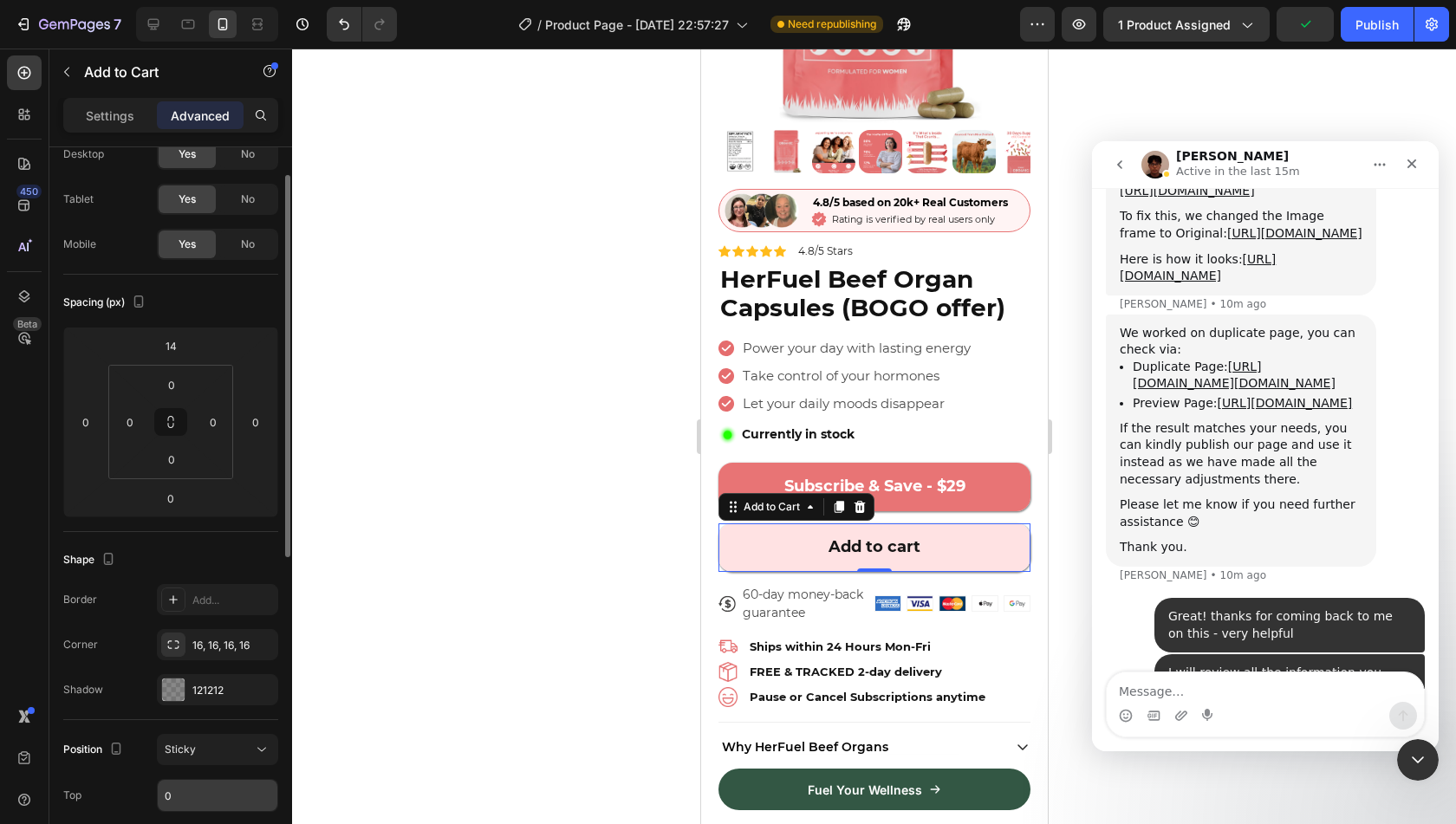
scroll to position [57, 0]
click at [177, 358] on input "14" at bounding box center [171, 349] width 35 height 26
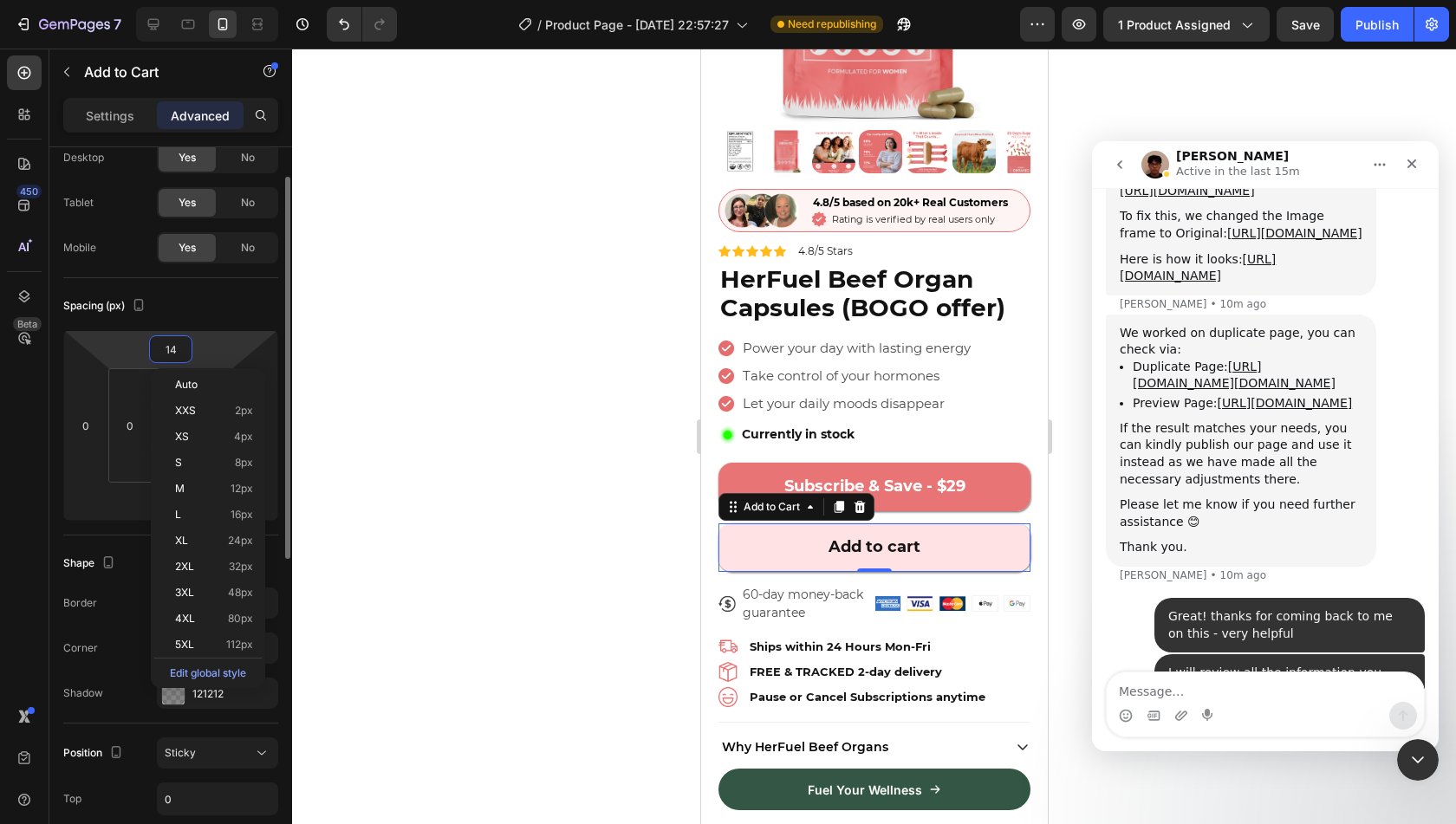
type input "8"
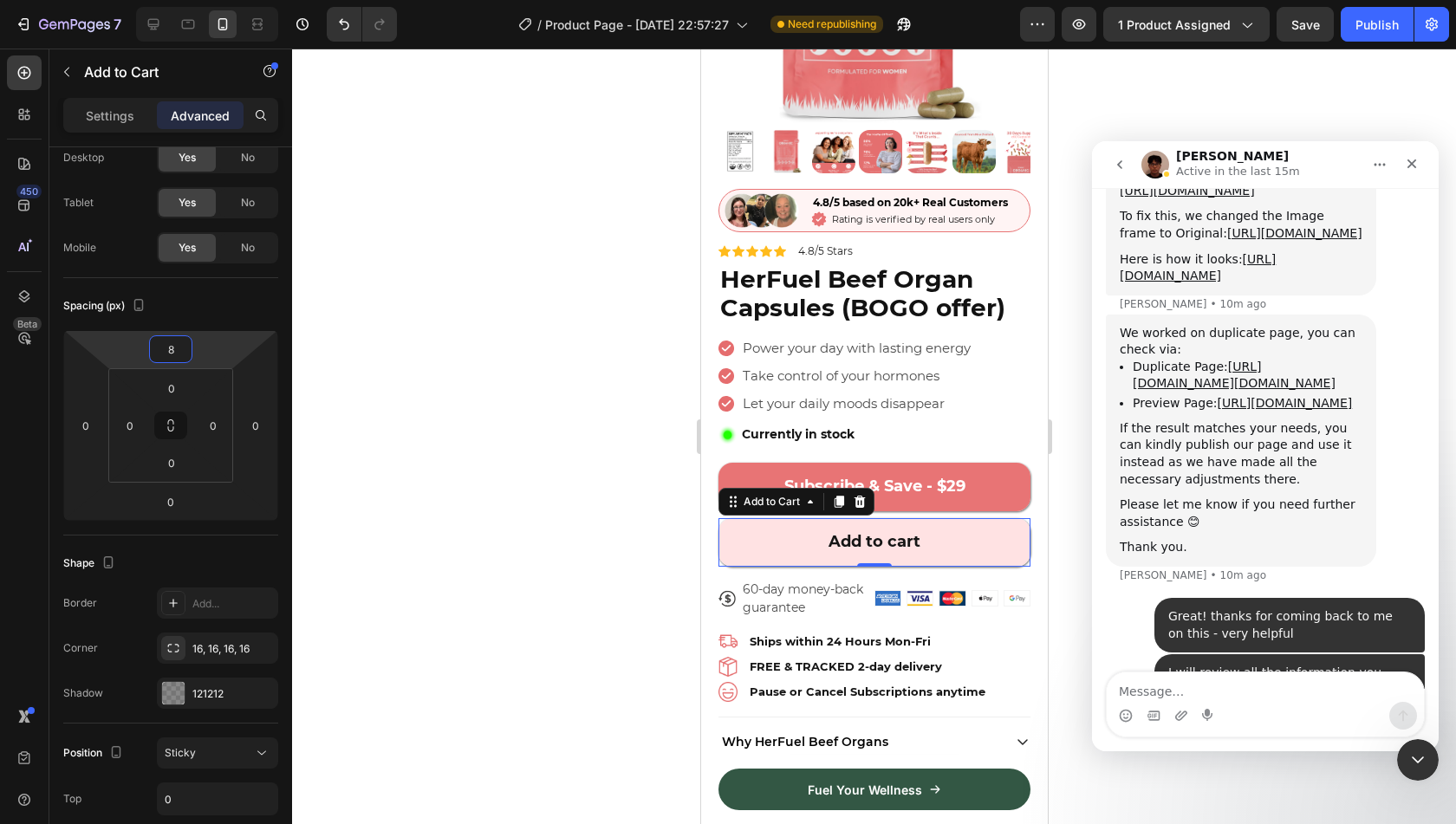
click at [488, 516] on div at bounding box center [875, 436] width 1164 height 776
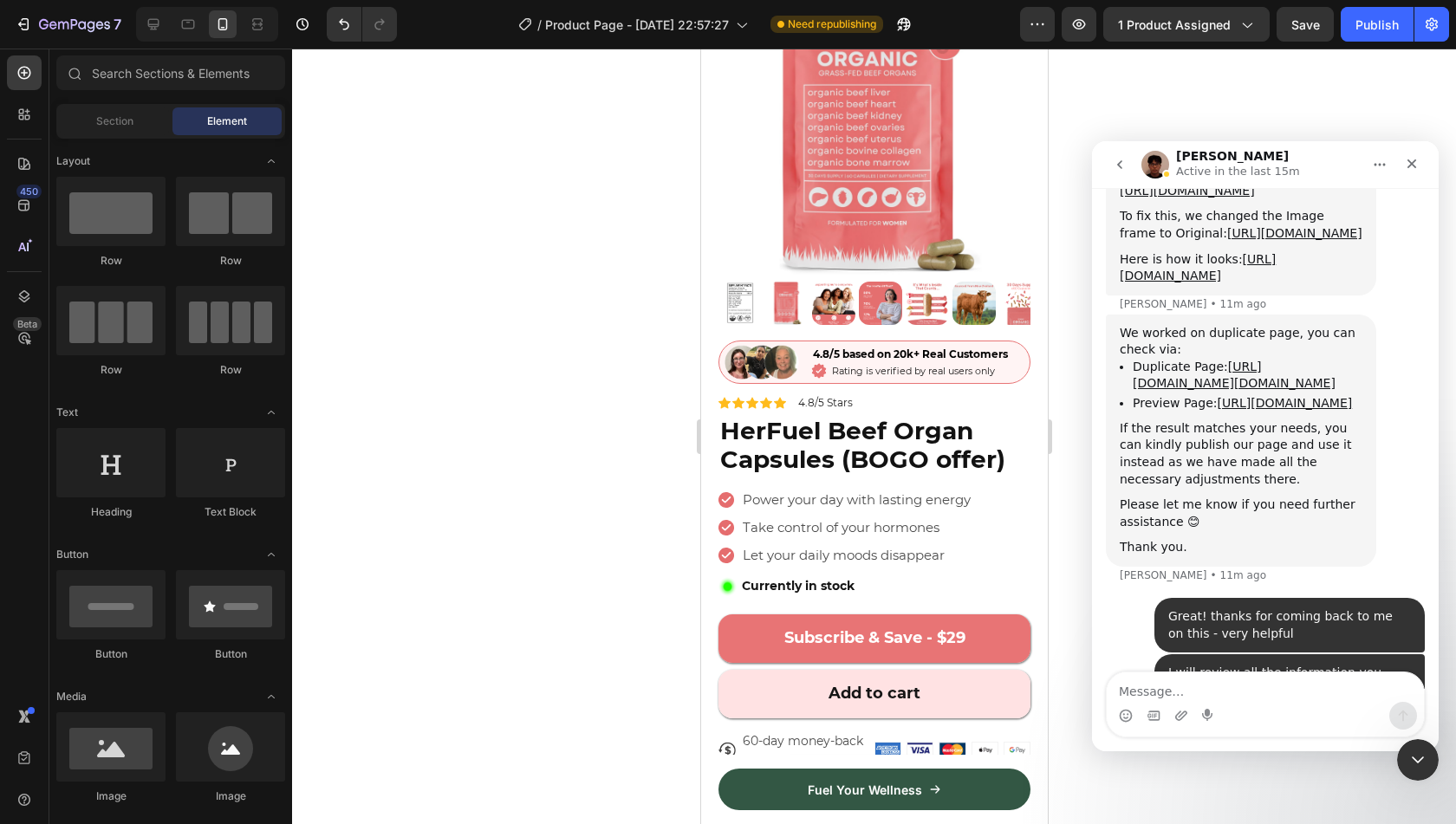
scroll to position [194, 0]
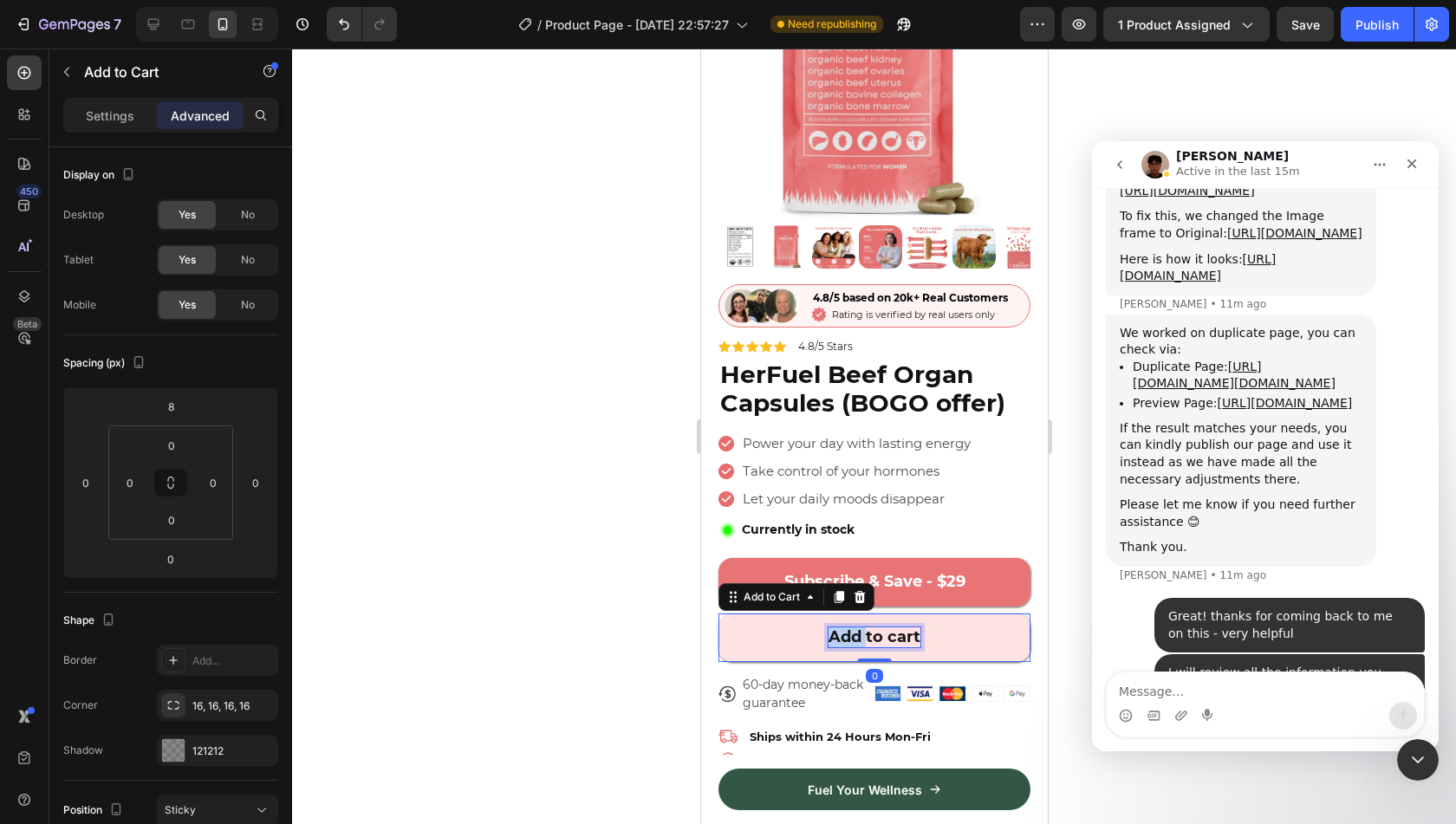
click at [834, 628] on p "Add to cart" at bounding box center [873, 637] width 92 height 20
click at [718, 614] on button "OrAdd to cart" at bounding box center [874, 637] width 312 height 48
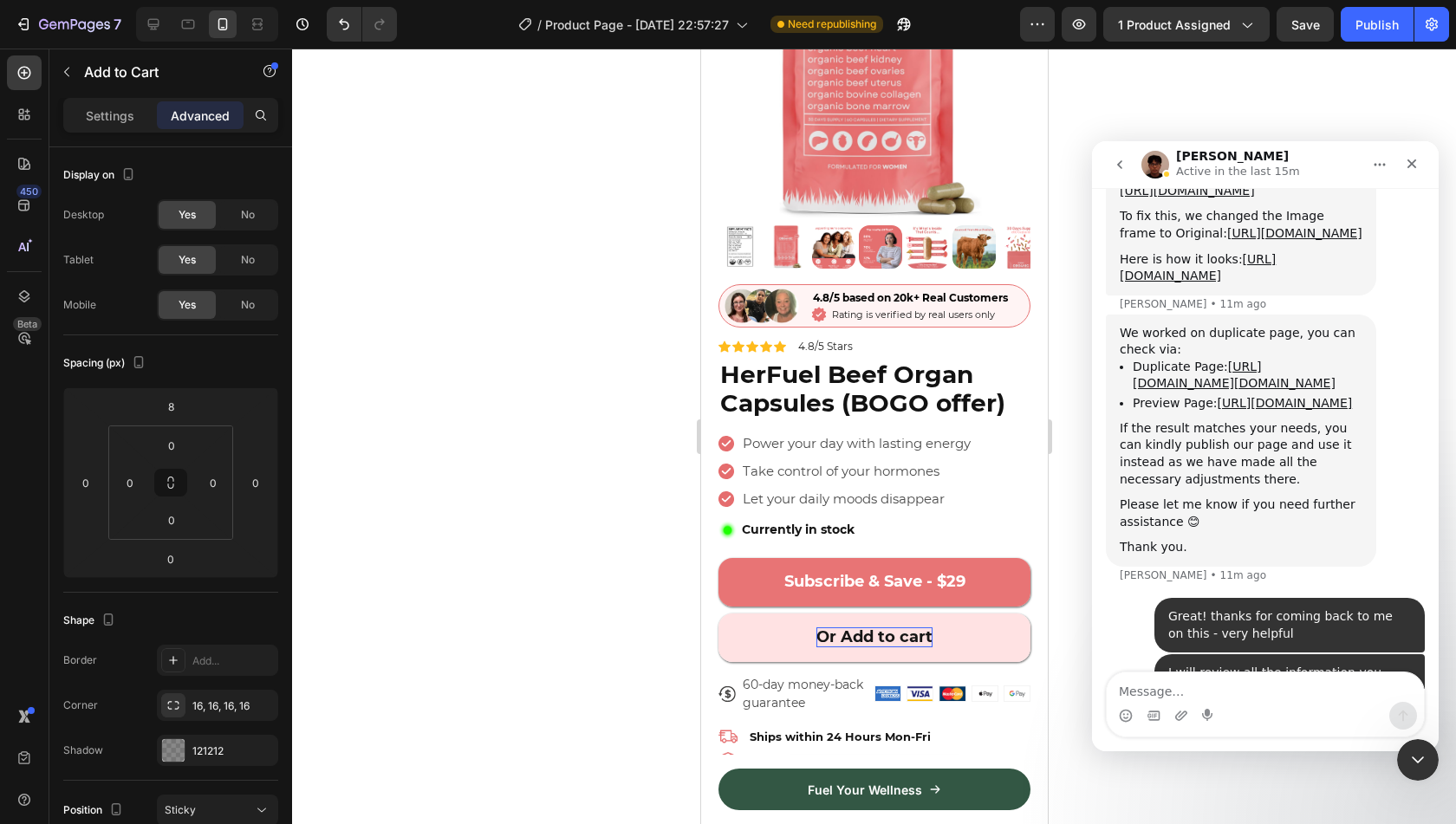
click at [568, 618] on div at bounding box center [875, 436] width 1164 height 776
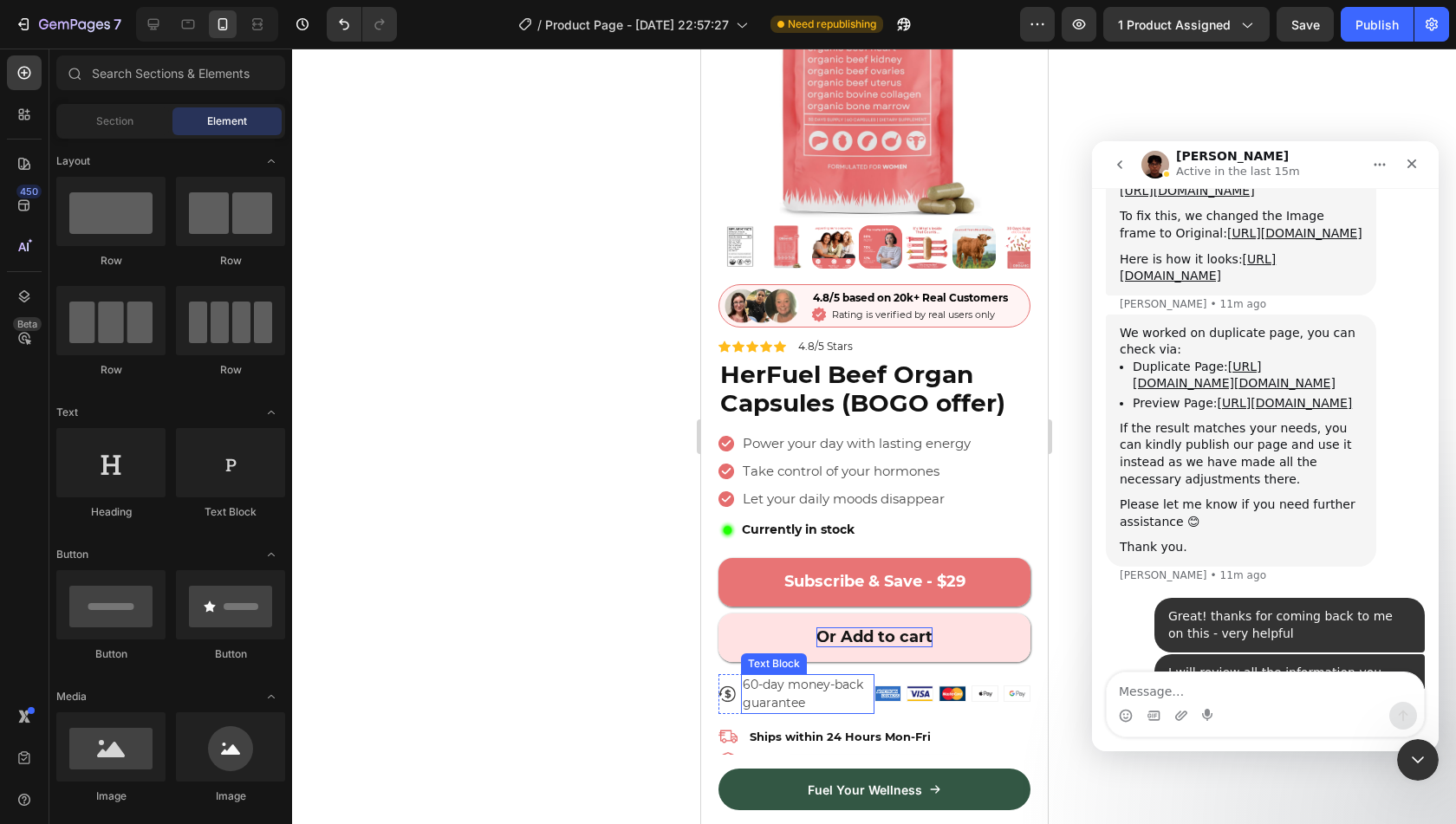
scroll to position [281, 0]
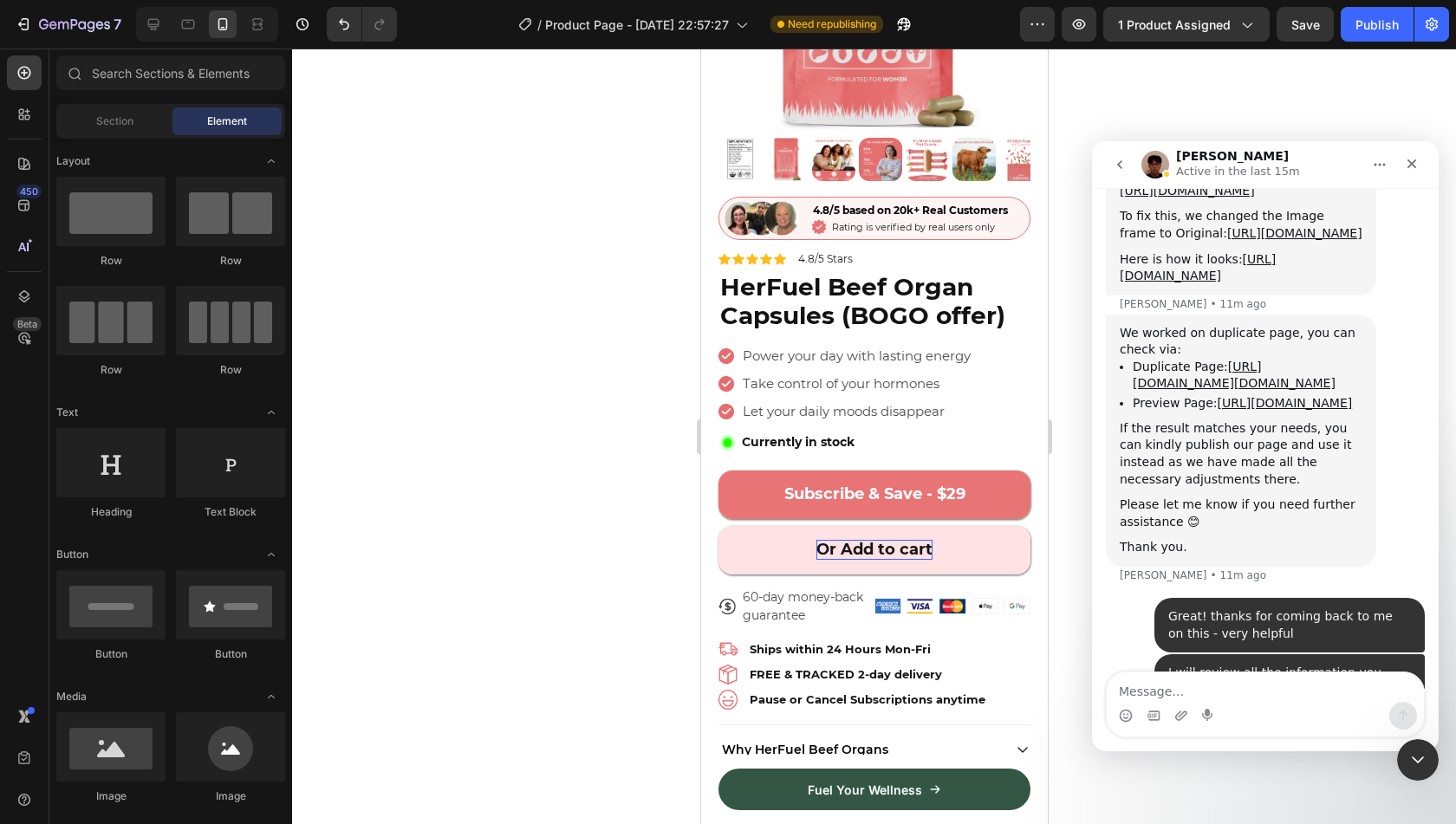
click at [517, 479] on div at bounding box center [875, 436] width 1164 height 776
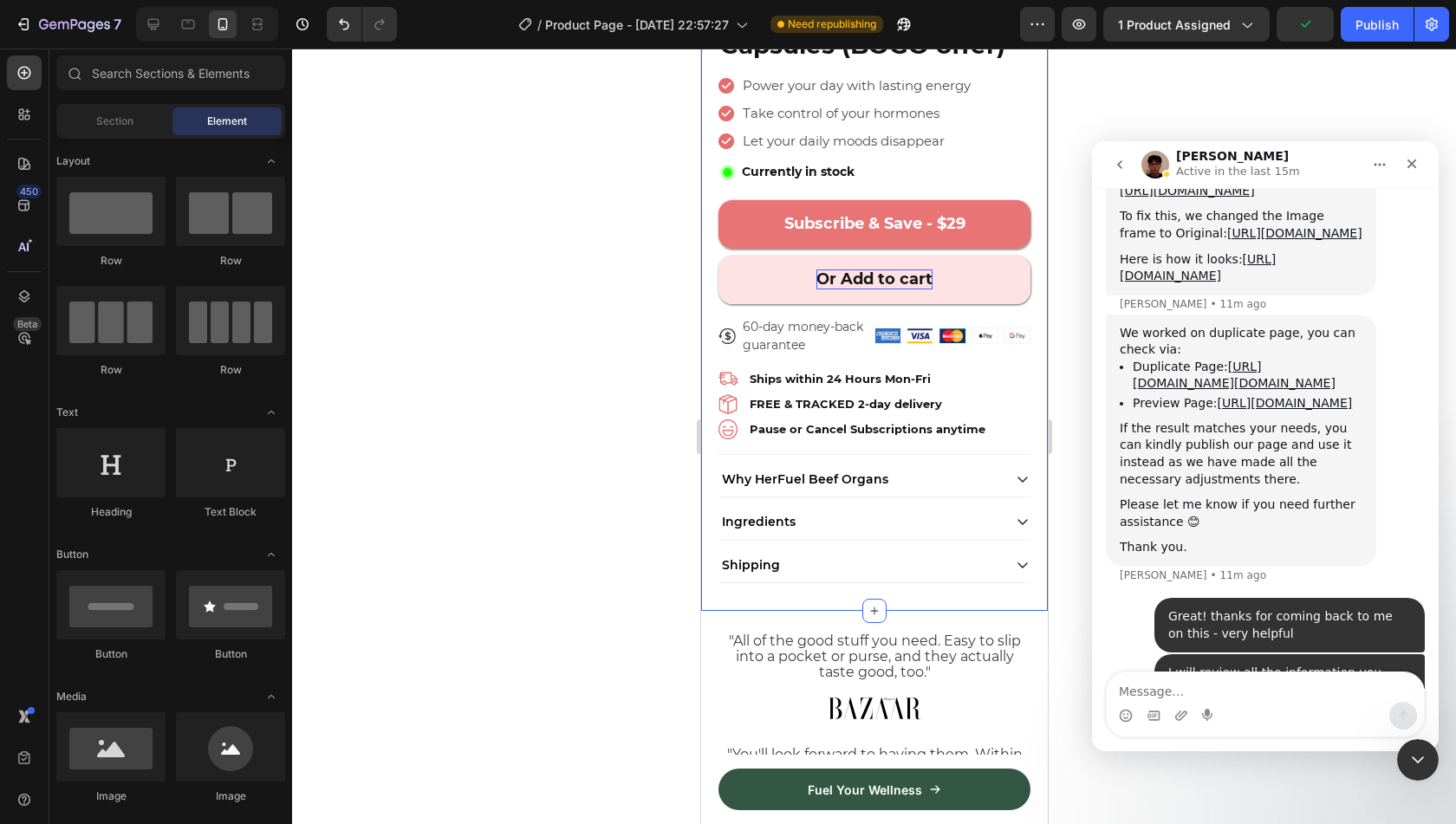
scroll to position [675, 0]
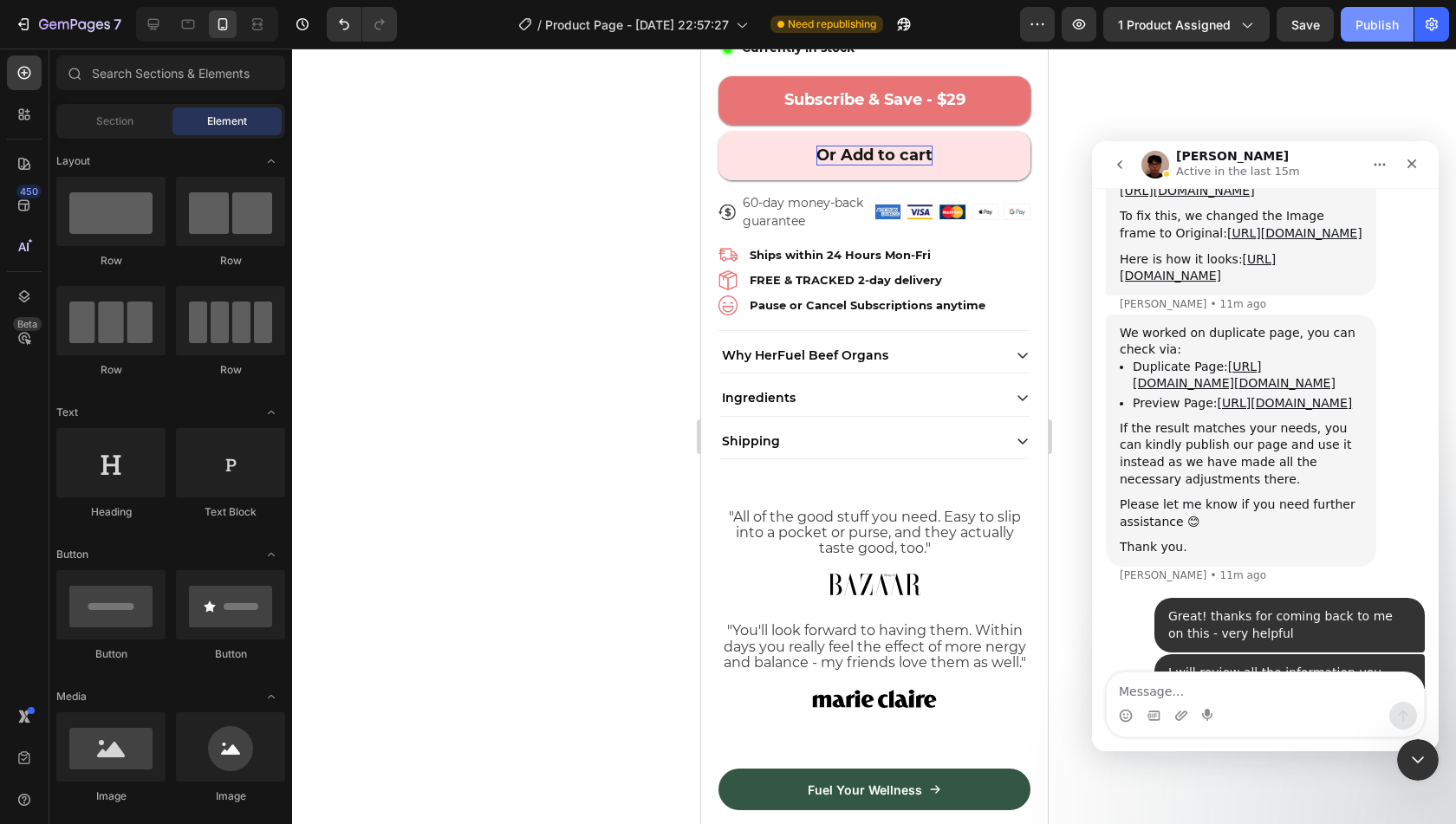
click at [1373, 18] on div "Publish" at bounding box center [1376, 25] width 43 height 18
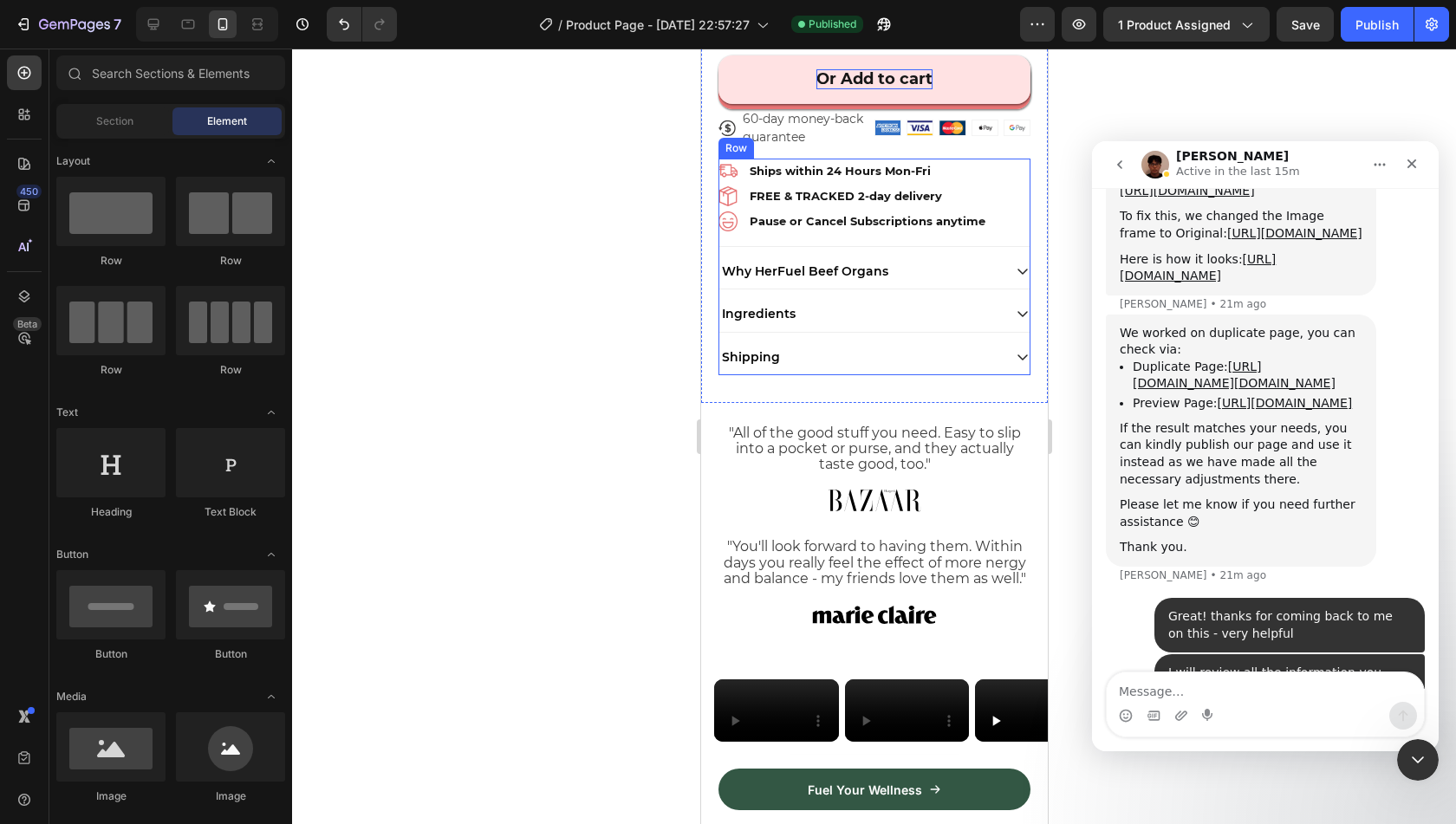
scroll to position [843, 0]
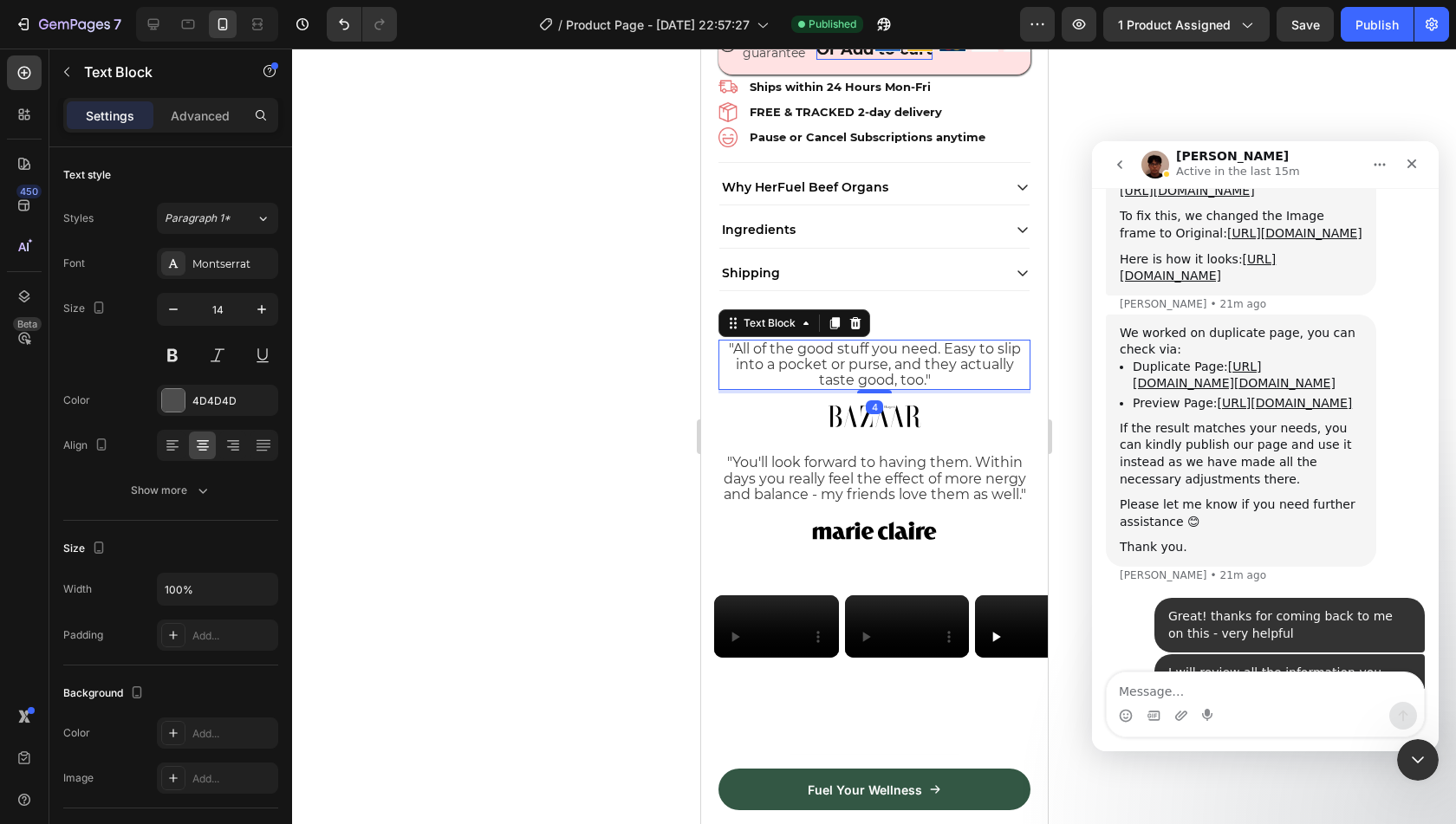
click at [920, 341] on span ""All of the good stuff you need. Easy to slip into a pocket or purse, and they …" at bounding box center [875, 364] width 292 height 47
click at [917, 351] on span ""All of the good stuff you need. Easy to slip into a pocket or purse, and they …" at bounding box center [875, 364] width 292 height 47
click at [881, 353] on span ""All of the good stuff you need. Easy to slip into a pocket or purse, and they …" at bounding box center [875, 364] width 292 height 47
drag, startPoint x: 839, startPoint y: 351, endPoint x: 774, endPoint y: 351, distance: 65.0
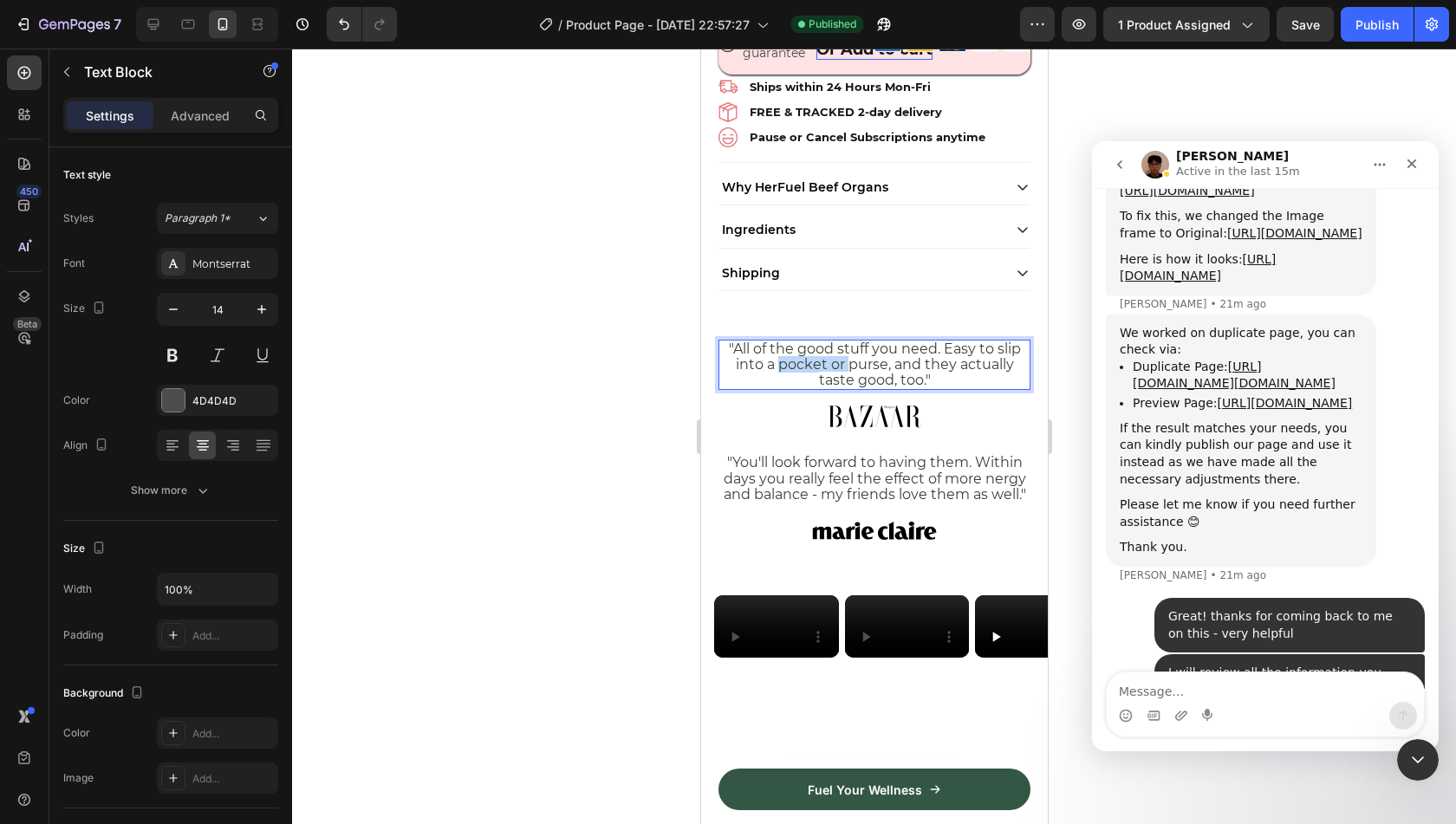
click at [774, 351] on span ""All of the good stuff you need. Easy to slip into a pocket or purse, and they …" at bounding box center [875, 364] width 292 height 47
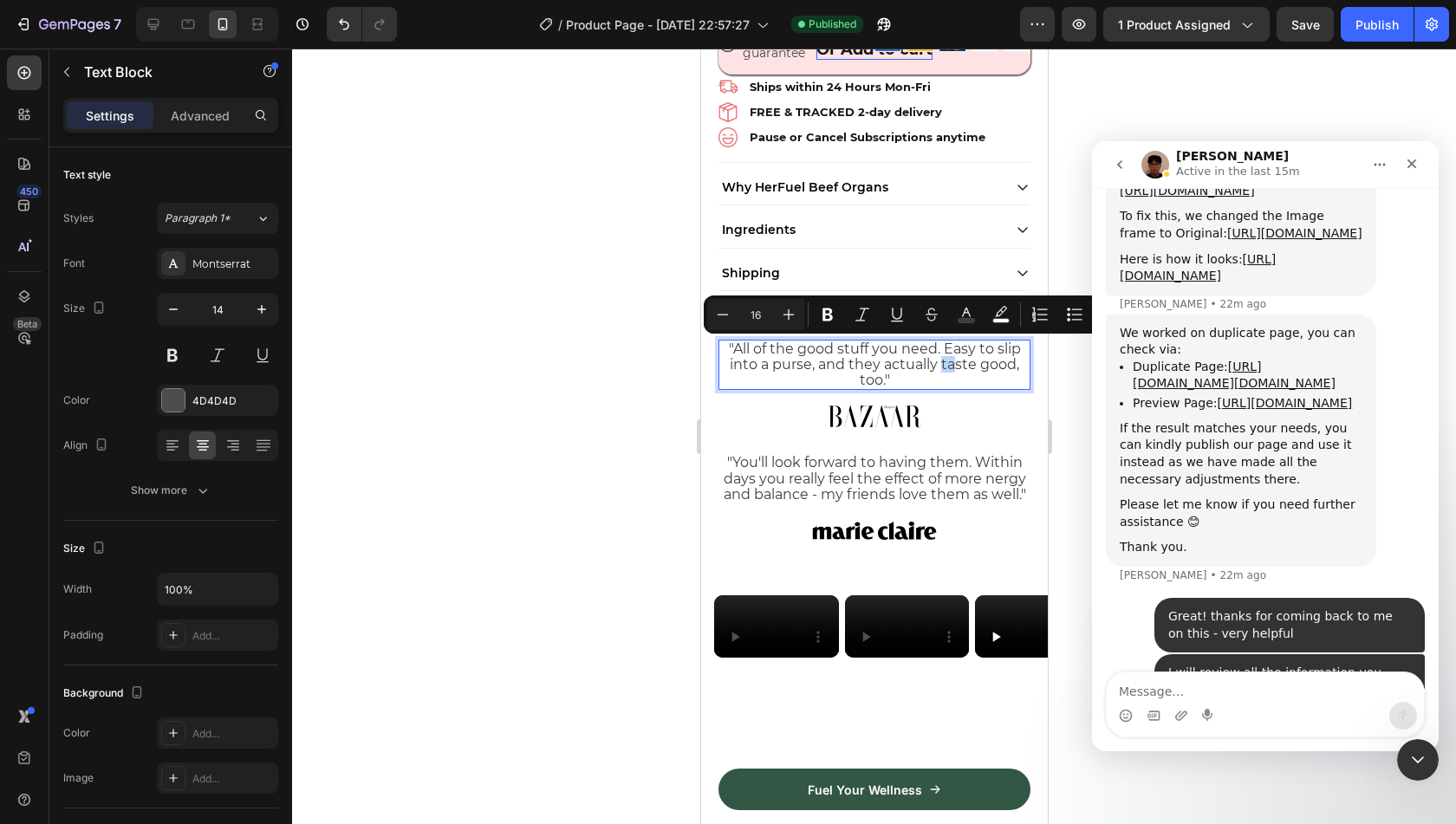
drag, startPoint x: 933, startPoint y: 353, endPoint x: 945, endPoint y: 349, distance: 12.6
click at [945, 349] on span ""All of the good stuff you need. Easy to slip into a purse, and they actually t…" at bounding box center [875, 364] width 292 height 47
drag, startPoint x: 876, startPoint y: 365, endPoint x: 880, endPoint y: 351, distance: 14.6
click at [880, 351] on span ""All of the good stuff you need. Easy to slip into a purse, and they actually t…" at bounding box center [875, 364] width 292 height 47
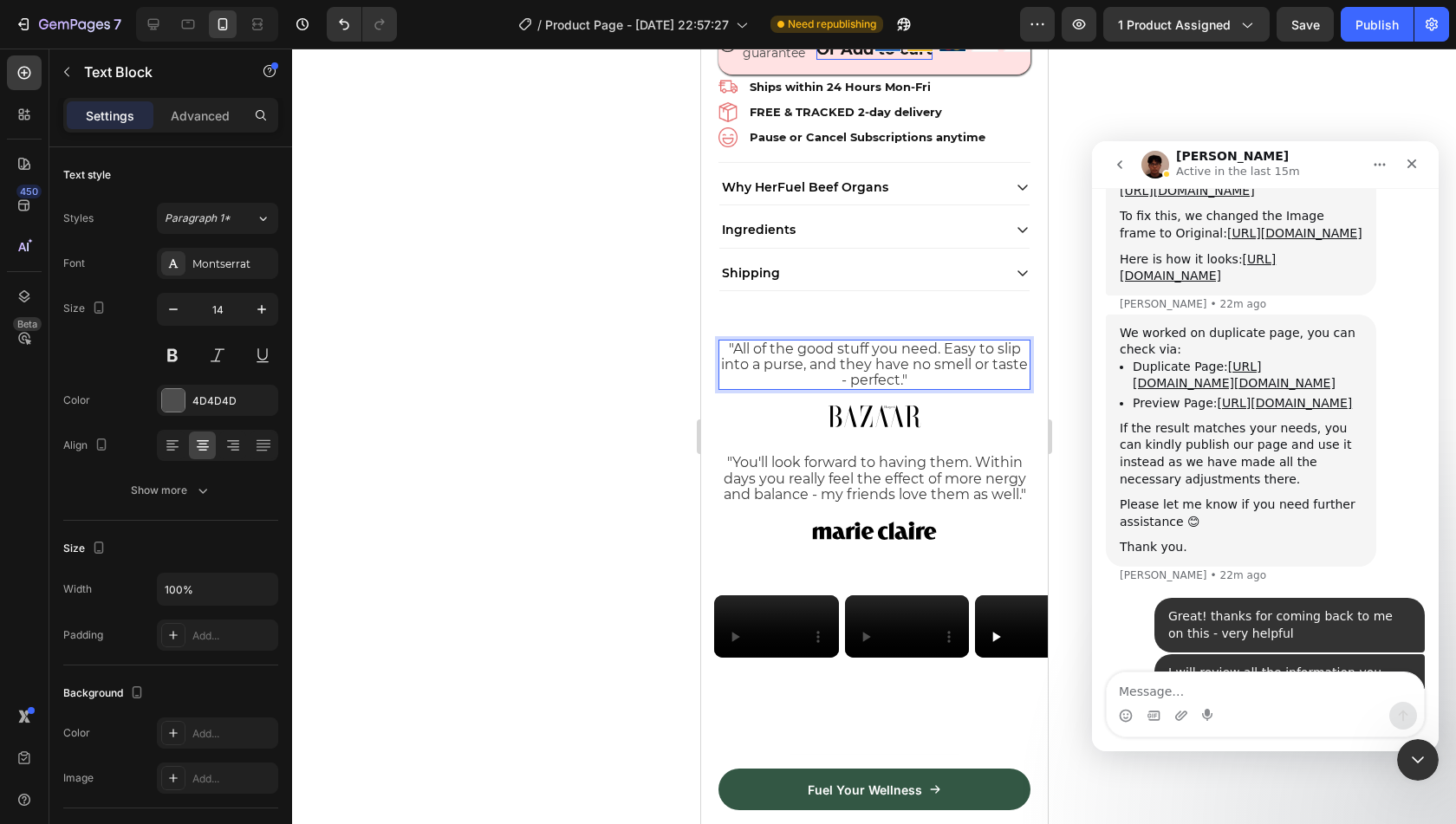
click at [914, 372] on span ""All of the good stuff you need. Easy to slip into a purse, and they have no sm…" at bounding box center [874, 364] width 306 height 47
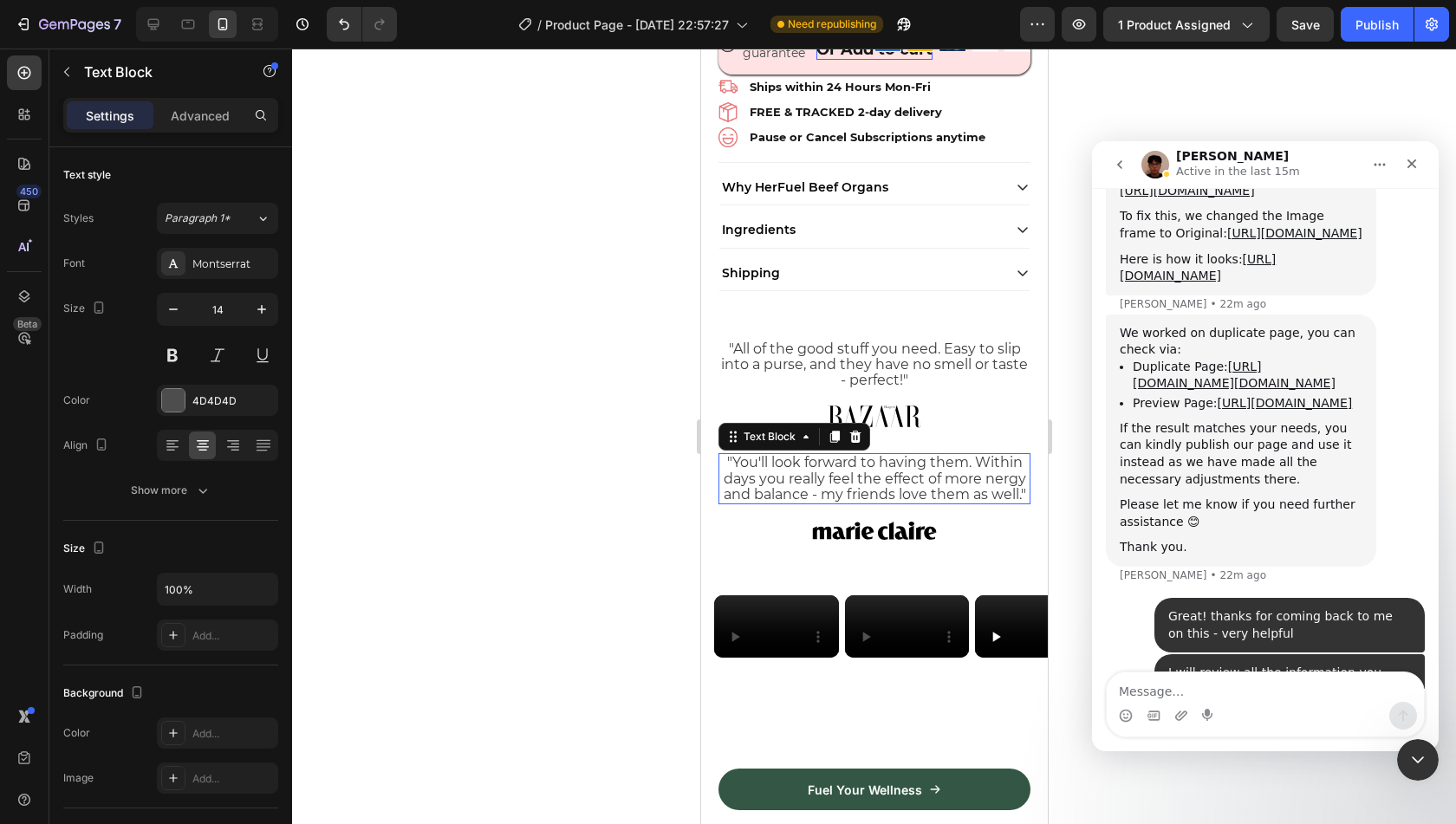
scroll to position [57, 0]
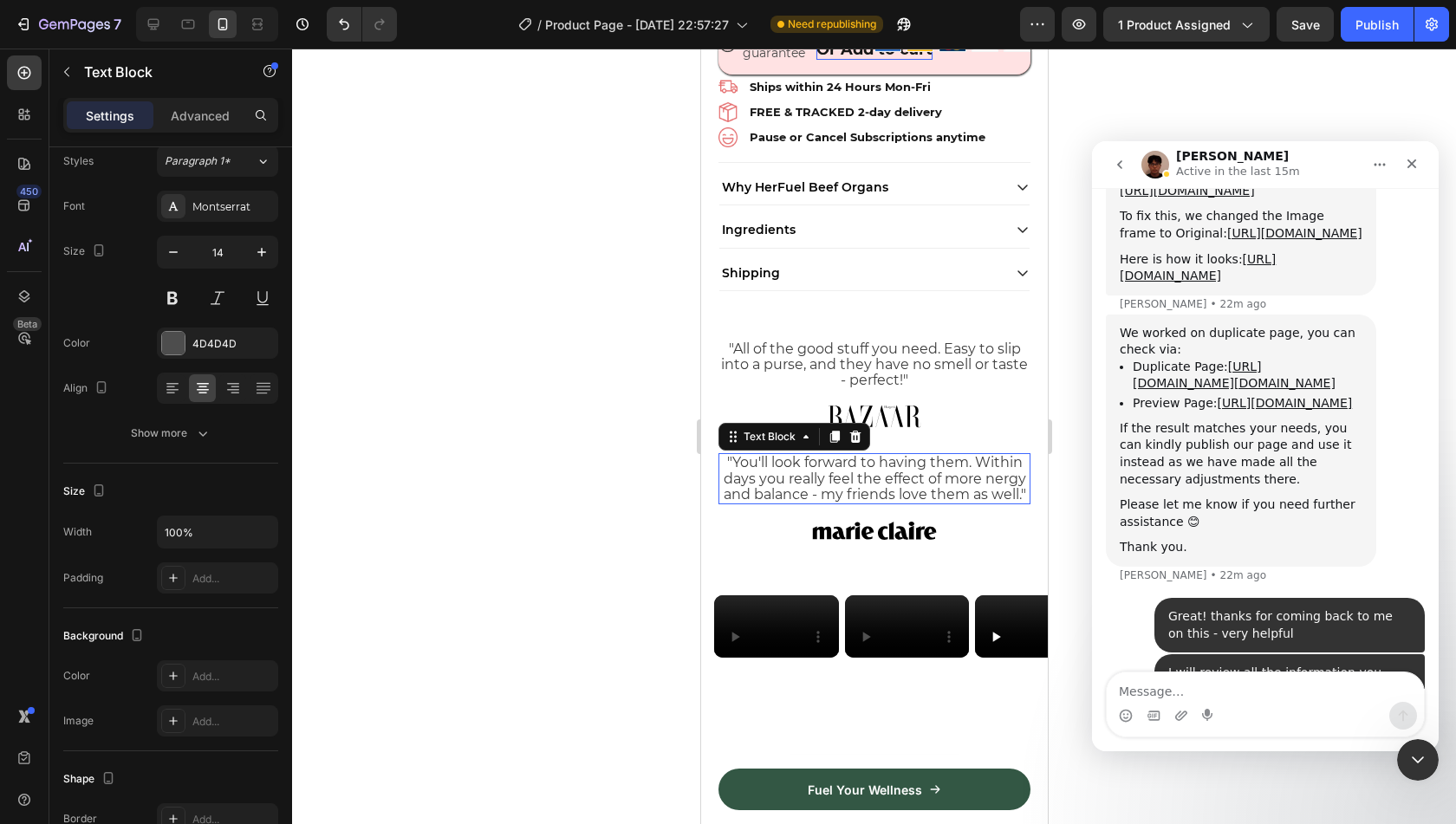
click at [953, 454] on span ""You'll look forward to having them. Within days you really feel the effect of …" at bounding box center [874, 478] width 302 height 47
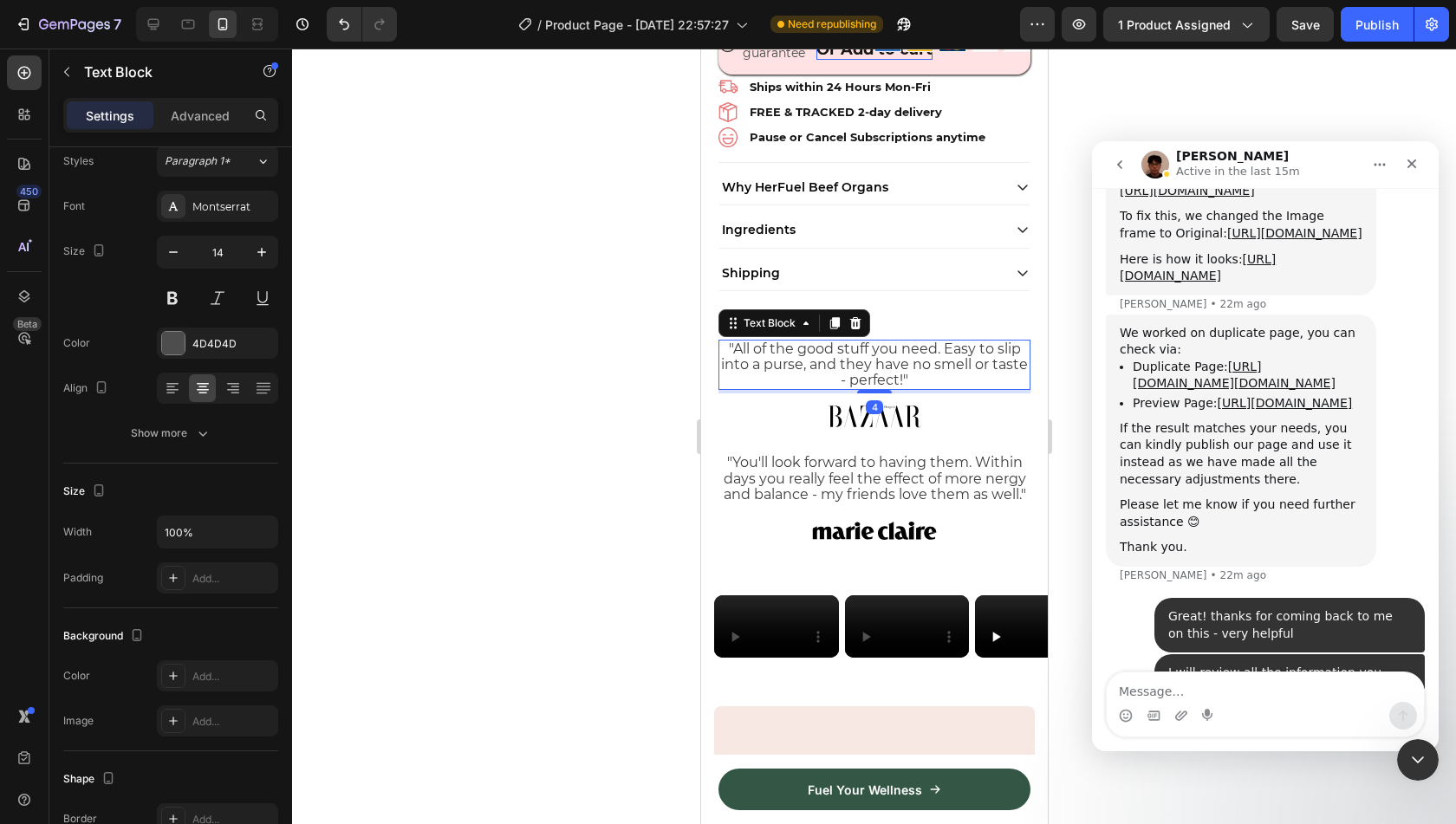
scroll to position [892, 0]
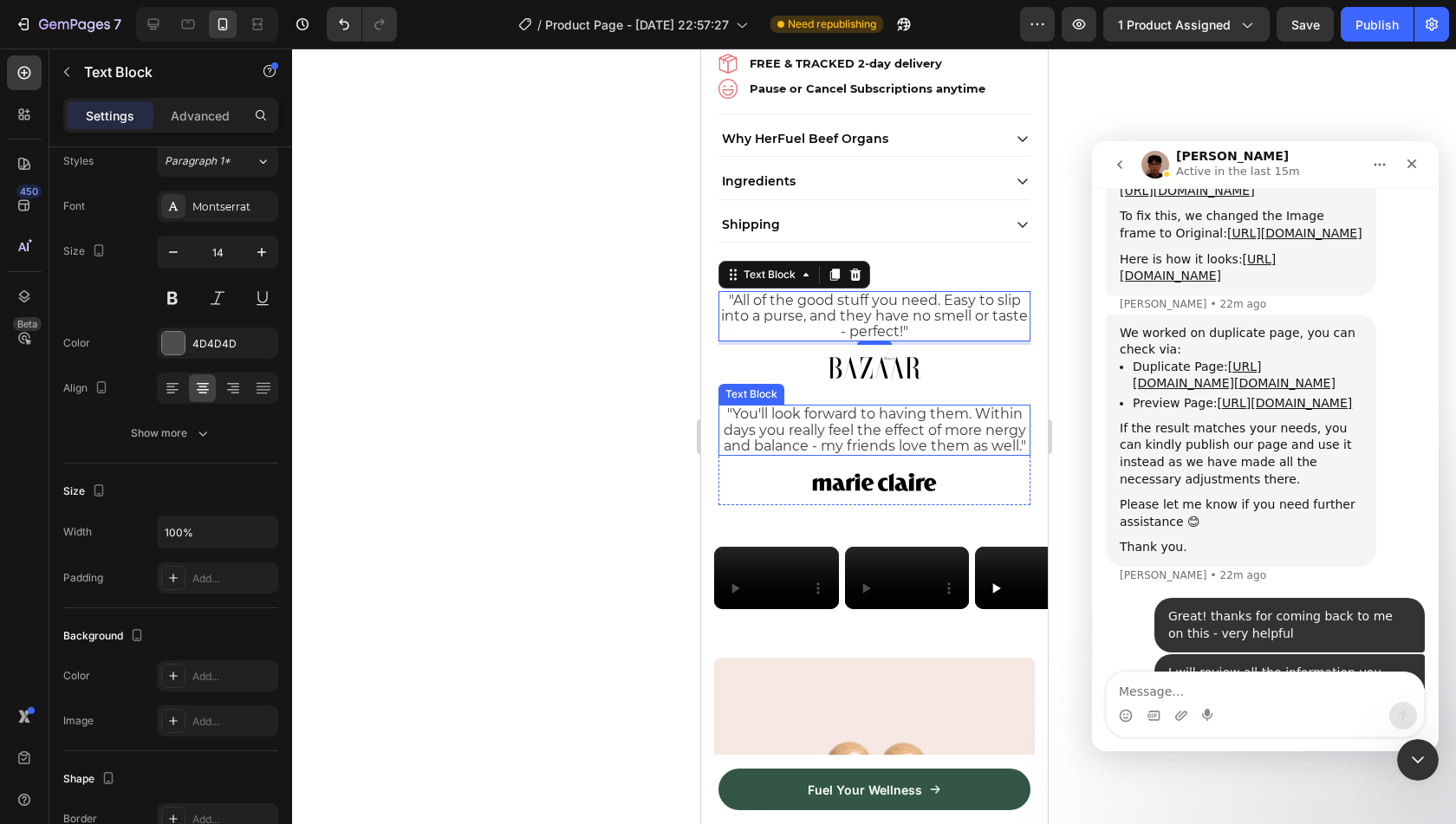
click at [772, 434] on span ""You'll look forward to having them. Within days you really feel the effect of …" at bounding box center [874, 429] width 302 height 47
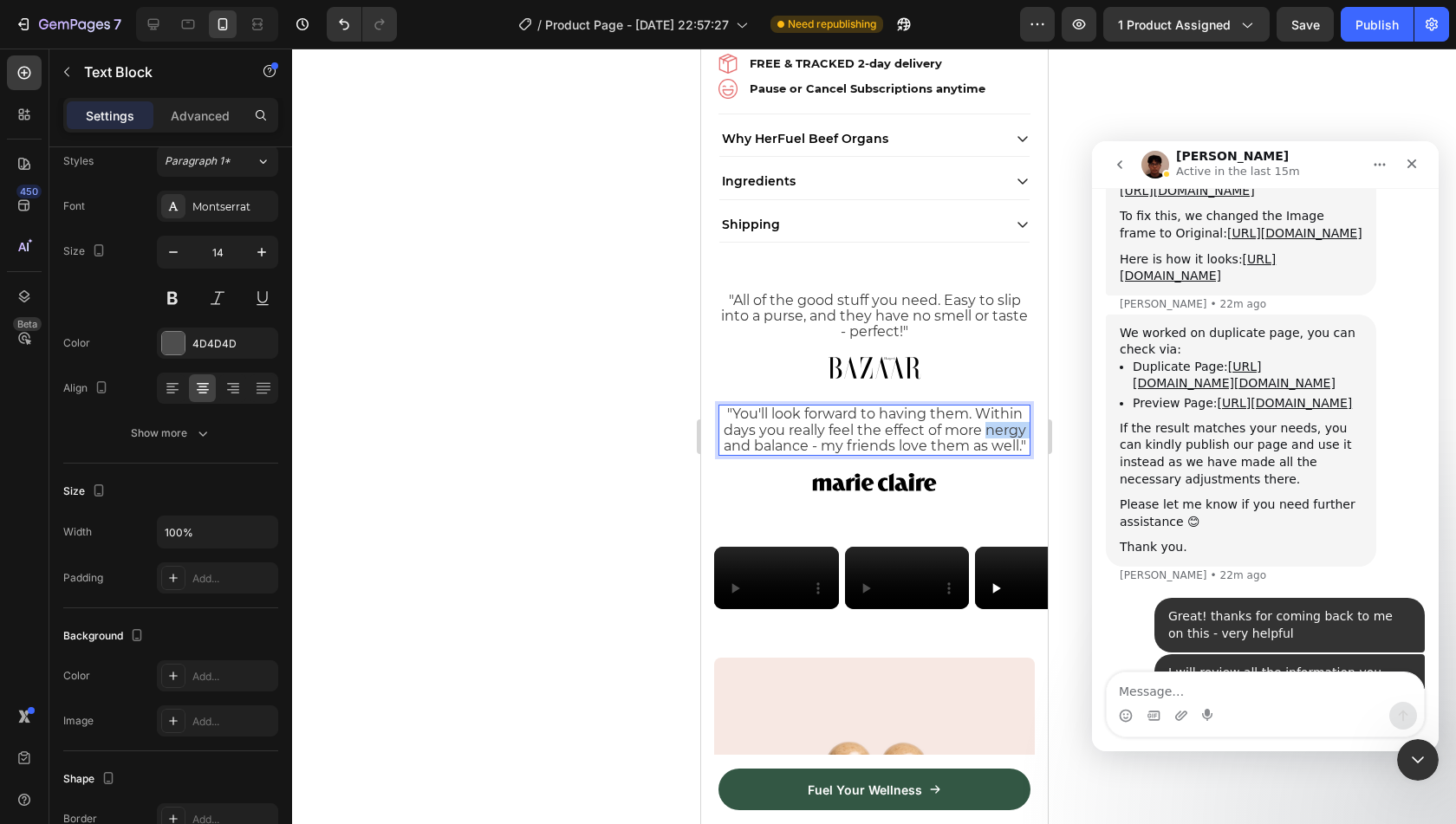
click at [772, 434] on span ""You'll look forward to having them. Within days you really feel the effect of …" at bounding box center [874, 429] width 302 height 47
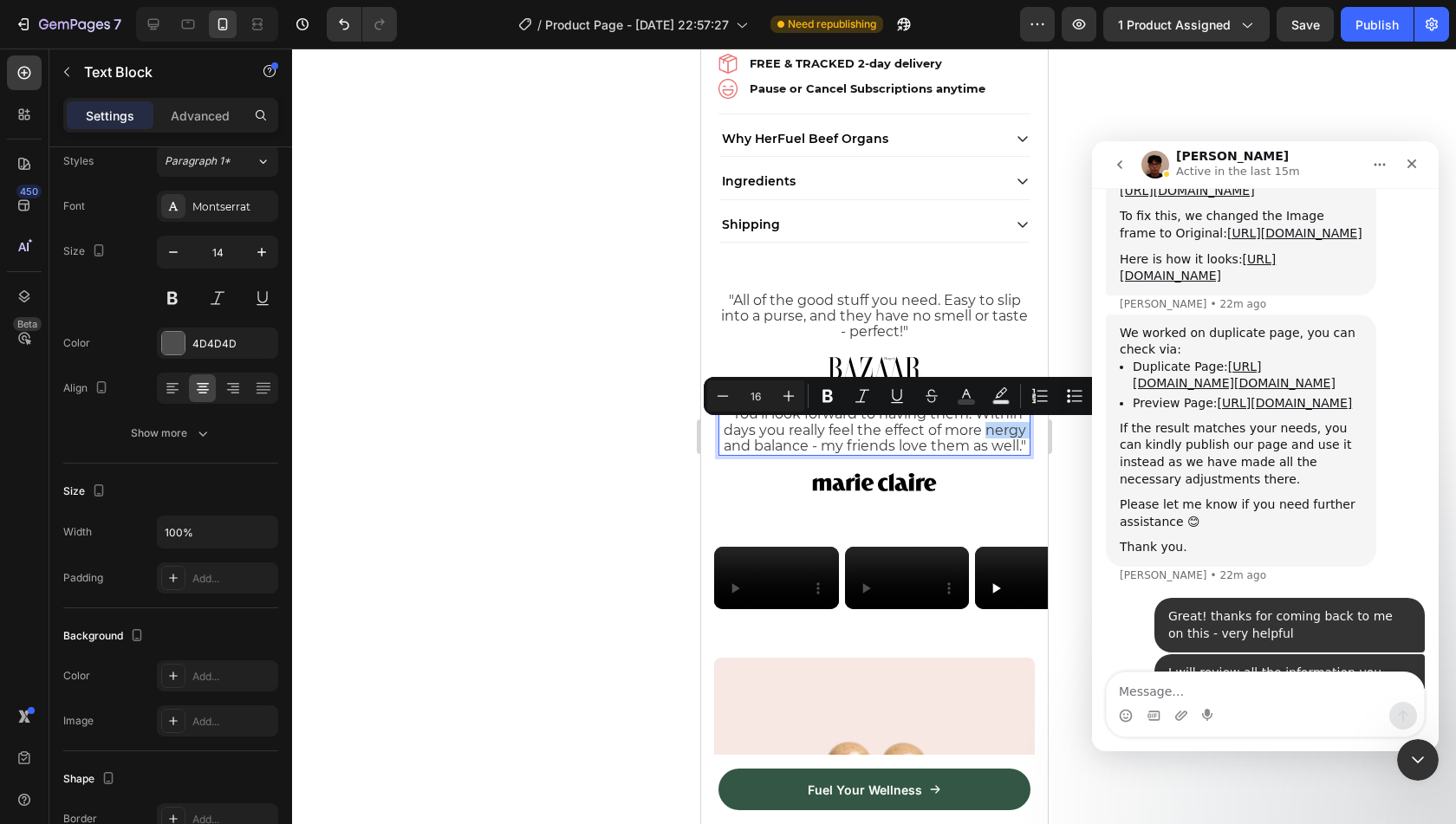
click at [770, 433] on span ""You'll look forward to having them. Within days you really feel the effect of …" at bounding box center [874, 429] width 302 height 47
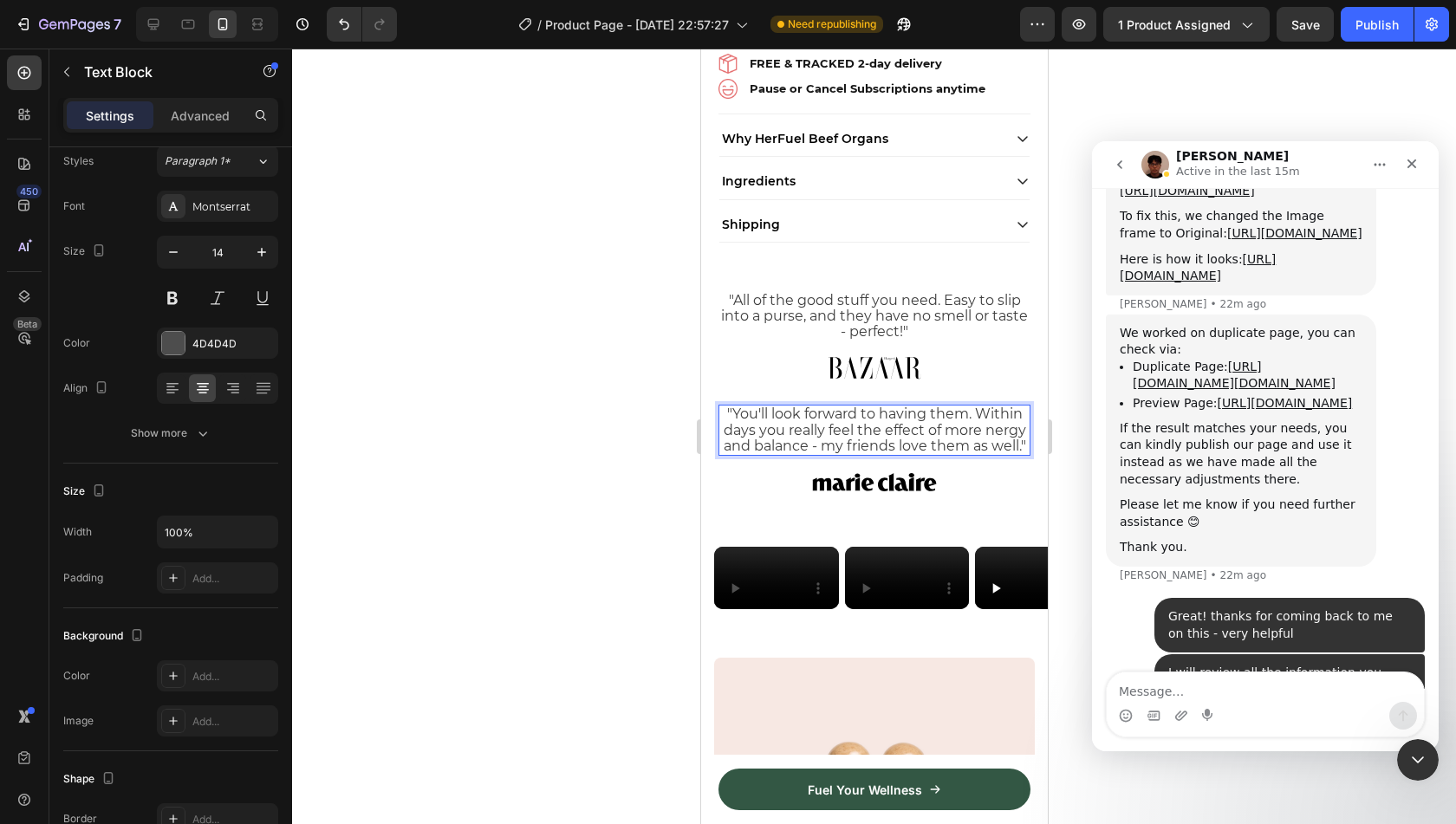
click at [749, 434] on span ""You'll look forward to having them. Within days you really feel the effect of …" at bounding box center [874, 429] width 302 height 47
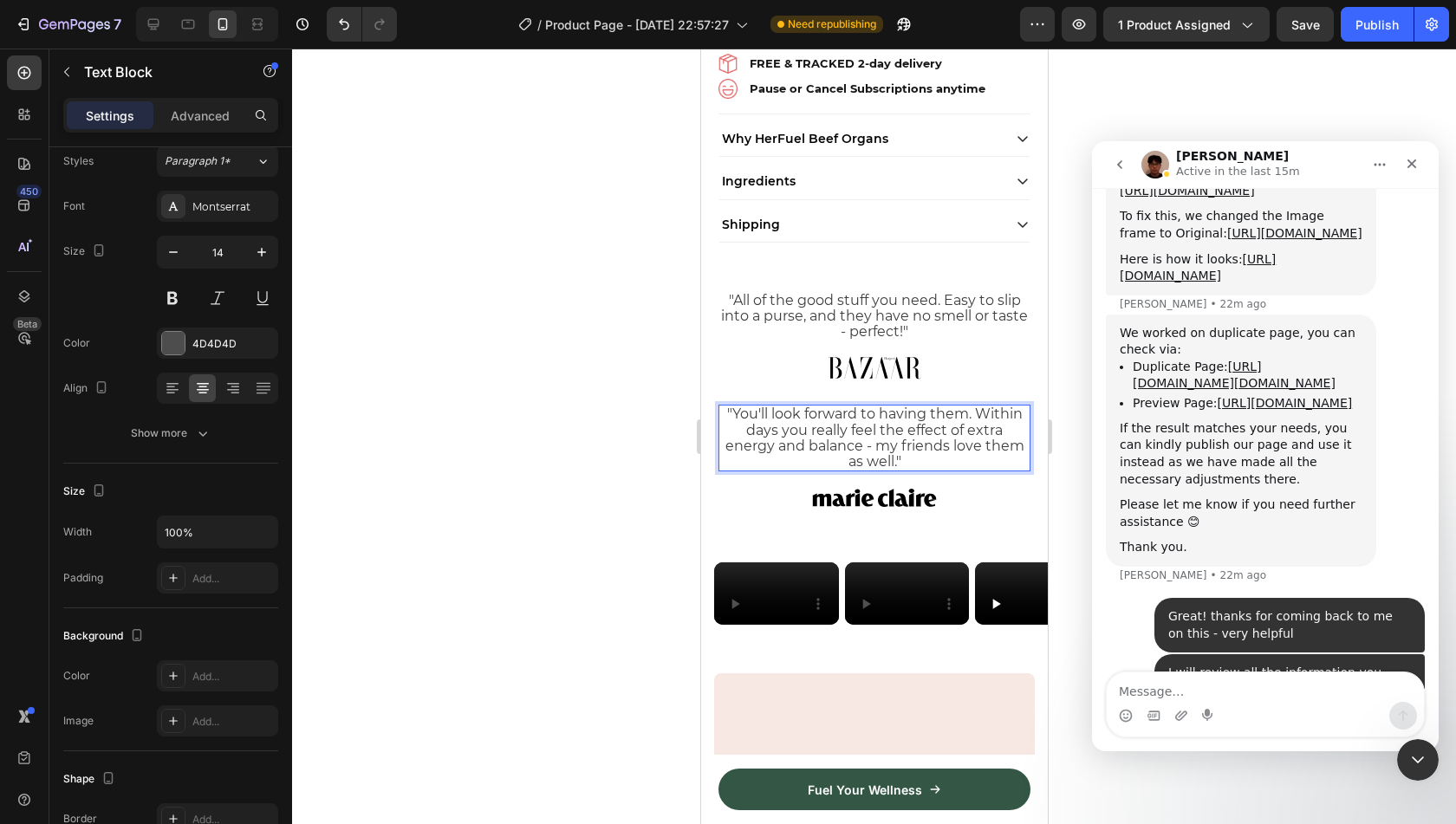
click at [962, 415] on span ""You'll look forward to having them. Within days you really feel the effect of …" at bounding box center [875, 437] width 299 height 64
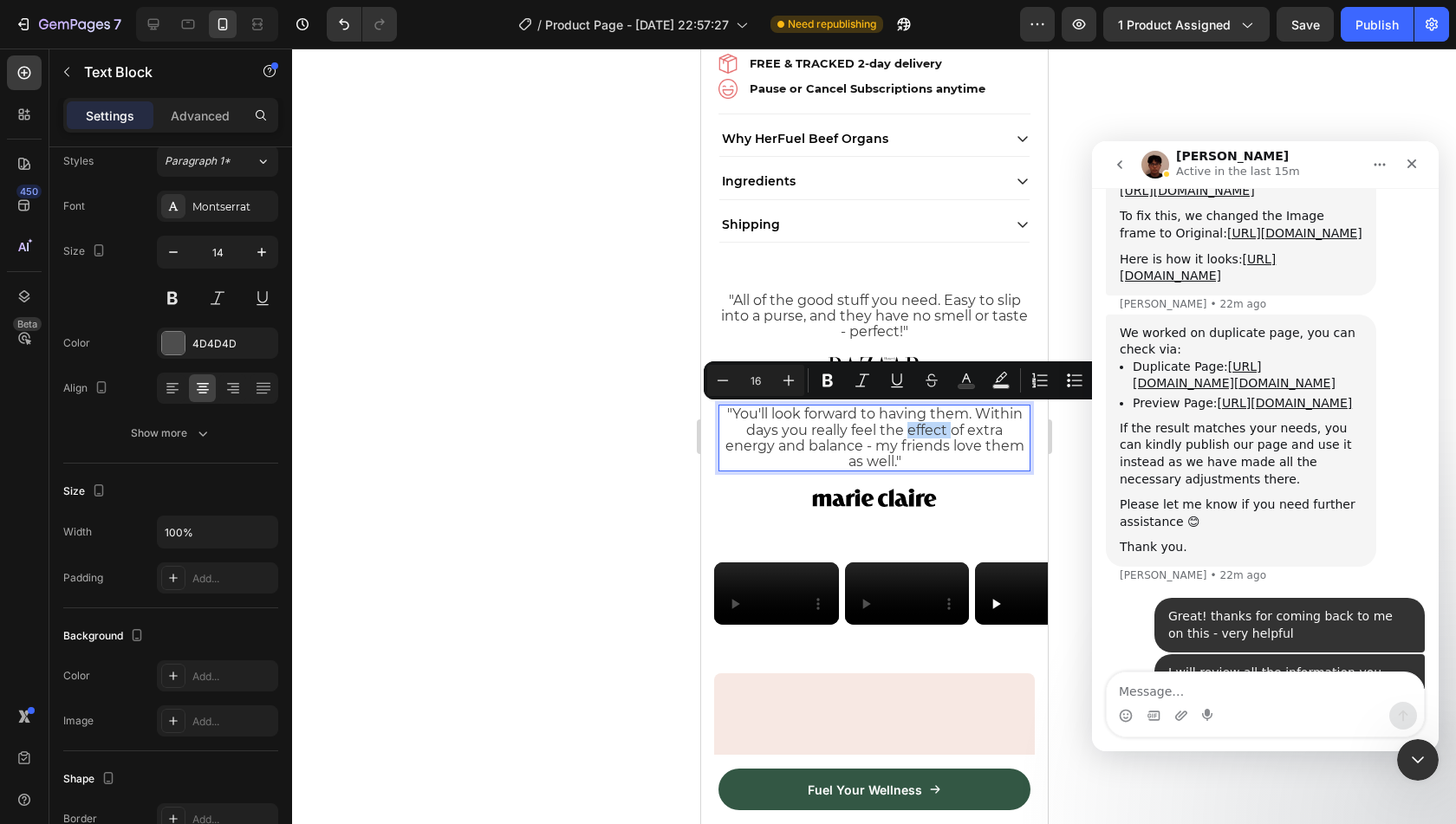
click at [962, 415] on span ""You'll look forward to having them. Within days you really feel the effect of …" at bounding box center [875, 437] width 299 height 64
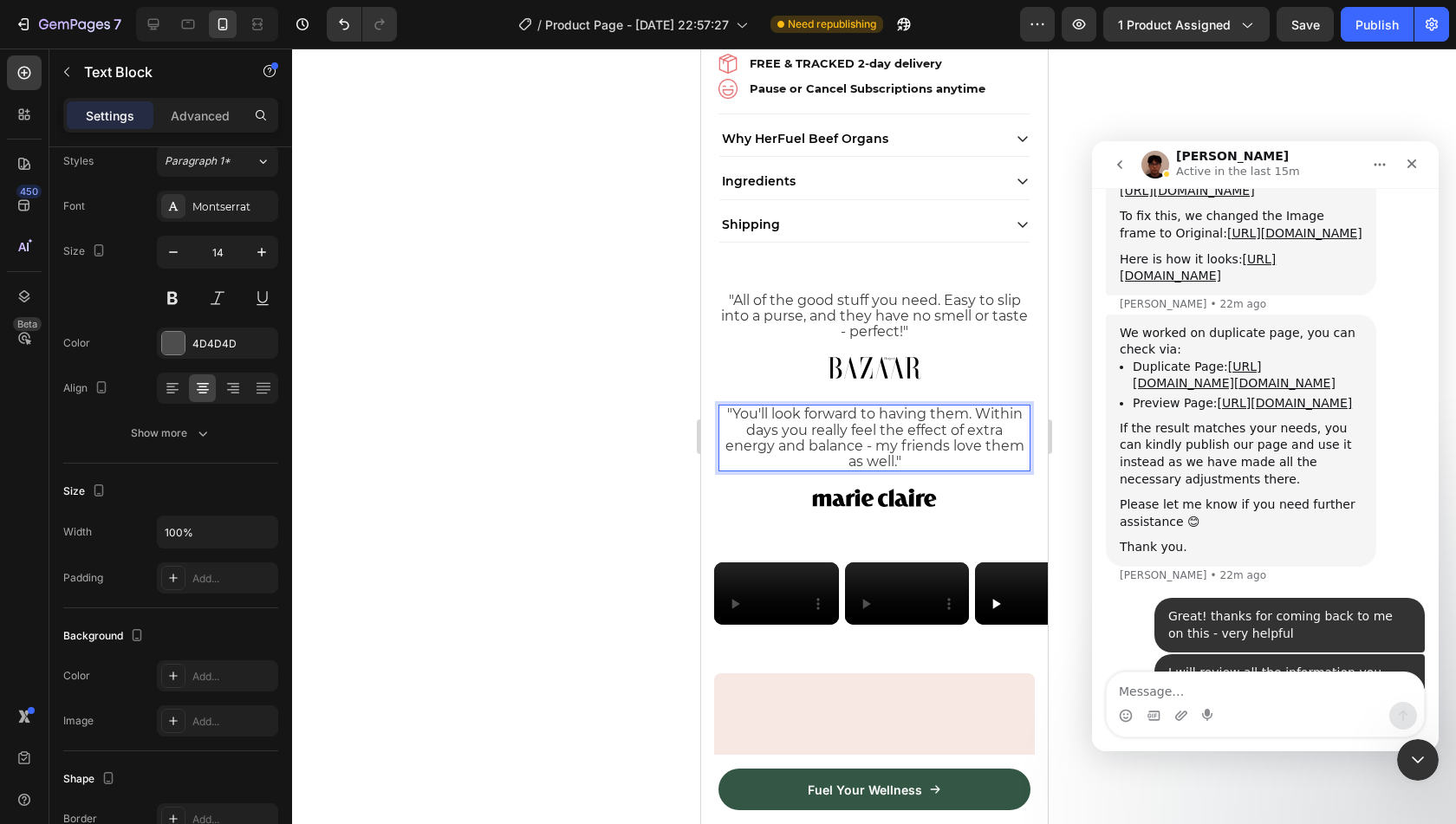
click at [962, 415] on span ""You'll look forward to having them. Within days you really feel the effect of …" at bounding box center [875, 437] width 299 height 64
click at [995, 417] on span ""You'll look forward to having them. Within days you really feel the effect of …" at bounding box center [875, 437] width 299 height 64
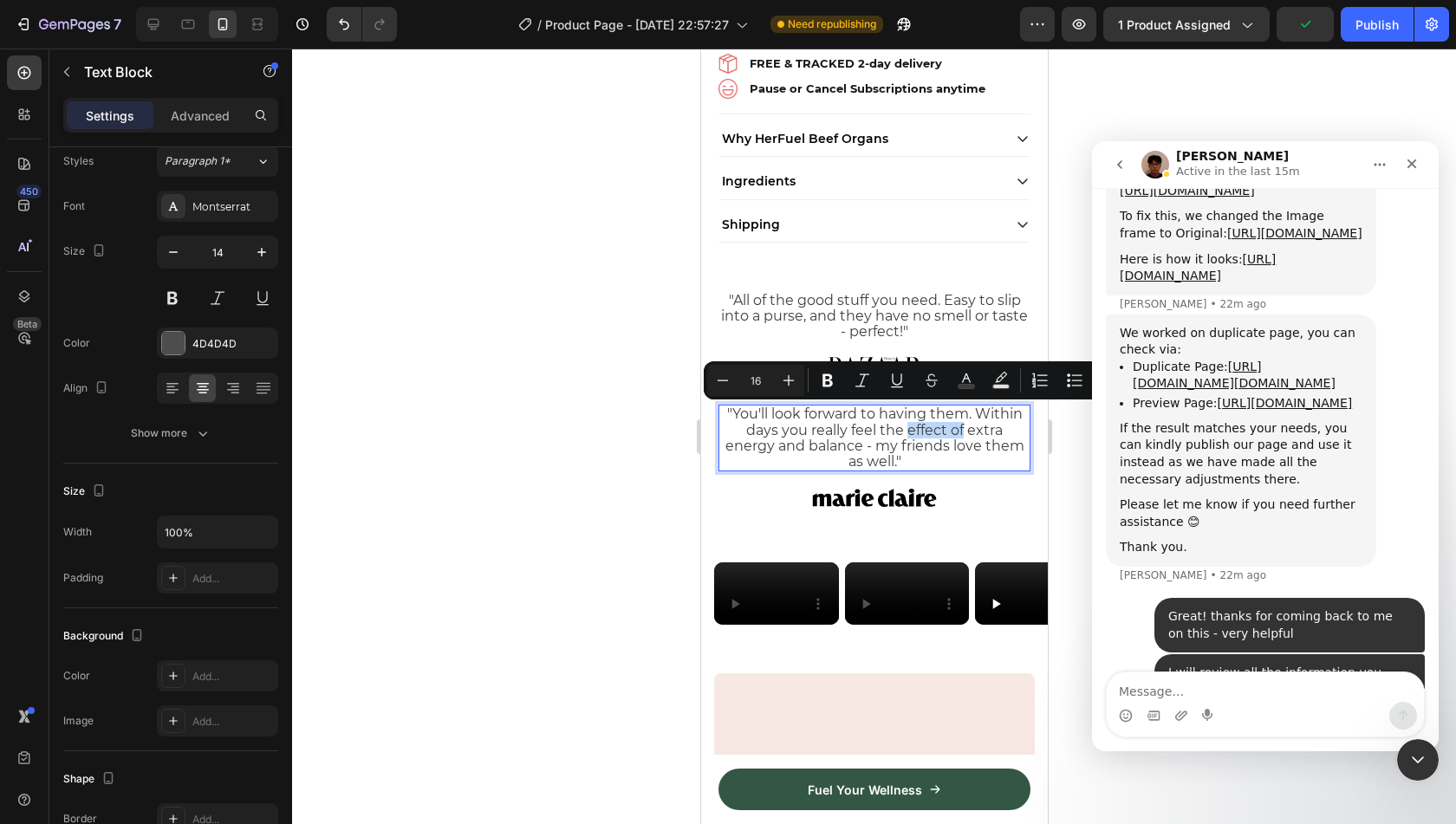
drag, startPoint x: 1002, startPoint y: 418, endPoint x: 945, endPoint y: 415, distance: 57.1
click at [945, 415] on p ""You'll look forward to having them. Within days you really feel the effect of …" at bounding box center [874, 438] width 308 height 63
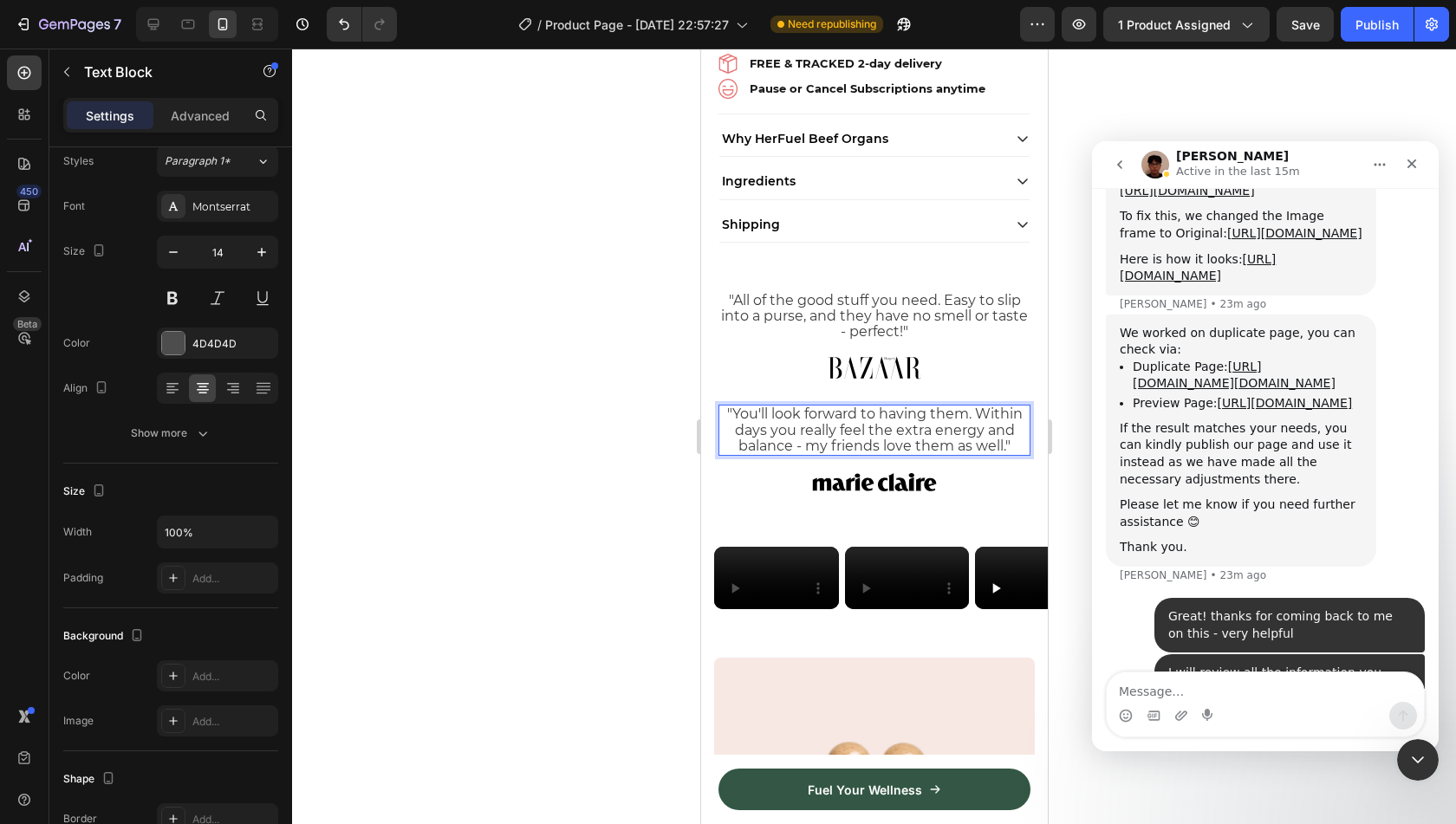
click at [822, 434] on span ""You'll look forward to having them. Within days you really feel the extra ener…" at bounding box center [875, 429] width 296 height 47
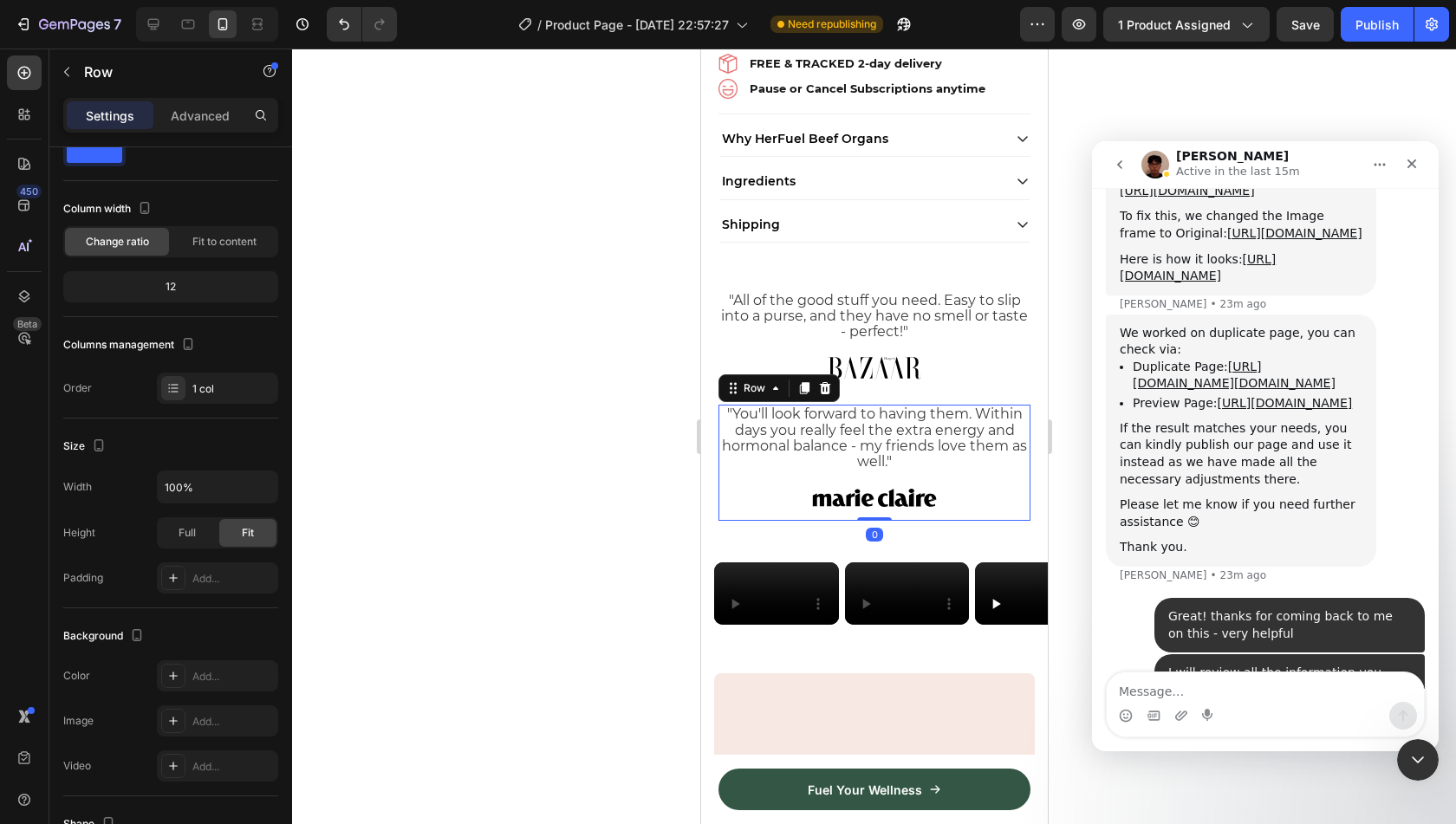
click at [970, 461] on div ""You'll look forward to having them. Within days you really feel the extra ener…" at bounding box center [874, 462] width 312 height 116
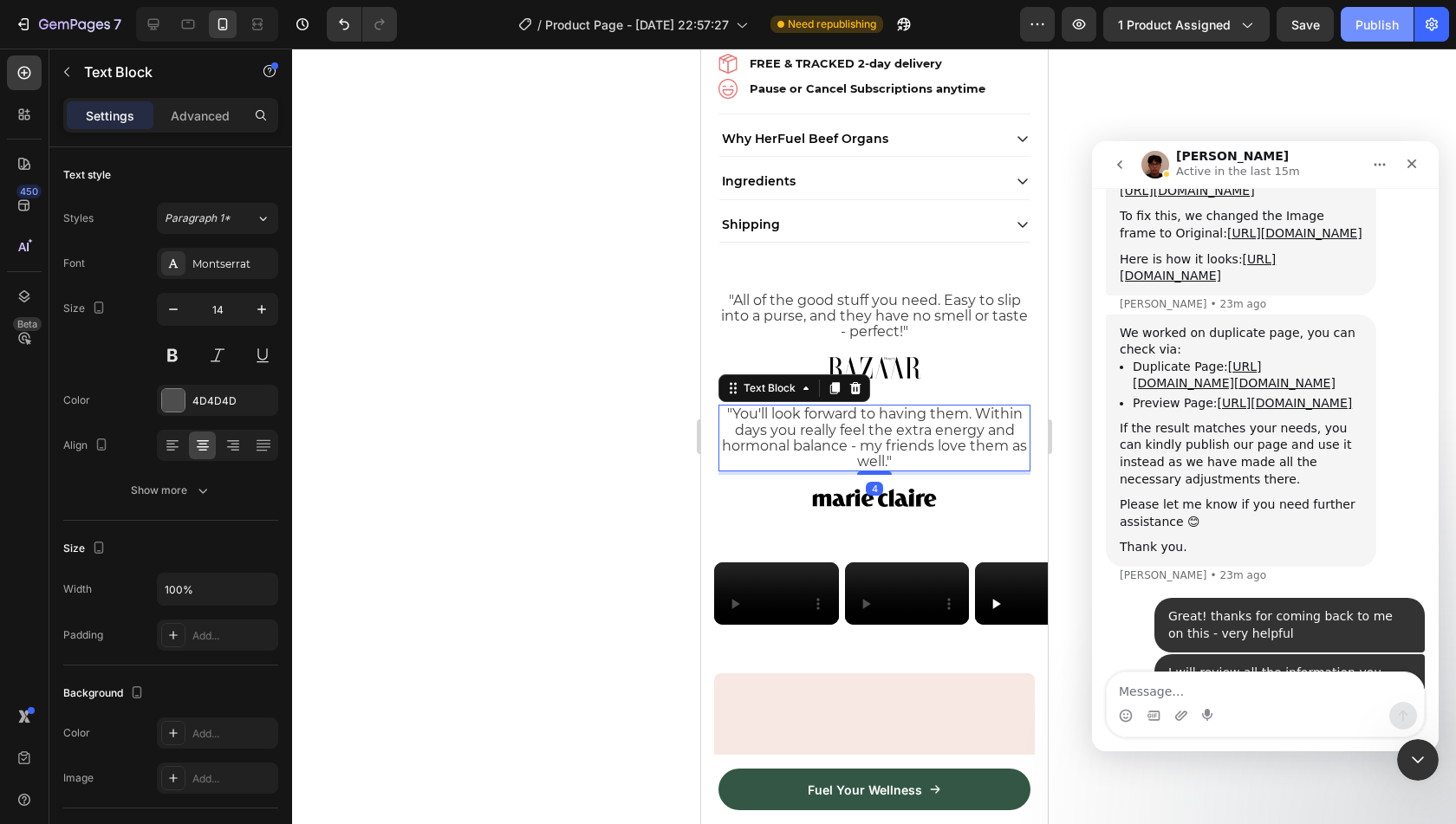
click at [1375, 26] on div "Publish" at bounding box center [1376, 25] width 43 height 18
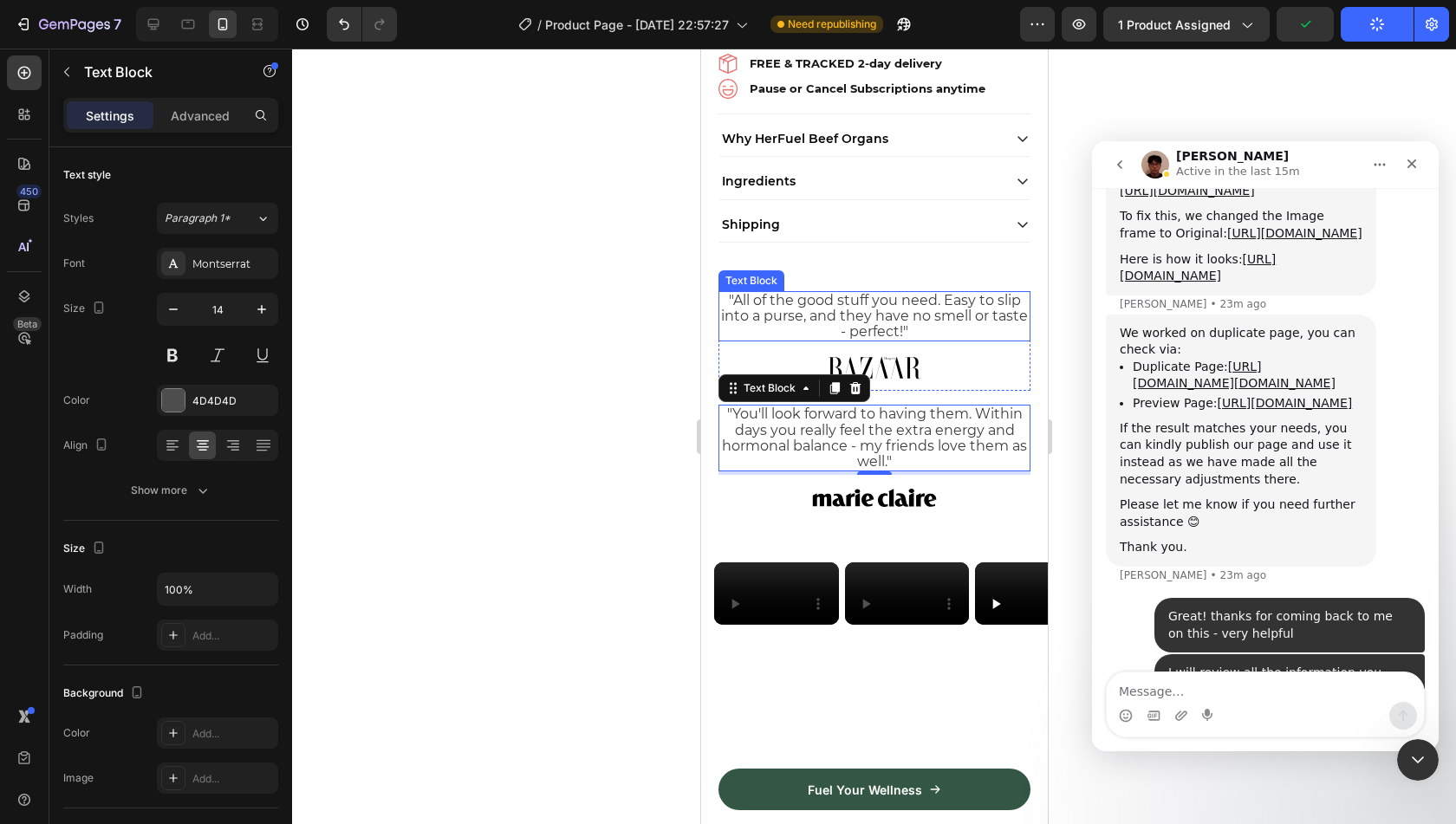
scroll to position [753, 0]
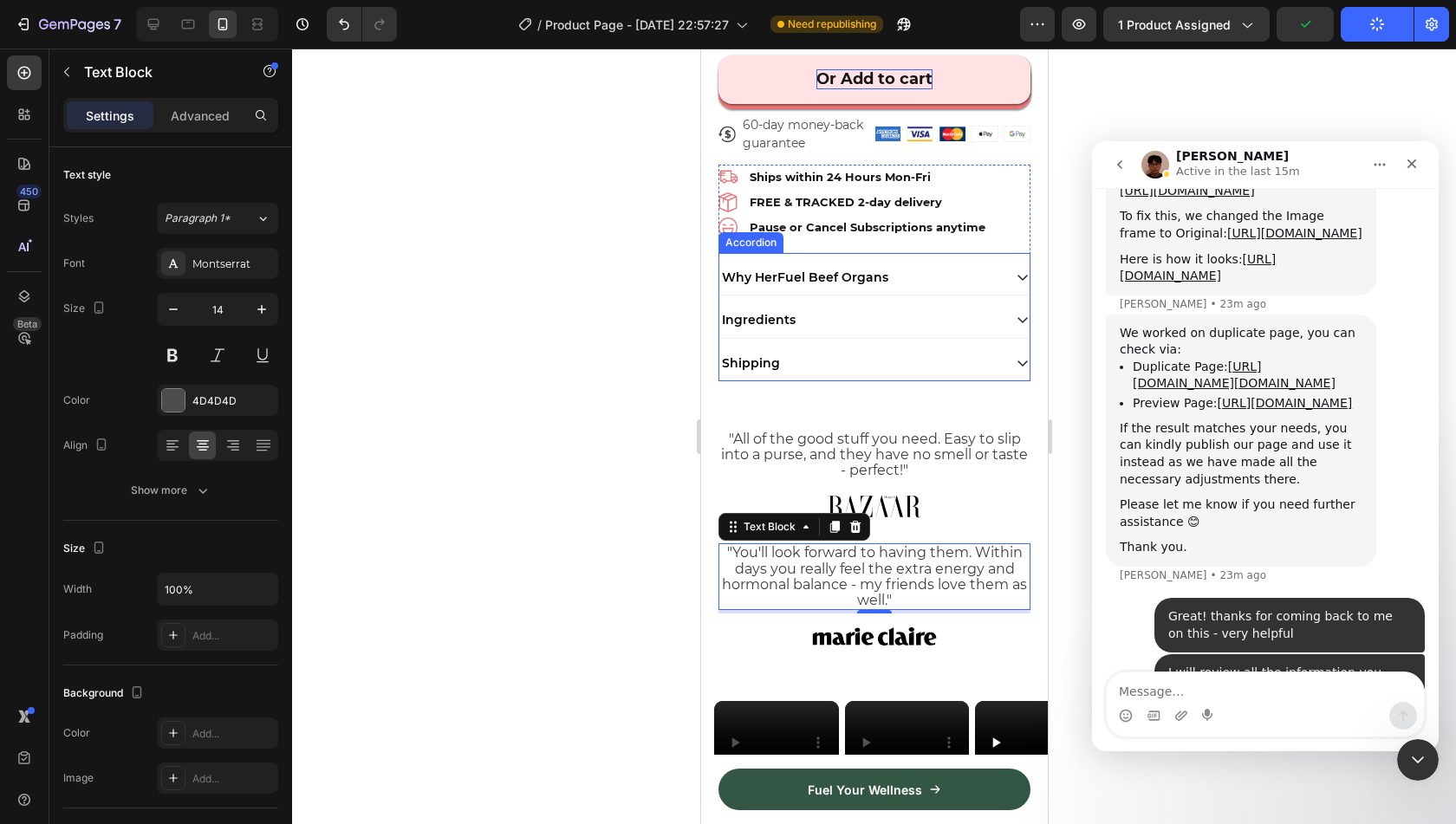
click at [828, 270] on span "Why HerFuel Beef Organs" at bounding box center [805, 278] width 166 height 16
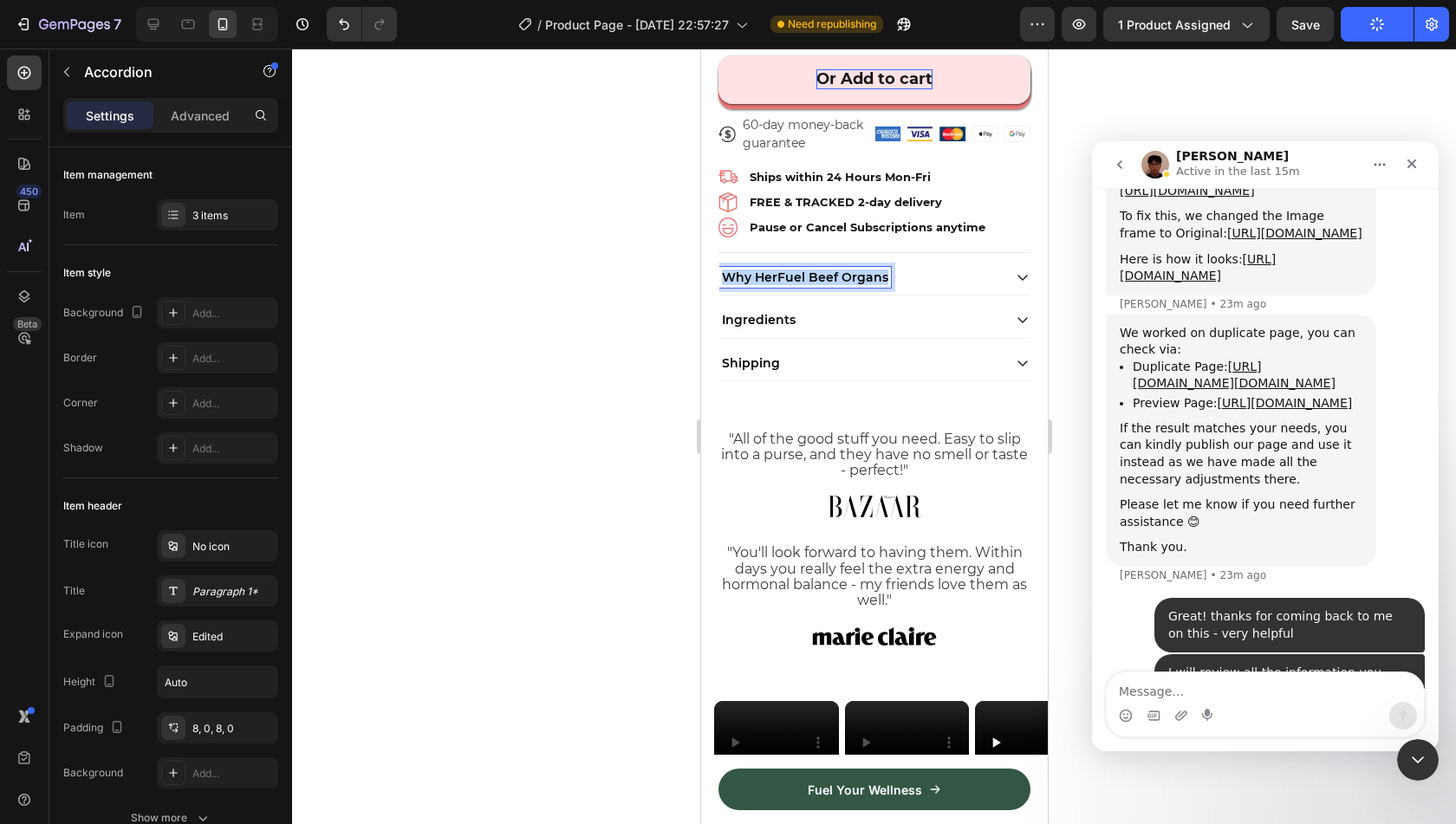
click at [828, 270] on span "Why HerFuel Beef Organs" at bounding box center [805, 278] width 166 height 16
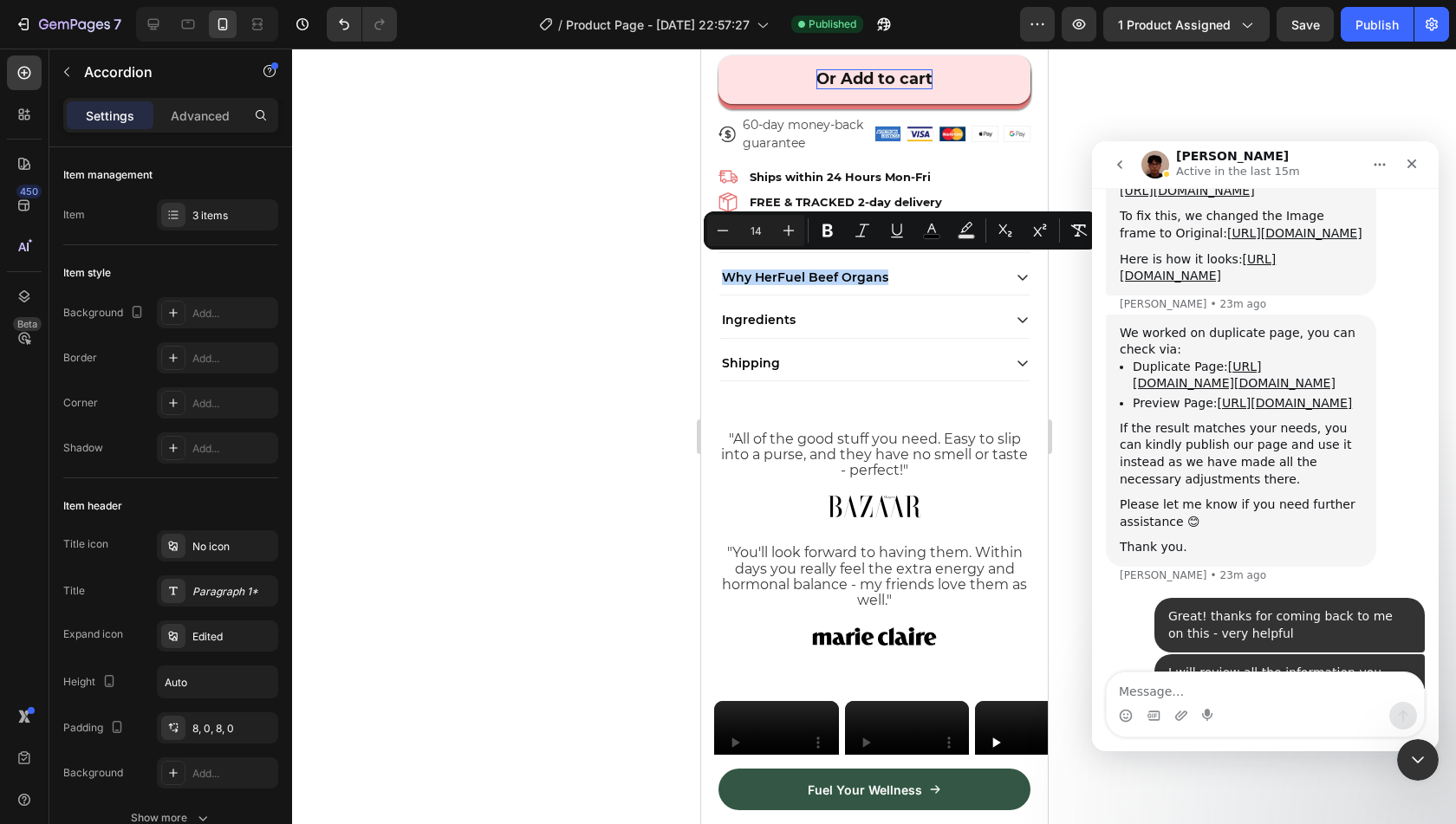
click at [891, 268] on div "Why HerFuel Beef Organs" at bounding box center [860, 278] width 283 height 21
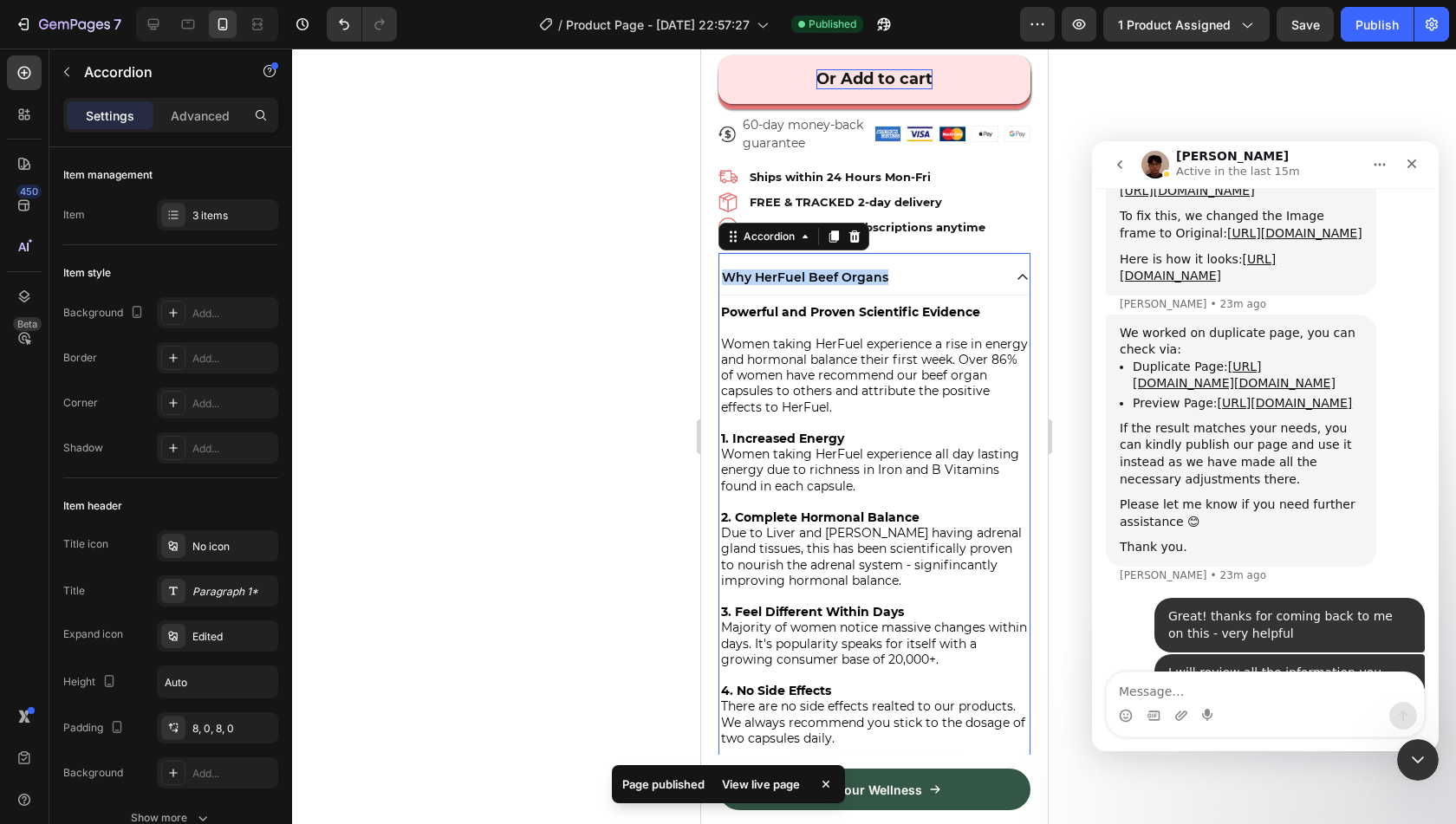
click at [891, 268] on div "Why HerFuel Beef Organs" at bounding box center [860, 278] width 283 height 21
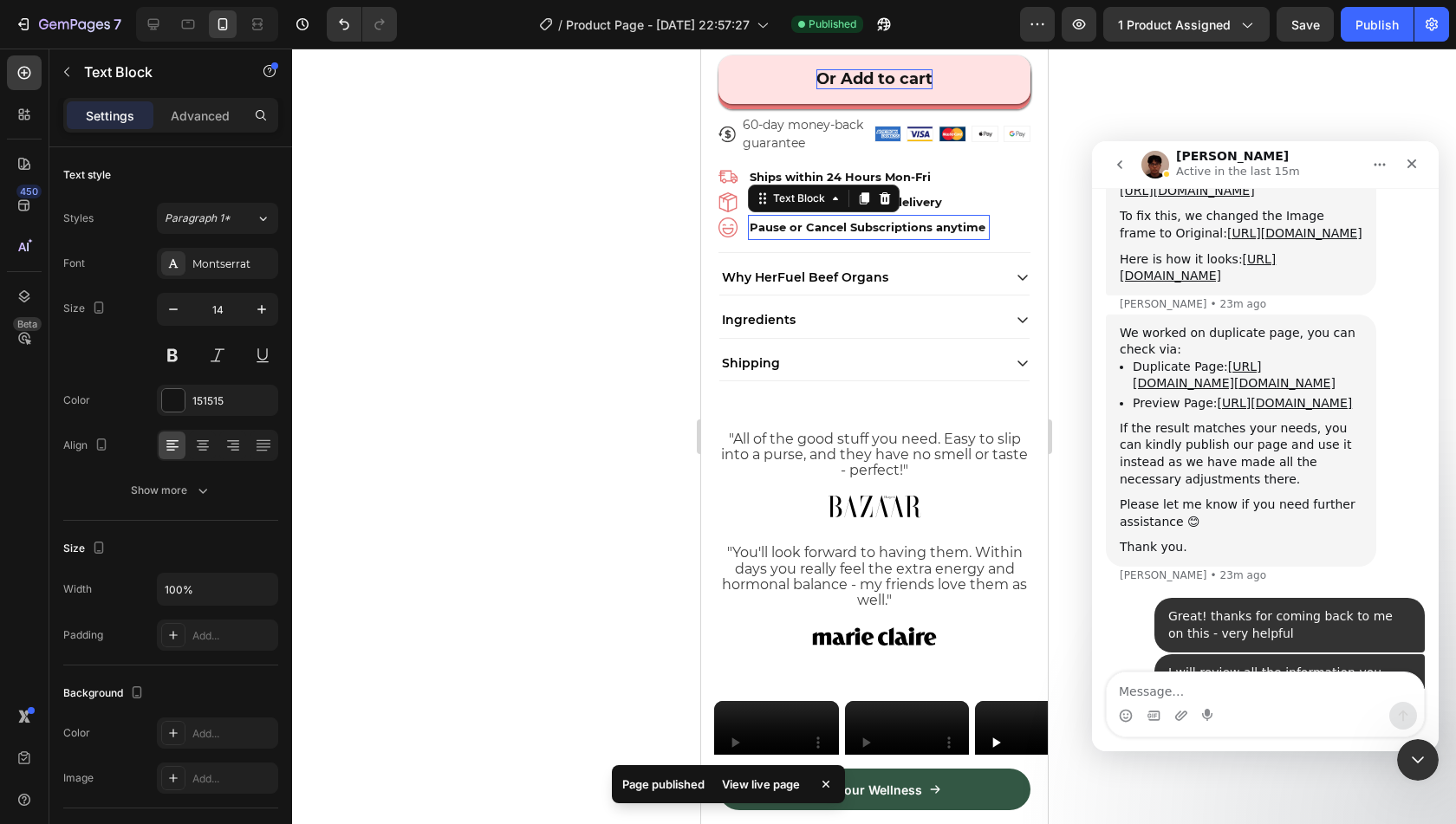
click at [890, 216] on p "Pause or Cancel Subscriptions anytime" at bounding box center [868, 227] width 238 height 22
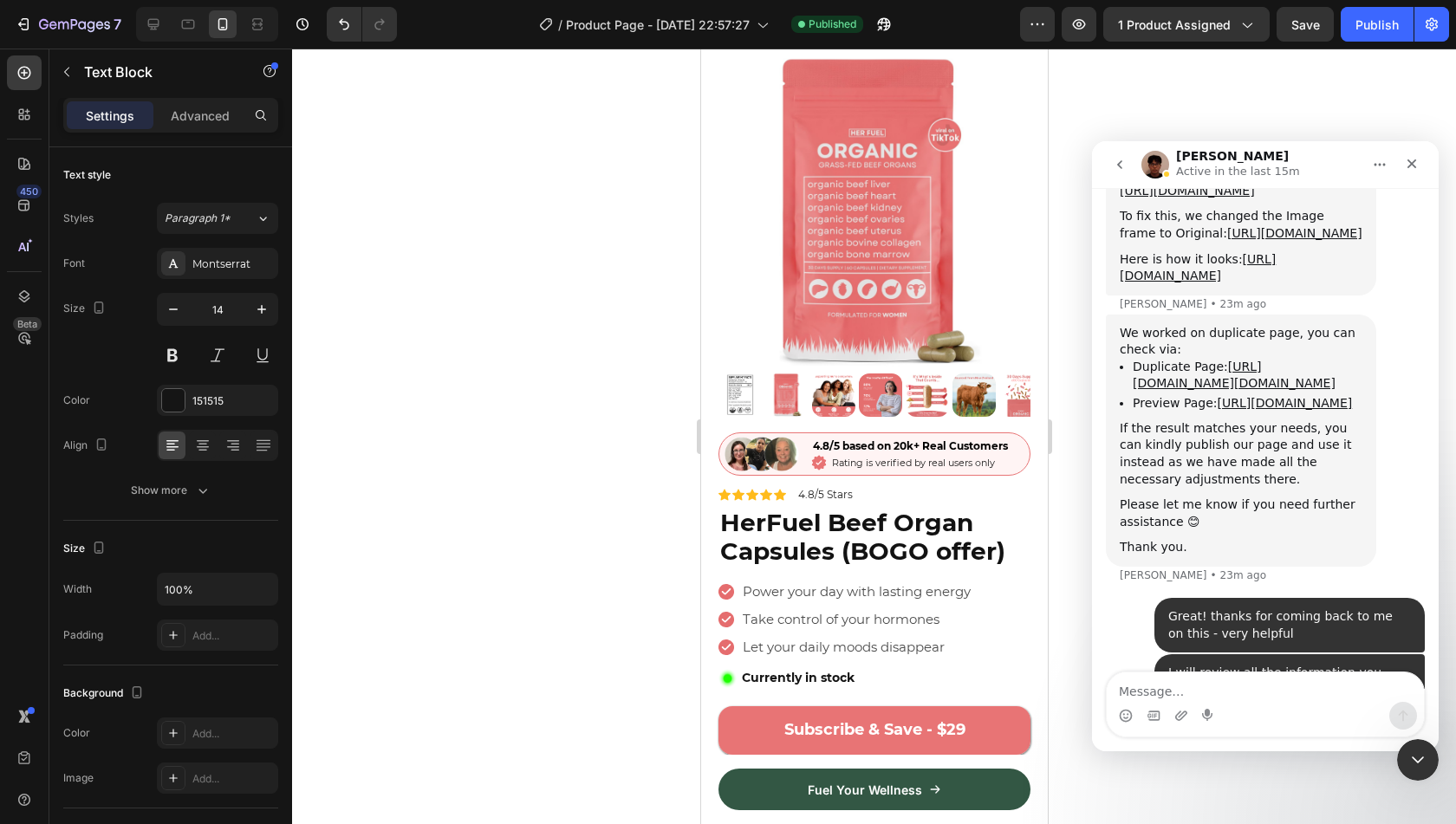
scroll to position [0, 0]
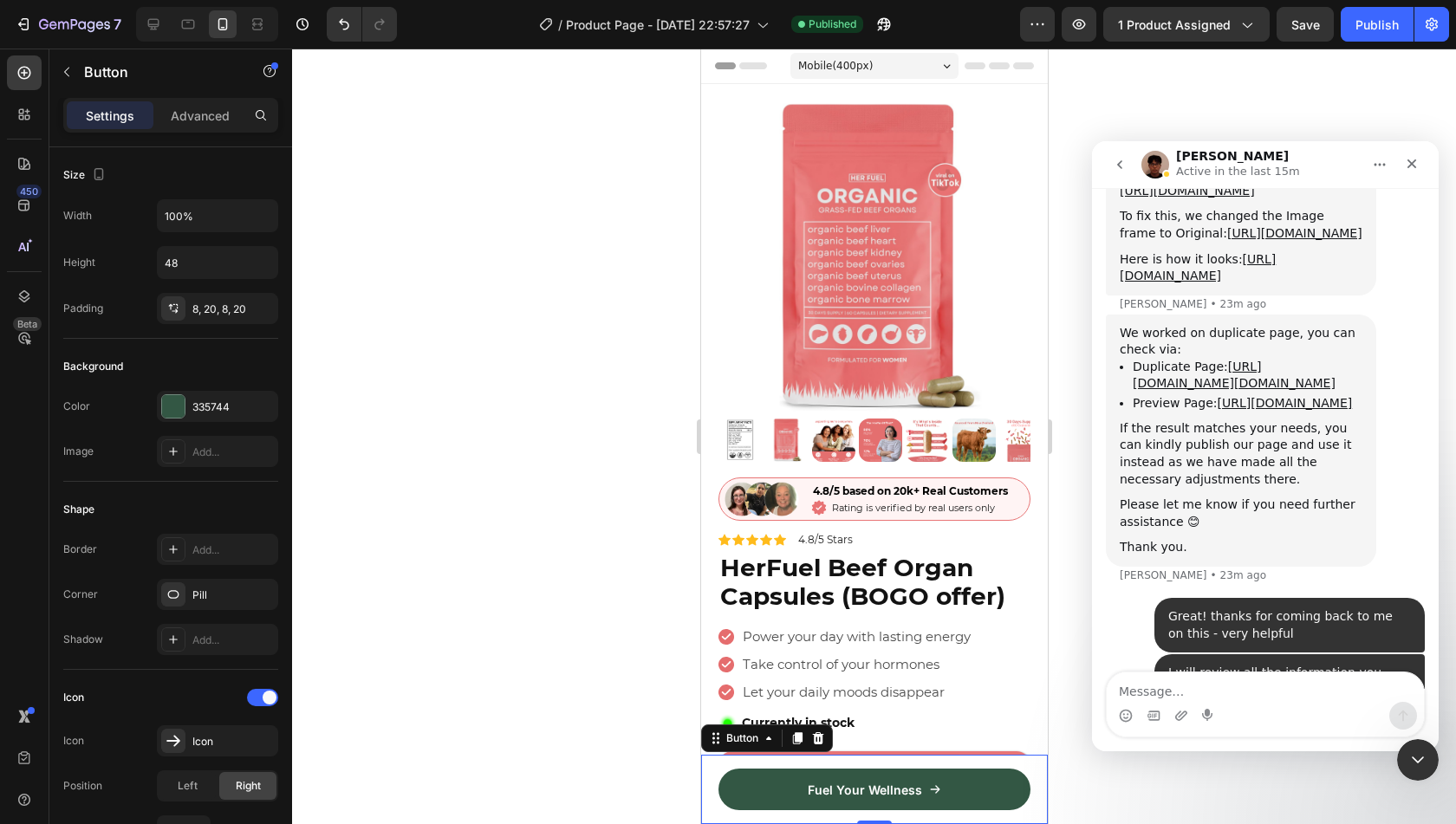
click at [1018, 762] on div "Fuel Your Wellness Button 0" at bounding box center [874, 789] width 347 height 69
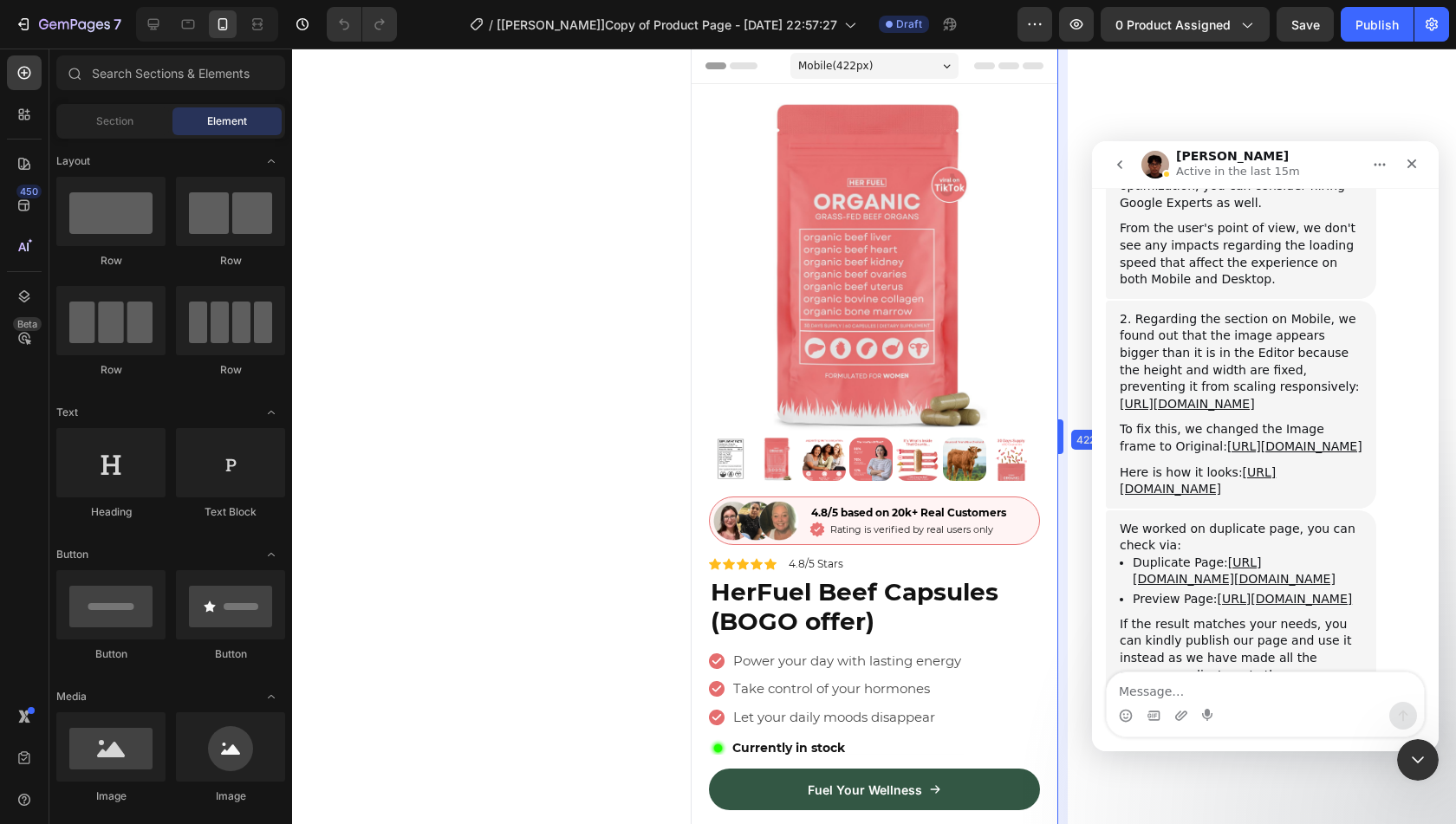
drag, startPoint x: 1047, startPoint y: 437, endPoint x: 1066, endPoint y: 440, distance: 19.2
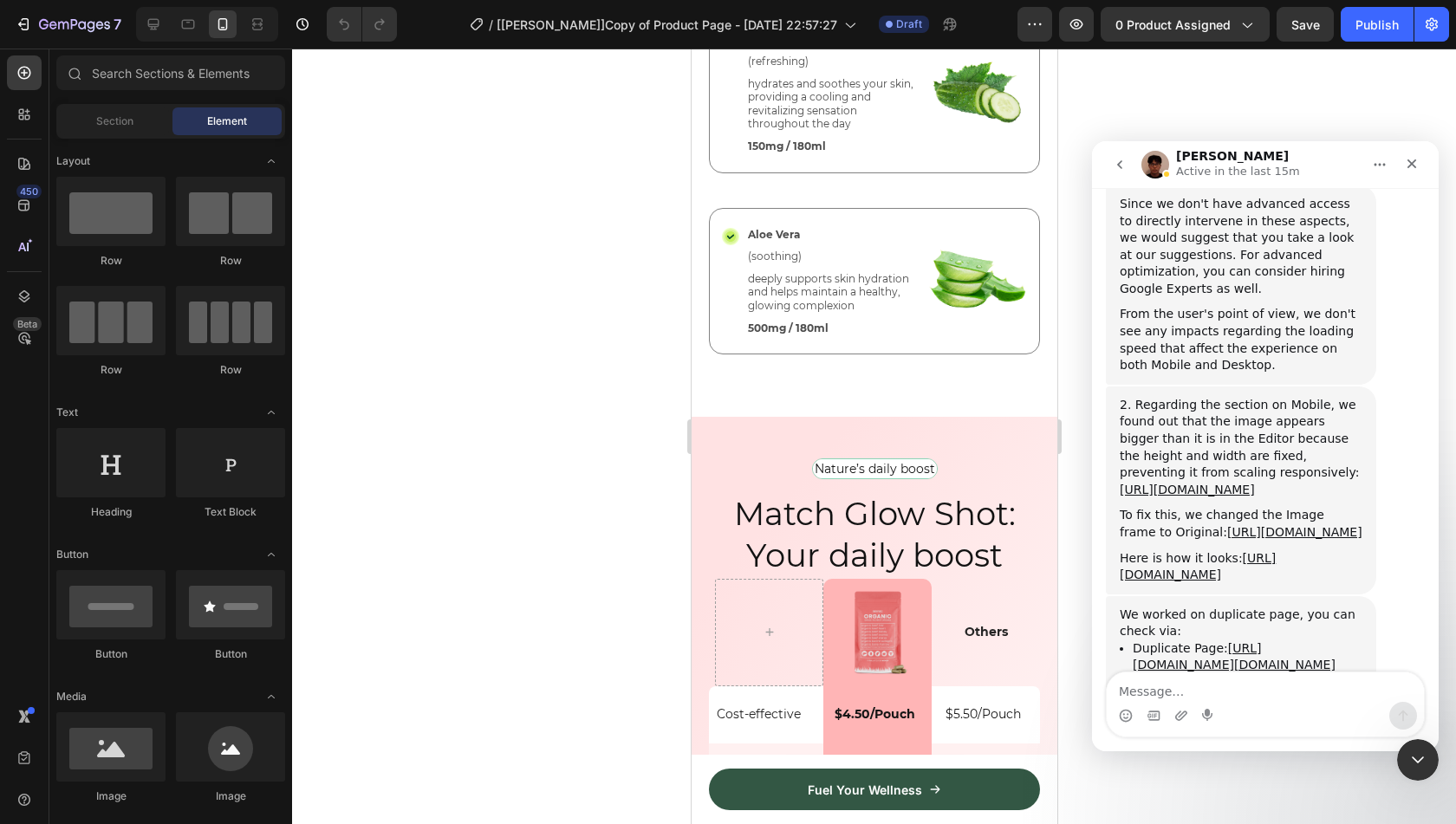
scroll to position [4377, 0]
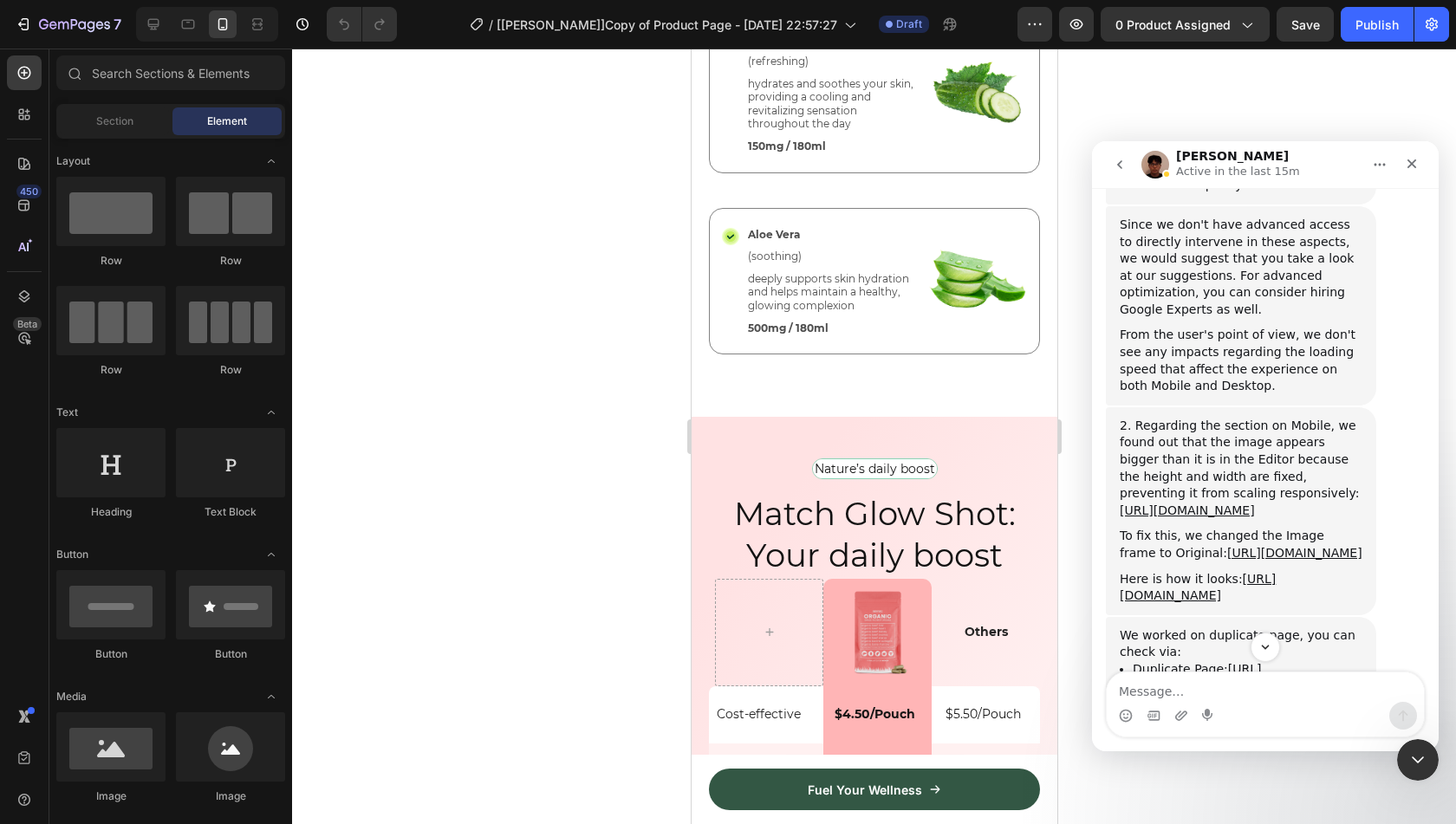
click at [1228, 699] on link "https://tryherfuel.com/a/gempages?version=v7&shop_id=521087081116599173&theme_p…" at bounding box center [1285, 706] width 135 height 14
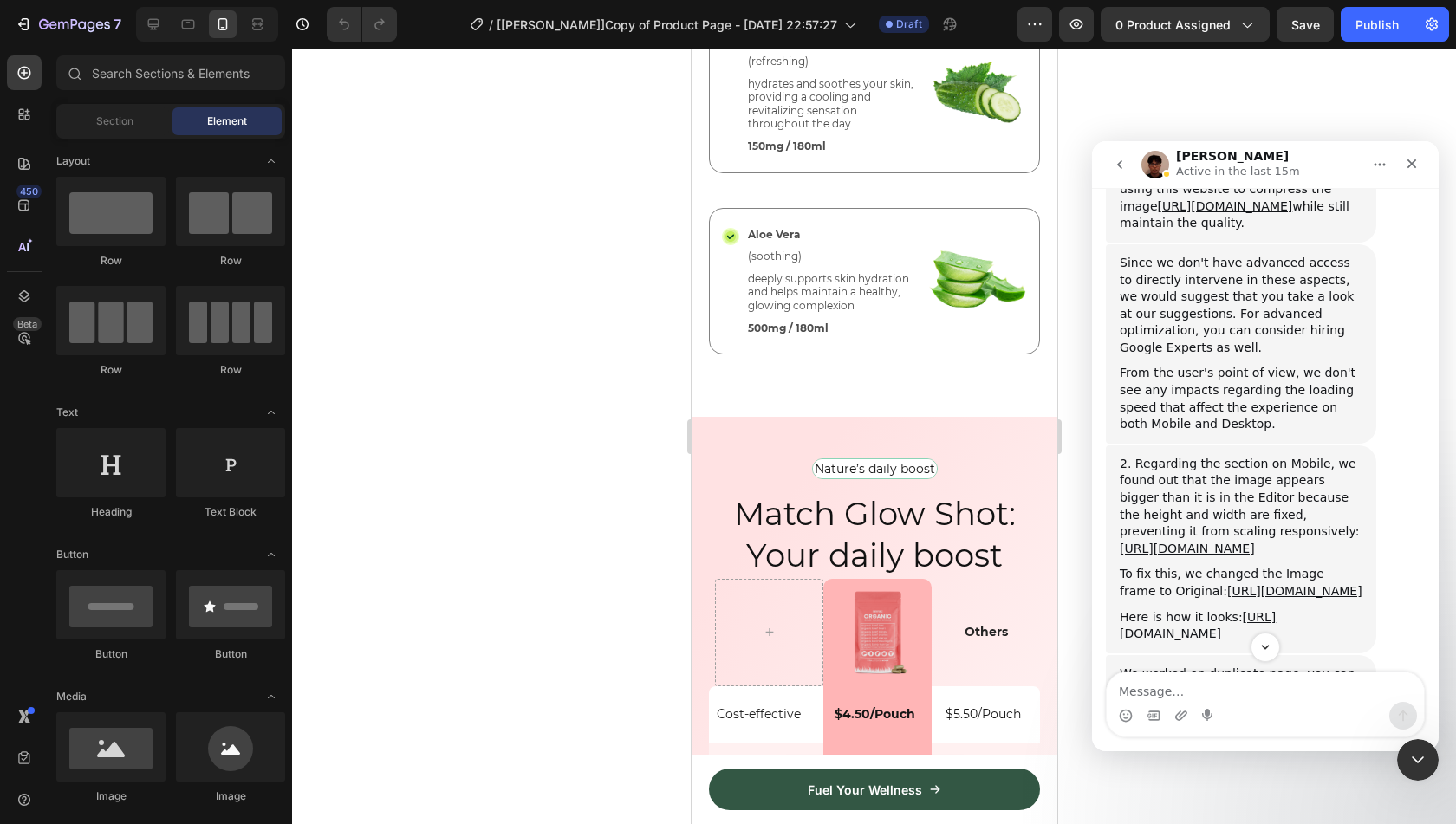
scroll to position [4278, 0]
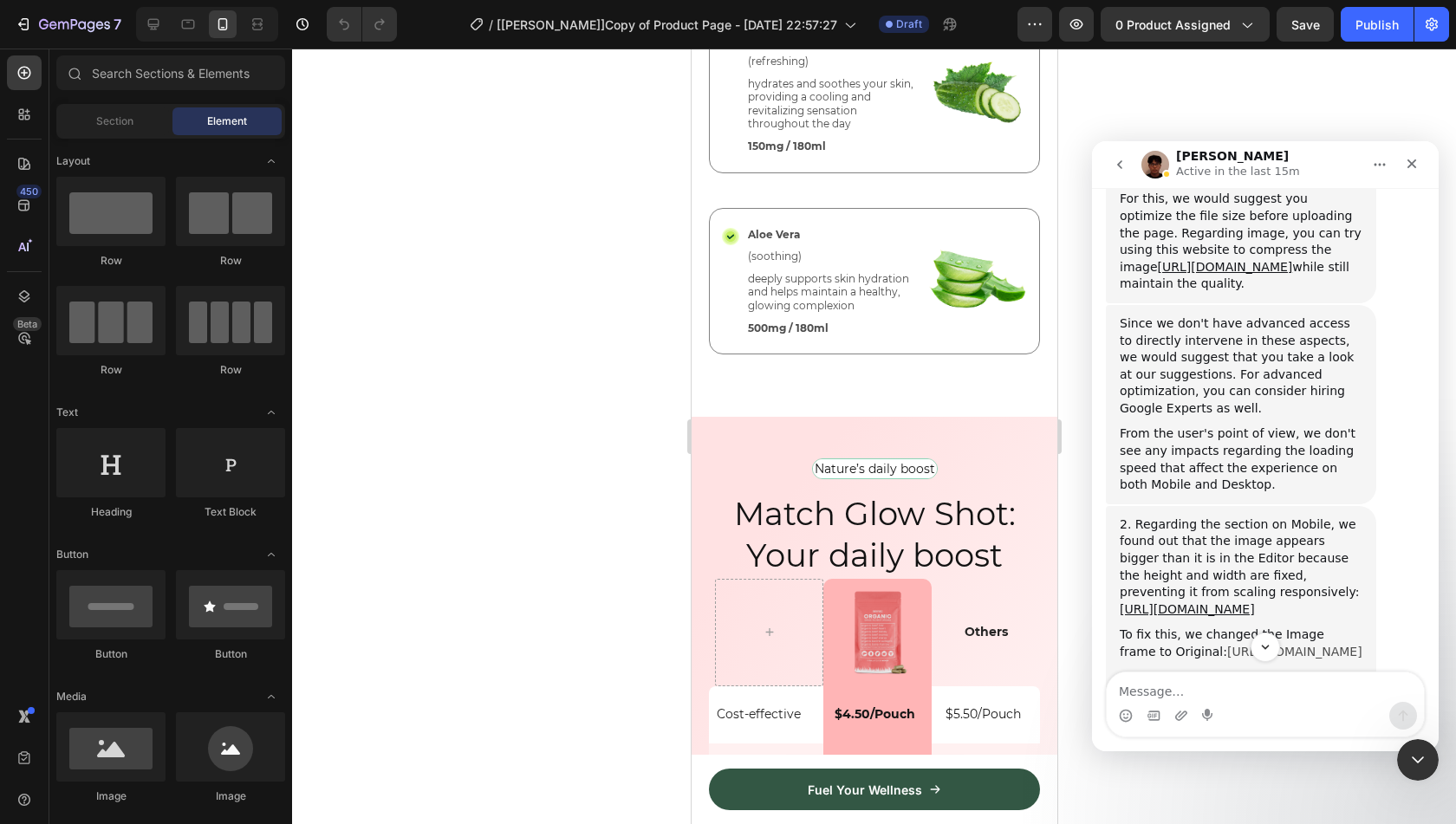
click at [1239, 645] on link "https://prnt.sc/AcTOxY4bV9Ll" at bounding box center [1295, 652] width 135 height 14
click at [1235, 697] on textarea "Message…" at bounding box center [1265, 687] width 317 height 30
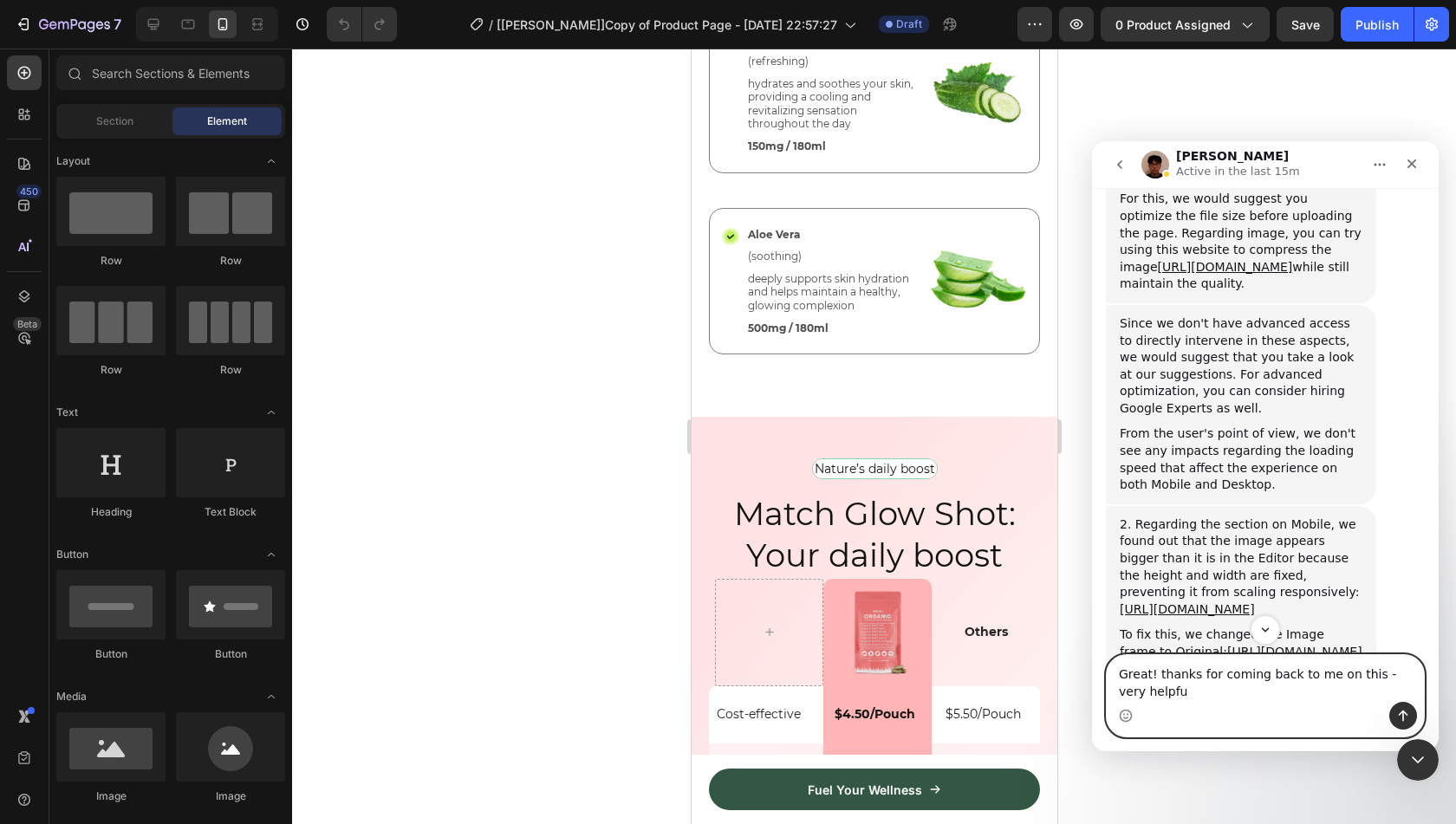
type textarea "Great! thanks for coming back to me on this - very helpful"
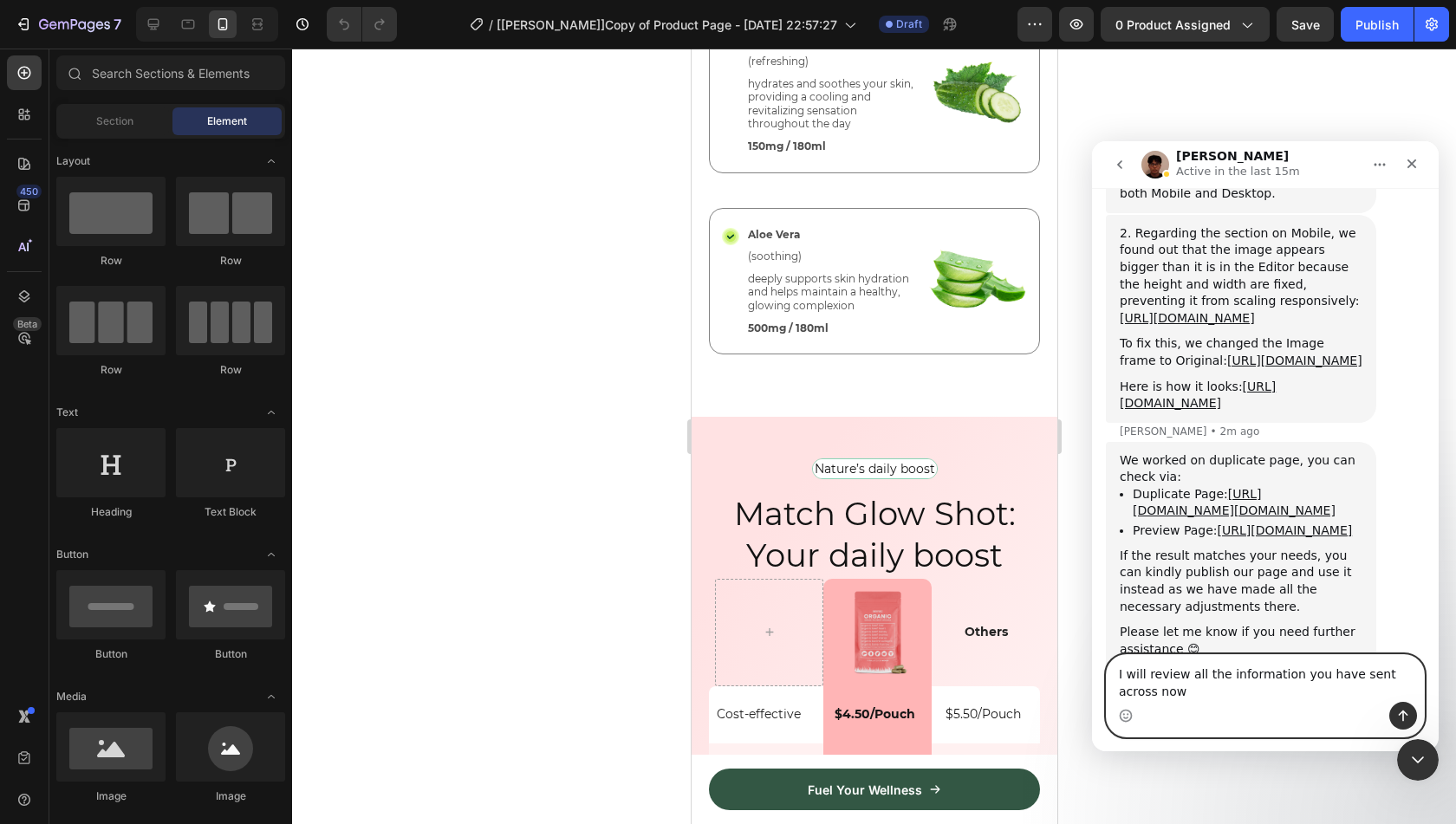
scroll to position [4588, 0]
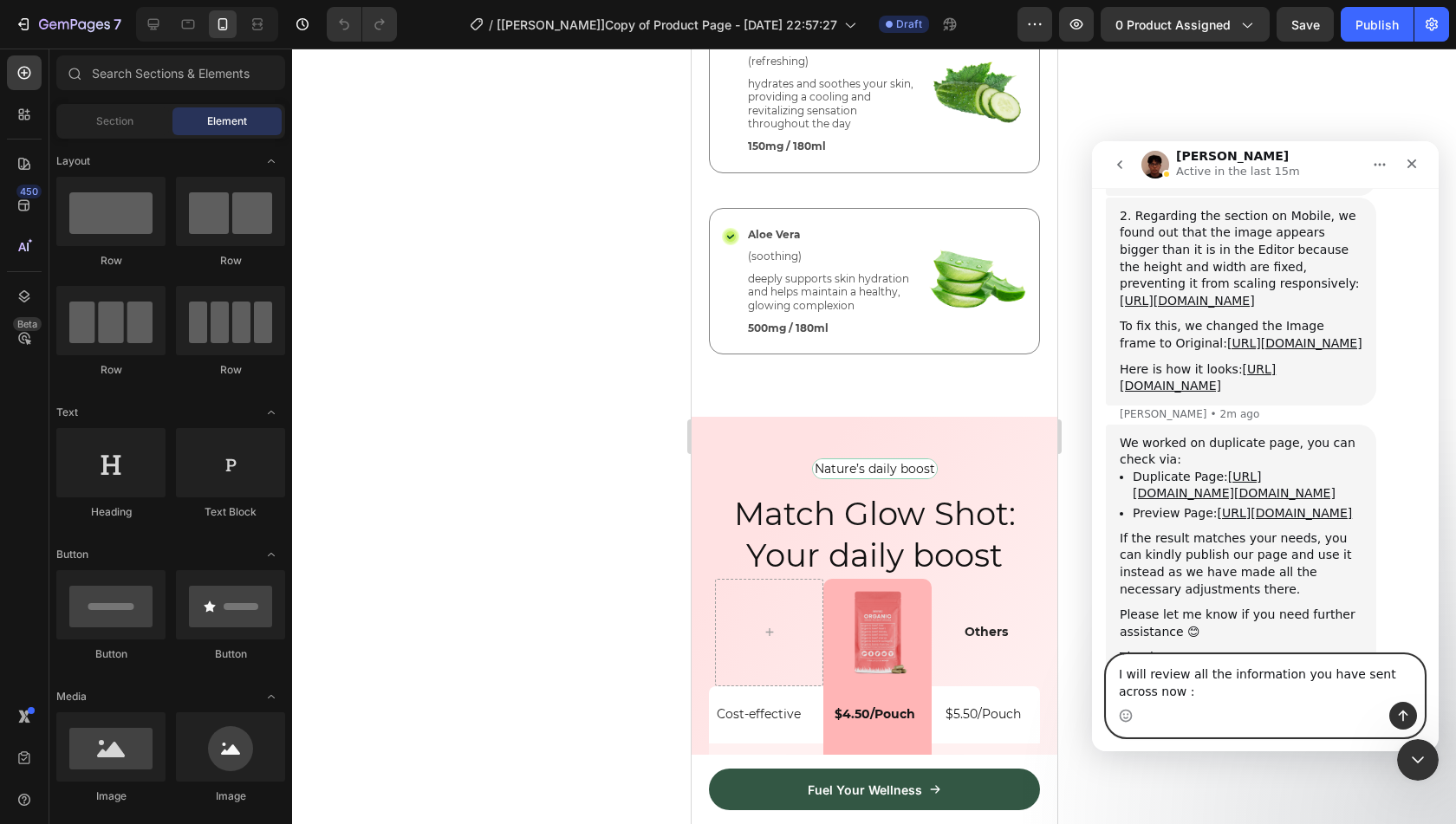
type textarea "I will review all the information you have sent across now :0"
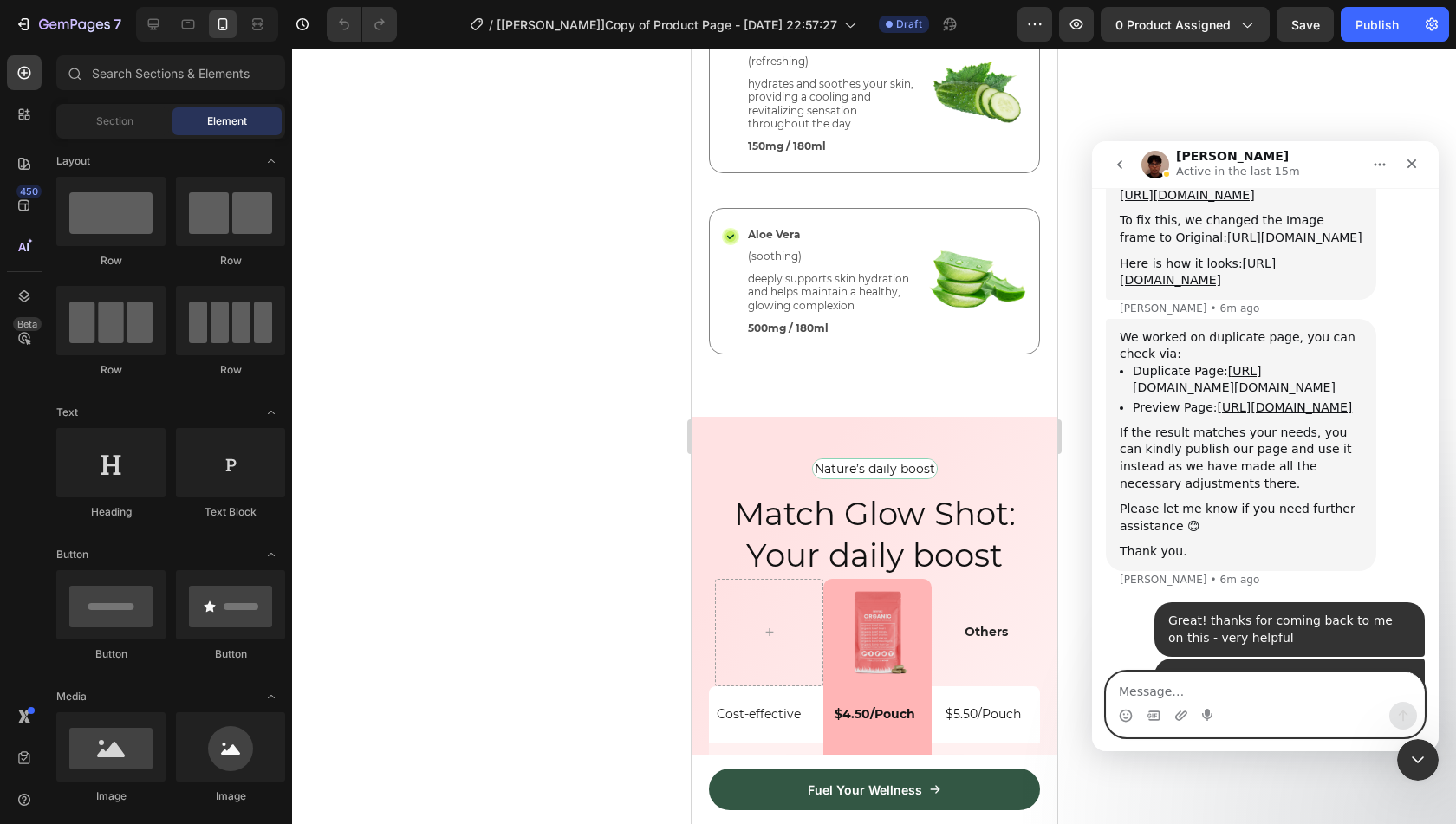
scroll to position [4696, 0]
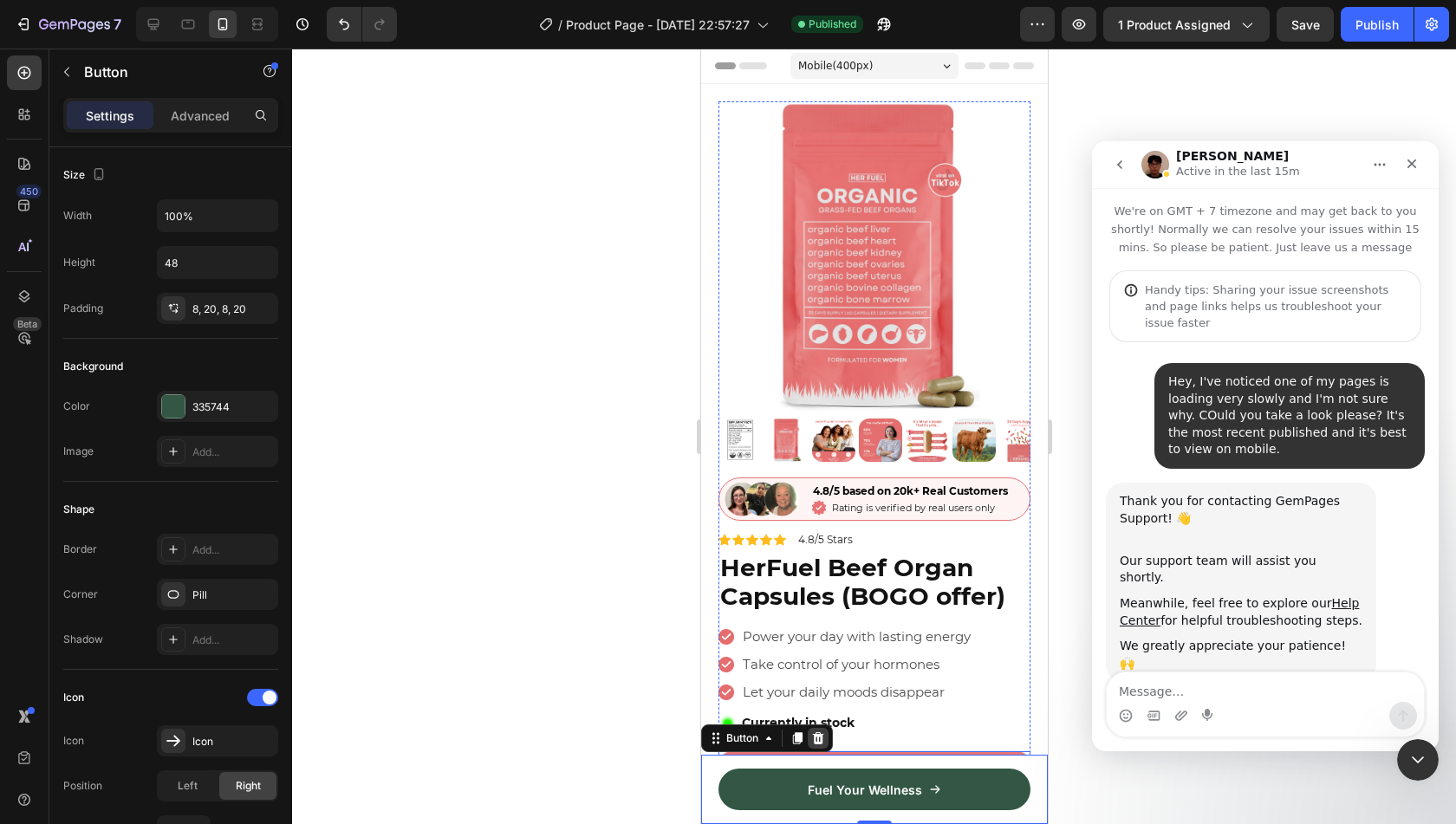
scroll to position [2, 0]
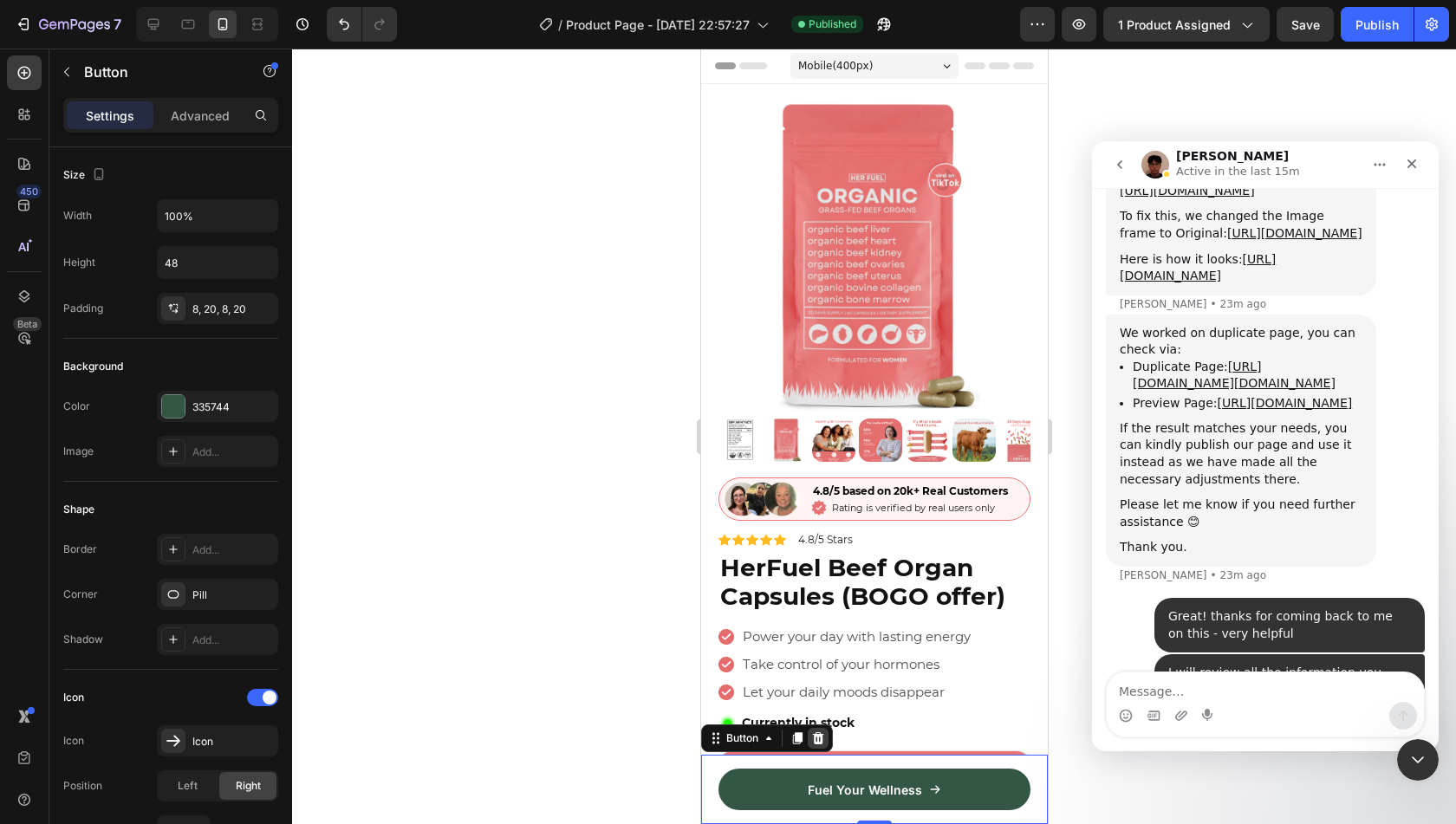
click at [815, 735] on icon at bounding box center [818, 739] width 11 height 12
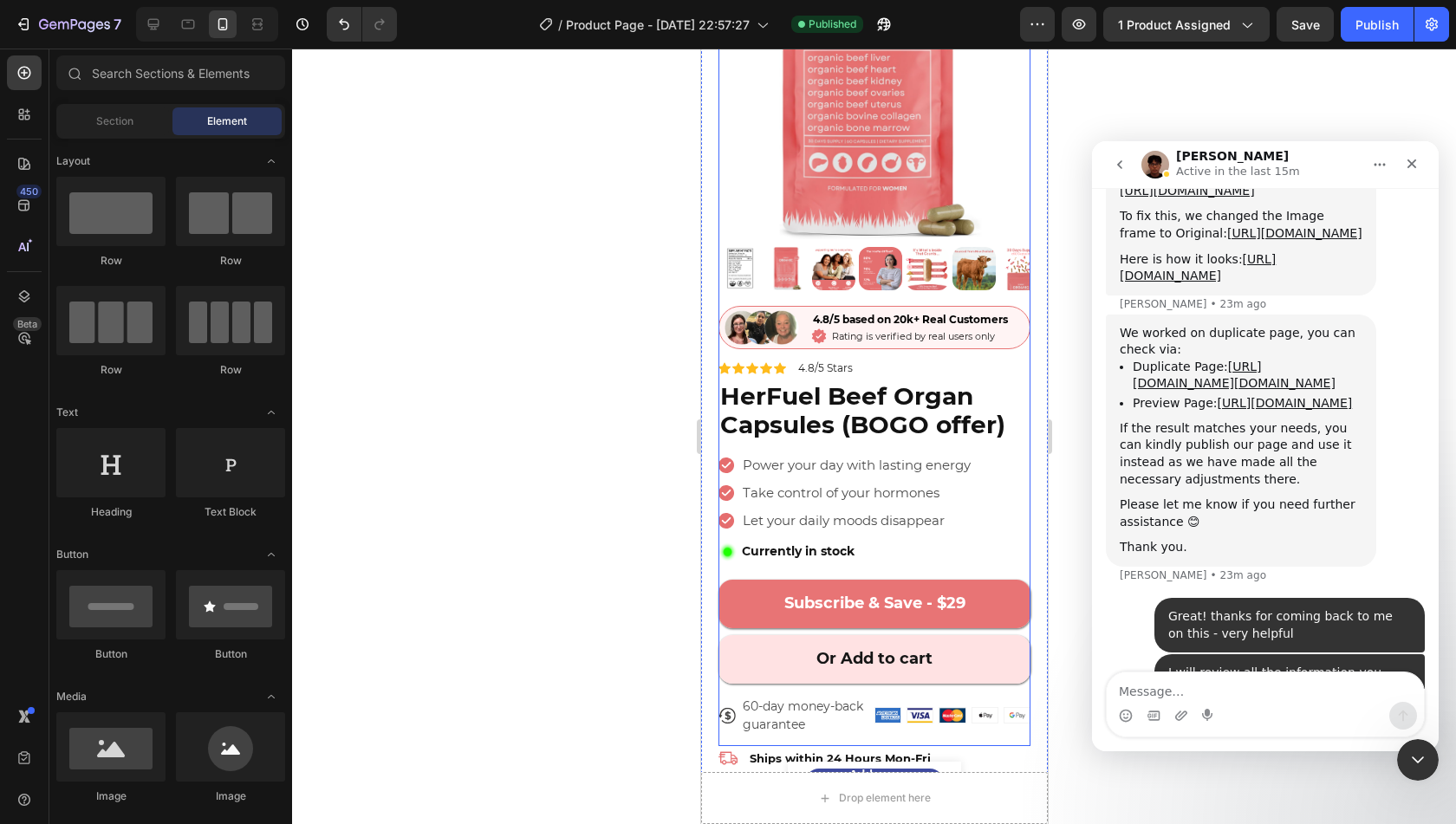
scroll to position [173, 0]
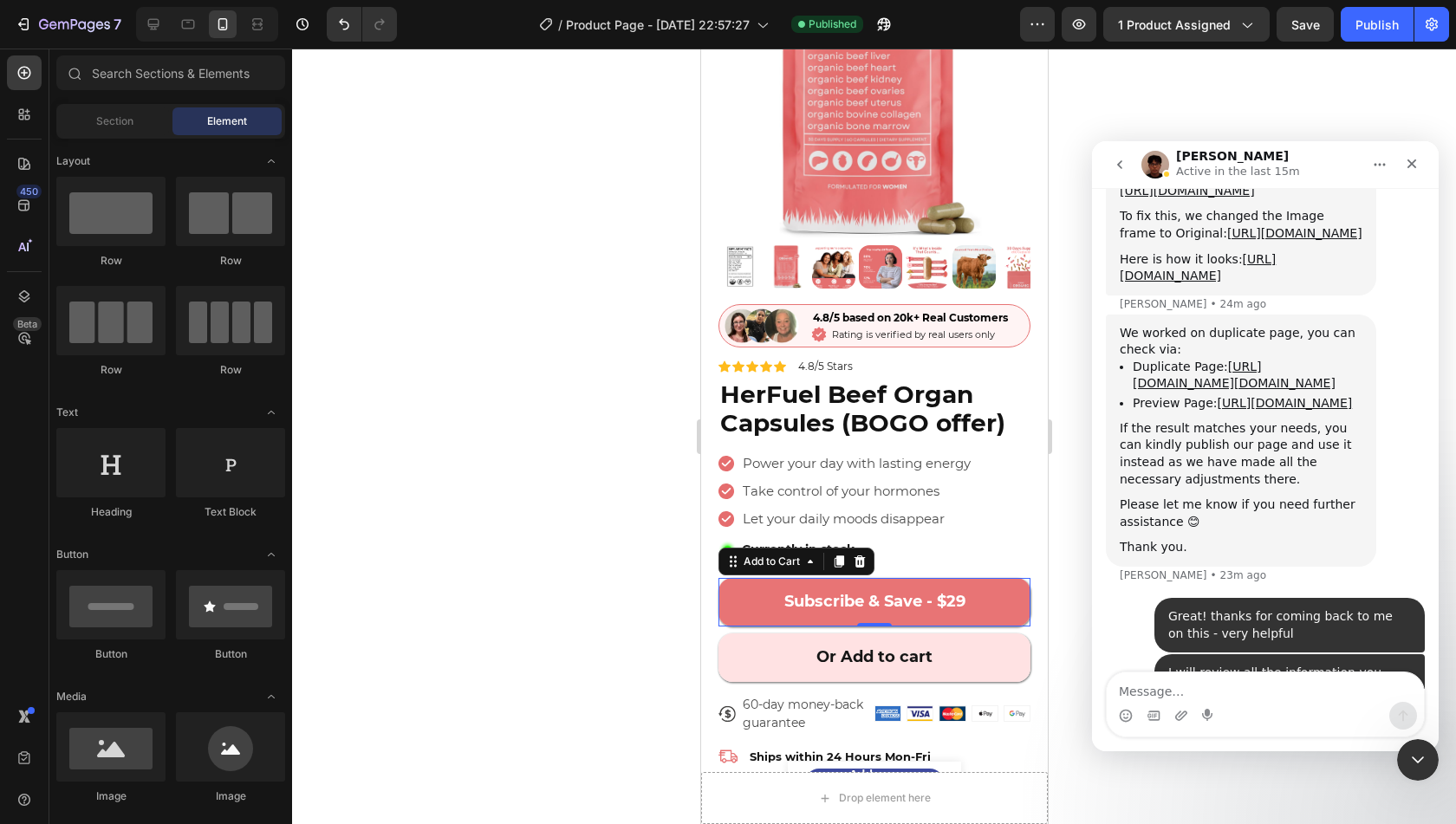
click at [1011, 590] on button "Subscribe & Save - $29" at bounding box center [874, 602] width 312 height 48
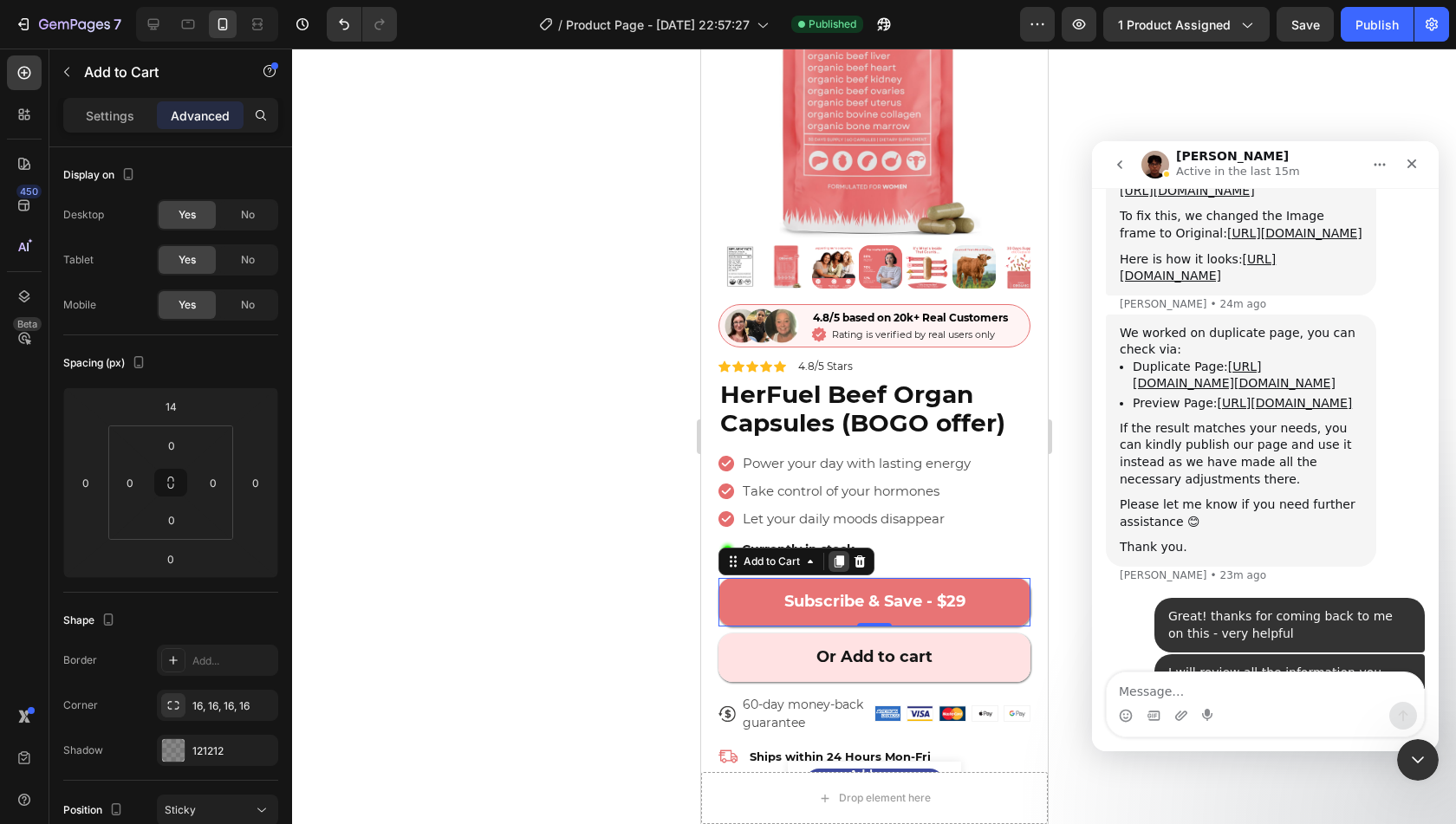
click at [837, 556] on icon at bounding box center [838, 562] width 10 height 12
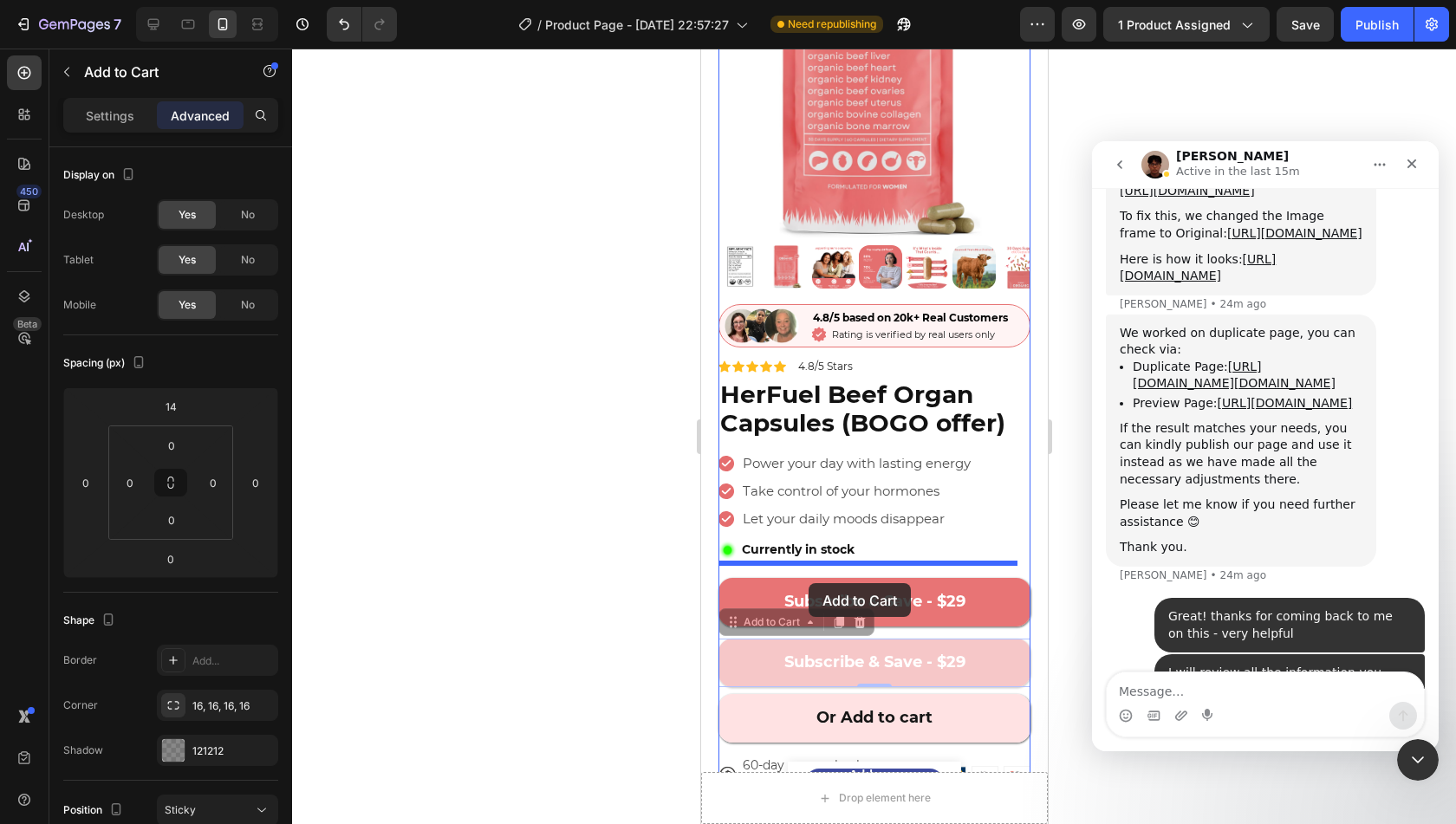
drag, startPoint x: 761, startPoint y: 606, endPoint x: 808, endPoint y: 581, distance: 53.2
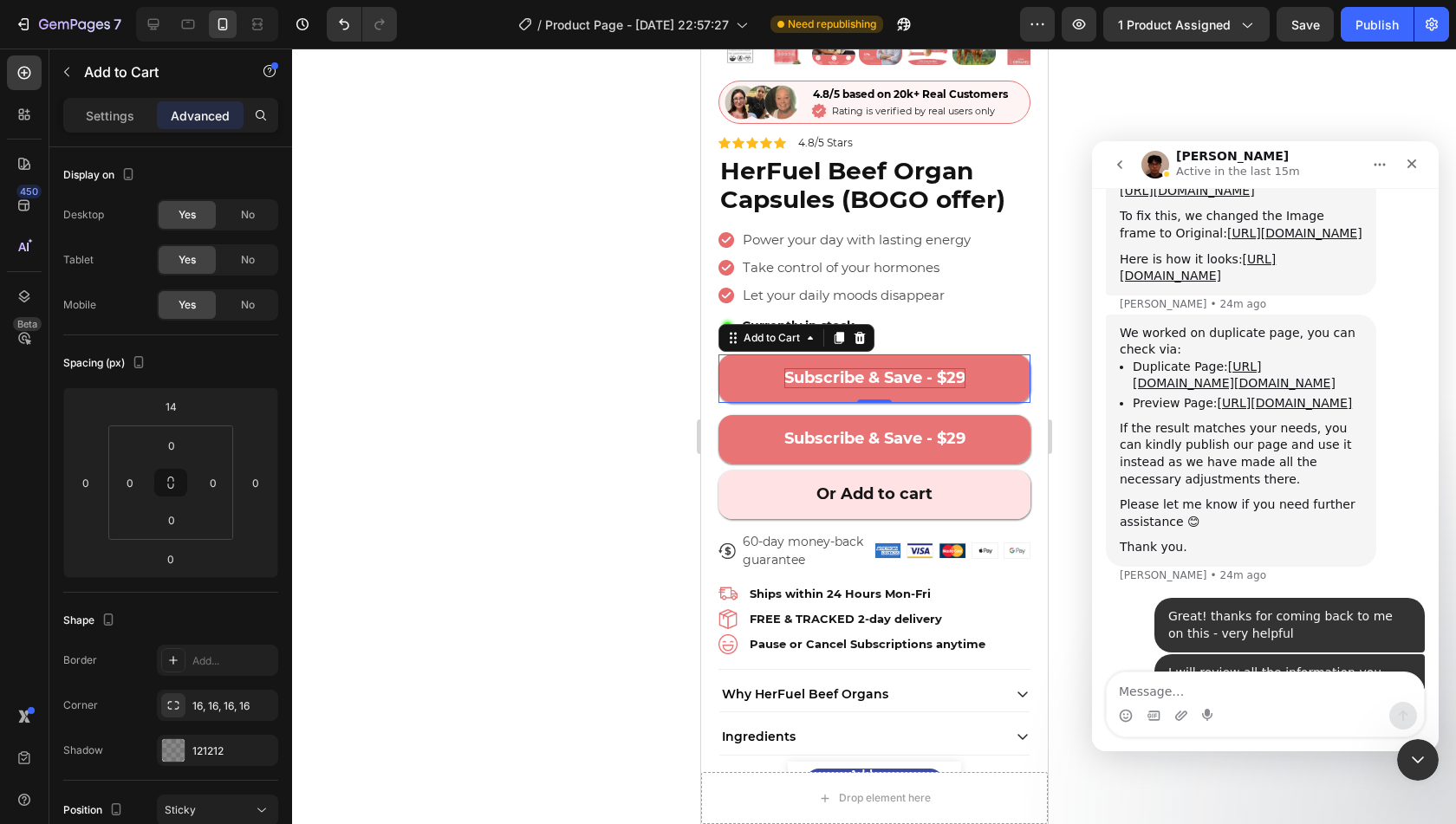
scroll to position [398, 0]
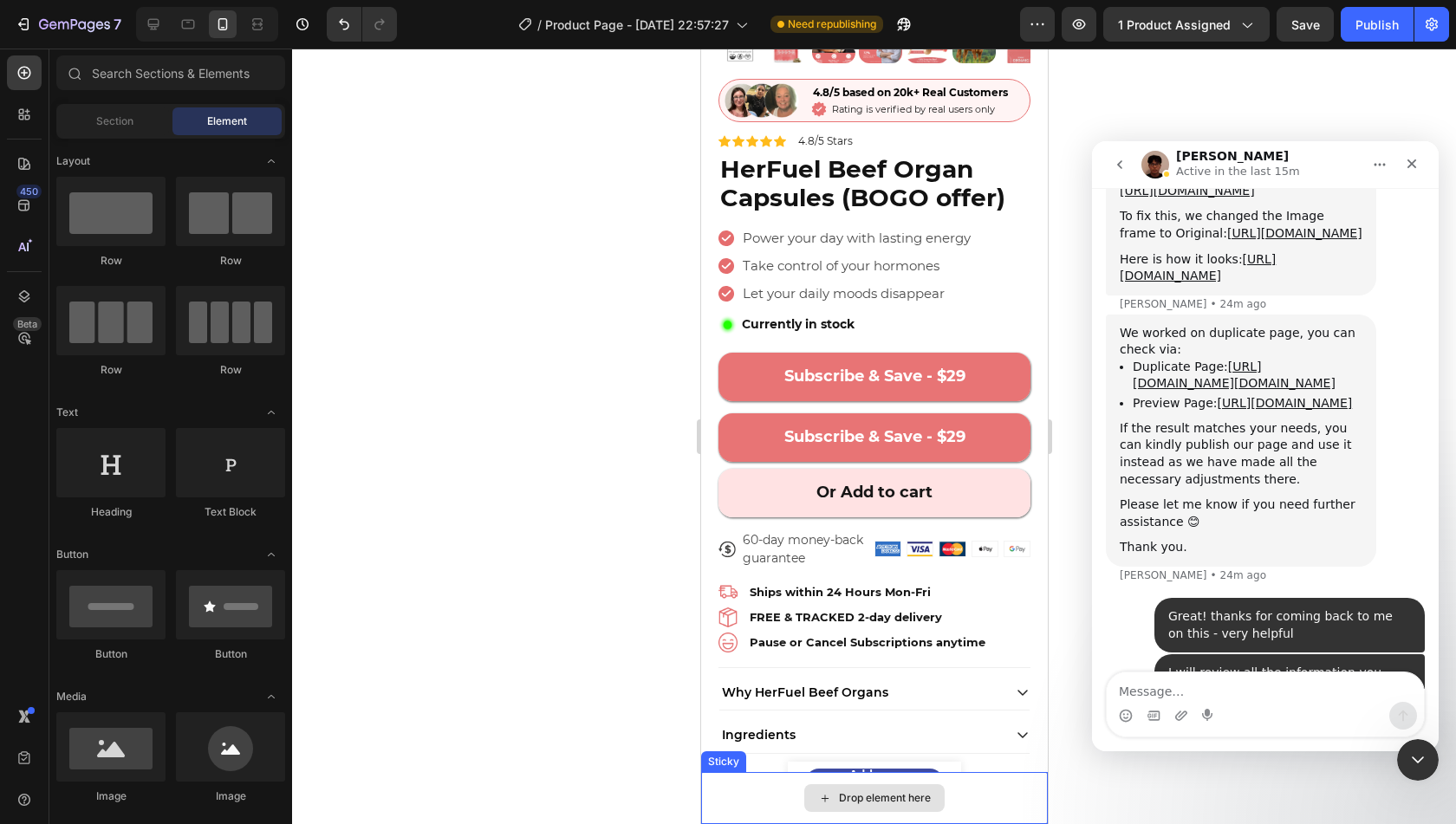
click at [805, 799] on div "Drop element here" at bounding box center [874, 799] width 140 height 28
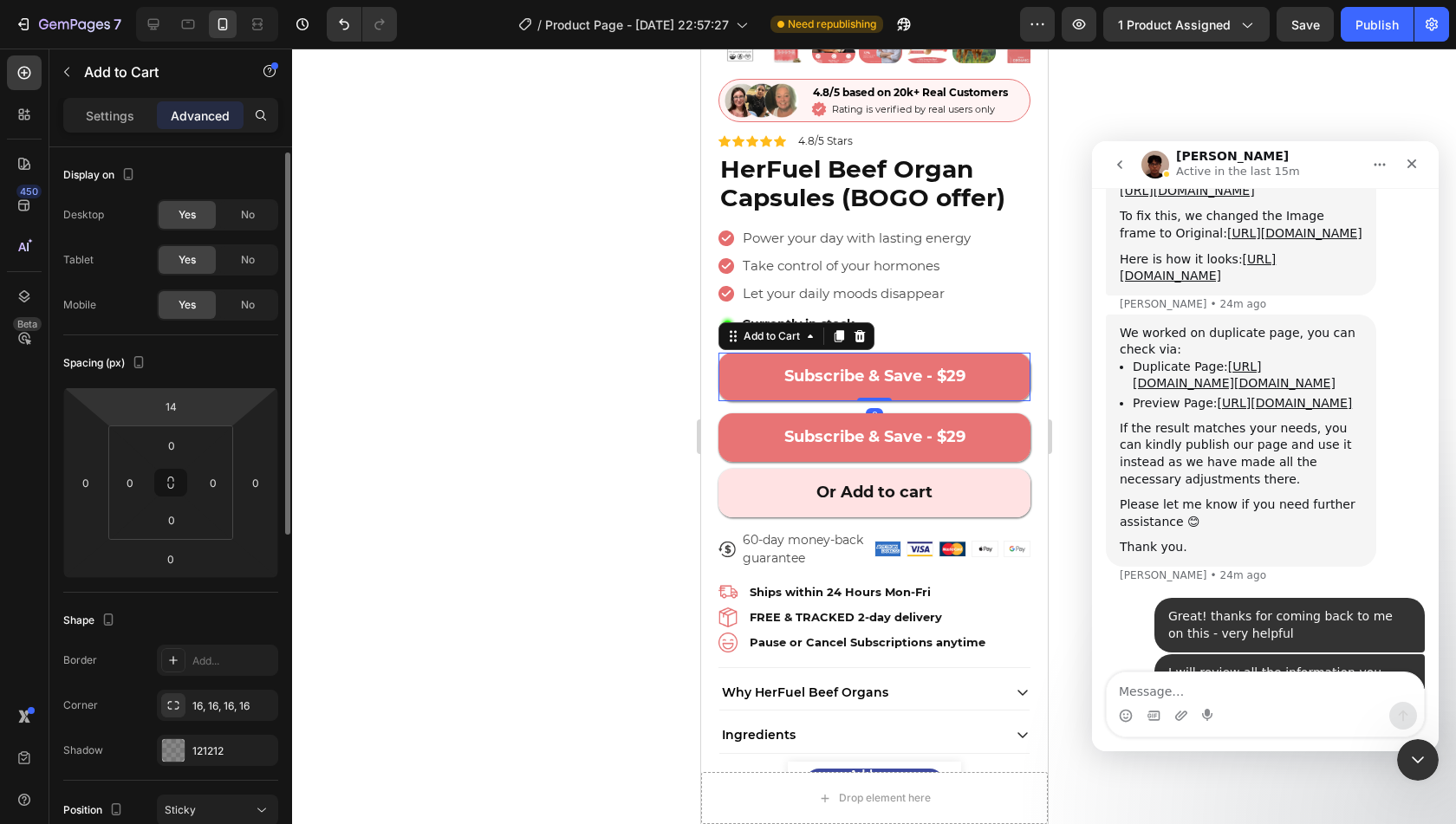
scroll to position [21, 0]
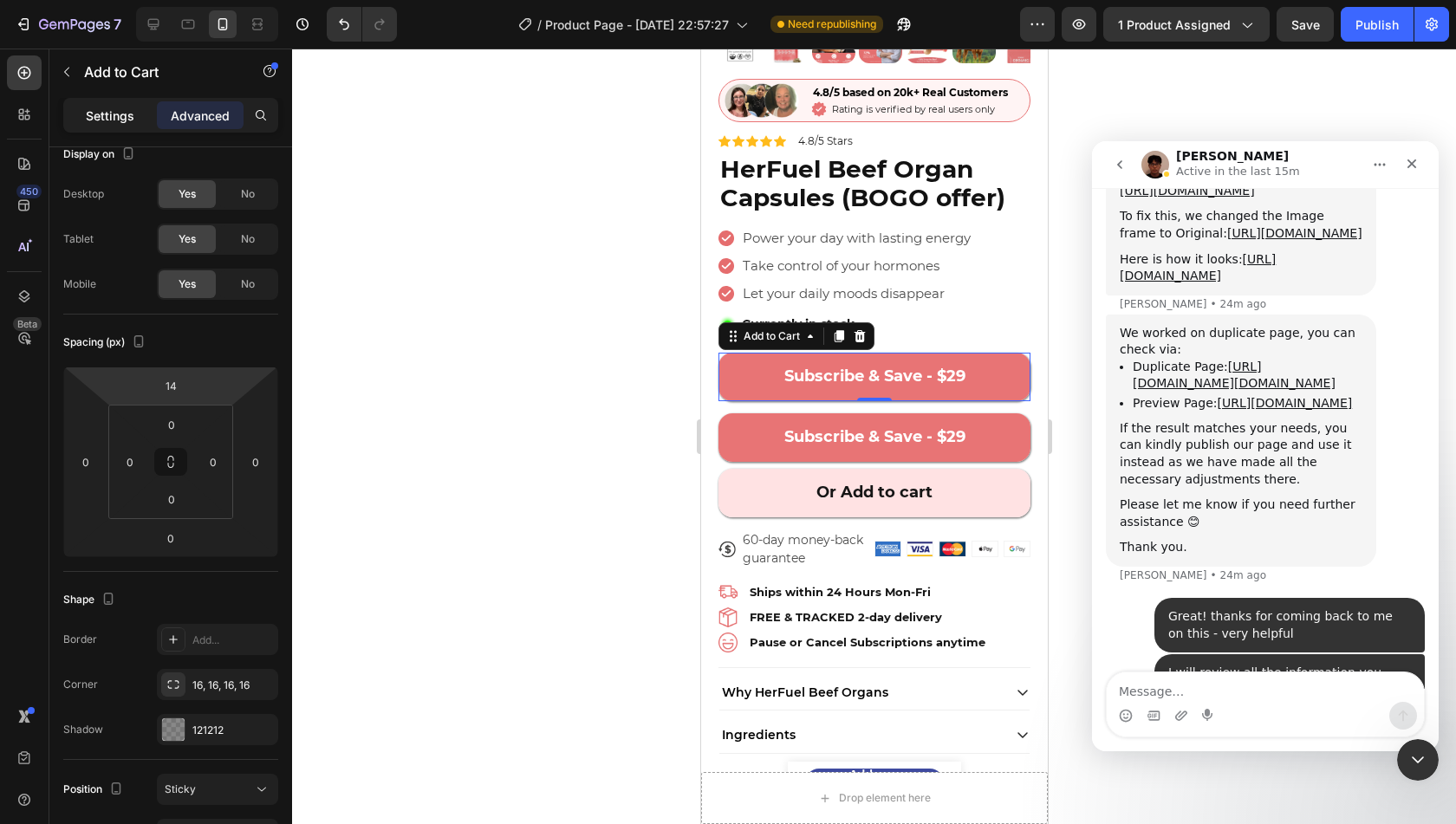
click at [112, 102] on div "Settings" at bounding box center [109, 116] width 87 height 28
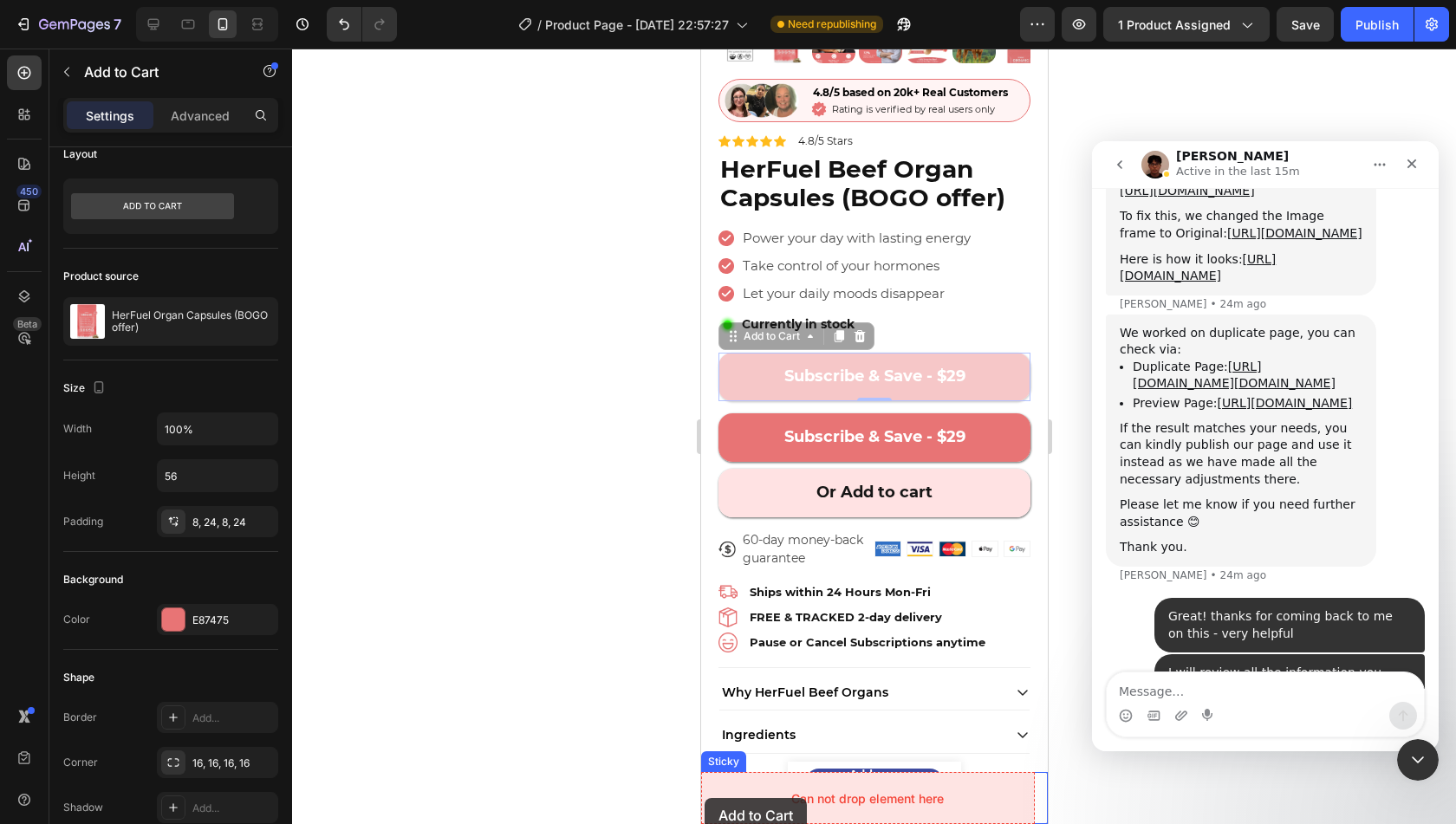
drag, startPoint x: 738, startPoint y: 324, endPoint x: 1404, endPoint y: 847, distance: 846.8
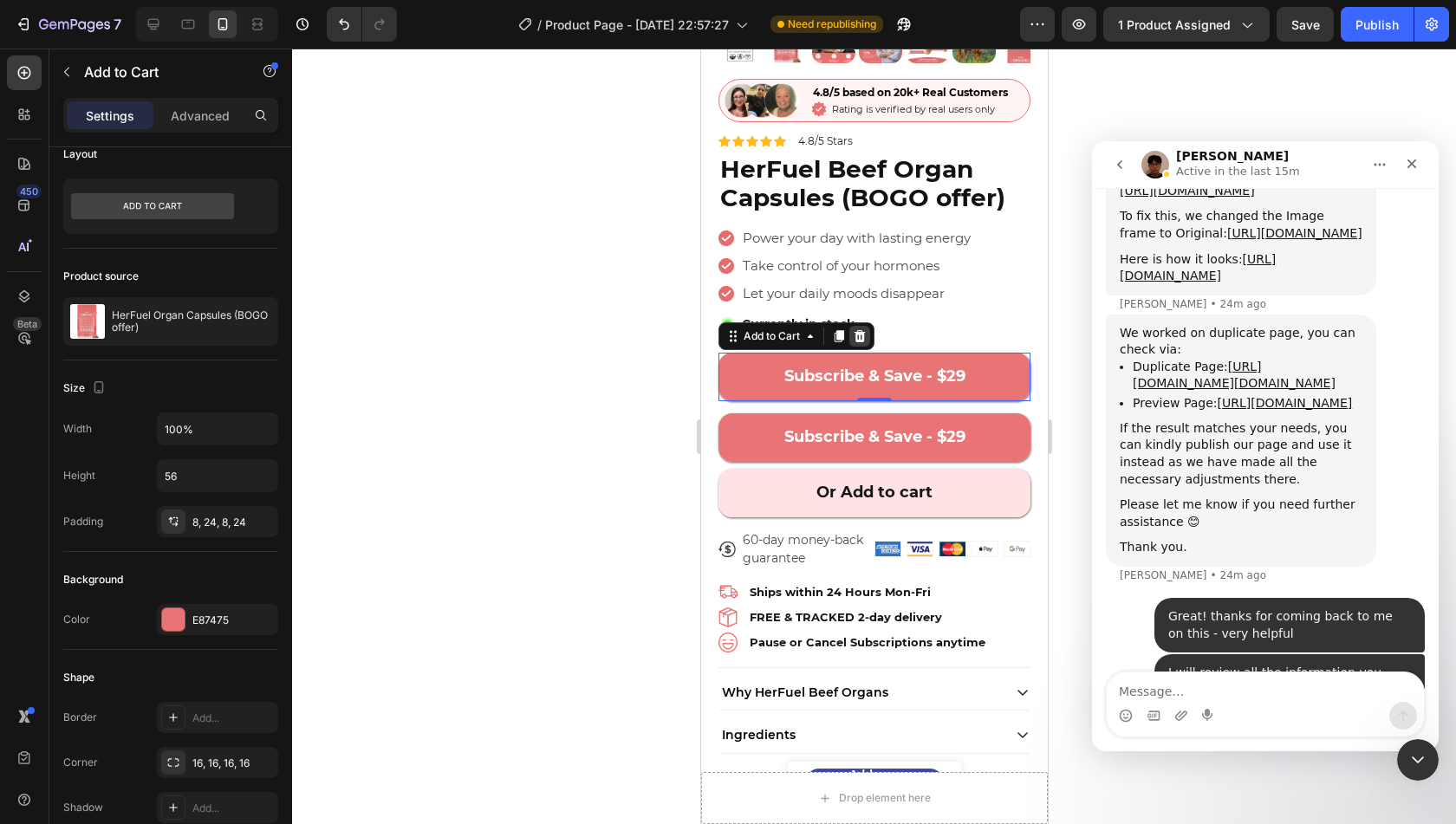
click at [863, 329] on icon at bounding box center [859, 336] width 14 height 14
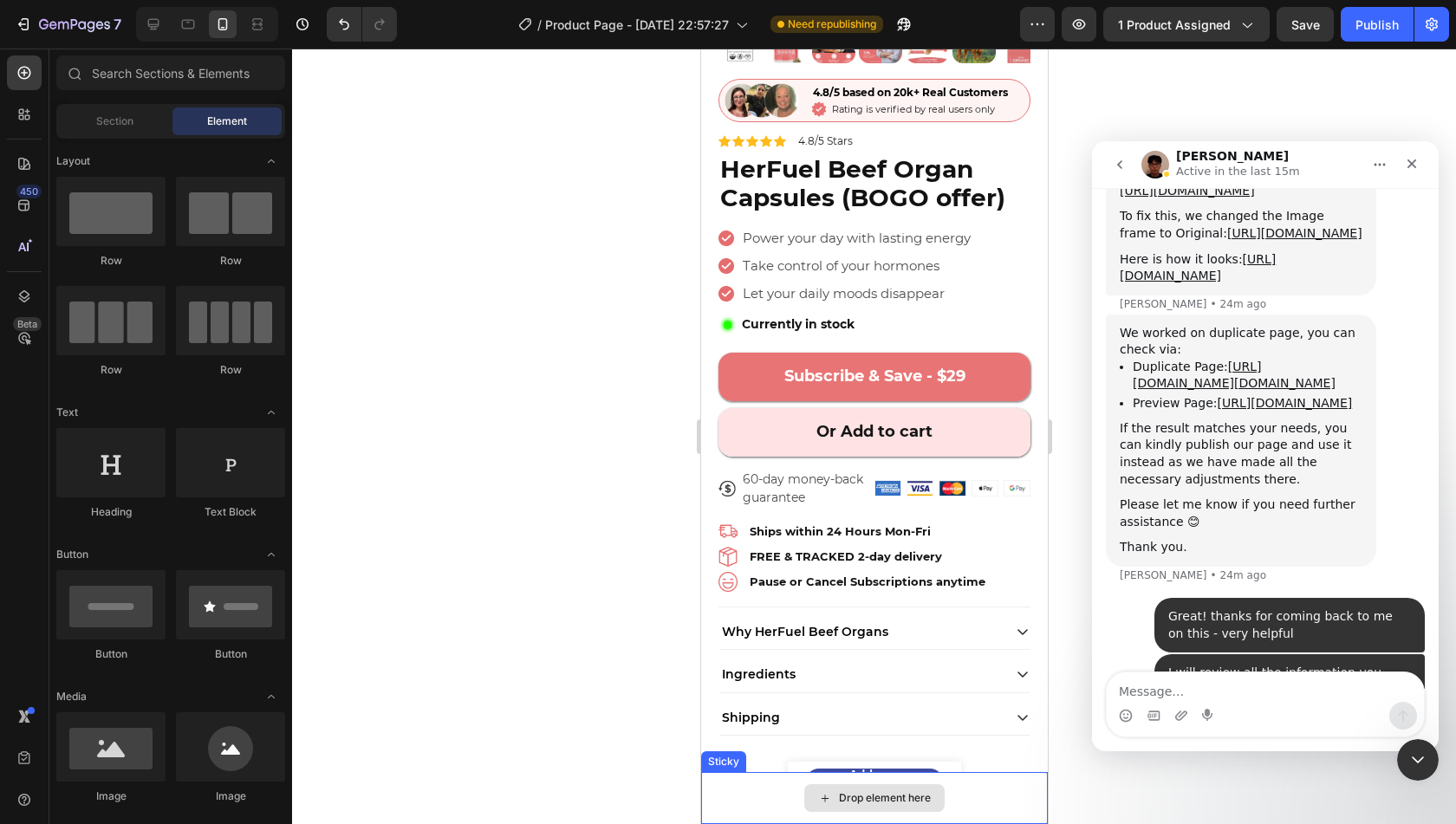
click at [841, 801] on div "Drop element here" at bounding box center [883, 799] width 92 height 14
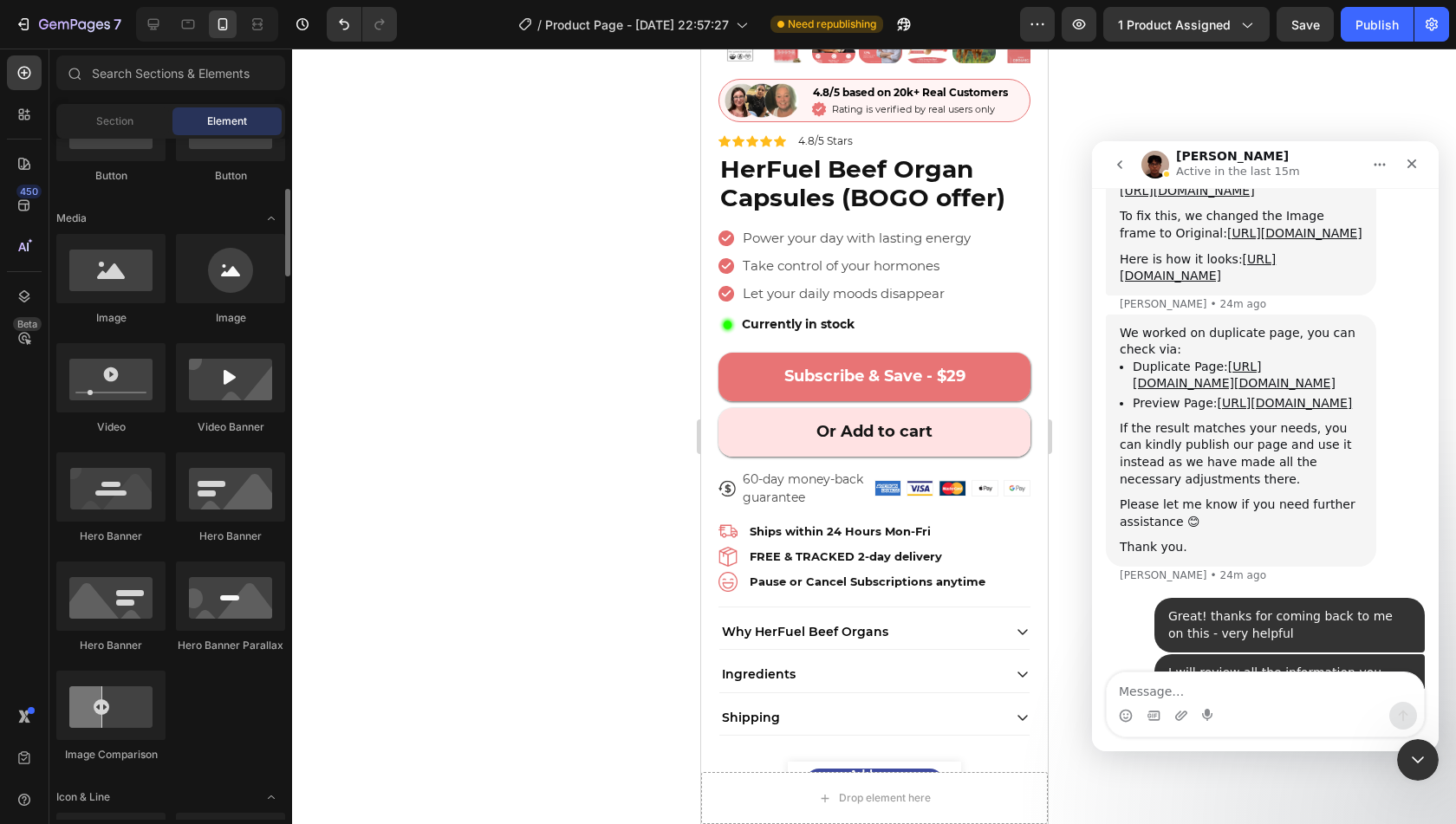
scroll to position [491, 0]
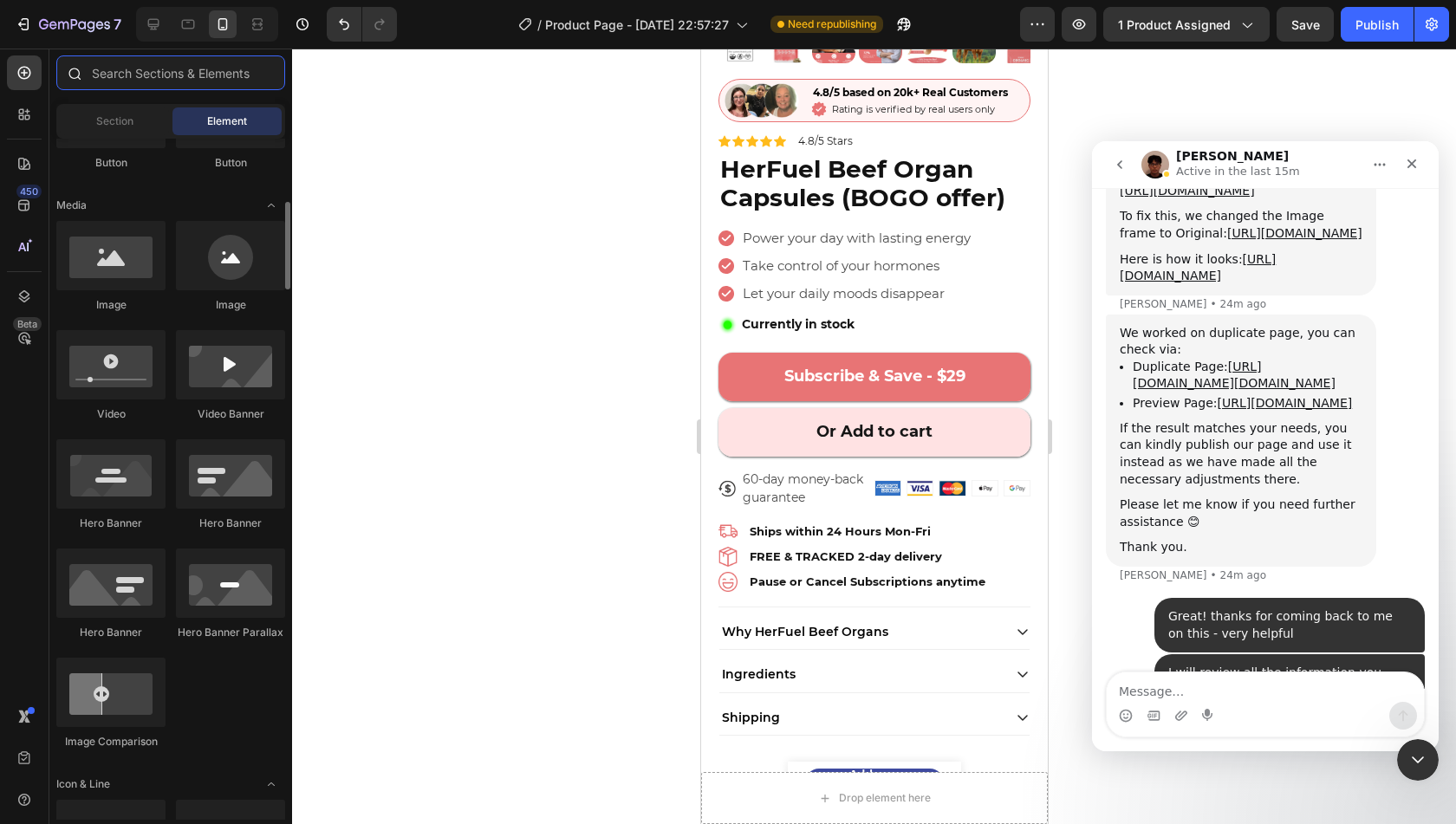
click at [137, 82] on input "text" at bounding box center [170, 73] width 229 height 35
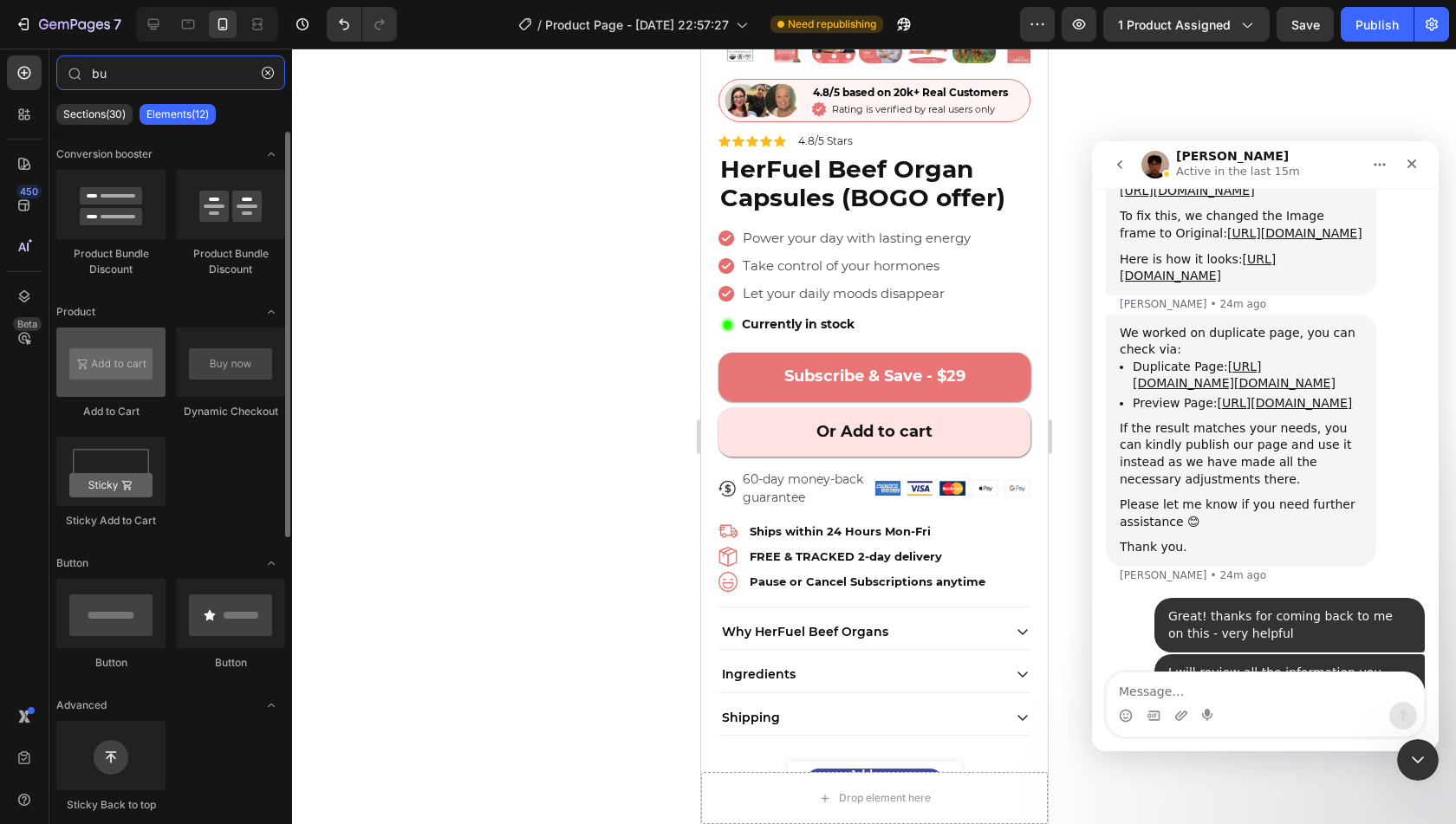
type input "bu"
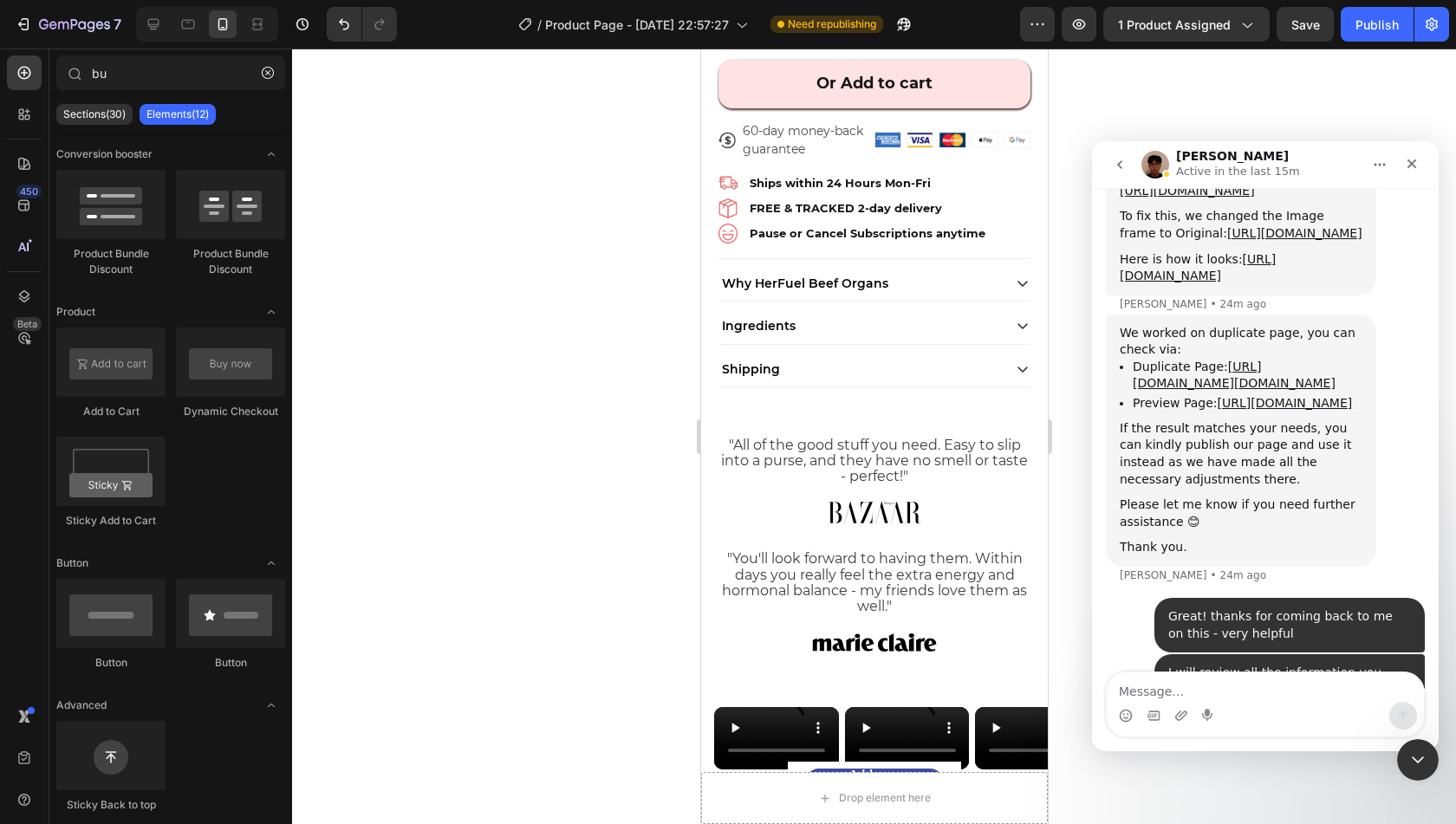
scroll to position [835, 0]
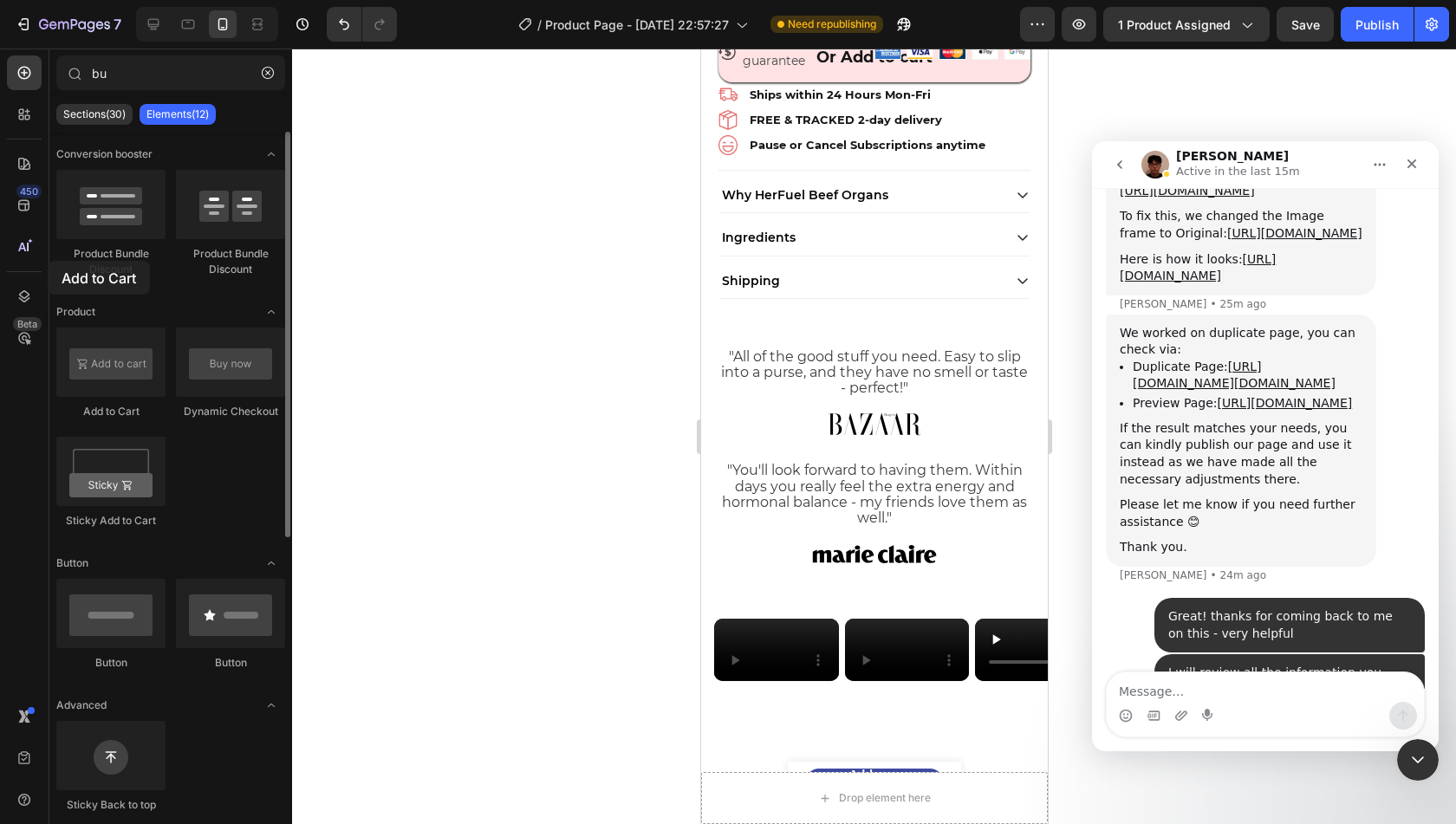
drag, startPoint x: 102, startPoint y: 374, endPoint x: 92, endPoint y: 285, distance: 89.6
click at [92, 285] on div "Conversion booster Product Bundle Discount Product Bundle Discount Product Add …" at bounding box center [170, 703] width 243 height 1144
drag, startPoint x: 127, startPoint y: 597, endPoint x: 160, endPoint y: 415, distance: 185.0
click at [160, 415] on div "Conversion booster Product Bundle Discount Product Bundle Discount Product Add …" at bounding box center [170, 703] width 243 height 1144
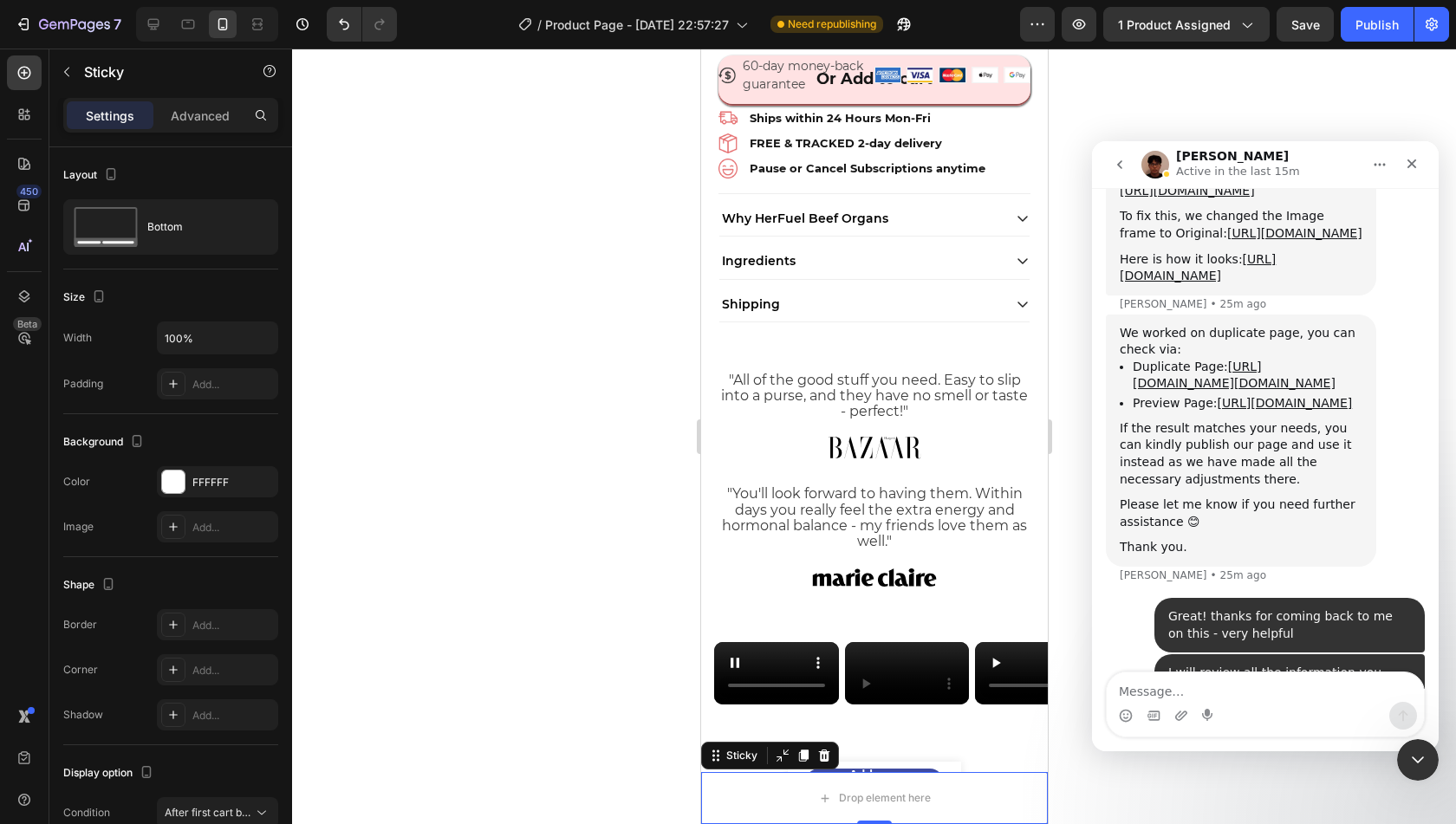
scroll to position [813, 0]
click at [341, 24] on icon "Undo/Redo" at bounding box center [344, 25] width 18 height 18
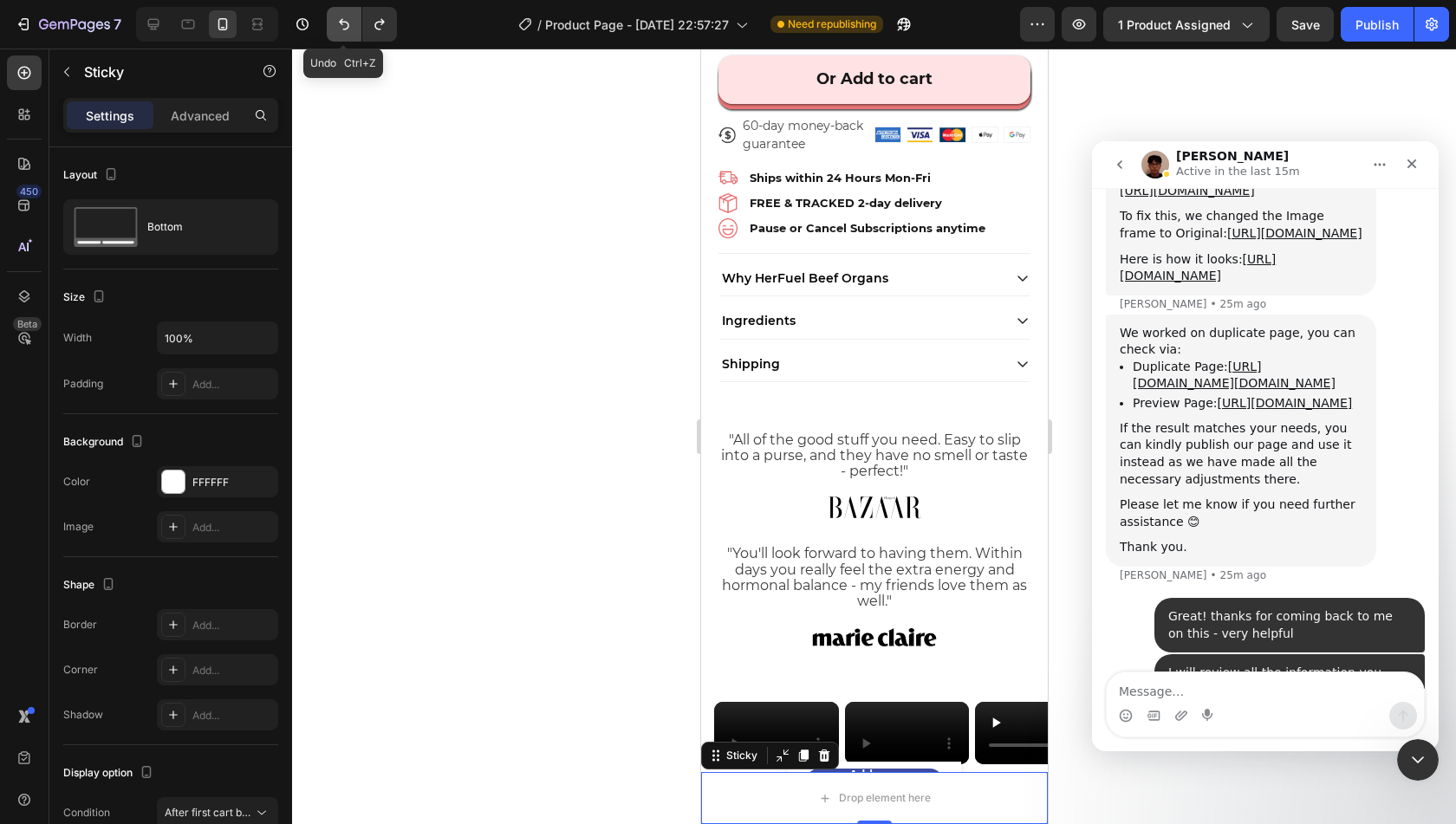
scroll to position [874, 0]
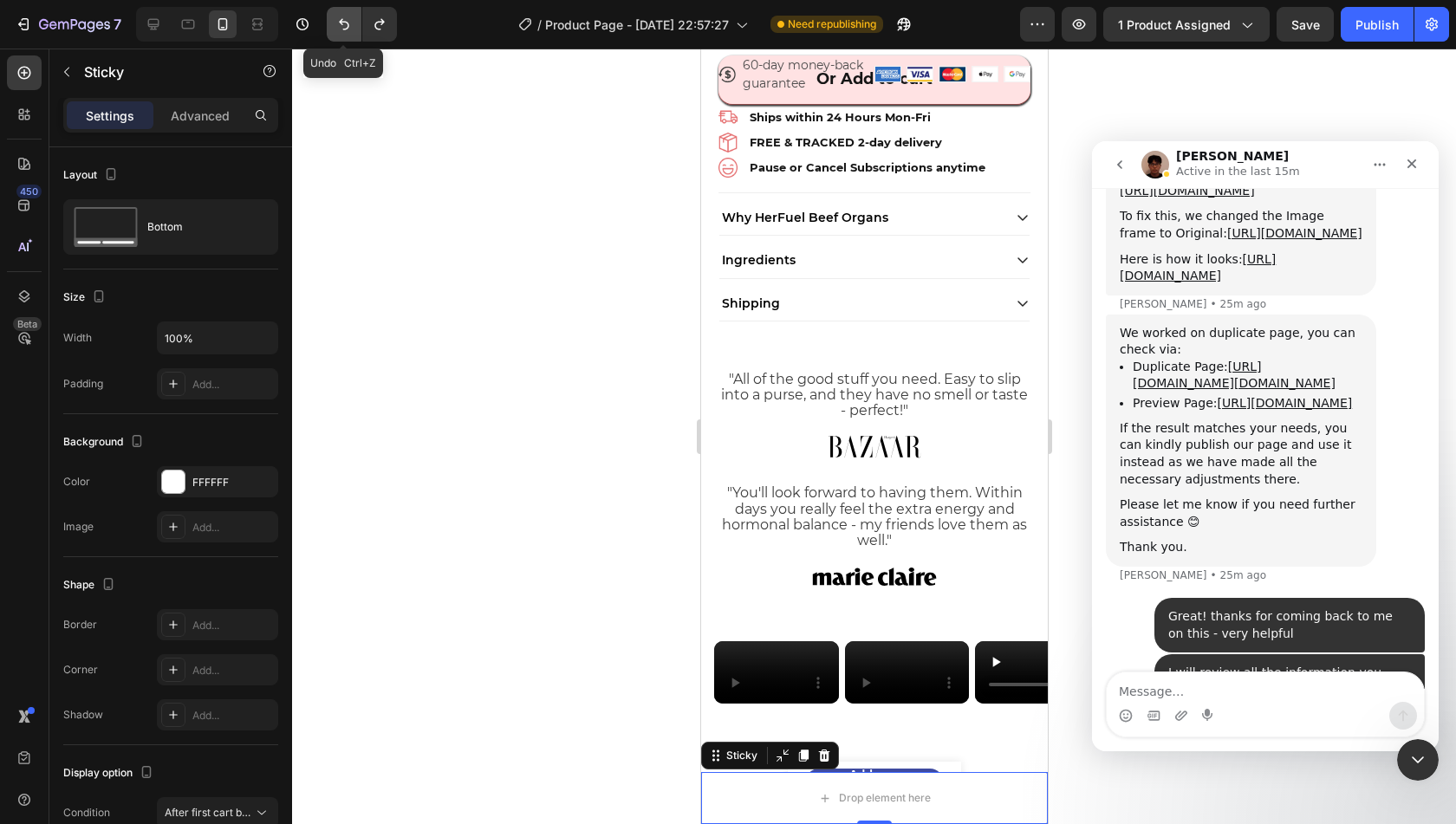
click at [341, 24] on icon "Undo/Redo" at bounding box center [344, 25] width 18 height 18
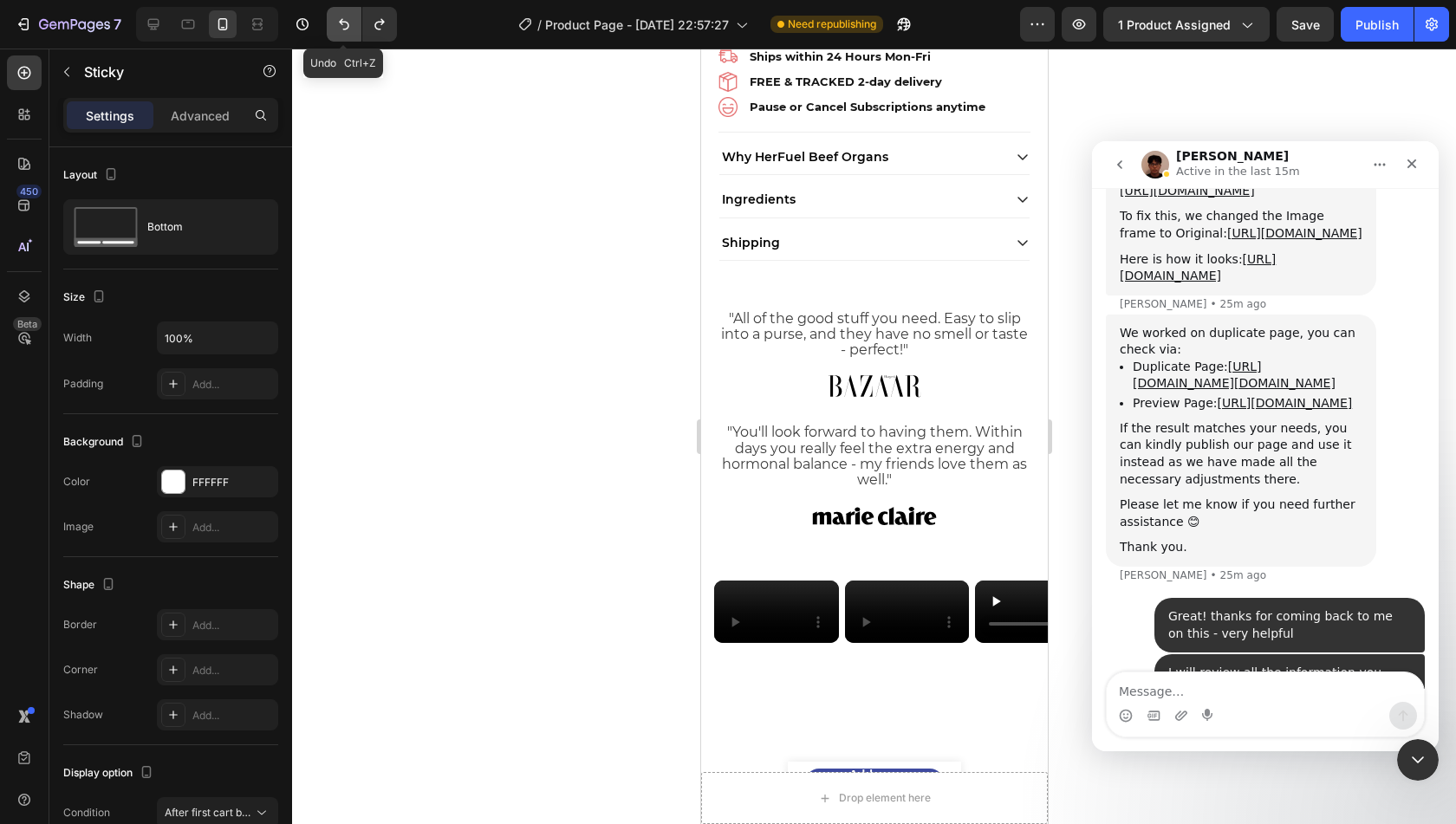
scroll to position [813, 0]
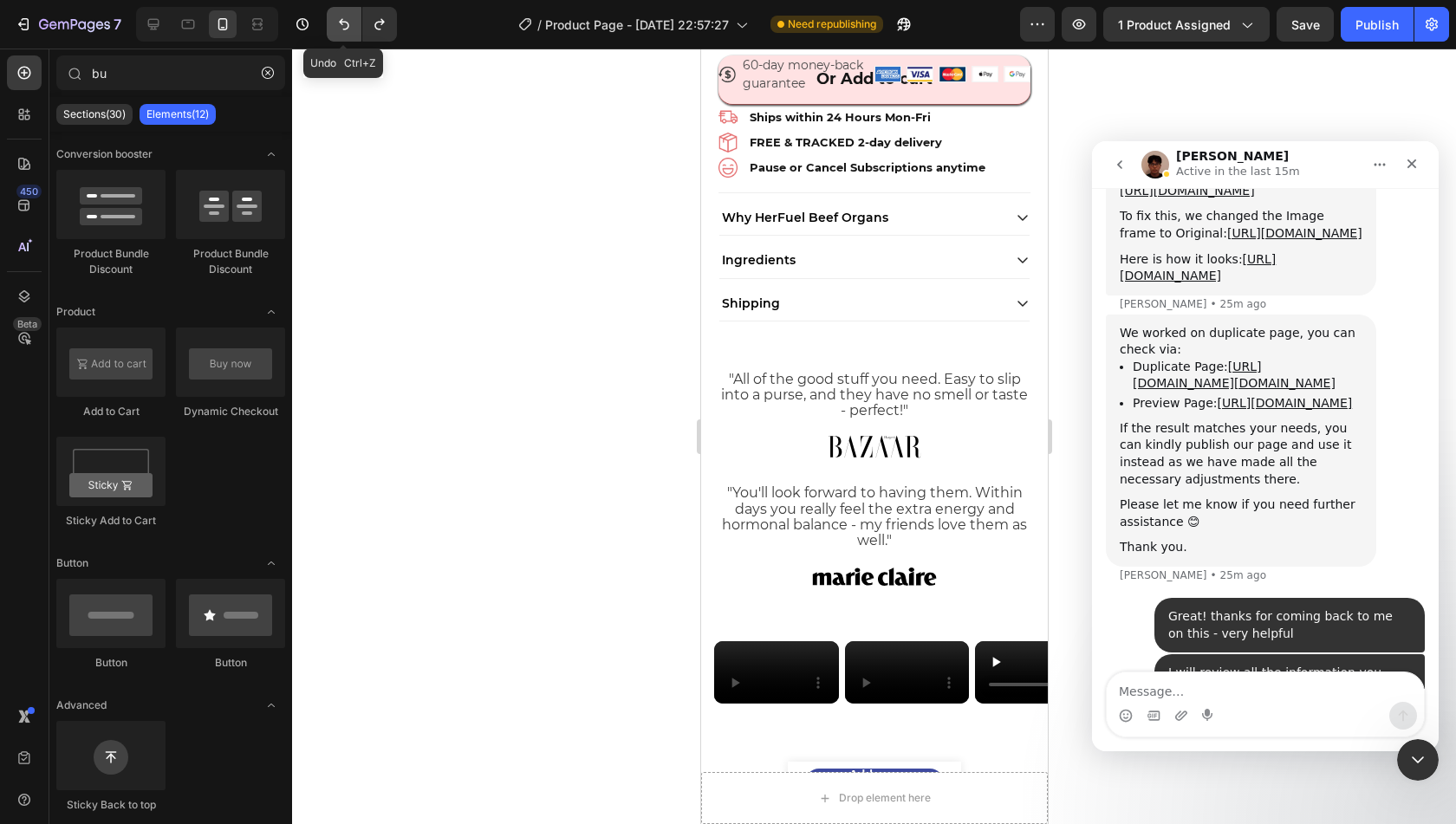
click at [341, 24] on icon "Undo/Redo" at bounding box center [344, 25] width 18 height 18
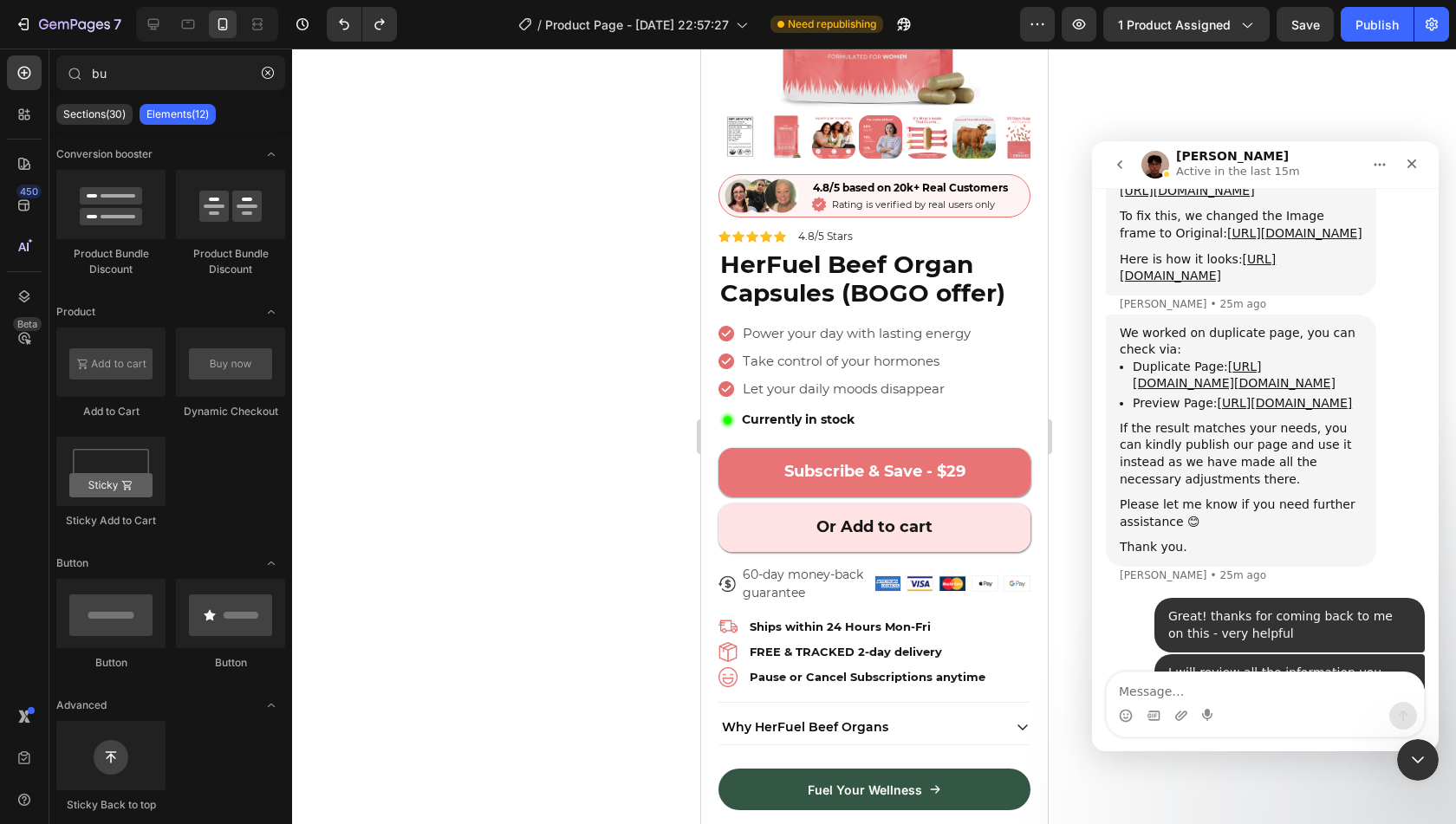
scroll to position [295, 0]
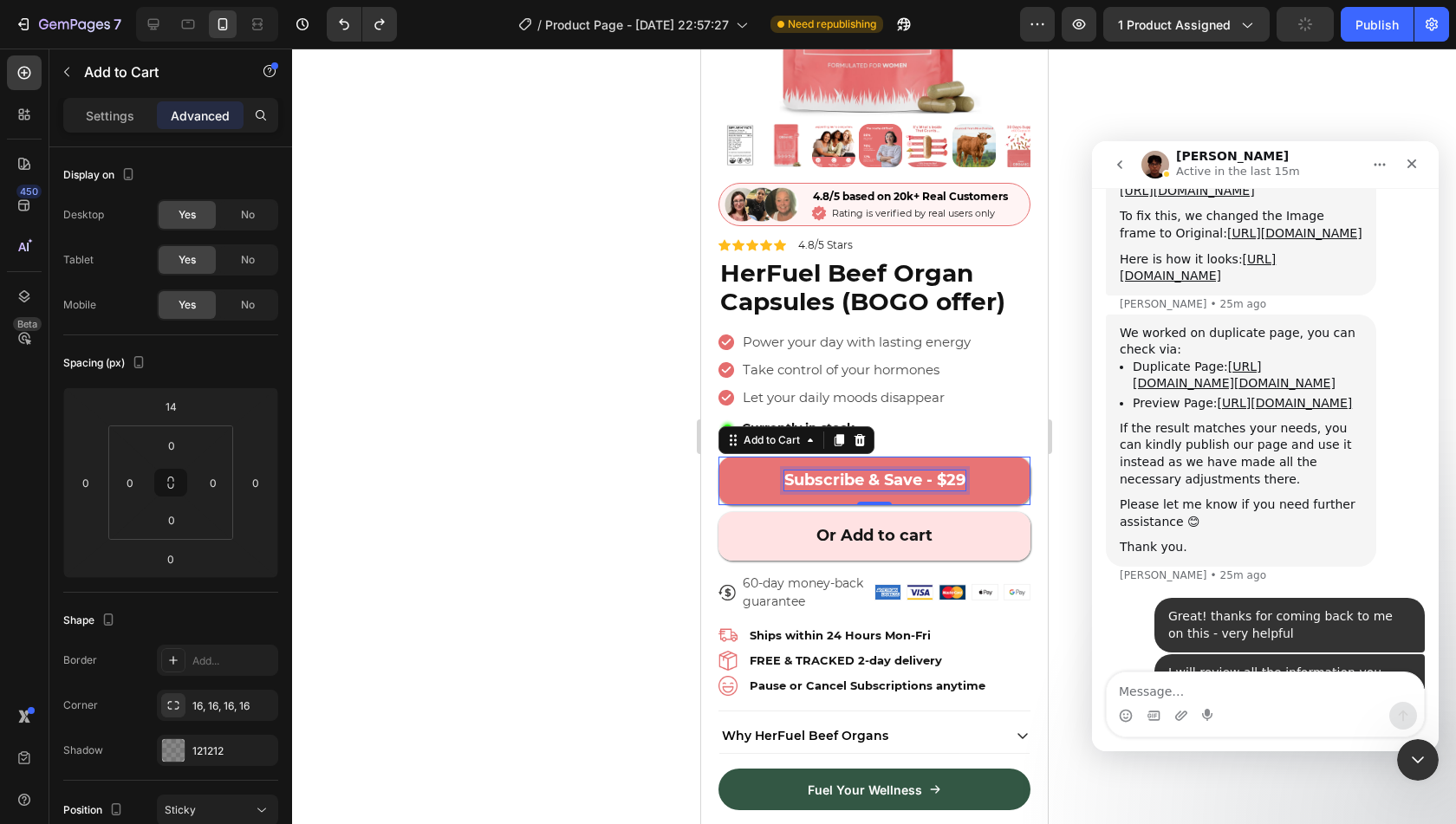
click at [867, 471] on div "Subscribe & Save - $29" at bounding box center [874, 481] width 181 height 20
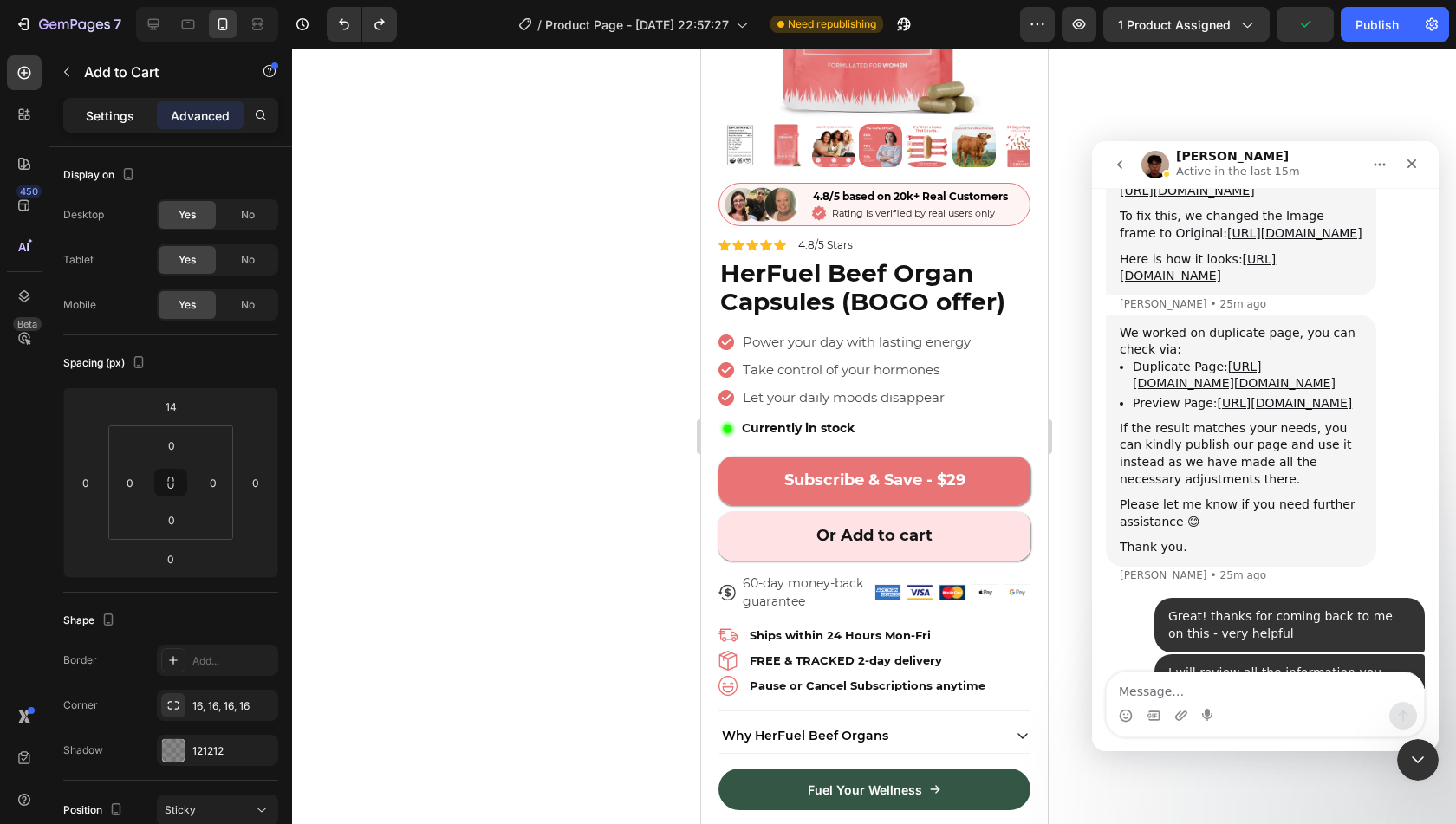
click at [120, 128] on div "Settings" at bounding box center [109, 116] width 87 height 28
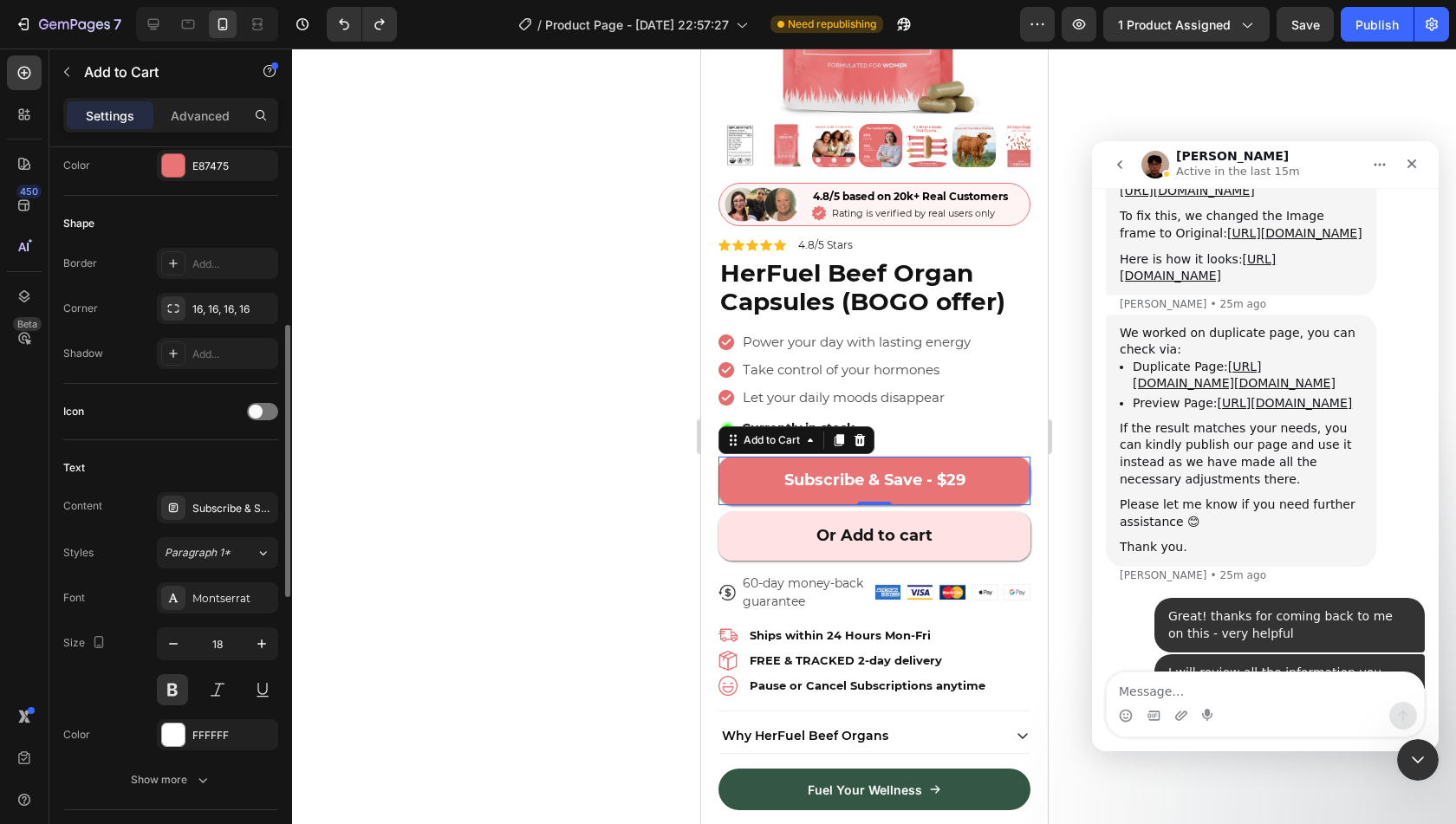
scroll to position [475, 0]
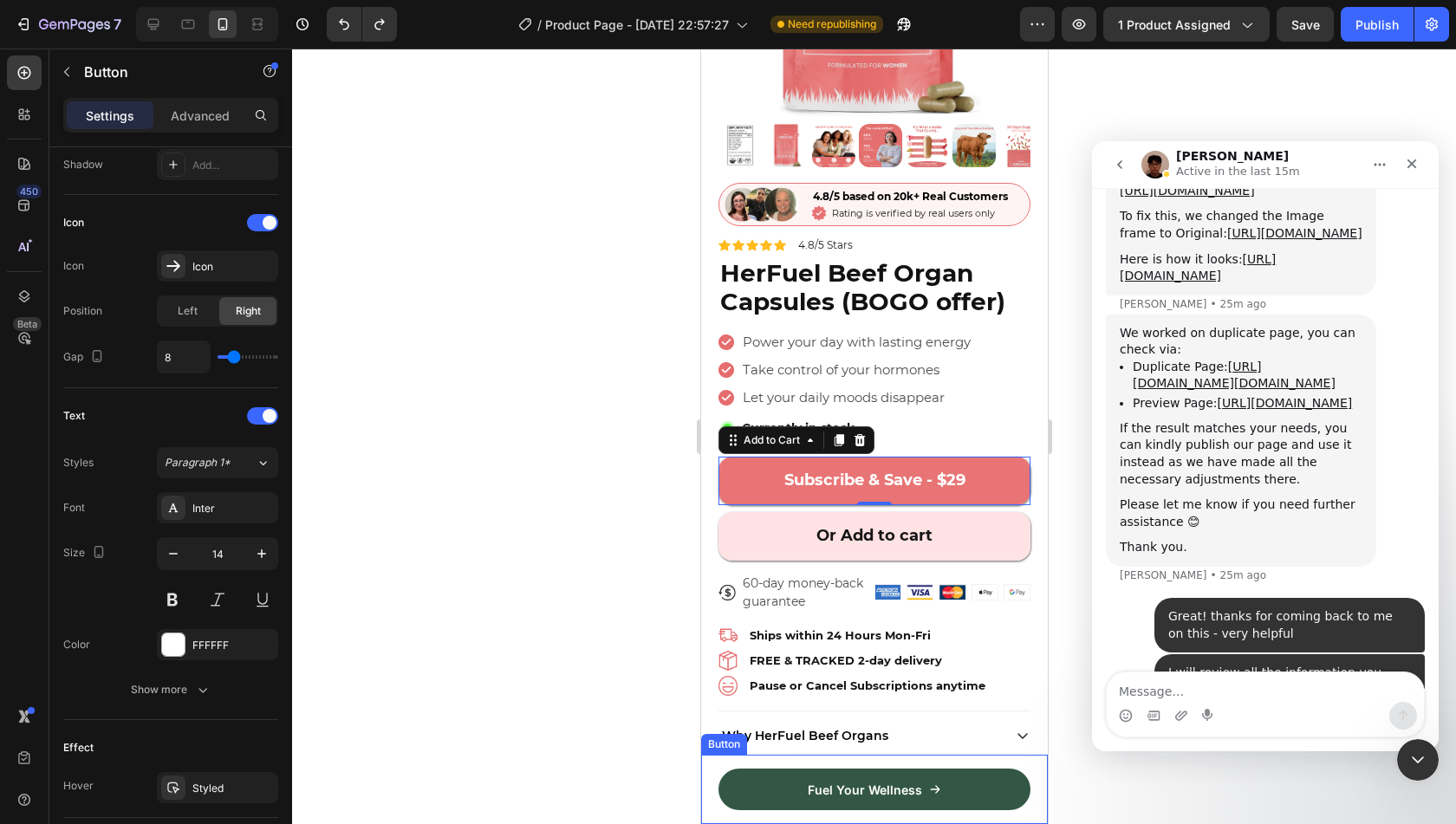
click at [1016, 757] on div "Fuel Your Wellness Button" at bounding box center [874, 789] width 347 height 69
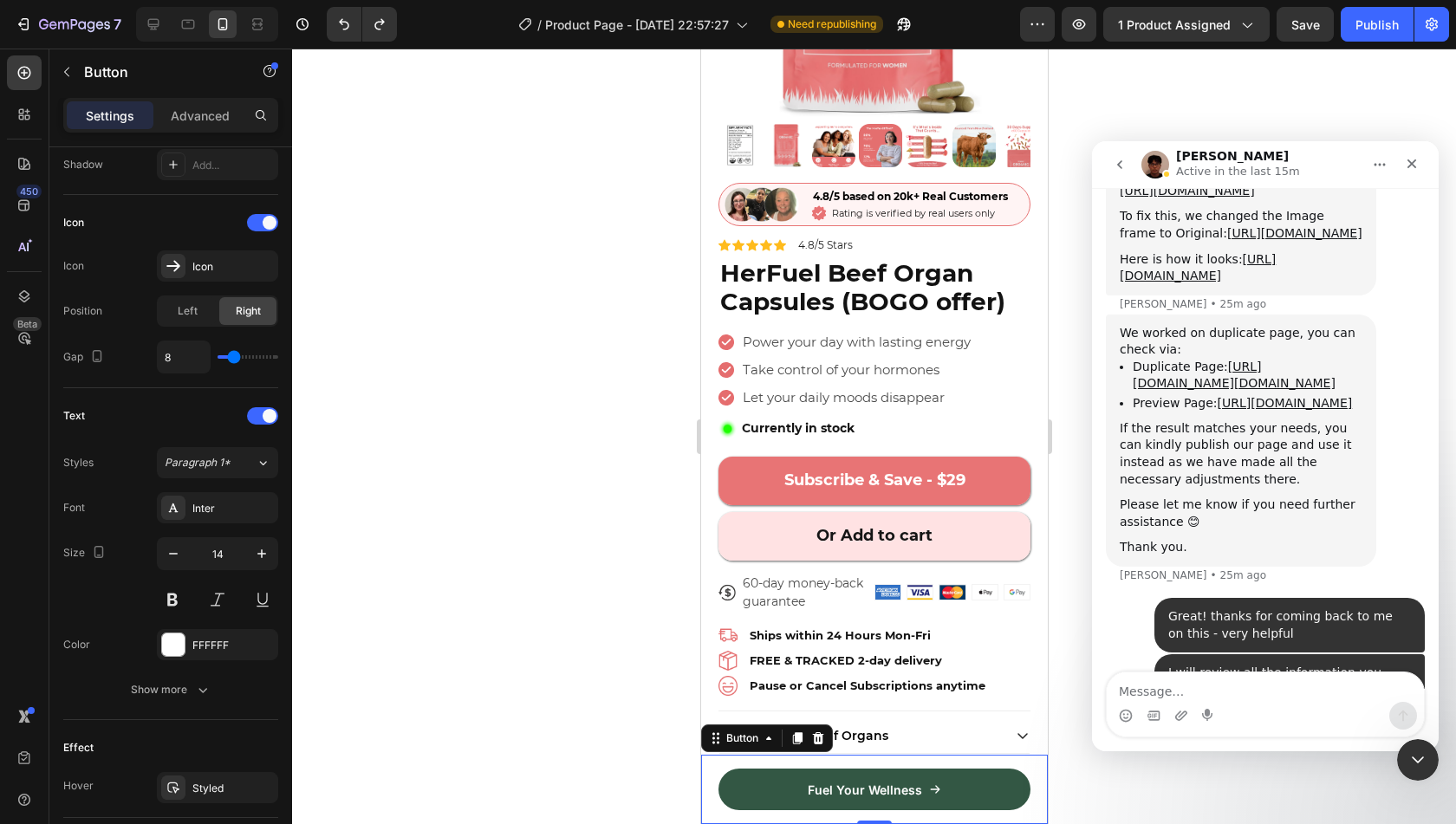
scroll to position [0, 0]
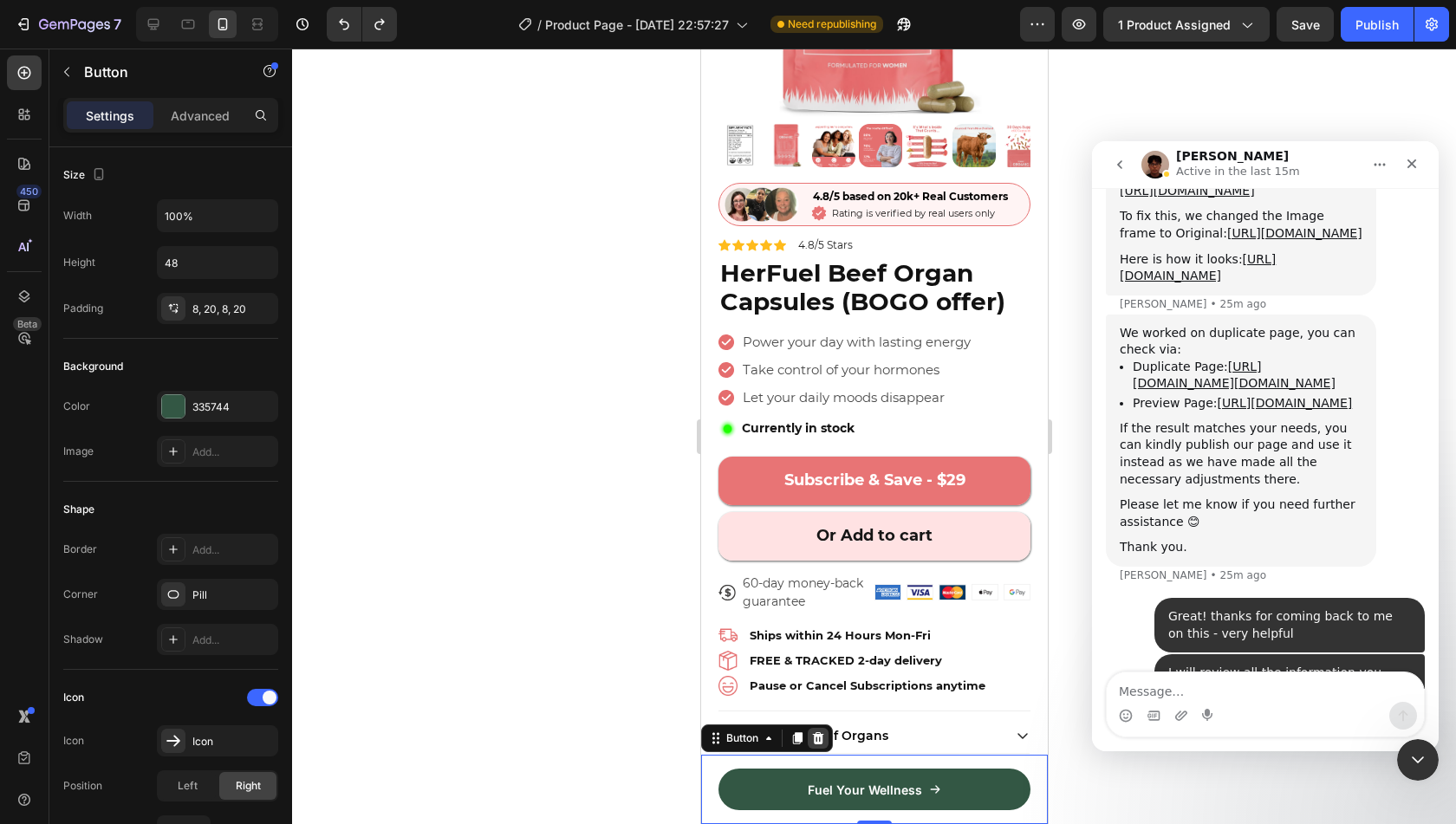
click at [814, 738] on icon at bounding box center [818, 739] width 11 height 12
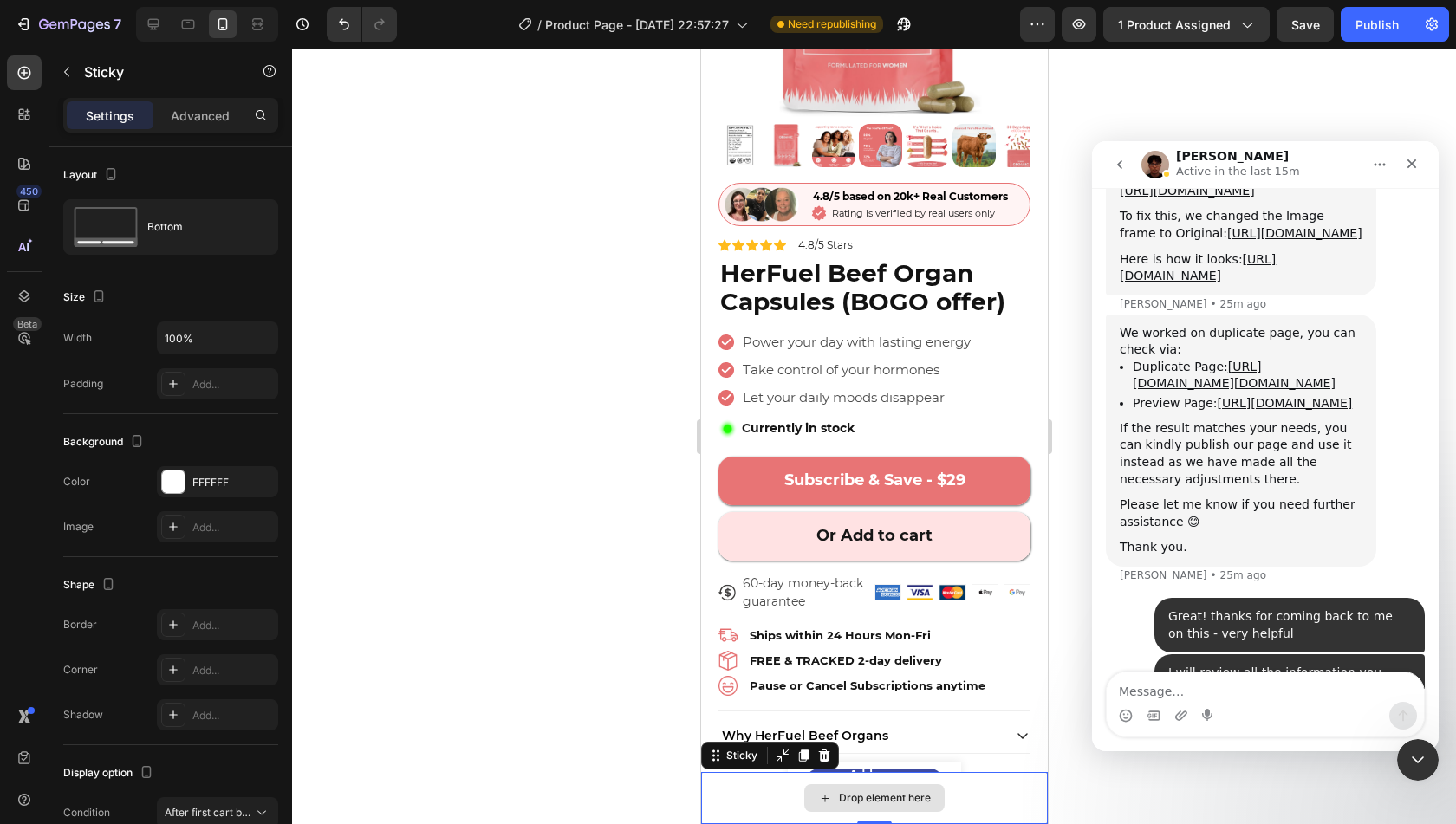
click at [770, 800] on div "Drop element here" at bounding box center [874, 798] width 347 height 52
click at [821, 755] on icon at bounding box center [824, 756] width 11 height 12
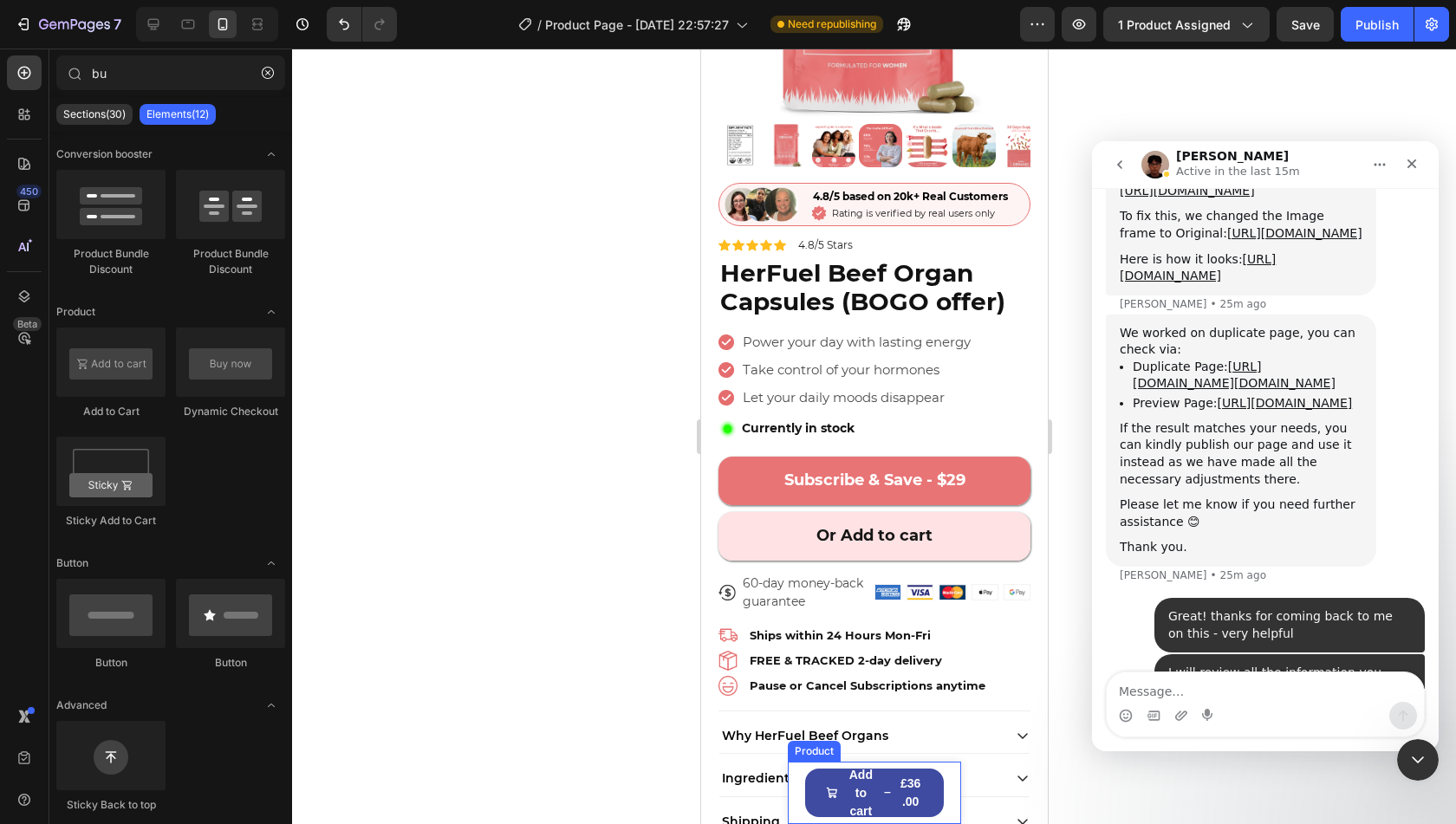
click at [946, 779] on div "Product Images HerFuel Organ Capsules (BOGO offer) Product Title £36.00 Product…" at bounding box center [874, 792] width 173 height 62
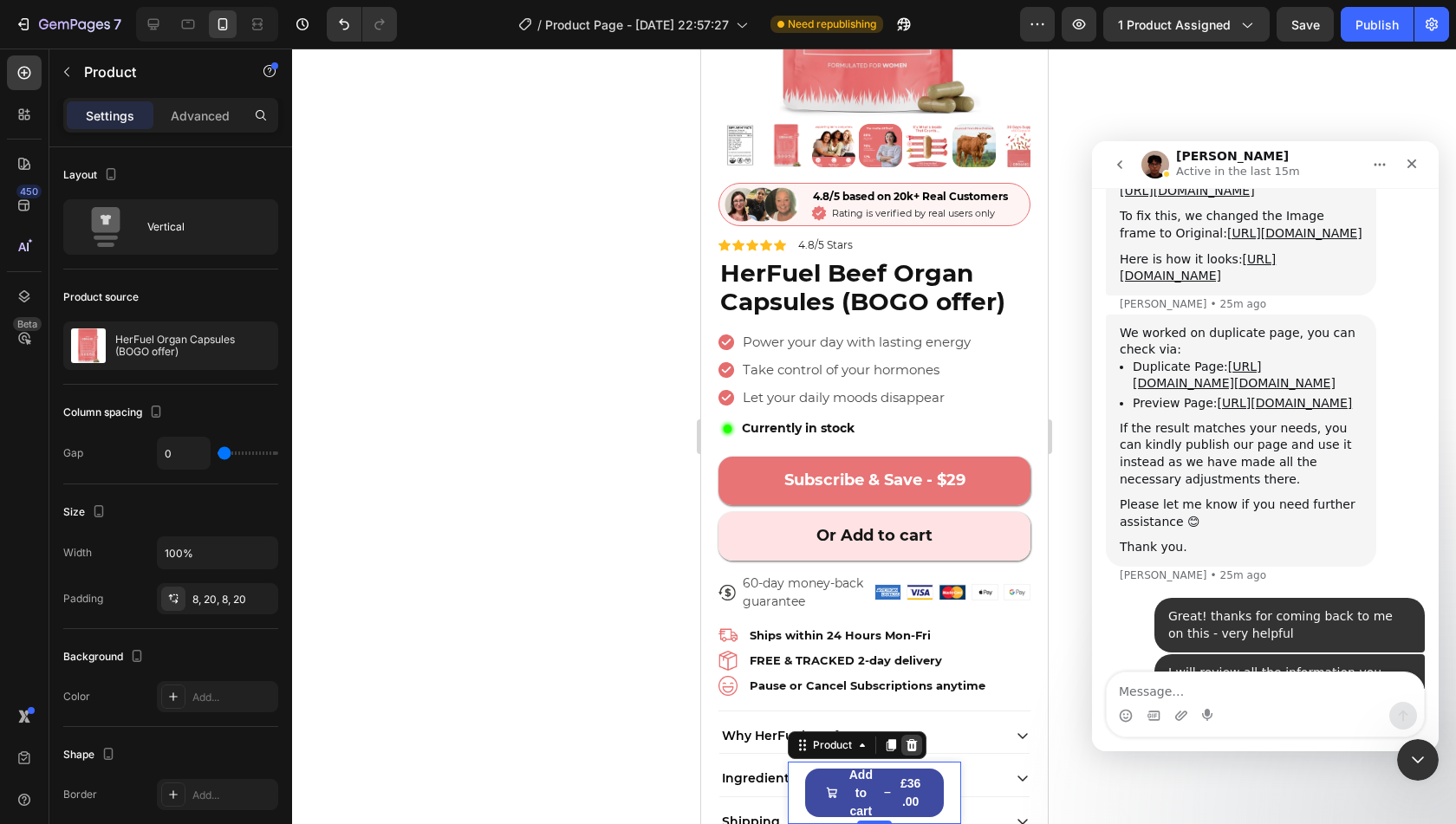
click at [910, 743] on icon at bounding box center [911, 745] width 11 height 12
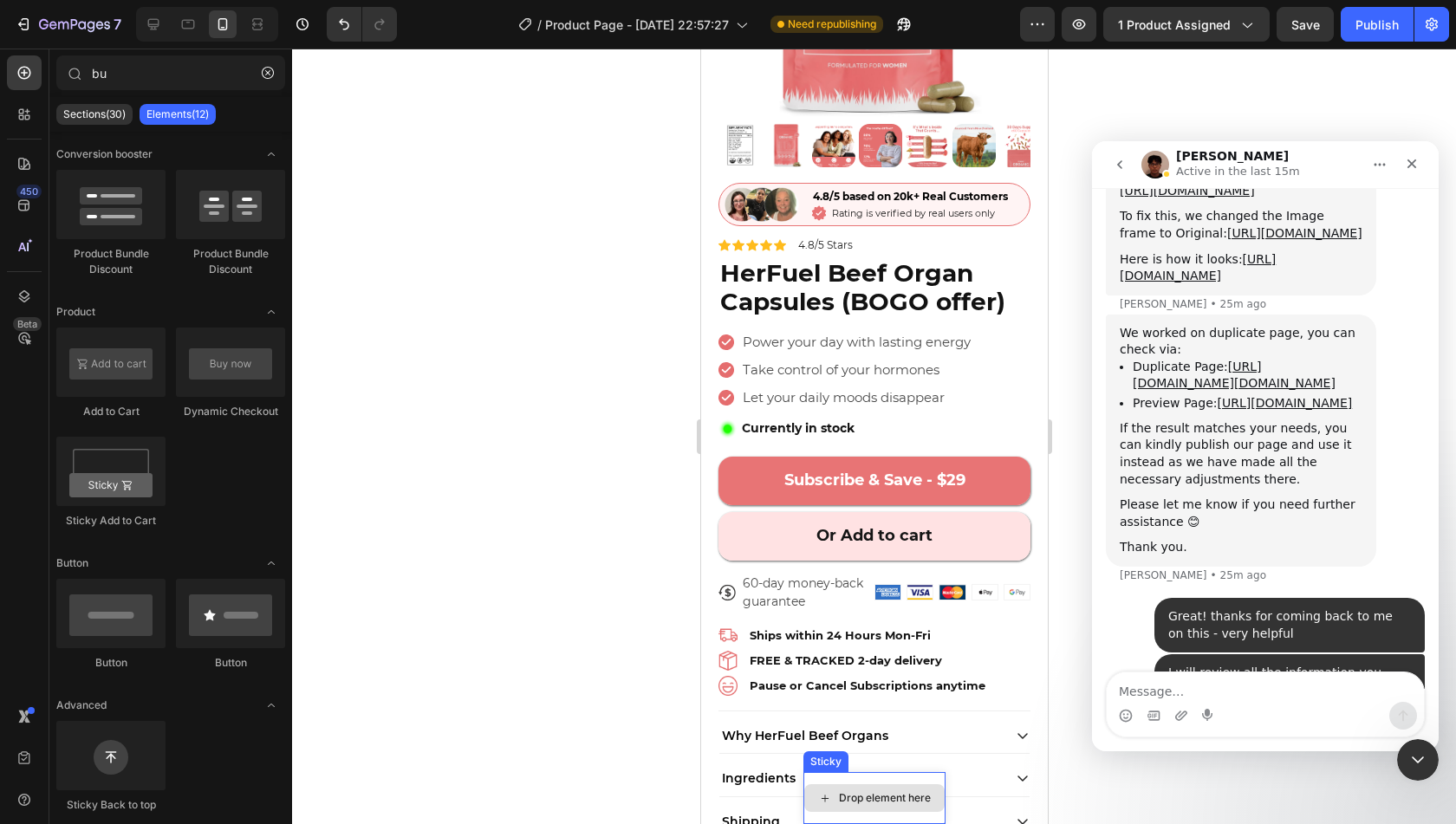
click at [902, 786] on div "Drop element here" at bounding box center [874, 799] width 140 height 28
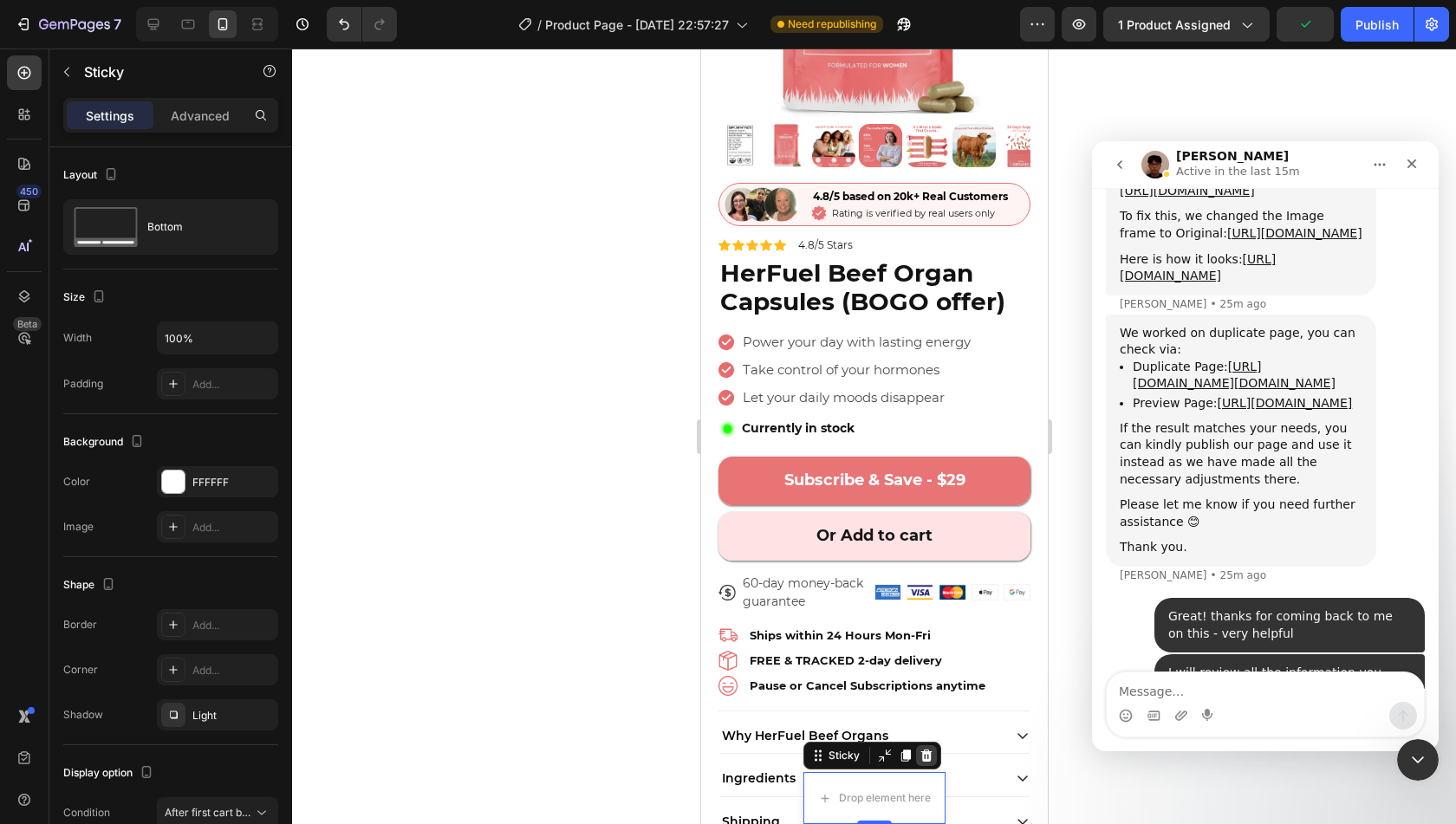
click at [920, 752] on icon at bounding box center [925, 756] width 11 height 12
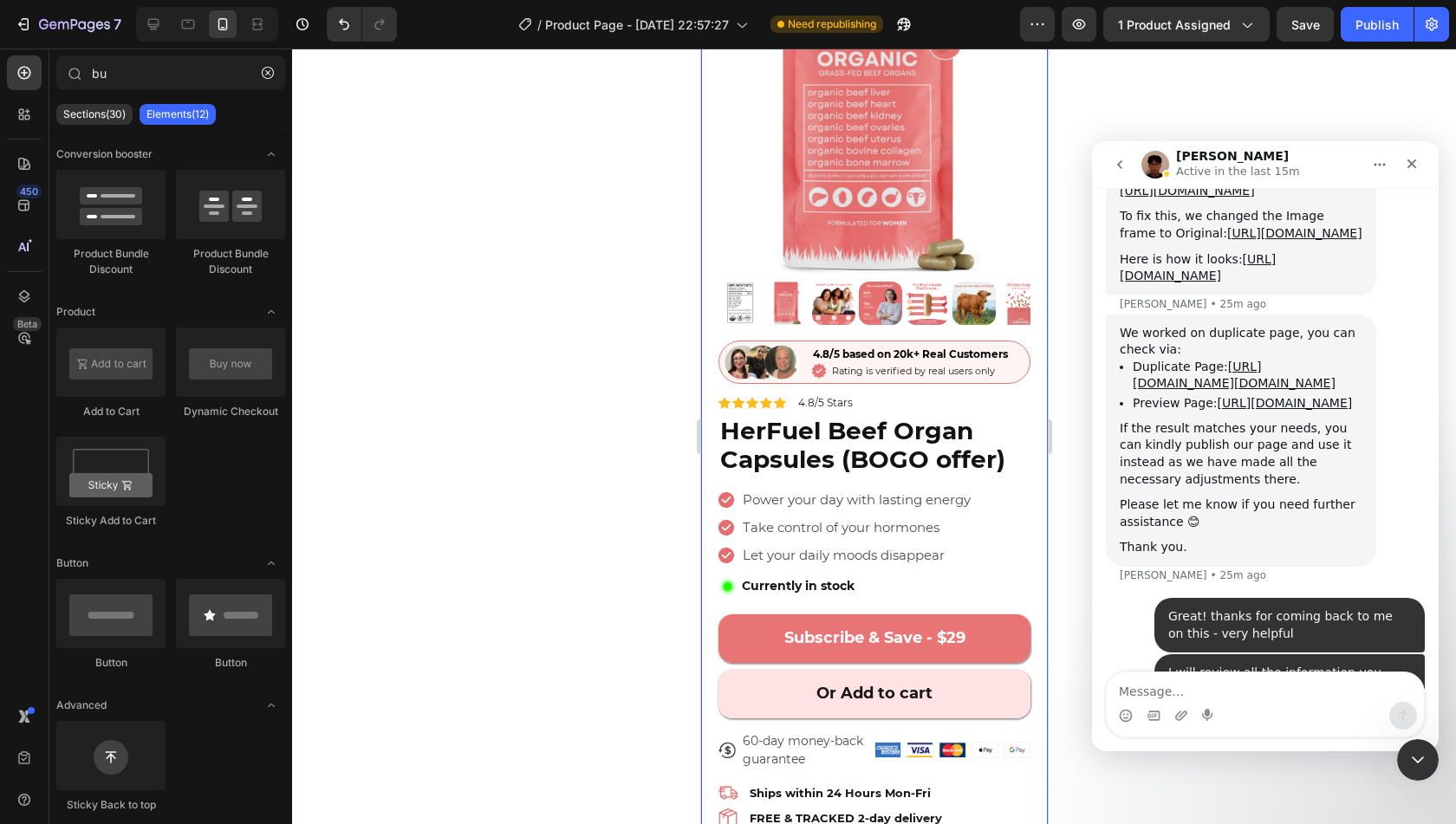
scroll to position [129, 0]
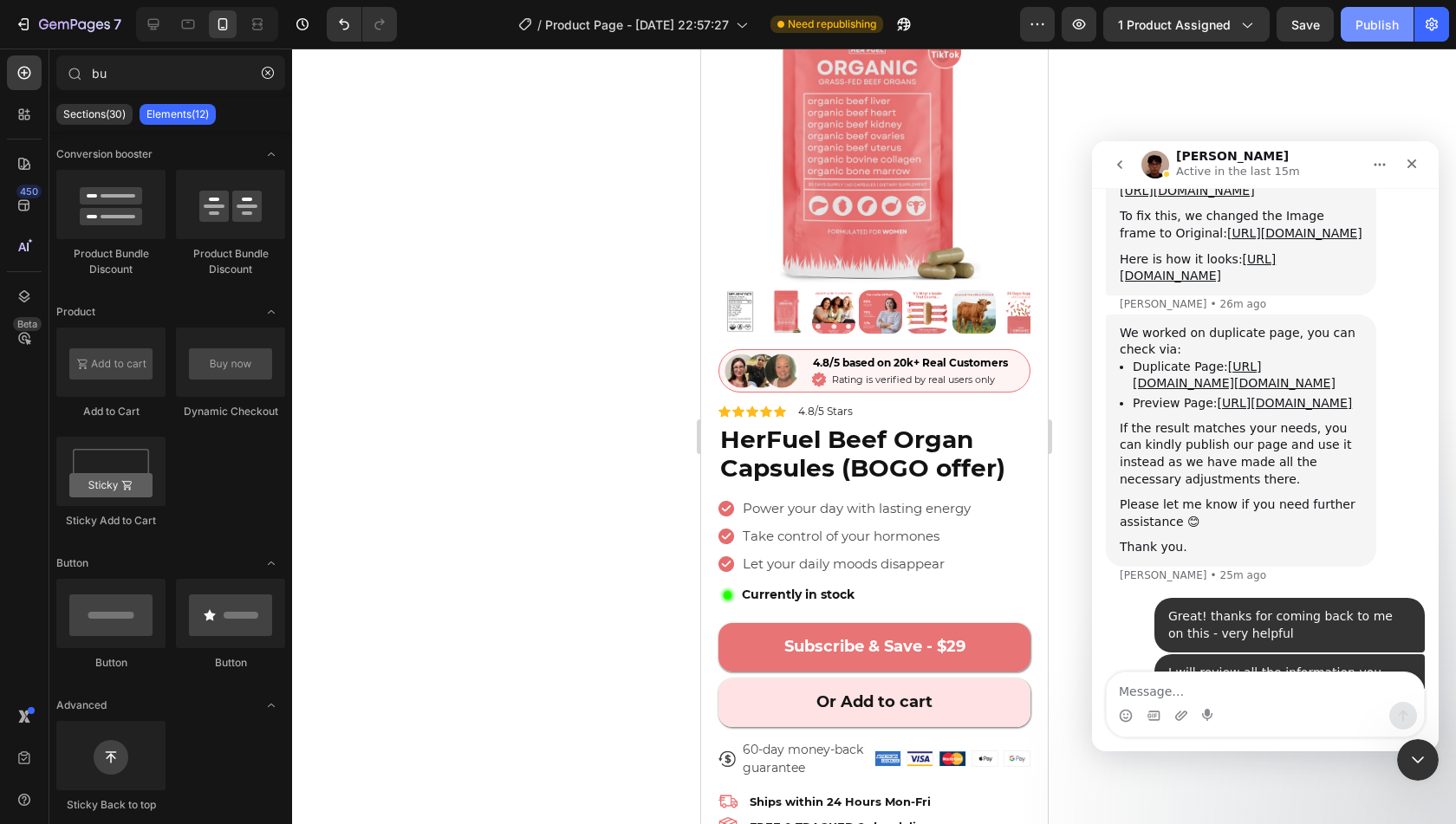
click at [1374, 36] on button "Publish" at bounding box center [1376, 25] width 73 height 35
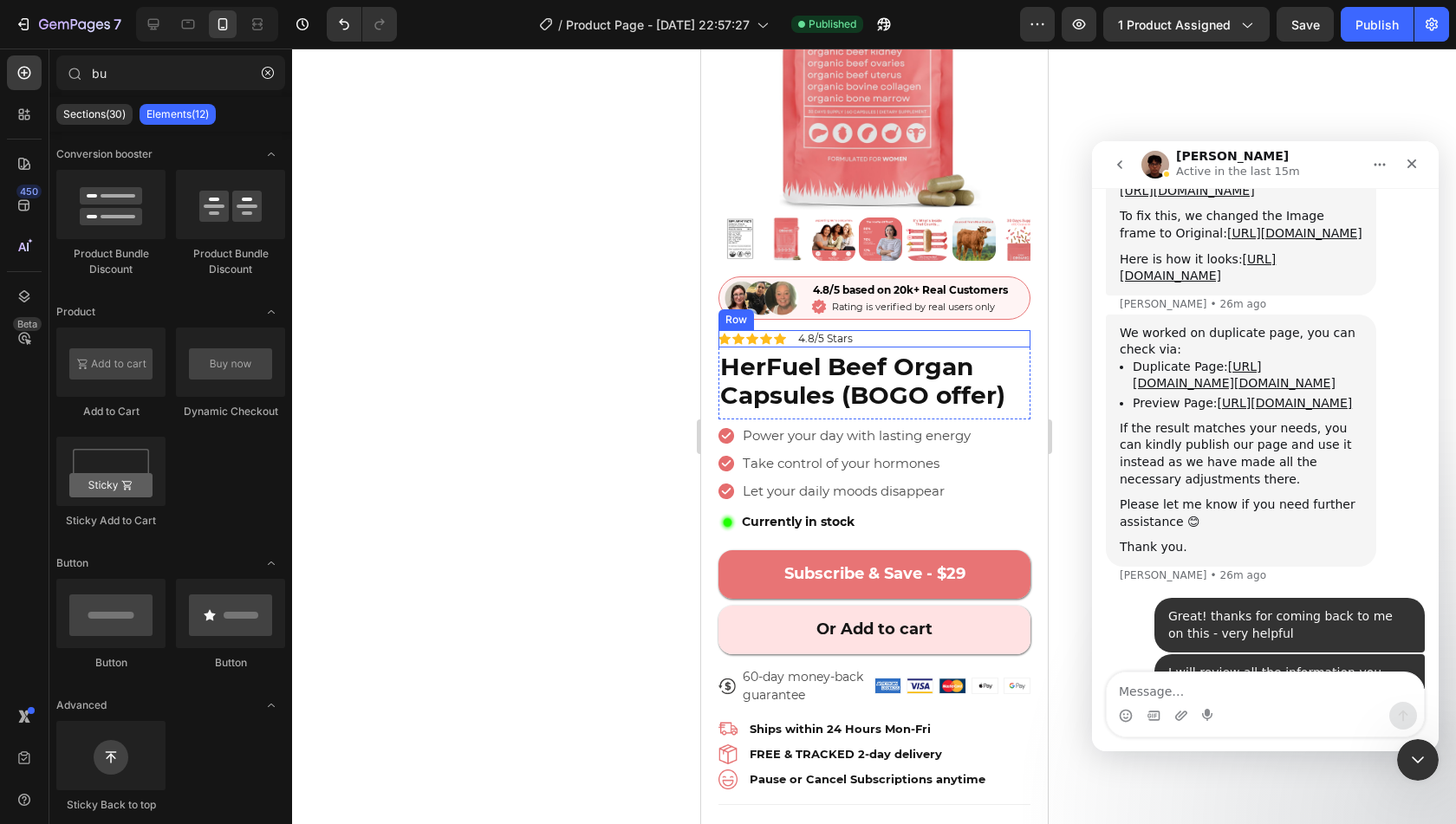
scroll to position [200, 0]
